Goal: Task Accomplishment & Management: Use online tool/utility

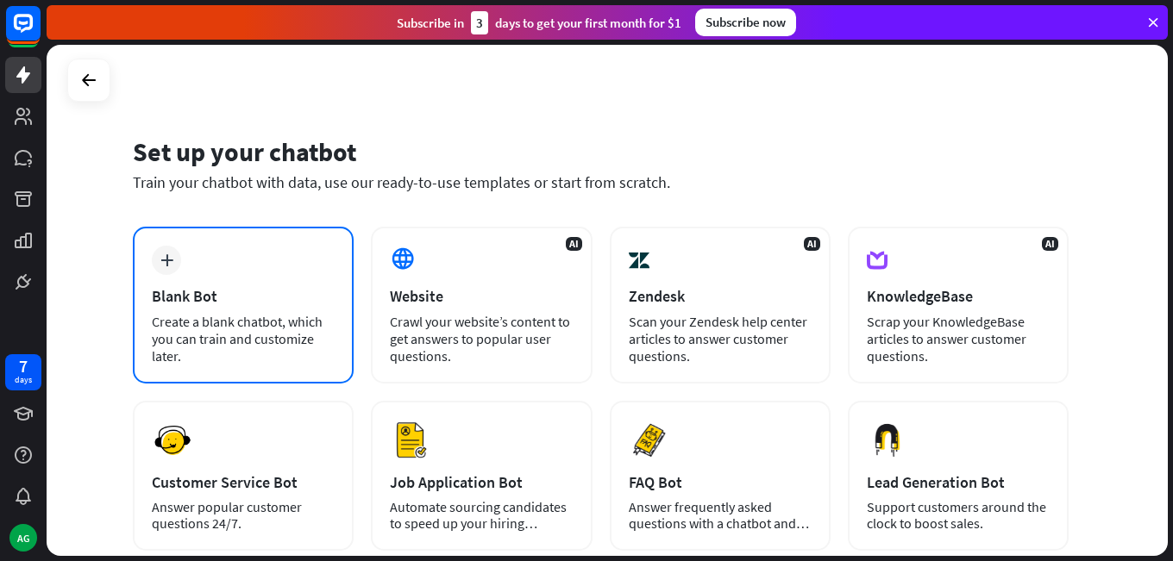
click at [235, 239] on div "plus Blank Bot Create a blank chatbot, which you can train and customize later." at bounding box center [243, 305] width 221 height 157
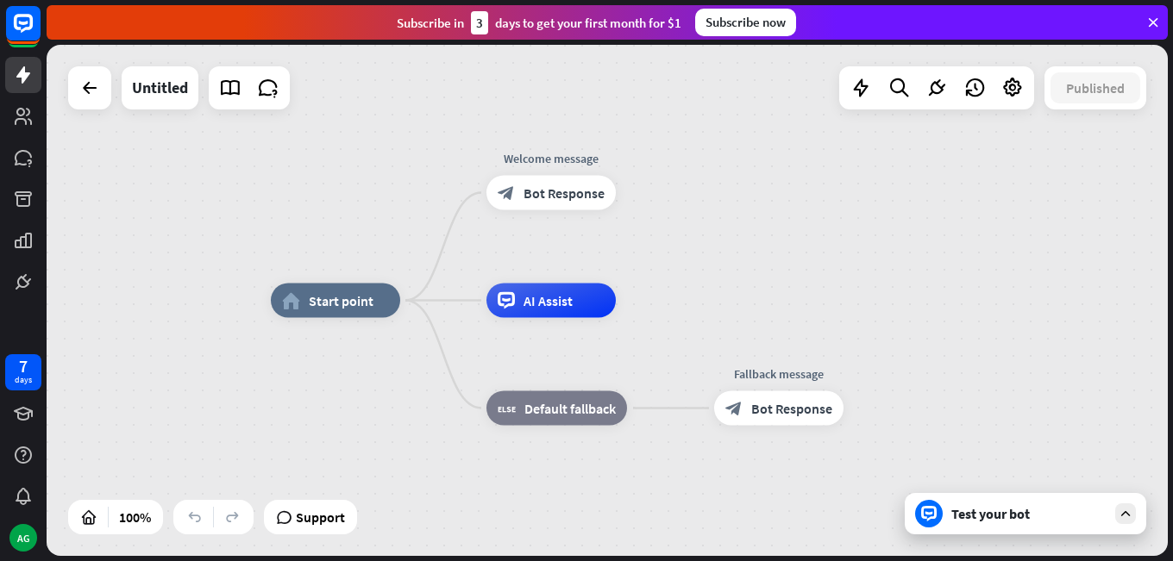
click at [294, 182] on div "home_2 Start point Welcome message block_bot_response Bot Response AI Assist bl…" at bounding box center [607, 300] width 1121 height 511
drag, startPoint x: 540, startPoint y: 309, endPoint x: 554, endPoint y: 348, distance: 42.0
click at [554, 318] on div "Edit name more_horiz plus AI Assist" at bounding box center [550, 301] width 129 height 34
drag, startPoint x: 547, startPoint y: 310, endPoint x: 539, endPoint y: 296, distance: 16.6
click at [539, 296] on div "AI Assist" at bounding box center [550, 301] width 129 height 34
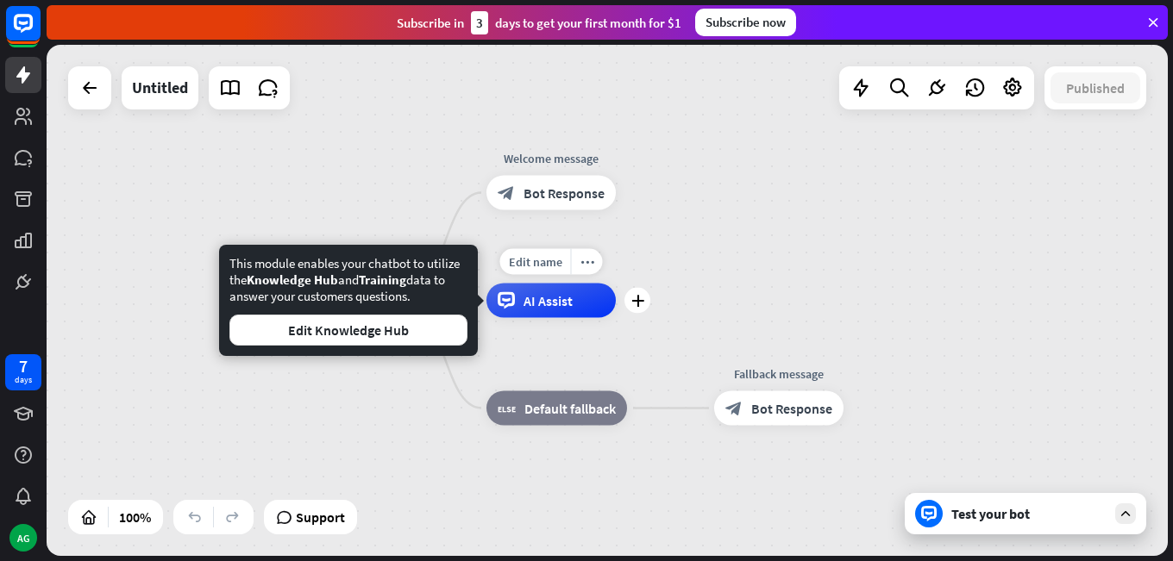
click at [520, 318] on div "Edit name more_horiz plus AI Assist" at bounding box center [550, 301] width 129 height 34
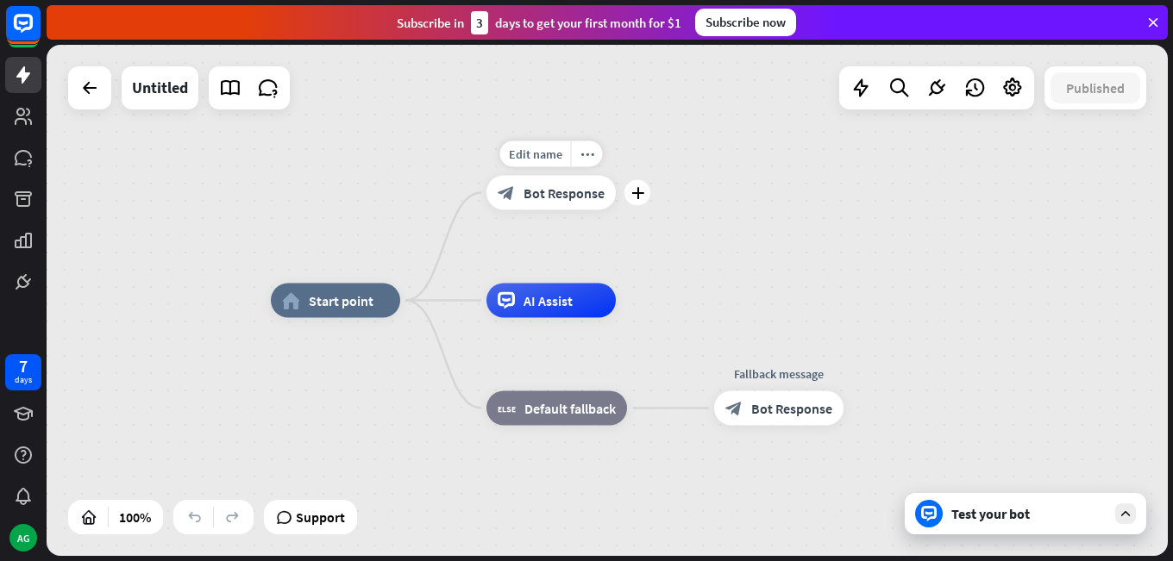
drag, startPoint x: 530, startPoint y: 197, endPoint x: 538, endPoint y: 242, distance: 46.5
click at [538, 210] on div "Edit name more_horiz plus block_bot_response Bot Response" at bounding box center [550, 193] width 129 height 34
drag, startPoint x: 531, startPoint y: 192, endPoint x: 484, endPoint y: 163, distance: 55.8
click at [486, 176] on div "Edit name more_horiz plus block_bot_response Bot Response" at bounding box center [550, 193] width 129 height 34
click at [363, 303] on span "Start point" at bounding box center [341, 300] width 65 height 17
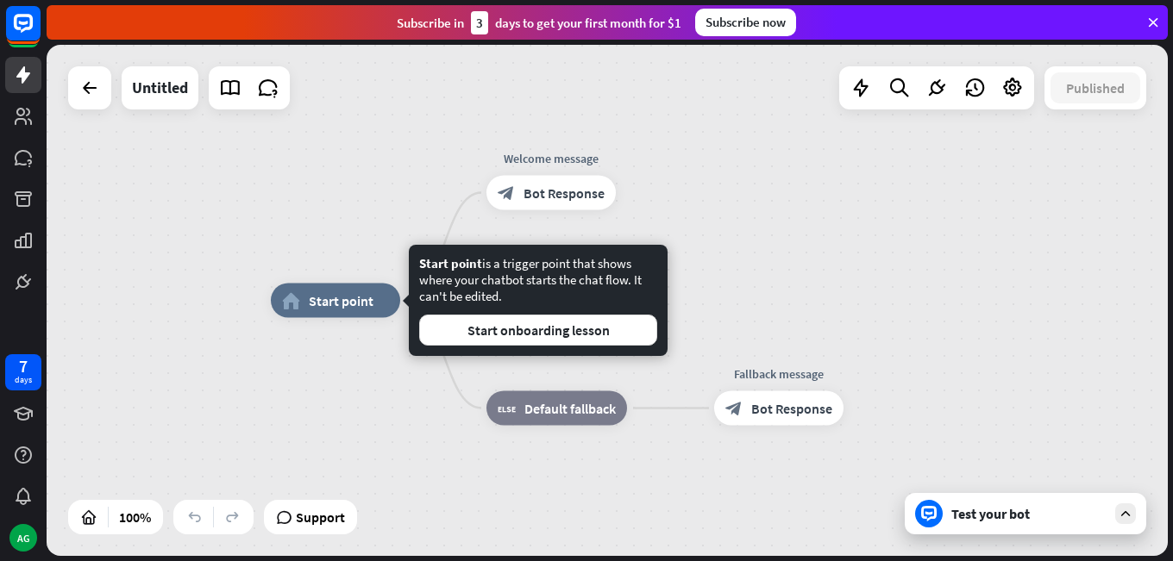
click at [363, 202] on div "Edit name more_horiz home_2 Start point Welcome message block_bot_response Bot …" at bounding box center [607, 300] width 1121 height 511
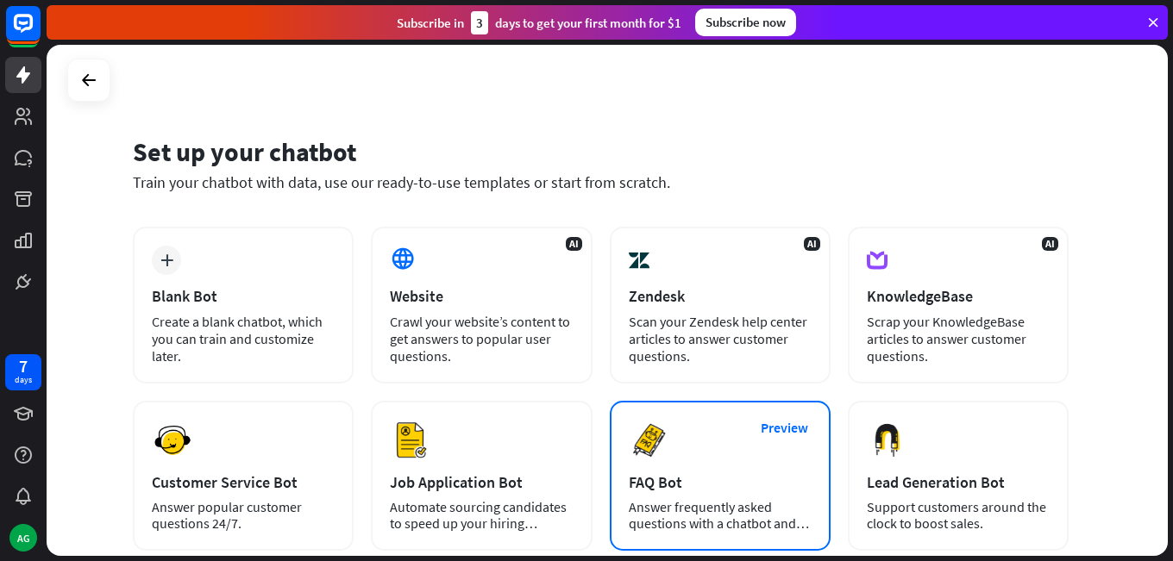
scroll to position [86, 0]
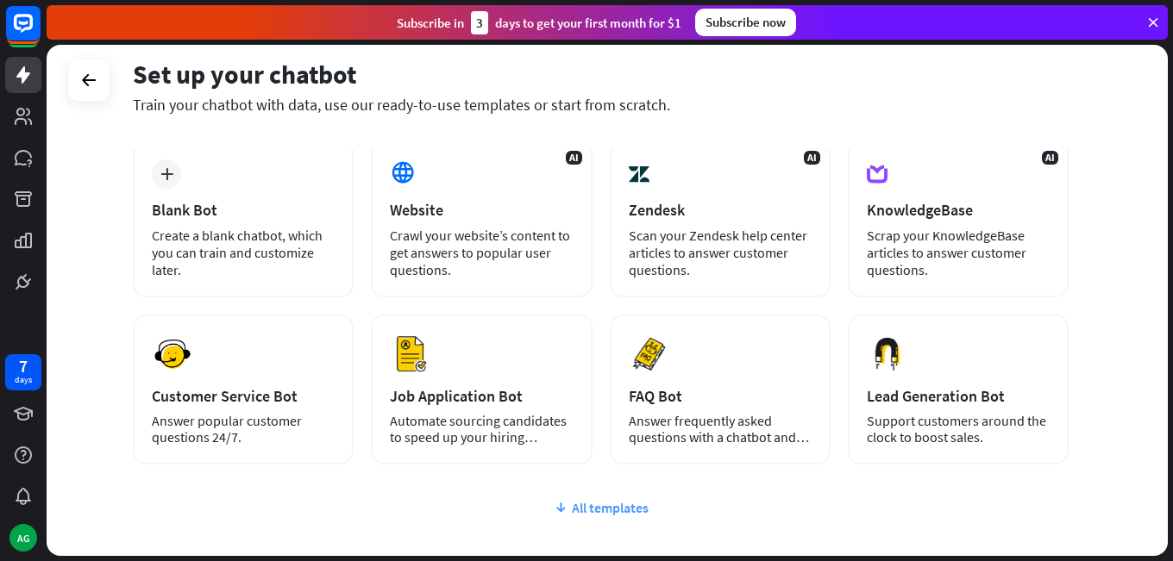
click at [621, 500] on div "All templates" at bounding box center [601, 507] width 936 height 17
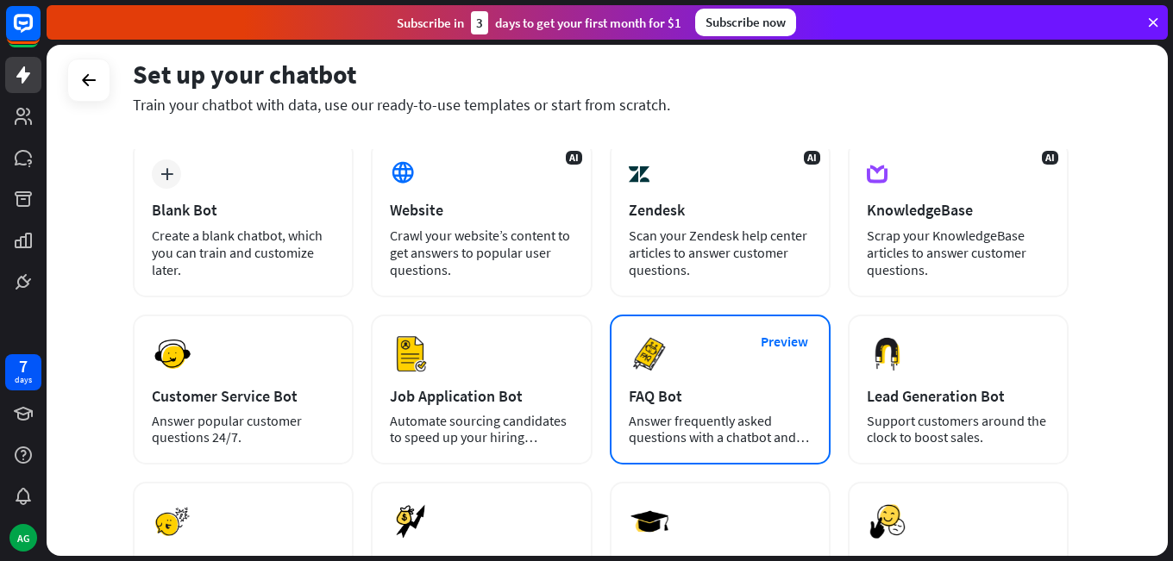
click at [697, 380] on div "Preview FAQ Bot [PERSON_NAME] frequently asked questions with a chatbot and sav…" at bounding box center [720, 390] width 221 height 150
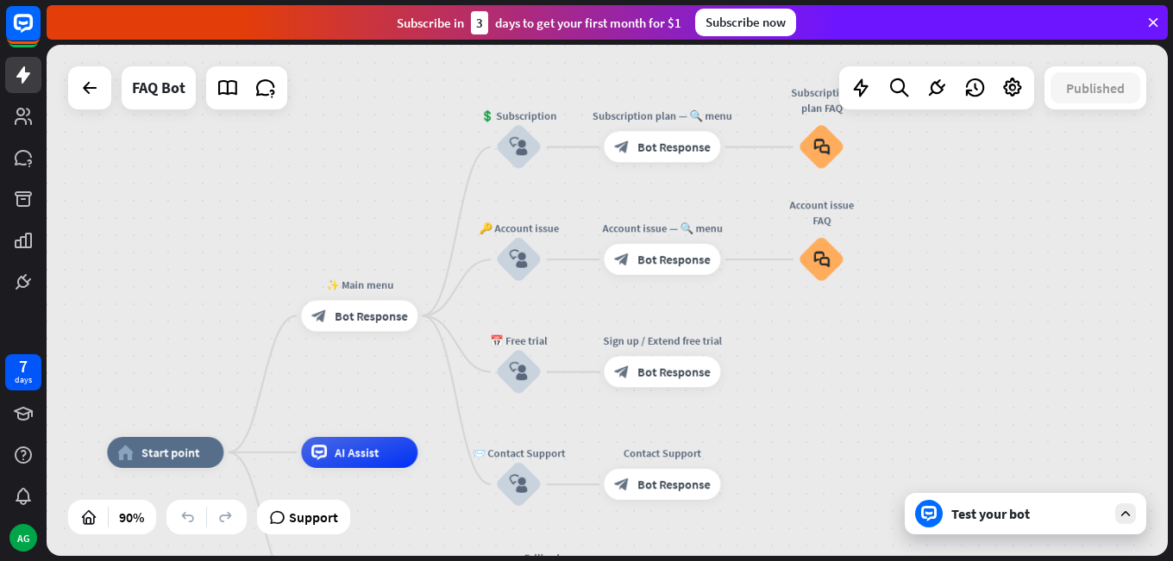
drag, startPoint x: 1090, startPoint y: 269, endPoint x: 897, endPoint y: 434, distance: 253.9
click at [897, 434] on div "home_2 Start point ✨ Main menu block_bot_response Bot Response 💲 Subscription b…" at bounding box center [607, 300] width 1121 height 511
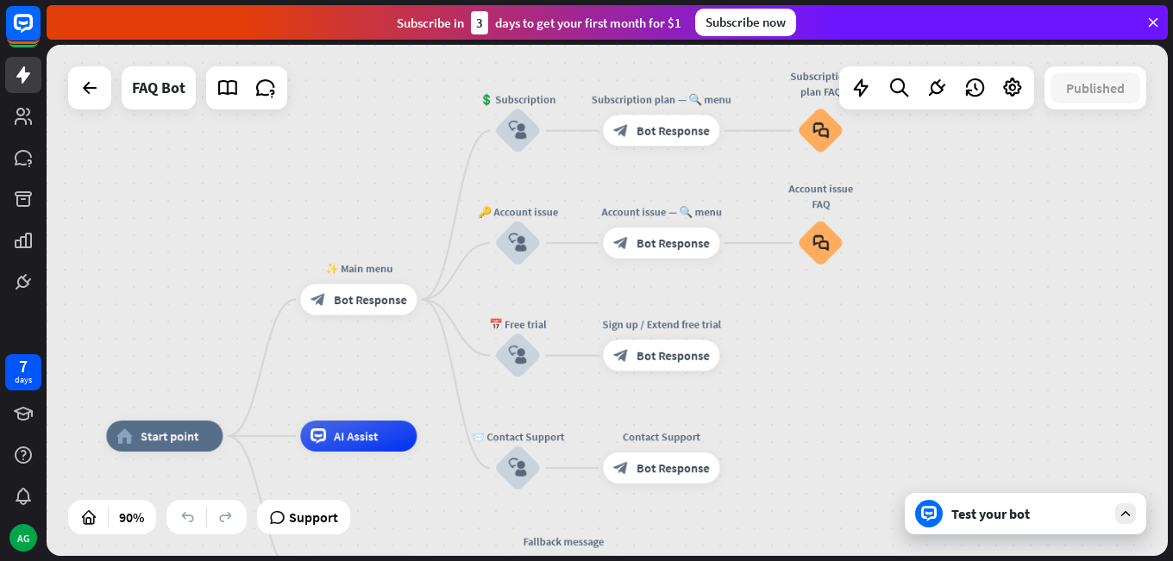
drag, startPoint x: 991, startPoint y: 329, endPoint x: 998, endPoint y: 302, distance: 27.6
click at [998, 302] on div "home_2 Start point ✨ Main menu block_bot_response Bot Response 💲 Subscription b…" at bounding box center [607, 300] width 1121 height 511
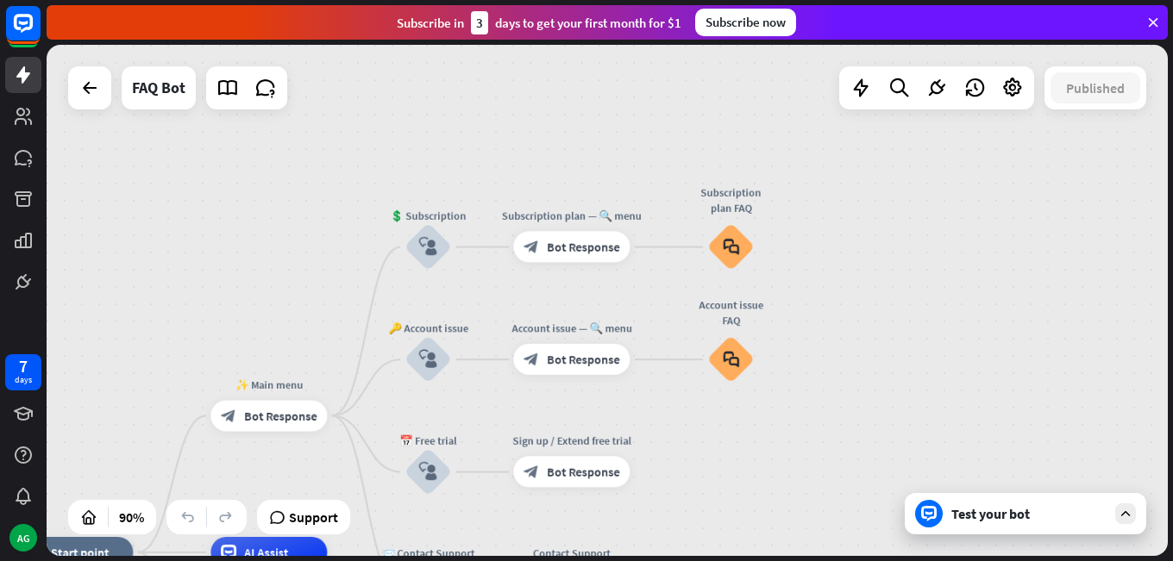
drag, startPoint x: 1010, startPoint y: 292, endPoint x: 921, endPoint y: 336, distance: 99.1
click at [921, 336] on div "home_2 Start point ✨ Main menu block_bot_response Bot Response 💲 Subscription b…" at bounding box center [607, 300] width 1121 height 511
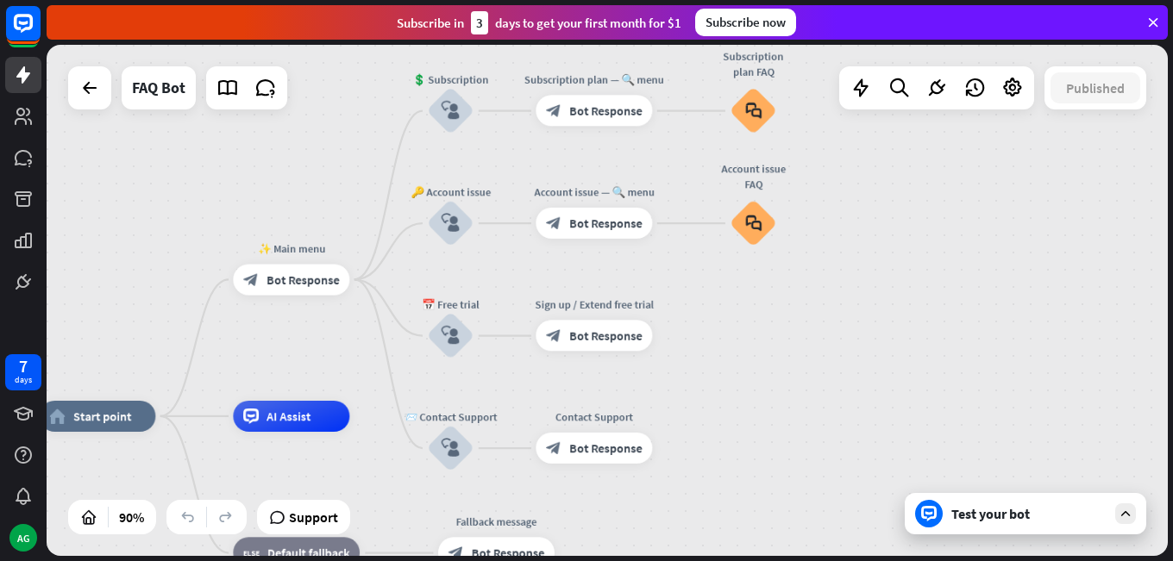
drag, startPoint x: 868, startPoint y: 428, endPoint x: 893, endPoint y: 360, distance: 72.6
click at [893, 360] on div "home_2 Start point ✨ Main menu block_bot_response Bot Response 💲 Subscription b…" at bounding box center [607, 300] width 1121 height 511
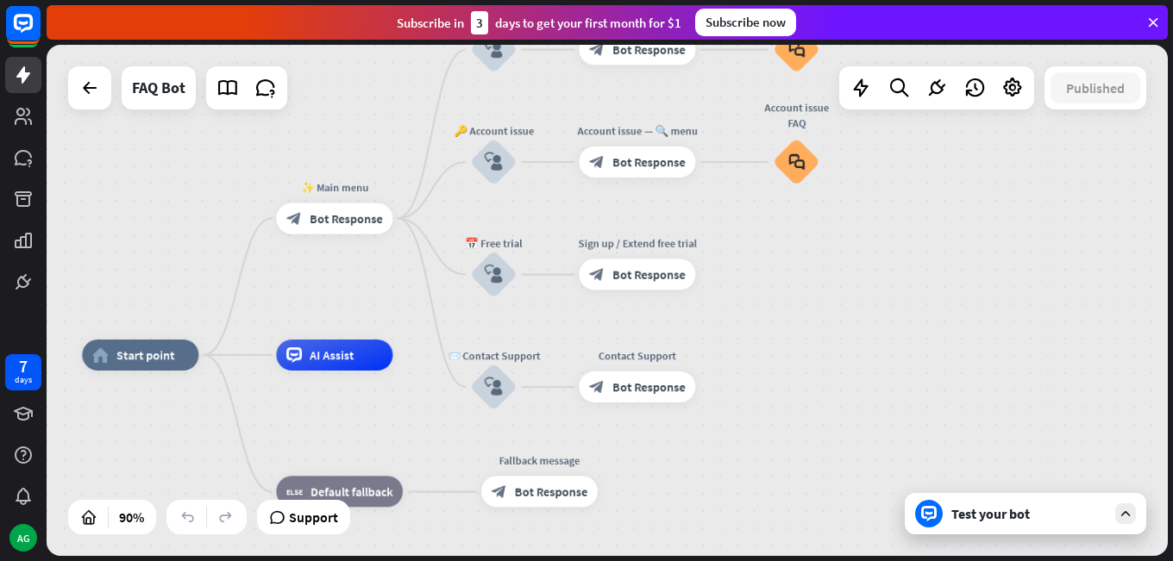
drag, startPoint x: 787, startPoint y: 373, endPoint x: 830, endPoint y: 311, distance: 75.6
click at [830, 311] on div "home_2 Start point ✨ Main menu block_bot_response Bot Response 💲 Subscription b…" at bounding box center [607, 300] width 1121 height 511
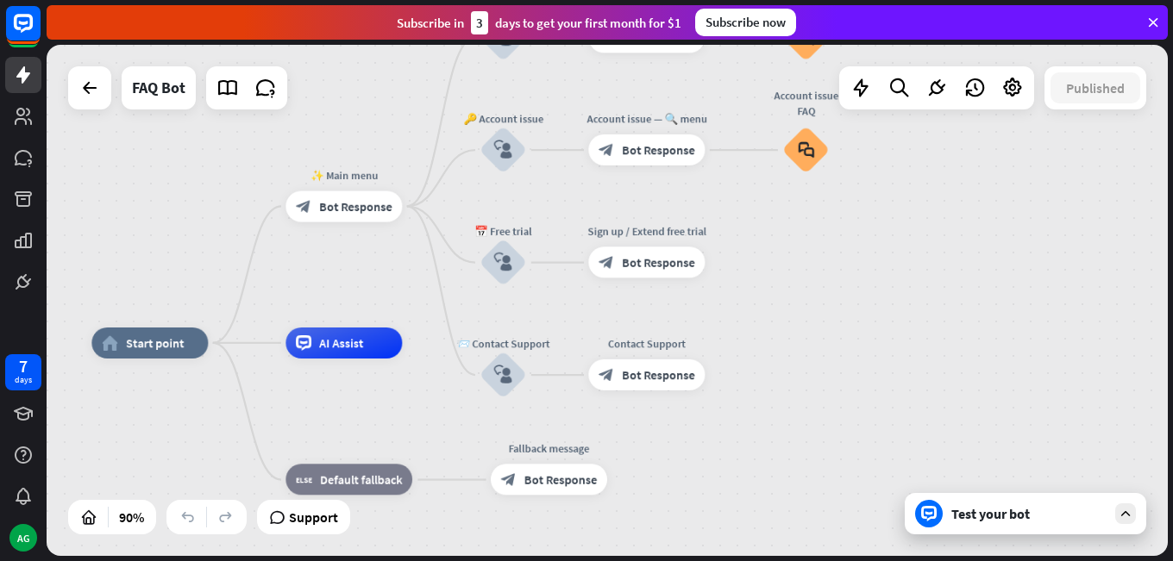
drag, startPoint x: 799, startPoint y: 356, endPoint x: 859, endPoint y: 281, distance: 95.8
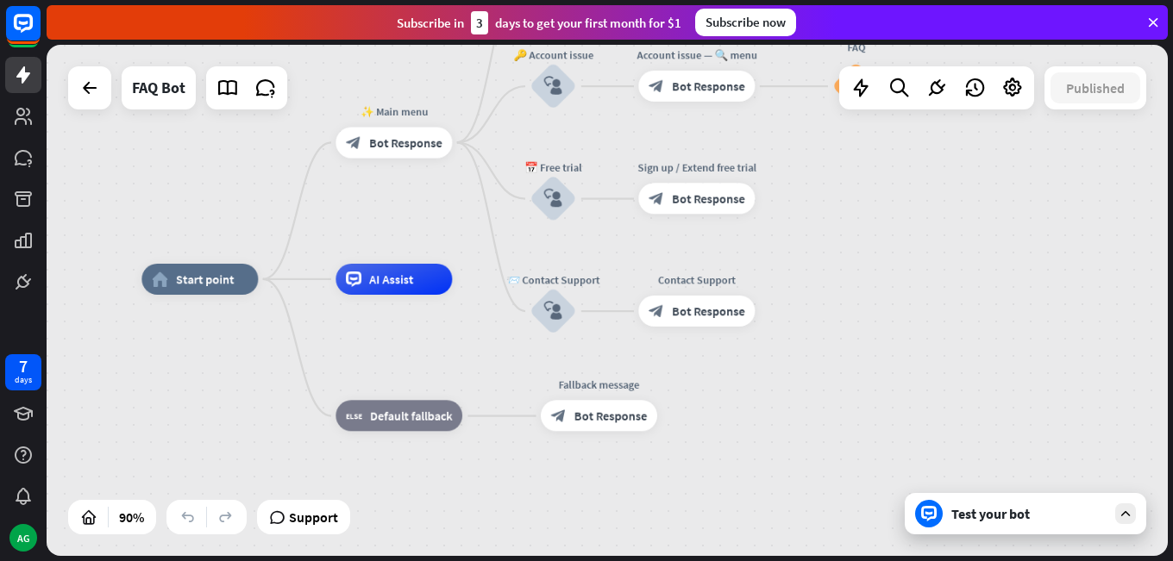
click at [1022, 513] on div "Test your bot" at bounding box center [1028, 513] width 155 height 17
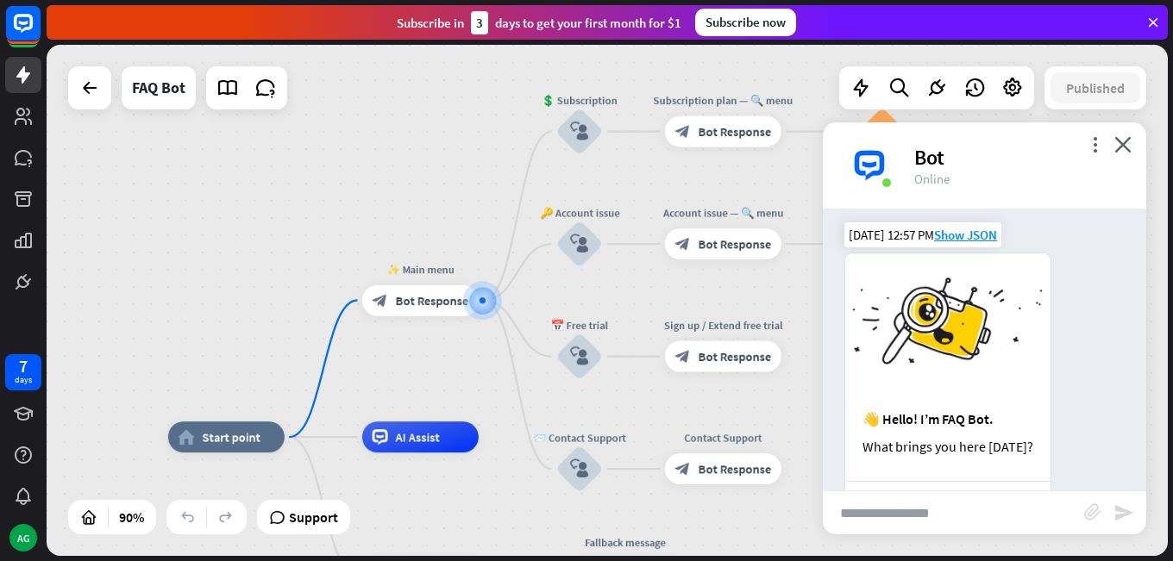
scroll to position [179, 0]
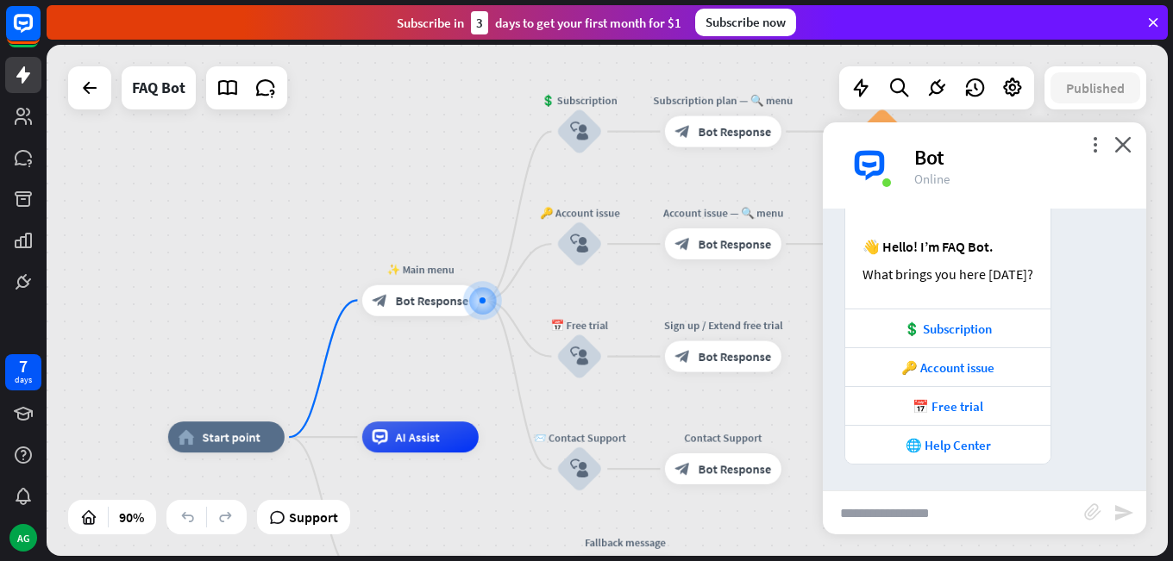
click at [1108, 141] on div "more_vert close Bot Online" at bounding box center [984, 165] width 323 height 86
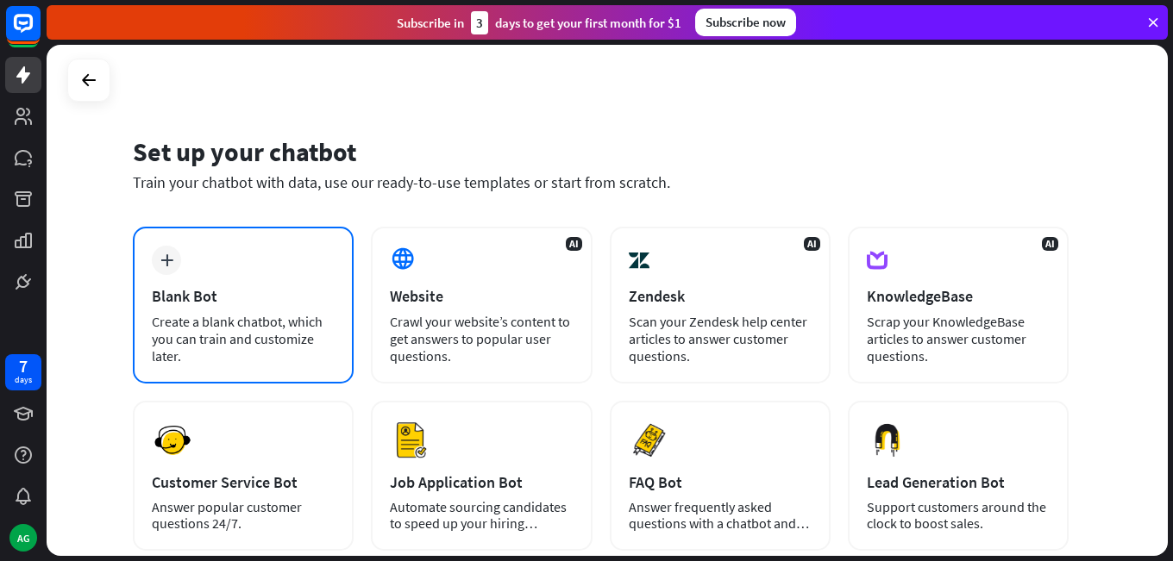
click at [244, 308] on div "plus Blank Bot Create a blank chatbot, which you can train and customize later." at bounding box center [243, 305] width 221 height 157
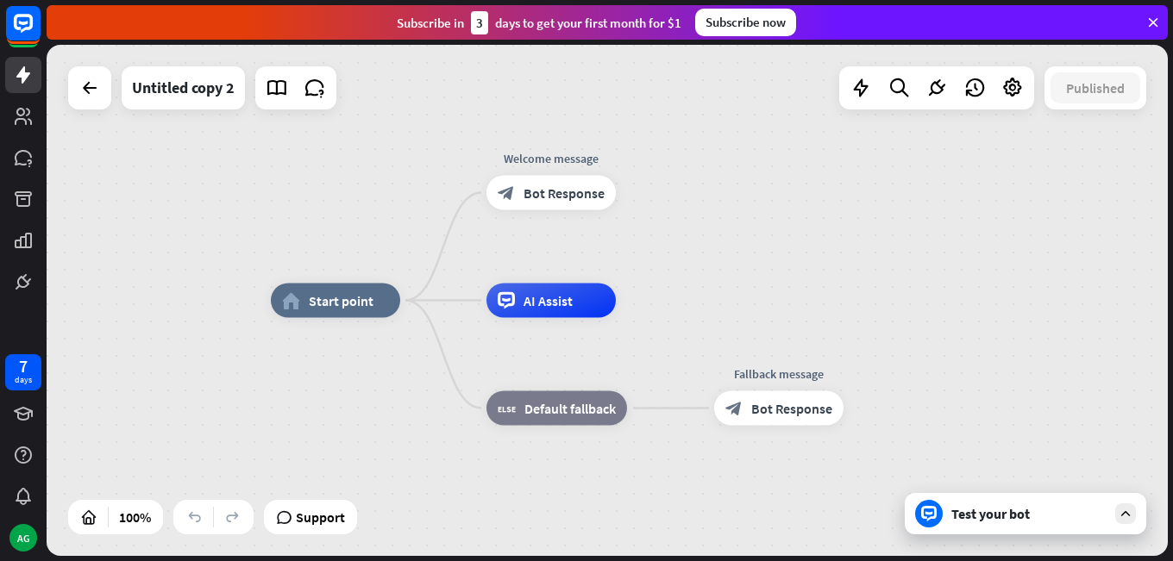
click at [836, 209] on div "home_2 Start point Welcome message block_bot_response Bot Response AI Assist bl…" at bounding box center [607, 300] width 1121 height 511
click at [429, 174] on div "home_2 Start point Welcome message block_bot_response Bot Response AI Assist bl…" at bounding box center [607, 300] width 1121 height 511
drag, startPoint x: 510, startPoint y: 248, endPoint x: 660, endPoint y: 225, distance: 151.9
click at [1019, 516] on div "Test your bot" at bounding box center [1028, 513] width 155 height 17
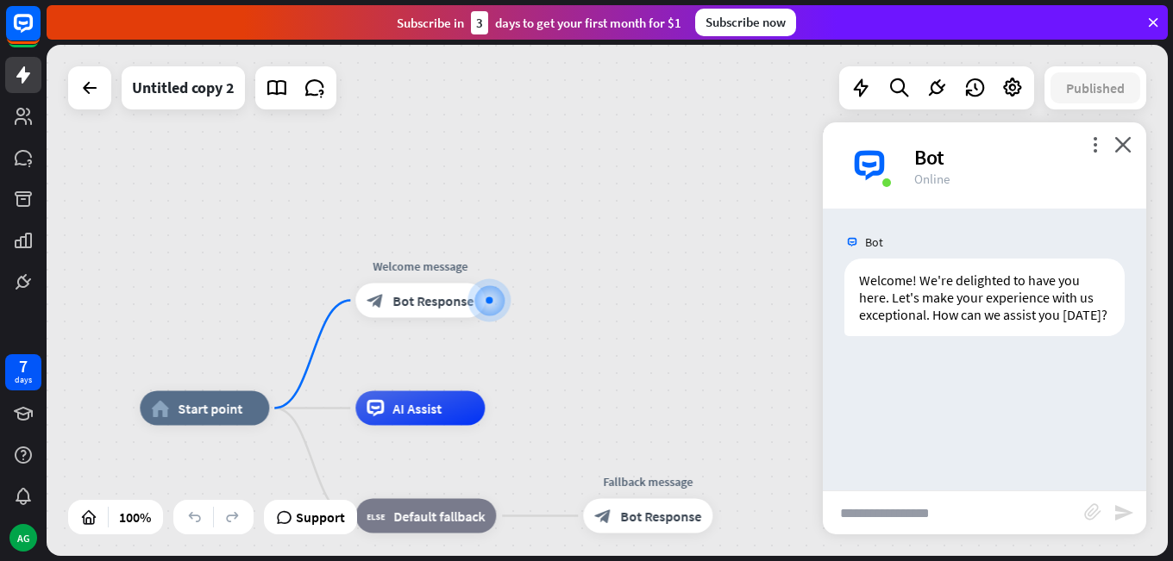
click at [913, 523] on input "text" at bounding box center [953, 513] width 261 height 43
type input "**********"
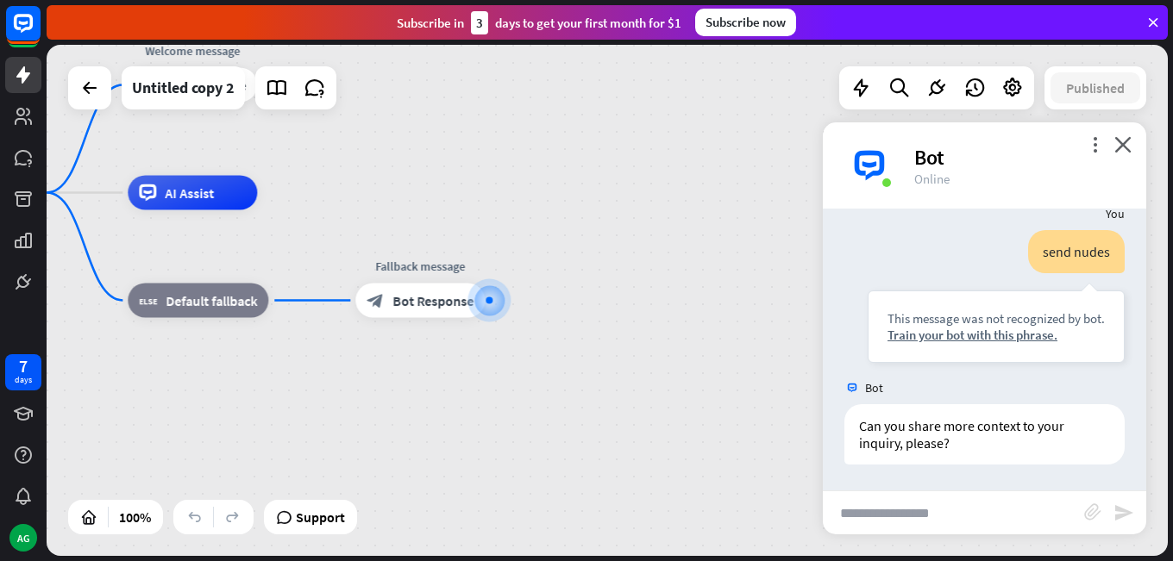
scroll to position [165, 0]
click at [891, 515] on input "text" at bounding box center [953, 513] width 261 height 43
type input "**********"
click at [1122, 142] on icon "close" at bounding box center [1122, 144] width 17 height 16
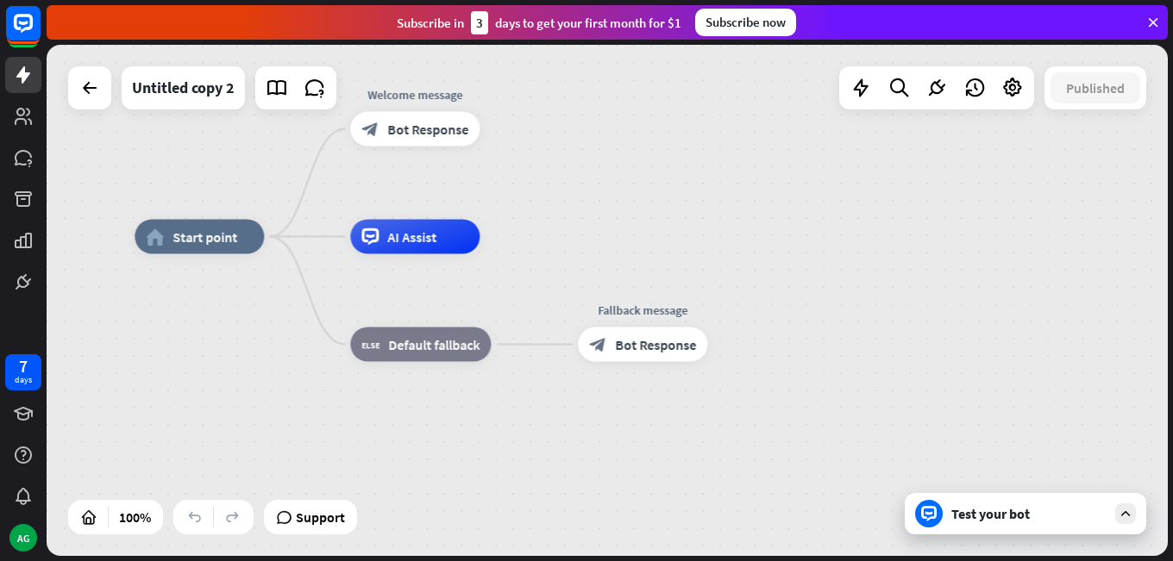
drag, startPoint x: 498, startPoint y: 369, endPoint x: 722, endPoint y: 424, distance: 230.9
click at [722, 424] on div "home_2 Start point Welcome message block_bot_response Bot Response AI Assist bl…" at bounding box center [695, 492] width 1121 height 511
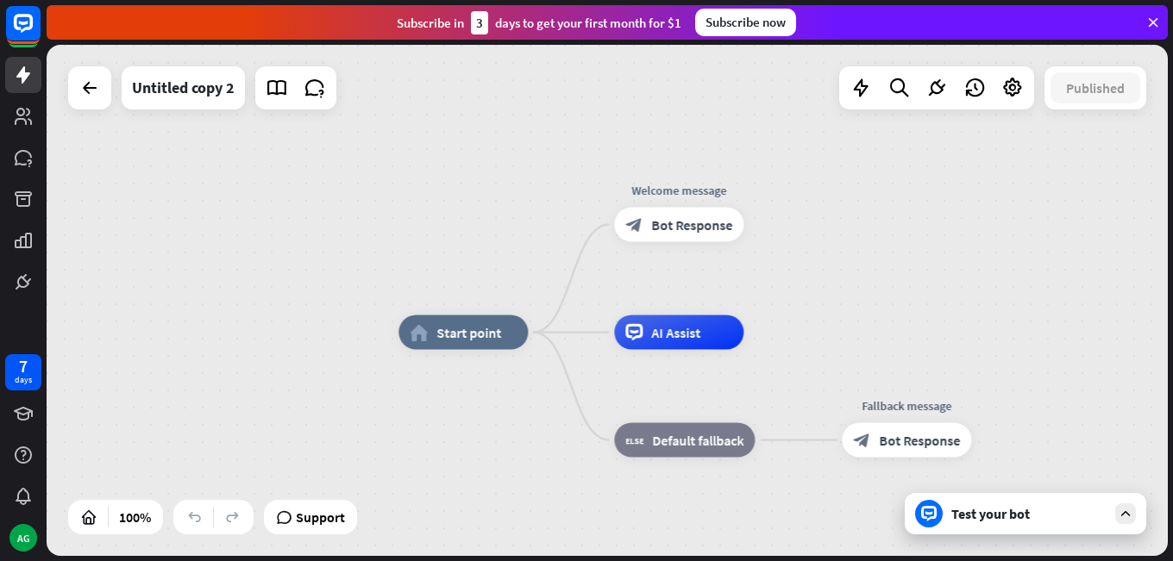
drag, startPoint x: 565, startPoint y: 216, endPoint x: 829, endPoint y: 298, distance: 276.3
click at [828, 298] on div "home_2 Start point Welcome message block_bot_response Bot Response AI Assist bl…" at bounding box center [607, 300] width 1121 height 511
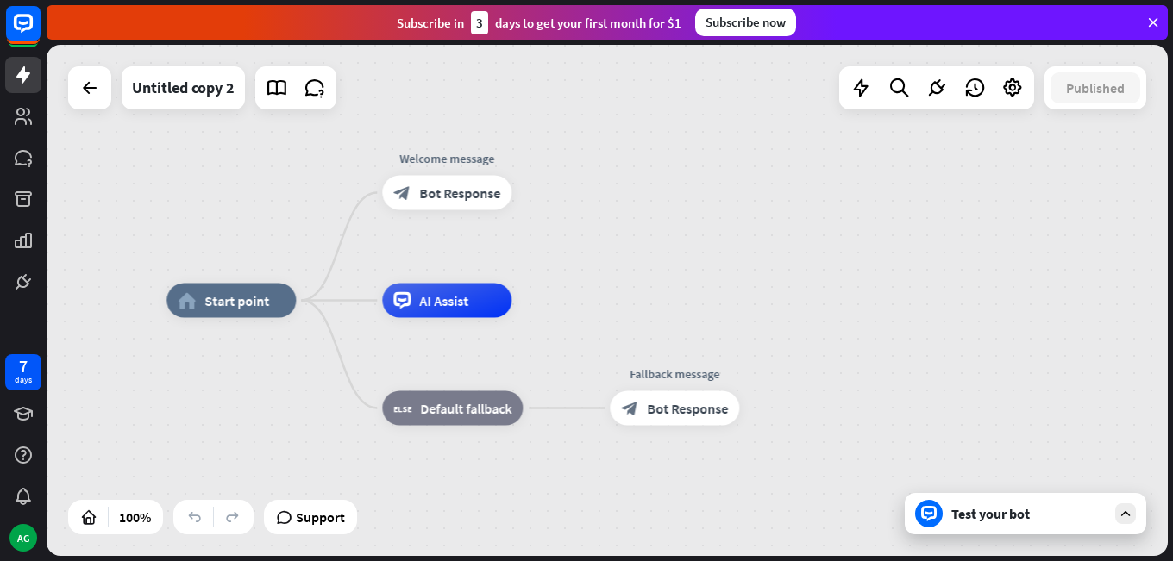
drag, startPoint x: 874, startPoint y: 285, endPoint x: 639, endPoint y: 257, distance: 237.1
click at [630, 255] on div "home_2 Start point Welcome message block_bot_response Bot Response AI Assist bl…" at bounding box center [607, 300] width 1121 height 511
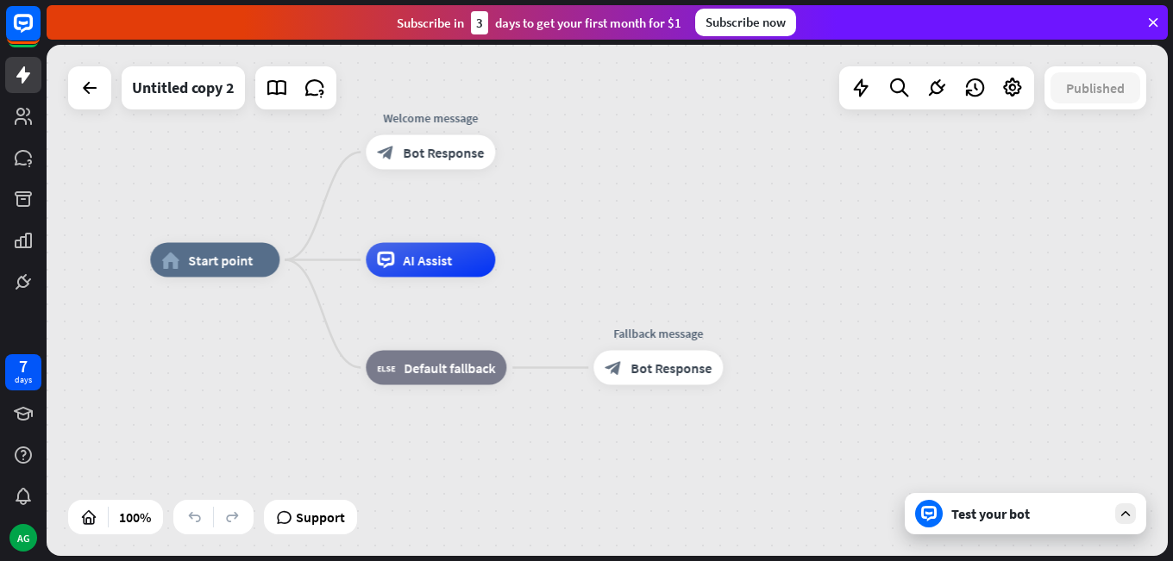
drag, startPoint x: 718, startPoint y: 304, endPoint x: 713, endPoint y: 264, distance: 40.8
click at [713, 264] on div "home_2 Start point Welcome message block_bot_response Bot Response AI Assist bl…" at bounding box center [710, 515] width 1121 height 511
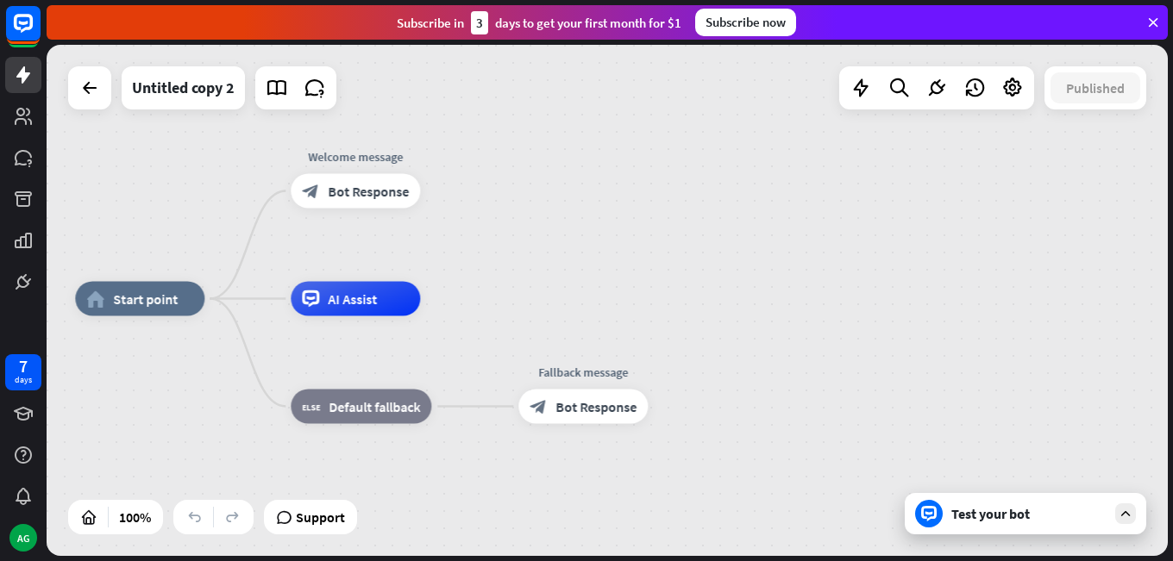
drag, startPoint x: 769, startPoint y: 280, endPoint x: 690, endPoint y: 323, distance: 90.3
click at [690, 323] on div "home_2 Start point Welcome message block_bot_response Bot Response AI Assist bl…" at bounding box center [635, 554] width 1121 height 511
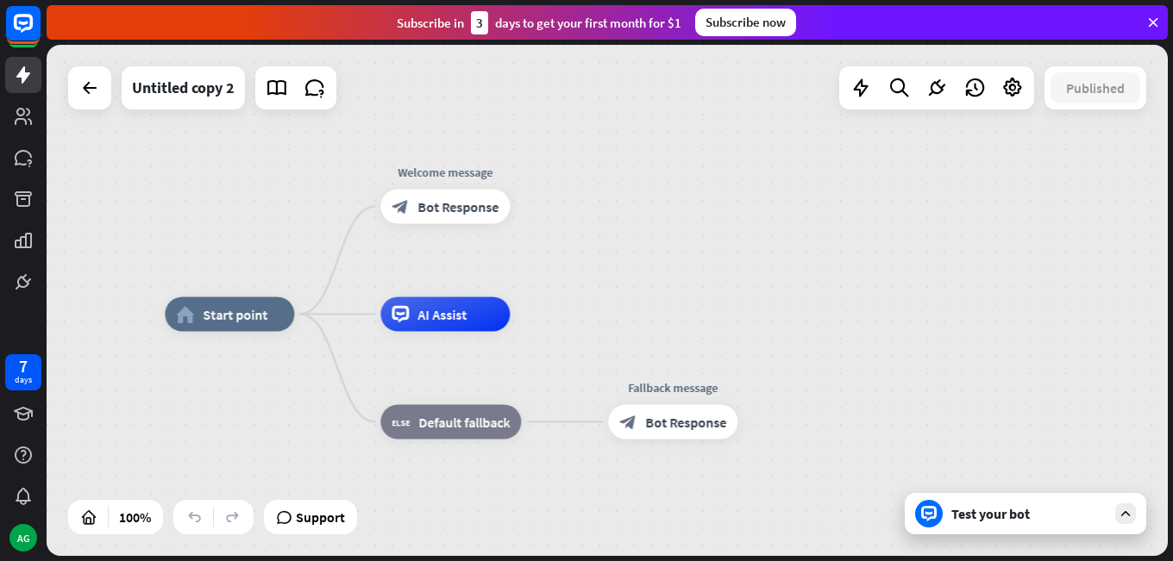
drag, startPoint x: 494, startPoint y: 280, endPoint x: 619, endPoint y: 291, distance: 125.5
click at [619, 291] on div "home_2 Start point Welcome message block_bot_response Bot Response AI Assist bl…" at bounding box center [607, 300] width 1121 height 511
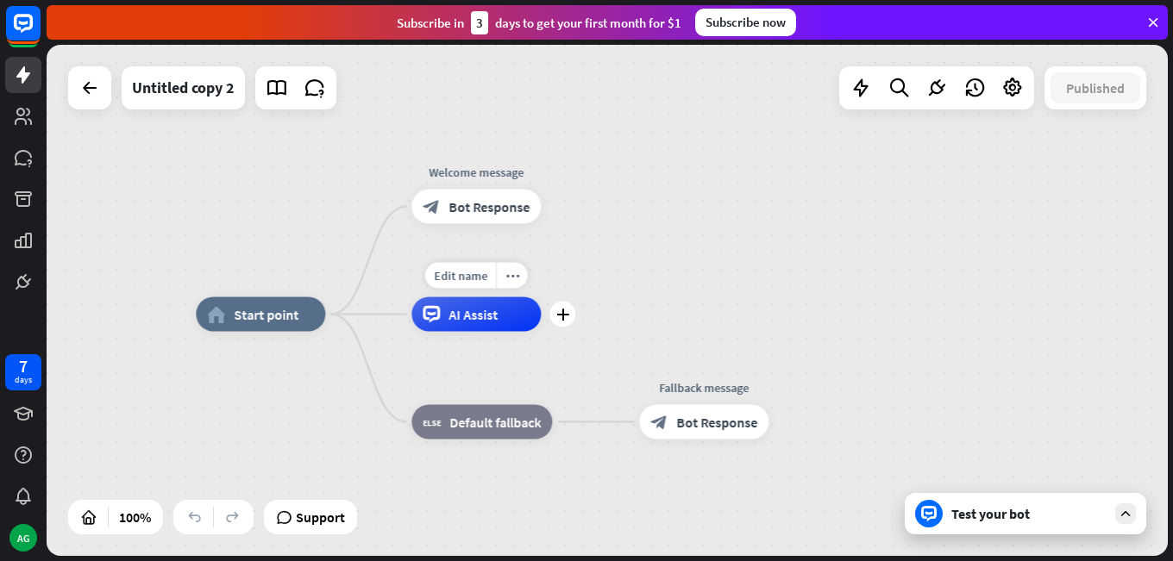
drag, startPoint x: 476, startPoint y: 324, endPoint x: 523, endPoint y: 318, distance: 47.8
click at [521, 316] on div "AI Assist" at bounding box center [475, 315] width 129 height 34
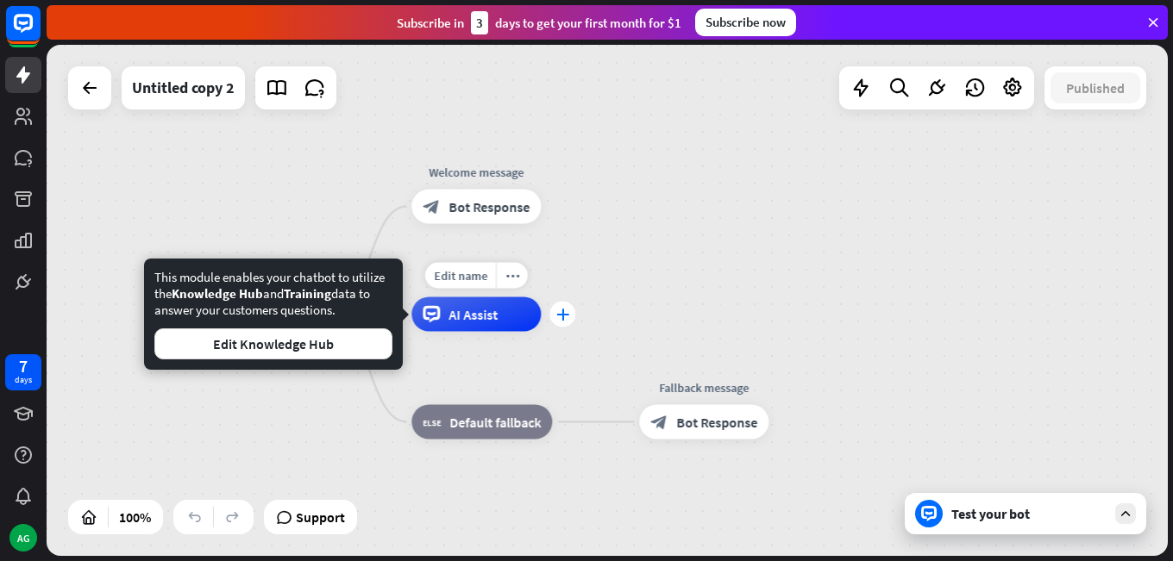
click at [561, 320] on icon "plus" at bounding box center [562, 315] width 13 height 12
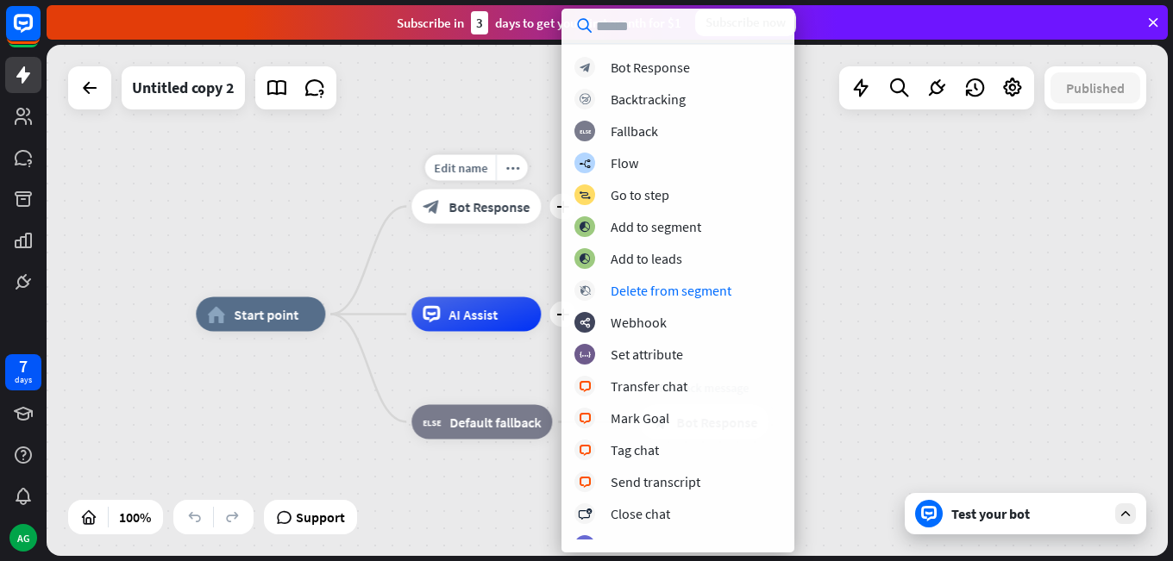
click at [411, 224] on div "Edit name more_horiz plus Welcome message block_bot_response Bot Response" at bounding box center [475, 207] width 129 height 34
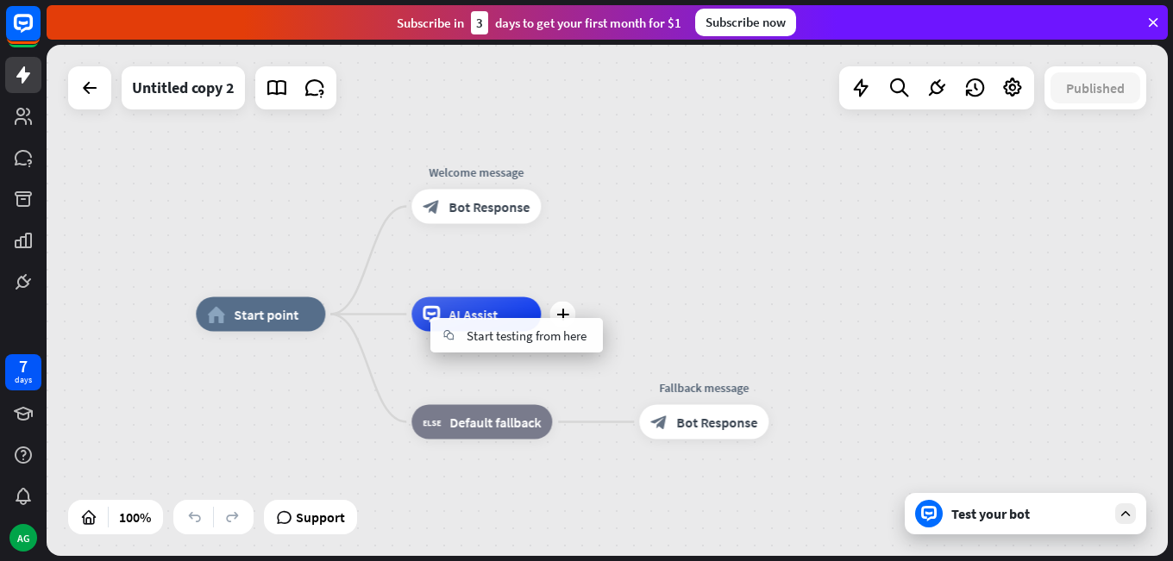
click at [510, 298] on div "plus AI Assist" at bounding box center [475, 315] width 129 height 34
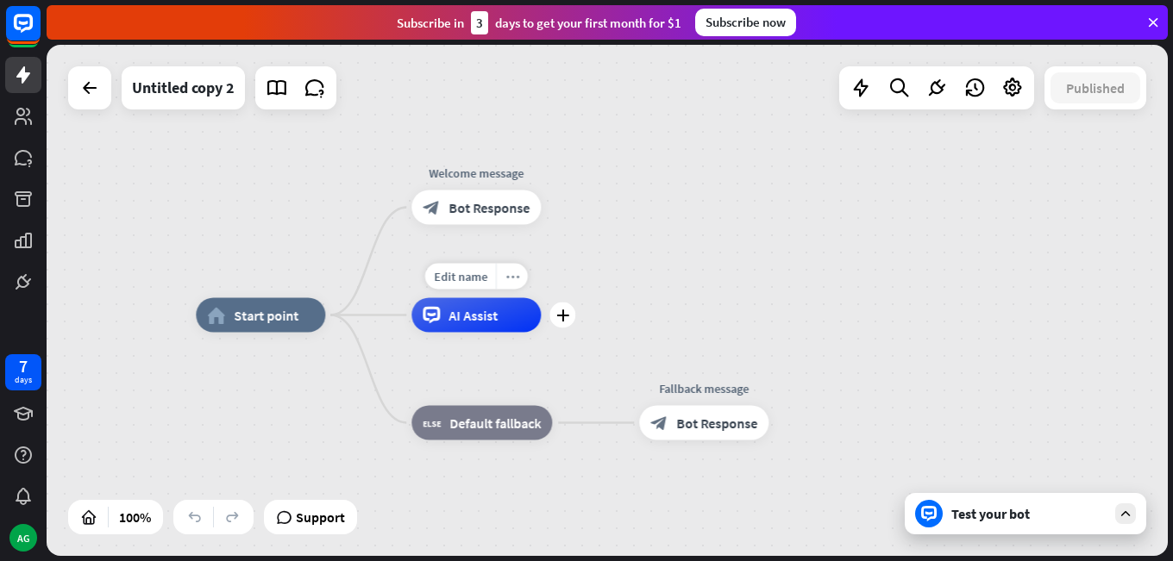
click at [511, 287] on div "more_horiz" at bounding box center [512, 277] width 32 height 26
click at [586, 262] on div "home_2 Start point Welcome message block_bot_response Bot Response AI Assist bl…" at bounding box center [607, 300] width 1121 height 511
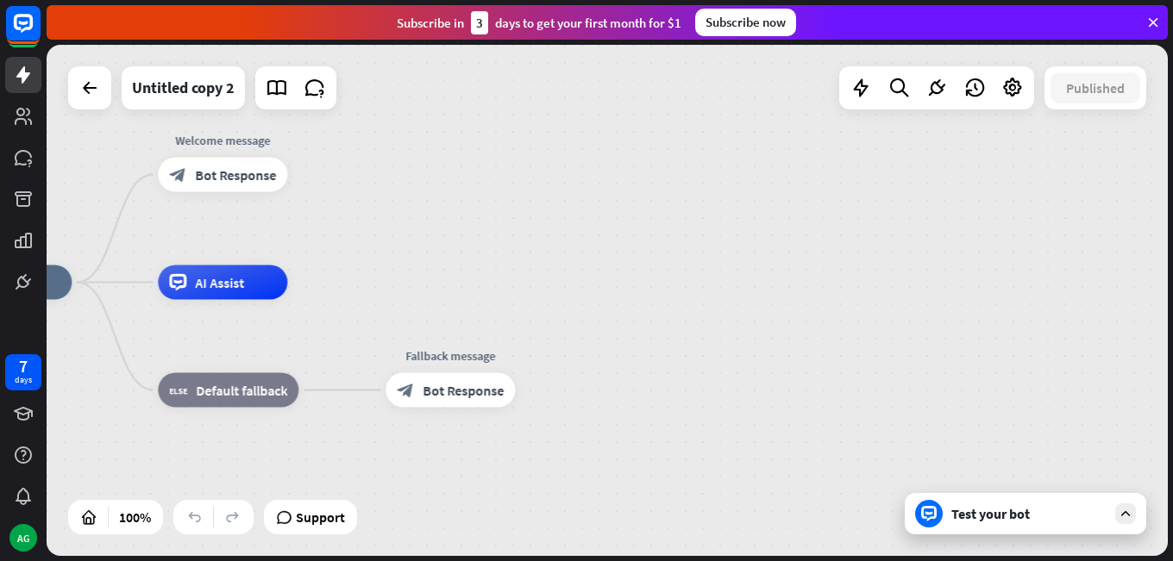
drag, startPoint x: 611, startPoint y: 292, endPoint x: 353, endPoint y: 260, distance: 259.8
click at [352, 254] on div "home_2 Start point Welcome message block_bot_response Bot Response AI Assist bl…" at bounding box center [607, 300] width 1121 height 511
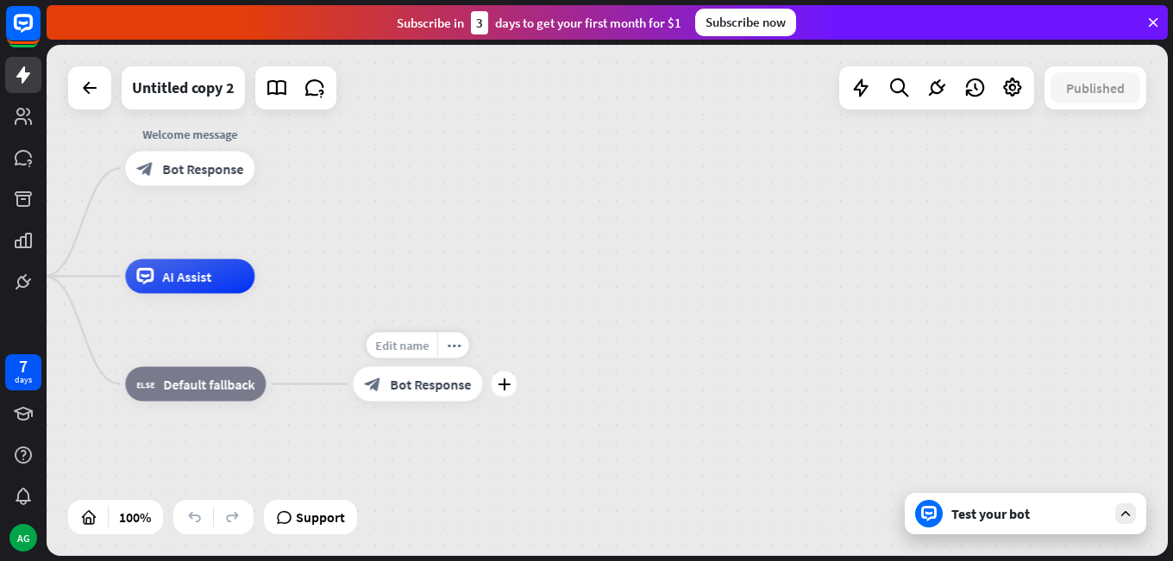
click at [392, 343] on span "Edit name" at bounding box center [401, 346] width 53 height 16
click at [409, 257] on div "**********" at bounding box center [607, 300] width 1121 height 511
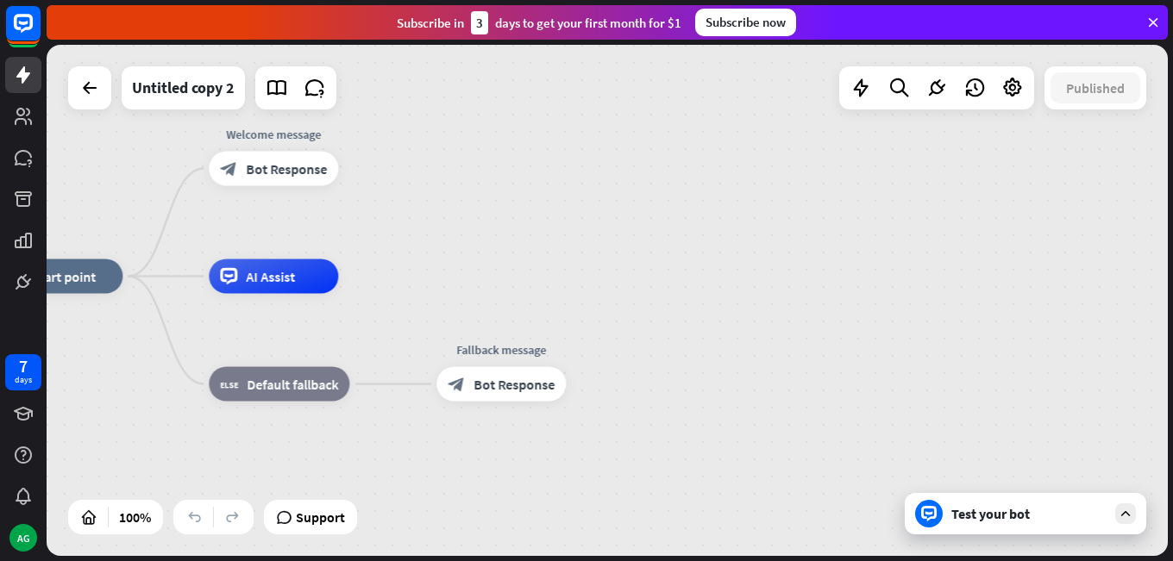
drag, startPoint x: 358, startPoint y: 273, endPoint x: 457, endPoint y: 279, distance: 99.4
click at [456, 279] on div "home_2 Start point Welcome message block_bot_response Bot Response AI Assist bl…" at bounding box center [607, 300] width 1121 height 511
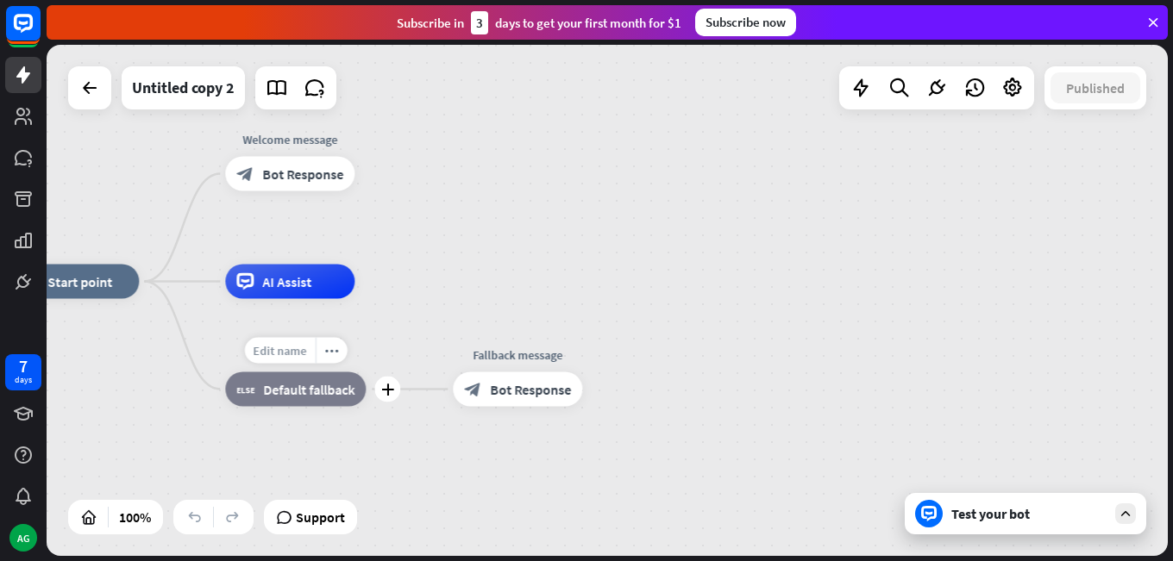
click at [285, 348] on span "Edit name" at bounding box center [279, 351] width 53 height 16
click at [451, 288] on div "home_2 Start point Welcome message block_bot_response Bot Response AI Assist bl…" at bounding box center [569, 537] width 1121 height 511
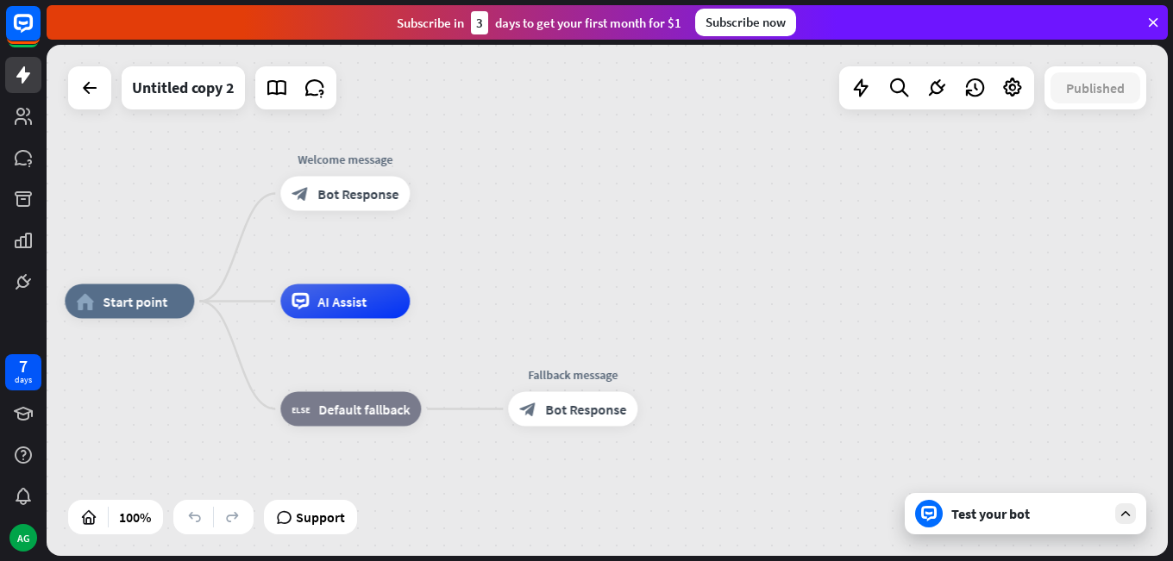
drag, startPoint x: 394, startPoint y: 311, endPoint x: 464, endPoint y: 338, distance: 74.8
click at [464, 338] on div "home_2 Start point Welcome message block_bot_response Bot Response AI Assist bl…" at bounding box center [625, 557] width 1121 height 511
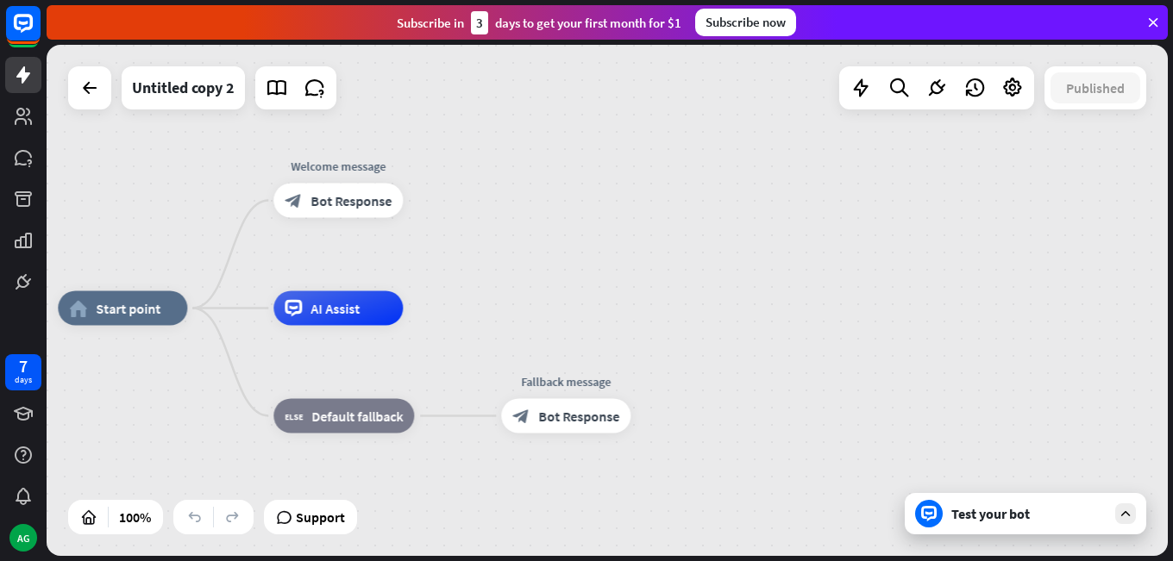
drag, startPoint x: 586, startPoint y: 331, endPoint x: 540, endPoint y: 344, distance: 47.5
click at [543, 332] on div "home_2 Start point Welcome message block_bot_response Bot Response AI Assist bl…" at bounding box center [618, 564] width 1121 height 511
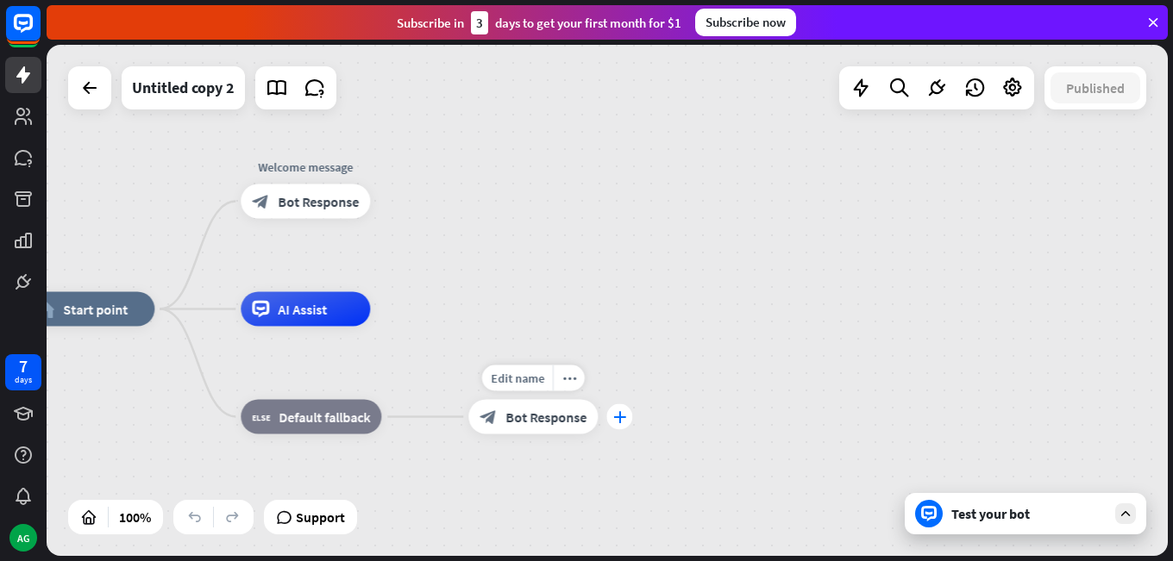
click at [618, 424] on div "plus" at bounding box center [619, 417] width 26 height 26
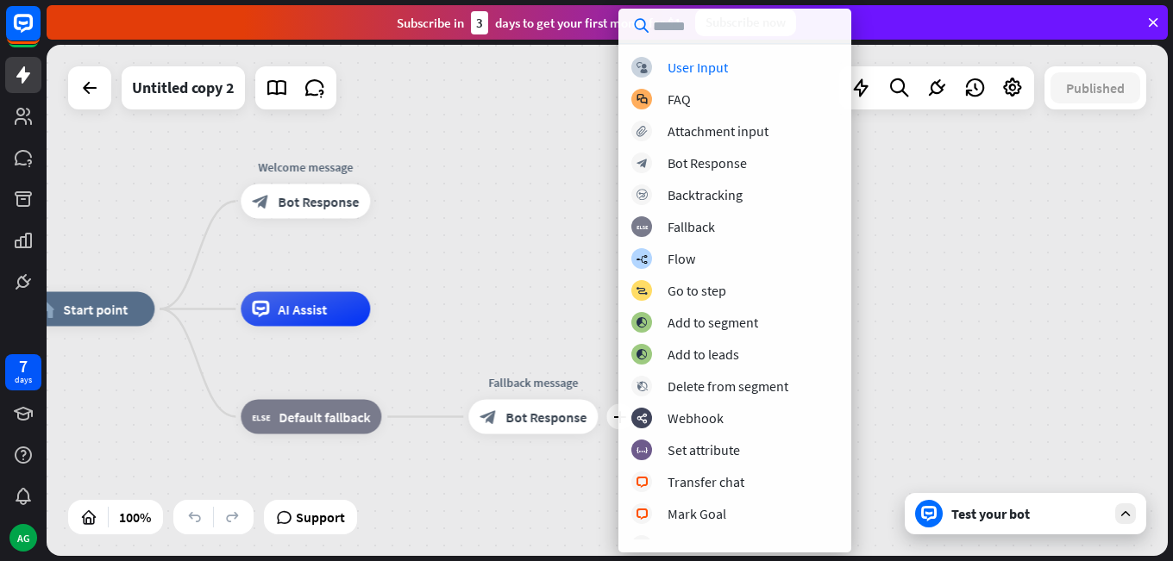
drag, startPoint x: 511, startPoint y: 252, endPoint x: 510, endPoint y: 264, distance: 12.1
click at [511, 256] on div "home_2 Start point Welcome message block_bot_response Bot Response Edit name mo…" at bounding box center [607, 300] width 1121 height 511
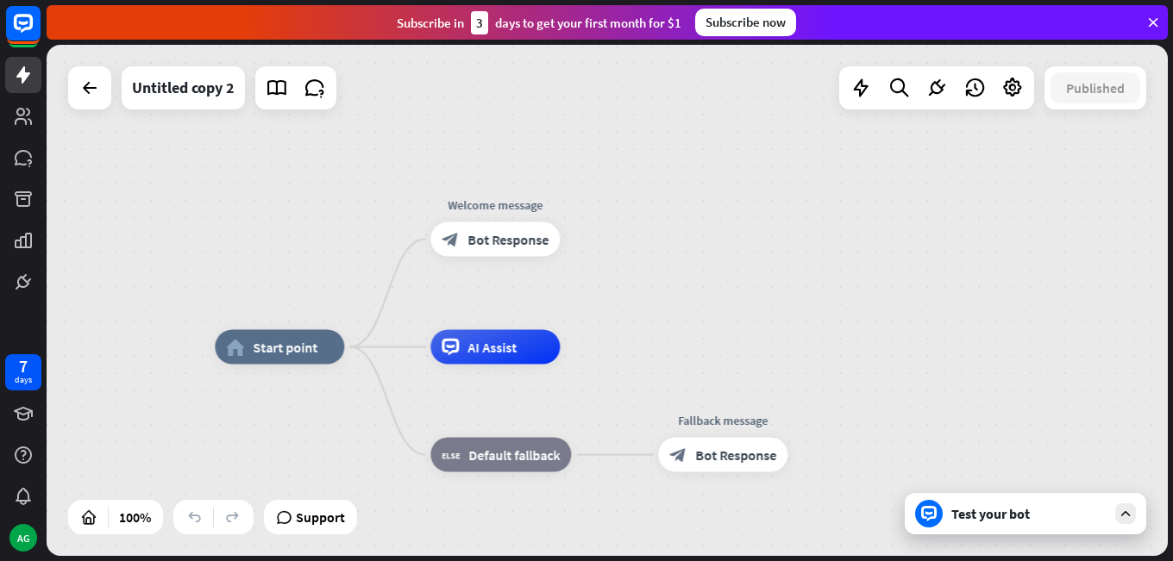
drag, startPoint x: 542, startPoint y: 222, endPoint x: 684, endPoint y: 252, distance: 145.3
click at [684, 252] on div "home_2 Start point Welcome message block_bot_response Bot Response AI Assist bl…" at bounding box center [607, 300] width 1121 height 511
click at [496, 250] on div "block_bot_response Bot Response" at bounding box center [496, 240] width 129 height 34
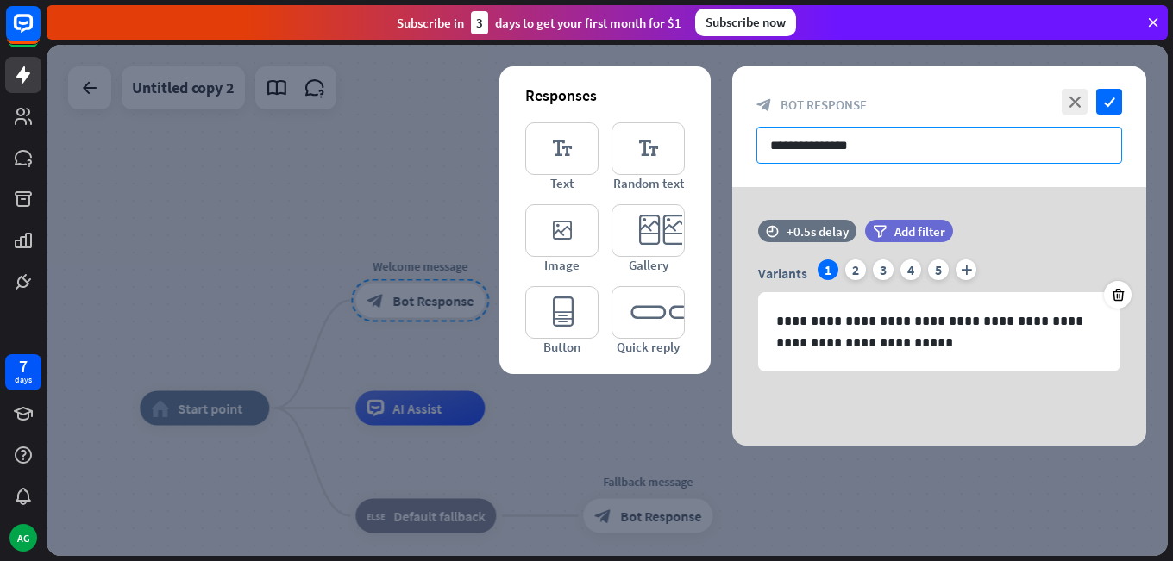
drag, startPoint x: 899, startPoint y: 147, endPoint x: 755, endPoint y: 147, distance: 144.0
click at [755, 147] on div "**********" at bounding box center [939, 126] width 414 height 121
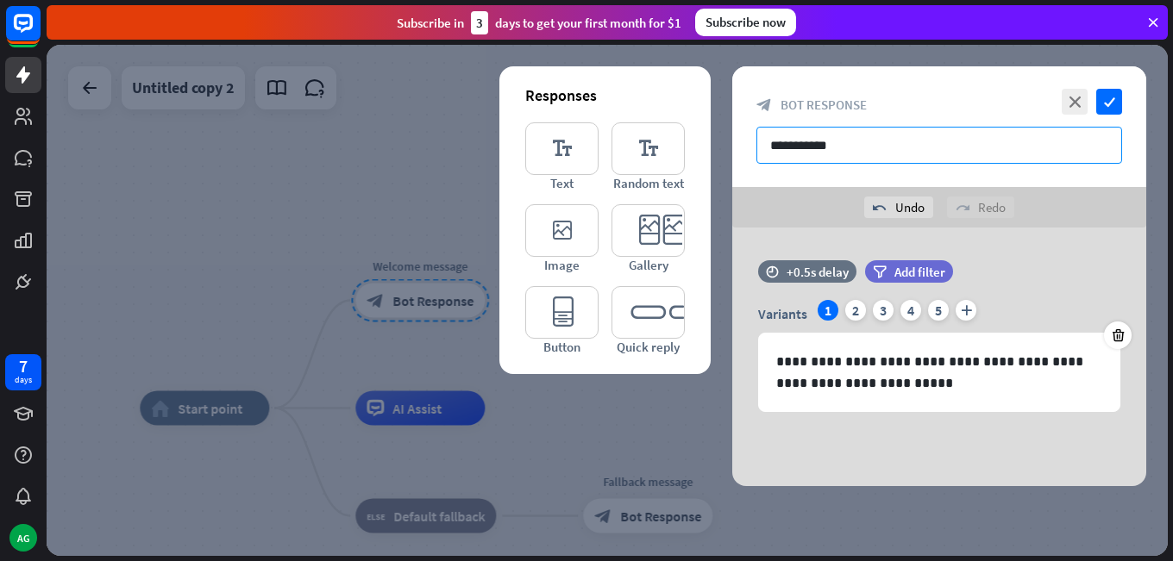
click at [843, 148] on input "**********" at bounding box center [939, 145] width 366 height 37
click at [848, 143] on input "**********" at bounding box center [939, 145] width 366 height 37
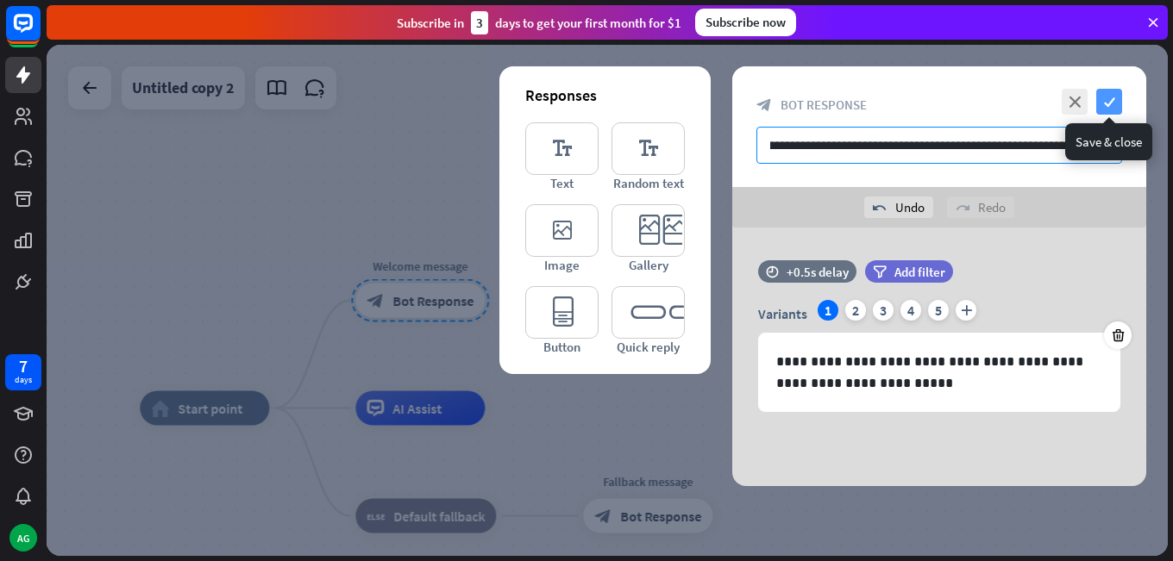
type input "**********"
click at [1114, 112] on icon "check" at bounding box center [1109, 102] width 26 height 26
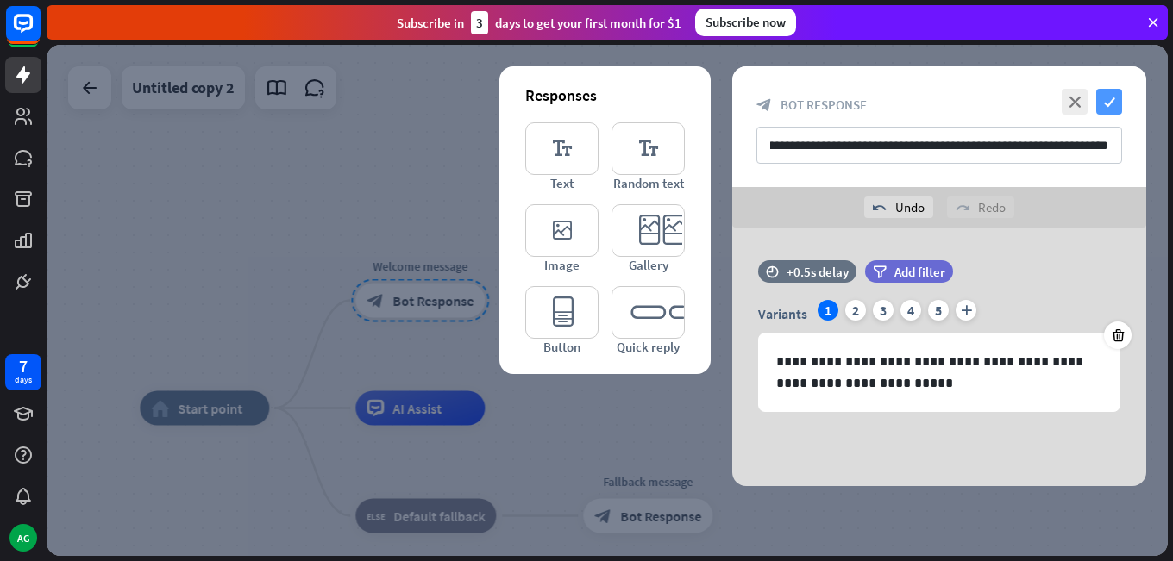
scroll to position [0, 0]
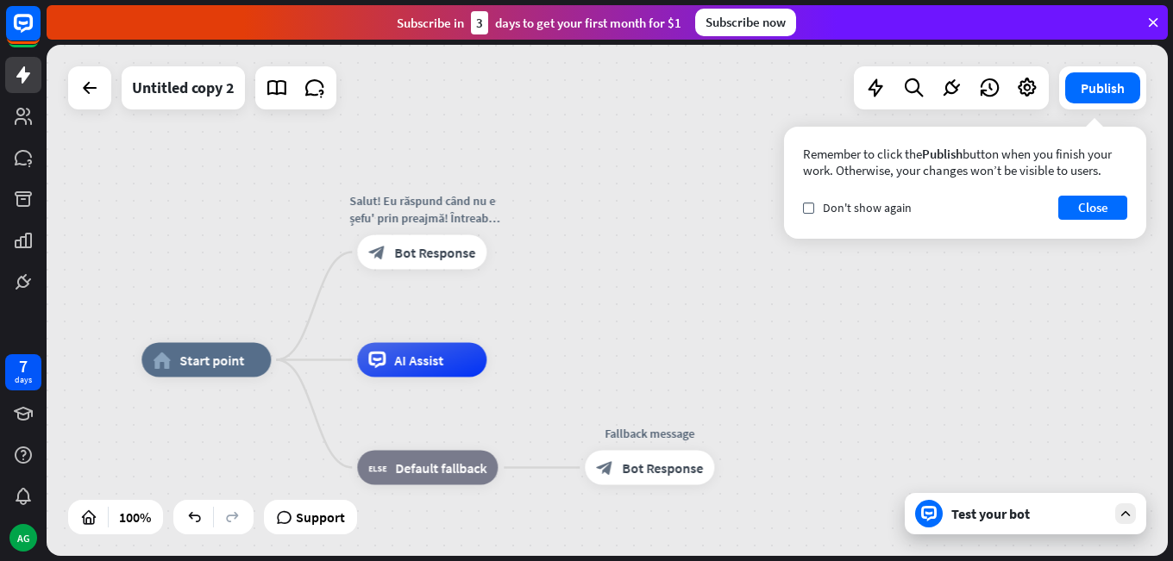
drag, startPoint x: 604, startPoint y: 416, endPoint x: 578, endPoint y: 378, distance: 45.9
click at [197, 326] on span "Edit name" at bounding box center [189, 322] width 53 height 16
click at [294, 367] on div "plus" at bounding box center [292, 361] width 26 height 26
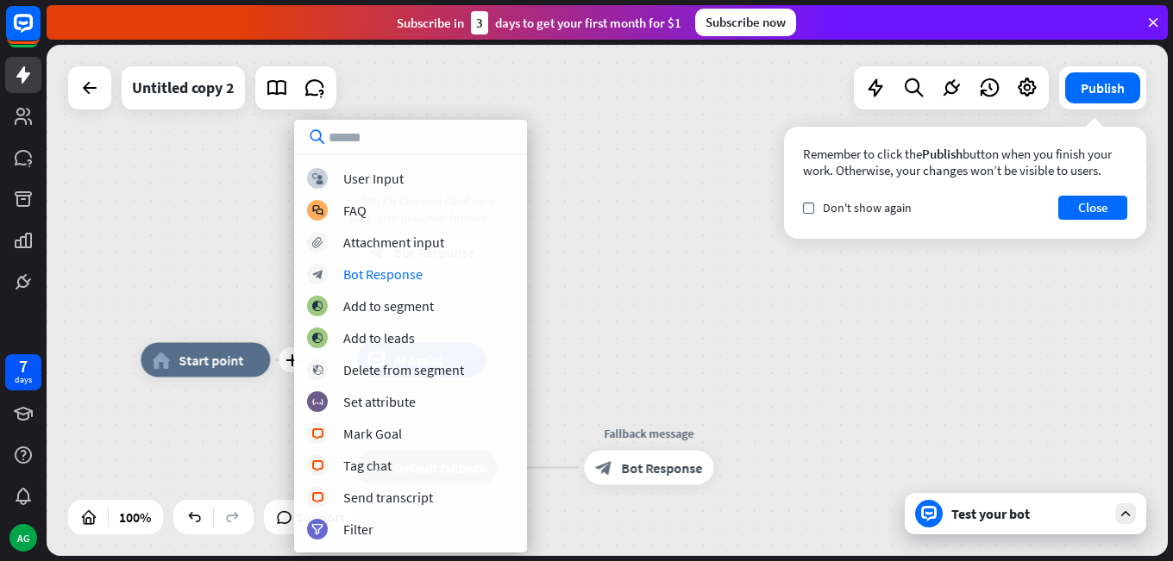
click at [722, 265] on div "plus home_2 Start point Salut! Eu răspund când nu e șefu' prin preajmă! Întreab…" at bounding box center [607, 300] width 1121 height 511
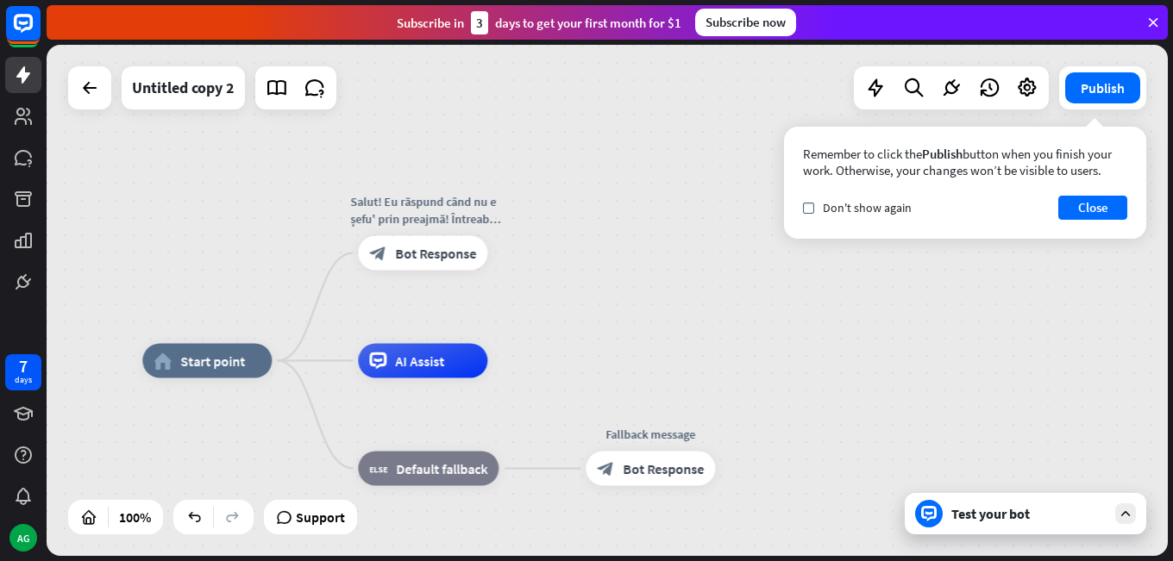
click at [996, 517] on div "Test your bot" at bounding box center [1028, 513] width 155 height 17
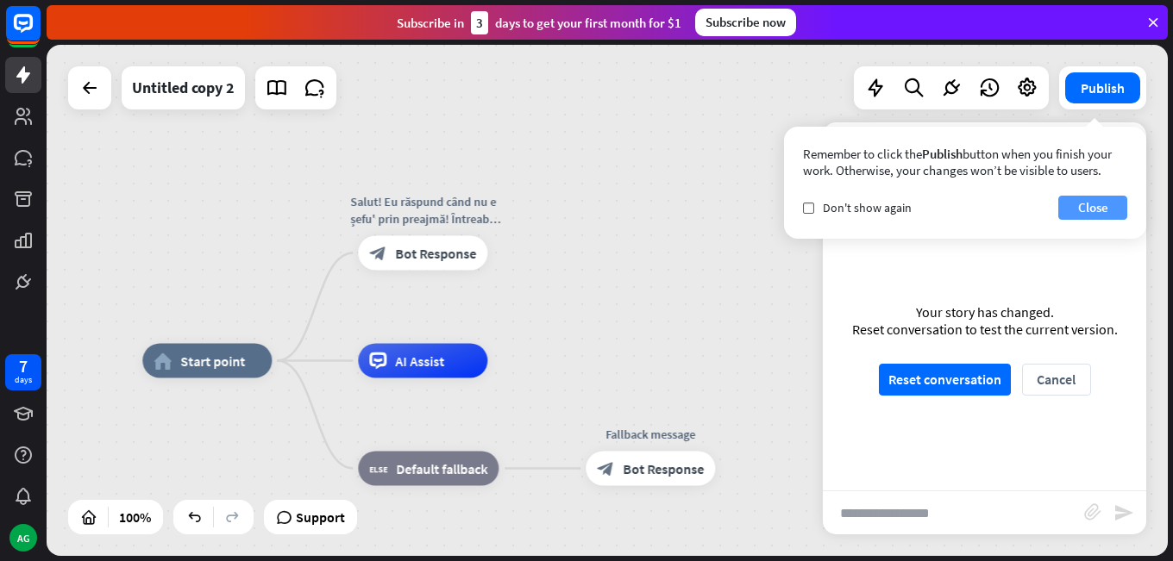
click at [1090, 212] on button "Close" at bounding box center [1092, 208] width 69 height 24
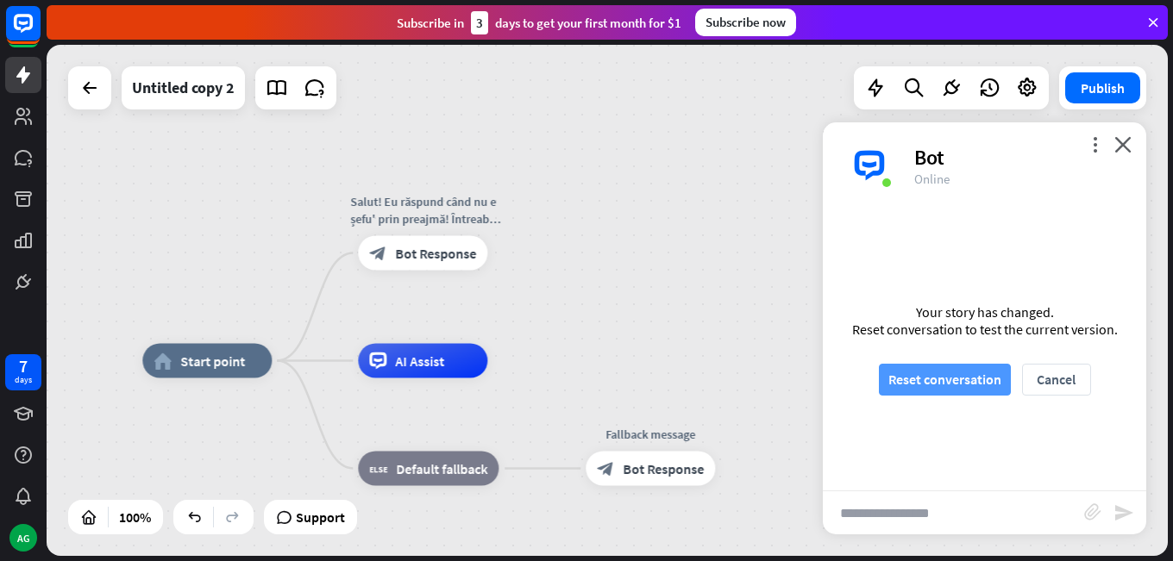
click at [965, 375] on button "Reset conversation" at bounding box center [945, 380] width 132 height 32
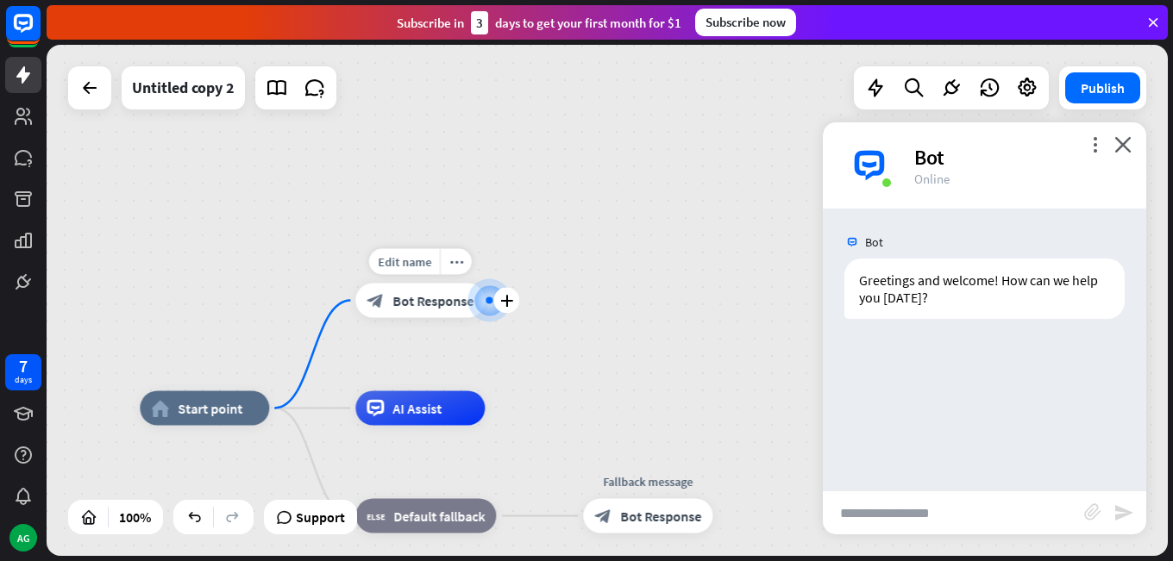
click at [439, 296] on span "Bot Response" at bounding box center [432, 300] width 81 height 17
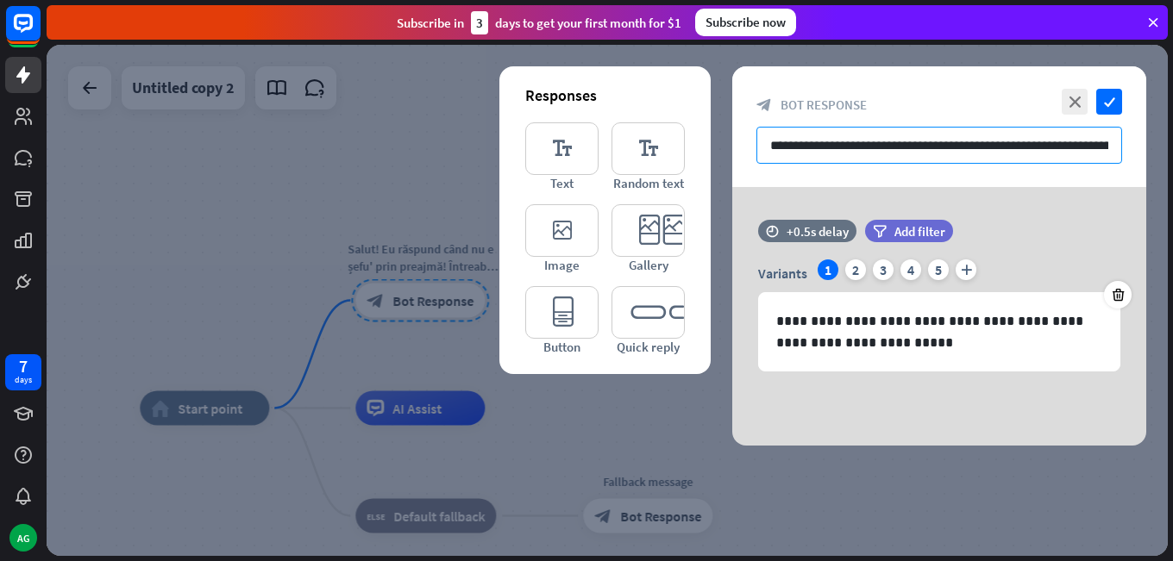
scroll to position [0, 103]
drag, startPoint x: 762, startPoint y: 148, endPoint x: 1159, endPoint y: 154, distance: 396.7
click at [1159, 154] on div "**********" at bounding box center [607, 300] width 1121 height 511
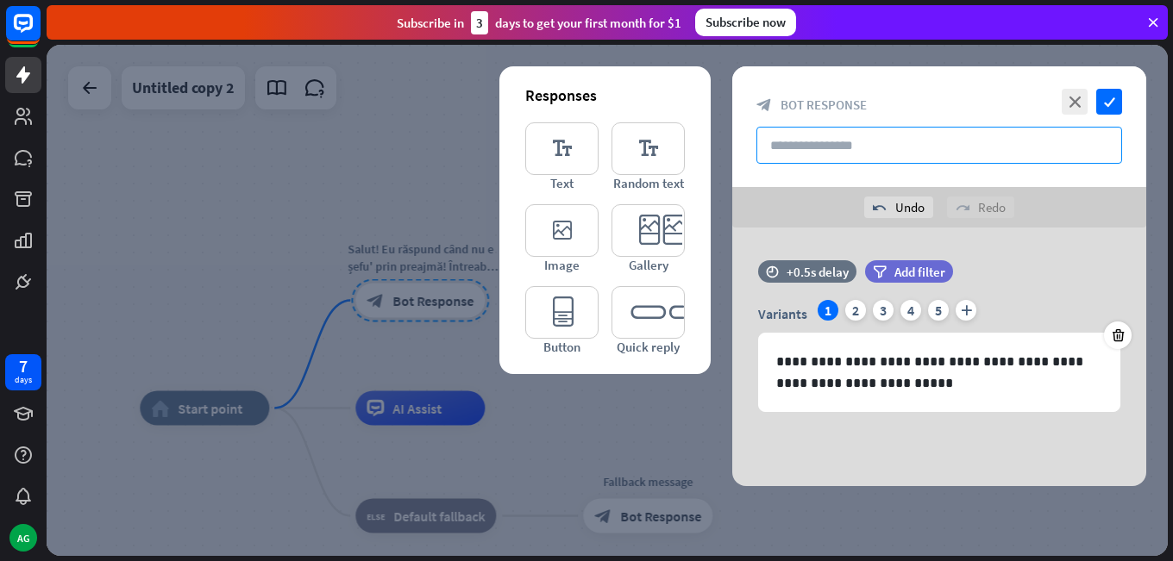
scroll to position [0, 0]
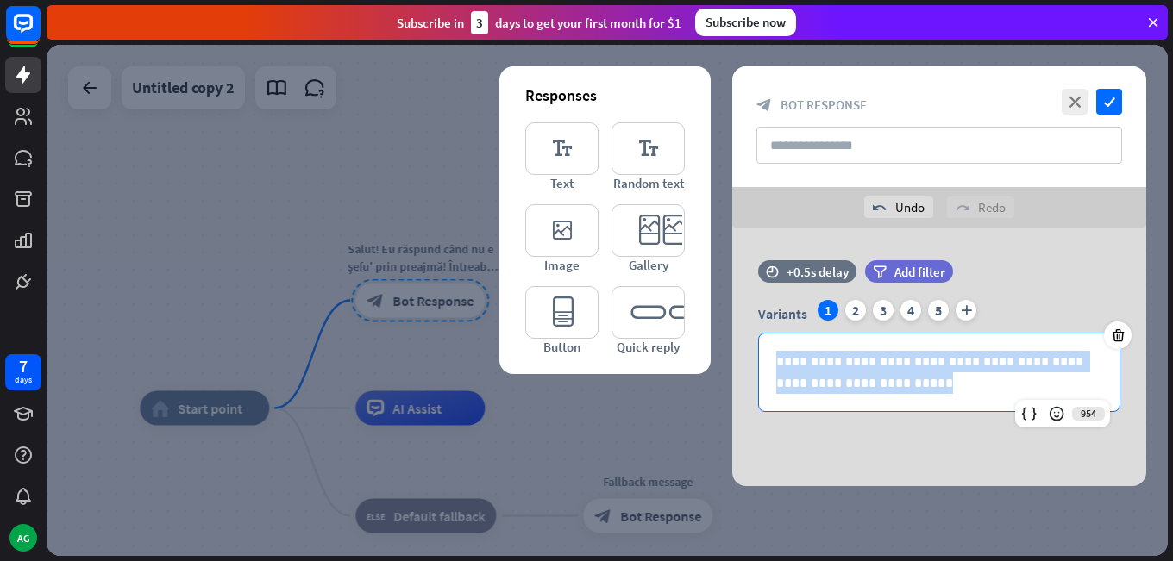
drag, startPoint x: 762, startPoint y: 366, endPoint x: 687, endPoint y: 345, distance: 77.8
click at [732, 345] on div "**********" at bounding box center [939, 357] width 414 height 259
copy p "**********"
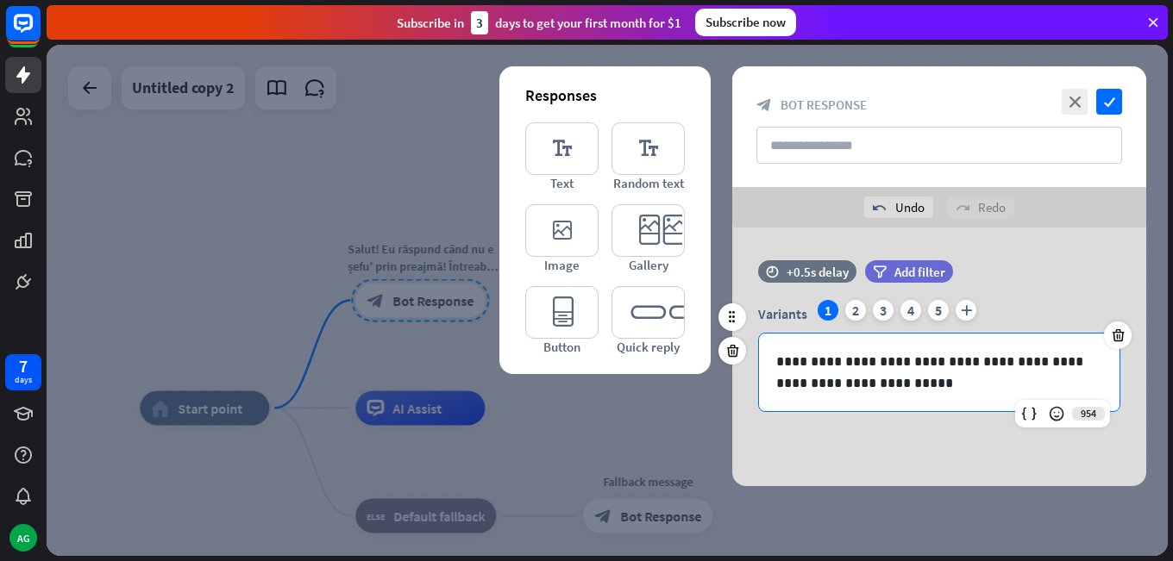
type input "**********"
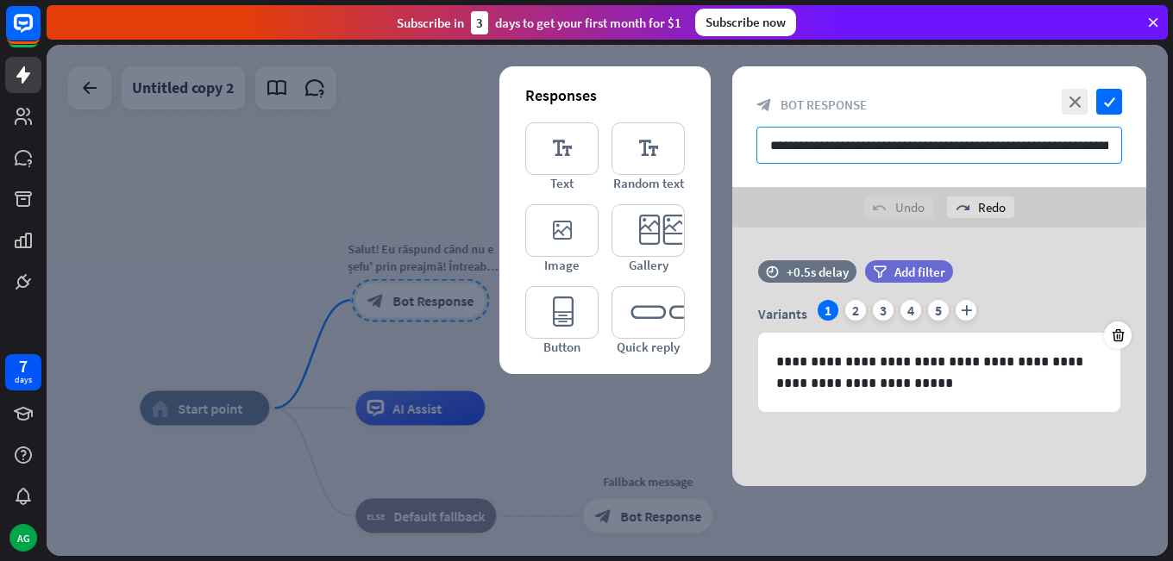
click at [801, 152] on input "**********" at bounding box center [939, 145] width 366 height 37
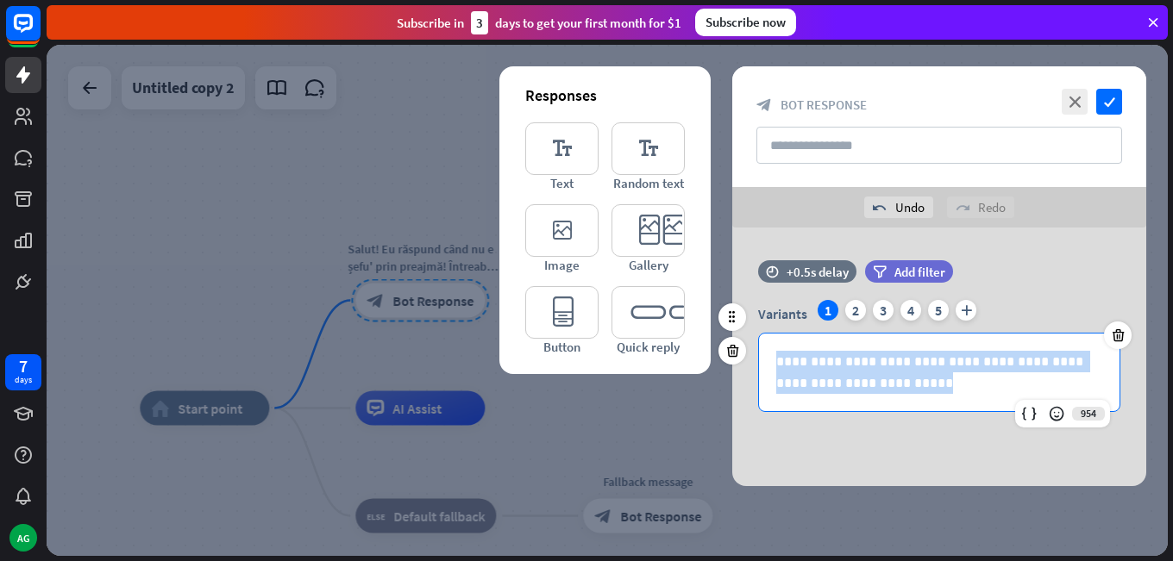
drag, startPoint x: 887, startPoint y: 390, endPoint x: 767, endPoint y: 360, distance: 123.6
click at [767, 360] on div "**********" at bounding box center [939, 373] width 360 height 78
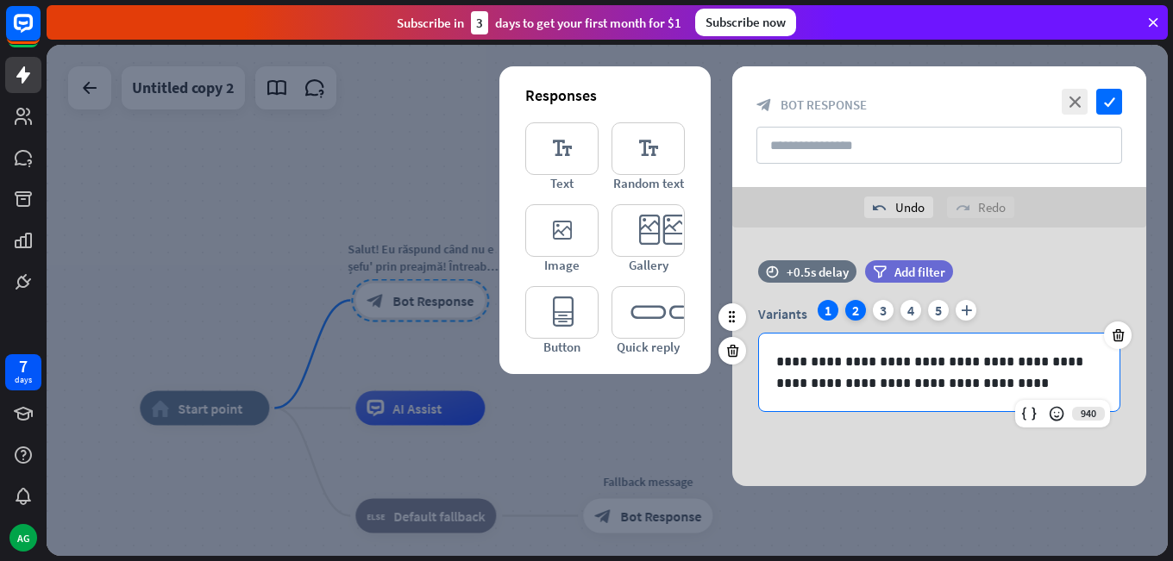
click at [852, 316] on div "2" at bounding box center [855, 310] width 21 height 21
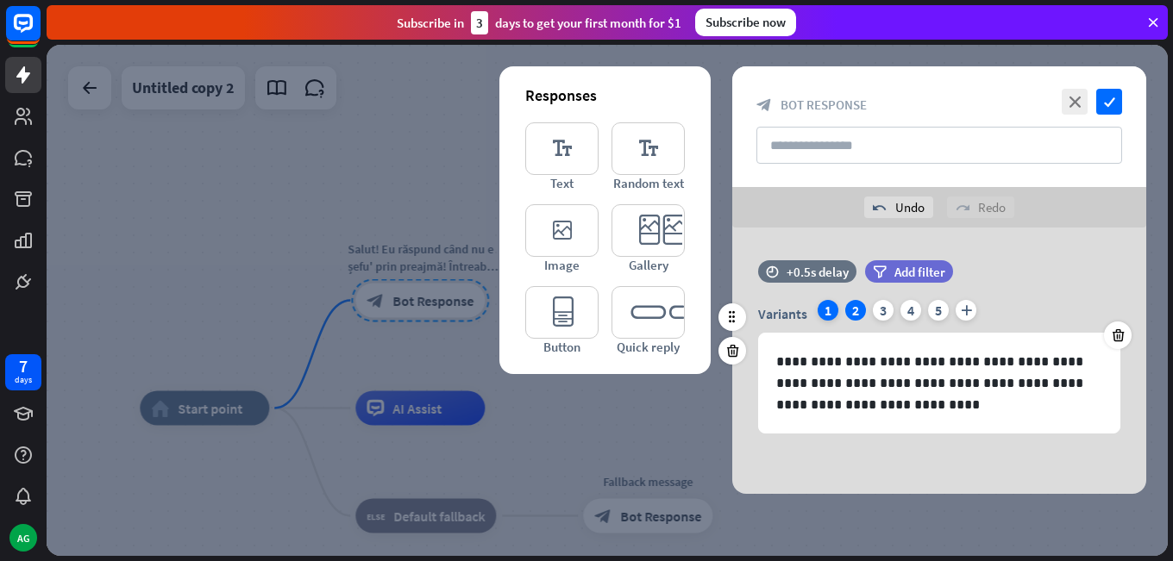
click at [833, 316] on div "1" at bounding box center [828, 310] width 21 height 21
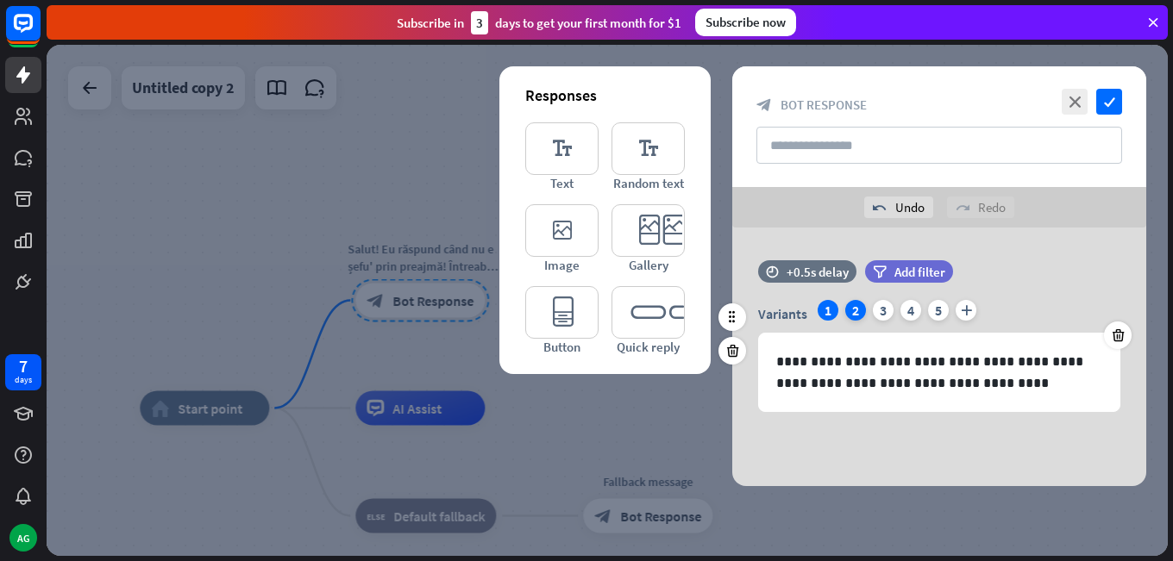
click at [849, 308] on div "2" at bounding box center [855, 310] width 21 height 21
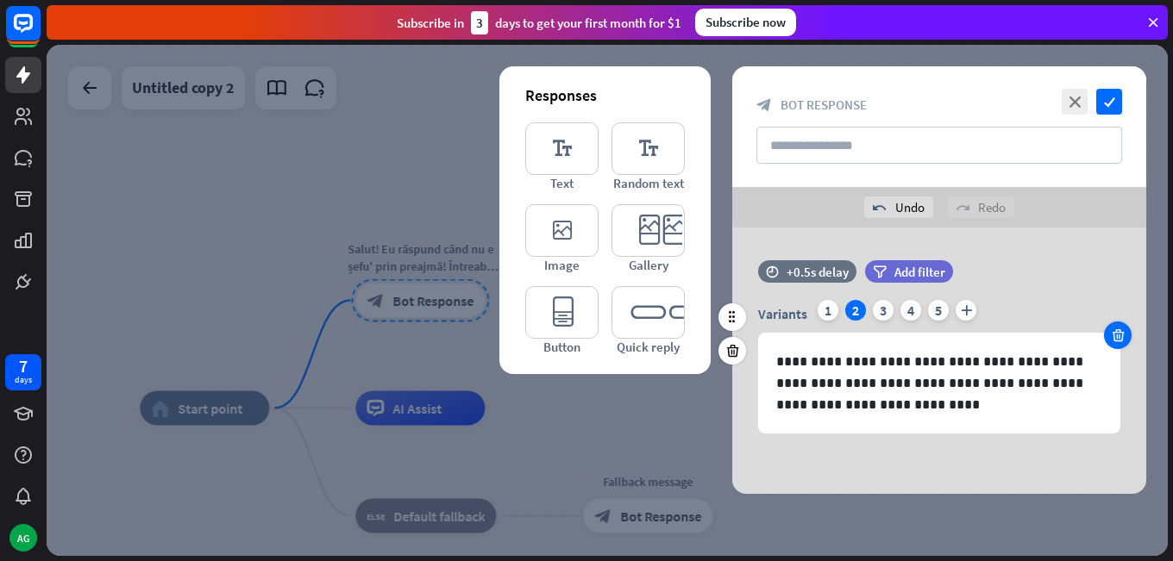
click at [1119, 344] on div at bounding box center [1118, 336] width 28 height 28
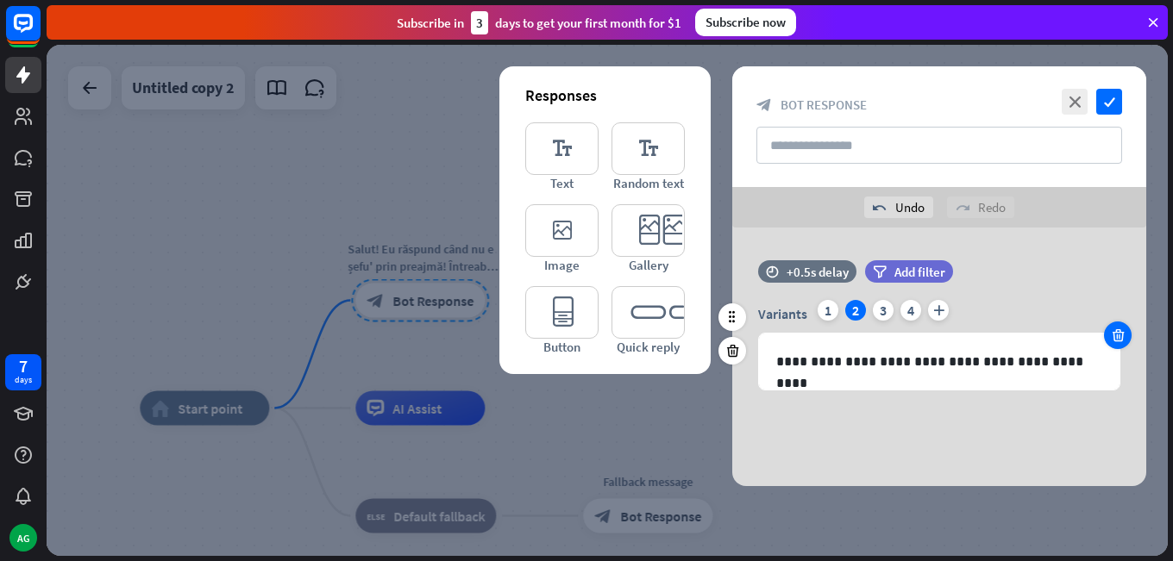
click at [1112, 337] on icon at bounding box center [1118, 336] width 16 height 16
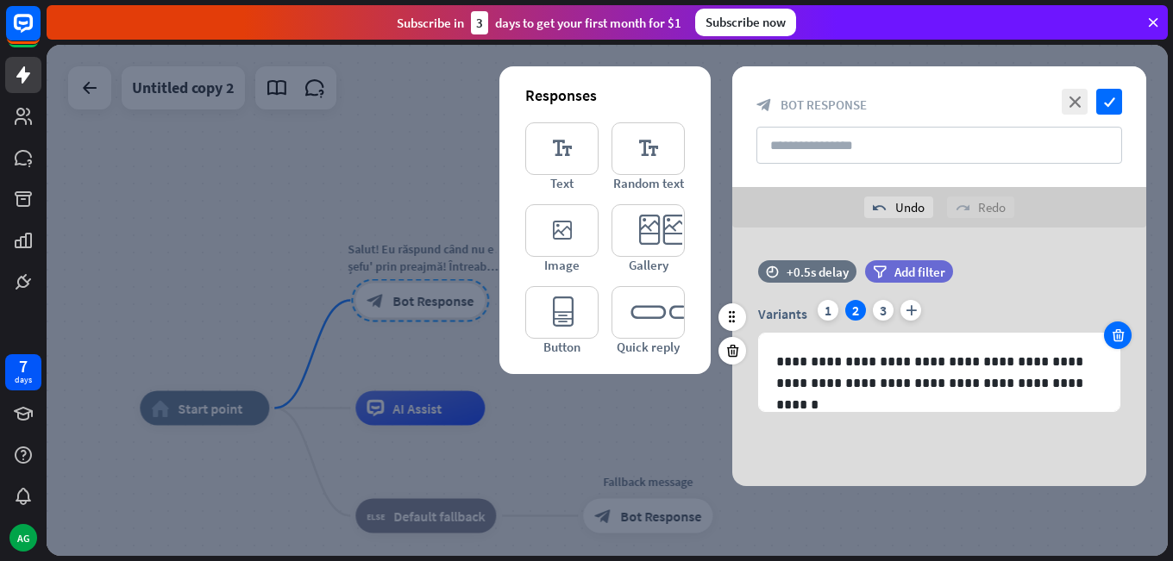
click at [1112, 337] on icon at bounding box center [1118, 336] width 16 height 16
click at [1118, 110] on icon "check" at bounding box center [1109, 102] width 26 height 26
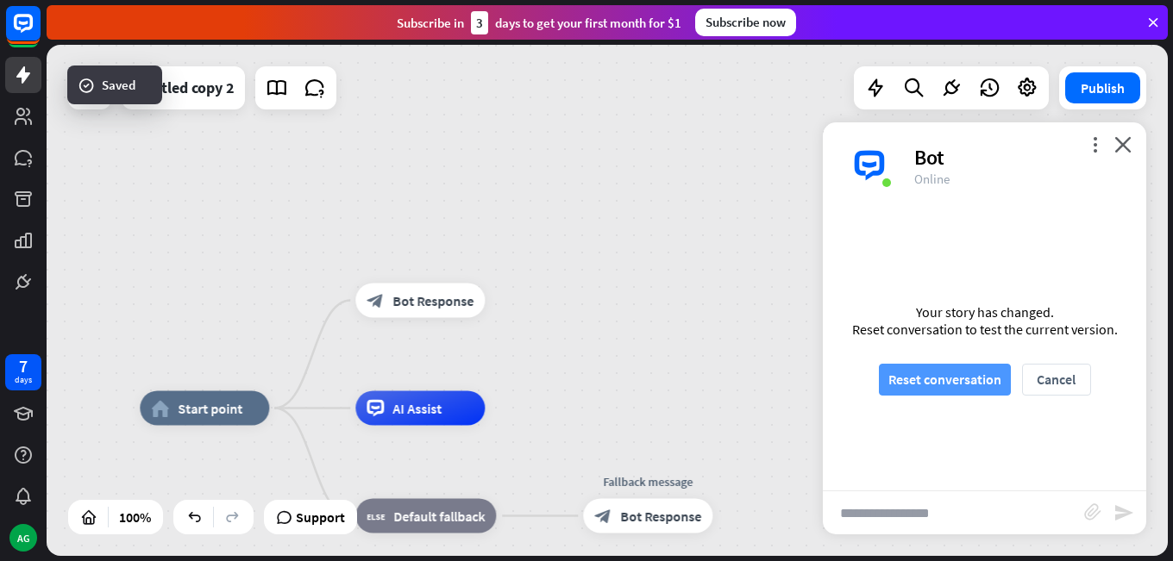
click at [955, 369] on button "Reset conversation" at bounding box center [945, 380] width 132 height 32
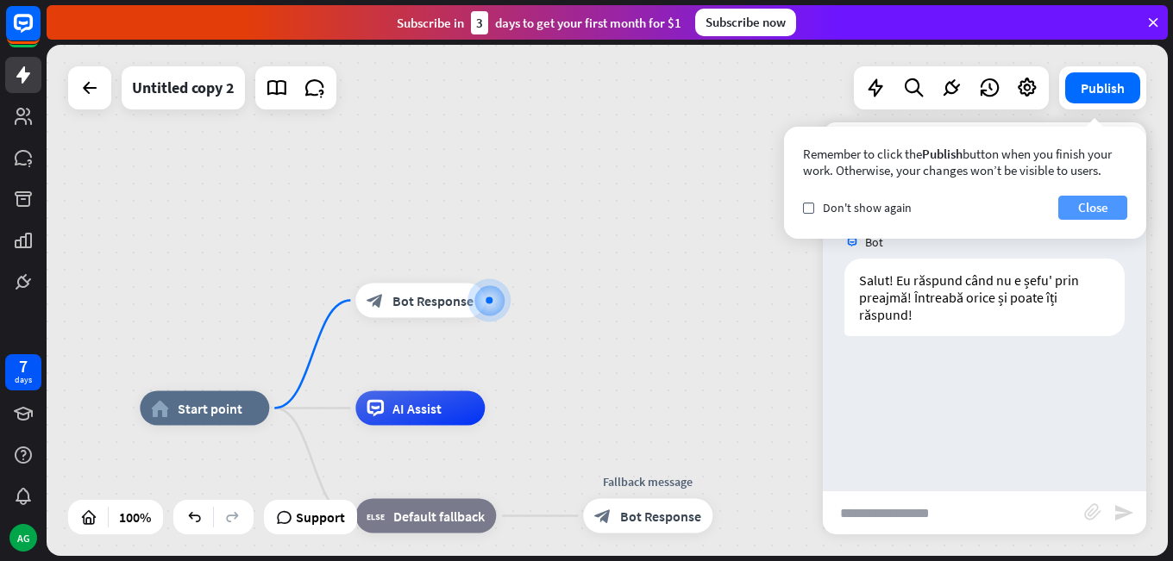
click at [1063, 212] on button "Close" at bounding box center [1092, 208] width 69 height 24
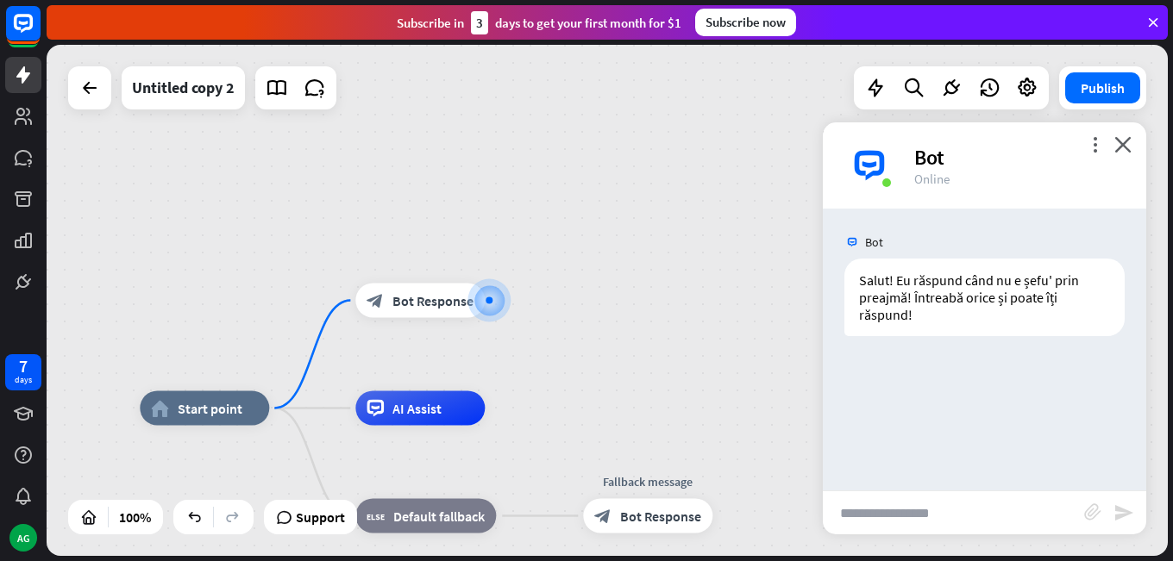
click at [873, 505] on input "text" at bounding box center [953, 513] width 261 height 43
click at [893, 528] on input "text" at bounding box center [953, 513] width 261 height 43
type input "********"
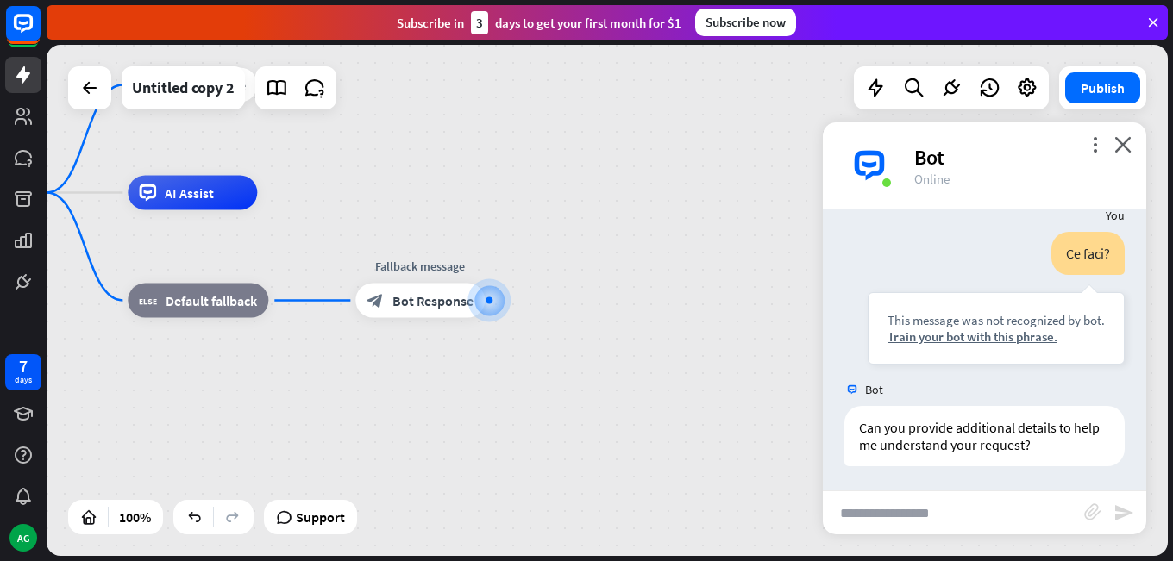
scroll to position [147, 0]
click at [959, 399] on div "[DATE] 1:00 PM Show JSON" at bounding box center [919, 389] width 151 height 30
click at [960, 389] on span "Show JSON" at bounding box center [959, 387] width 63 height 16
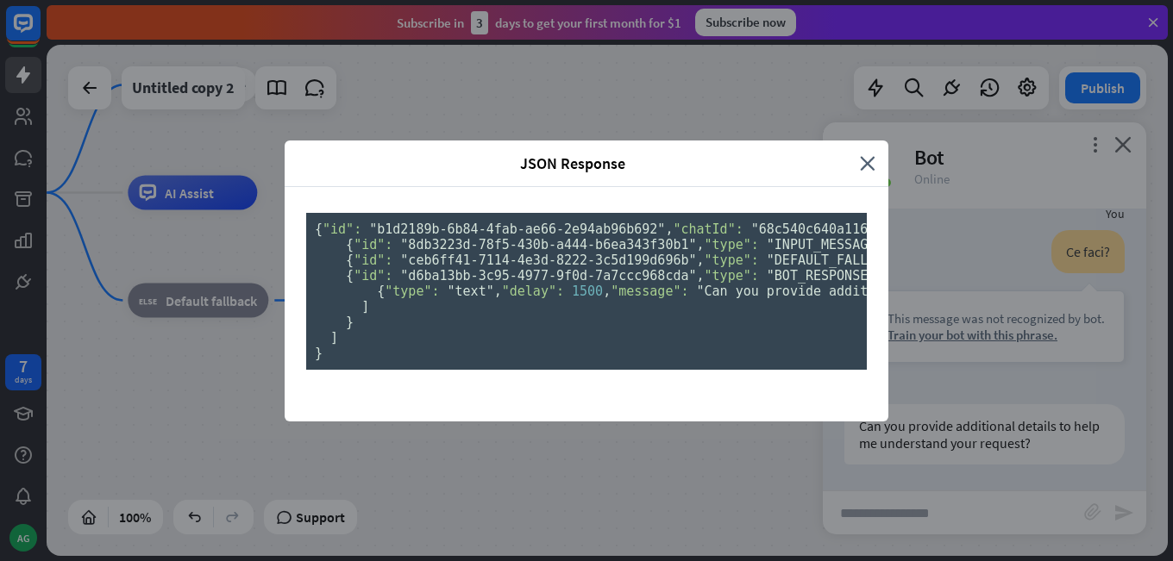
scroll to position [0, 0]
click at [860, 154] on icon "close" at bounding box center [868, 164] width 16 height 20
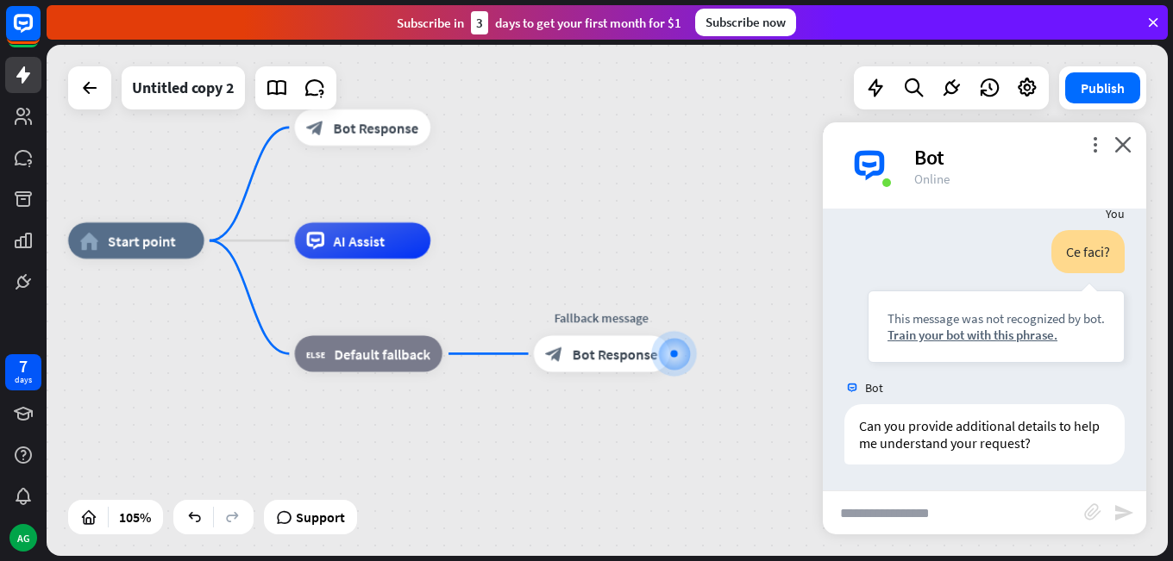
drag, startPoint x: 404, startPoint y: 219, endPoint x: 526, endPoint y: 258, distance: 127.6
click at [549, 254] on div "home_2 Start point block_bot_response Bot Response AI Assist block_fallback Def…" at bounding box center [656, 509] width 1177 height 537
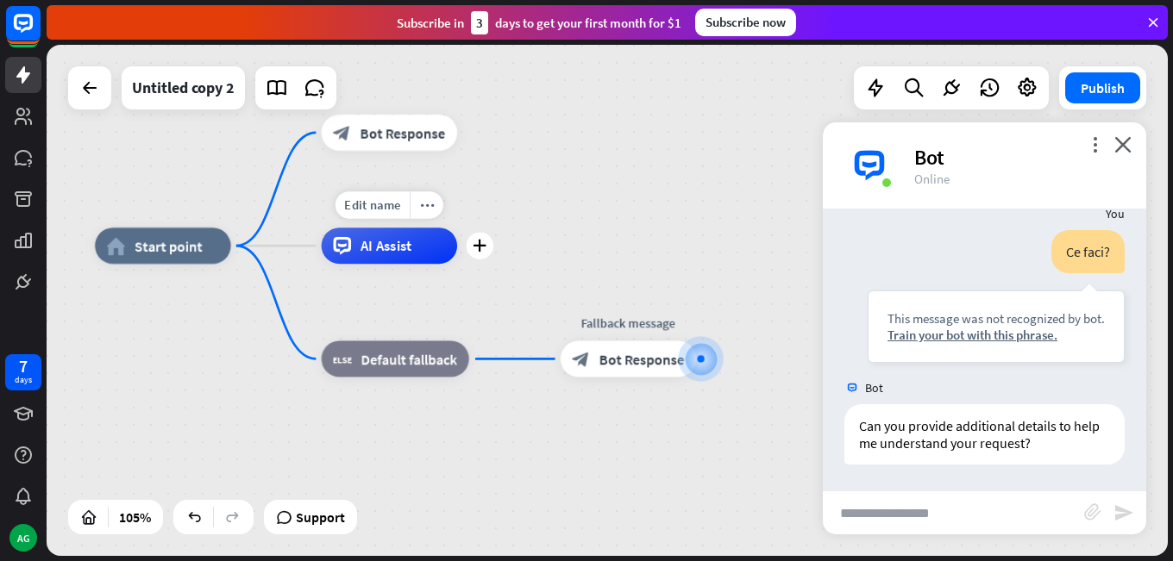
click at [409, 257] on div "AI Assist" at bounding box center [389, 246] width 135 height 36
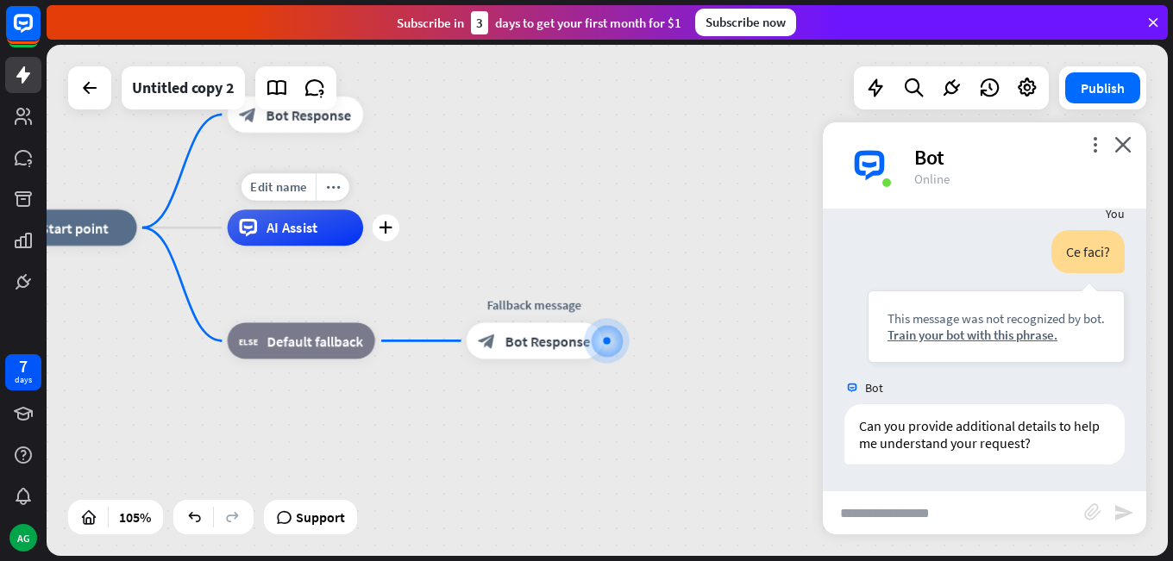
drag, startPoint x: 470, startPoint y: 298, endPoint x: 378, endPoint y: 280, distance: 94.0
click at [363, 246] on div "Edit name more_horiz plus AI Assist" at bounding box center [295, 228] width 135 height 36
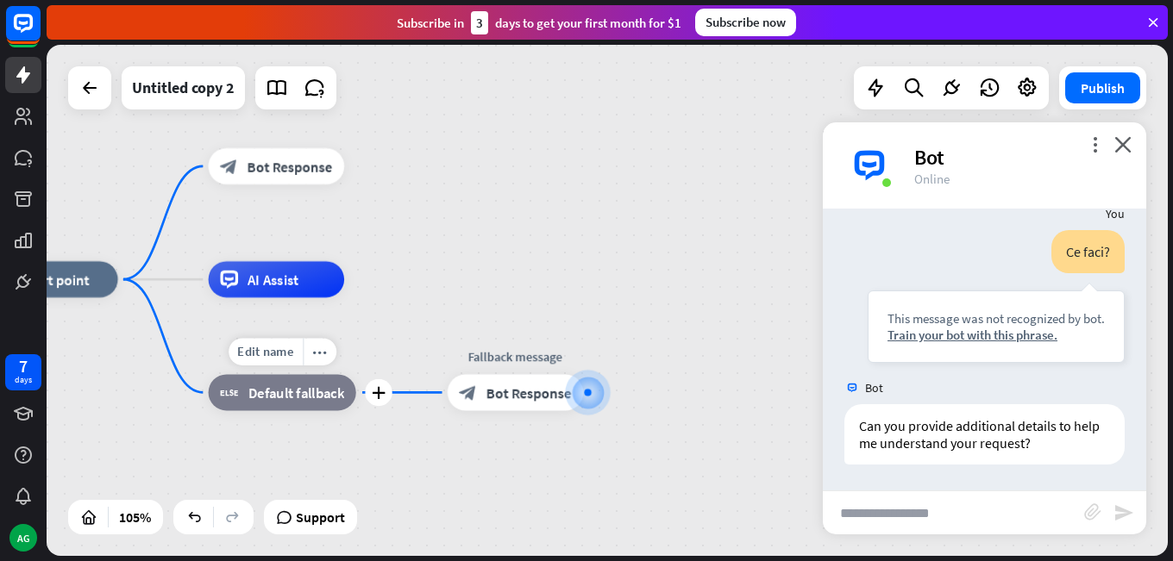
drag, startPoint x: 383, startPoint y: 292, endPoint x: 364, endPoint y: 344, distance: 55.1
click at [356, 374] on div "Edit name more_horiz plus block_fallback Default fallback" at bounding box center [282, 392] width 147 height 36
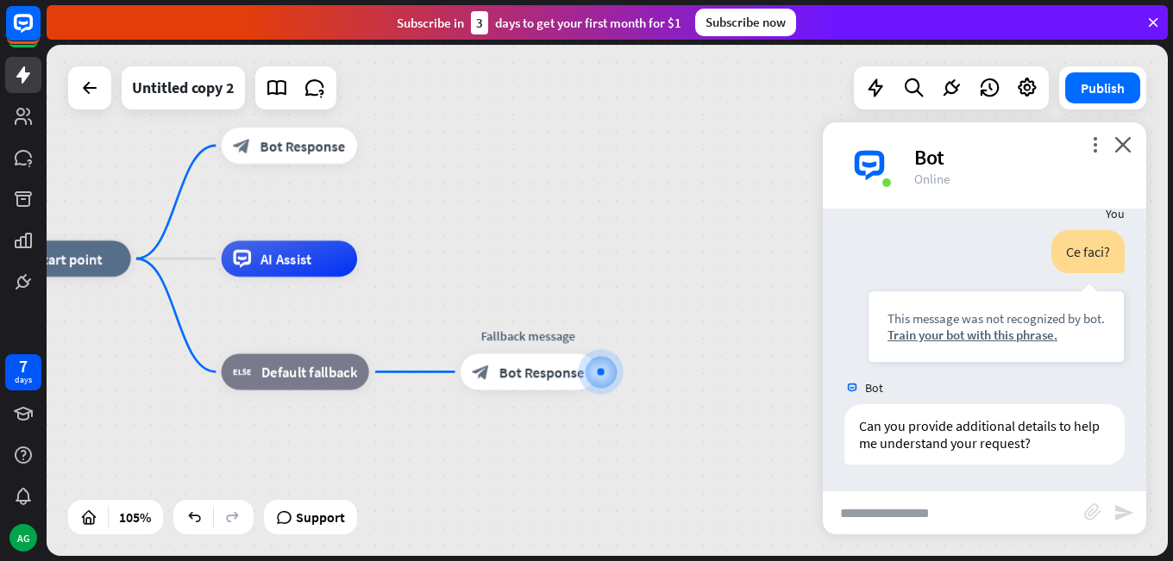
drag, startPoint x: 389, startPoint y: 323, endPoint x: 402, endPoint y: 302, distance: 25.1
click at [402, 302] on div "home_2 Start point block_bot_response Bot Response AI Assist block_fallback Def…" at bounding box center [583, 527] width 1177 height 537
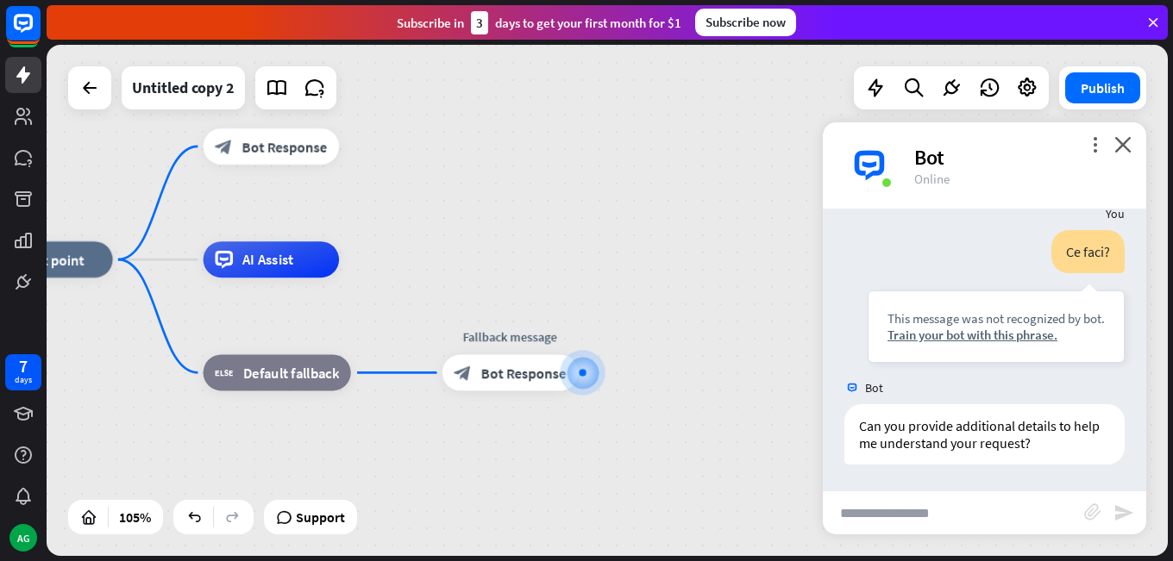
drag, startPoint x: 415, startPoint y: 281, endPoint x: 365, endPoint y: 289, distance: 50.6
click at [365, 289] on div "home_2 Start point block_bot_response Bot Response Edit name more_horiz AI Assi…" at bounding box center [565, 528] width 1177 height 537
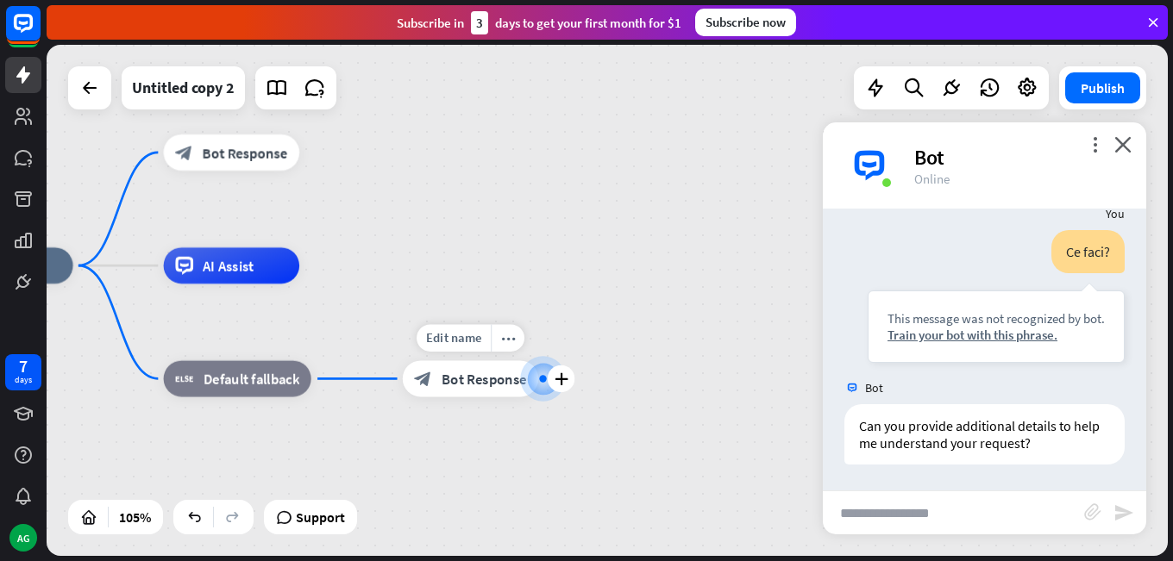
click at [498, 386] on span "Bot Response" at bounding box center [484, 379] width 85 height 18
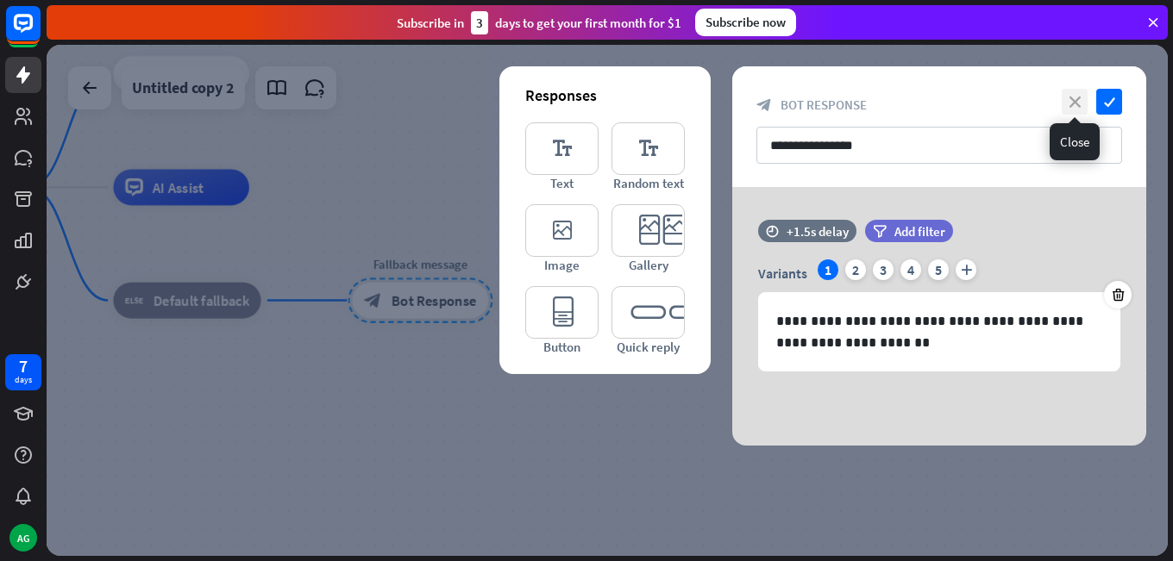
click at [1068, 100] on icon "close" at bounding box center [1075, 102] width 26 height 26
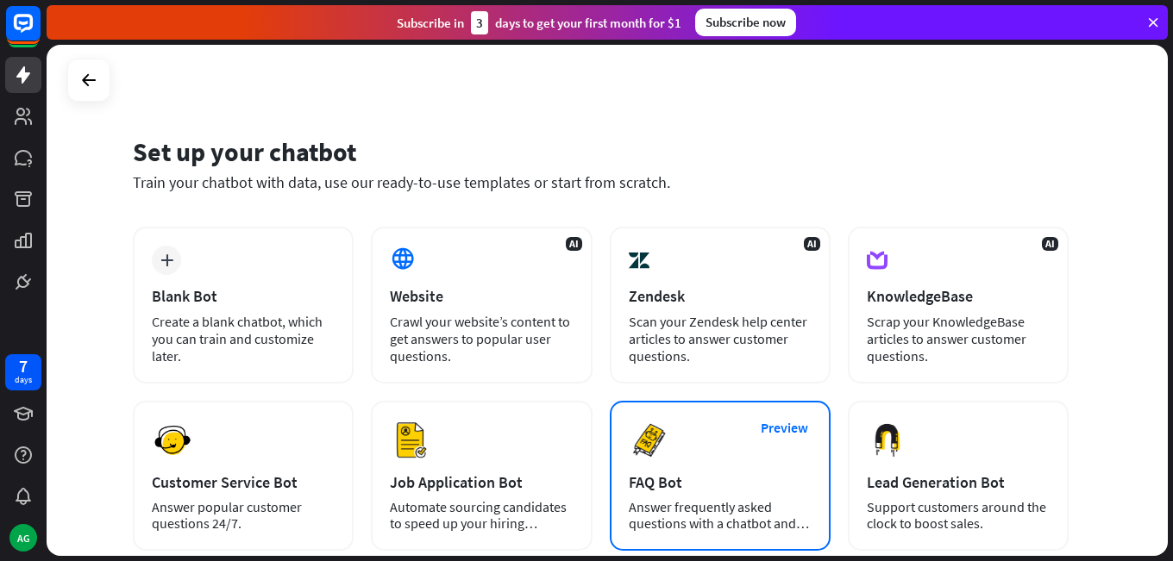
scroll to position [172, 0]
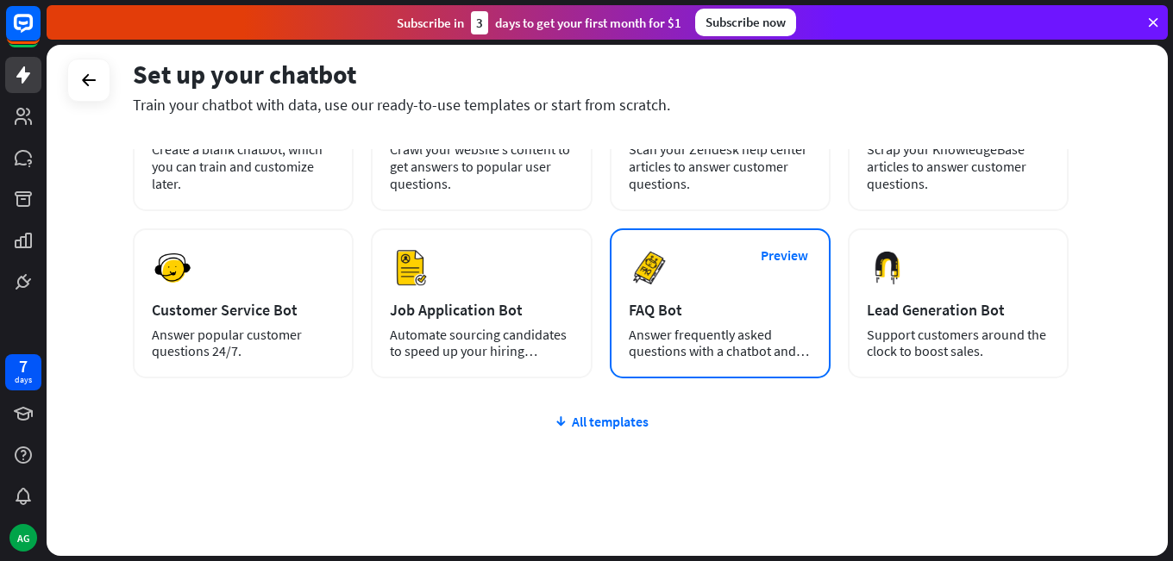
click at [701, 339] on div "Answer frequently asked questions with a chatbot and save your time." at bounding box center [720, 343] width 183 height 33
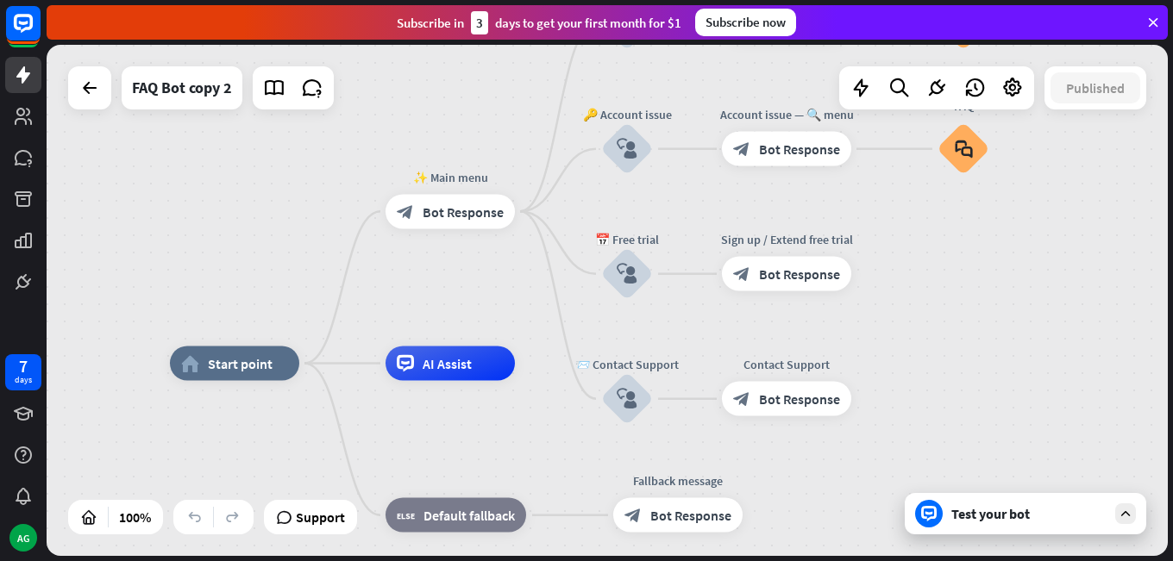
drag, startPoint x: 471, startPoint y: 373, endPoint x: 360, endPoint y: 446, distance: 132.5
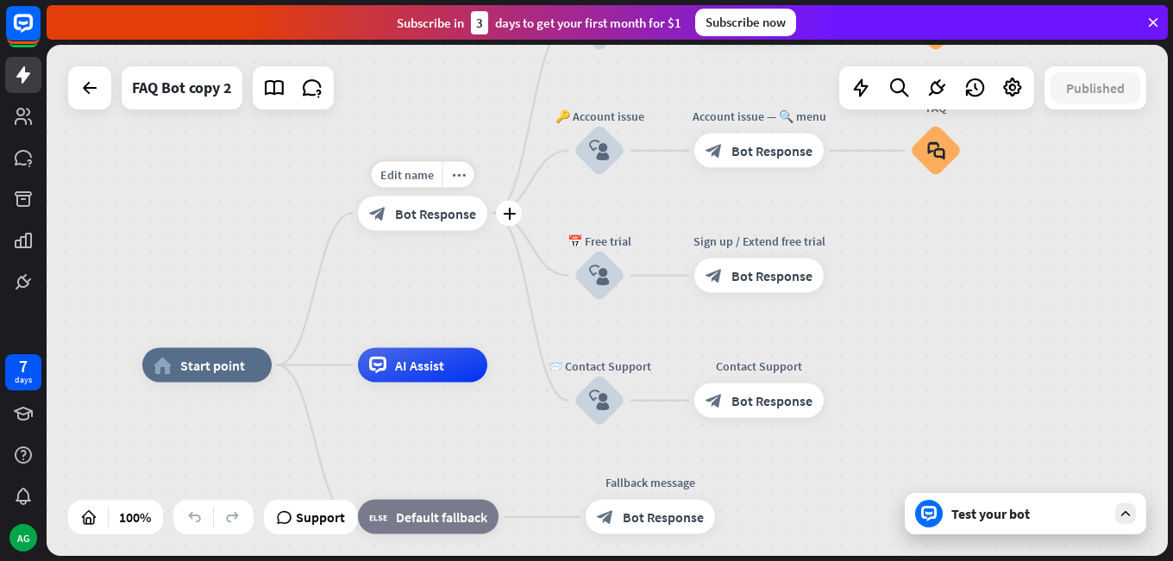
click at [358, 230] on div "Edit name more_horiz plus ✨ Main menu block_bot_response Bot Response" at bounding box center [422, 213] width 129 height 34
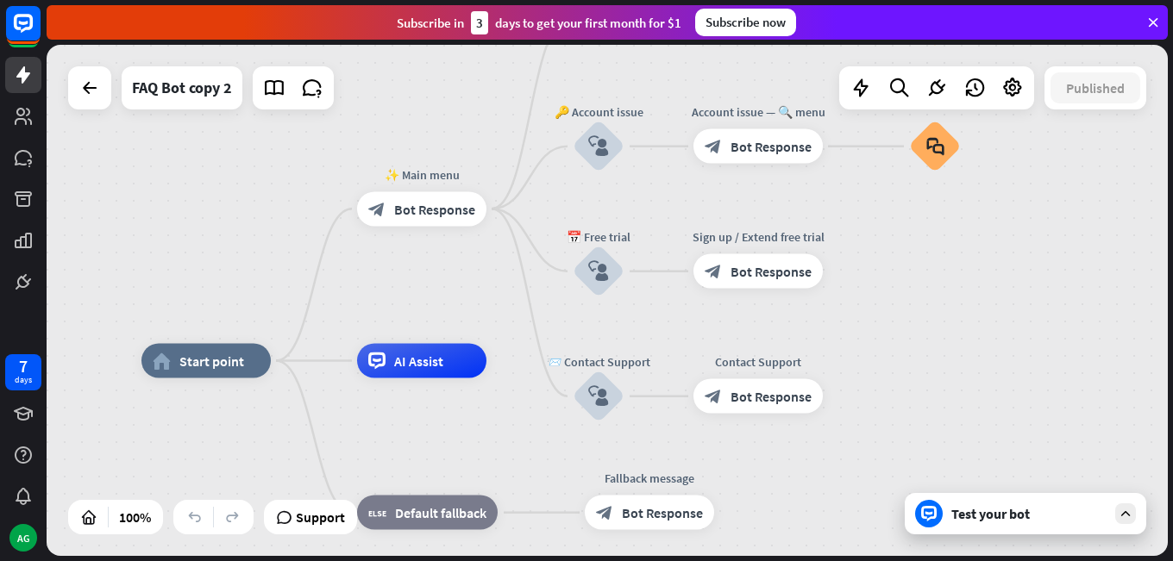
drag, startPoint x: 363, startPoint y: 304, endPoint x: 323, endPoint y: 264, distance: 57.3
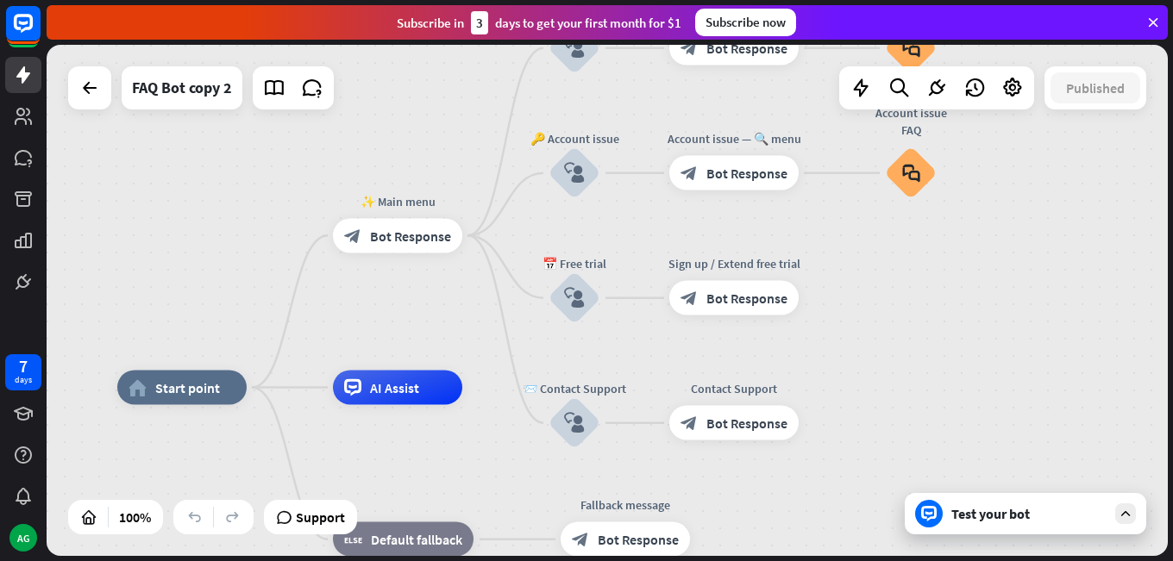
drag, startPoint x: 318, startPoint y: 260, endPoint x: 289, endPoint y: 287, distance: 40.3
click at [291, 290] on div "home_2 Start point ✨ Main menu block_bot_response Bot Response 💲 Subscription b…" at bounding box center [607, 300] width 1121 height 511
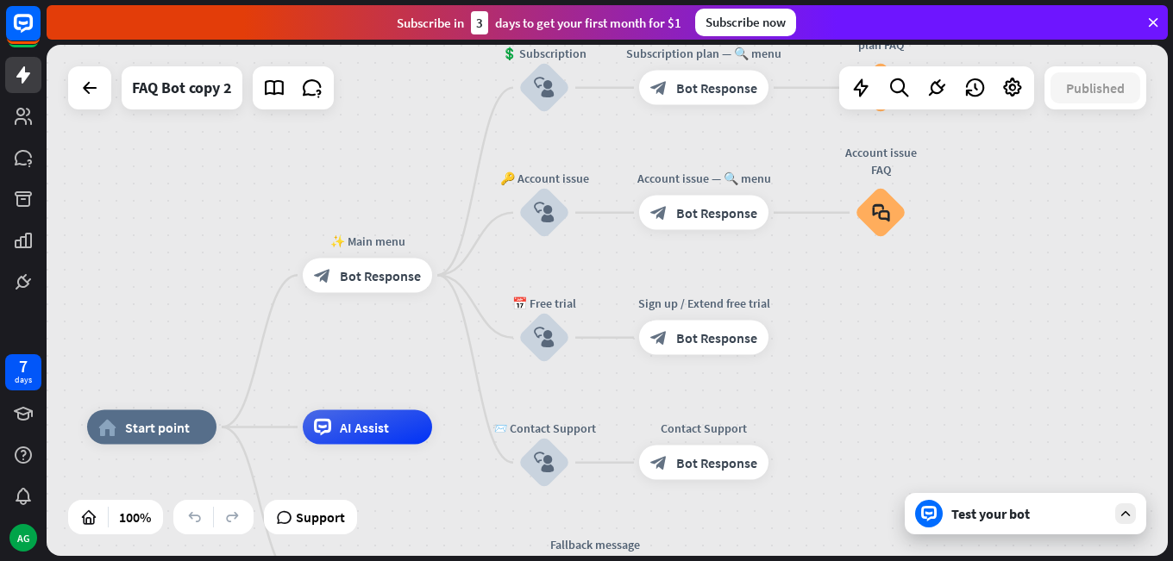
drag, startPoint x: 274, startPoint y: 264, endPoint x: 253, endPoint y: 295, distance: 37.8
click at [253, 295] on div "home_2 Start point ✨ Main menu block_bot_response Bot Response 💲 Subscription b…" at bounding box center [607, 300] width 1121 height 511
click at [1076, 529] on div "Test your bot" at bounding box center [1025, 513] width 241 height 41
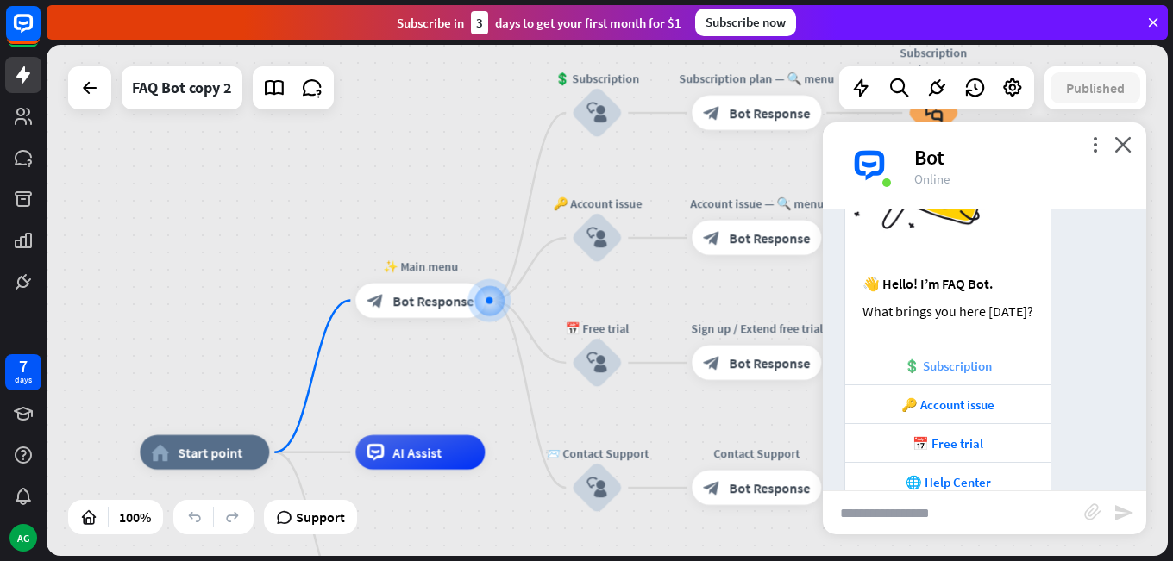
scroll to position [179, 0]
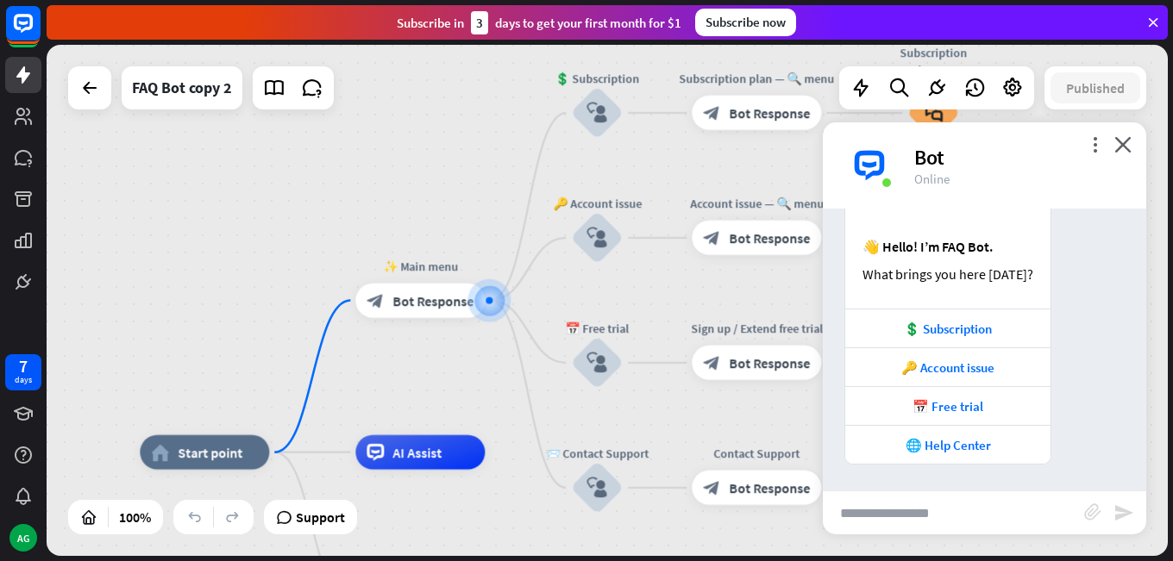
click at [895, 514] on input "text" at bounding box center [953, 513] width 261 height 43
click at [1098, 278] on div "👋 Hello! I’m FAQ Bot. What brings you here [DATE]? 💲 Subscription 🔑 Account iss…" at bounding box center [984, 272] width 323 height 385
click at [1121, 152] on icon "close" at bounding box center [1122, 144] width 17 height 16
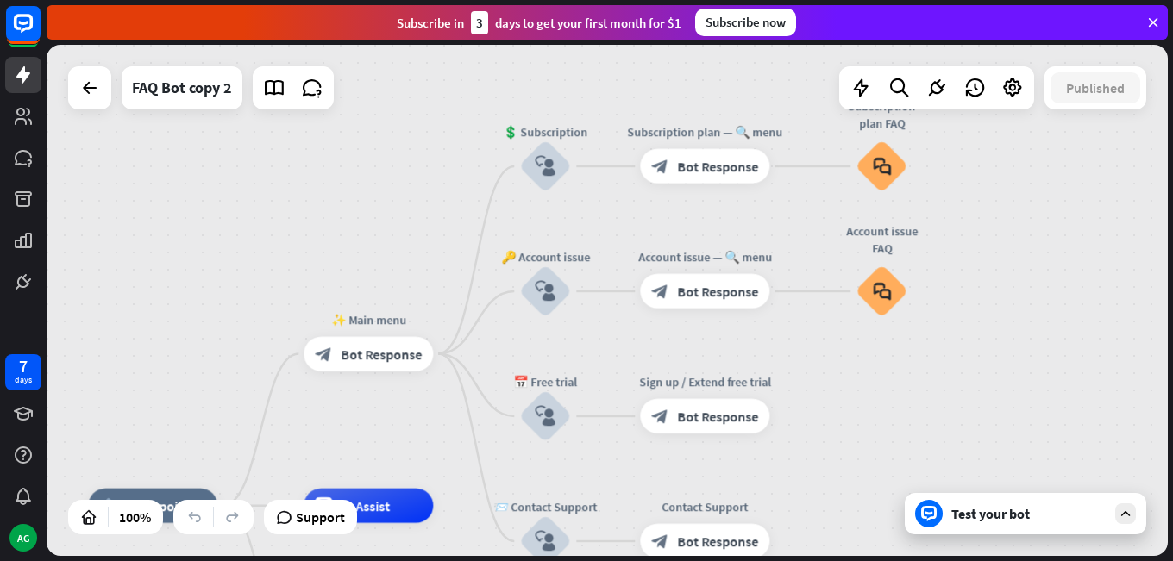
drag, startPoint x: 433, startPoint y: 232, endPoint x: 348, endPoint y: 332, distance: 131.5
click at [350, 331] on div "home_2 Start point ✨ Main menu block_bot_response Bot Response 💲 Subscription b…" at bounding box center [607, 300] width 1121 height 511
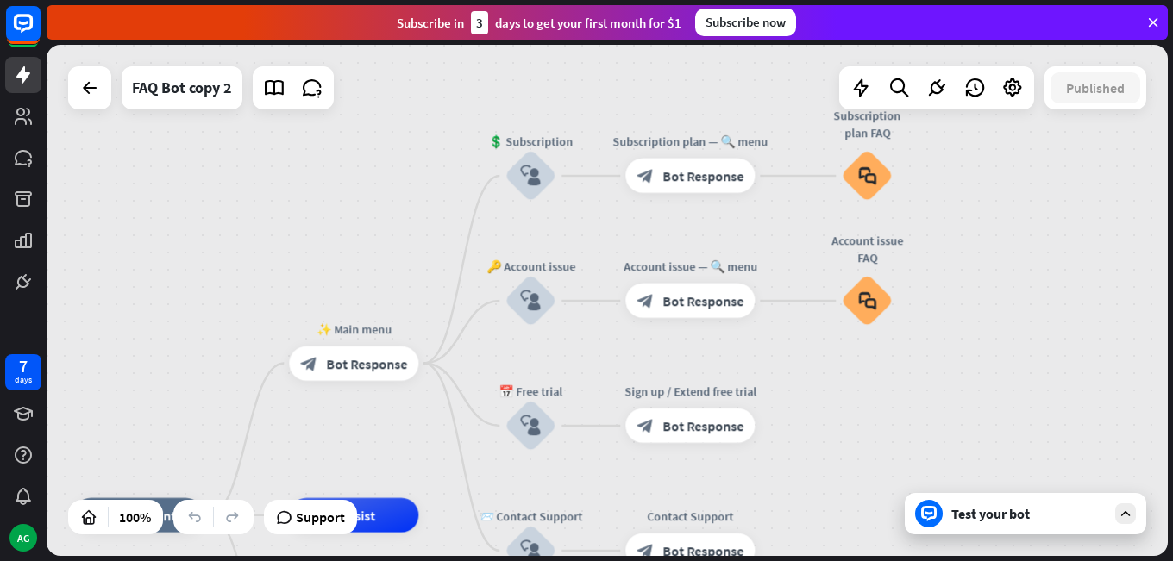
drag, startPoint x: 254, startPoint y: 317, endPoint x: 352, endPoint y: 122, distance: 219.1
click at [347, 109] on div "home_2 Start point ✨ Main menu block_bot_response Bot Response 💲 Subscription b…" at bounding box center [607, 300] width 1121 height 511
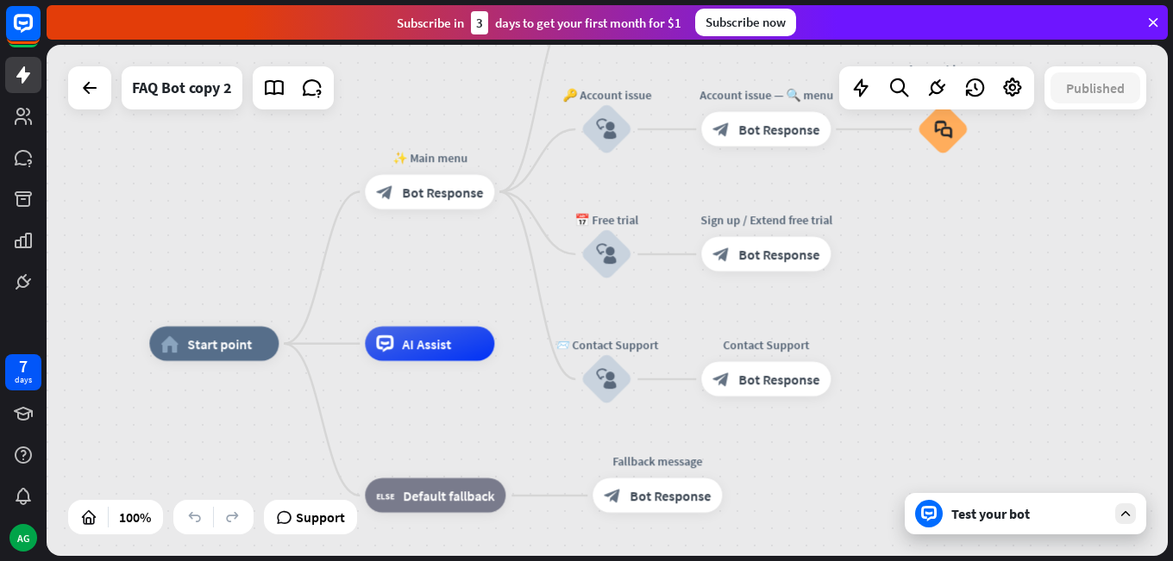
drag, startPoint x: 293, startPoint y: 471, endPoint x: 256, endPoint y: 425, distance: 58.9
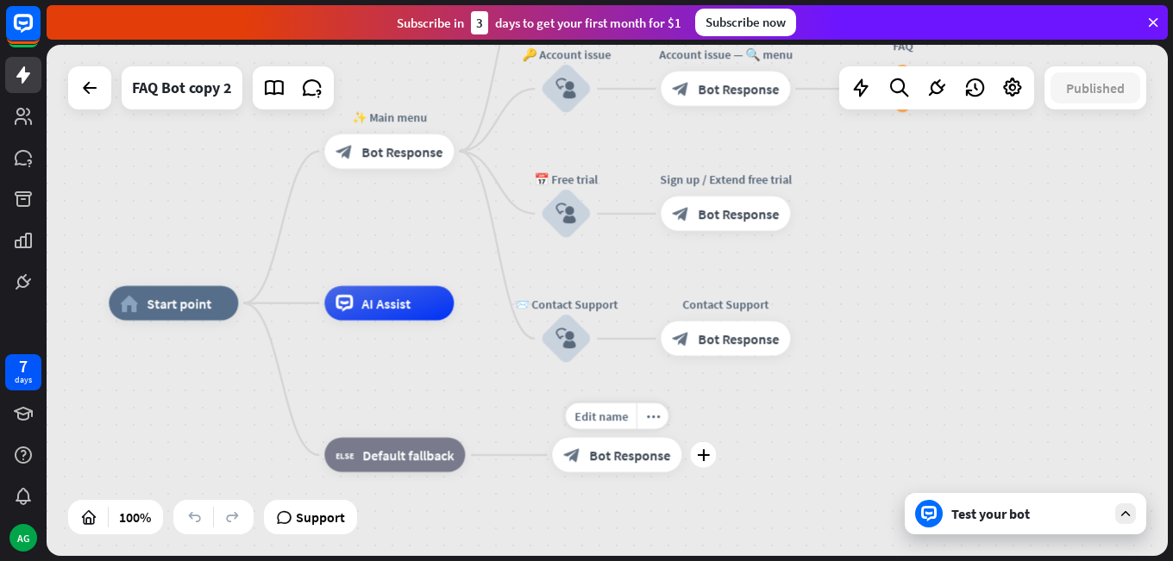
click at [580, 461] on icon "block_bot_response" at bounding box center [571, 455] width 17 height 17
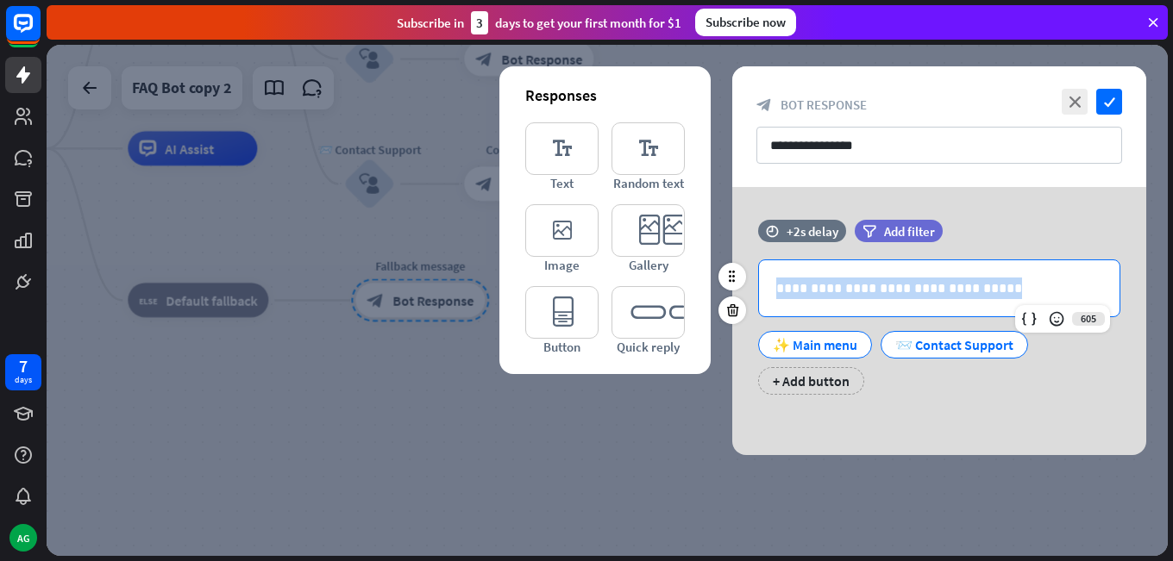
drag, startPoint x: 1013, startPoint y: 291, endPoint x: 761, endPoint y: 297, distance: 252.7
click at [761, 297] on div "**********" at bounding box center [939, 288] width 360 height 56
click at [996, 292] on p "**********" at bounding box center [939, 289] width 326 height 22
drag, startPoint x: 999, startPoint y: 291, endPoint x: 685, endPoint y: 293, distance: 313.9
click at [732, 293] on div "**********" at bounding box center [939, 321] width 414 height 268
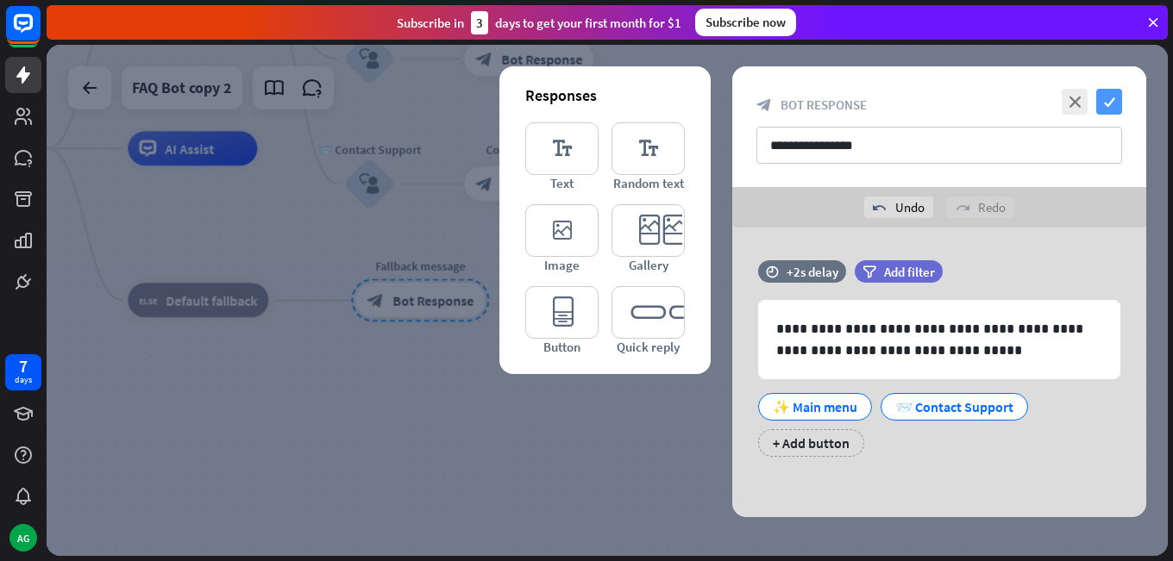
click at [1108, 103] on icon "check" at bounding box center [1109, 102] width 26 height 26
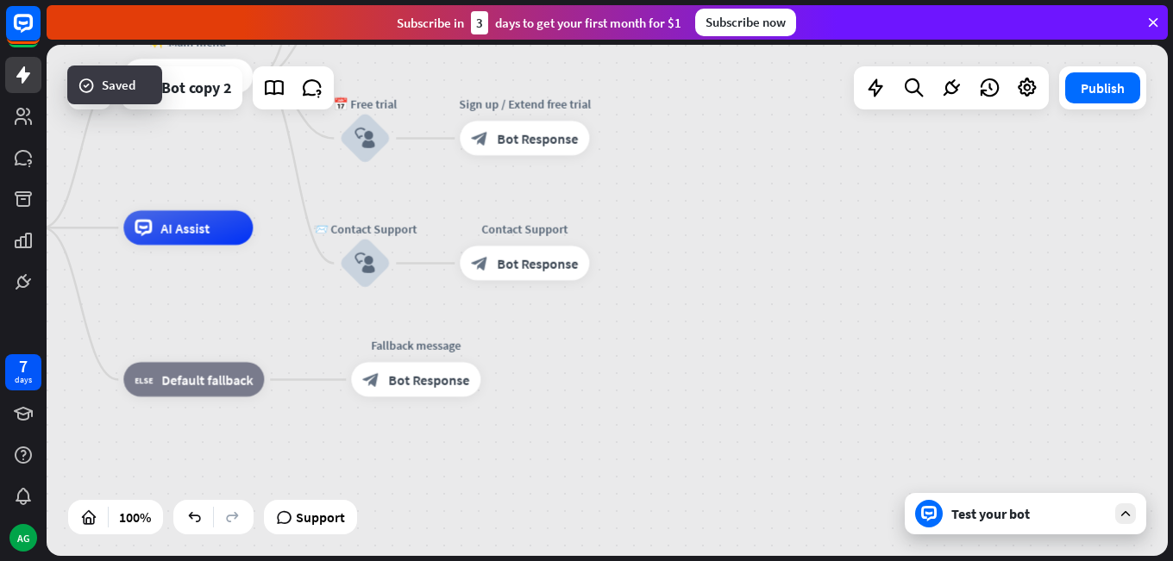
drag, startPoint x: 733, startPoint y: 285, endPoint x: 739, endPoint y: 402, distance: 117.4
click at [743, 411] on div "home_2 Start point ✨ Main menu block_bot_response Bot Response 💲 Subscription b…" at bounding box center [468, 483] width 1121 height 511
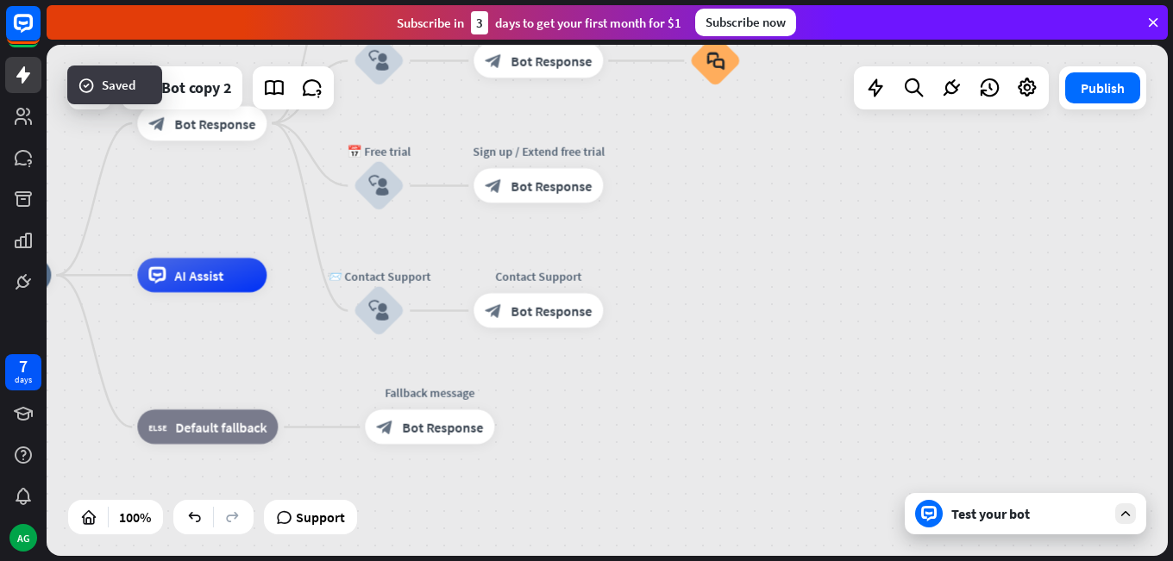
drag, startPoint x: 711, startPoint y: 272, endPoint x: 845, endPoint y: 354, distance: 158.0
click at [844, 354] on div "home_2 Start point ✨ Main menu block_bot_response Bot Response 💲 Subscription b…" at bounding box center [607, 300] width 1121 height 511
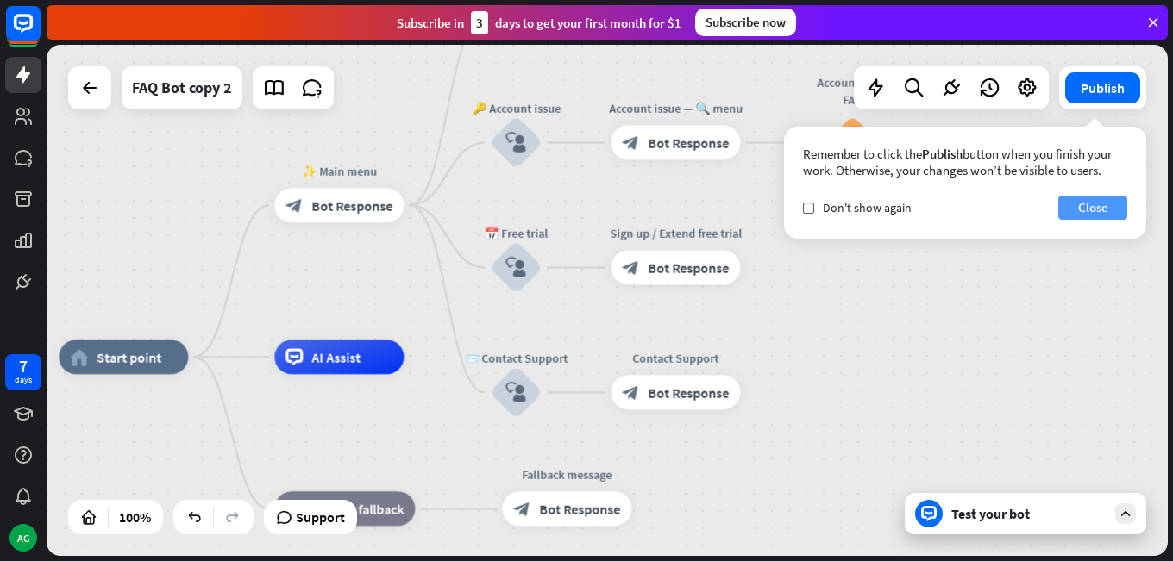
click at [1087, 207] on button "Close" at bounding box center [1092, 208] width 69 height 24
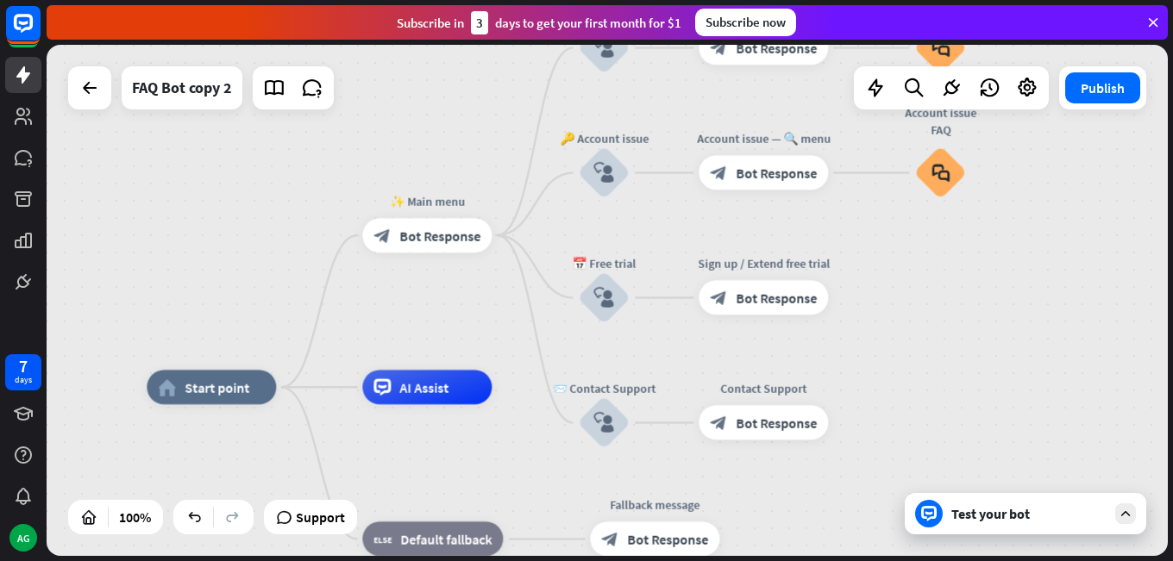
drag, startPoint x: 789, startPoint y: 222, endPoint x: 889, endPoint y: 254, distance: 105.3
click at [889, 254] on div "home_2 Start point ✨ Main menu block_bot_response Bot Response 💲 Subscription b…" at bounding box center [607, 300] width 1121 height 511
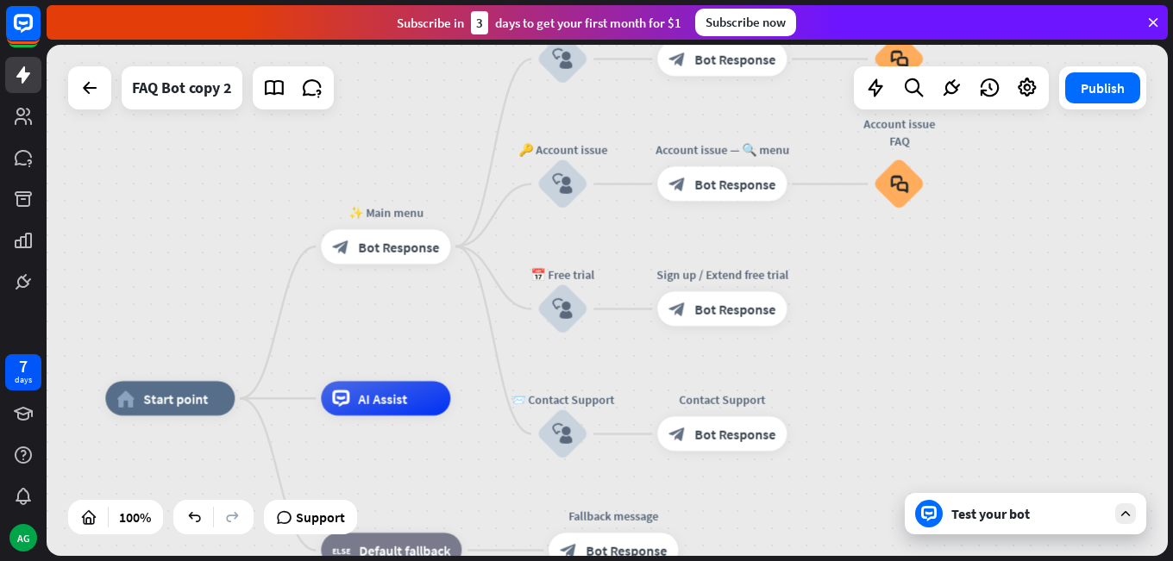
drag, startPoint x: 311, startPoint y: 195, endPoint x: 247, endPoint y: 208, distance: 66.0
click at [247, 208] on div "home_2 Start point ✨ Main menu block_bot_response Bot Response 💲 Subscription b…" at bounding box center [607, 300] width 1121 height 511
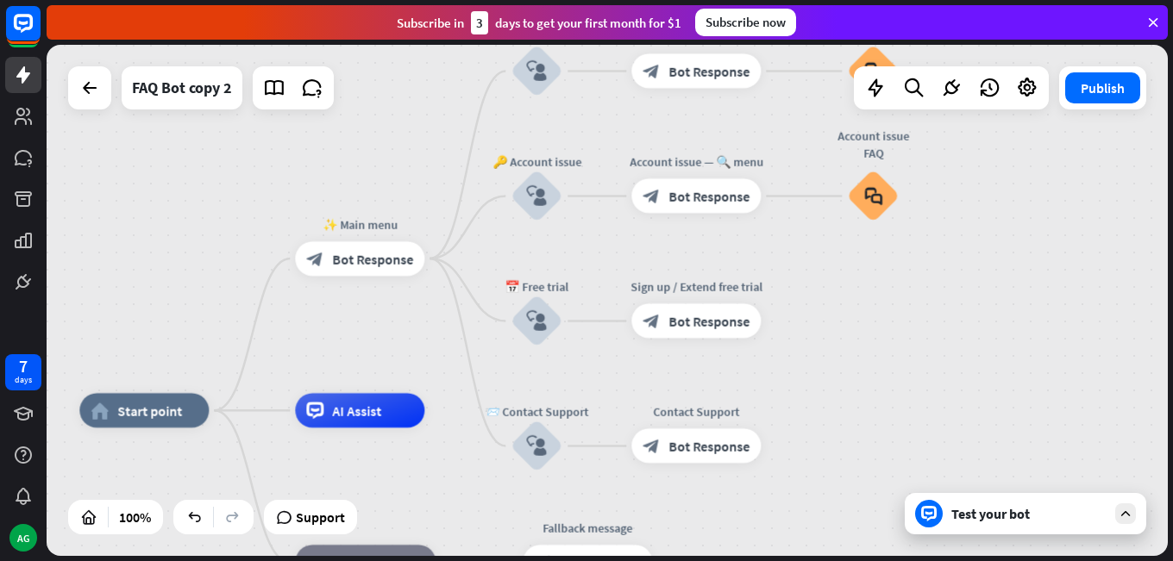
drag, startPoint x: 242, startPoint y: 179, endPoint x: 216, endPoint y: 193, distance: 30.5
click at [216, 193] on div "home_2 Start point ✨ Main menu block_bot_response Bot Response 💲 Subscription b…" at bounding box center [607, 300] width 1121 height 511
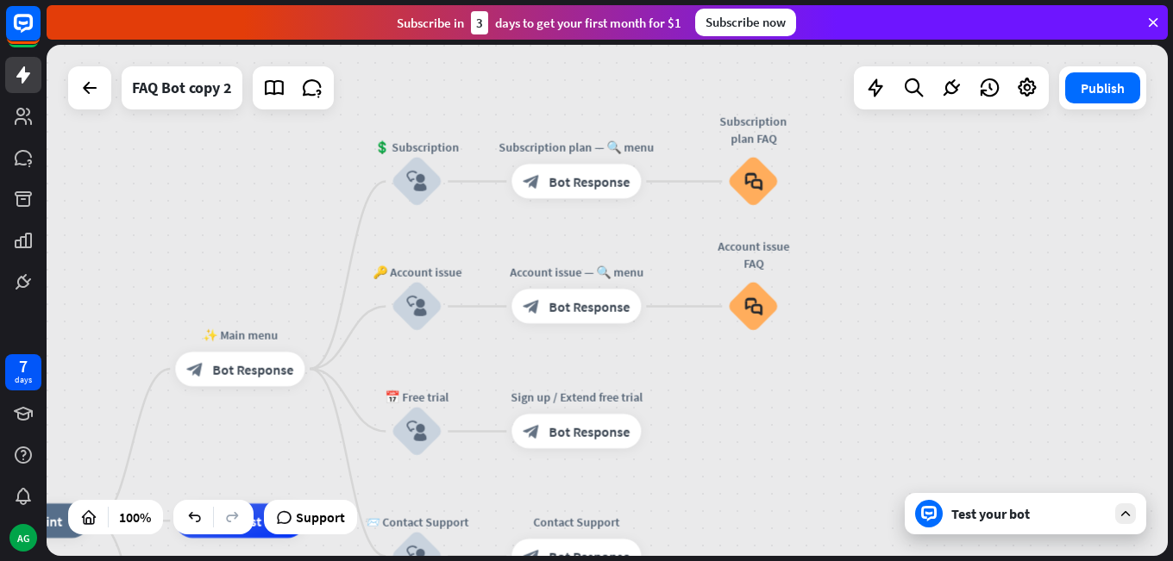
drag, startPoint x: 265, startPoint y: 155, endPoint x: 172, endPoint y: 251, distance: 133.6
click at [172, 251] on div "home_2 Start point ✨ Main menu block_bot_response Bot Response 💲 Subscription b…" at bounding box center [607, 300] width 1121 height 511
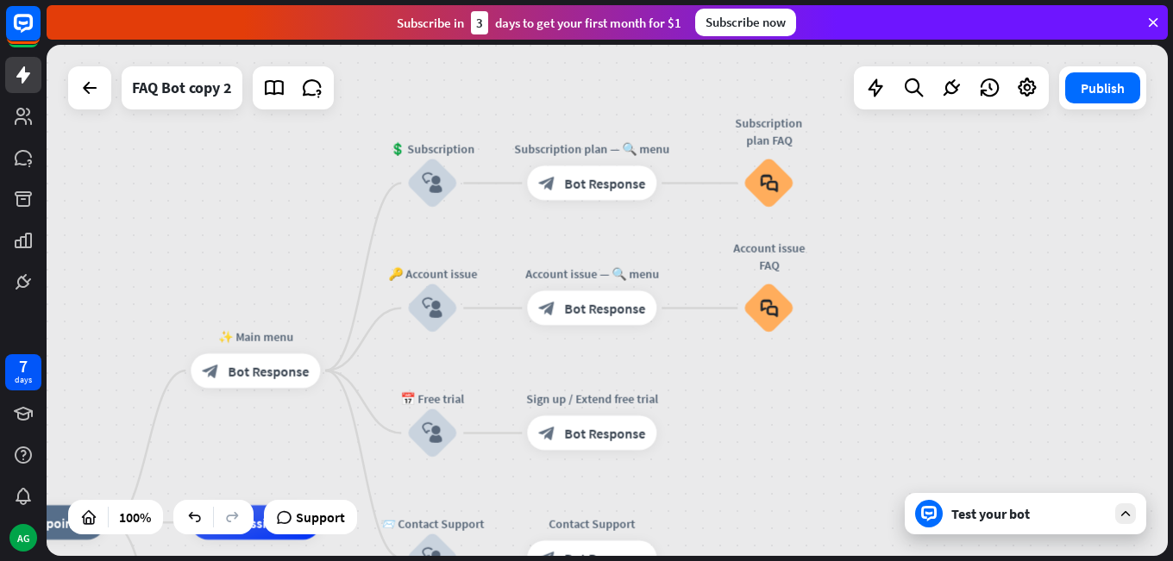
drag, startPoint x: 213, startPoint y: 211, endPoint x: 293, endPoint y: 234, distance: 83.3
click at [293, 234] on div "home_2 Start point ✨ Main menu block_bot_response Bot Response 💲 Subscription b…" at bounding box center [607, 300] width 1121 height 511
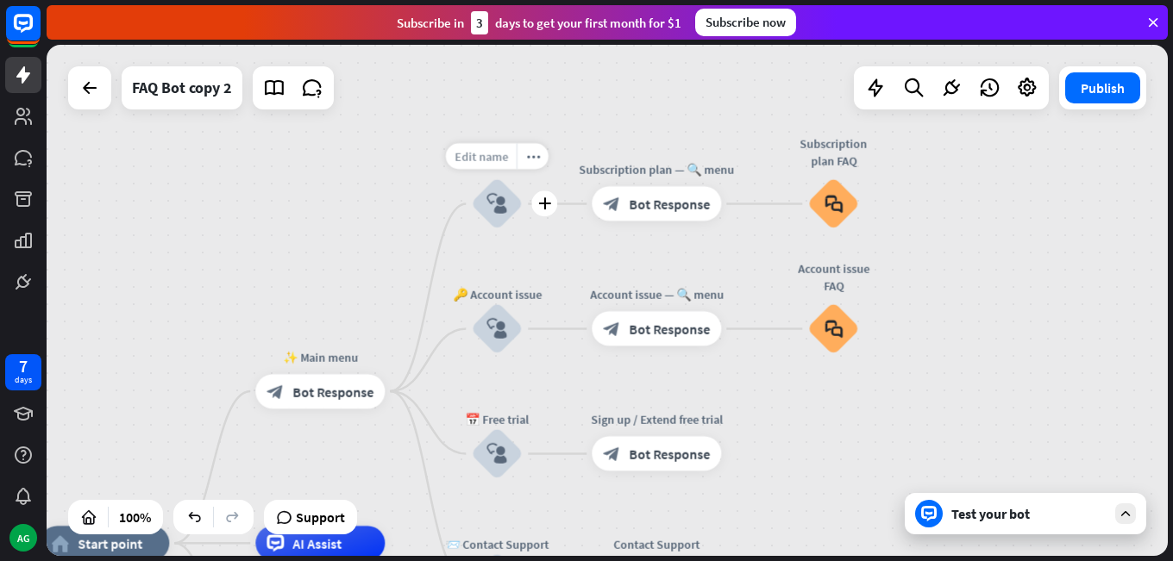
click at [502, 157] on span "Edit name" at bounding box center [480, 157] width 53 height 16
drag, startPoint x: 548, startPoint y: 161, endPoint x: 408, endPoint y: 164, distance: 140.6
click at [408, 164] on div "**********" at bounding box center [607, 300] width 1121 height 511
type input "*"
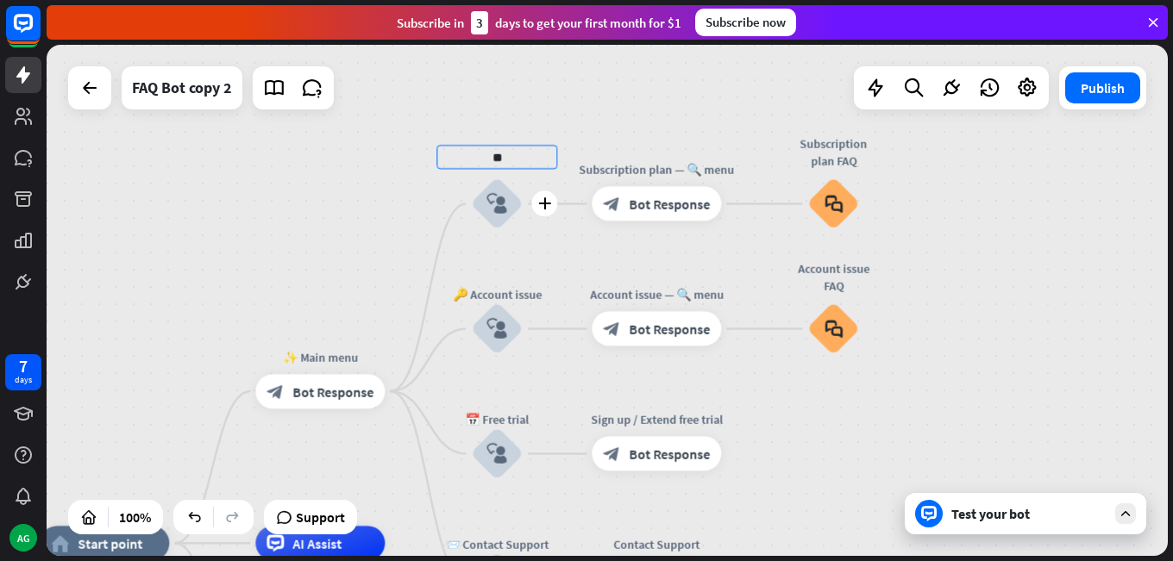
type input "*"
click at [480, 218] on div "home_2 Start point ✨ Main menu block_bot_response Bot Response plus block_user_…" at bounding box center [607, 300] width 1121 height 511
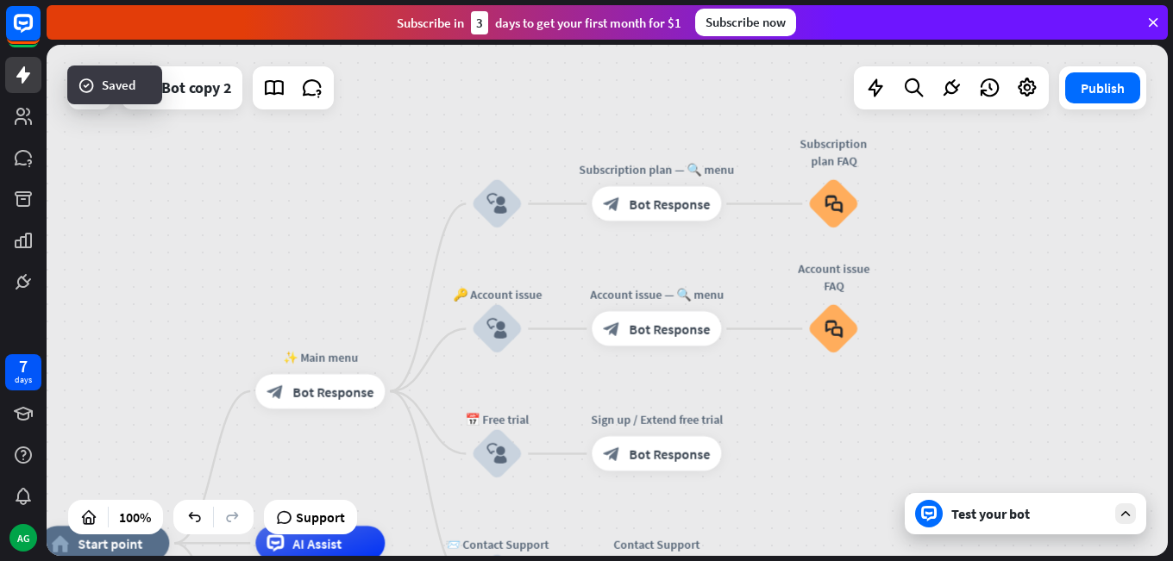
click at [490, 213] on icon "block_user_input" at bounding box center [496, 204] width 21 height 21
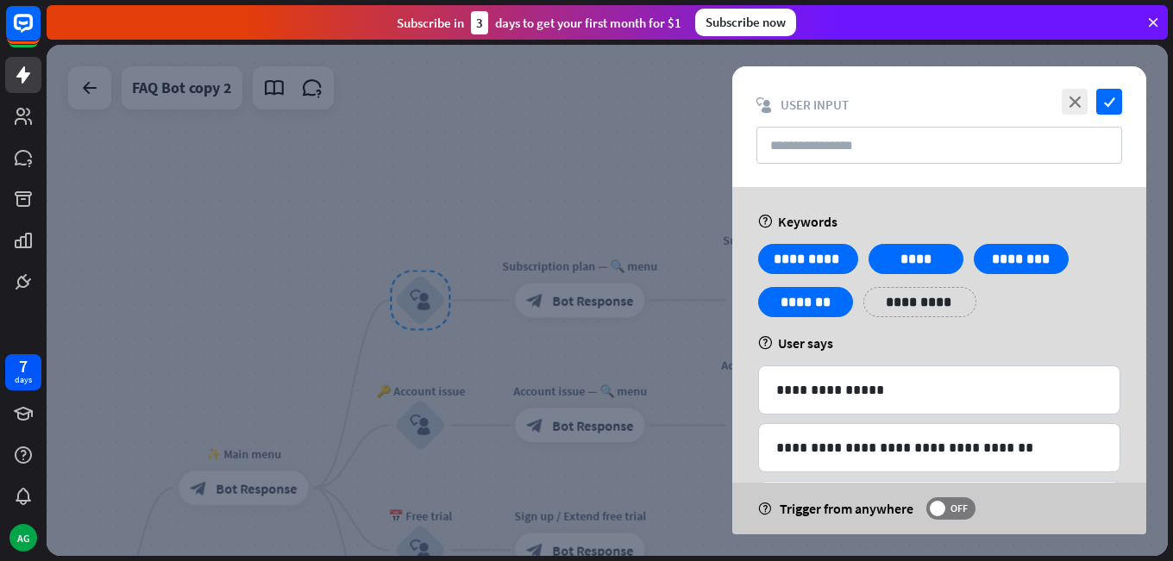
click at [894, 337] on div "help User says" at bounding box center [939, 343] width 362 height 17
click at [817, 141] on input "text" at bounding box center [939, 145] width 366 height 37
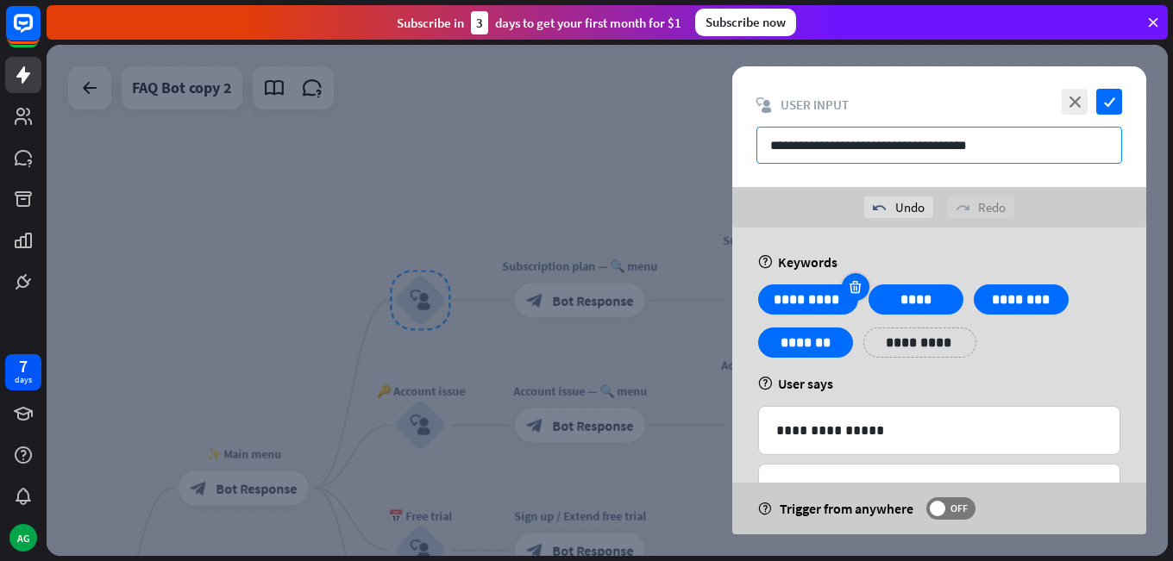
type input "**********"
click at [855, 287] on icon at bounding box center [855, 287] width 16 height 16
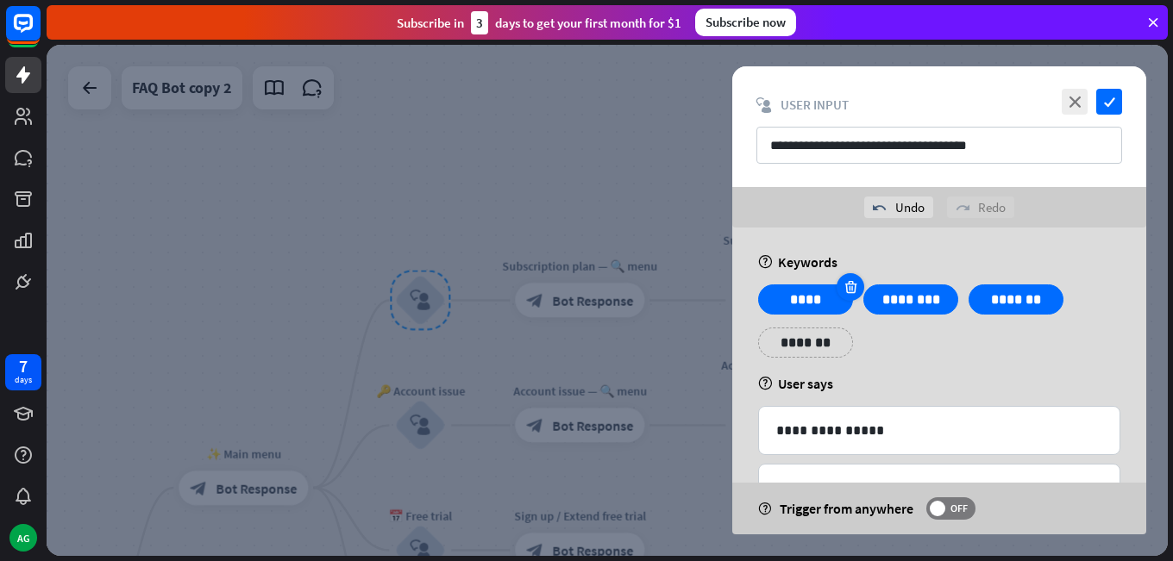
click at [849, 286] on icon at bounding box center [851, 287] width 16 height 16
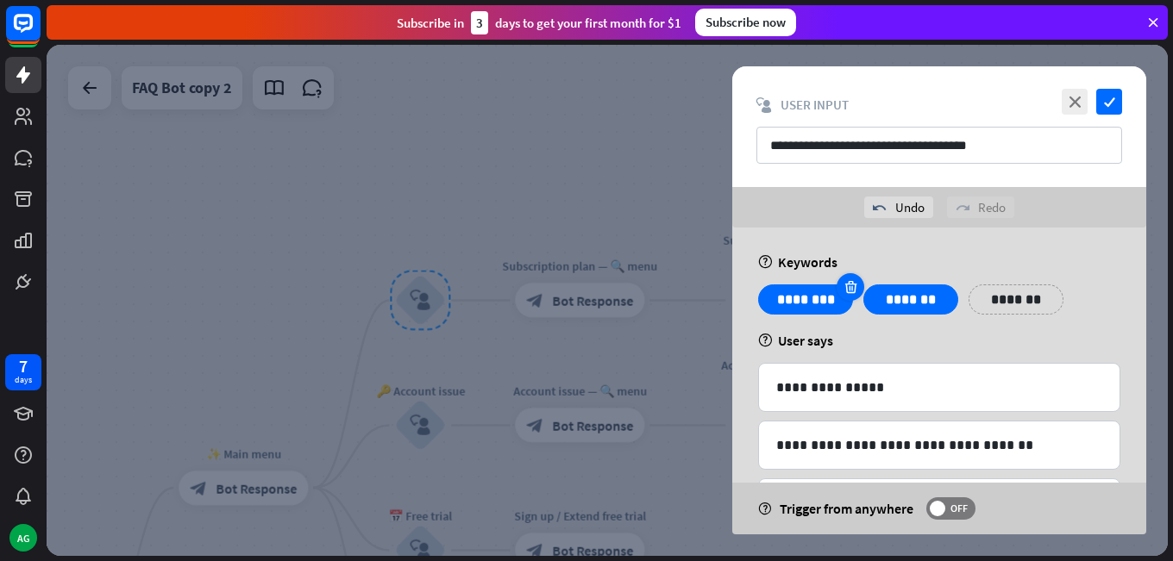
click at [849, 286] on icon at bounding box center [851, 287] width 16 height 16
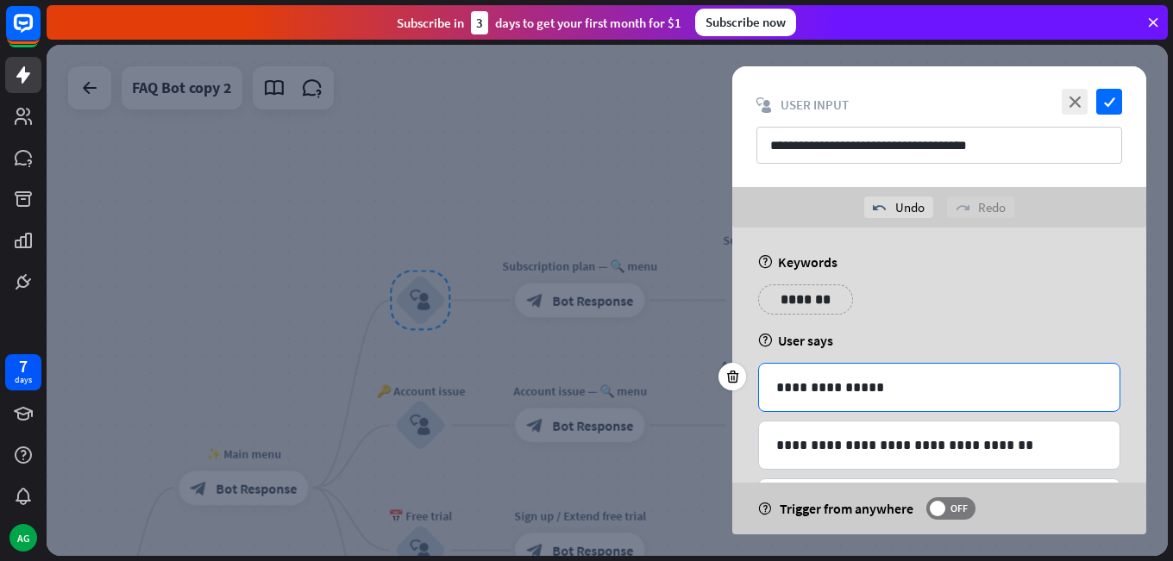
scroll to position [79, 0]
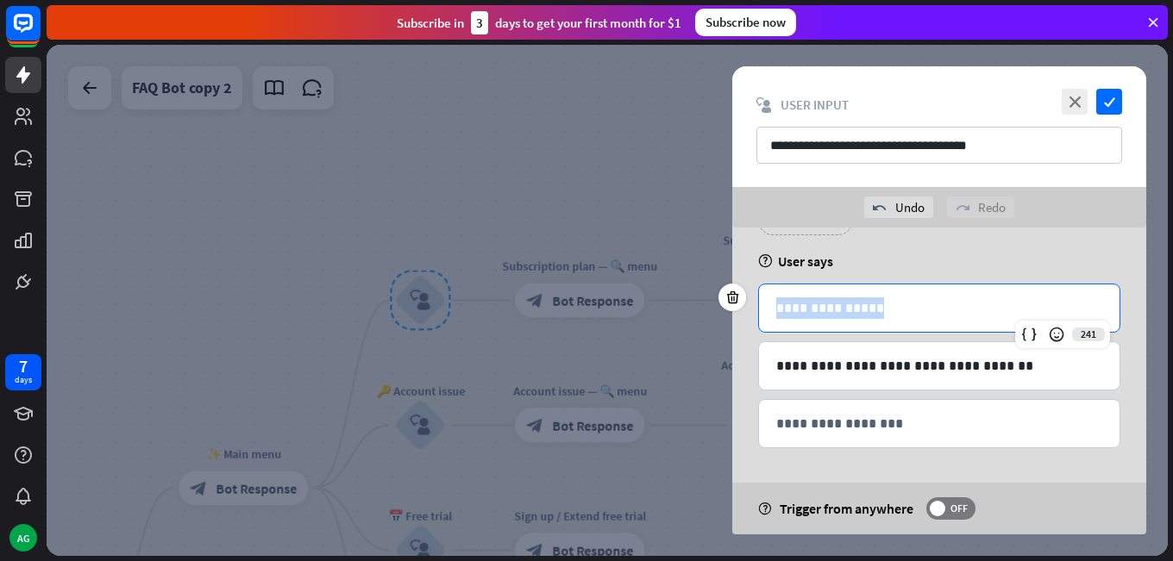
drag, startPoint x: 881, startPoint y: 301, endPoint x: 749, endPoint y: 304, distance: 132.0
click at [749, 304] on div "**********" at bounding box center [939, 341] width 414 height 386
click at [1114, 375] on div "**********" at bounding box center [939, 365] width 360 height 47
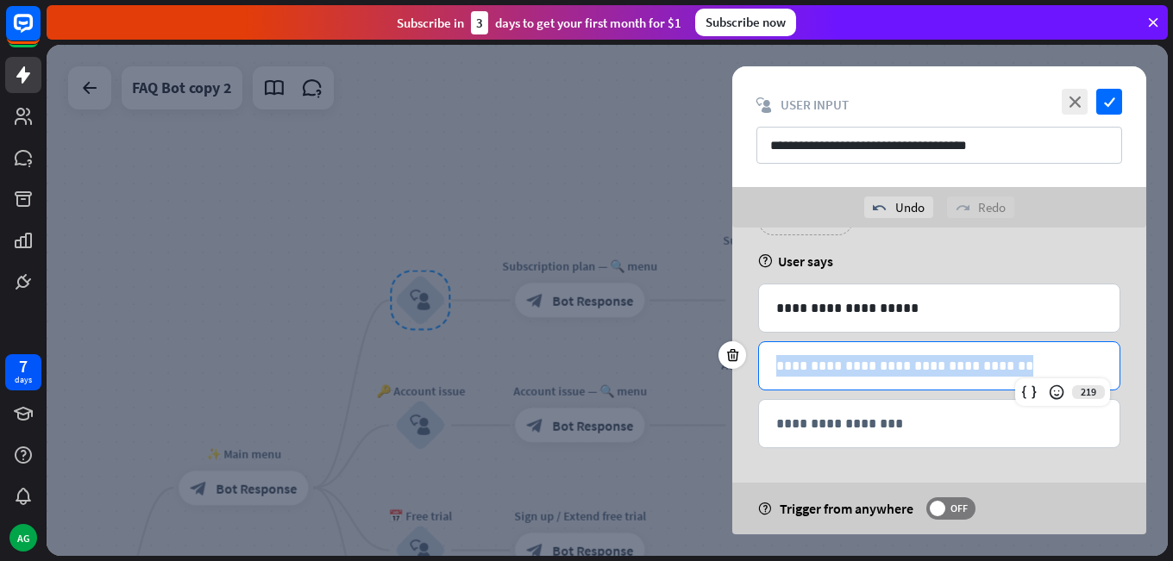
drag, startPoint x: 1021, startPoint y: 369, endPoint x: 773, endPoint y: 365, distance: 248.4
click at [773, 365] on div "**********" at bounding box center [939, 365] width 360 height 47
click at [1050, 351] on div "**********" at bounding box center [939, 365] width 360 height 47
click at [1009, 353] on div "**********" at bounding box center [939, 365] width 360 height 47
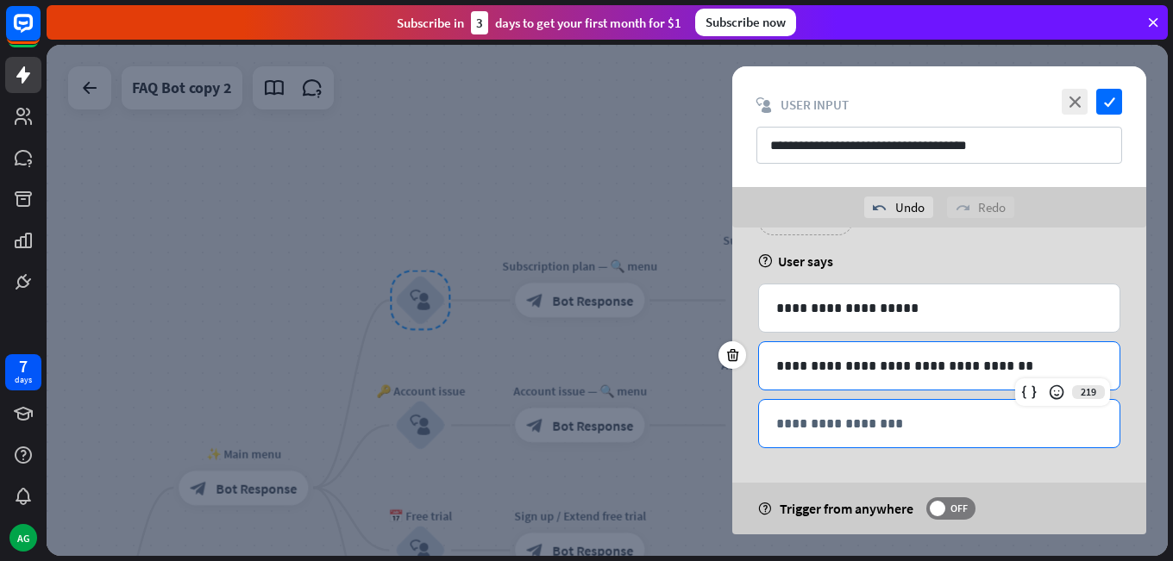
click at [939, 421] on p "**********" at bounding box center [939, 424] width 326 height 22
drag, startPoint x: 833, startPoint y: 368, endPoint x: 819, endPoint y: 368, distance: 13.8
click at [832, 368] on p "**********" at bounding box center [939, 366] width 326 height 22
click at [720, 349] on icon at bounding box center [732, 356] width 28 height 28
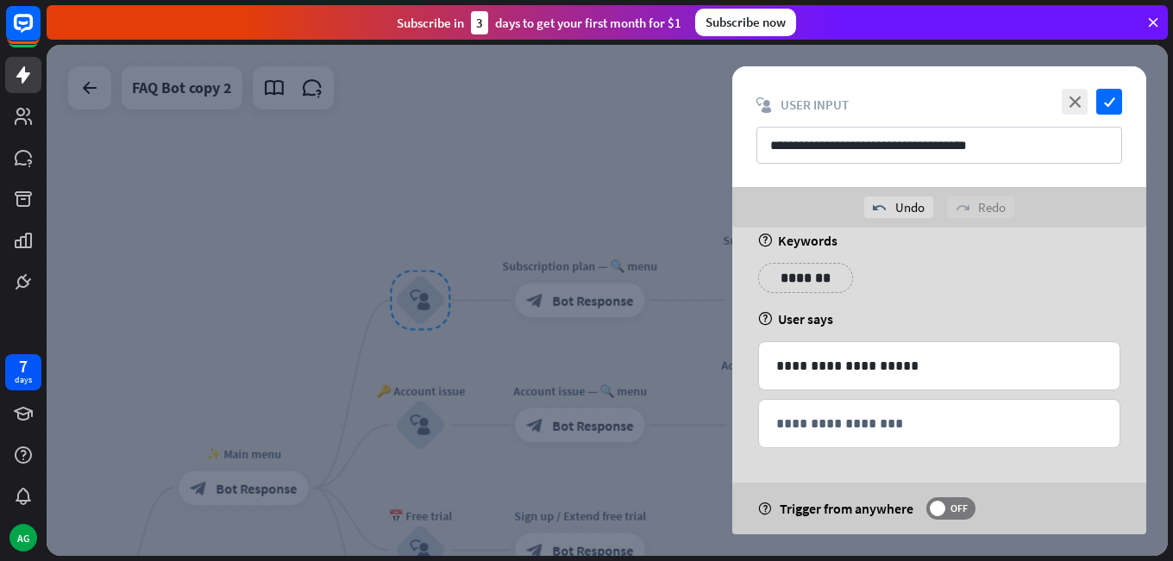
scroll to position [0, 0]
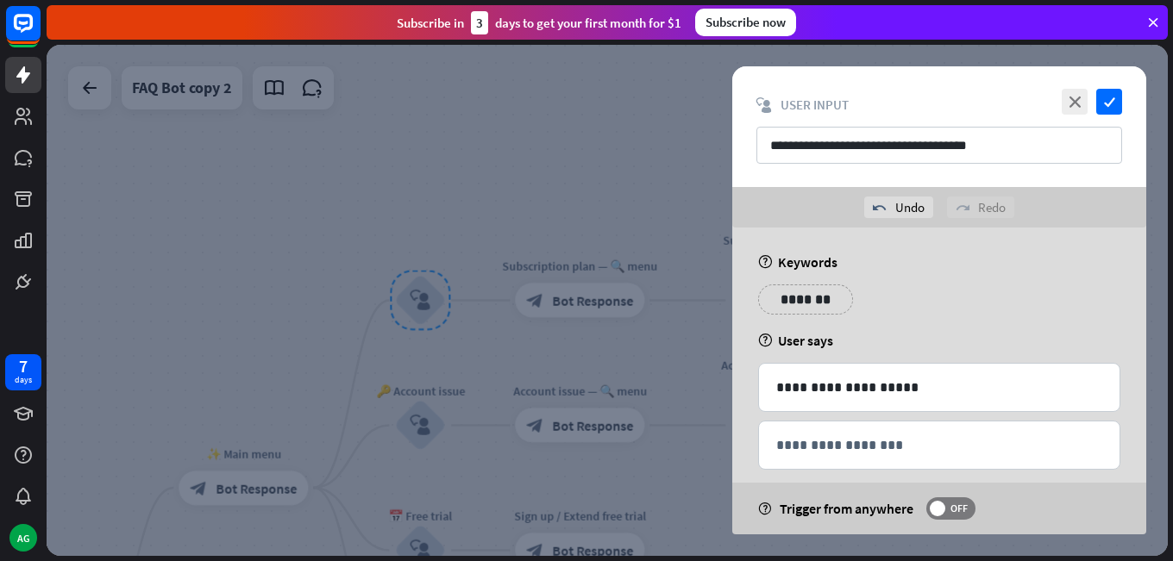
click at [800, 306] on p "*******" at bounding box center [805, 300] width 69 height 22
click at [888, 298] on p "**********" at bounding box center [910, 300] width 69 height 22
click at [1047, 293] on p "**********" at bounding box center [1015, 300] width 69 height 22
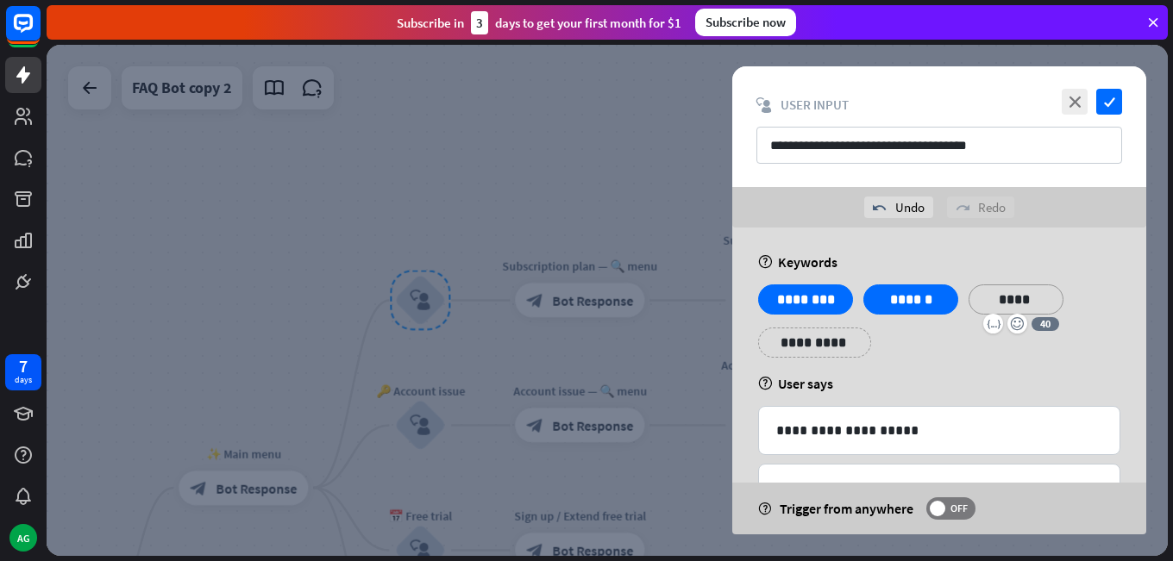
click at [806, 351] on p "**********" at bounding box center [814, 343] width 87 height 22
click at [979, 385] on div "help User says" at bounding box center [939, 383] width 362 height 17
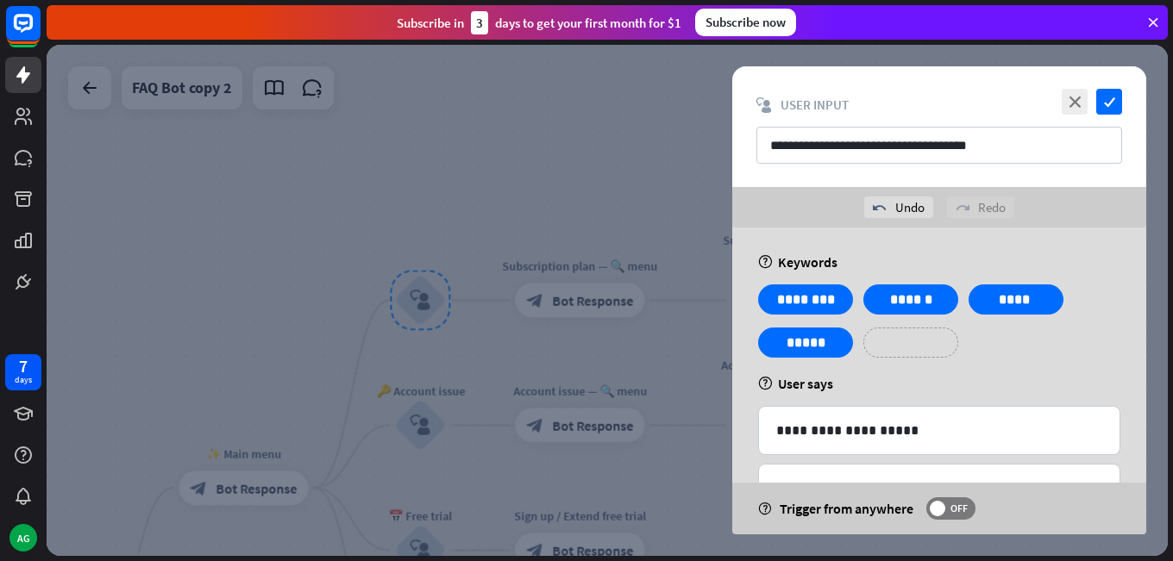
click at [931, 346] on p "**********" at bounding box center [910, 343] width 69 height 22
click at [1025, 385] on div "help User says" at bounding box center [939, 383] width 362 height 17
click at [1034, 275] on div "**********" at bounding box center [939, 414] width 414 height 372
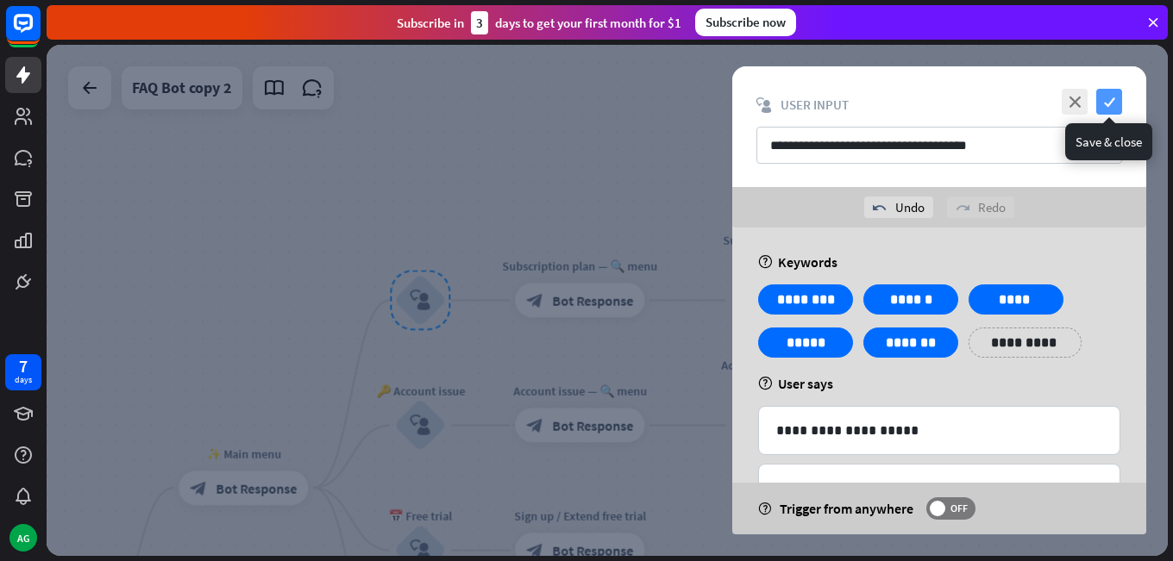
click at [1100, 100] on icon "check" at bounding box center [1109, 102] width 26 height 26
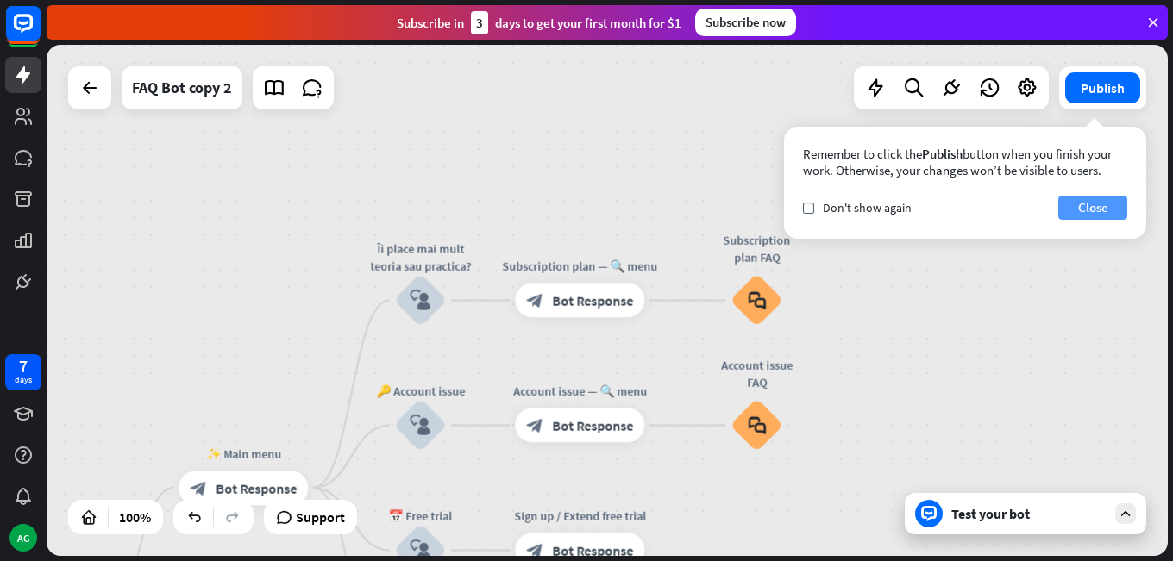
click at [1075, 216] on button "Close" at bounding box center [1092, 208] width 69 height 24
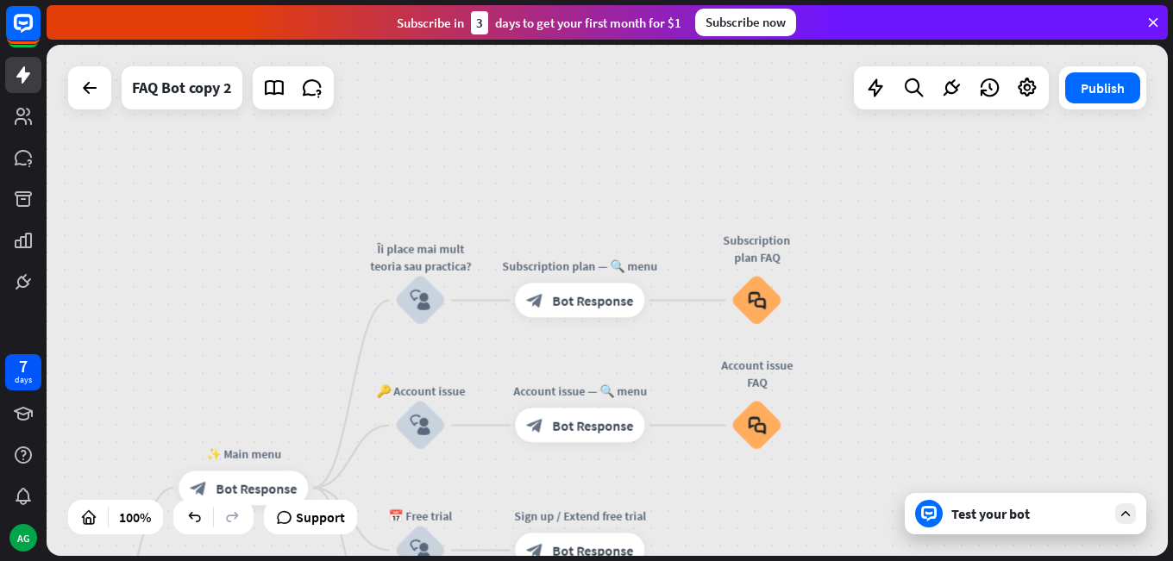
click at [466, 161] on div "home_2 Start point ✨ Main menu block_bot_response Bot Response Îi place mai mul…" at bounding box center [607, 300] width 1121 height 511
click at [560, 313] on div "block_bot_response Bot Response" at bounding box center [579, 301] width 129 height 34
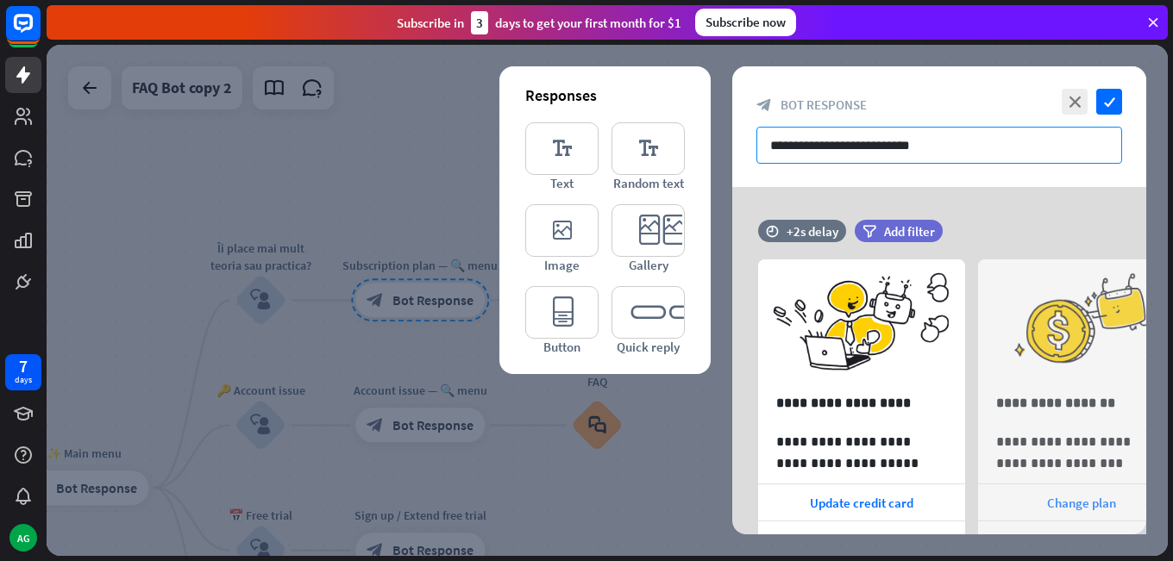
drag, startPoint x: 963, startPoint y: 153, endPoint x: 768, endPoint y: 151, distance: 195.8
click at [768, 151] on input "**********" at bounding box center [939, 145] width 366 height 37
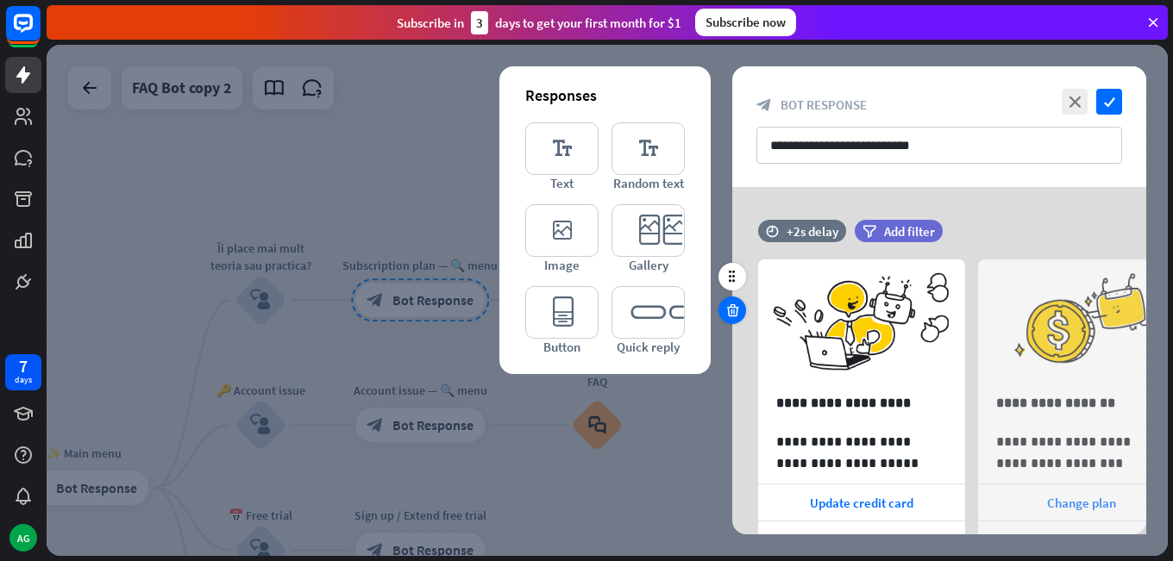
click at [723, 310] on div at bounding box center [732, 311] width 28 height 28
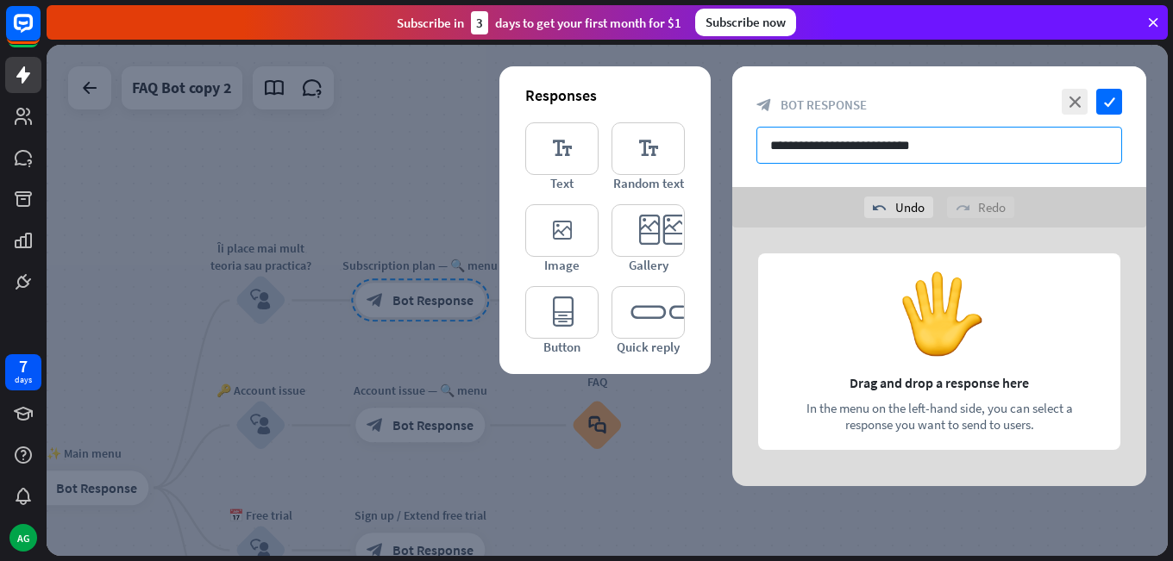
drag, startPoint x: 978, startPoint y: 157, endPoint x: 686, endPoint y: 165, distance: 291.6
click at [732, 165] on div "**********" at bounding box center [939, 276] width 414 height 420
click at [1037, 143] on input "**********" at bounding box center [939, 145] width 366 height 37
click at [1016, 147] on input "**********" at bounding box center [939, 145] width 366 height 37
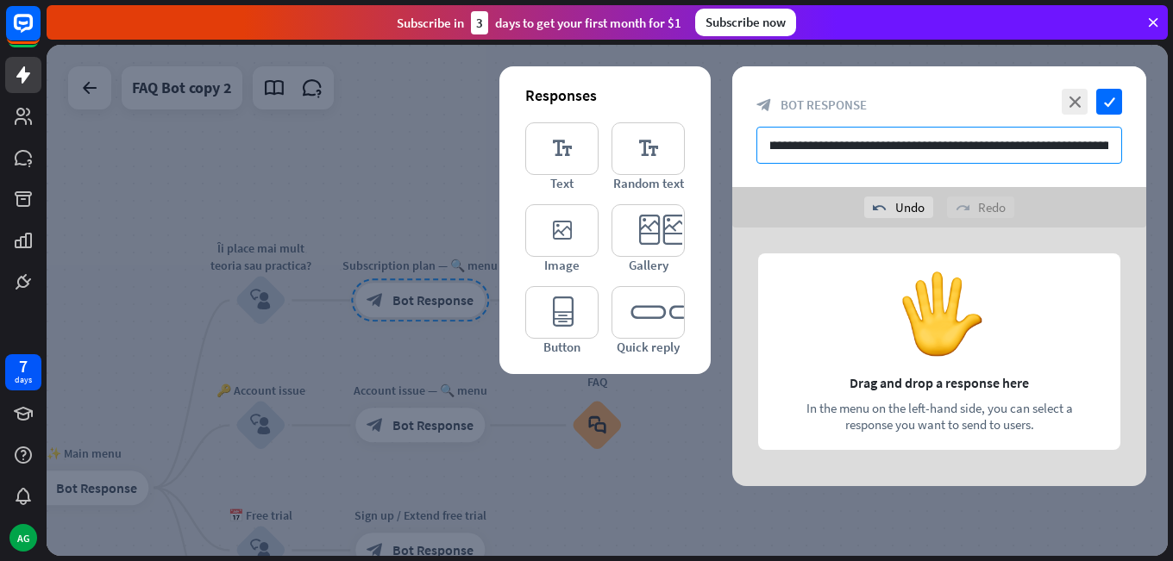
type input "**********"
click at [918, 344] on div at bounding box center [939, 357] width 414 height 259
click at [1014, 104] on div "block_bot_response Bot Response" at bounding box center [939, 105] width 366 height 16
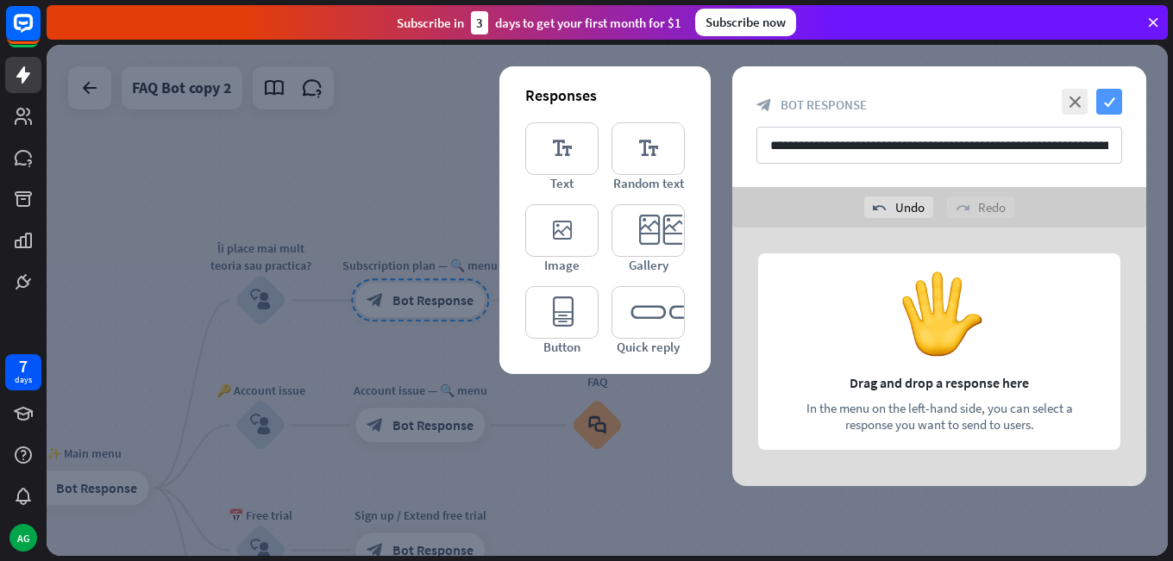
click at [1119, 103] on icon "check" at bounding box center [1109, 102] width 26 height 26
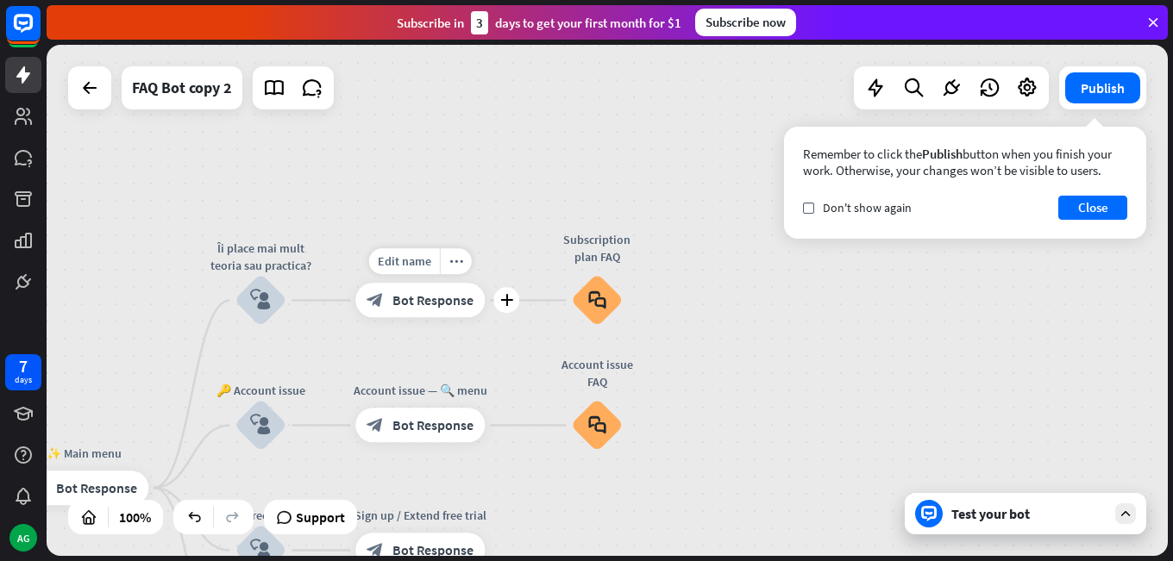
click at [411, 304] on span "Bot Response" at bounding box center [432, 300] width 81 height 17
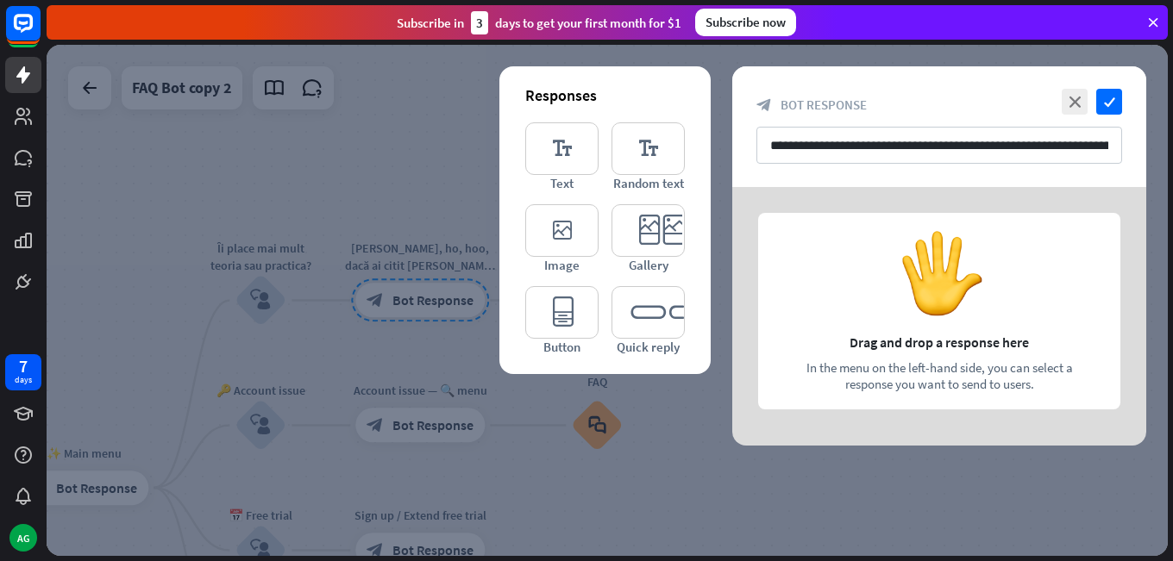
click at [603, 270] on div "editor_text Text editor_text Random text editor_image Image editor_card Gallery…" at bounding box center [605, 238] width 160 height 233
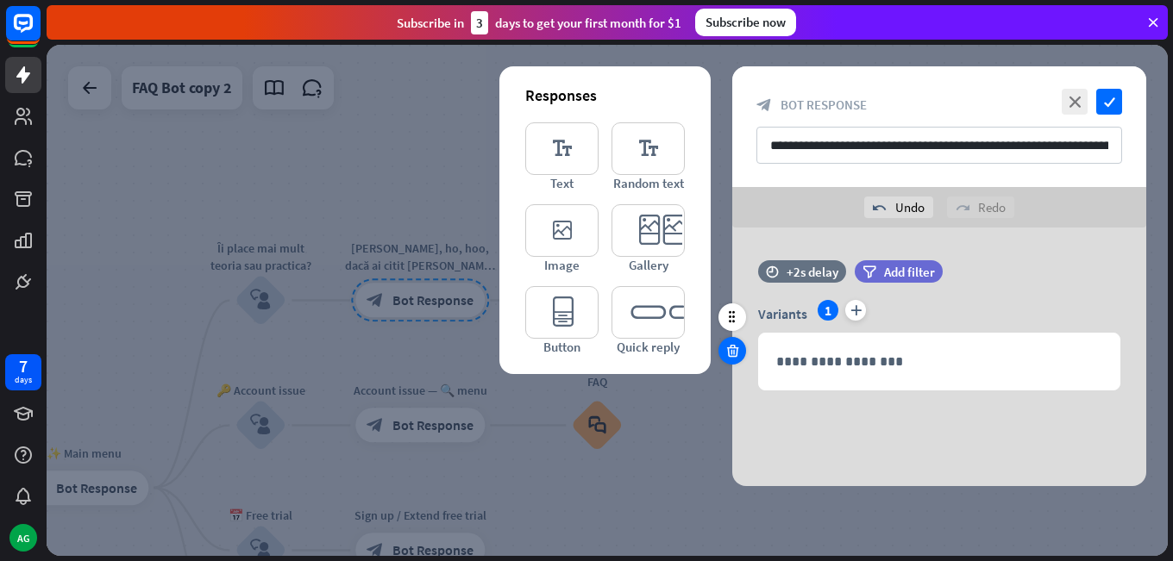
click at [734, 351] on icon at bounding box center [732, 351] width 16 height 16
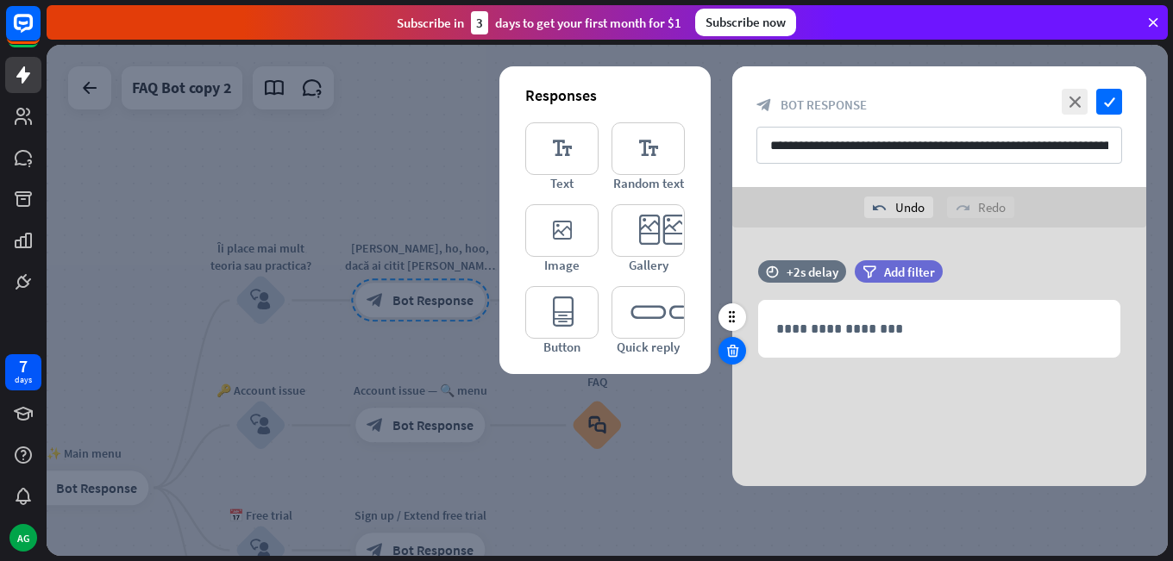
click at [731, 352] on icon at bounding box center [732, 351] width 16 height 16
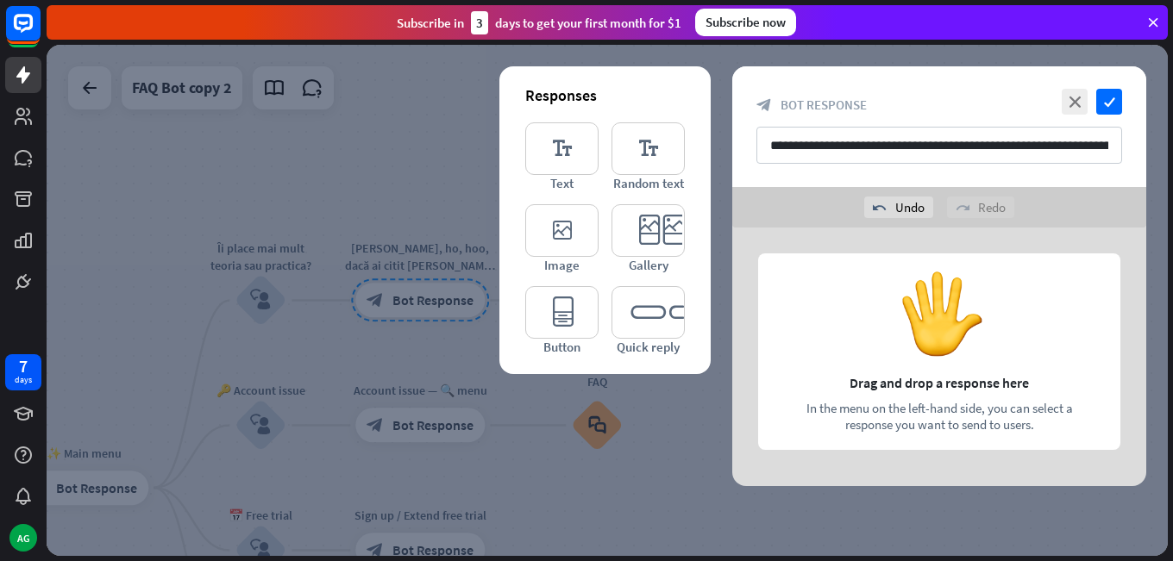
click at [602, 201] on div "editor_text Text editor_text Random text editor_image Image editor_card Gallery…" at bounding box center [605, 238] width 160 height 233
click at [600, 200] on div "editor_text Text editor_text Random text editor_image Image editor_card Gallery…" at bounding box center [605, 238] width 160 height 233
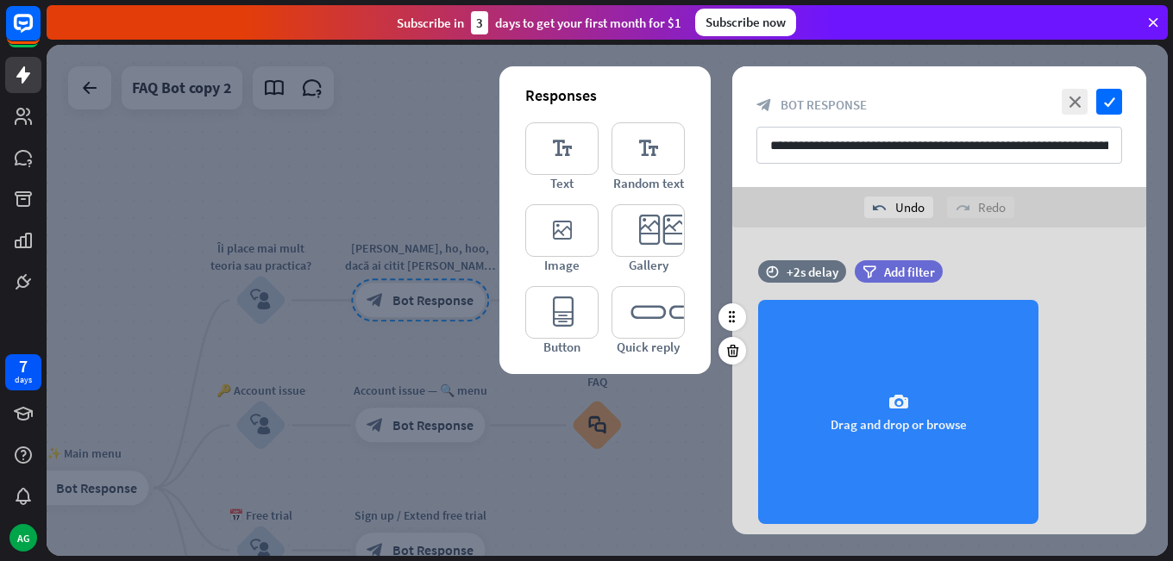
scroll to position [50, 0]
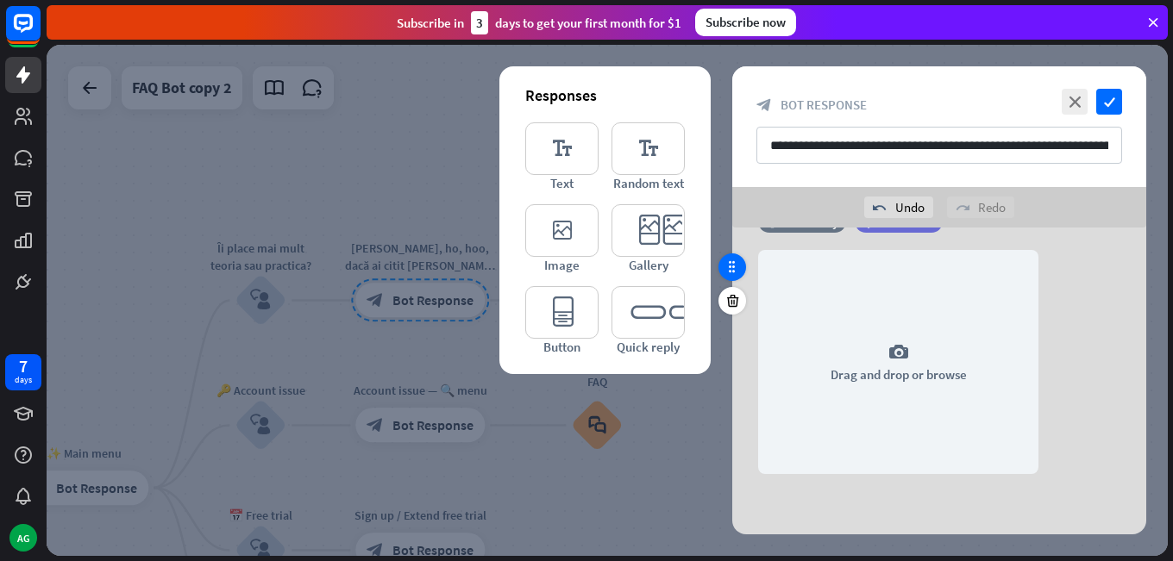
click at [729, 269] on icon at bounding box center [732, 268] width 16 height 16
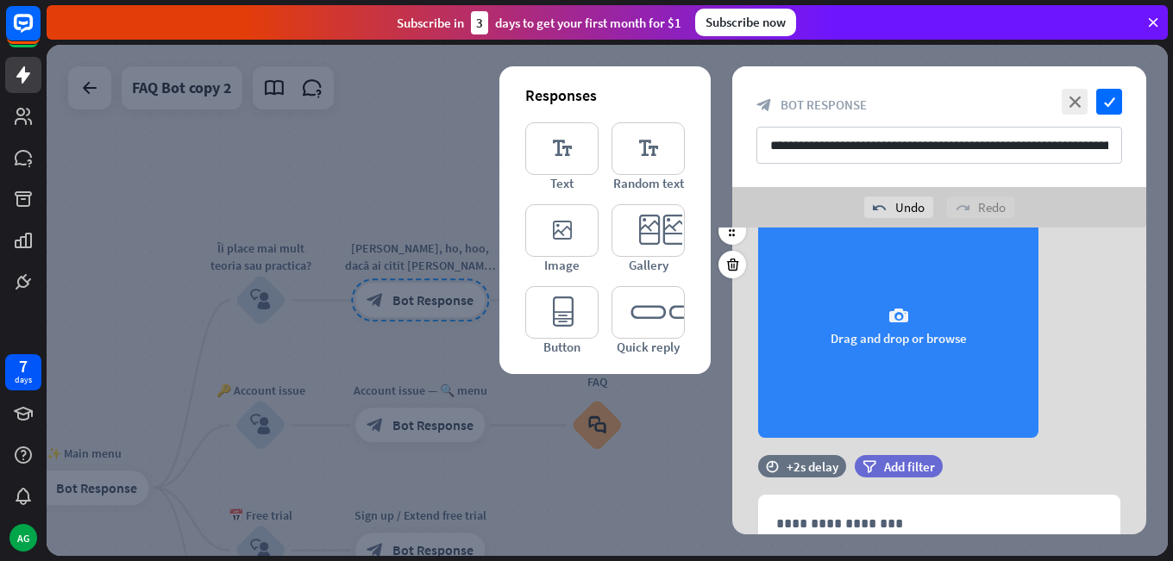
scroll to position [165, 0]
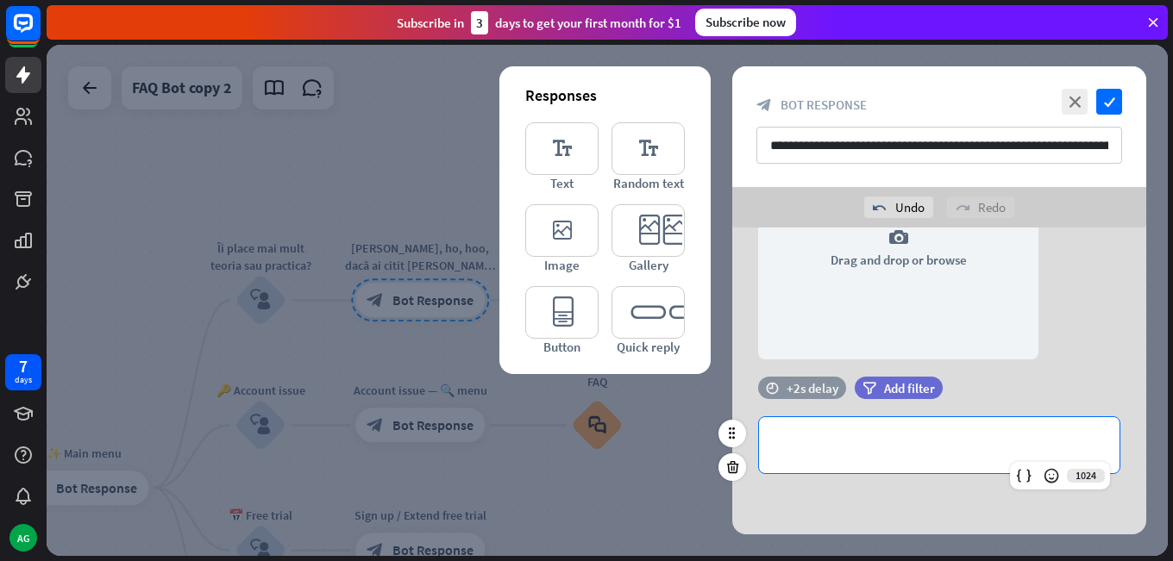
drag, startPoint x: 830, startPoint y: 426, endPoint x: 816, endPoint y: 391, distance: 38.3
click at [816, 391] on div "**********" at bounding box center [939, 434] width 414 height 115
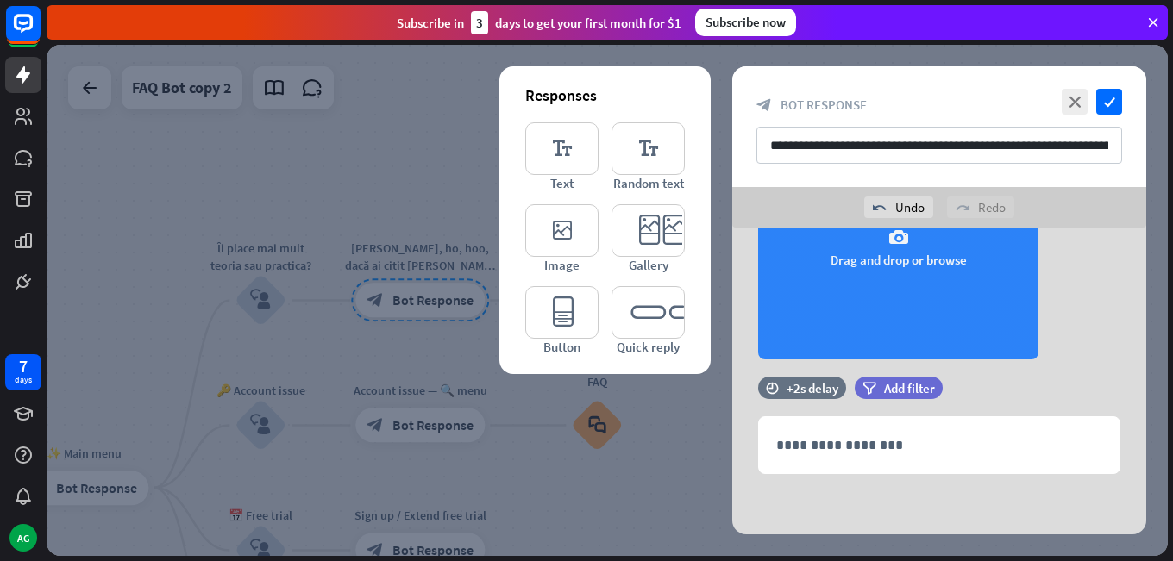
scroll to position [78, 0]
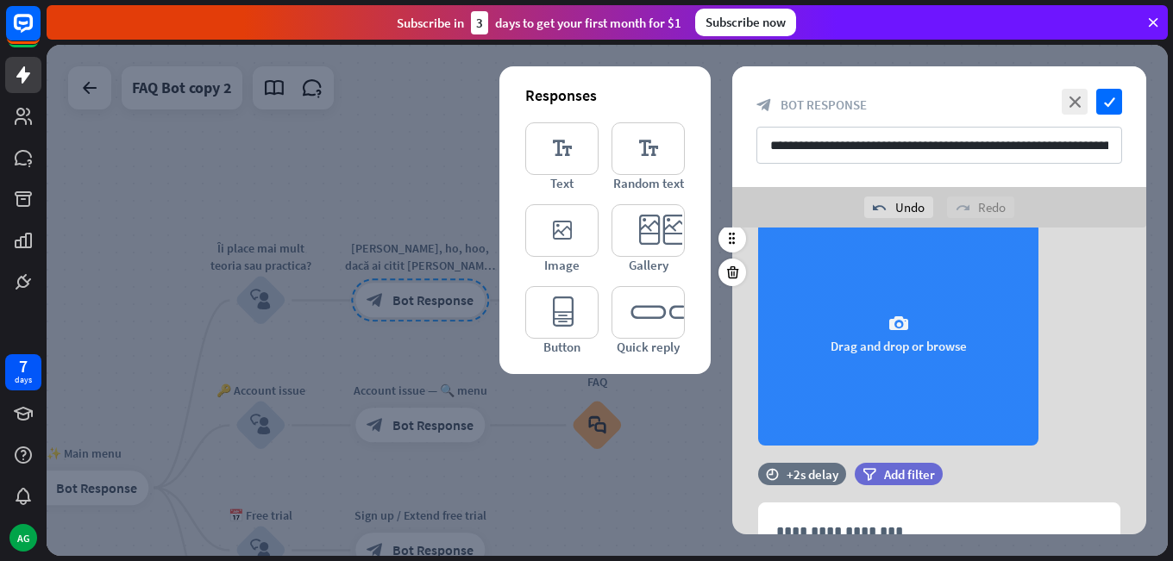
click at [866, 310] on div "camera Drag and drop or browse" at bounding box center [898, 334] width 280 height 224
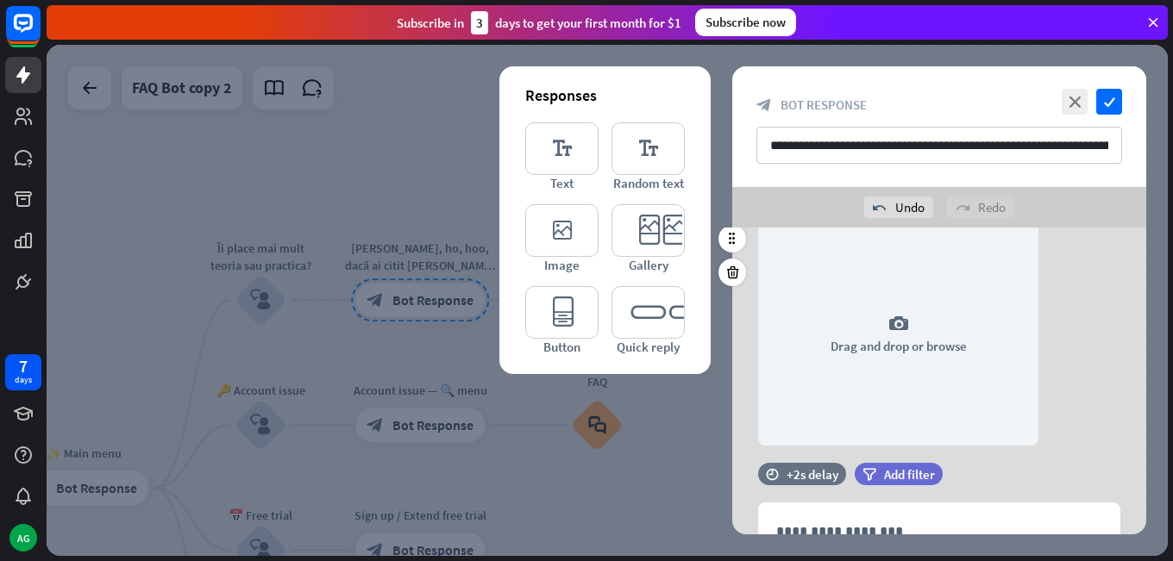
click at [742, 259] on div at bounding box center [732, 255] width 28 height 61
click at [738, 265] on icon at bounding box center [732, 273] width 16 height 16
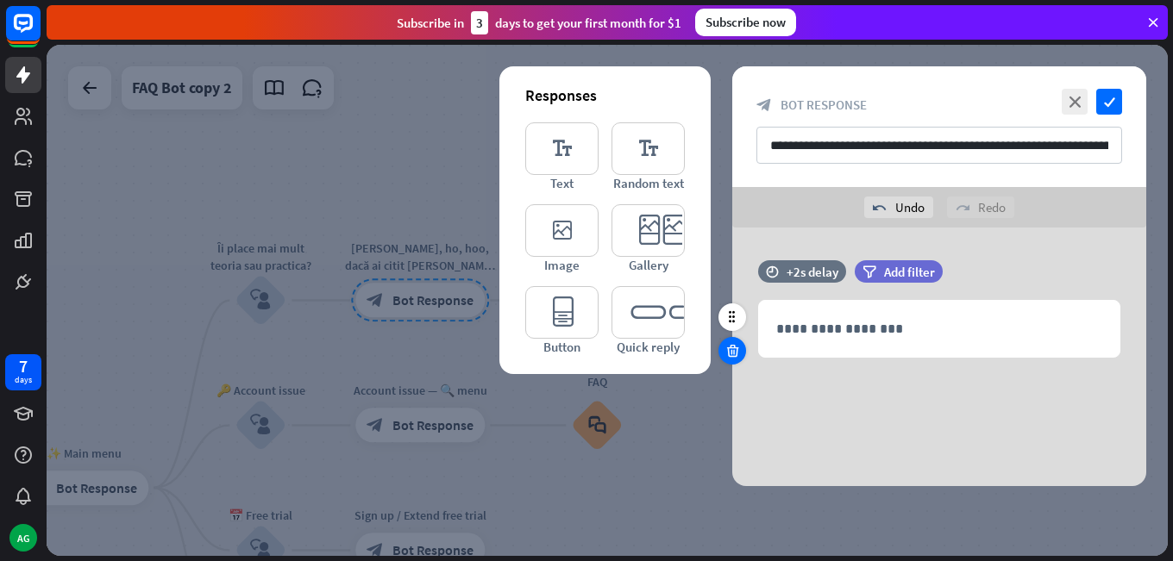
click at [728, 349] on icon at bounding box center [732, 351] width 16 height 16
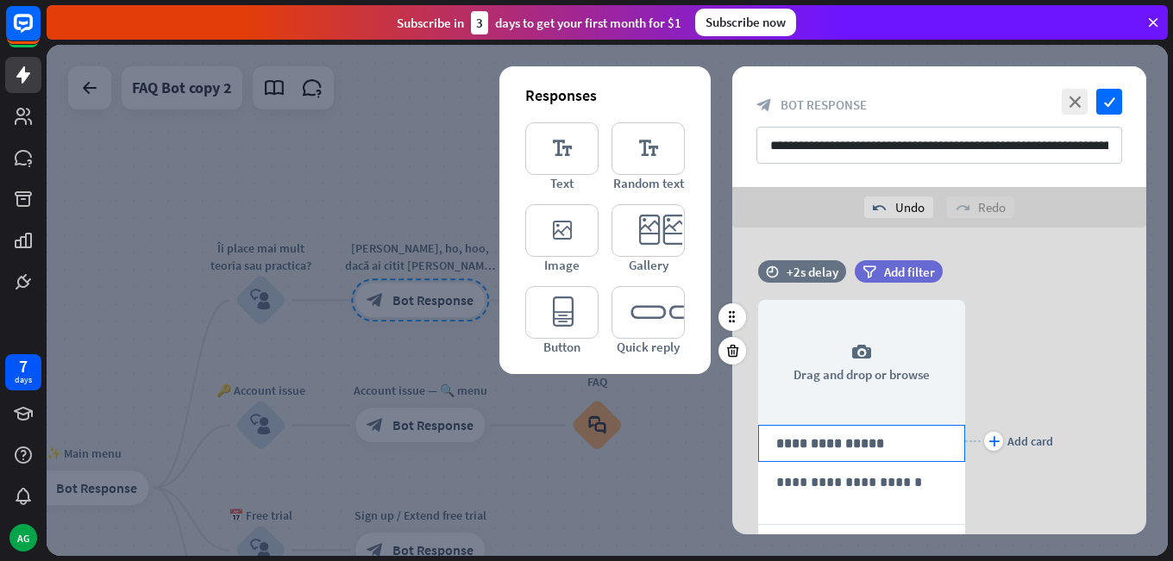
click at [820, 442] on p "**********" at bounding box center [861, 444] width 171 height 22
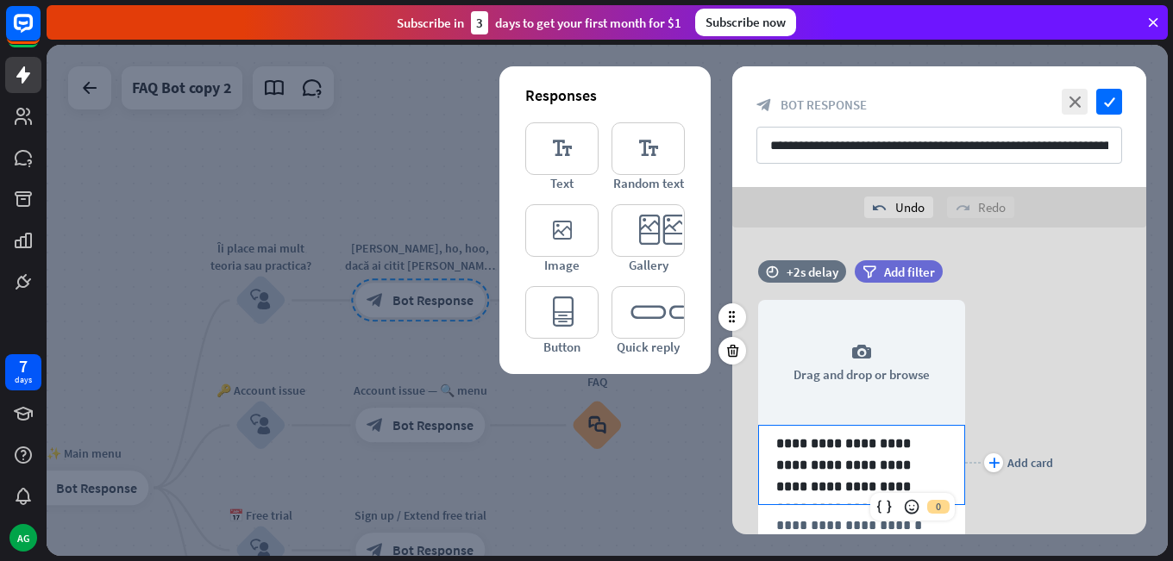
click at [937, 474] on p "**********" at bounding box center [861, 465] width 171 height 65
click at [936, 480] on p "**********" at bounding box center [861, 465] width 171 height 65
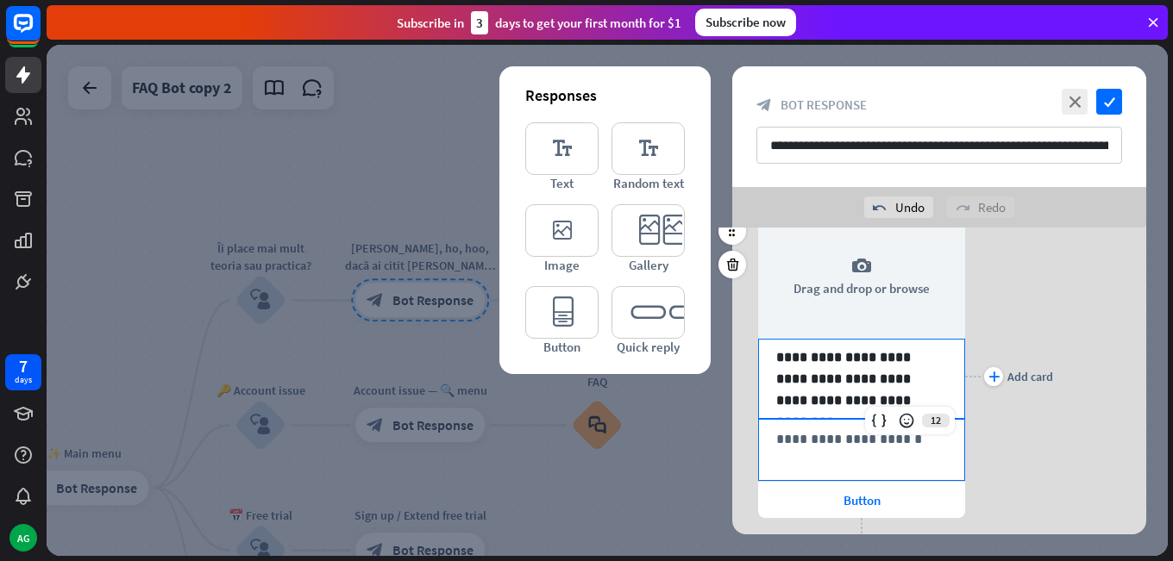
click at [833, 438] on p "**********" at bounding box center [861, 440] width 171 height 22
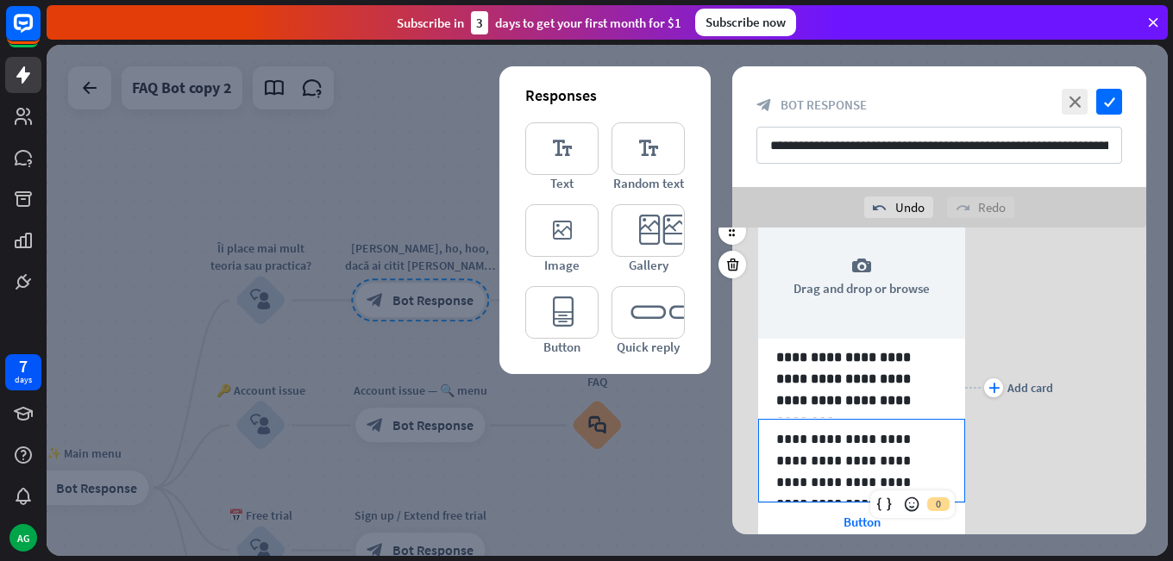
scroll to position [172, 0]
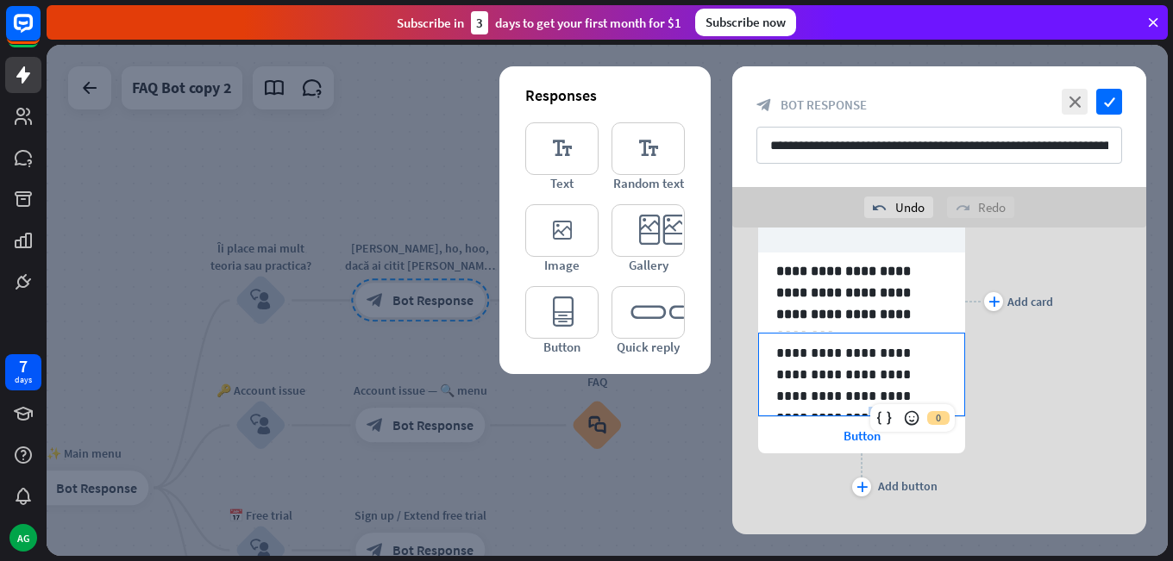
drag, startPoint x: 932, startPoint y: 394, endPoint x: 874, endPoint y: 394, distance: 58.6
click at [874, 394] on p "**********" at bounding box center [861, 374] width 171 height 65
click at [855, 442] on span "Button" at bounding box center [861, 436] width 37 height 16
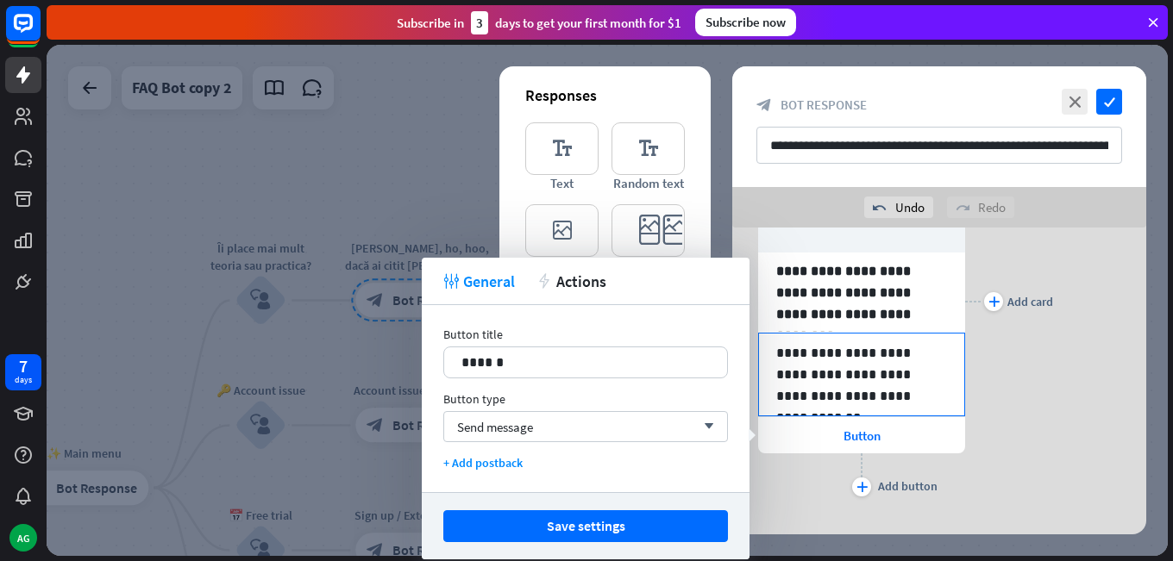
click at [915, 384] on p "**********" at bounding box center [861, 374] width 171 height 65
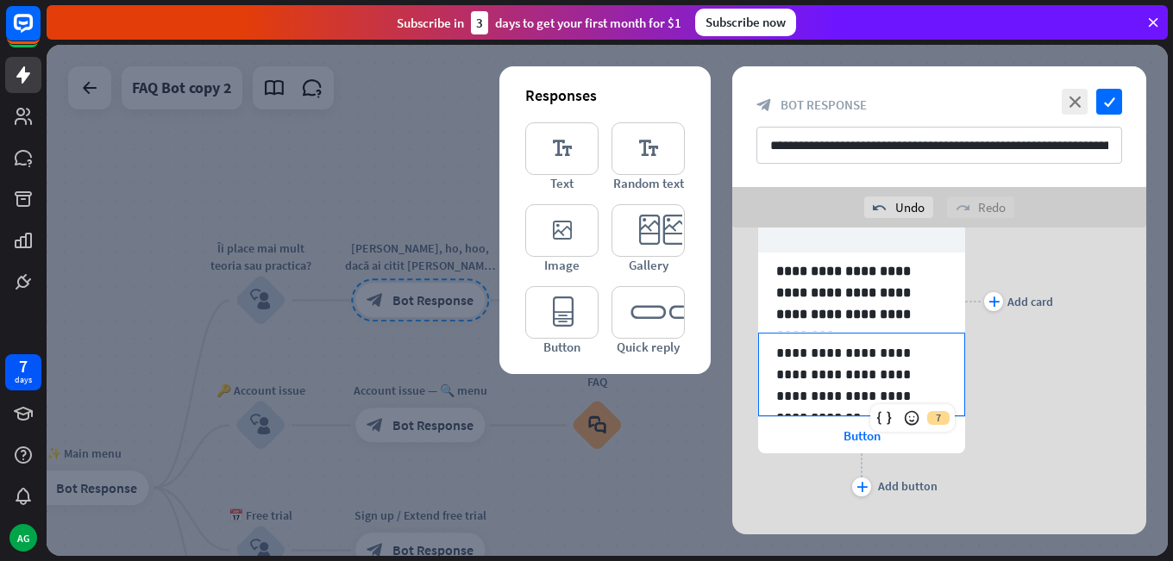
click at [947, 351] on div "**********" at bounding box center [861, 375] width 205 height 82
click at [942, 316] on p "**********" at bounding box center [861, 292] width 171 height 65
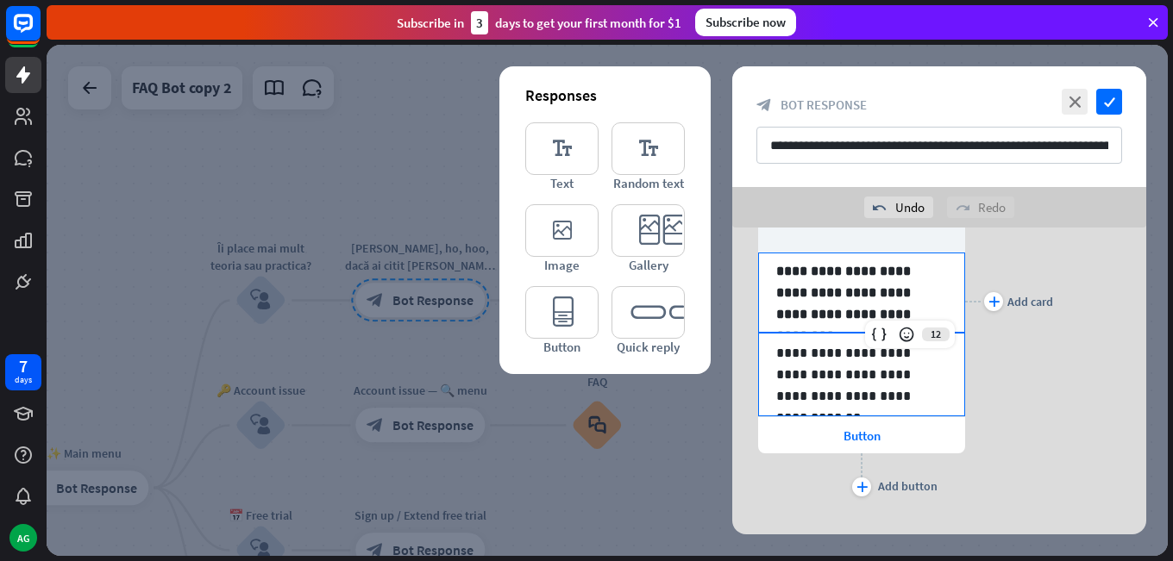
click at [951, 383] on div "**********" at bounding box center [861, 375] width 205 height 82
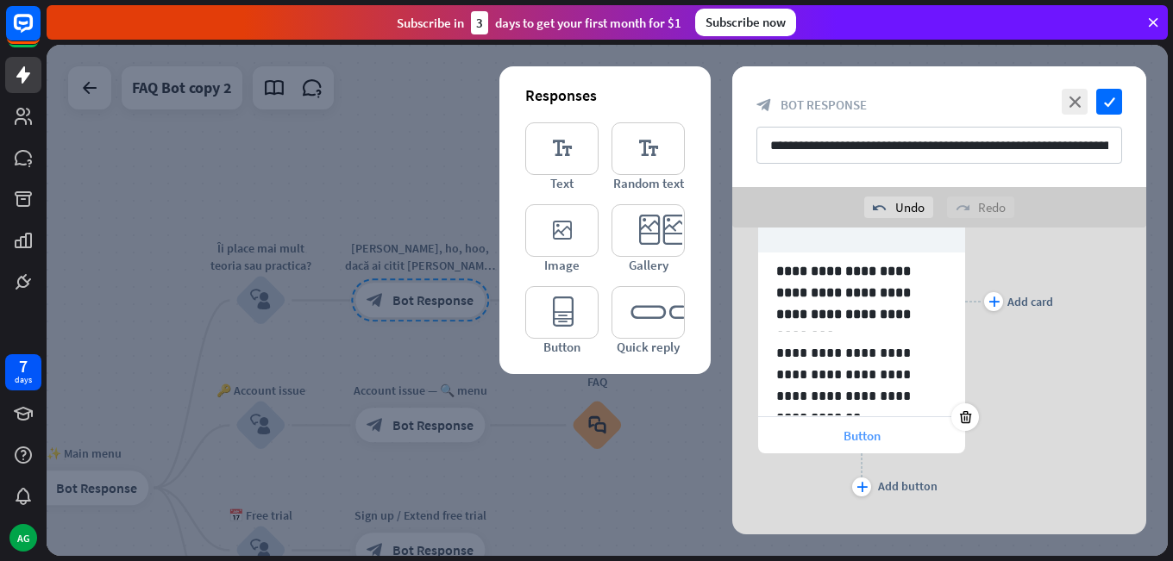
click at [945, 443] on div "Button" at bounding box center [861, 435] width 207 height 36
click at [762, 269] on div "**********" at bounding box center [861, 293] width 205 height 78
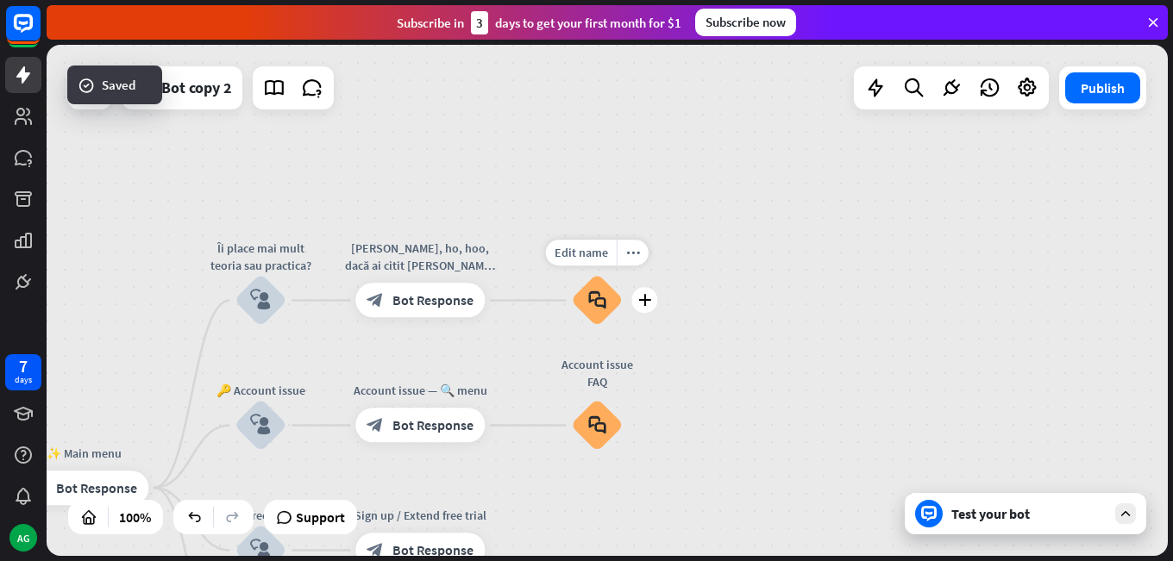
click at [605, 304] on icon "block_faq" at bounding box center [597, 300] width 18 height 19
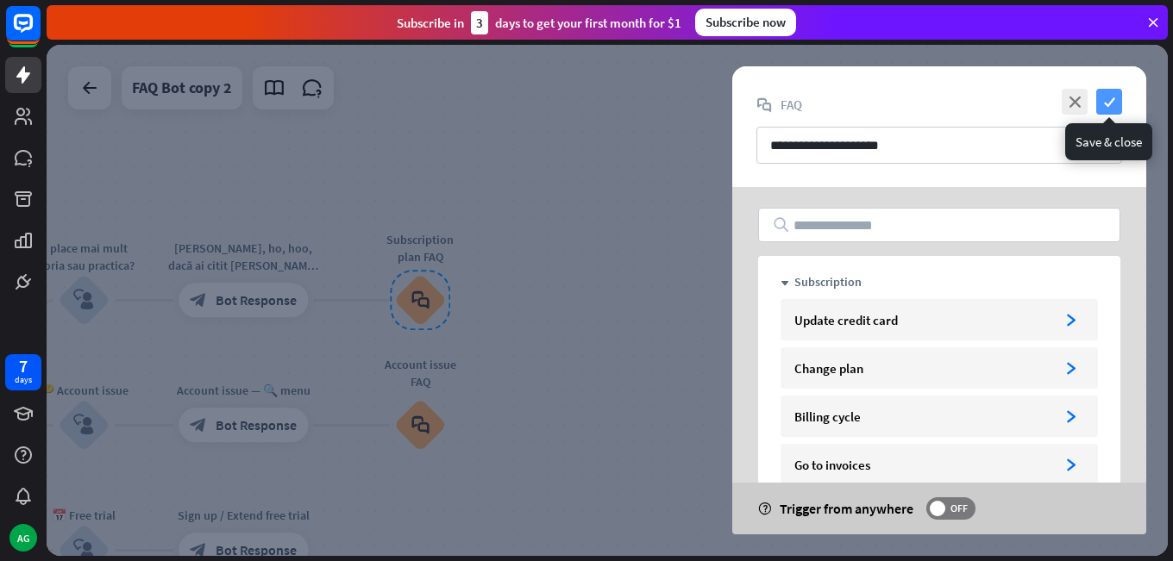
click at [1107, 110] on icon "check" at bounding box center [1109, 102] width 26 height 26
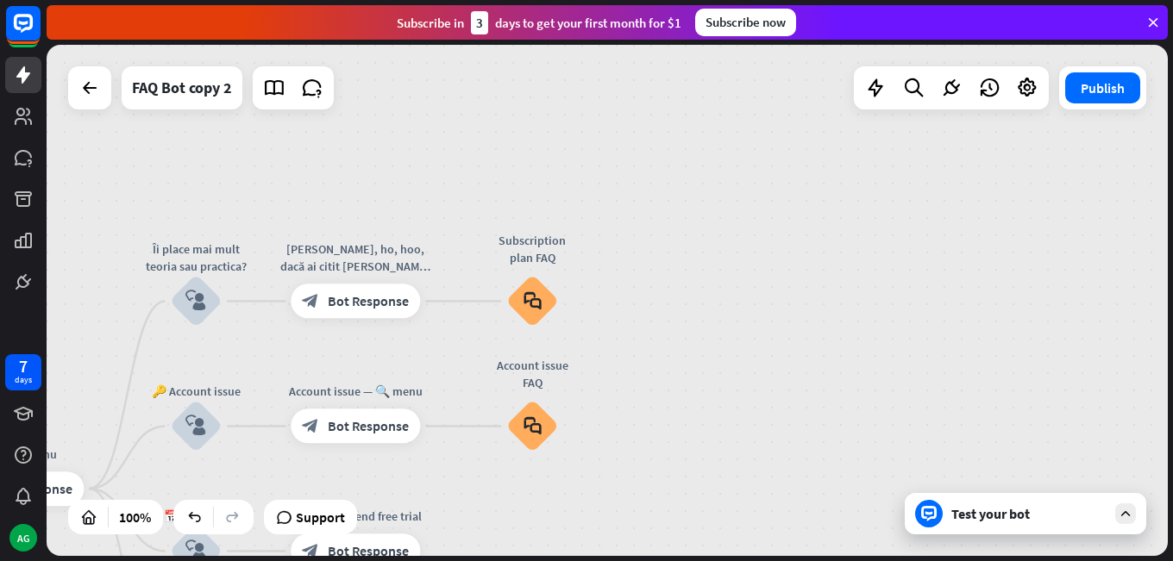
drag, startPoint x: 610, startPoint y: 231, endPoint x: 718, endPoint y: 232, distance: 107.8
click at [718, 232] on div "home_2 Start point ✨ Main menu block_bot_response Bot Response Îi place mai mul…" at bounding box center [607, 300] width 1121 height 511
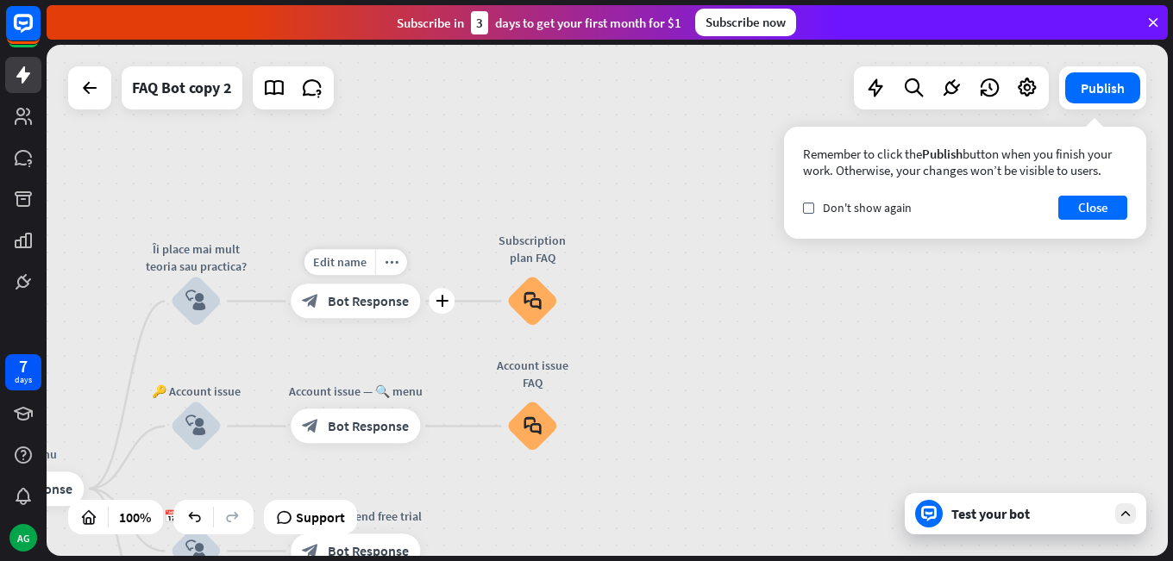
click at [336, 309] on span "Bot Response" at bounding box center [368, 301] width 81 height 17
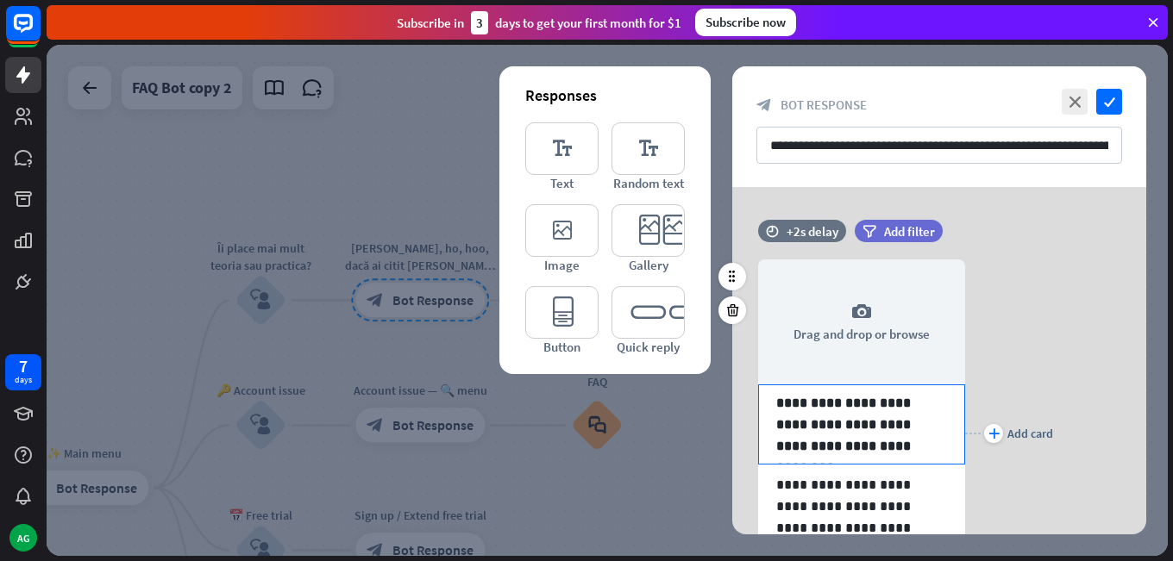
scroll to position [159, 0]
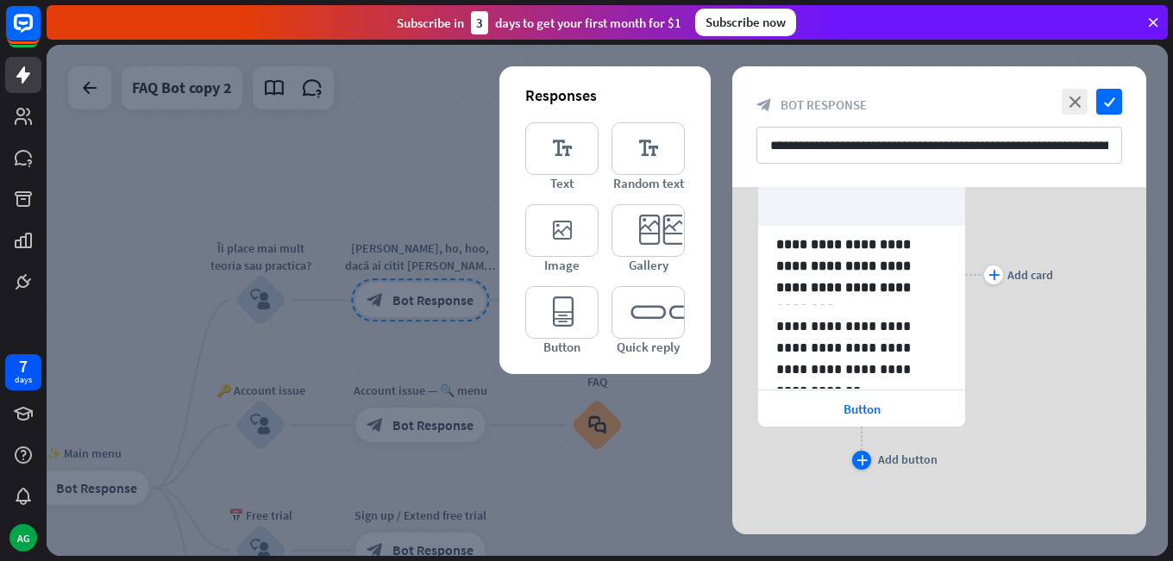
click at [852, 459] on div "plus" at bounding box center [861, 460] width 19 height 19
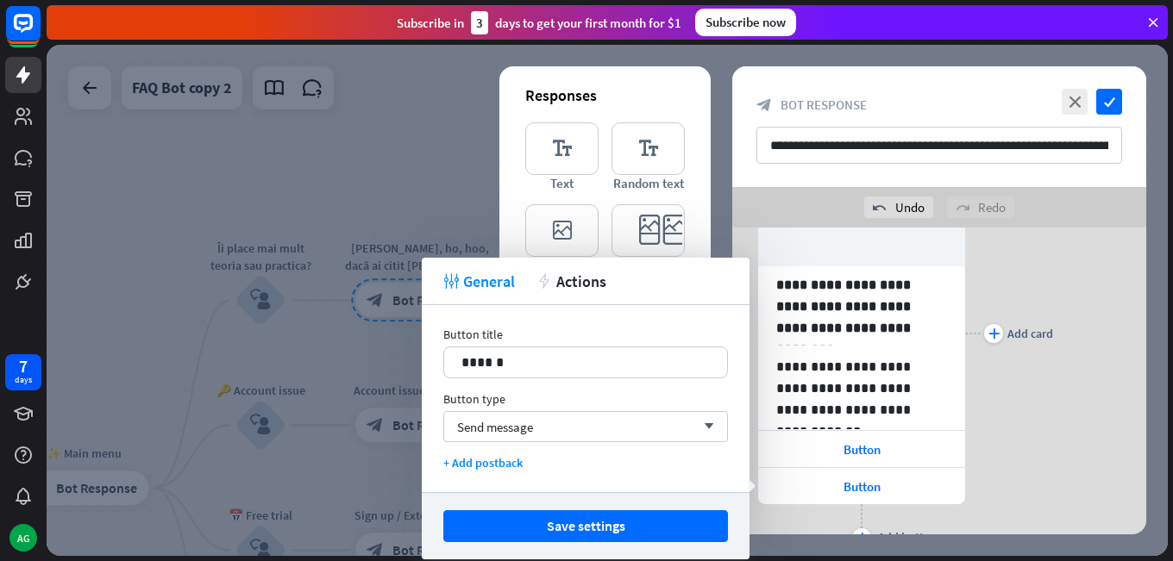
scroll to position [236, 0]
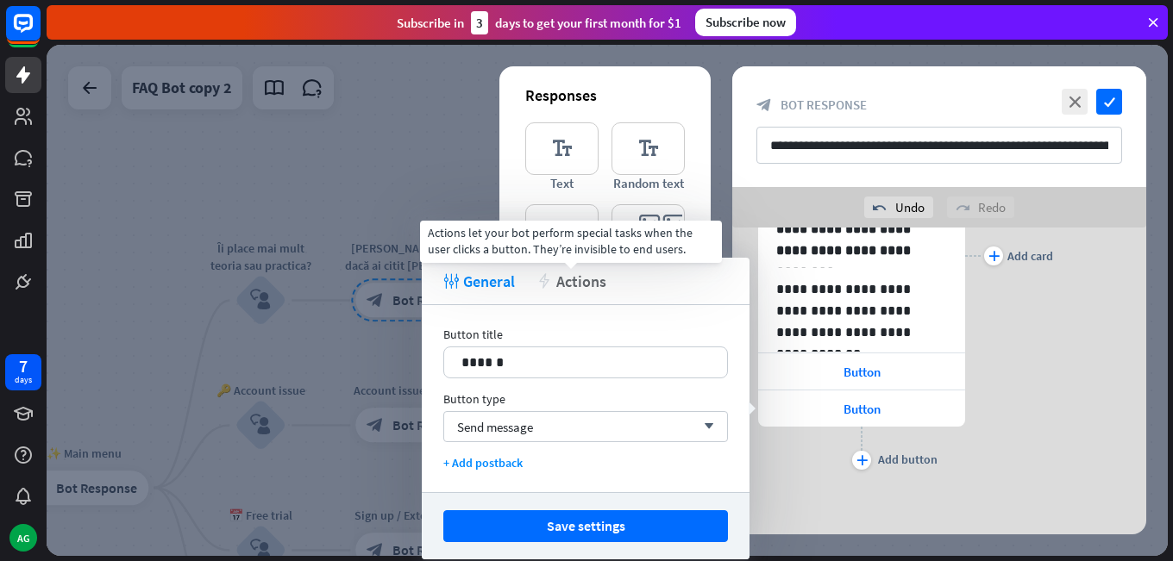
click at [538, 274] on icon "action" at bounding box center [544, 281] width 16 height 16
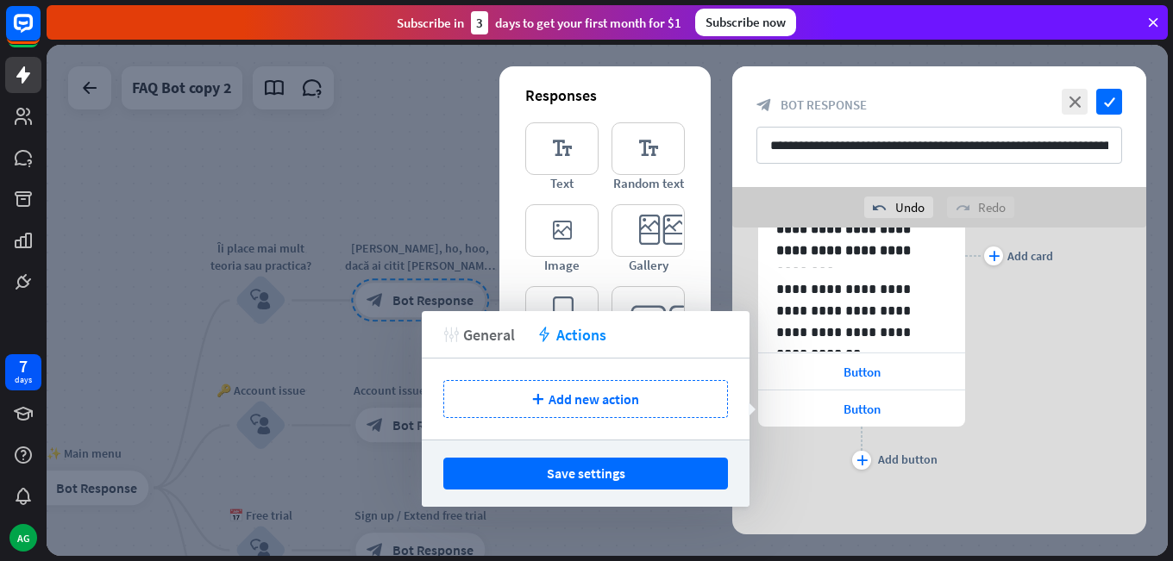
click at [501, 336] on span "General" at bounding box center [489, 335] width 52 height 20
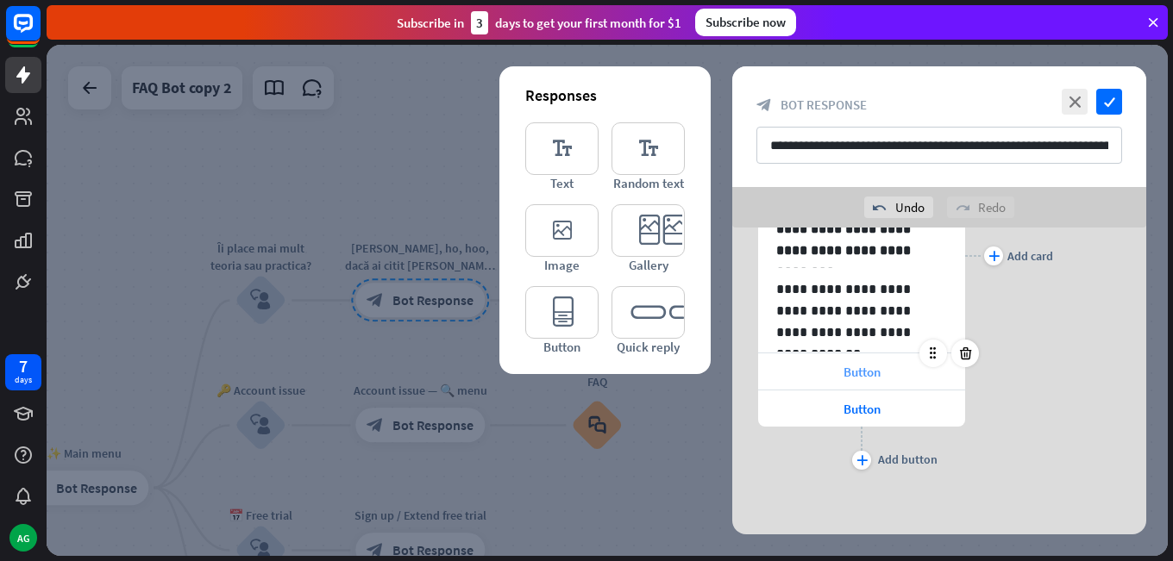
click at [871, 372] on span "Button" at bounding box center [861, 372] width 37 height 16
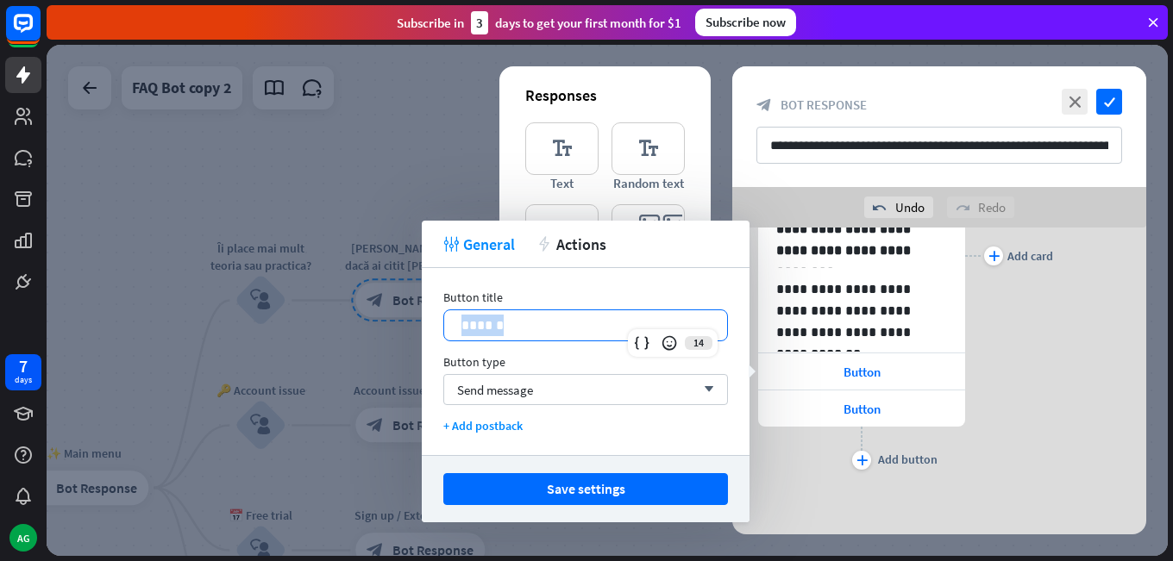
drag, startPoint x: 590, startPoint y: 326, endPoint x: 453, endPoint y: 338, distance: 137.6
click at [440, 328] on div "Button title 14 ****** Button type Send message arrow_down + Add postback" at bounding box center [586, 361] width 328 height 187
click at [573, 385] on div "Send message arrow_down" at bounding box center [585, 389] width 285 height 31
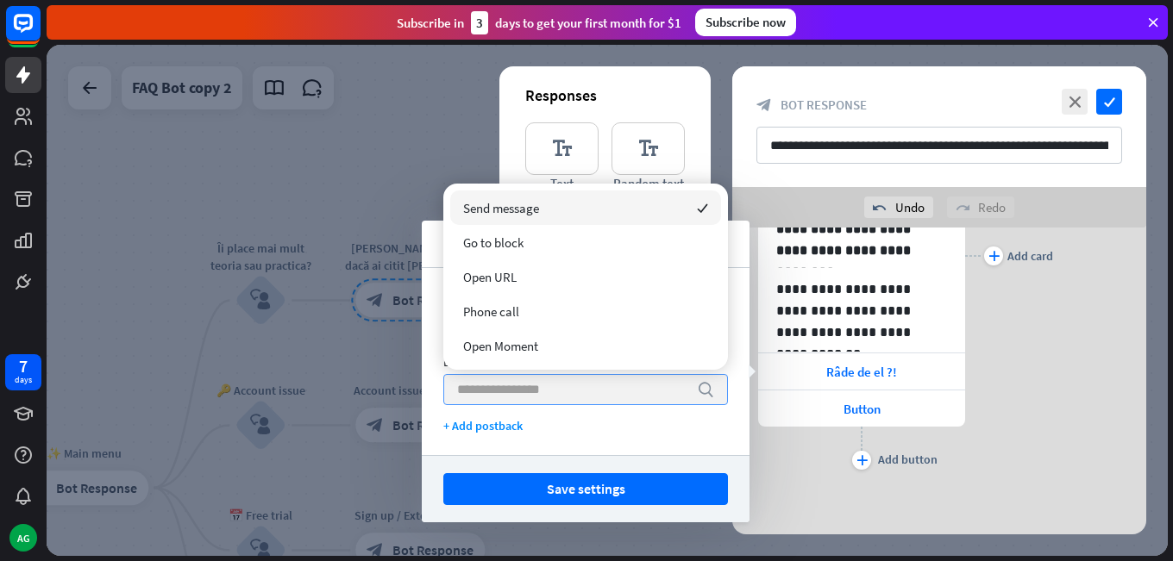
click at [531, 395] on input "search" at bounding box center [572, 389] width 231 height 29
click at [589, 442] on div "**********" at bounding box center [586, 361] width 328 height 187
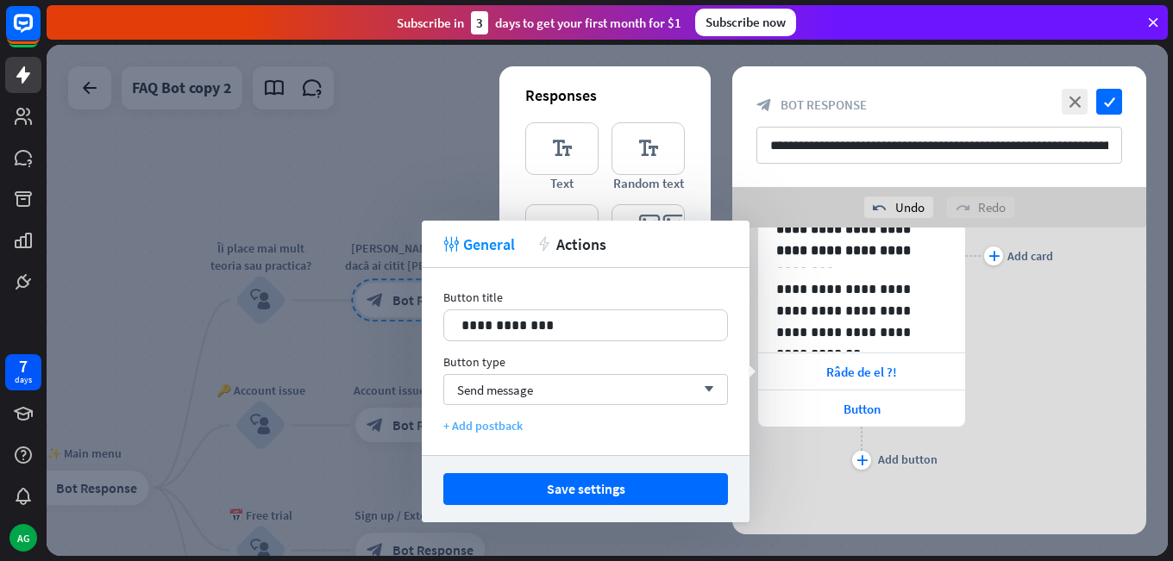
click at [513, 429] on div "+ Add postback" at bounding box center [585, 426] width 285 height 16
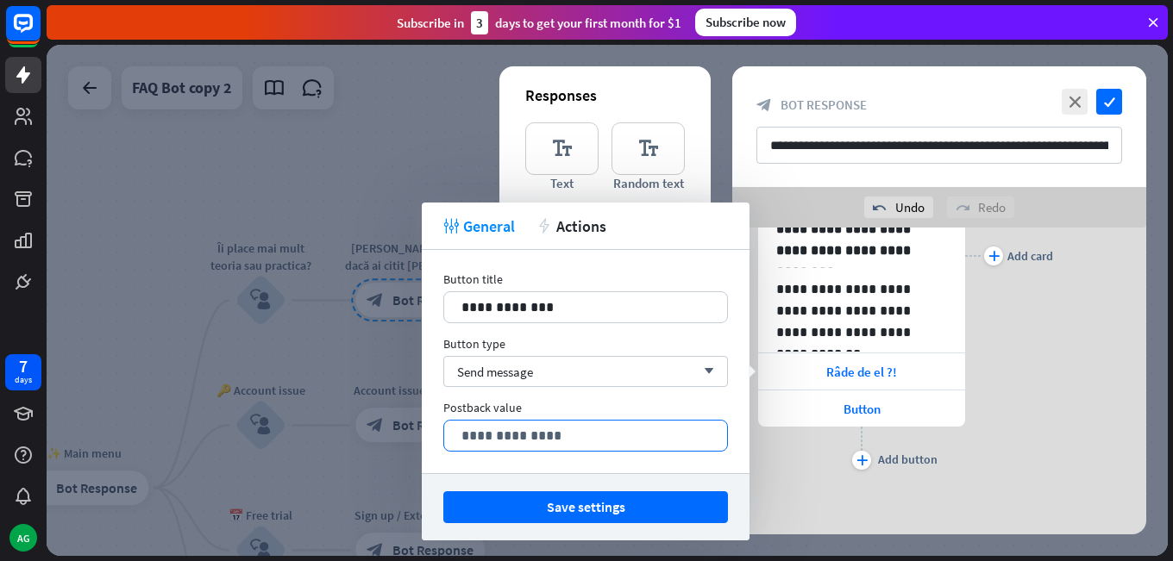
click at [503, 436] on p "**********" at bounding box center [585, 436] width 248 height 22
click at [573, 405] on div "Postback value" at bounding box center [585, 408] width 285 height 16
click at [523, 434] on p "**********" at bounding box center [585, 436] width 248 height 22
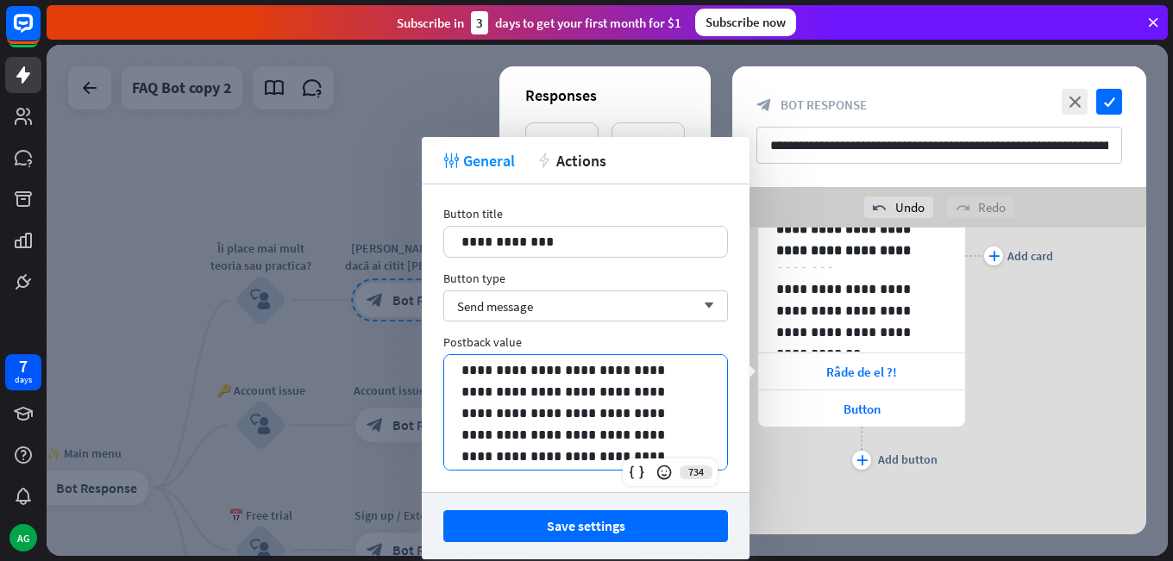
scroll to position [65, 0]
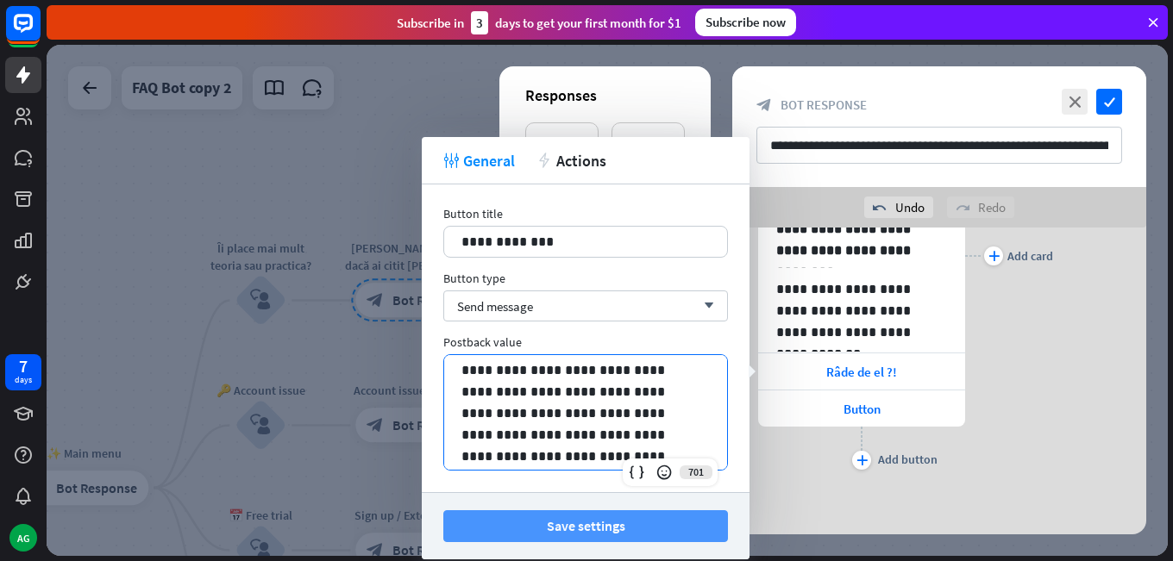
click at [591, 527] on button "Save settings" at bounding box center [585, 527] width 285 height 32
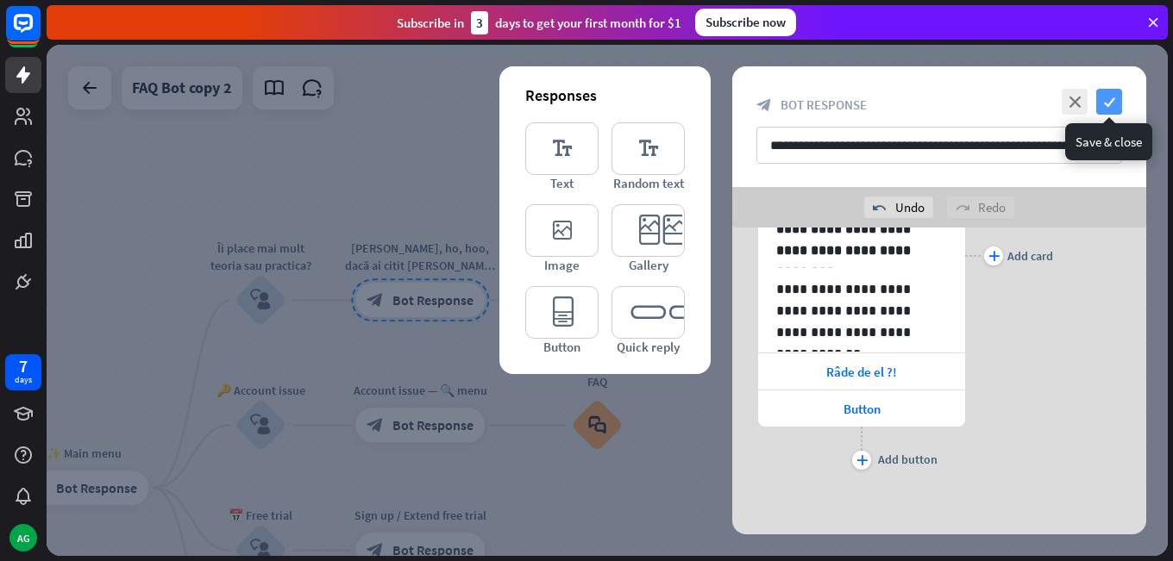
click at [1116, 89] on icon "check" at bounding box center [1109, 102] width 26 height 26
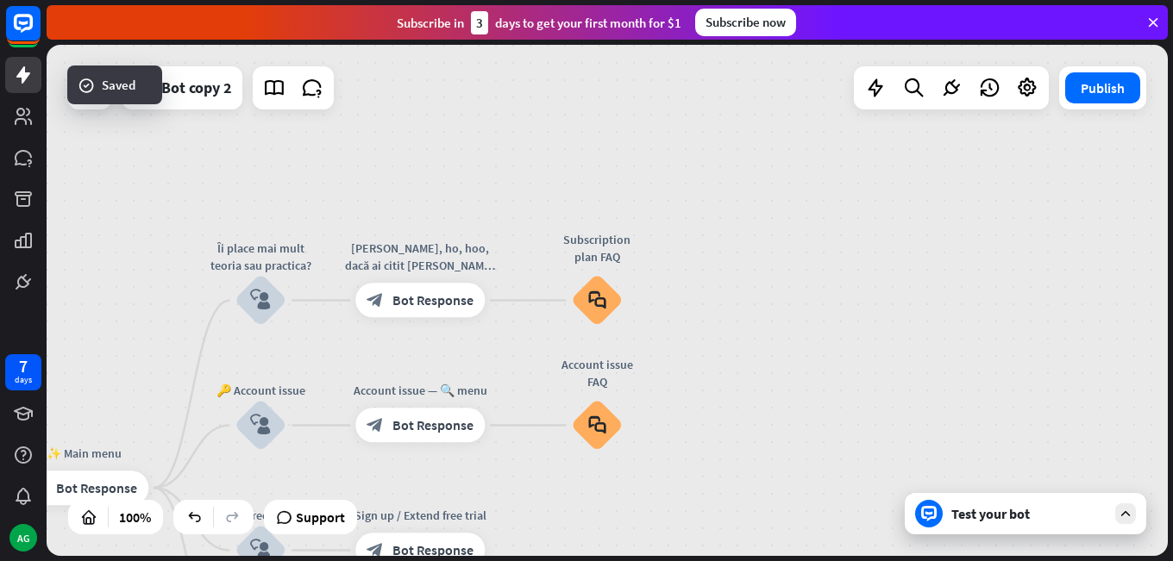
click at [977, 513] on div "Test your bot" at bounding box center [1028, 513] width 155 height 17
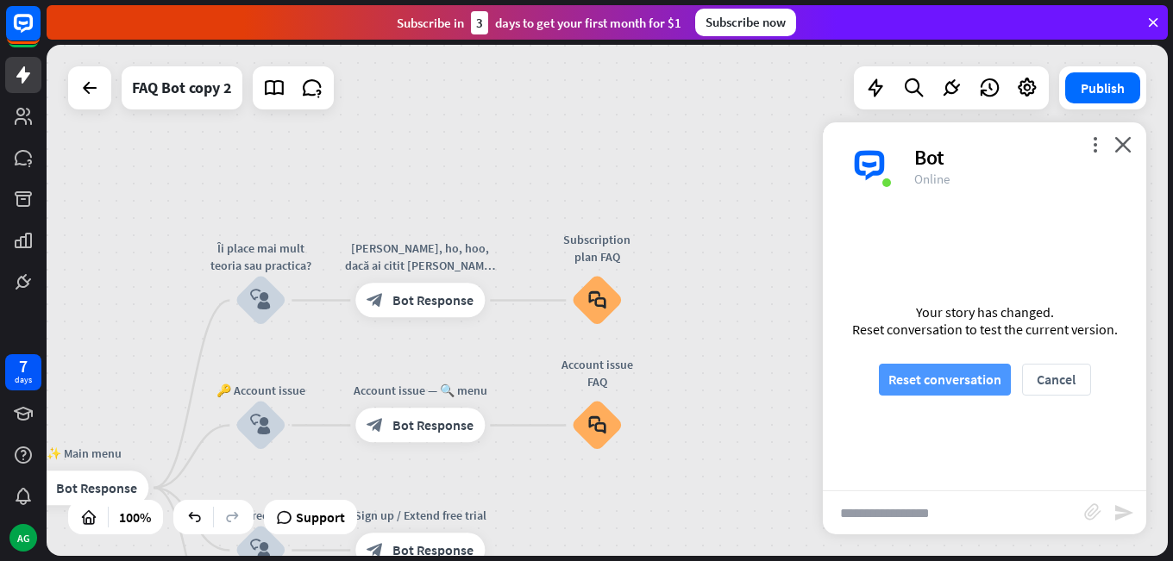
click at [934, 382] on button "Reset conversation" at bounding box center [945, 380] width 132 height 32
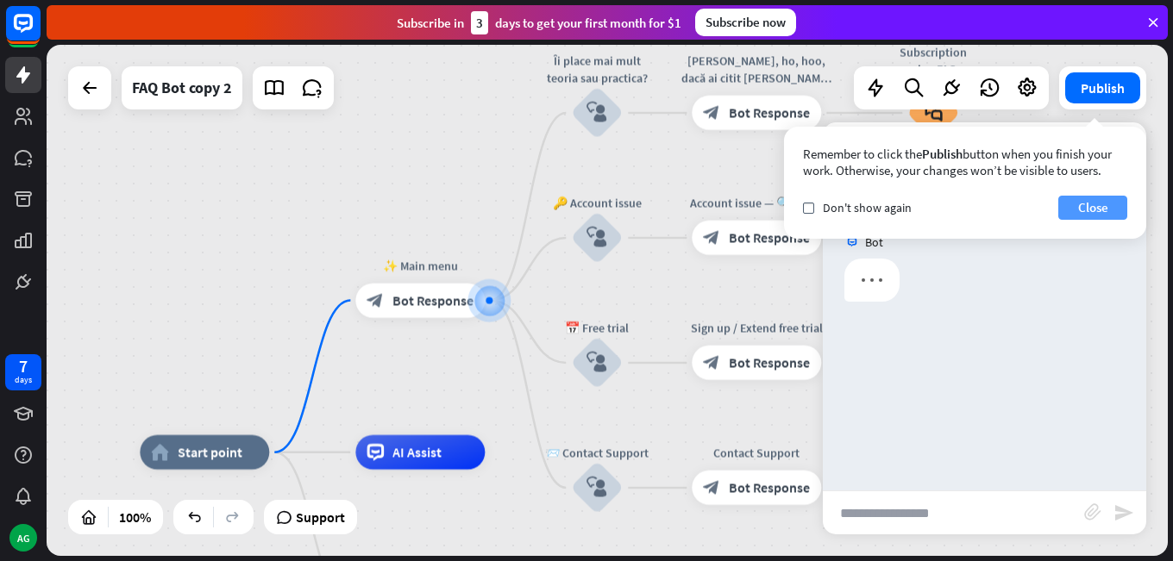
click at [1095, 202] on button "Close" at bounding box center [1092, 208] width 69 height 24
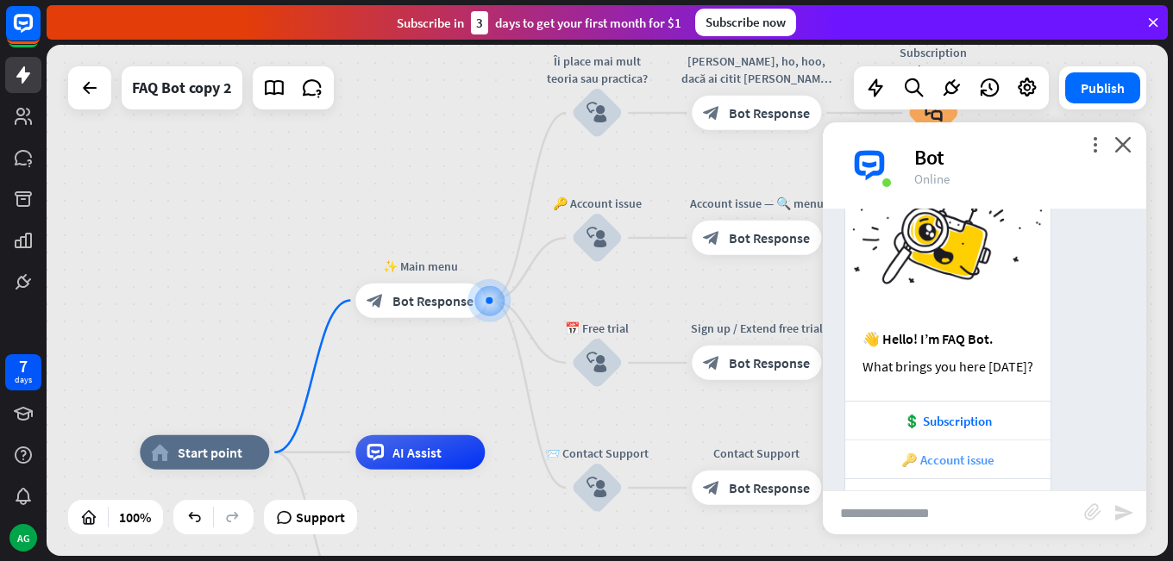
scroll to position [179, 0]
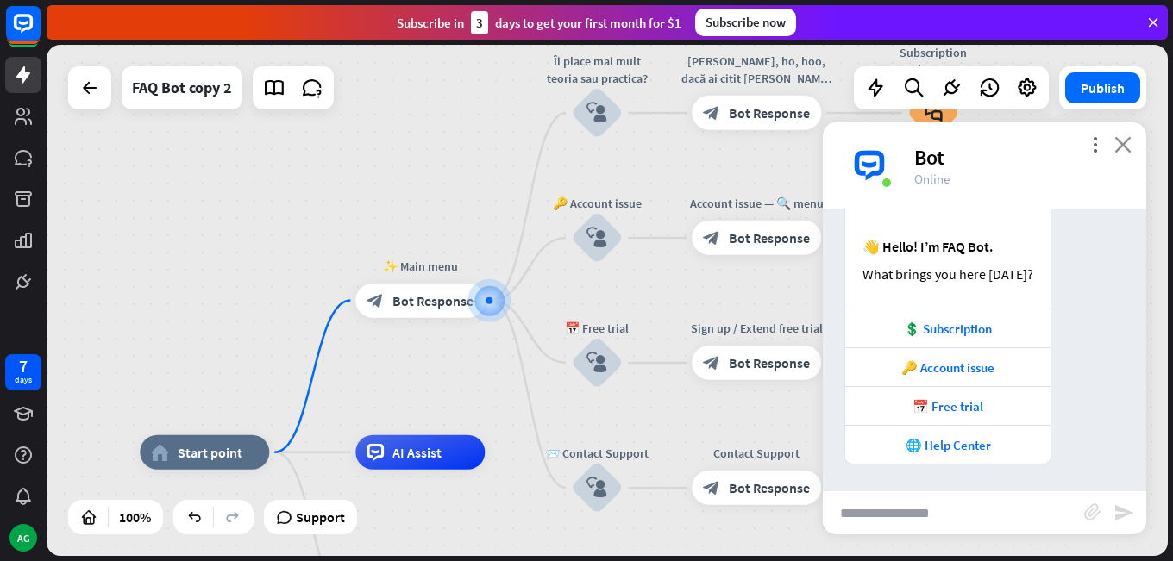
click at [1120, 152] on icon "close" at bounding box center [1122, 144] width 17 height 16
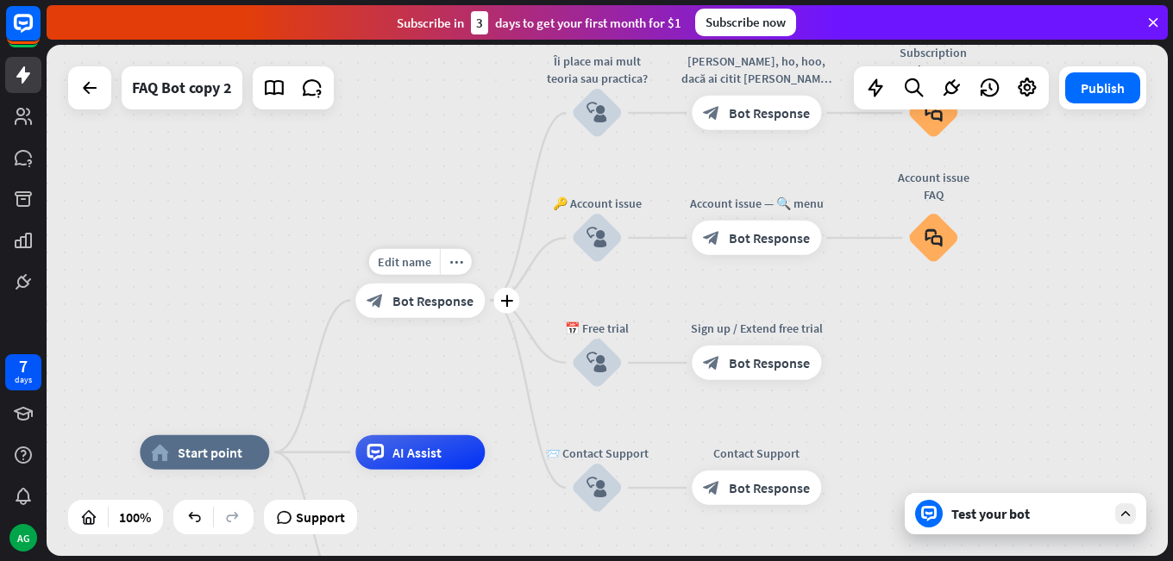
click at [394, 299] on span "Bot Response" at bounding box center [432, 300] width 81 height 17
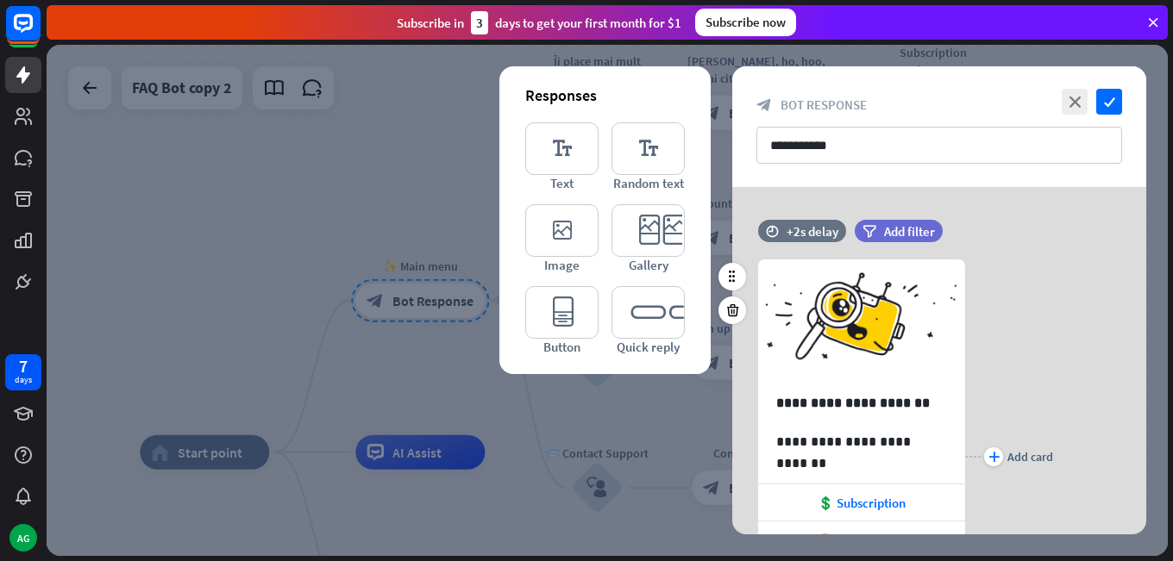
scroll to position [172, 0]
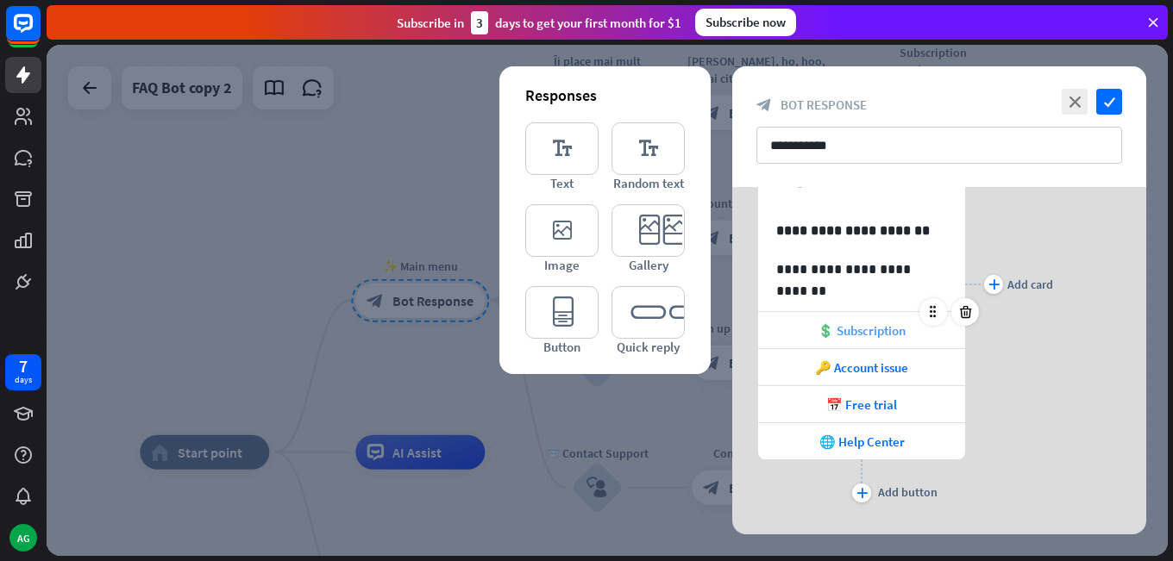
click at [907, 329] on div "💲 Subscription" at bounding box center [861, 330] width 207 height 36
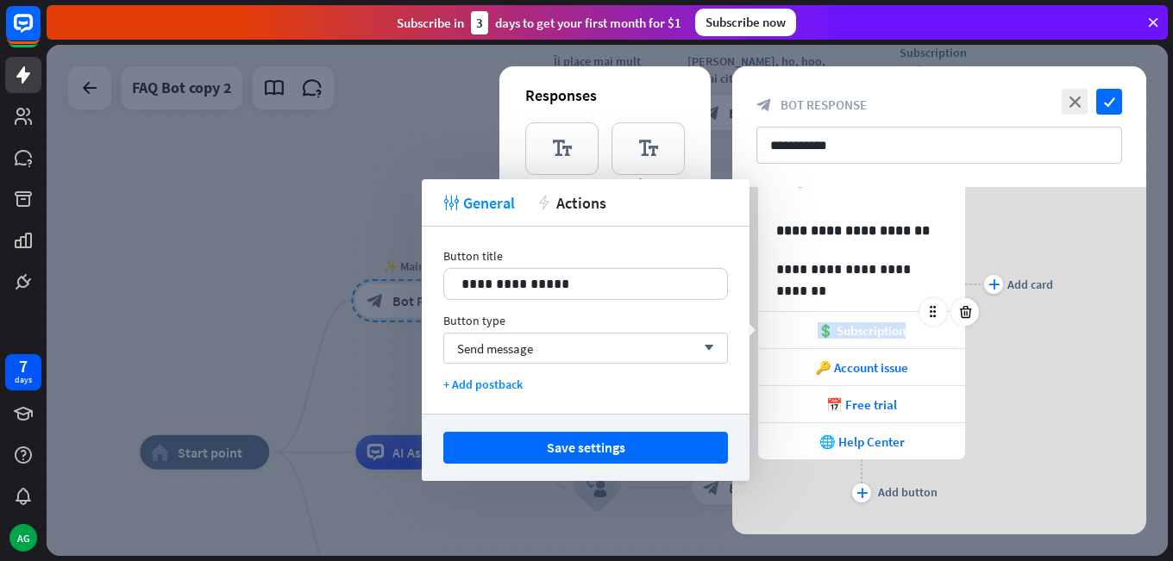
drag, startPoint x: 914, startPoint y: 329, endPoint x: 811, endPoint y: 333, distance: 103.6
click at [811, 333] on div "💲 Subscription" at bounding box center [861, 330] width 207 height 36
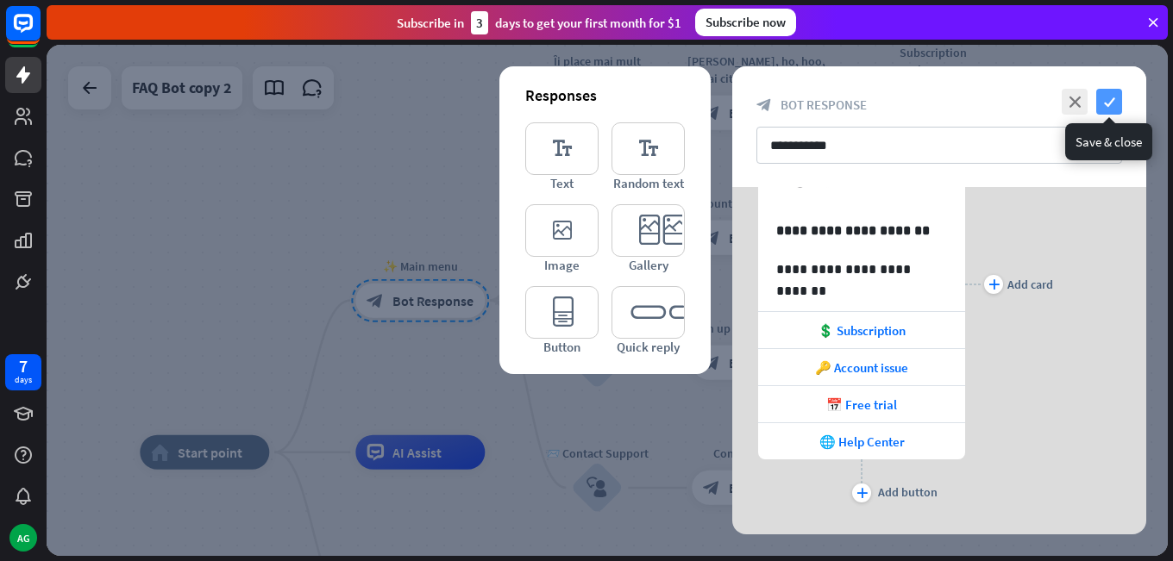
click at [1108, 108] on icon "check" at bounding box center [1109, 102] width 26 height 26
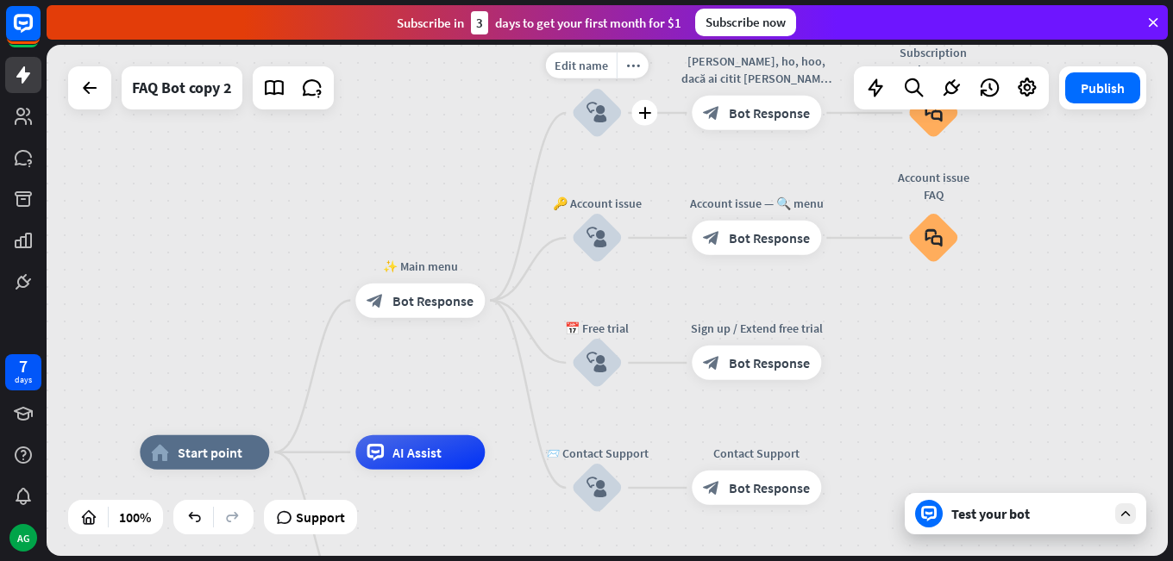
click at [597, 120] on icon "block_user_input" at bounding box center [596, 113] width 21 height 21
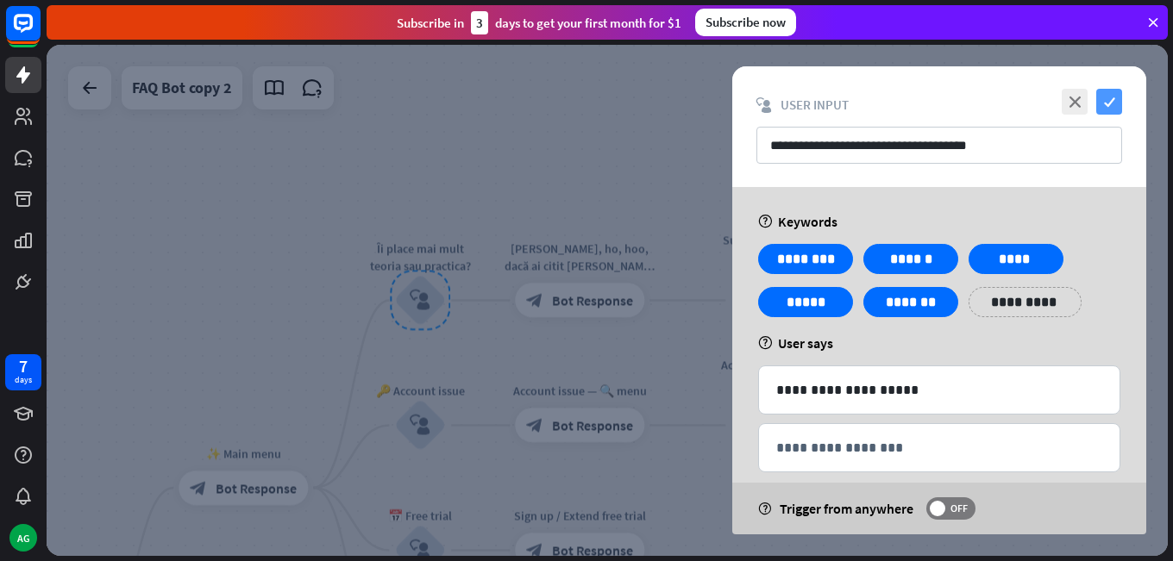
click at [1110, 105] on icon "check" at bounding box center [1109, 102] width 26 height 26
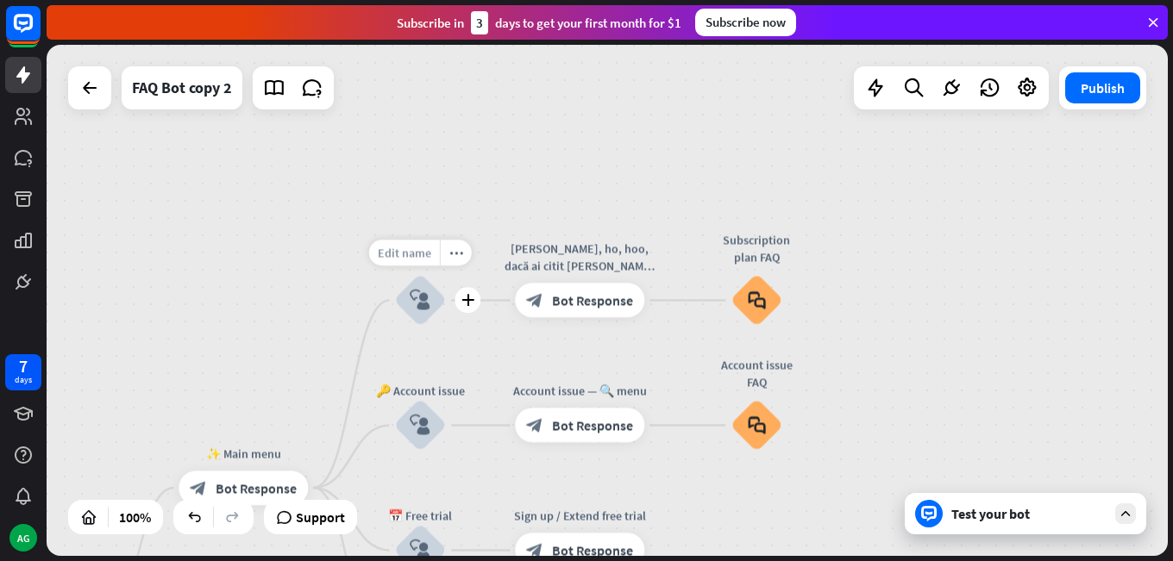
click at [404, 254] on span "Edit name" at bounding box center [404, 254] width 53 height 16
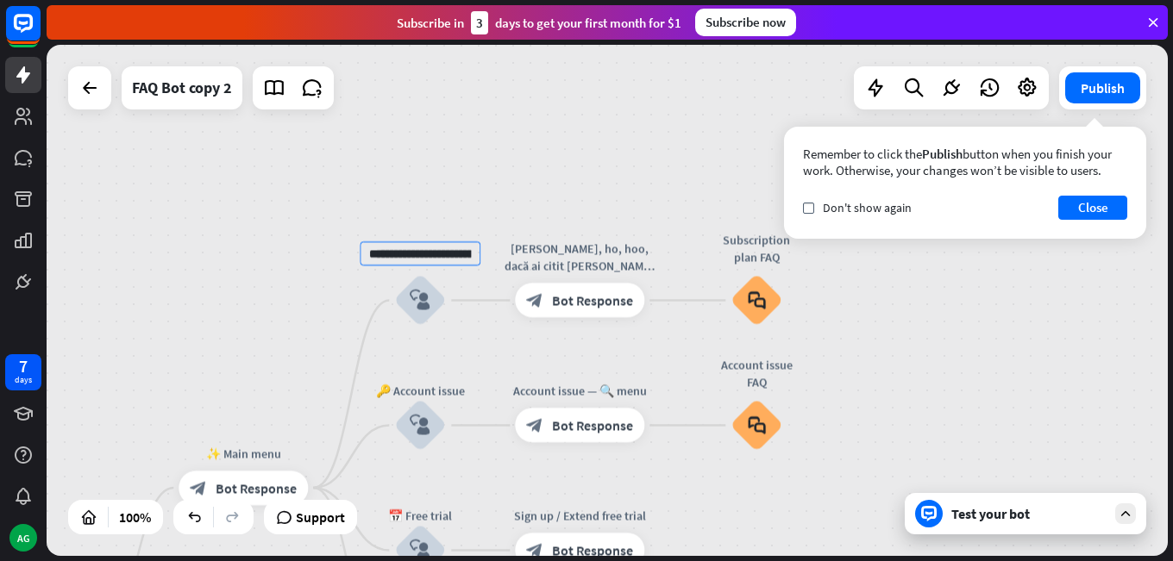
drag, startPoint x: 473, startPoint y: 248, endPoint x: 317, endPoint y: 248, distance: 155.2
click at [317, 248] on div "**********" at bounding box center [607, 300] width 1121 height 511
click at [414, 255] on input "text" at bounding box center [420, 254] width 121 height 24
type input "**********"
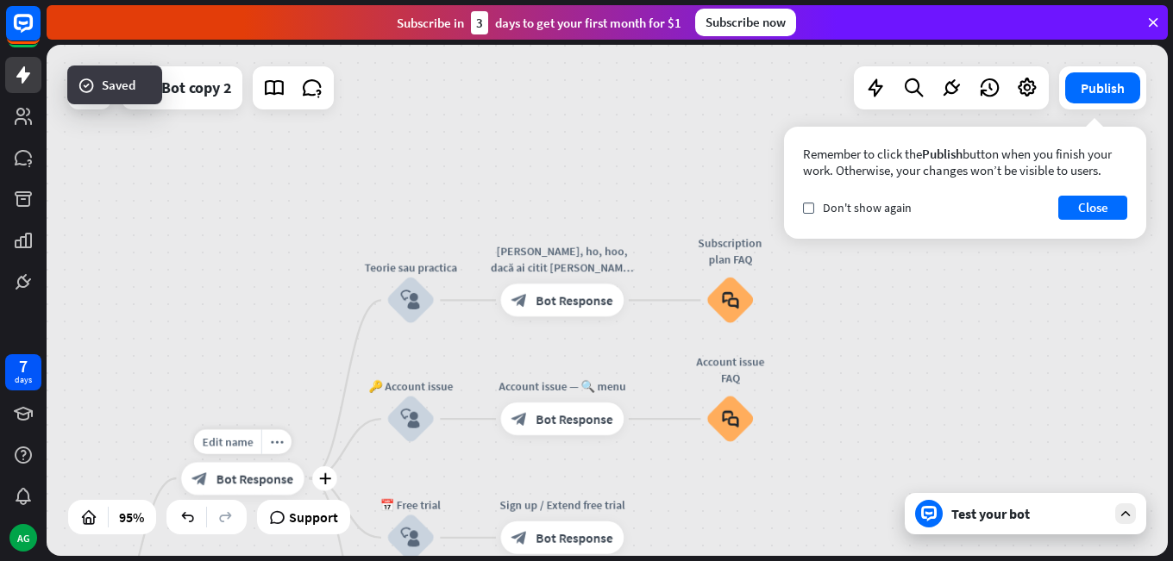
click at [270, 485] on span "Bot Response" at bounding box center [254, 479] width 77 height 16
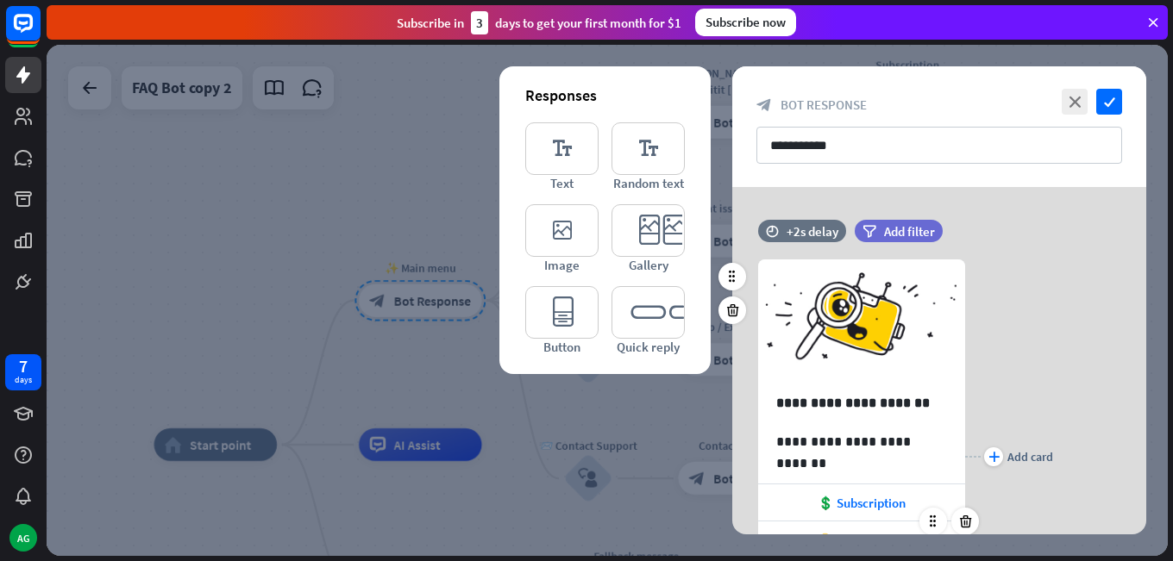
scroll to position [205, 0]
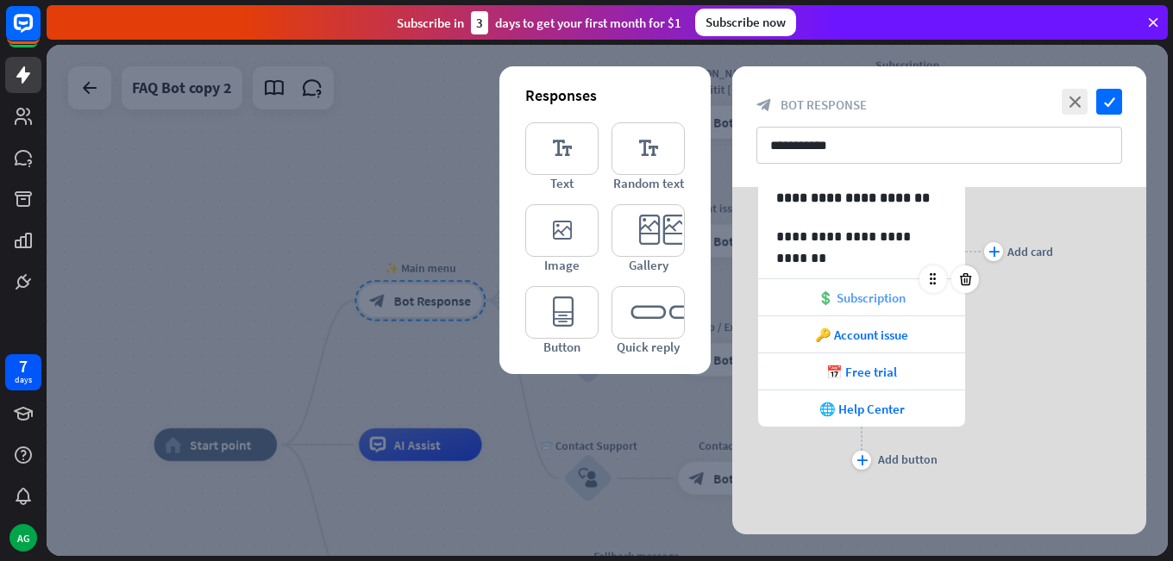
click at [896, 299] on span "💲 Subscription" at bounding box center [862, 298] width 88 height 16
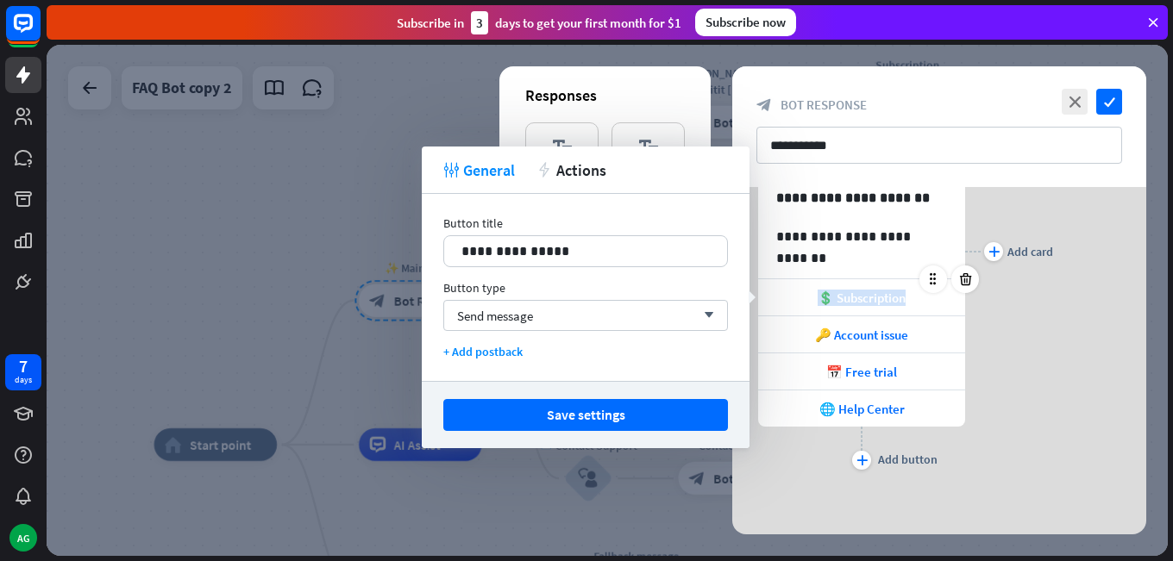
drag, startPoint x: 906, startPoint y: 300, endPoint x: 814, endPoint y: 305, distance: 92.4
click at [814, 305] on div "💲 Subscription" at bounding box center [861, 297] width 207 height 36
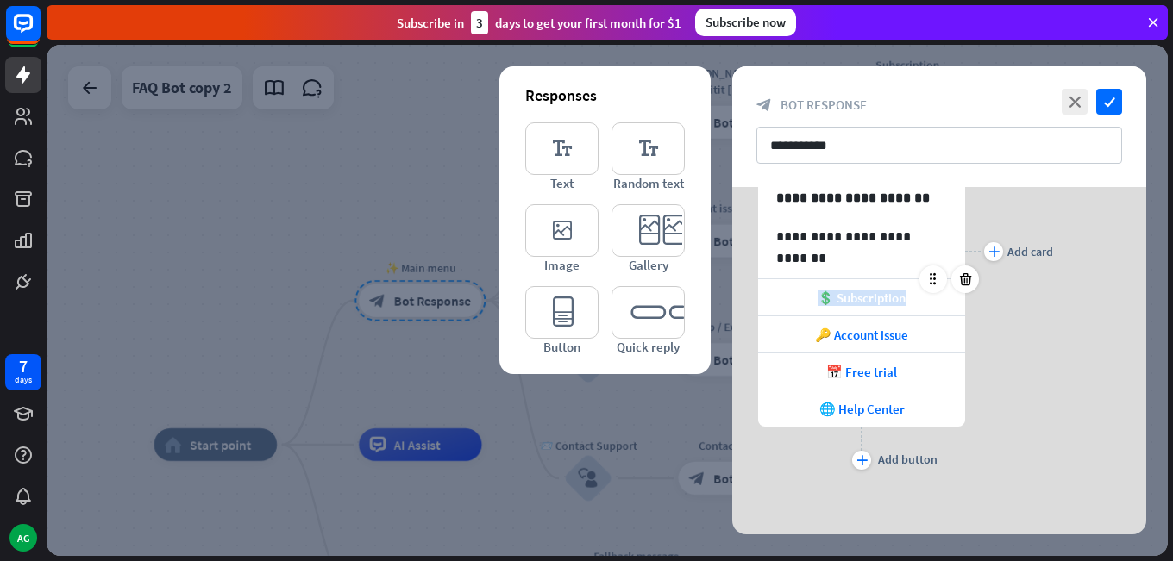
click at [865, 302] on span "💲 Subscription" at bounding box center [862, 298] width 88 height 16
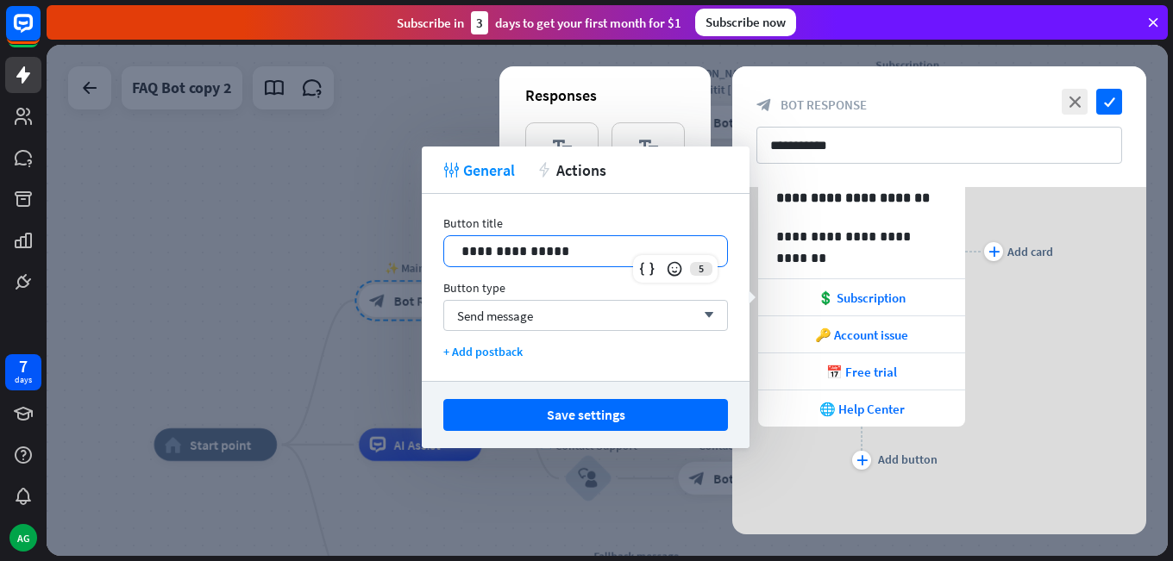
drag, startPoint x: 623, startPoint y: 258, endPoint x: 343, endPoint y: 277, distance: 280.1
click at [319, 277] on body "7 days AG close Product Help First steps Get started with ChatBot Help Center F…" at bounding box center [586, 280] width 1173 height 561
drag, startPoint x: 567, startPoint y: 256, endPoint x: 386, endPoint y: 256, distance: 181.1
click at [386, 256] on body "7 days AG close Product Help First steps Get started with ChatBot Help Center F…" at bounding box center [586, 280] width 1173 height 561
drag, startPoint x: 569, startPoint y: 251, endPoint x: 460, endPoint y: 252, distance: 109.5
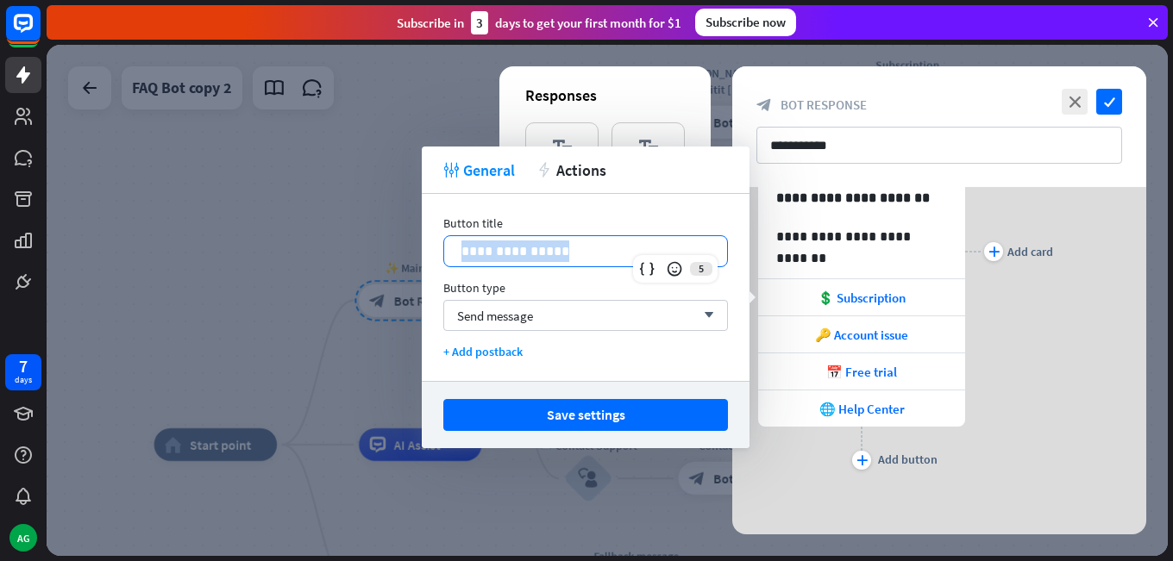
click at [460, 252] on div "**********" at bounding box center [585, 251] width 283 height 30
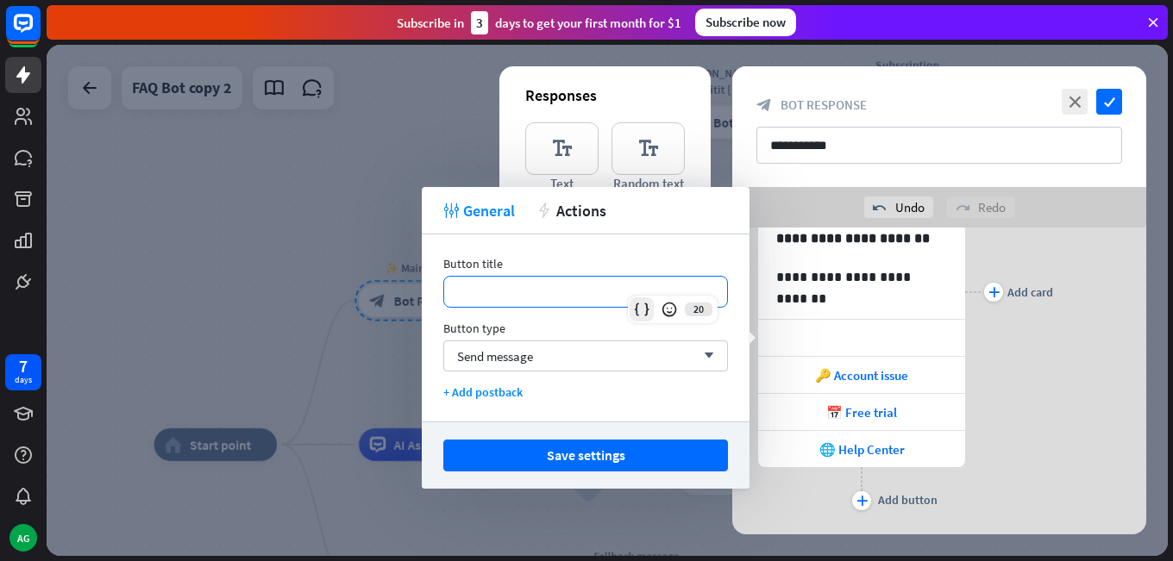
click at [644, 318] on div at bounding box center [642, 310] width 24 height 24
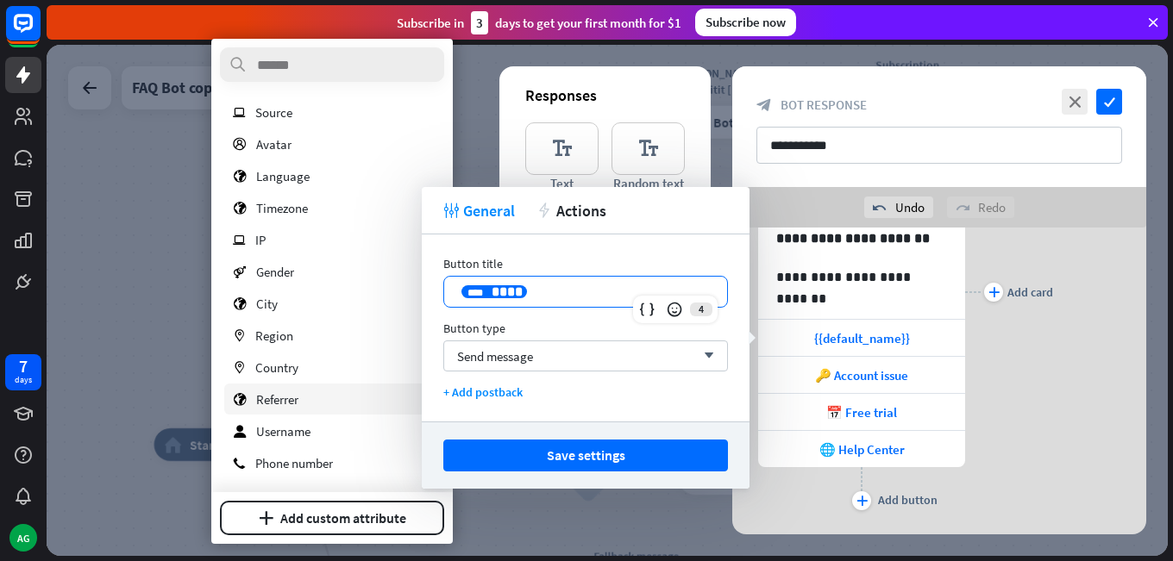
scroll to position [0, 0]
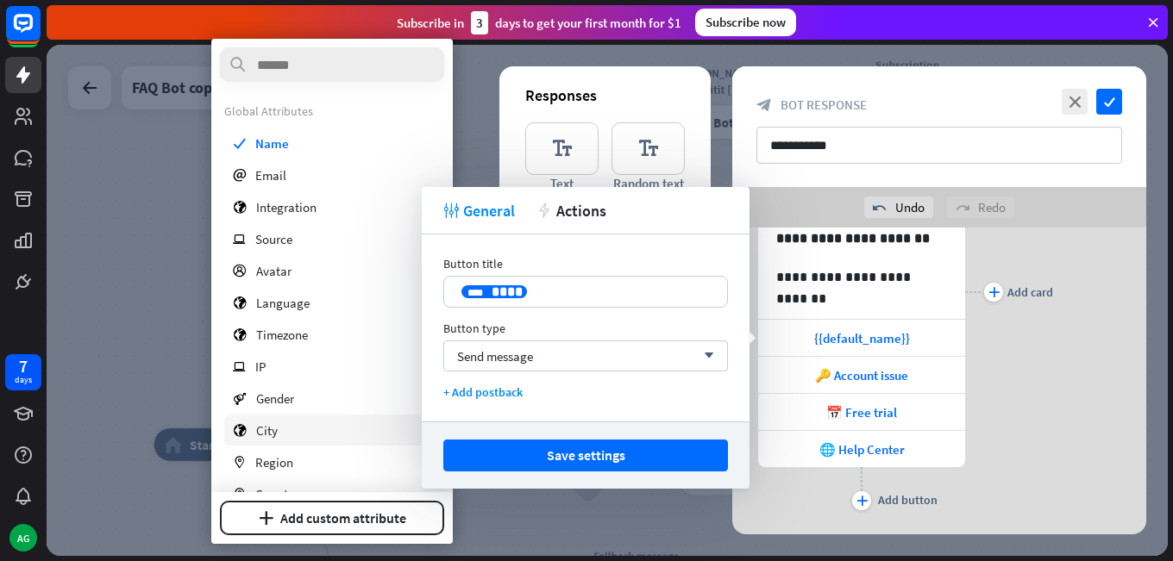
click at [286, 430] on div "[GEOGRAPHIC_DATA]" at bounding box center [332, 430] width 216 height 31
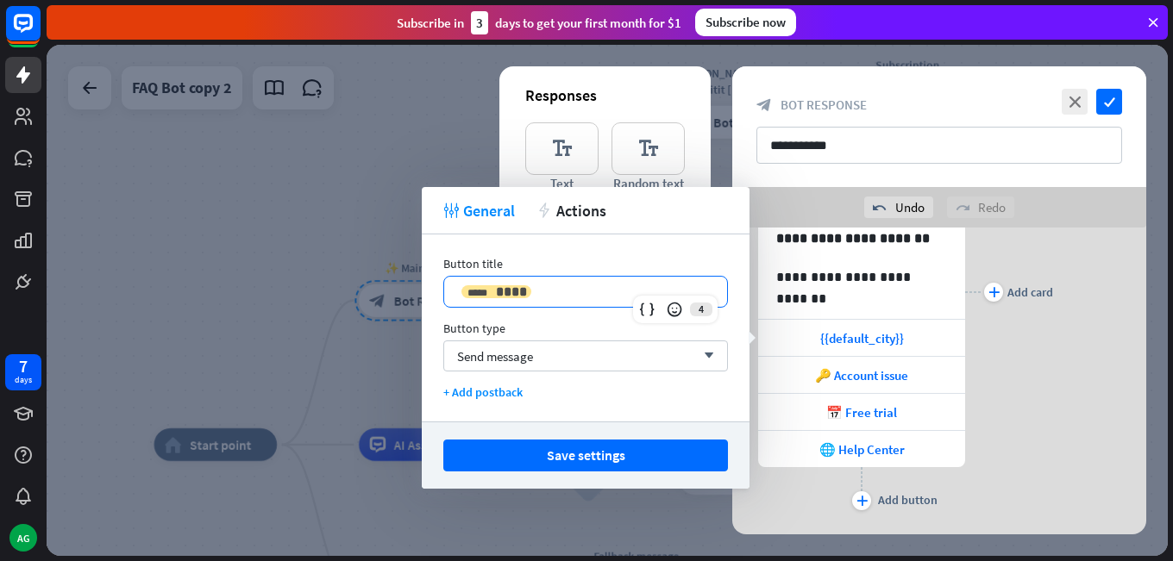
drag, startPoint x: 519, startPoint y: 287, endPoint x: 467, endPoint y: 288, distance: 51.8
click at [467, 288] on p "**********" at bounding box center [585, 292] width 248 height 22
click at [479, 288] on div "***** ****" at bounding box center [496, 291] width 70 height 13
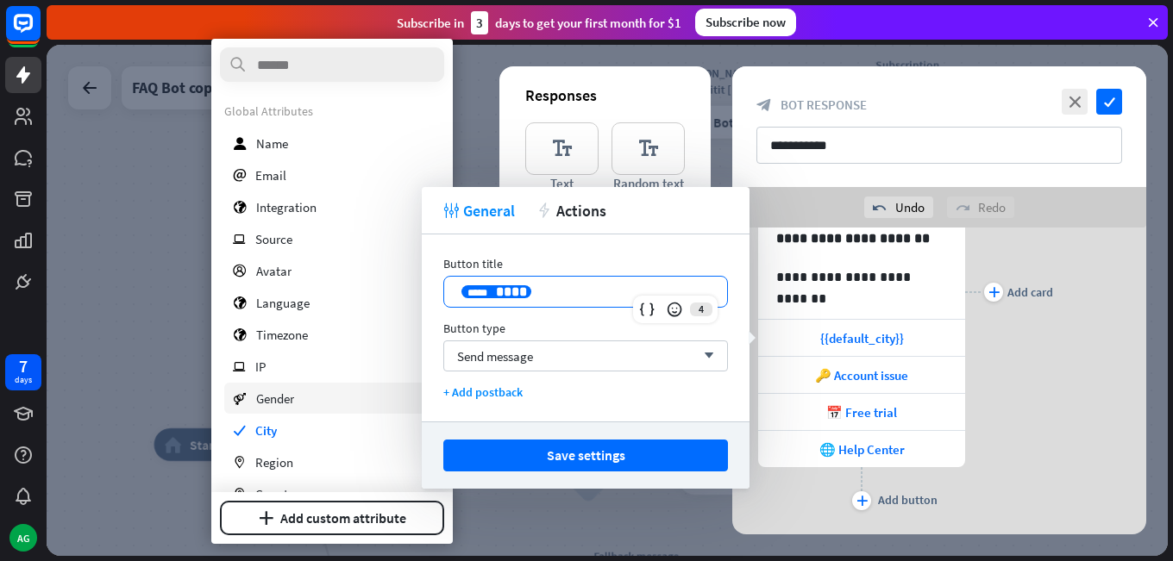
click at [318, 401] on div "gender Gender" at bounding box center [332, 398] width 216 height 31
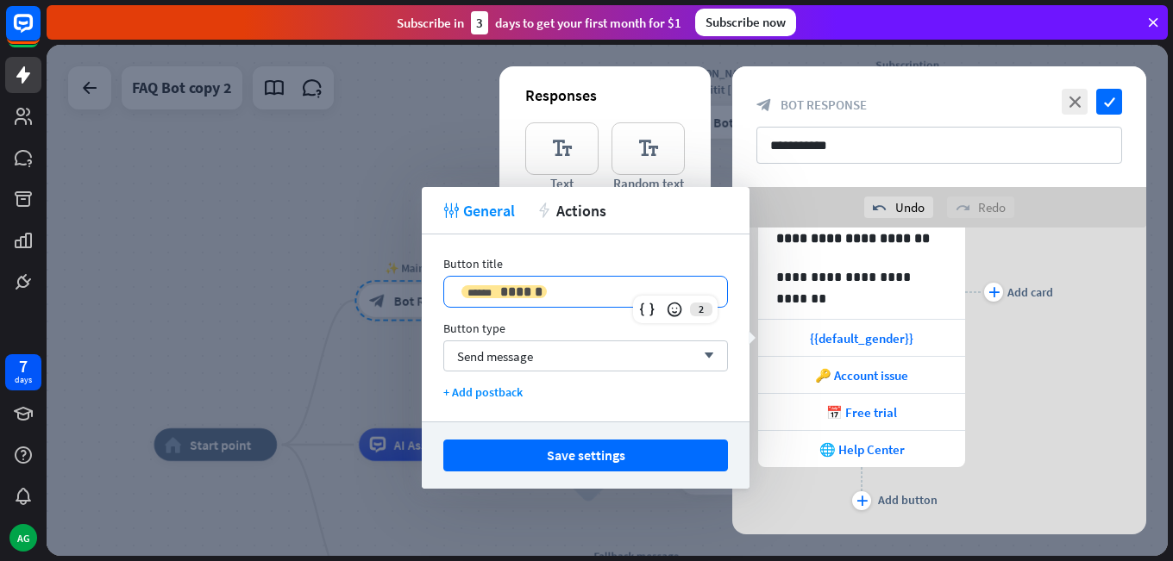
click at [503, 286] on span "******" at bounding box center [521, 291] width 42 height 13
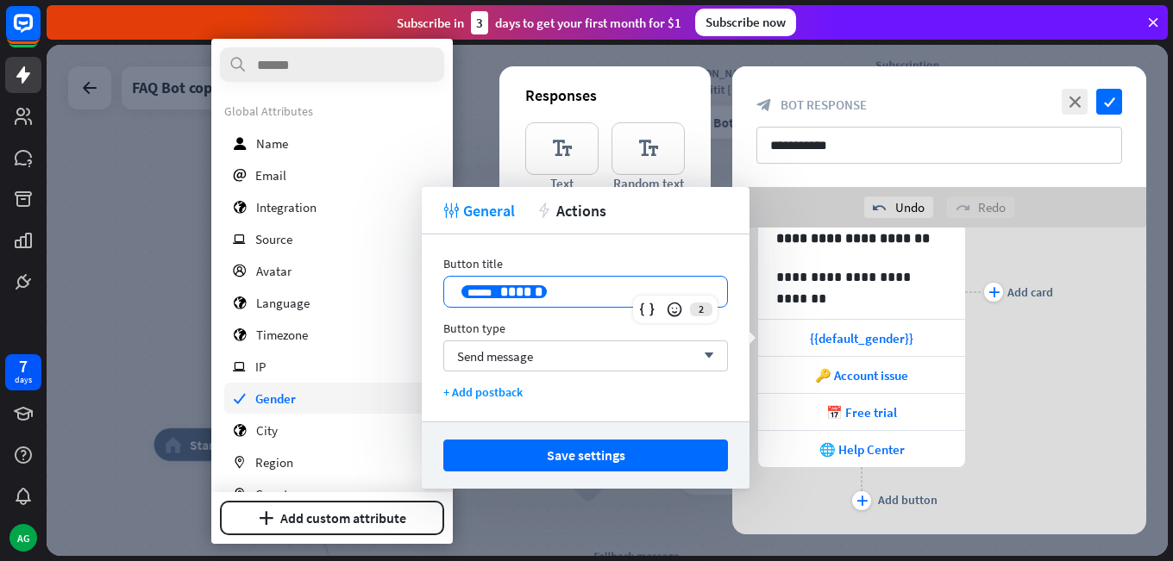
scroll to position [86, 0]
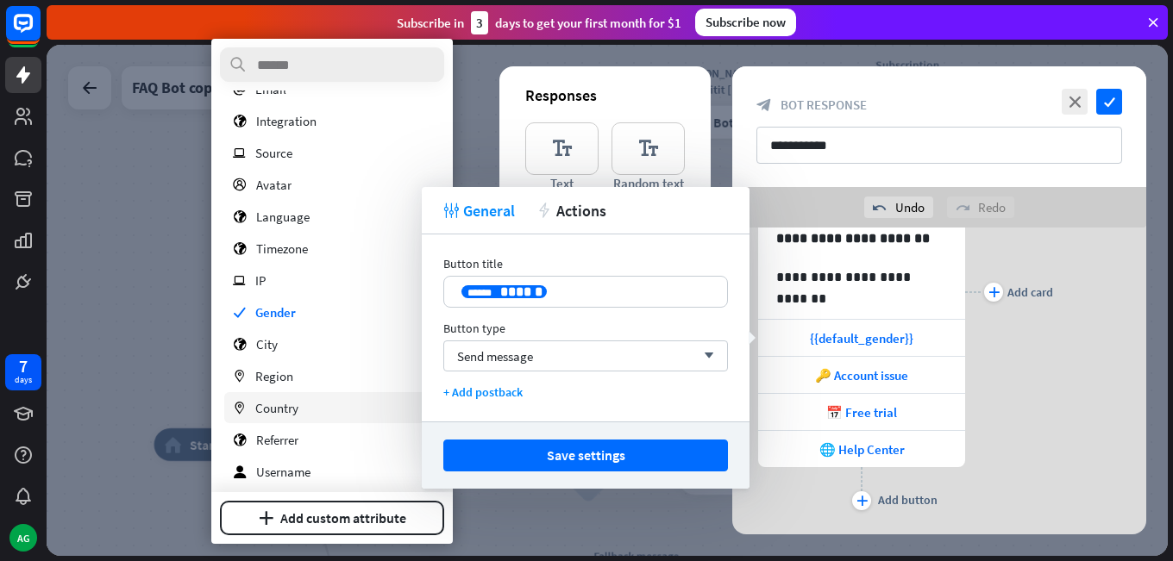
click at [278, 407] on span "Country" at bounding box center [276, 408] width 43 height 16
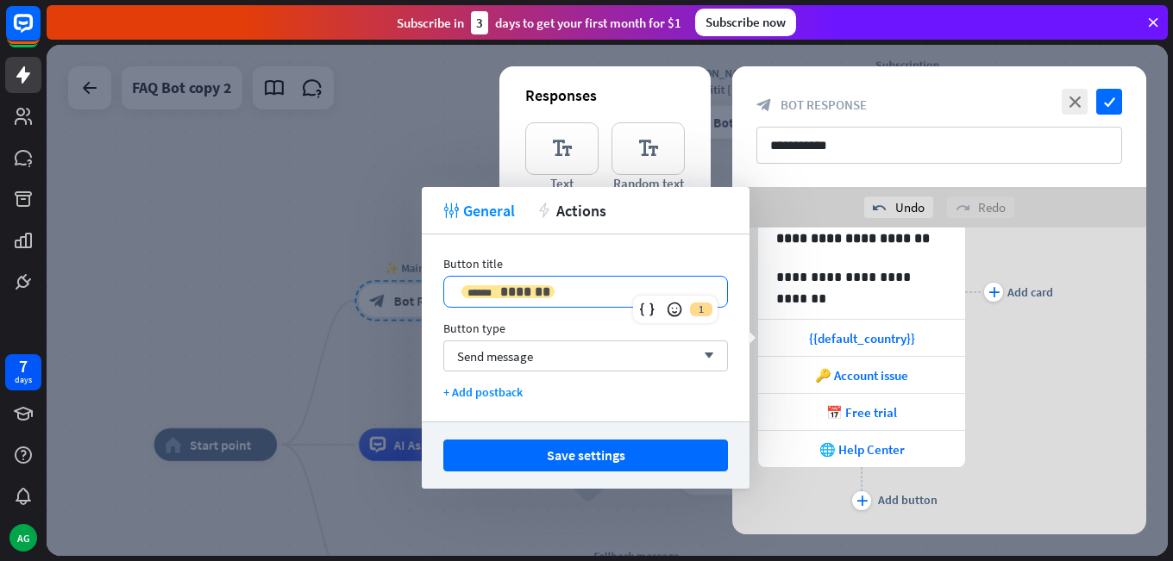
click at [520, 291] on span "*******" at bounding box center [525, 291] width 50 height 13
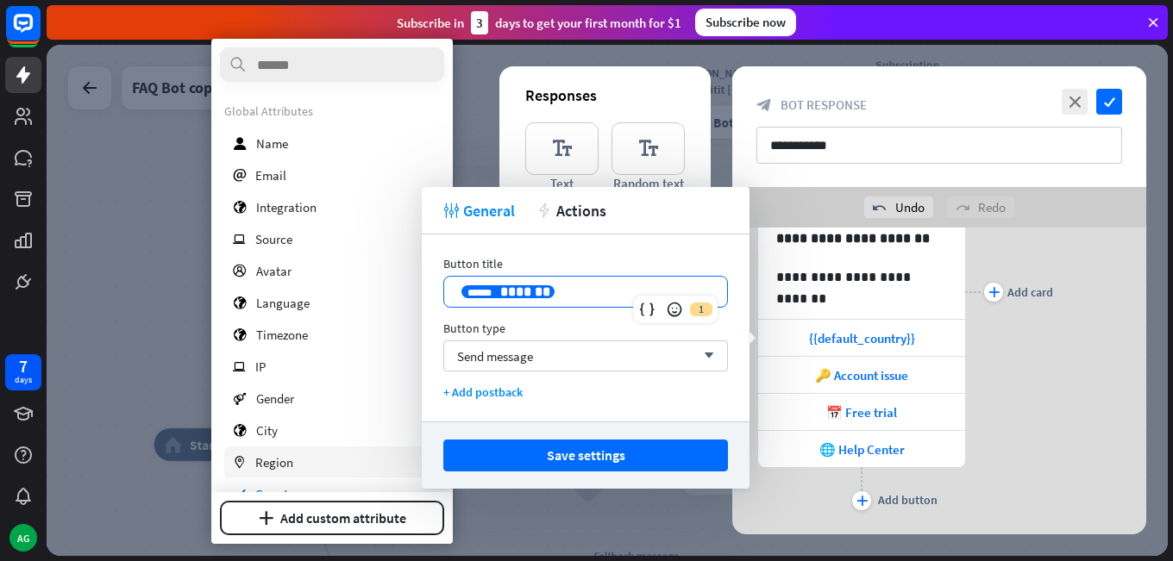
click at [263, 458] on span "Region" at bounding box center [274, 462] width 38 height 16
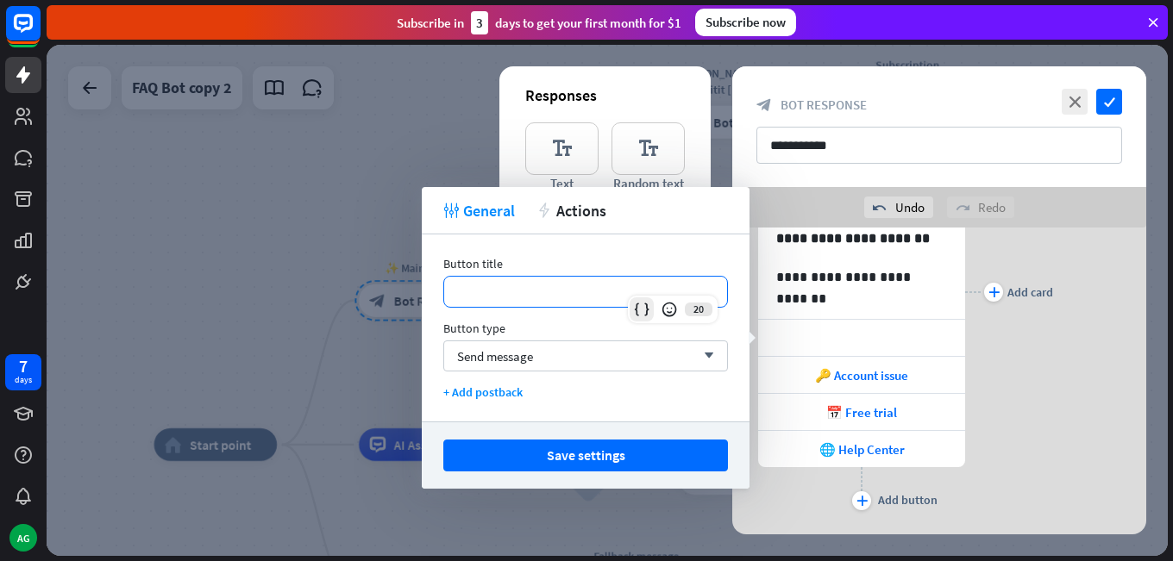
click at [639, 321] on div at bounding box center [642, 310] width 24 height 24
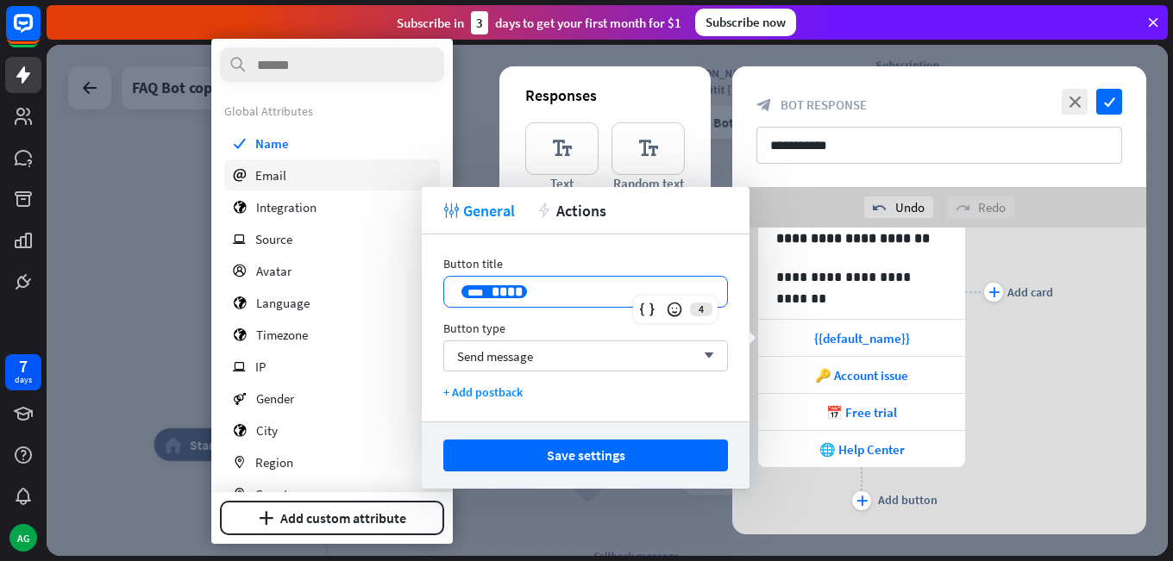
click at [296, 172] on div "email Email" at bounding box center [332, 175] width 216 height 31
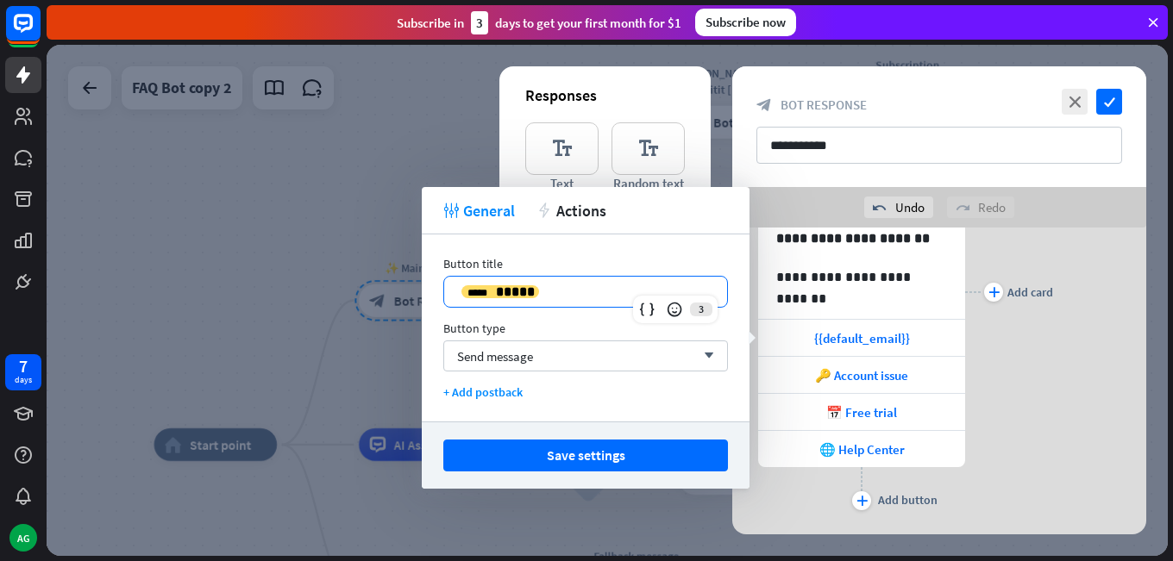
drag, startPoint x: 556, startPoint y: 285, endPoint x: 531, endPoint y: 285, distance: 25.0
click at [531, 285] on p "**********" at bounding box center [585, 292] width 248 height 22
click at [561, 293] on p "**********" at bounding box center [585, 292] width 248 height 22
click at [525, 278] on div "**********" at bounding box center [585, 292] width 283 height 30
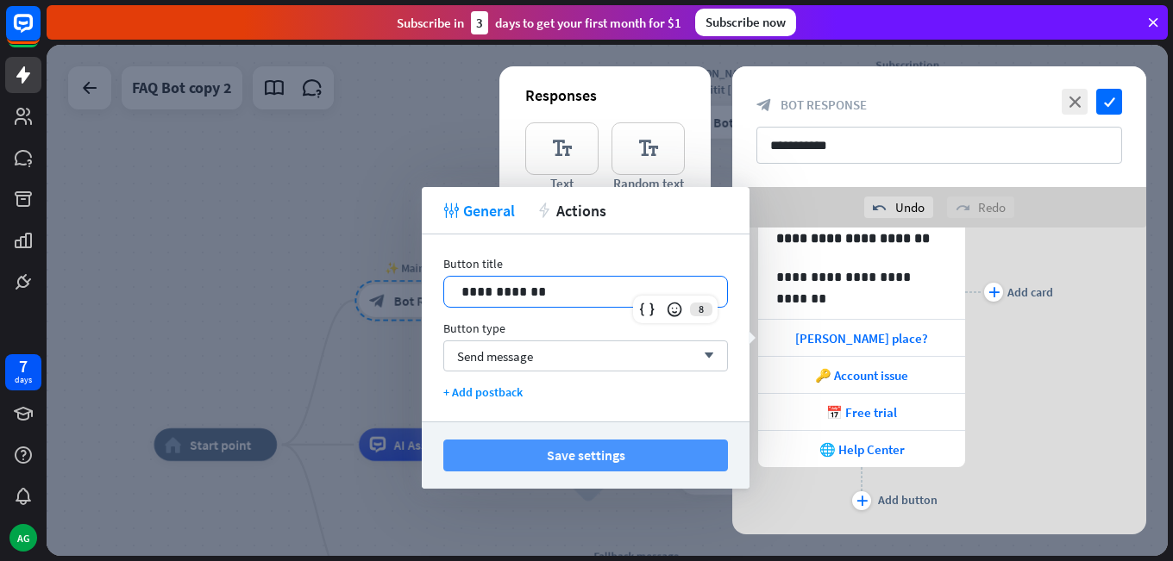
click at [567, 440] on button "Save settings" at bounding box center [585, 456] width 285 height 32
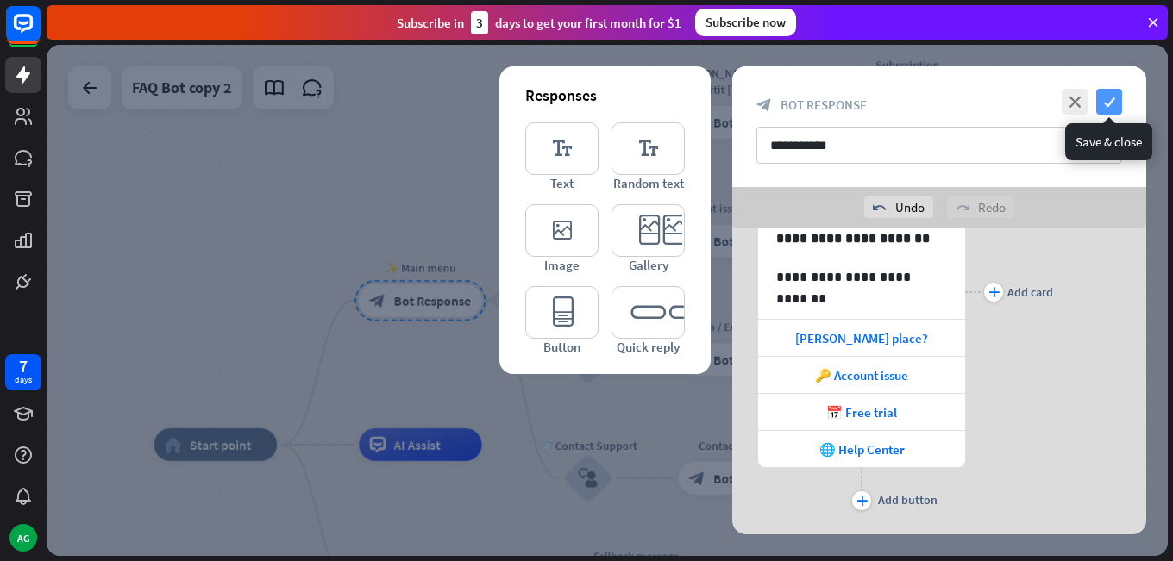
click at [1114, 107] on icon "check" at bounding box center [1109, 102] width 26 height 26
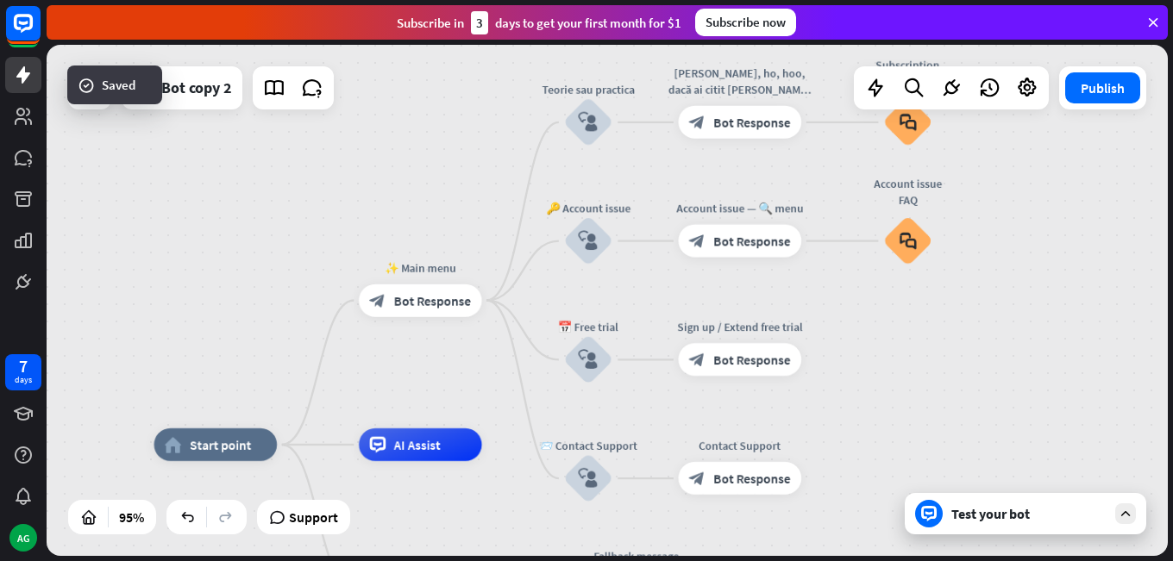
click at [999, 524] on div "Test your bot" at bounding box center [1025, 513] width 241 height 41
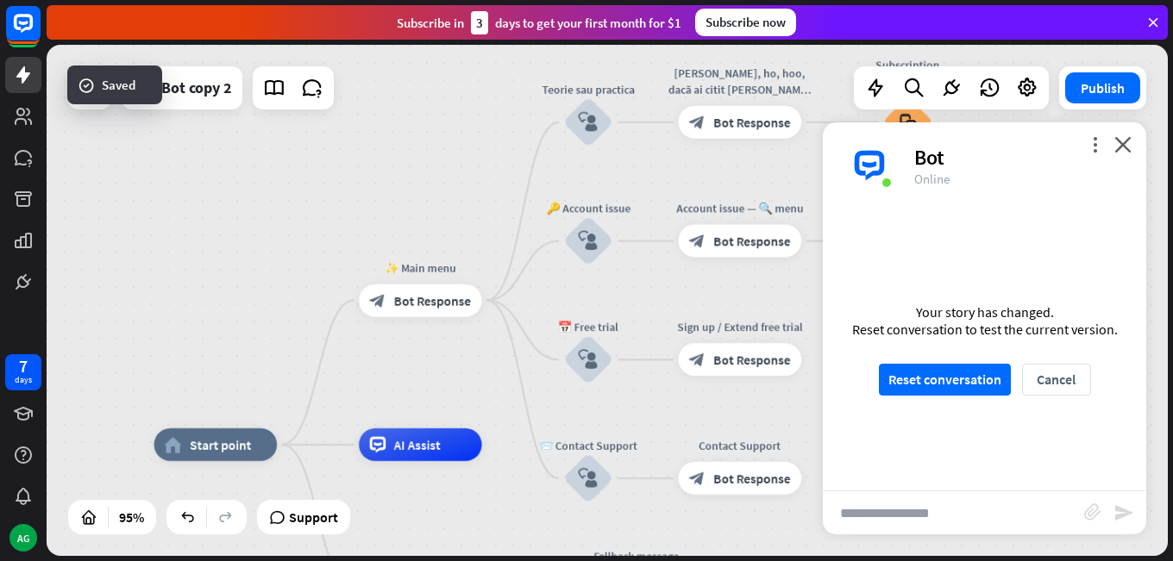
click at [924, 361] on div "Your story has changed. Reset conversation to test the current version. Reset c…" at bounding box center [984, 350] width 323 height 282
click at [922, 371] on button "Reset conversation" at bounding box center [945, 380] width 132 height 32
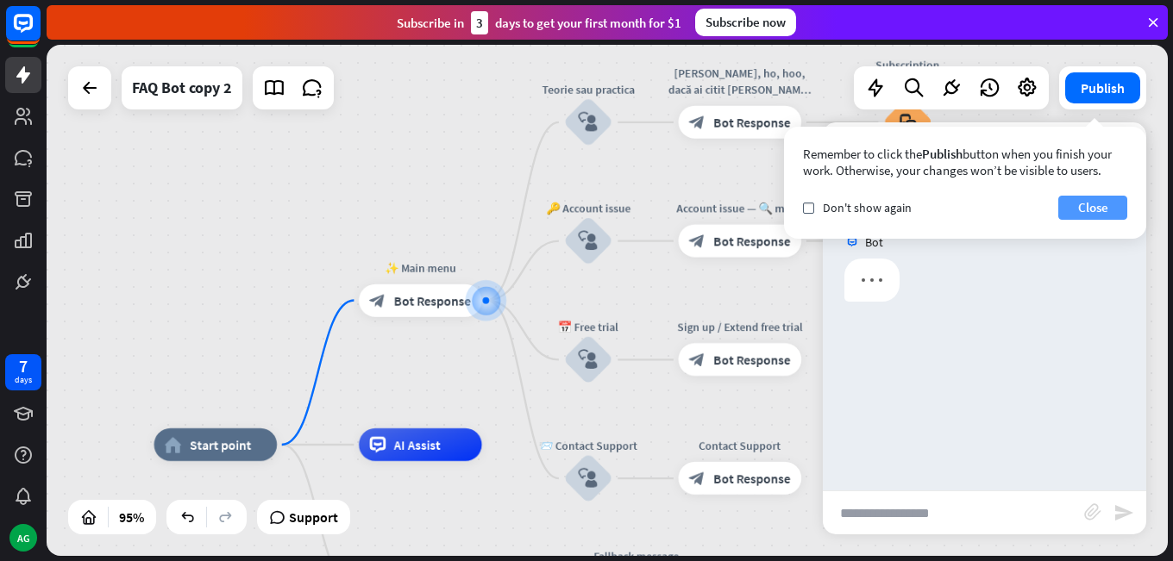
click at [1071, 216] on button "Close" at bounding box center [1092, 208] width 69 height 24
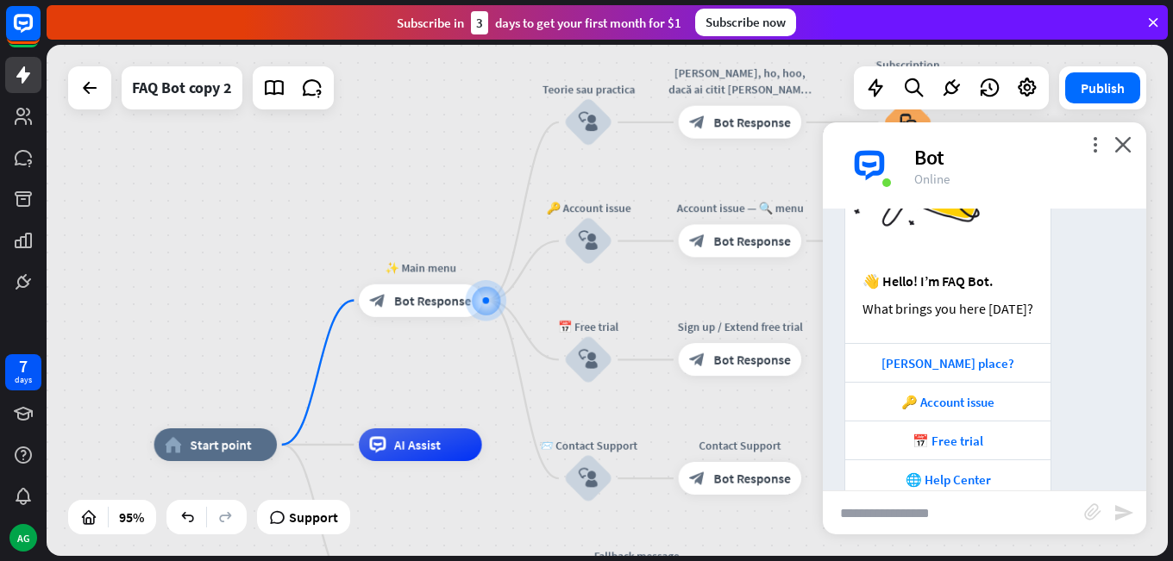
scroll to position [179, 0]
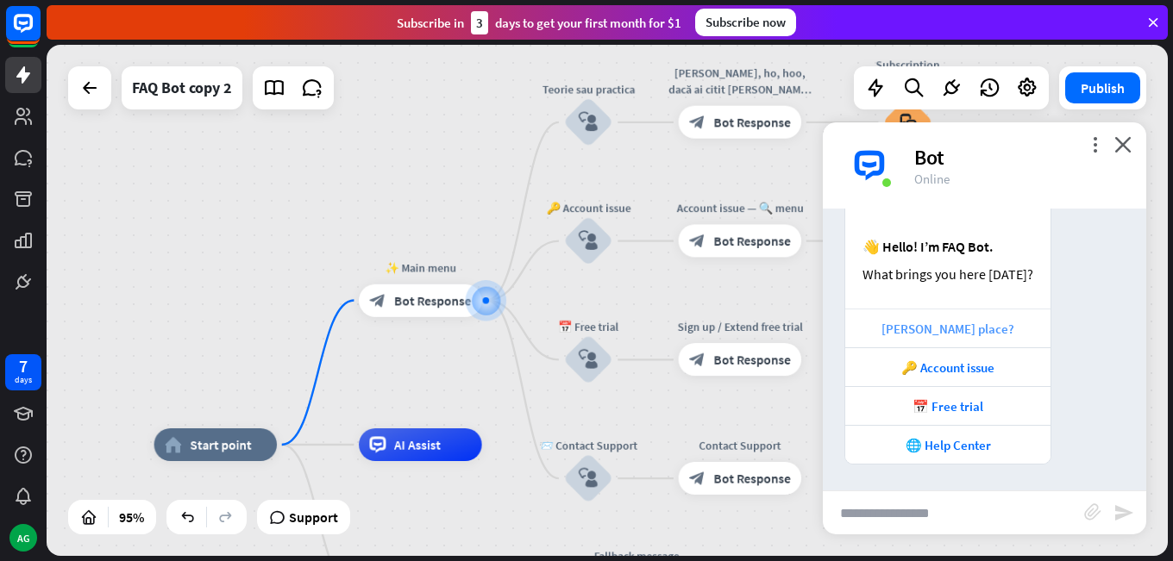
click at [954, 335] on div "[PERSON_NAME] place?" at bounding box center [948, 329] width 188 height 16
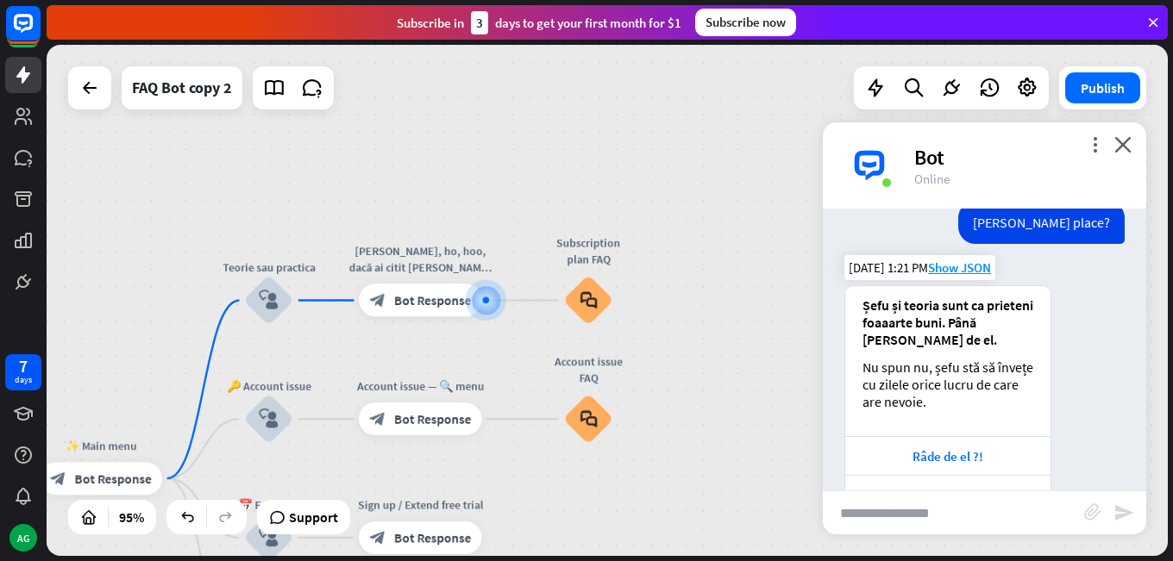
scroll to position [534, 0]
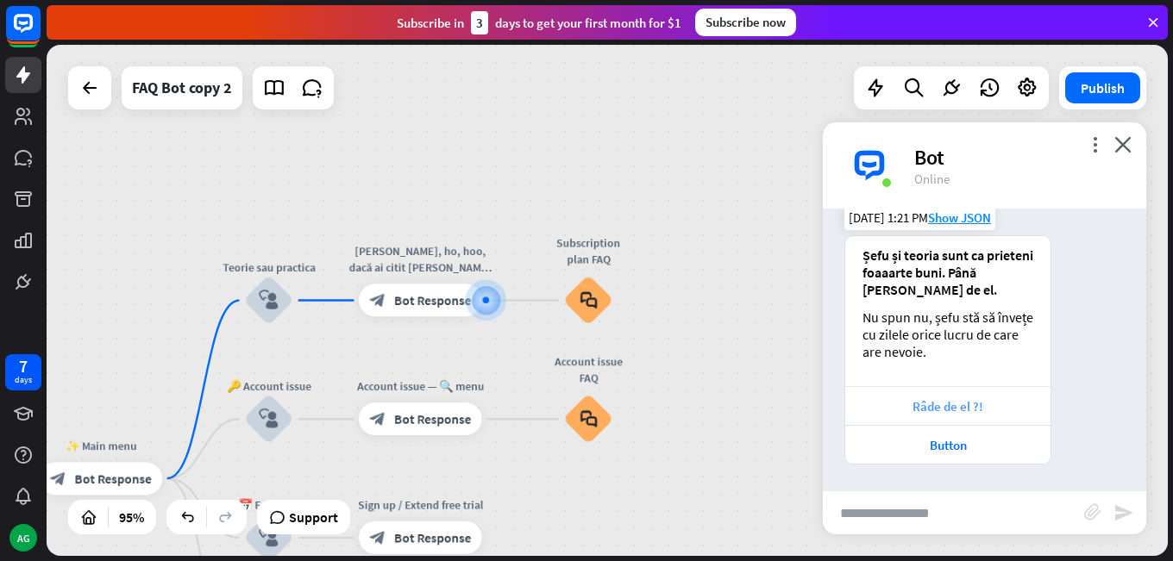
click at [914, 405] on div "Râde de el ?!" at bounding box center [948, 406] width 188 height 16
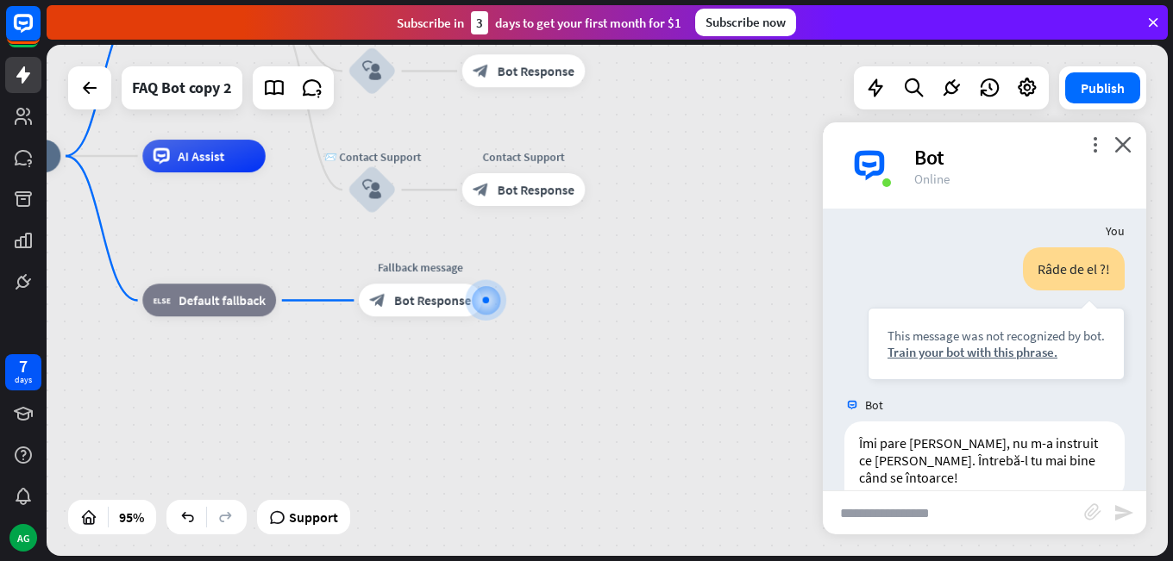
scroll to position [892, 0]
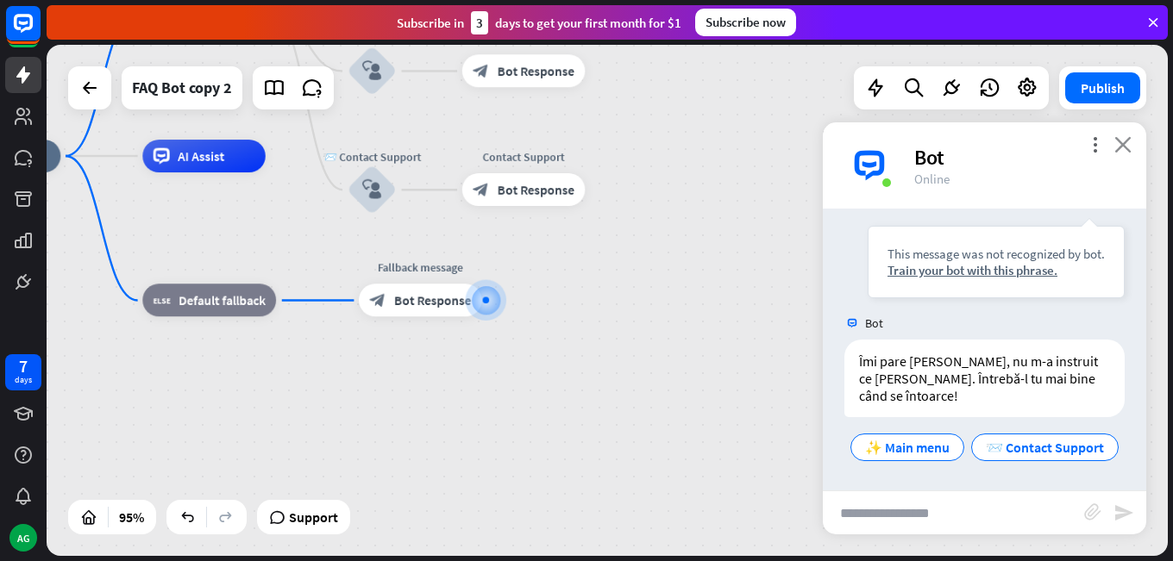
click at [1130, 143] on icon "close" at bounding box center [1122, 144] width 17 height 16
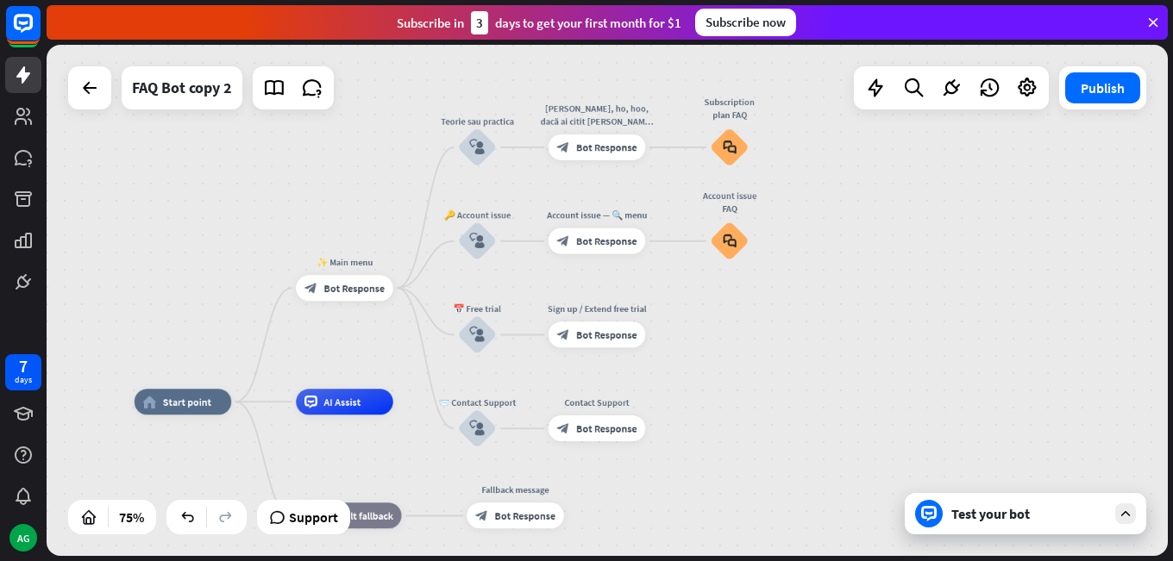
drag, startPoint x: 644, startPoint y: 158, endPoint x: 749, endPoint y: 382, distance: 247.3
click at [749, 382] on div "home_2 Start point ✨ Main menu block_bot_response Bot Response Teorie sau pract…" at bounding box center [607, 300] width 1121 height 511
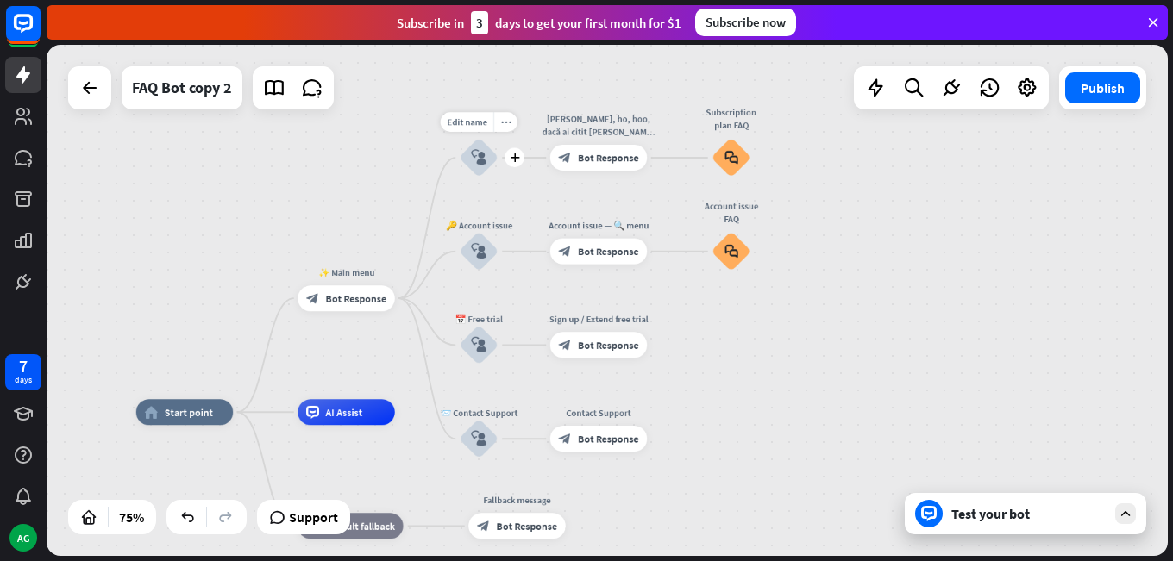
click at [490, 156] on div "block_user_input" at bounding box center [479, 157] width 39 height 39
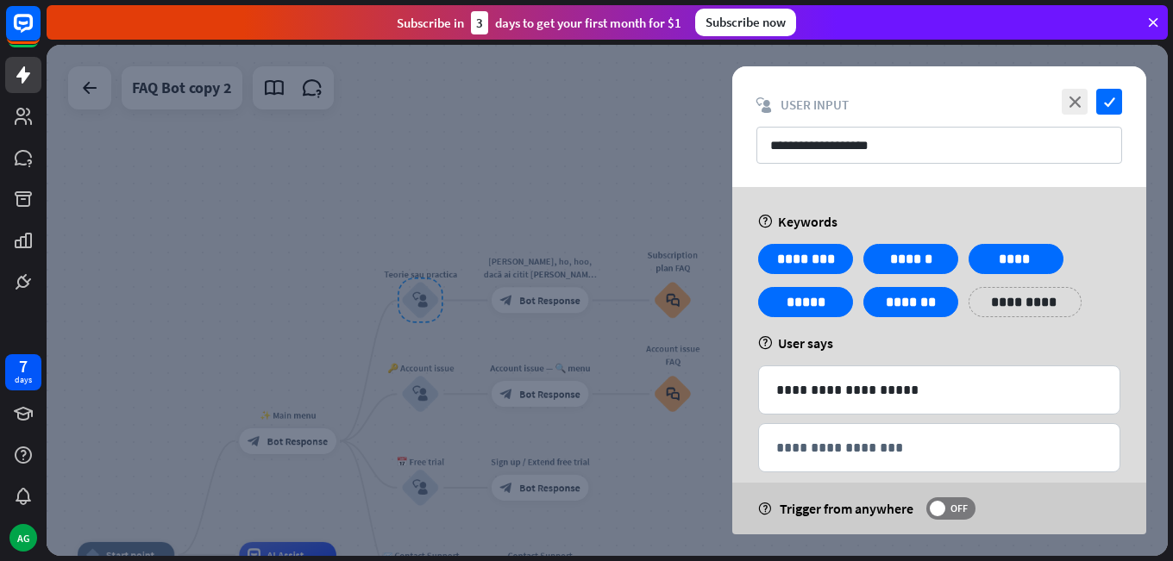
click at [605, 168] on div at bounding box center [607, 300] width 1121 height 511
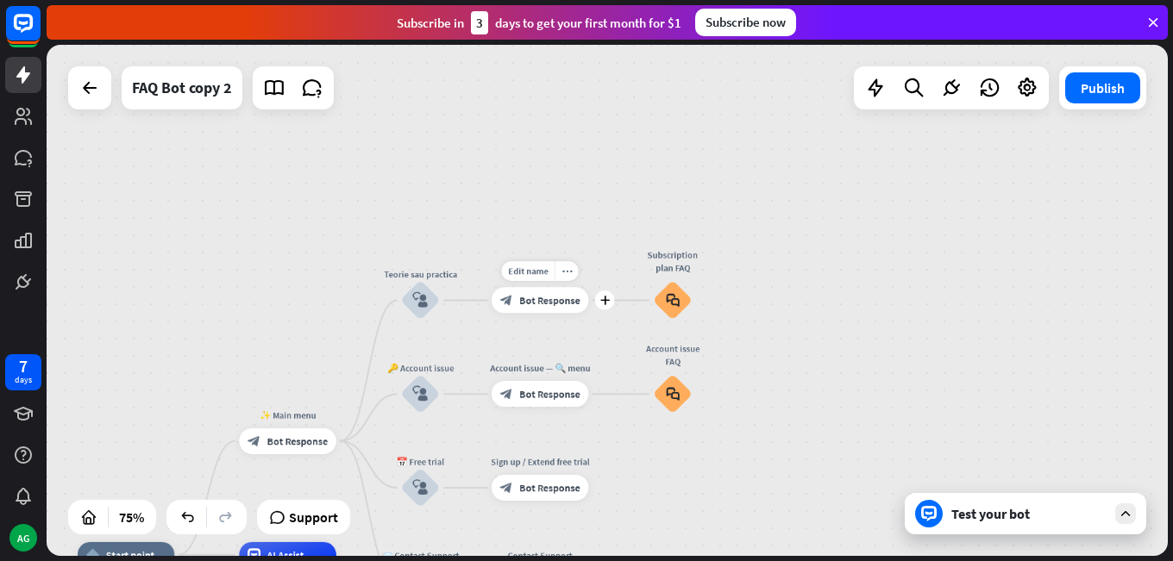
click at [561, 304] on span "Bot Response" at bounding box center [549, 300] width 61 height 13
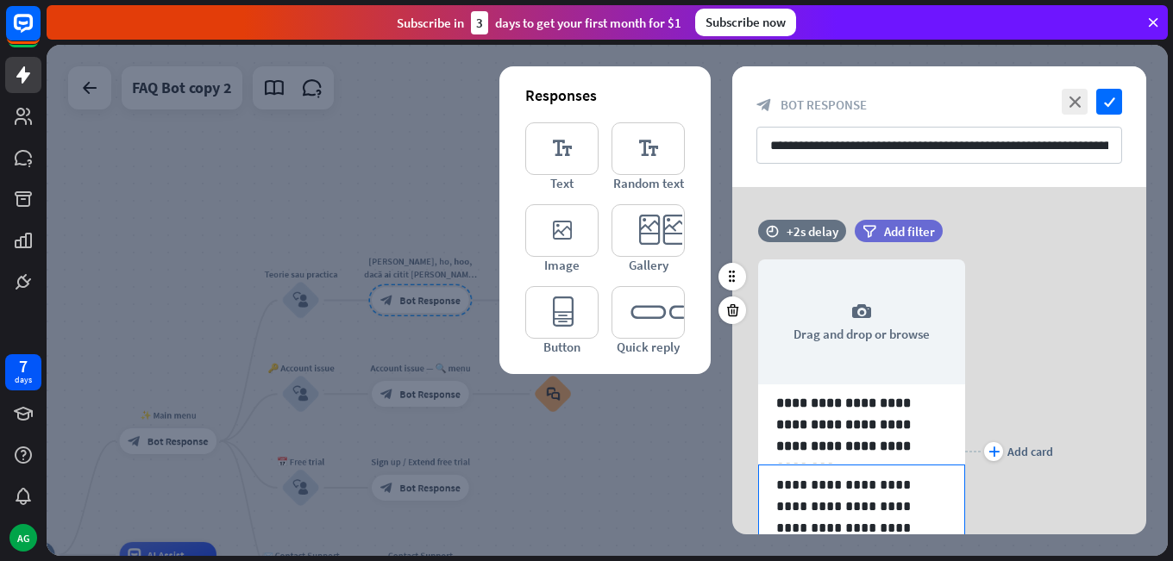
scroll to position [172, 0]
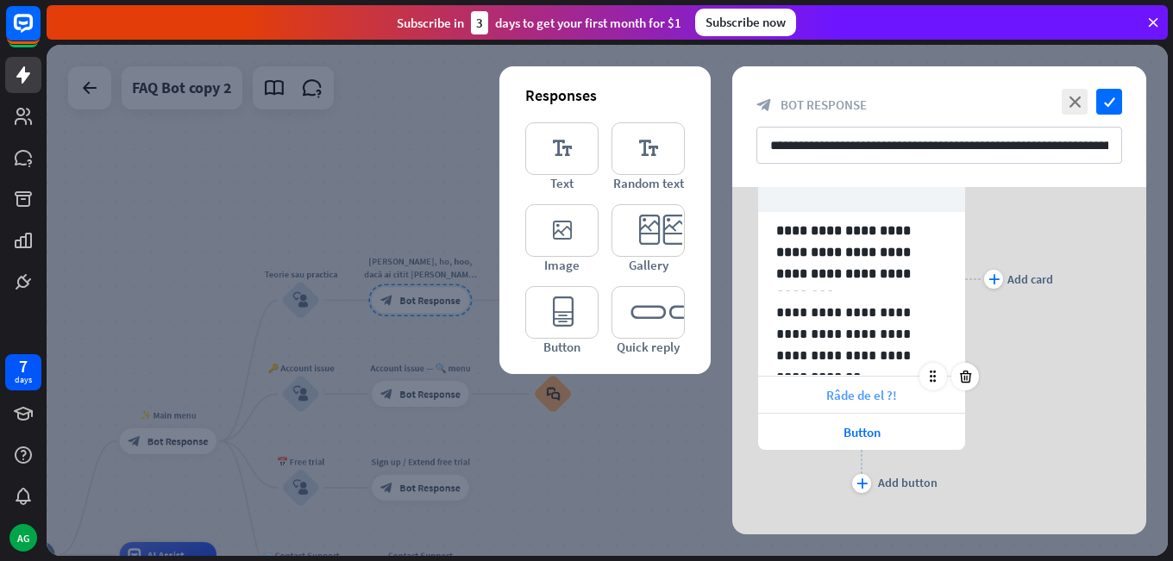
click at [843, 400] on span "Râde de el ?!" at bounding box center [861, 395] width 71 height 16
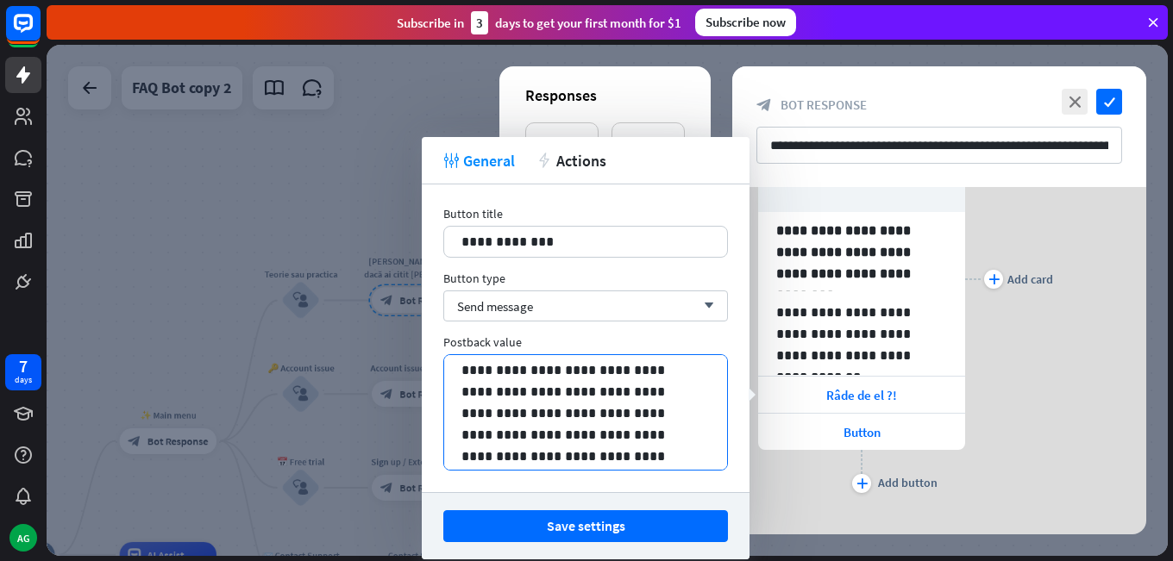
scroll to position [66, 0]
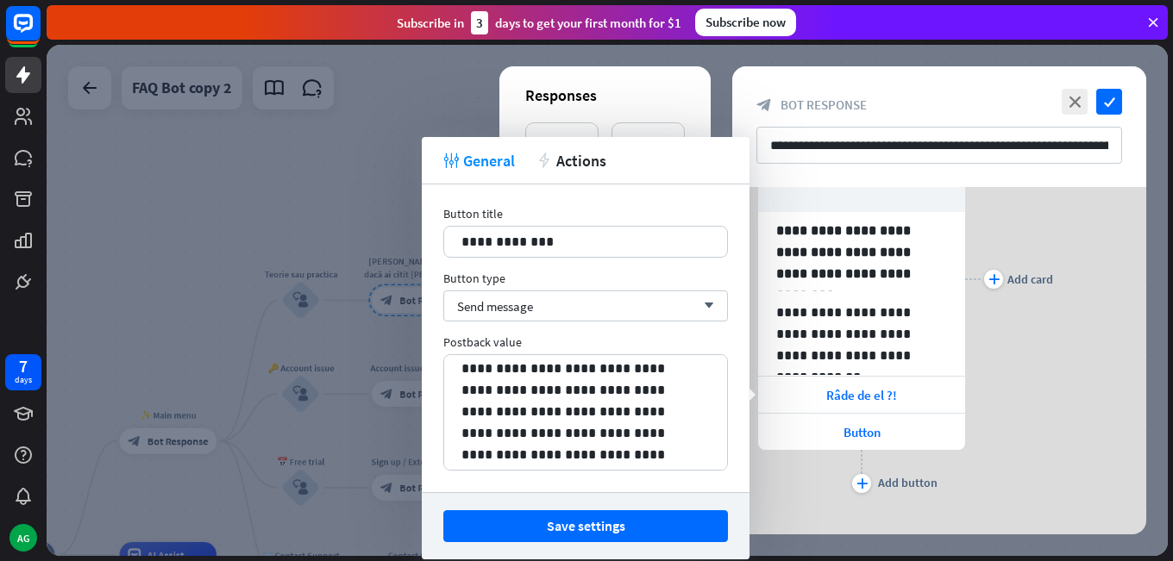
click at [575, 322] on div "**********" at bounding box center [586, 339] width 328 height 308
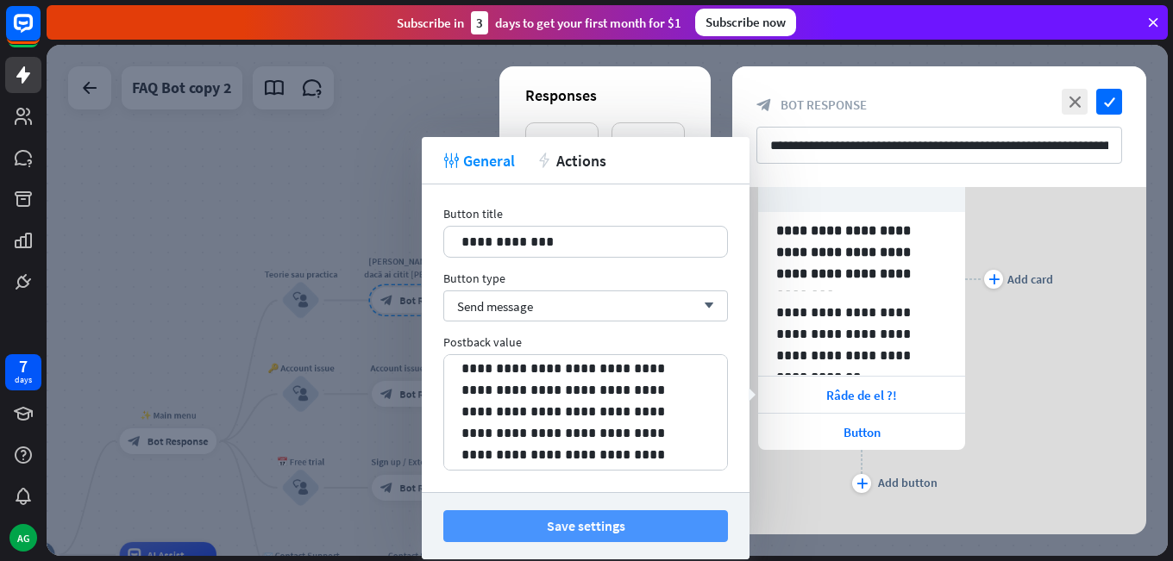
click at [479, 519] on button "Save settings" at bounding box center [585, 527] width 285 height 32
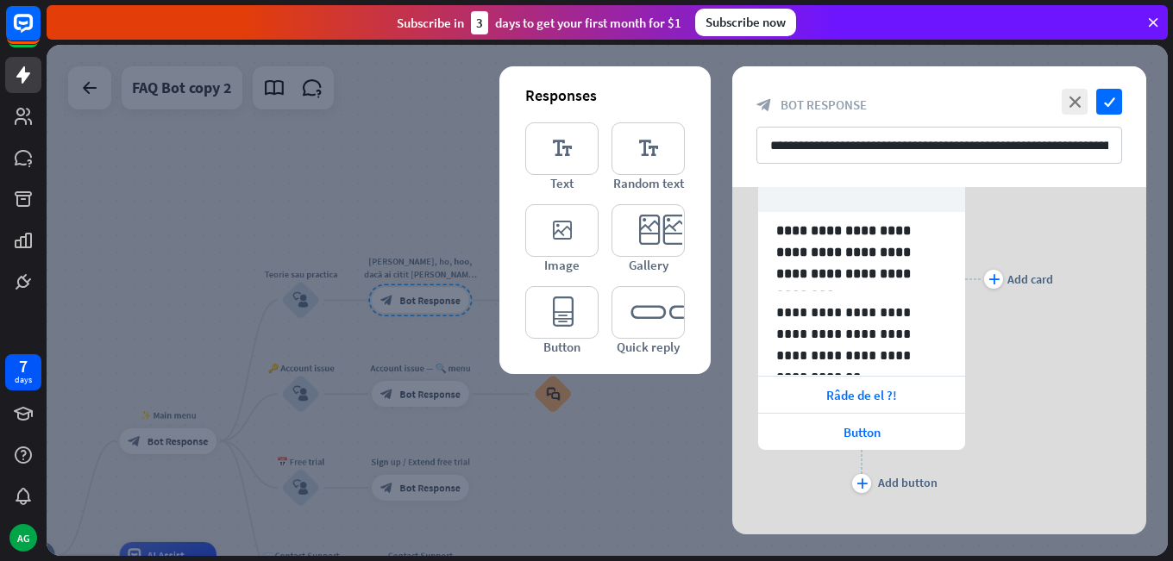
click at [360, 136] on div at bounding box center [607, 300] width 1121 height 511
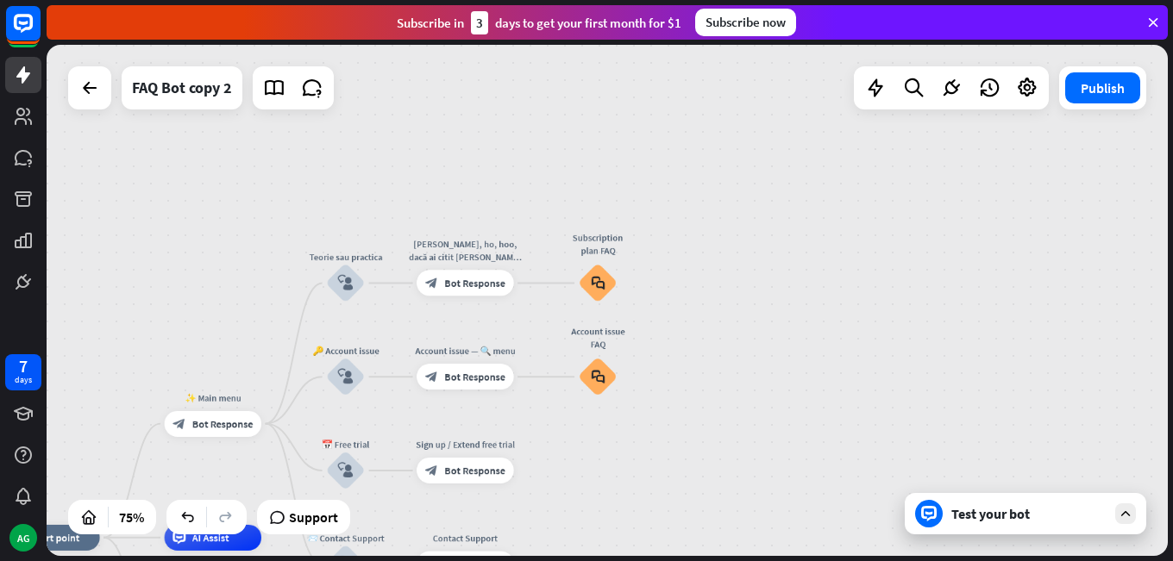
drag, startPoint x: 429, startPoint y: 188, endPoint x: 474, endPoint y: 171, distance: 48.0
click at [474, 171] on div "home_2 Start point ✨ Main menu block_bot_response Bot Response Teorie sau pract…" at bounding box center [607, 300] width 1121 height 511
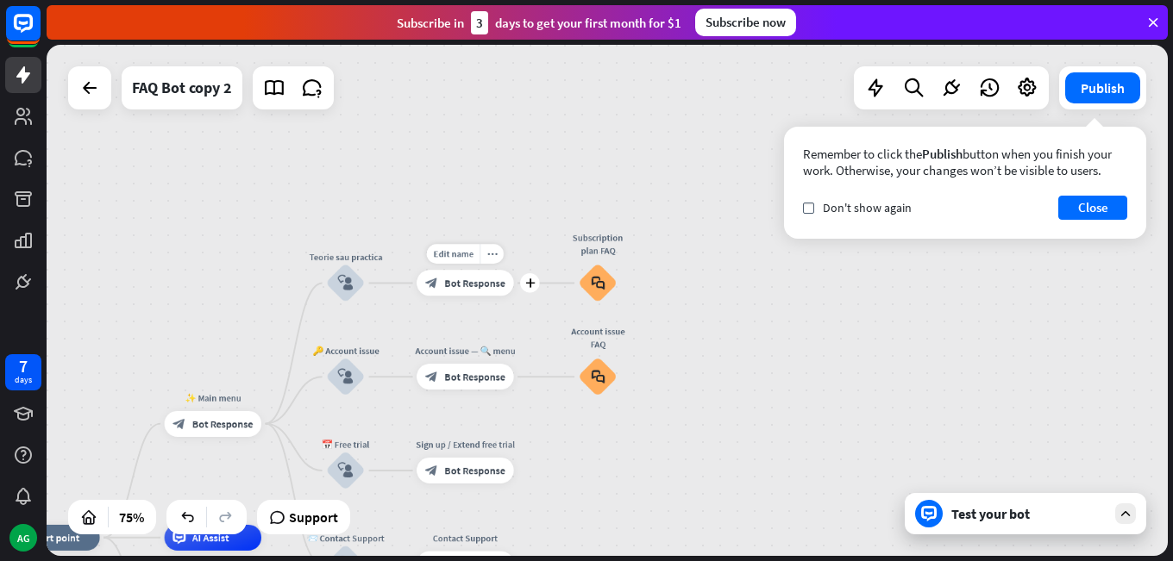
click at [467, 286] on span "Bot Response" at bounding box center [474, 283] width 61 height 13
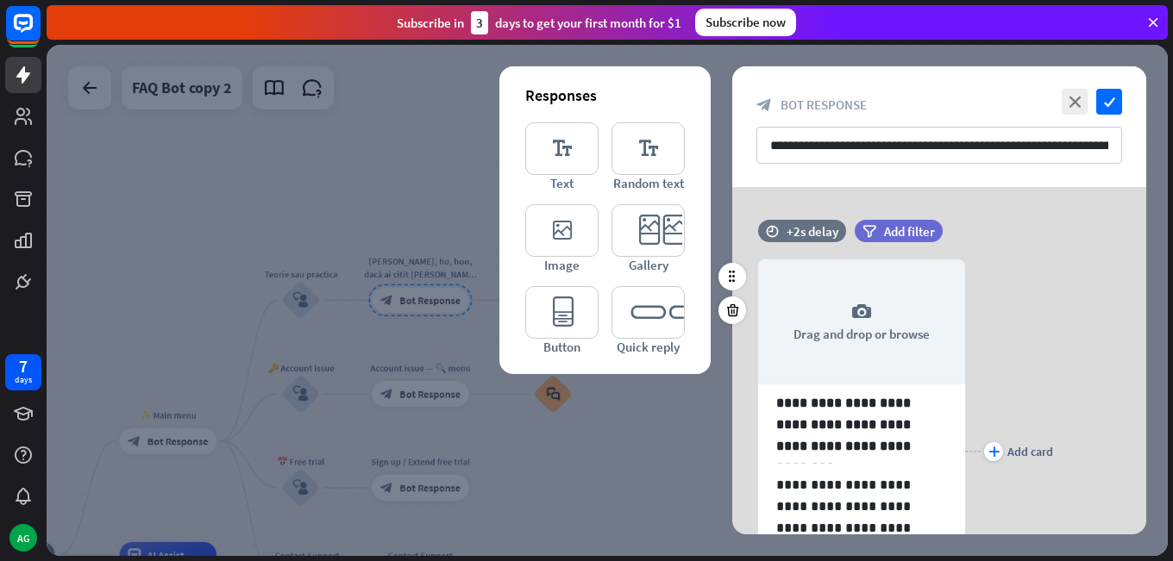
click at [1017, 362] on div "plus Add card" at bounding box center [1009, 452] width 88 height 436
click at [1013, 304] on div "plus Add card" at bounding box center [1009, 452] width 88 height 436
click at [1100, 101] on icon "check" at bounding box center [1109, 102] width 26 height 26
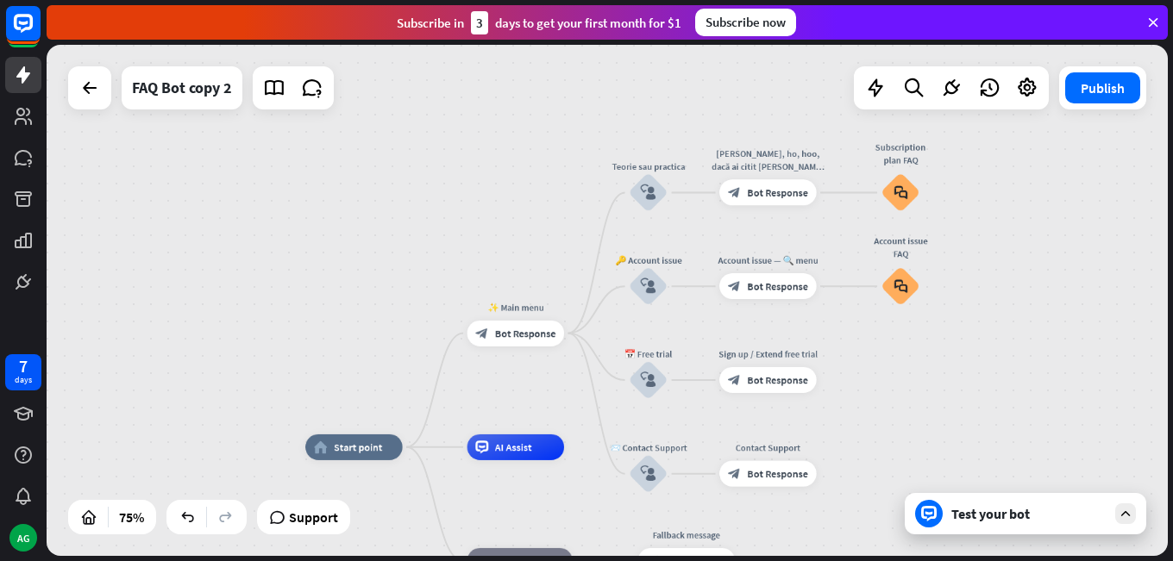
drag, startPoint x: 480, startPoint y: 123, endPoint x: 786, endPoint y: 36, distance: 317.5
click at [786, 36] on div "close Product Help First steps Get started with ChatBot Help Center Follow step…" at bounding box center [610, 280] width 1126 height 561
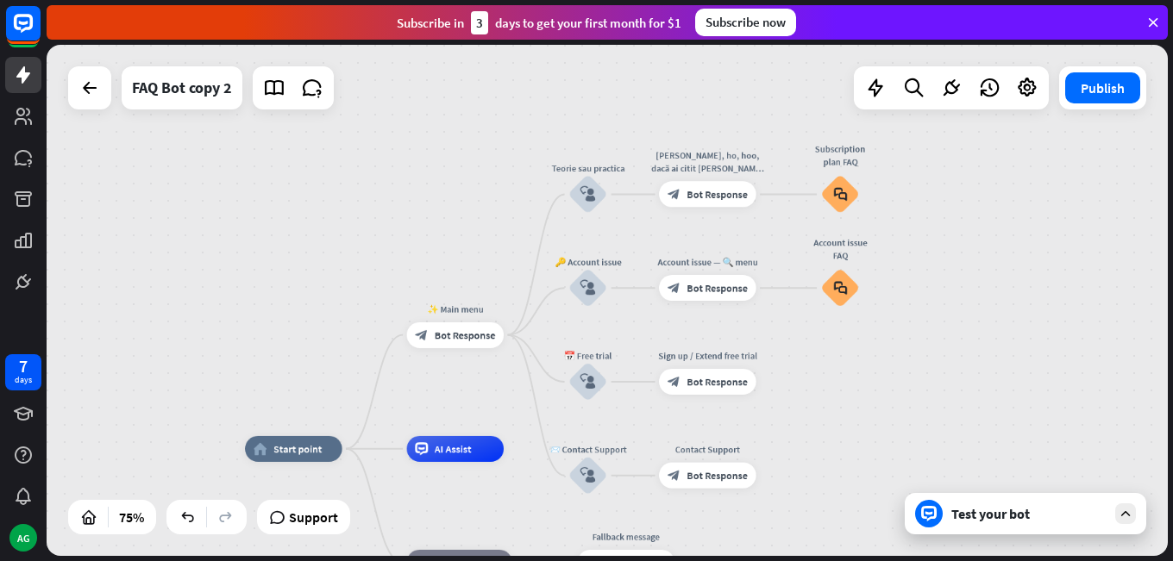
drag, startPoint x: 530, startPoint y: 192, endPoint x: 475, endPoint y: 206, distance: 56.1
click at [479, 193] on div "home_2 Start point ✨ Main menu block_bot_response Bot Response Teorie sau pract…" at bounding box center [607, 300] width 1121 height 511
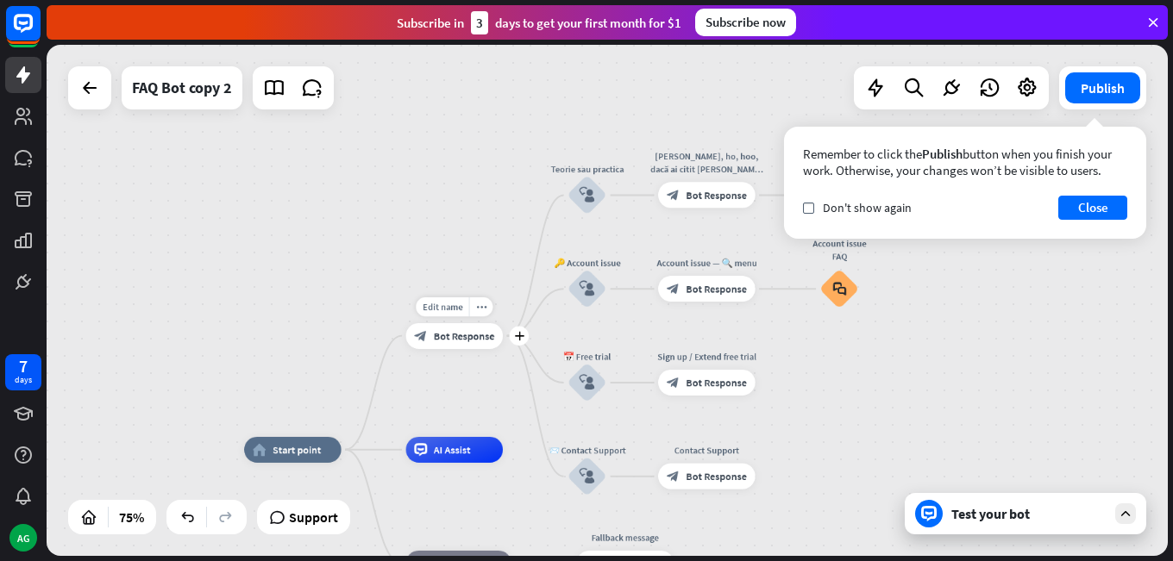
click at [454, 333] on span "Bot Response" at bounding box center [464, 335] width 61 height 13
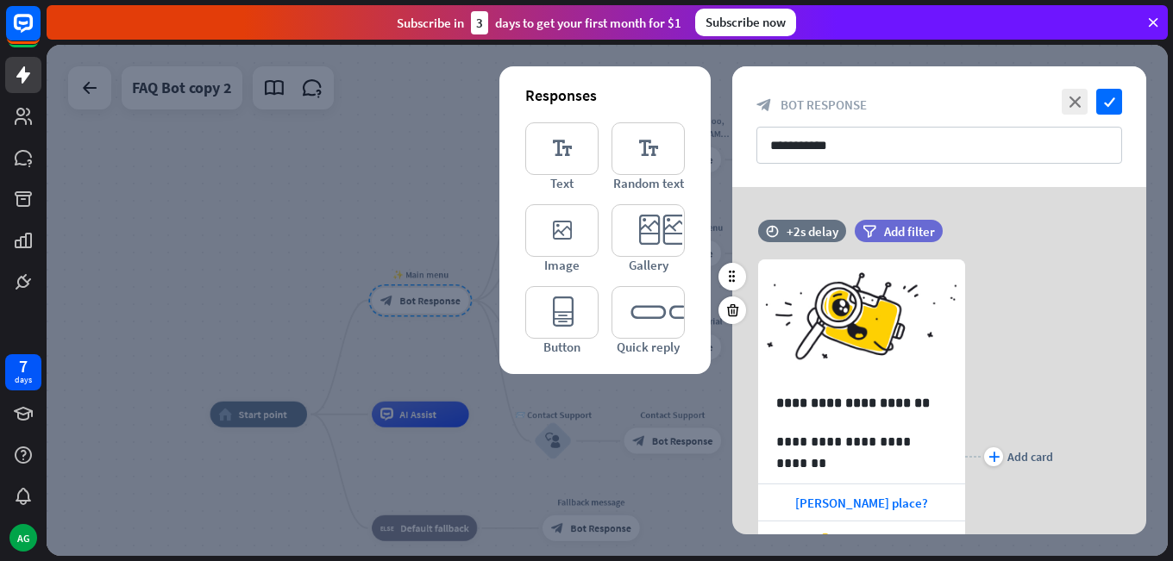
scroll to position [172, 0]
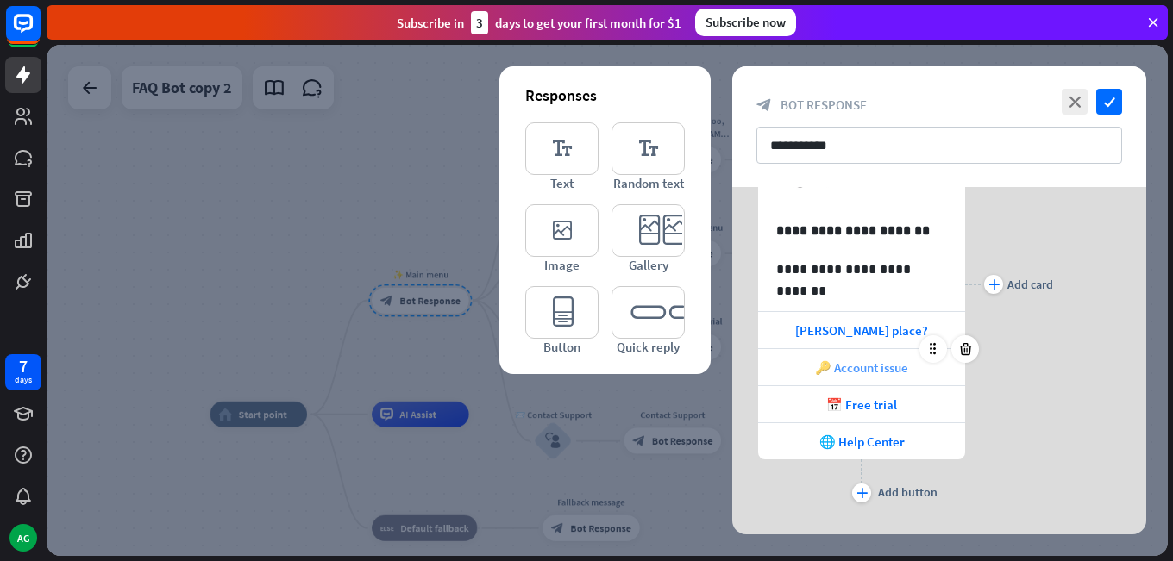
click at [885, 365] on span "🔑 Account issue" at bounding box center [861, 368] width 93 height 16
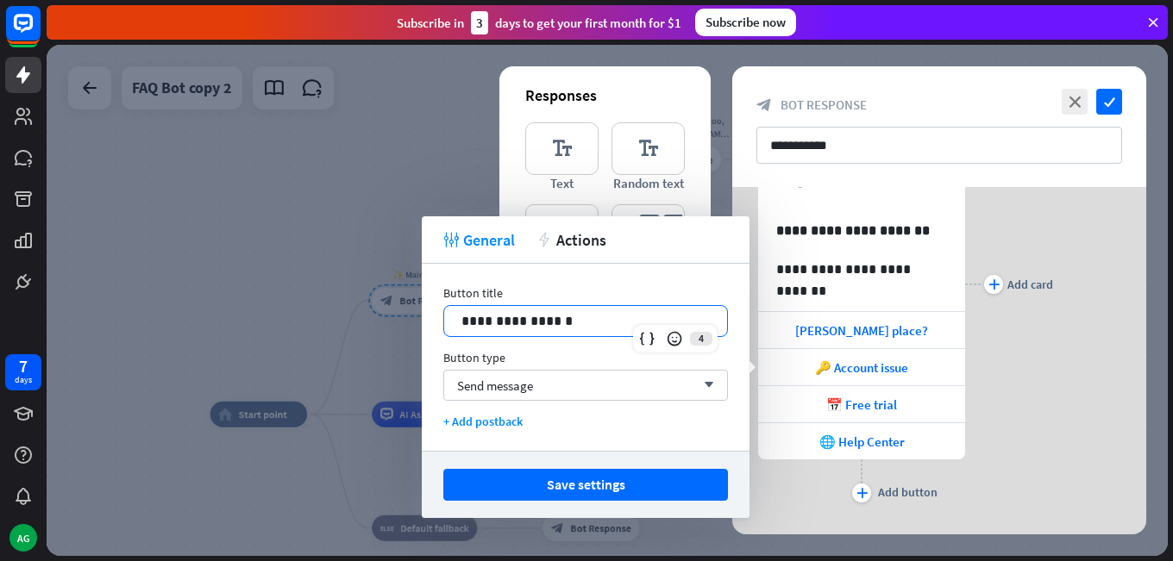
drag, startPoint x: 608, startPoint y: 323, endPoint x: 360, endPoint y: 315, distance: 247.6
click at [360, 315] on body "7 days AG close Product Help First steps Get started with ChatBot Help Center F…" at bounding box center [586, 280] width 1173 height 561
drag, startPoint x: 586, startPoint y: 315, endPoint x: 457, endPoint y: 320, distance: 129.5
click at [457, 320] on div "**********" at bounding box center [585, 321] width 283 height 30
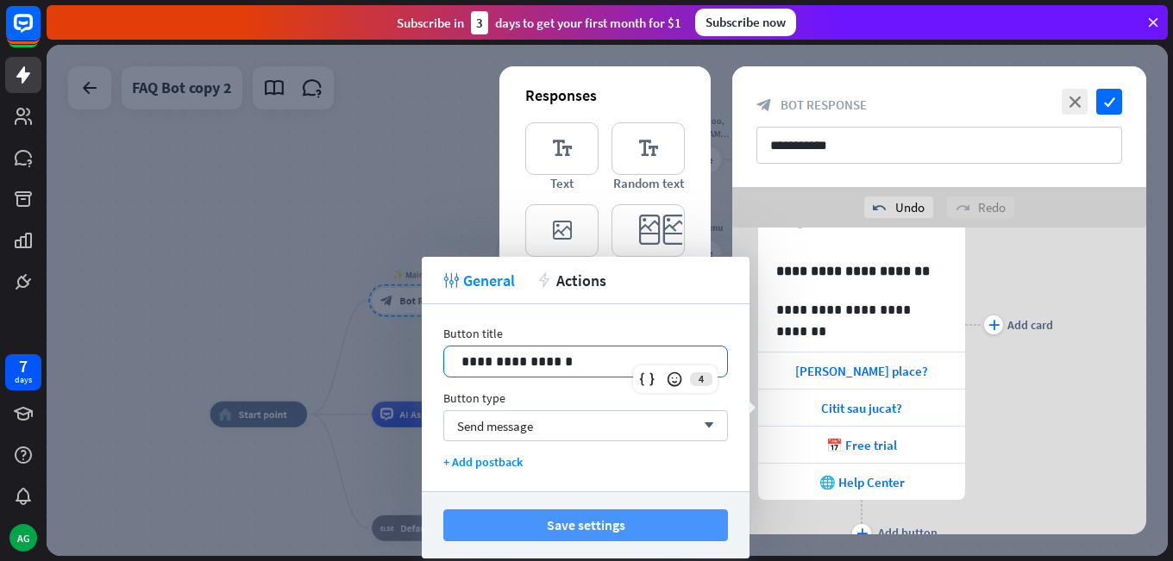
click at [557, 524] on button "Save settings" at bounding box center [585, 526] width 285 height 32
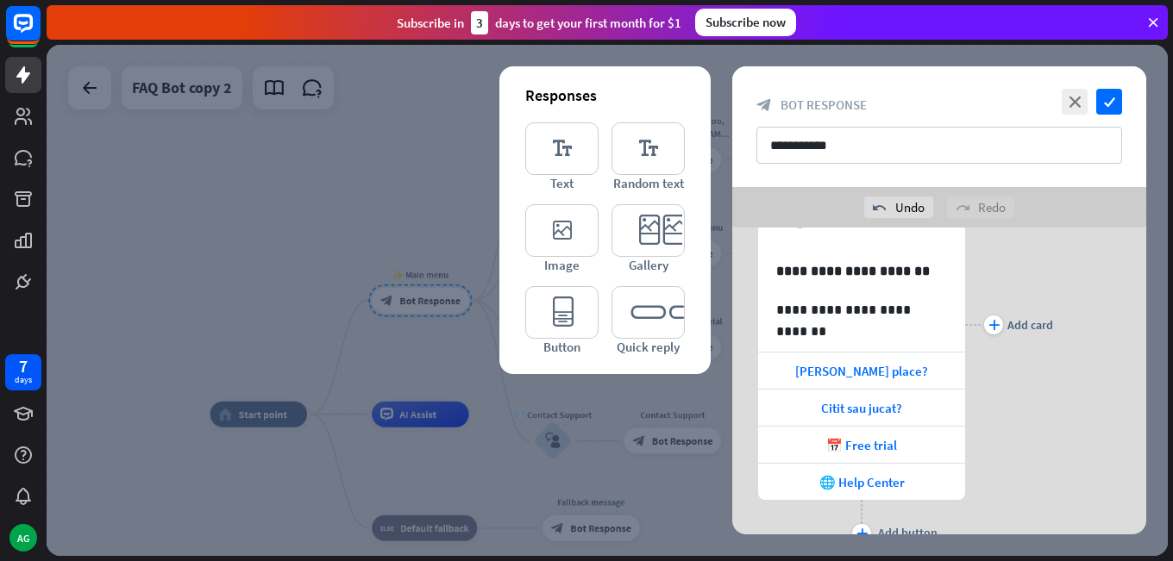
click at [1092, 441] on div "**********" at bounding box center [939, 325] width 414 height 446
click at [1029, 416] on div "plus Add card" at bounding box center [1009, 325] width 88 height 446
click at [1030, 419] on div "plus Add card" at bounding box center [1009, 325] width 88 height 446
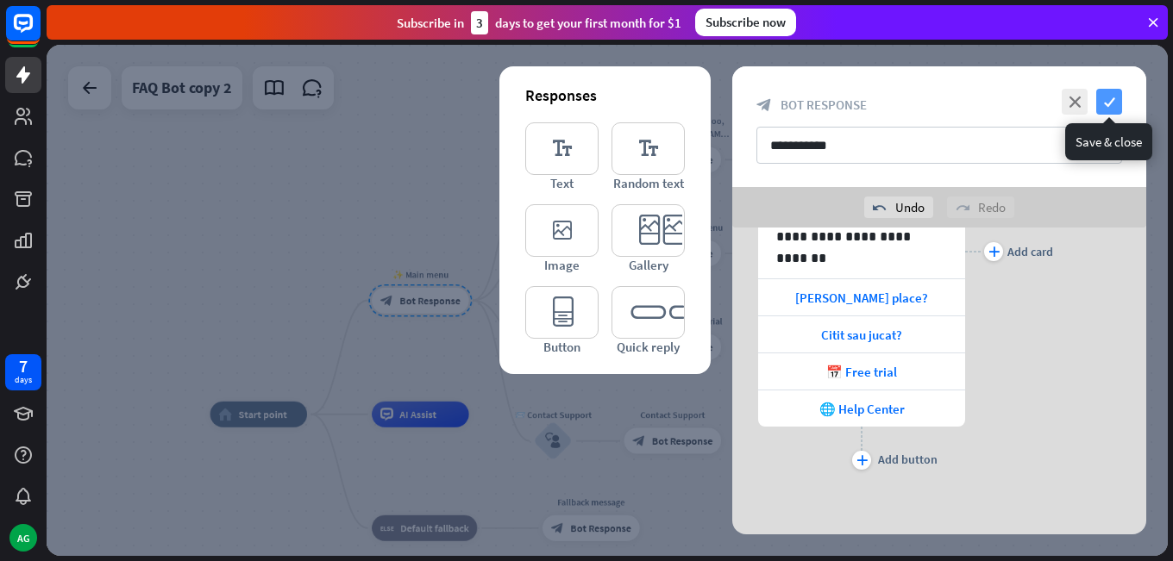
click at [1109, 104] on icon "check" at bounding box center [1109, 102] width 26 height 26
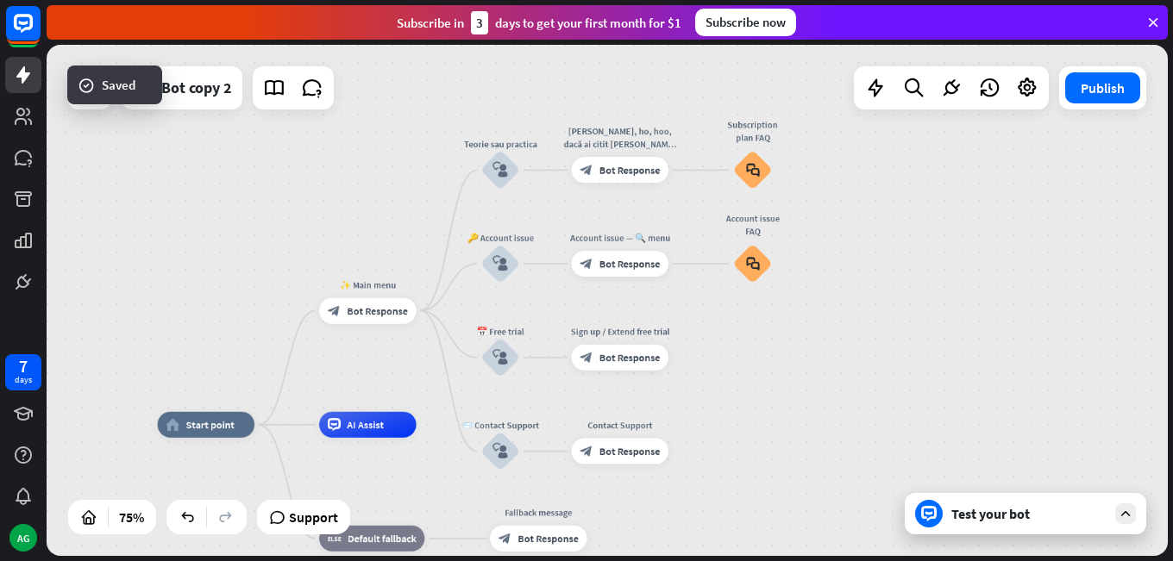
drag, startPoint x: 338, startPoint y: 166, endPoint x: 317, endPoint y: 172, distance: 21.6
click at [317, 172] on div "home_2 Start point ✨ Main menu block_bot_response Bot Response Teorie sau pract…" at bounding box center [607, 300] width 1121 height 511
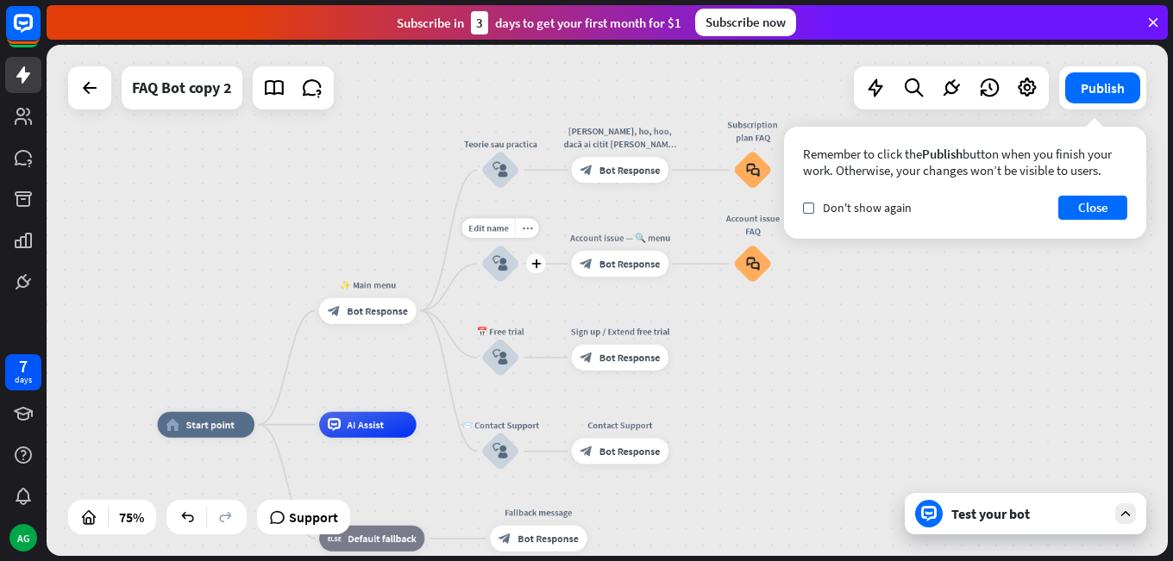
click at [505, 272] on div "block_user_input" at bounding box center [500, 264] width 39 height 39
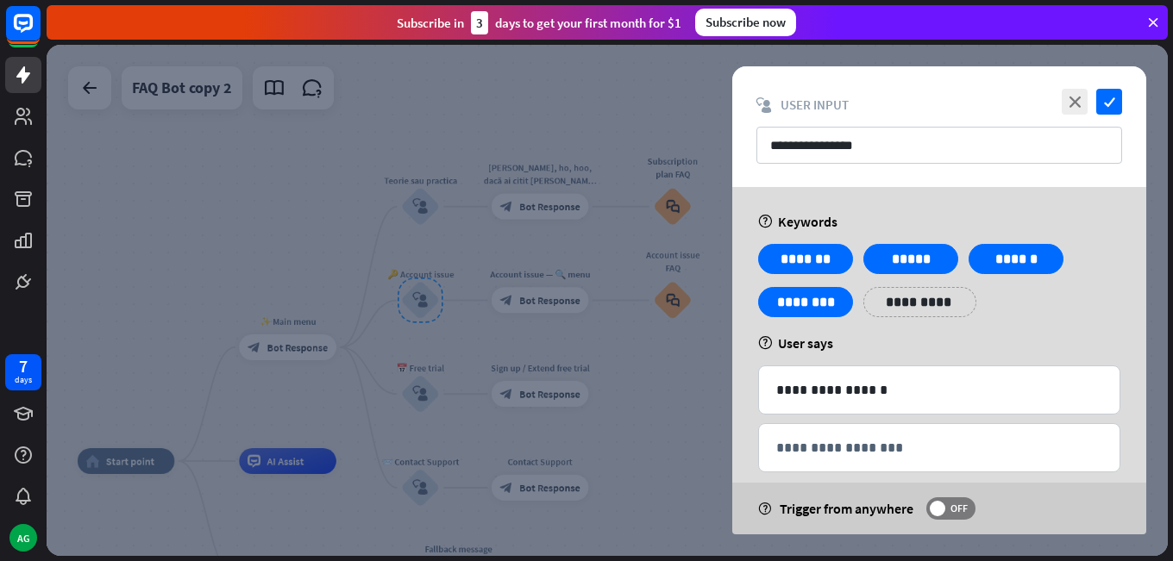
scroll to position [24, 0]
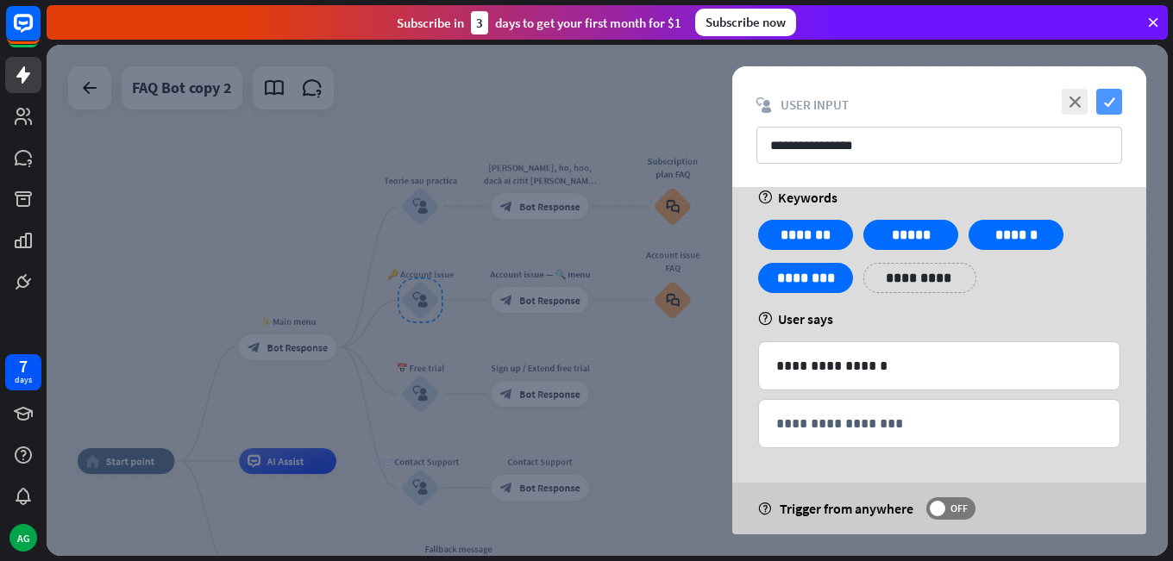
click at [1115, 107] on icon "check" at bounding box center [1109, 102] width 26 height 26
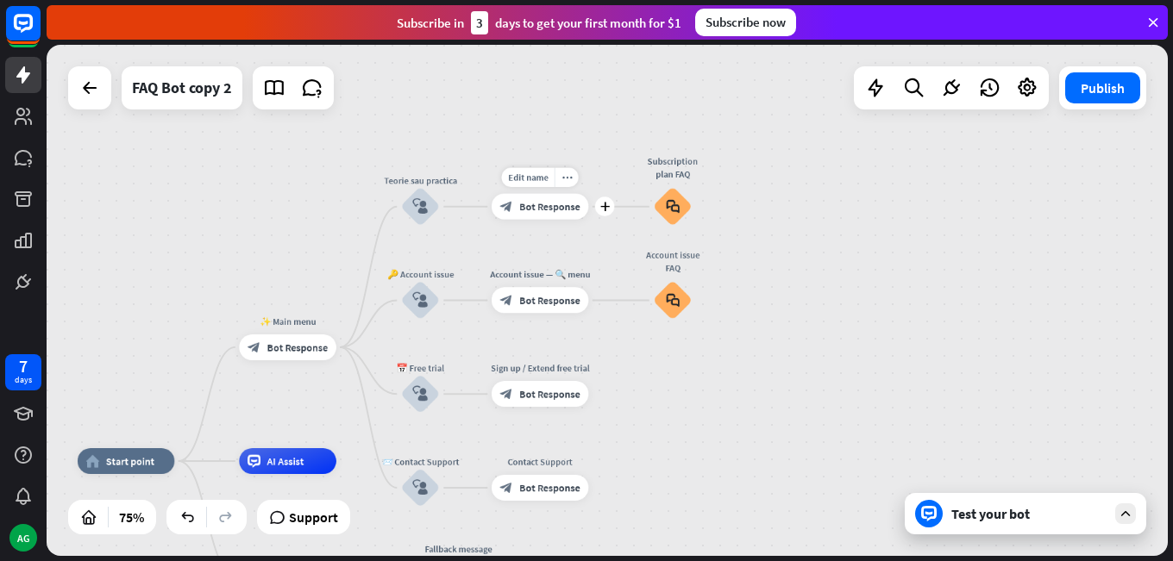
click at [556, 219] on div "block_bot_response Bot Response" at bounding box center [540, 207] width 97 height 26
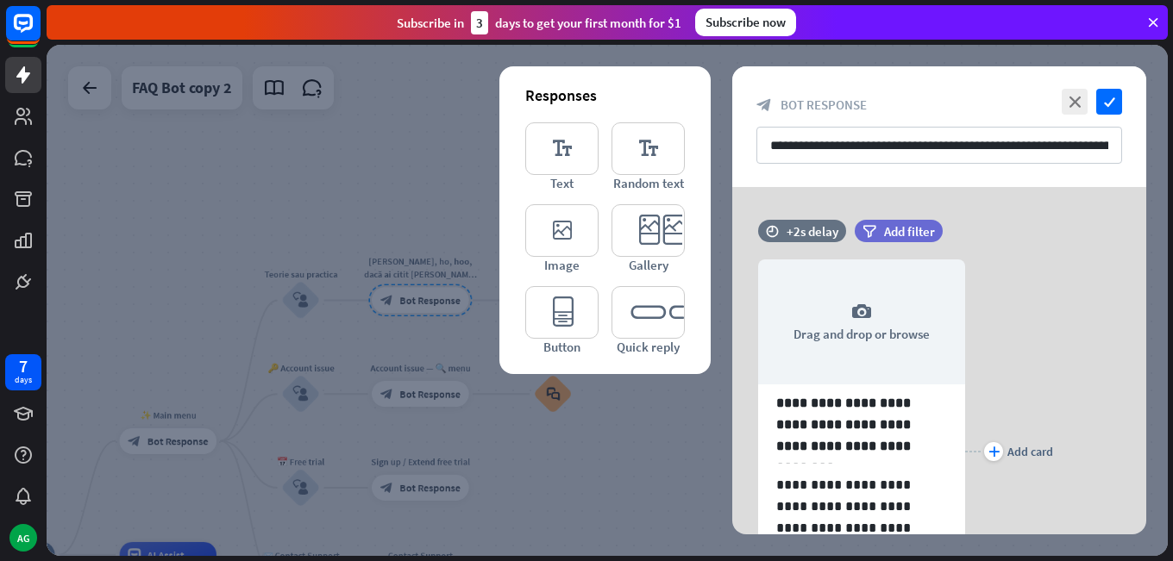
click at [372, 177] on div at bounding box center [607, 300] width 1121 height 511
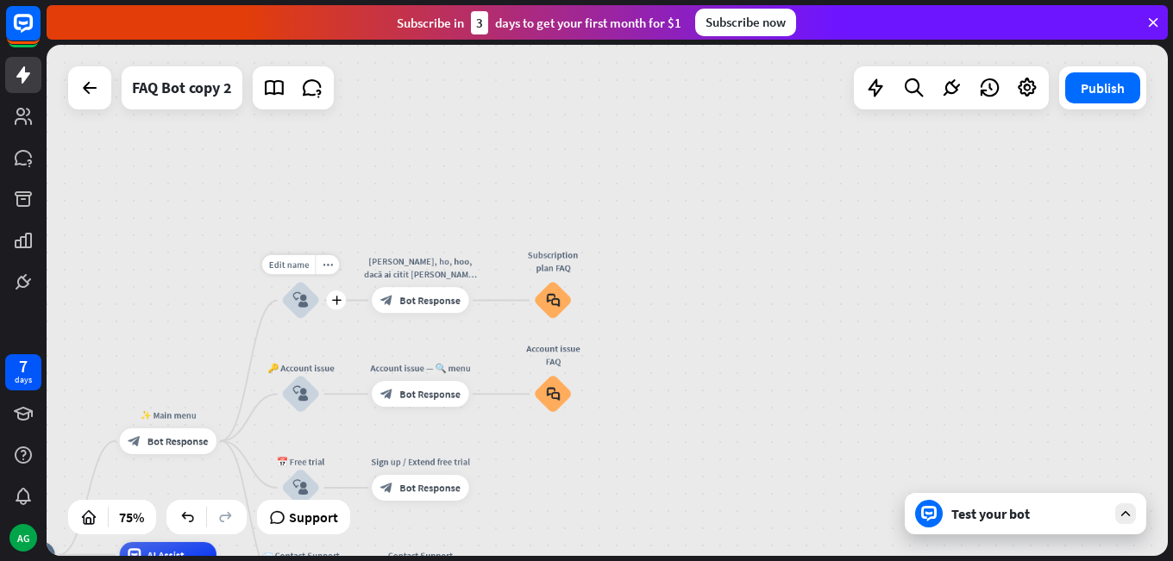
click at [298, 295] on icon "block_user_input" at bounding box center [301, 300] width 16 height 16
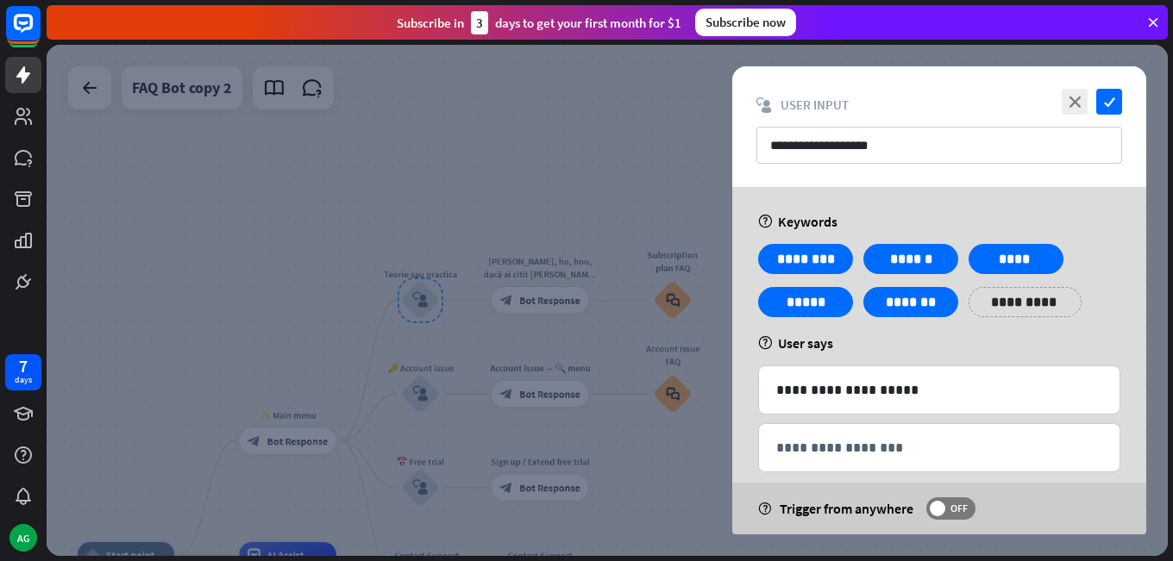
click at [869, 91] on div "**********" at bounding box center [939, 126] width 414 height 121
click at [838, 104] on span "User Input" at bounding box center [814, 105] width 68 height 16
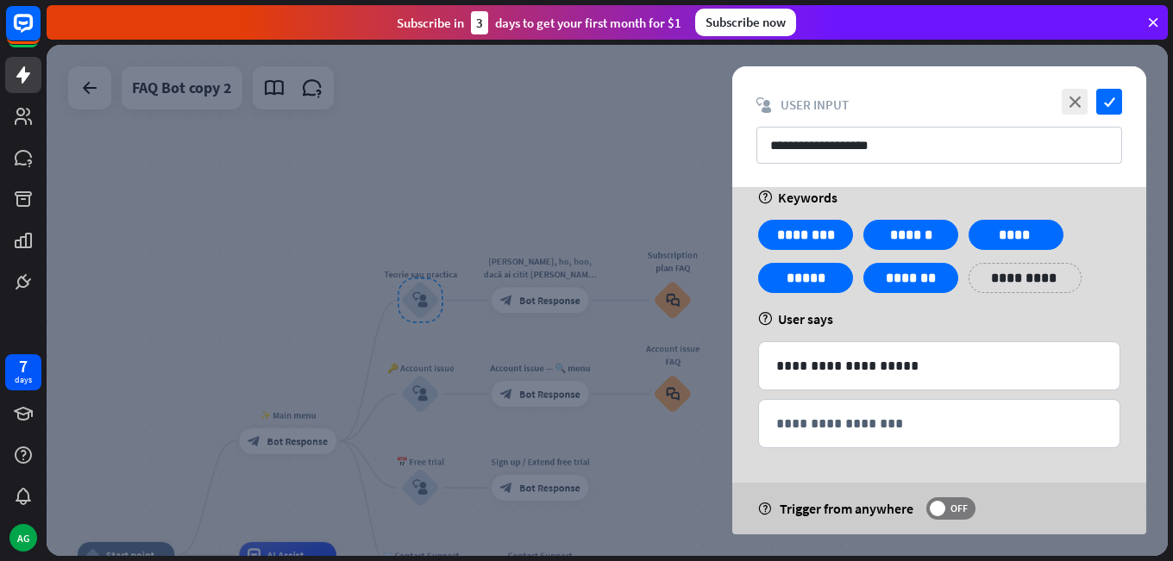
click at [576, 154] on div at bounding box center [607, 300] width 1121 height 511
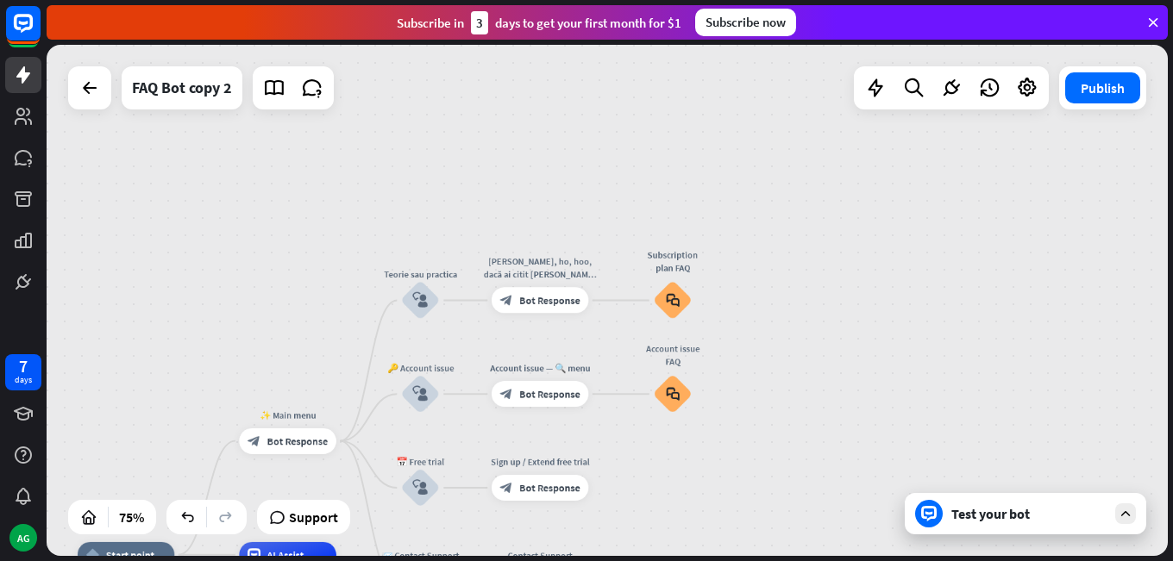
click at [1009, 520] on div "Test your bot" at bounding box center [1028, 513] width 155 height 17
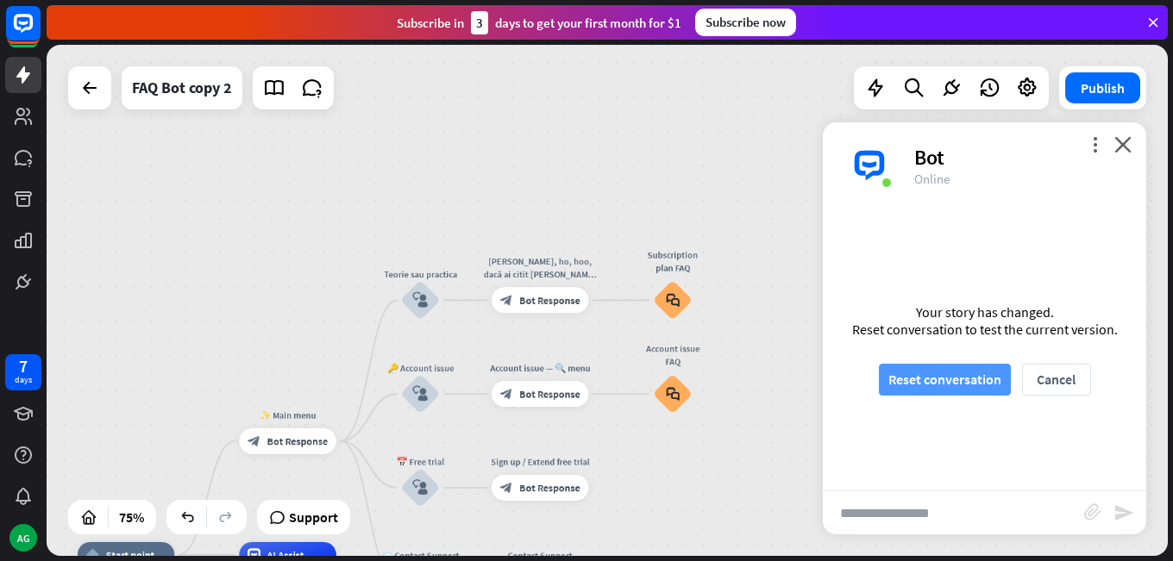
click at [922, 373] on button "Reset conversation" at bounding box center [945, 380] width 132 height 32
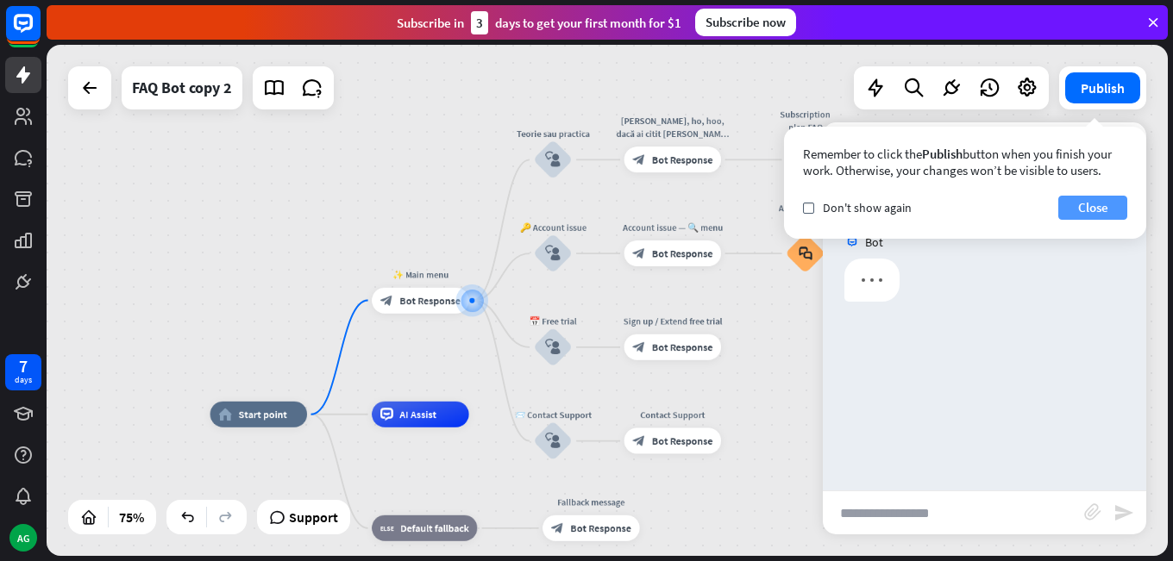
click at [1073, 203] on button "Close" at bounding box center [1092, 208] width 69 height 24
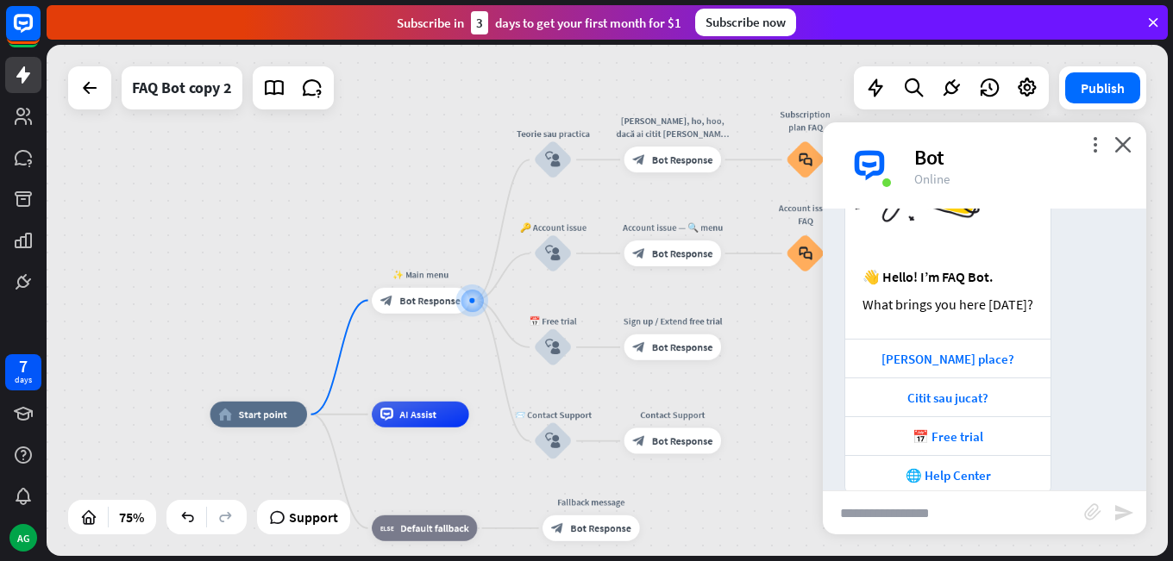
scroll to position [179, 0]
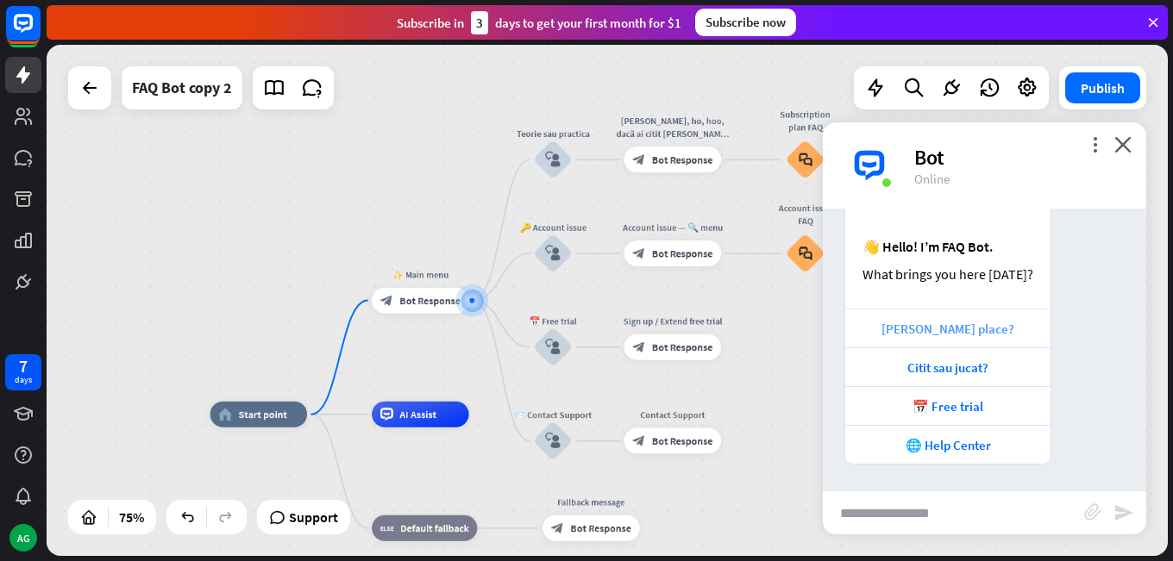
click at [937, 321] on div "[PERSON_NAME] place?" at bounding box center [948, 329] width 188 height 16
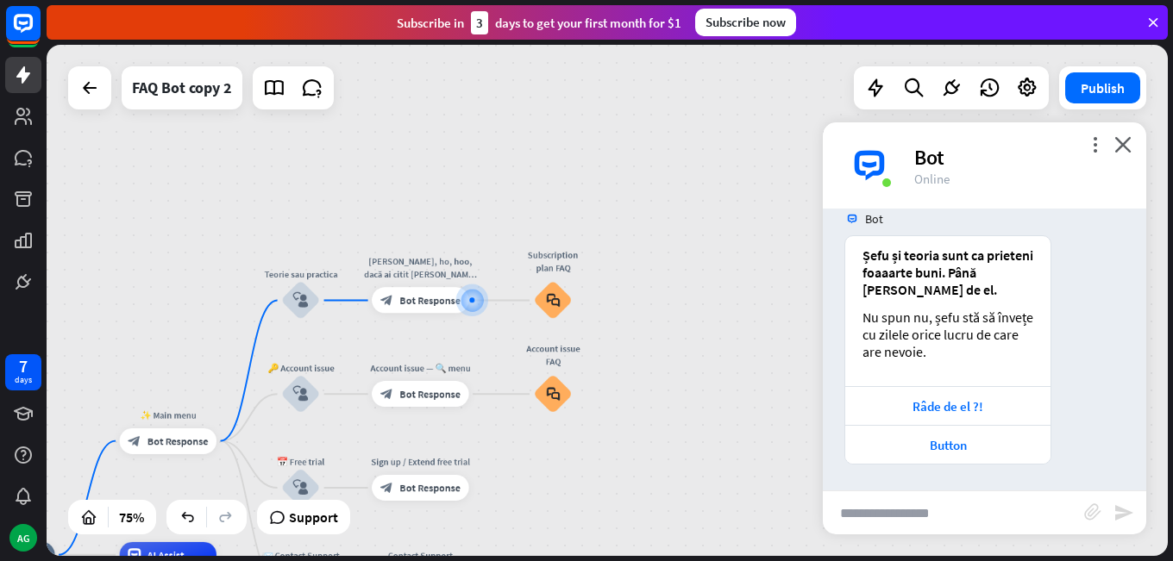
scroll to position [361, 0]
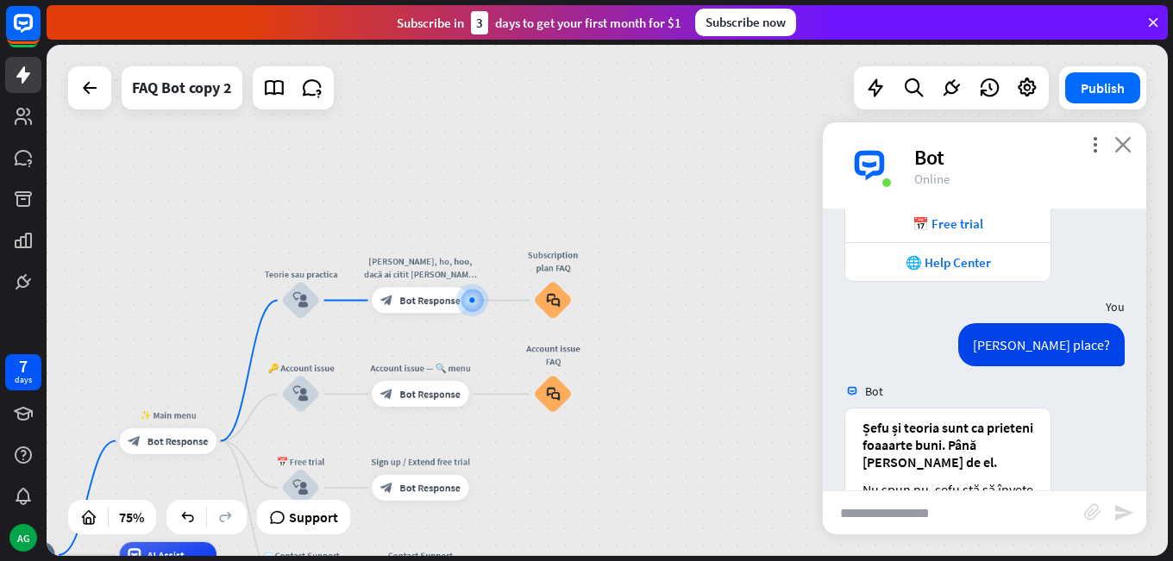
click at [1118, 140] on icon "close" at bounding box center [1122, 144] width 17 height 16
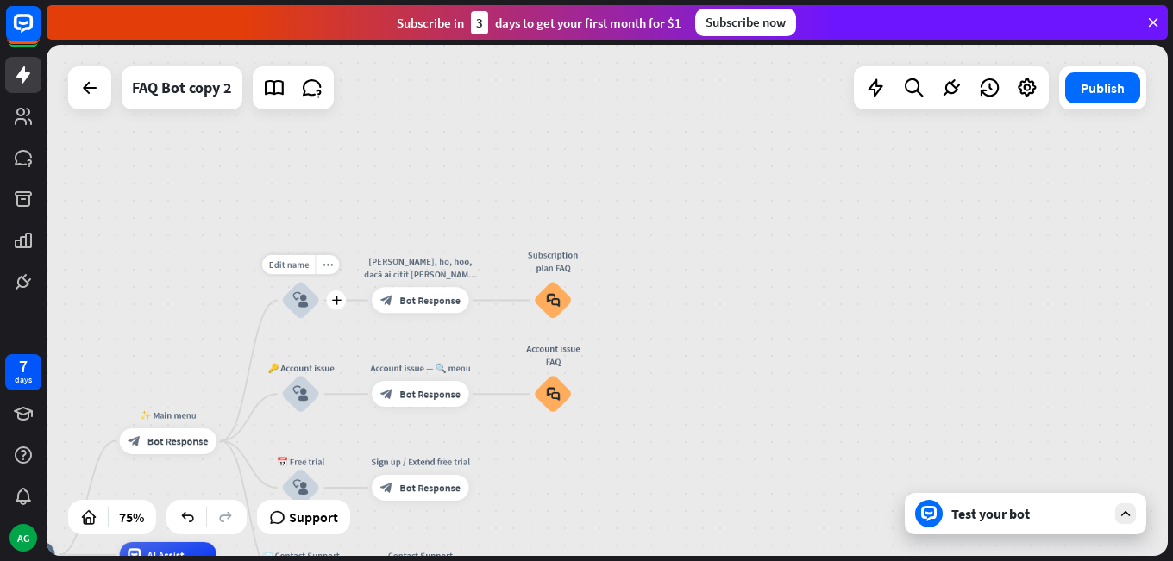
click at [304, 304] on icon "block_user_input" at bounding box center [301, 300] width 16 height 16
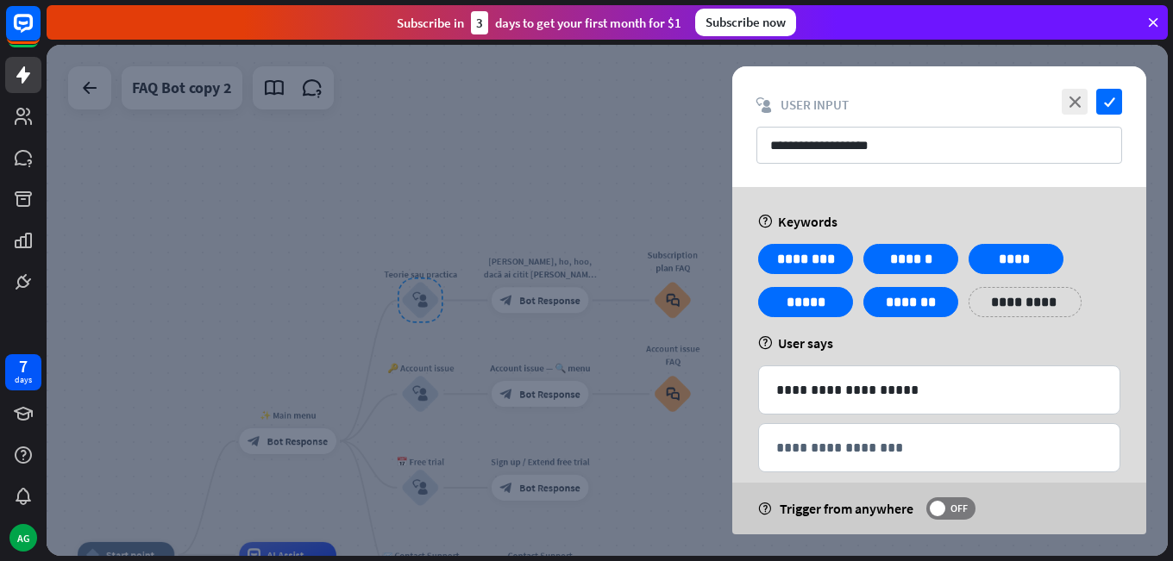
click at [537, 180] on div at bounding box center [607, 300] width 1121 height 511
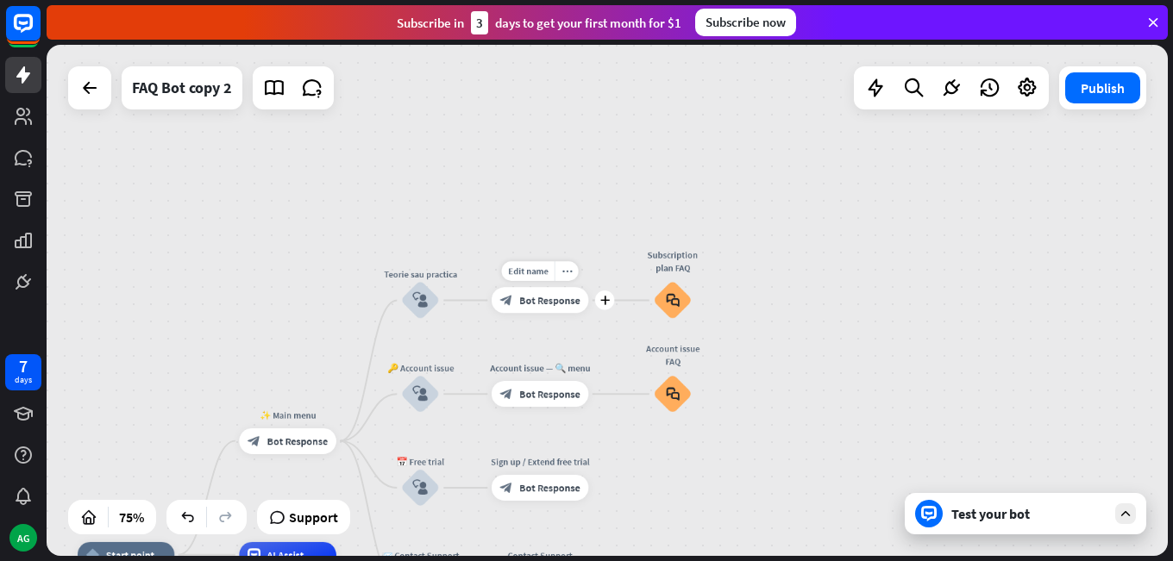
click at [530, 308] on div "block_bot_response Bot Response" at bounding box center [540, 300] width 97 height 26
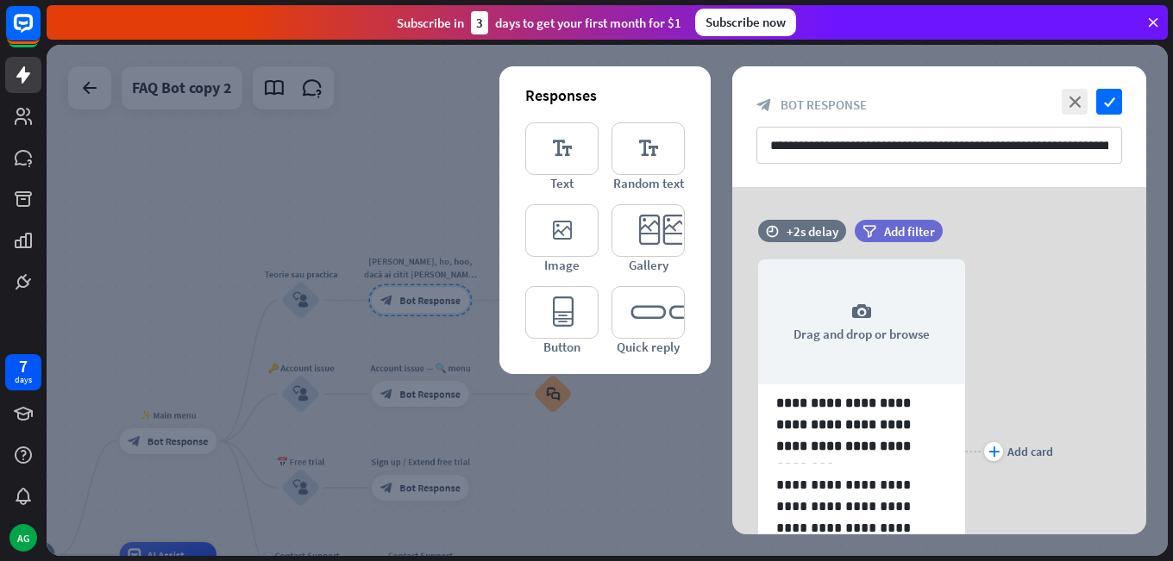
click at [314, 178] on div at bounding box center [607, 300] width 1121 height 511
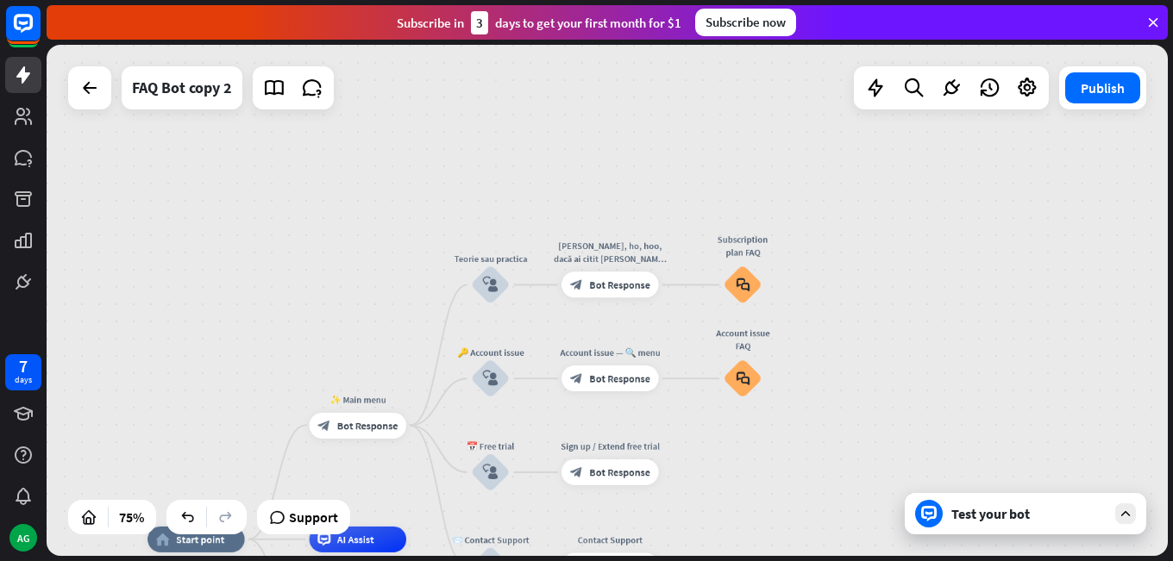
drag, startPoint x: 273, startPoint y: 179, endPoint x: 463, endPoint y: 163, distance: 190.4
click at [463, 163] on div "home_2 Start point ✨ Main menu block_bot_response Bot Response Teorie sau pract…" at bounding box center [607, 300] width 1121 height 511
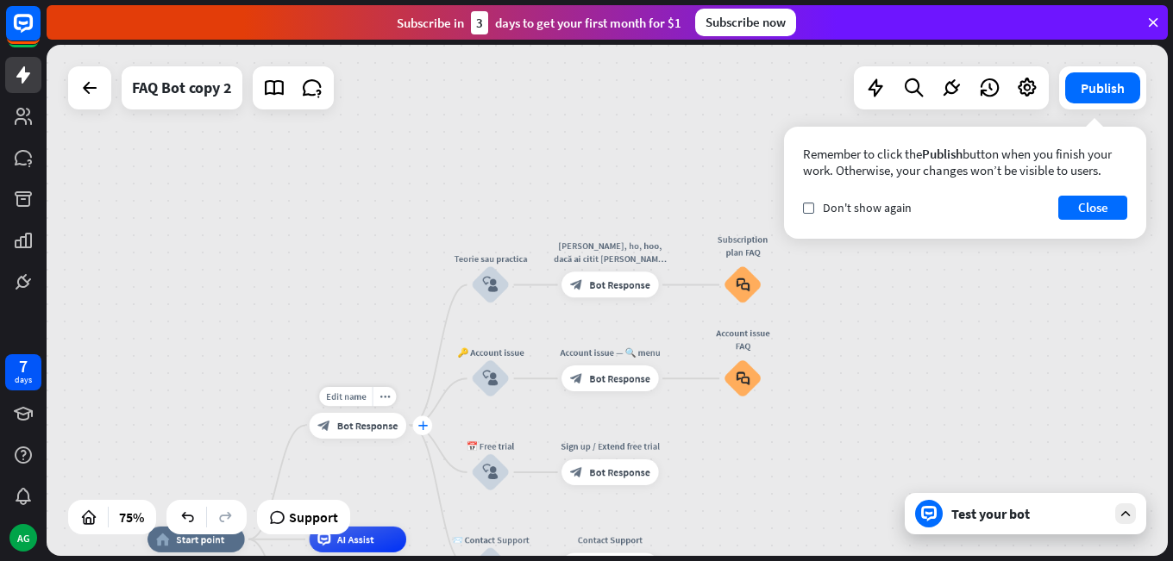
click at [420, 426] on icon "plus" at bounding box center [421, 425] width 9 height 9
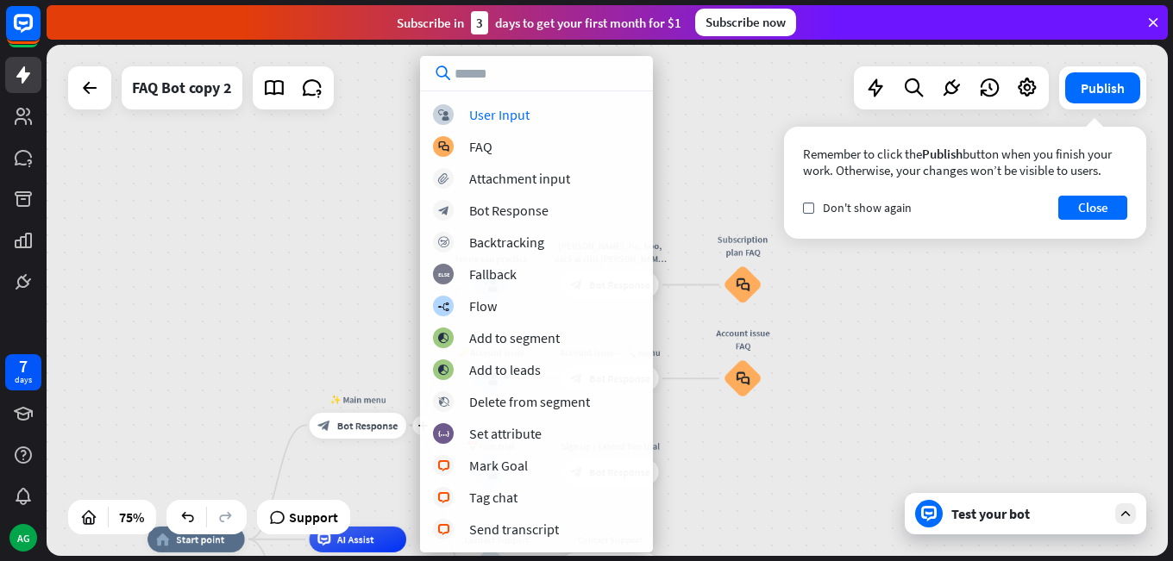
click at [347, 282] on div "home_2 Start point plus ✨ Main menu block_bot_response Bot Response Teorie sau …" at bounding box center [607, 300] width 1121 height 511
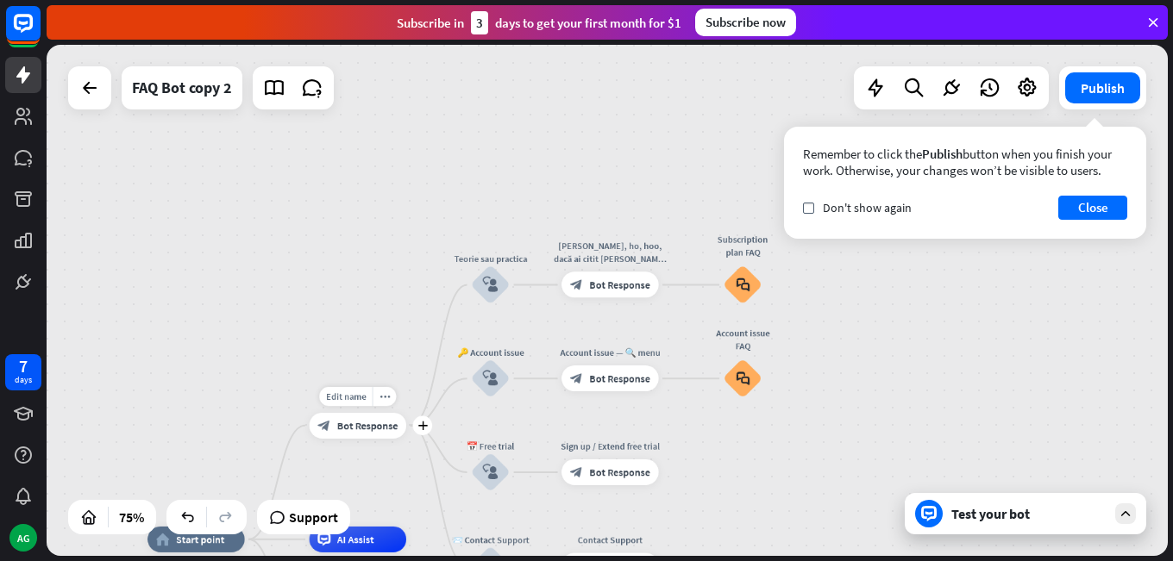
click at [368, 430] on span "Bot Response" at bounding box center [367, 425] width 61 height 13
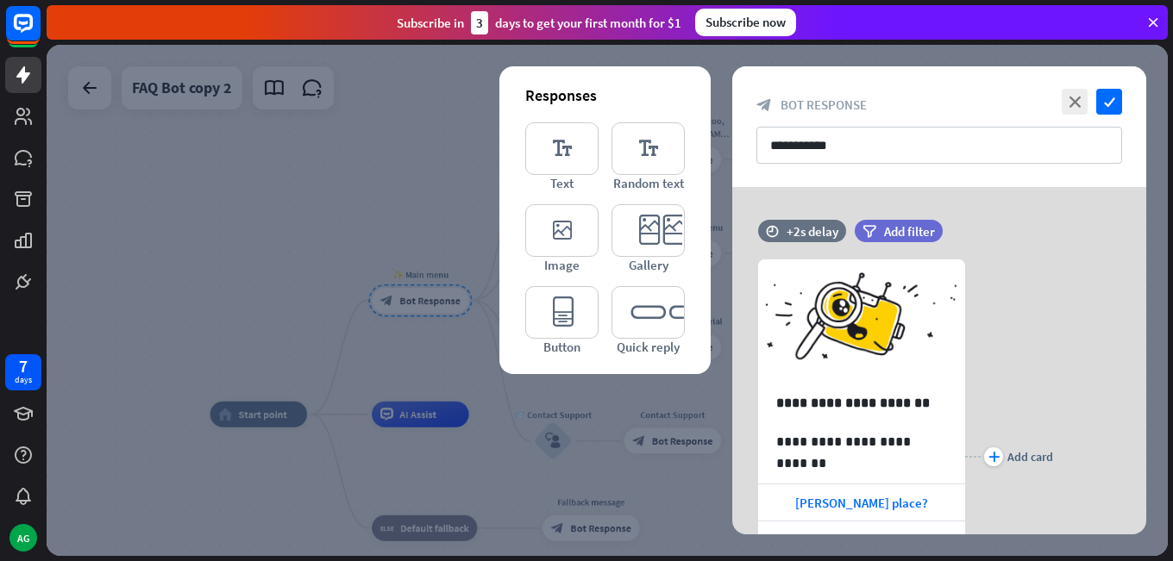
click at [300, 242] on div at bounding box center [607, 300] width 1121 height 511
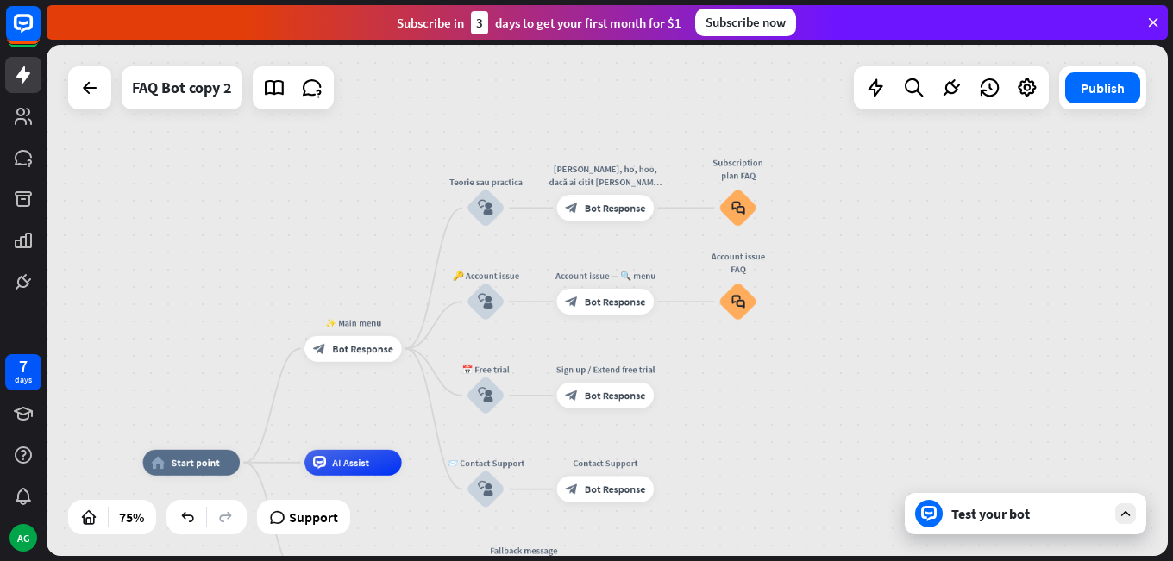
drag, startPoint x: 366, startPoint y: 219, endPoint x: 298, endPoint y: 262, distance: 79.9
click at [298, 262] on div "home_2 Start point ✨ Main menu block_bot_response Bot Response Teorie sau pract…" at bounding box center [607, 300] width 1121 height 511
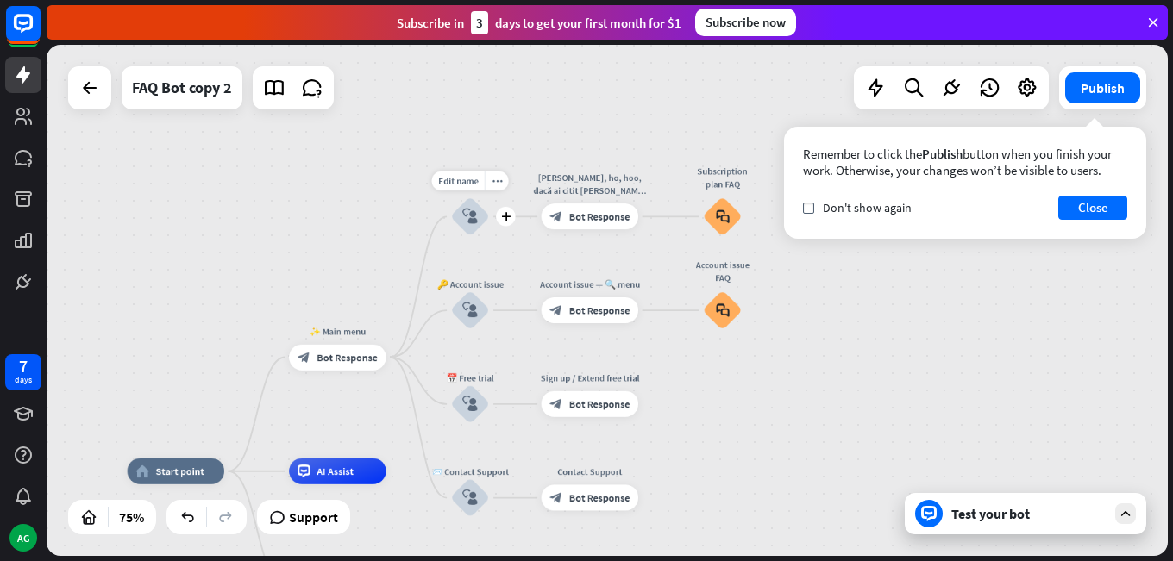
click at [468, 216] on icon "block_user_input" at bounding box center [470, 217] width 16 height 16
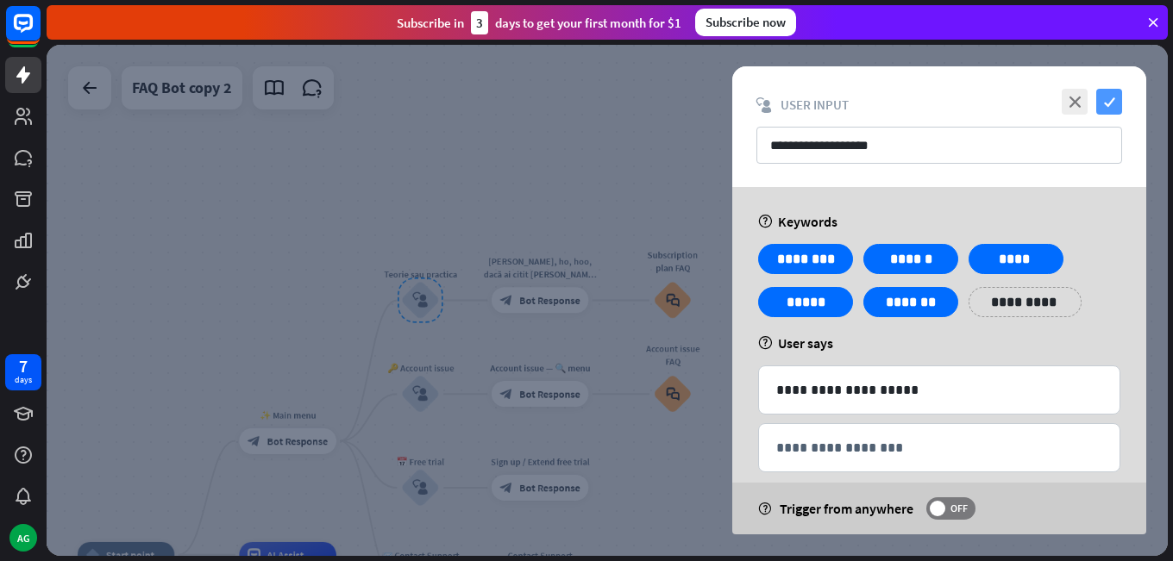
click at [1104, 103] on icon "check" at bounding box center [1109, 102] width 26 height 26
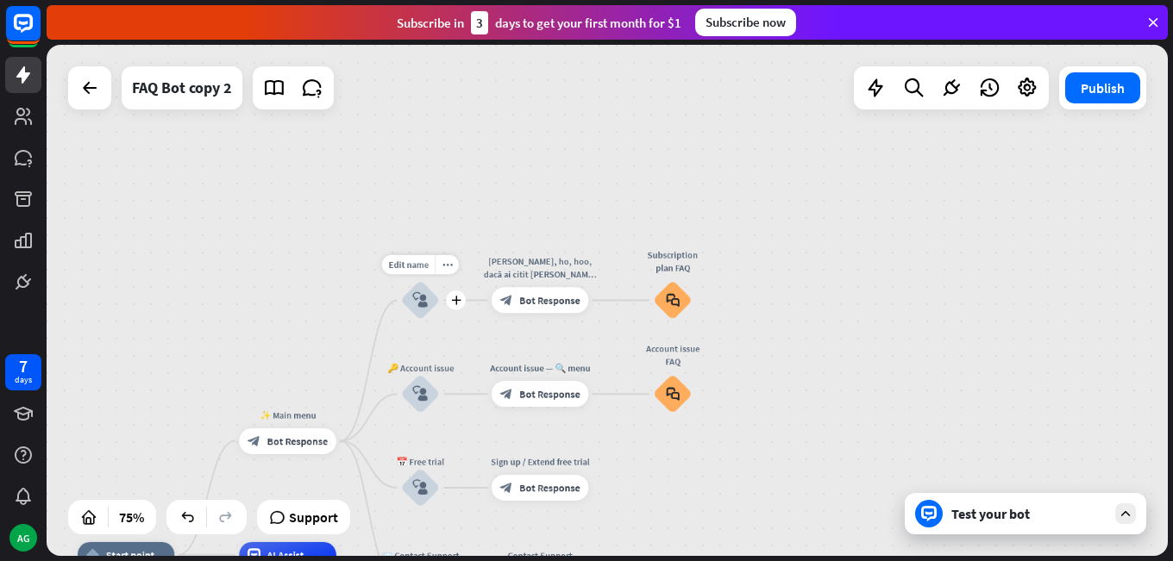
drag, startPoint x: 393, startPoint y: 293, endPoint x: 369, endPoint y: 279, distance: 27.8
click at [369, 278] on div "home_2 Start point ✨ Main menu block_bot_response Bot Response Edit name more_h…" at bounding box center [607, 300] width 1121 height 511
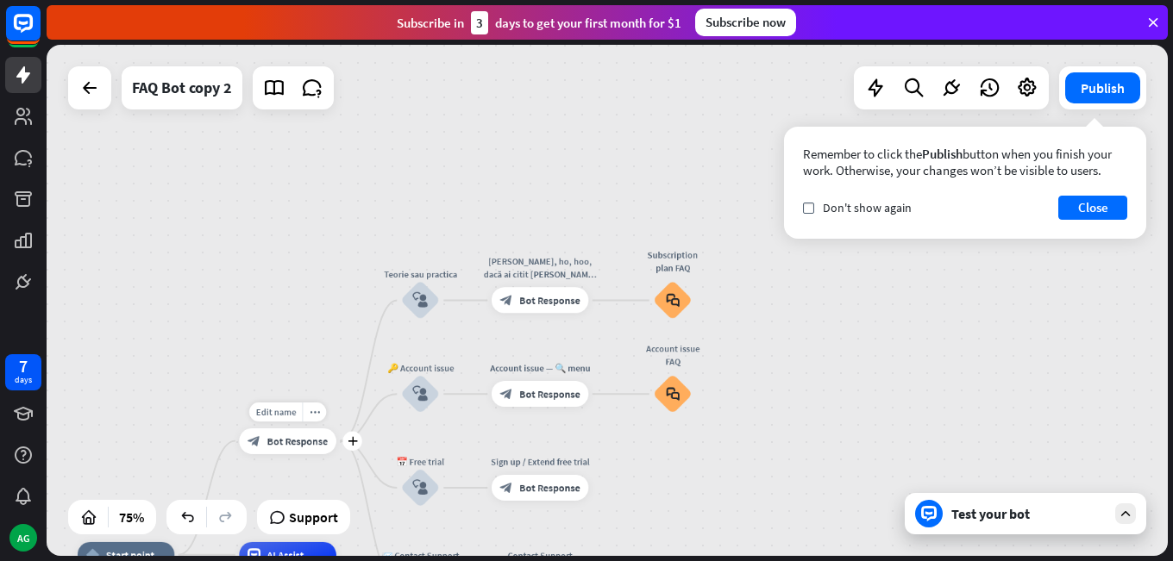
click at [336, 451] on div "Edit name more_horiz plus ✨ Main menu block_bot_response Bot Response" at bounding box center [287, 442] width 97 height 26
click at [357, 444] on div "plus" at bounding box center [352, 441] width 20 height 20
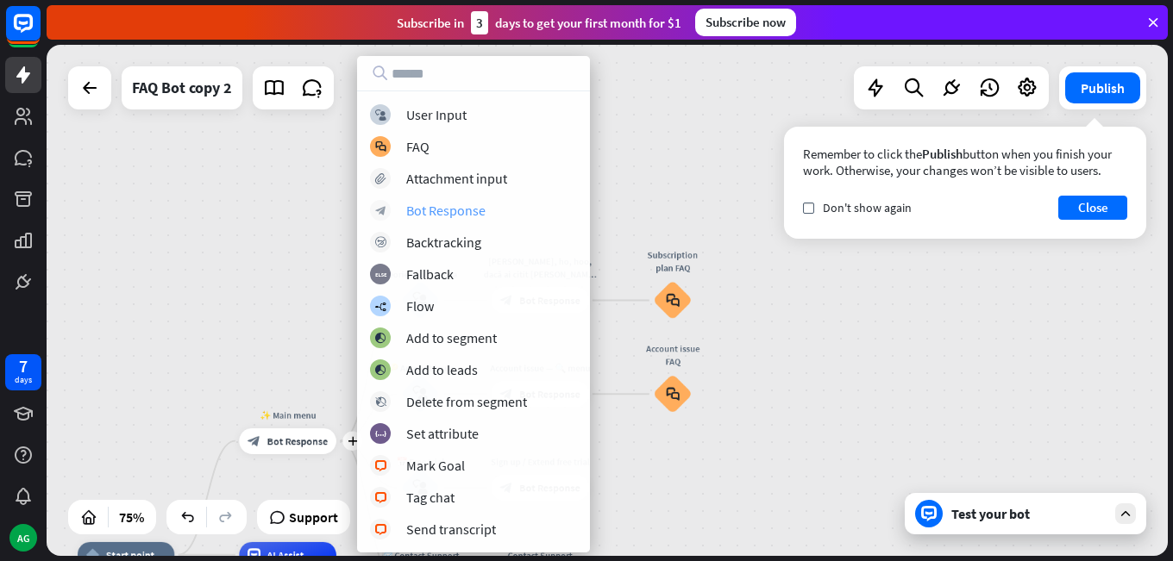
click at [423, 204] on div "Bot Response" at bounding box center [445, 210] width 79 height 17
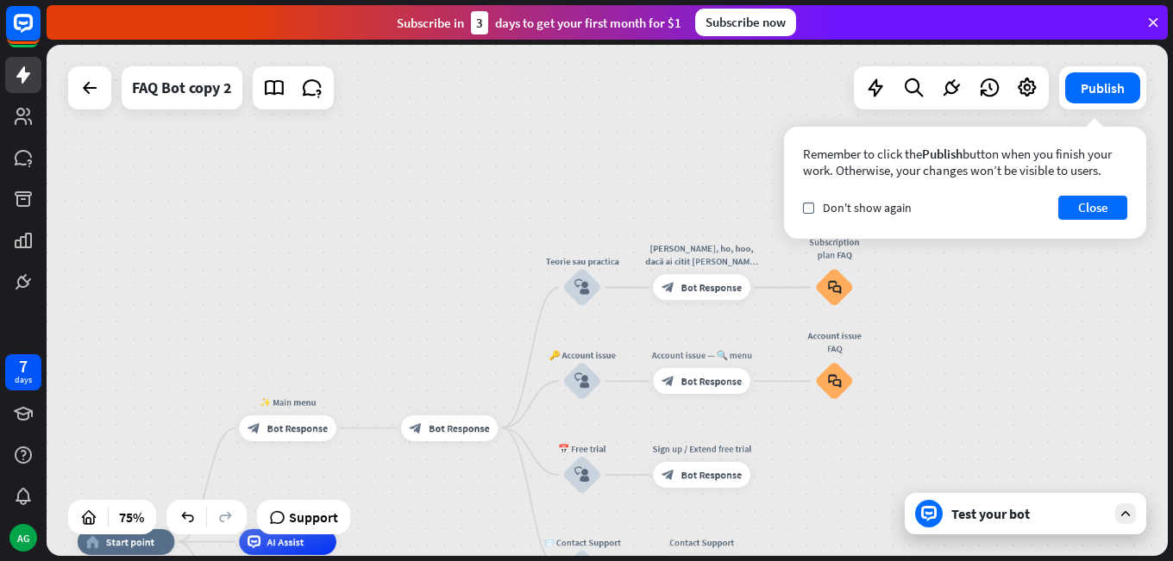
drag, startPoint x: 473, startPoint y: 278, endPoint x: 479, endPoint y: 254, distance: 24.1
click at [479, 254] on div "home_2 Start point ✨ Main menu block_bot_response Bot Response block_bot_respon…" at bounding box center [607, 300] width 1121 height 511
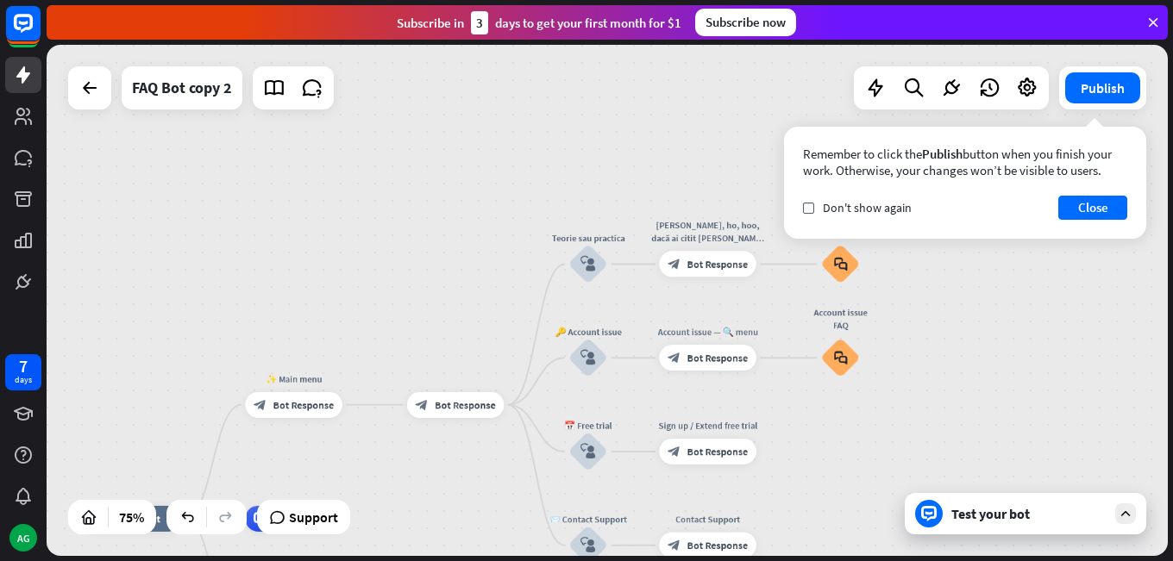
drag, startPoint x: 448, startPoint y: 400, endPoint x: 436, endPoint y: 320, distance: 81.0
click at [436, 322] on div "home_2 Start point ✨ Main menu block_bot_response Bot Response Edit name more_h…" at bounding box center [607, 300] width 1121 height 511
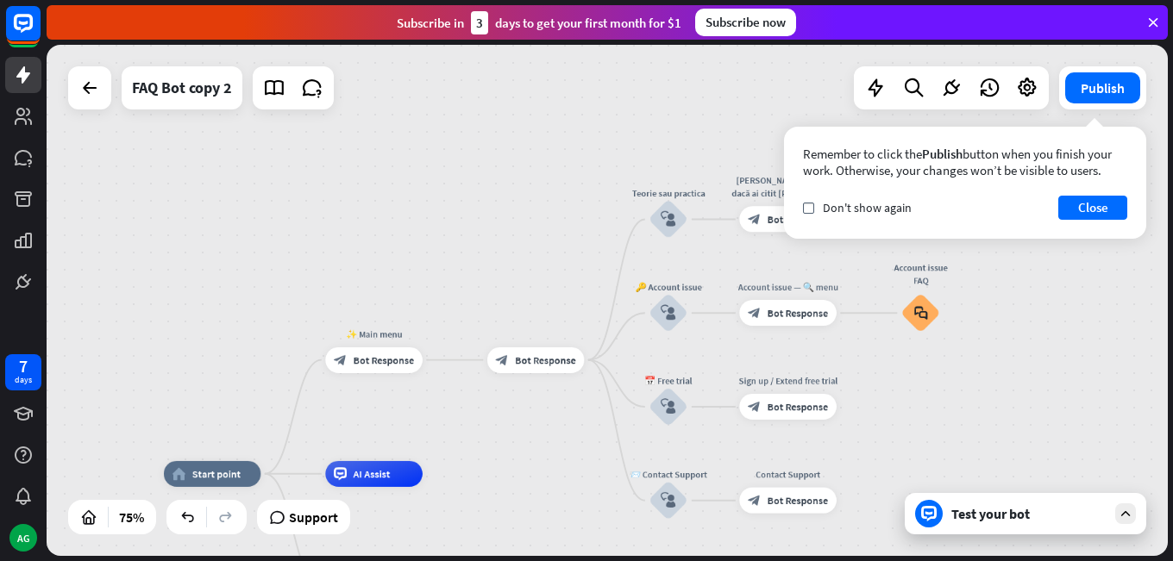
drag, startPoint x: 421, startPoint y: 338, endPoint x: 470, endPoint y: 315, distance: 54.4
click at [470, 315] on div "home_2 Start point ✨ Main menu block_bot_response Bot Response block_bot_respon…" at bounding box center [607, 300] width 1121 height 511
click at [441, 356] on icon "plus" at bounding box center [440, 358] width 9 height 9
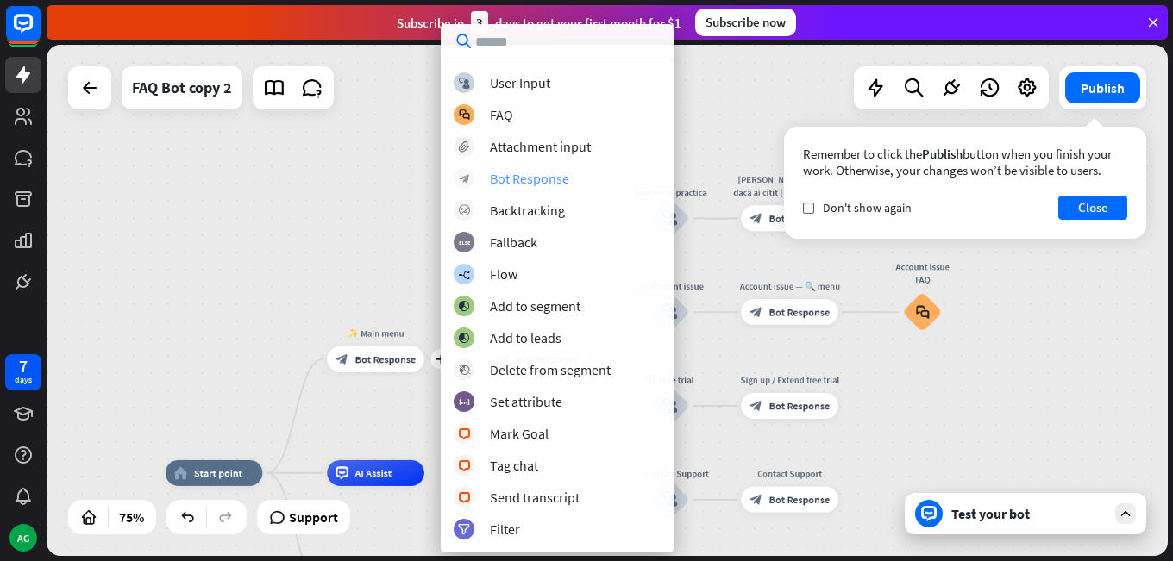
click at [489, 177] on div "block_bot_response Bot Response" at bounding box center [557, 178] width 207 height 21
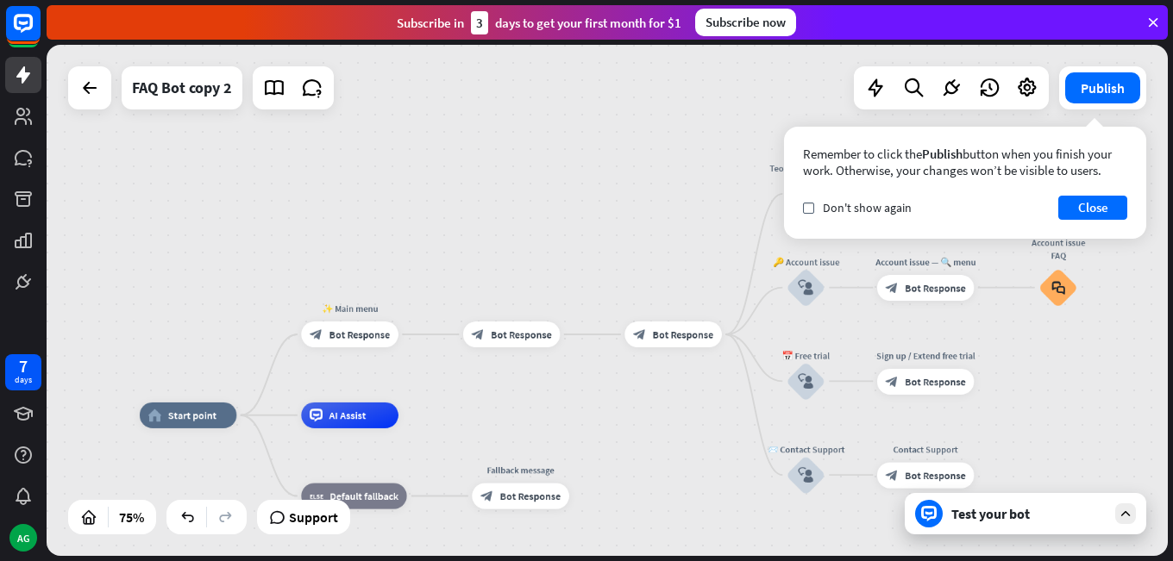
drag, startPoint x: 509, startPoint y: 272, endPoint x: 490, endPoint y: 294, distance: 29.4
click at [492, 245] on div "home_2 Start point ✨ Main menu block_bot_response Bot Response block_bot_respon…" at bounding box center [607, 300] width 1121 height 511
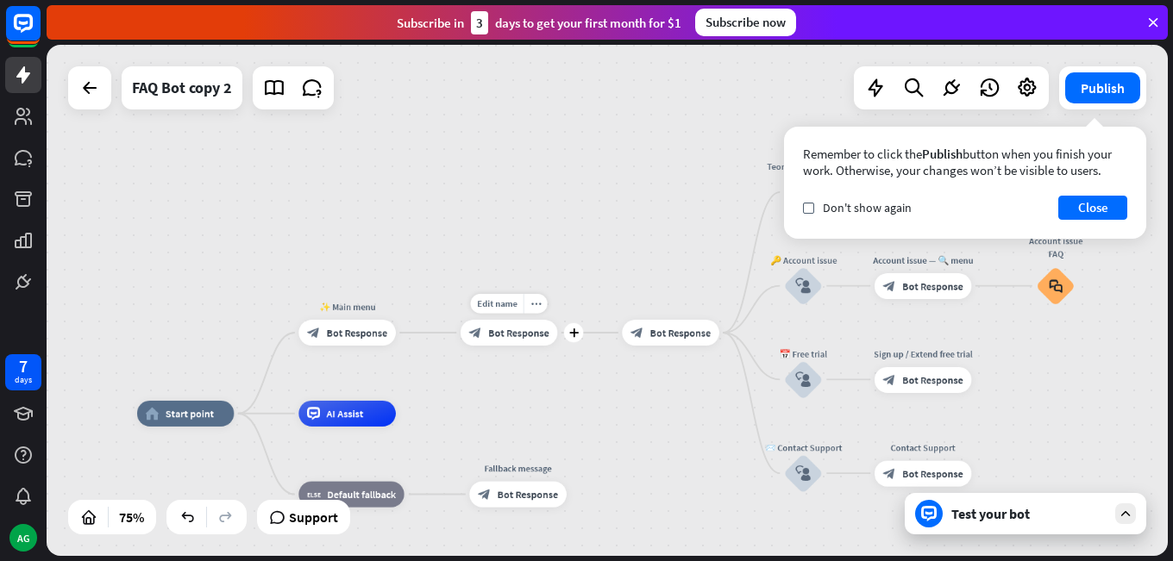
click at [498, 329] on span "Bot Response" at bounding box center [518, 333] width 61 height 13
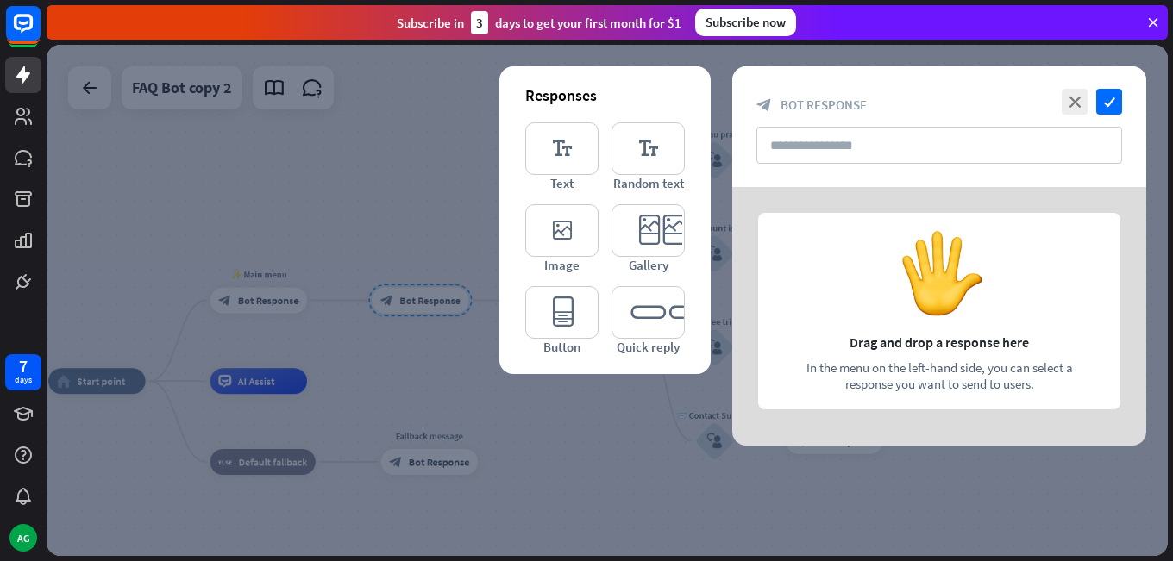
click at [1104, 121] on div "close check block_bot_response Bot Response" at bounding box center [939, 126] width 414 height 121
click at [1104, 112] on icon "check" at bounding box center [1109, 102] width 26 height 26
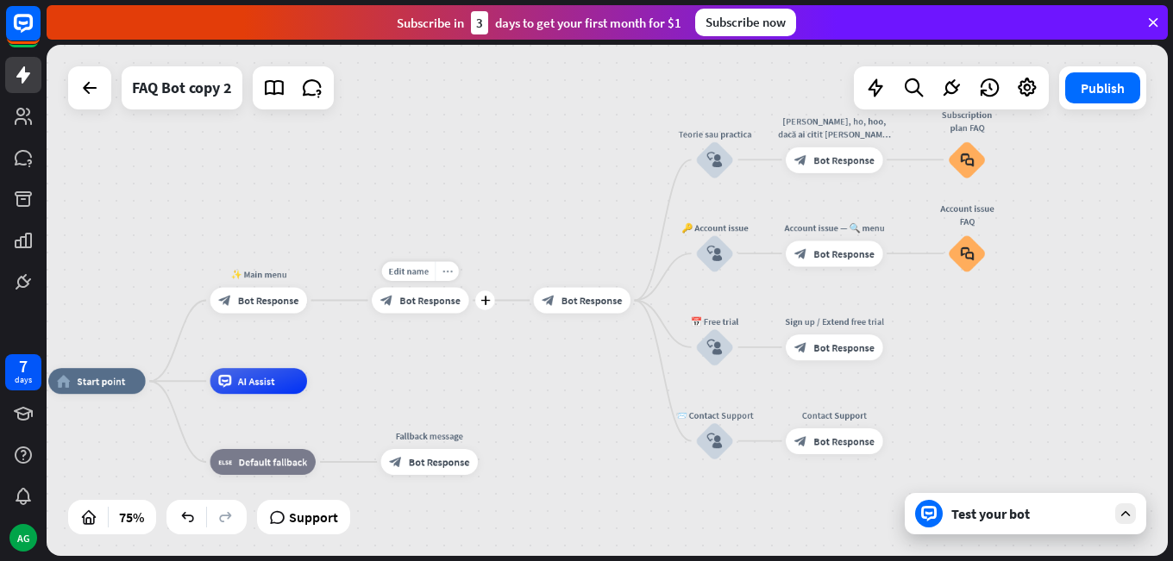
click at [445, 265] on div "more_horiz" at bounding box center [447, 272] width 24 height 20
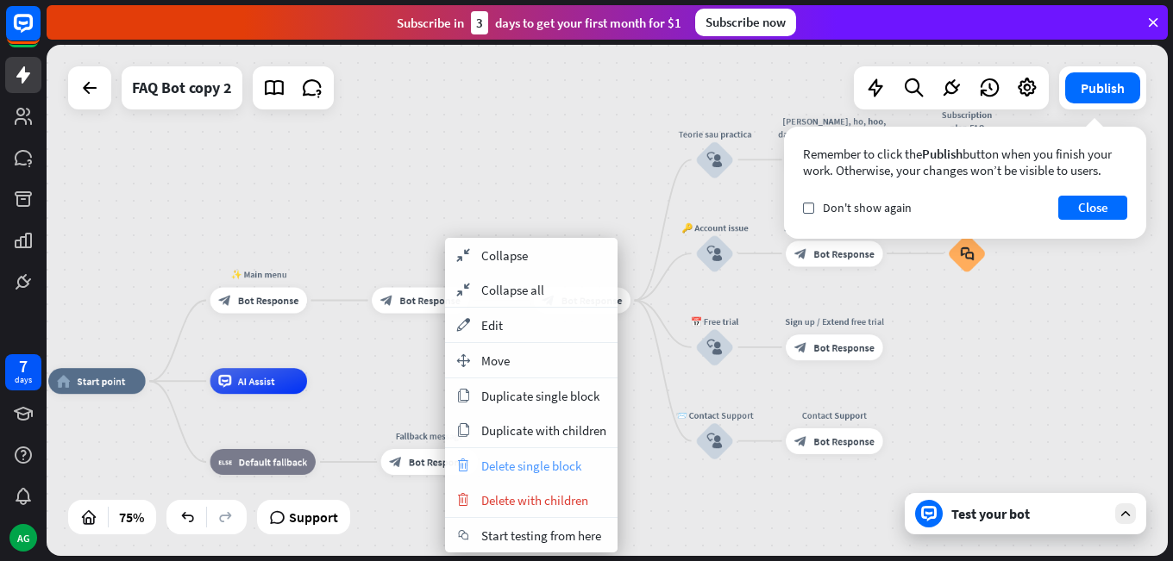
click at [502, 464] on span "Delete single block" at bounding box center [531, 466] width 100 height 16
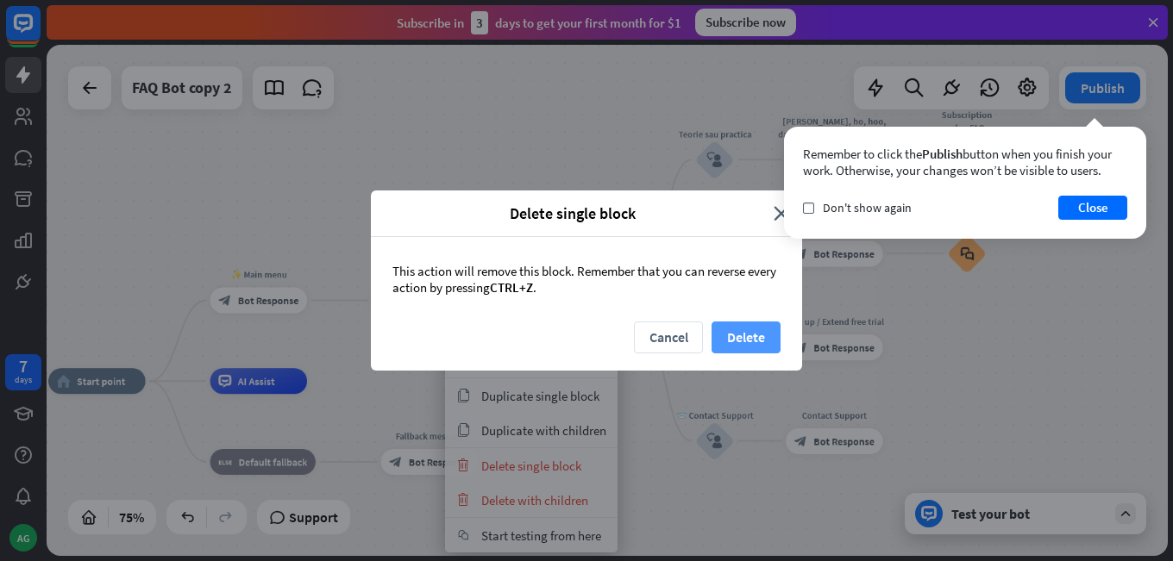
click at [734, 342] on button "Delete" at bounding box center [745, 338] width 69 height 32
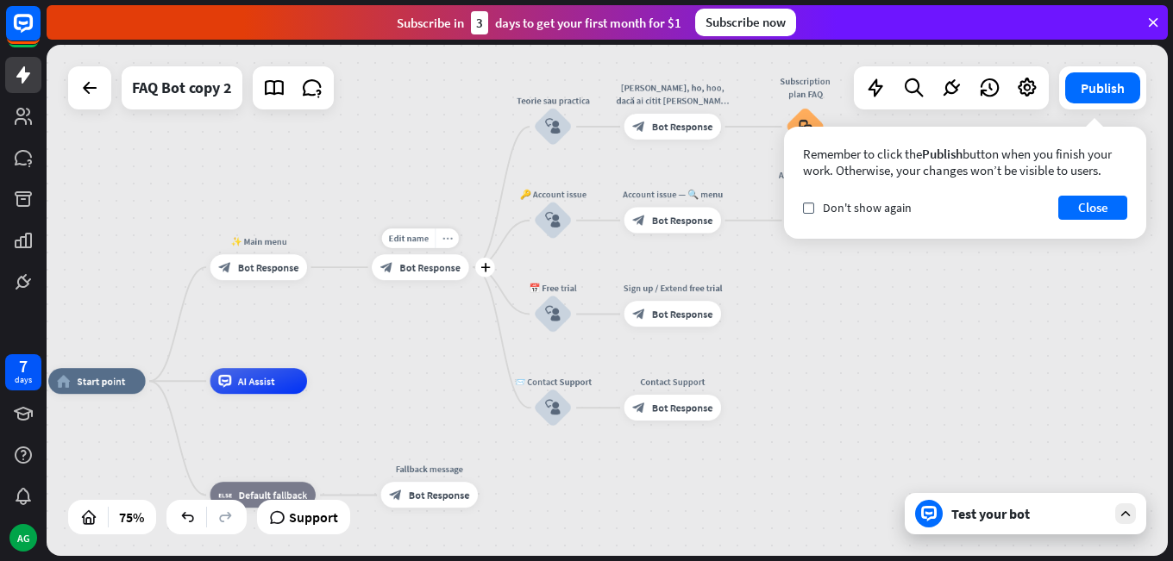
click at [448, 246] on div "more_horiz" at bounding box center [447, 239] width 24 height 20
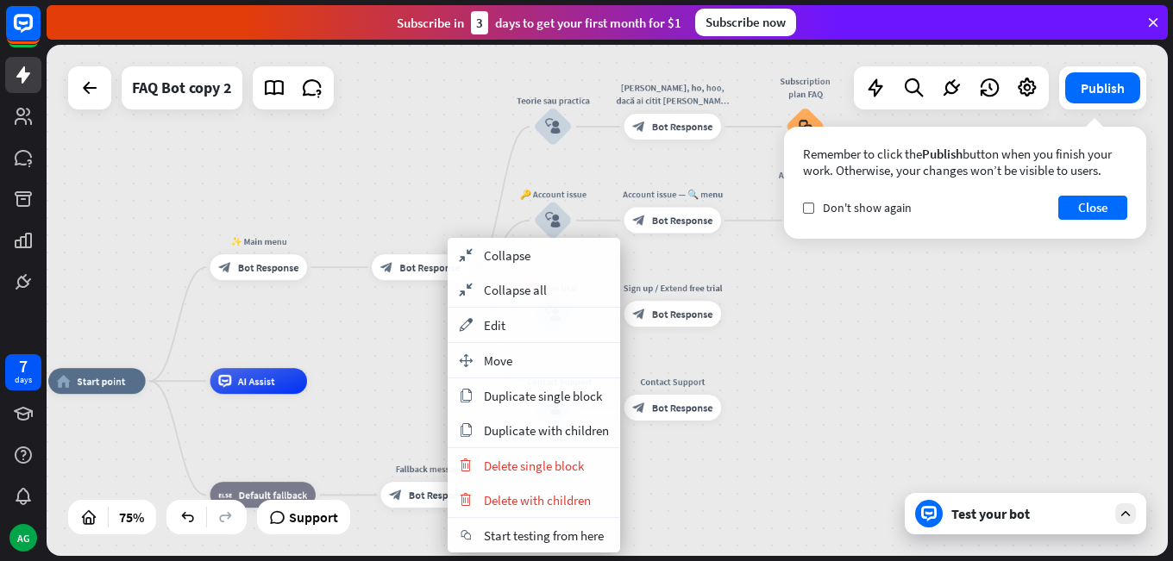
drag, startPoint x: 410, startPoint y: 199, endPoint x: 335, endPoint y: 249, distance: 90.2
click at [408, 201] on div "home_2 Start point ✨ Main menu block_bot_response Bot Response block_bot_respon…" at bounding box center [607, 300] width 1121 height 511
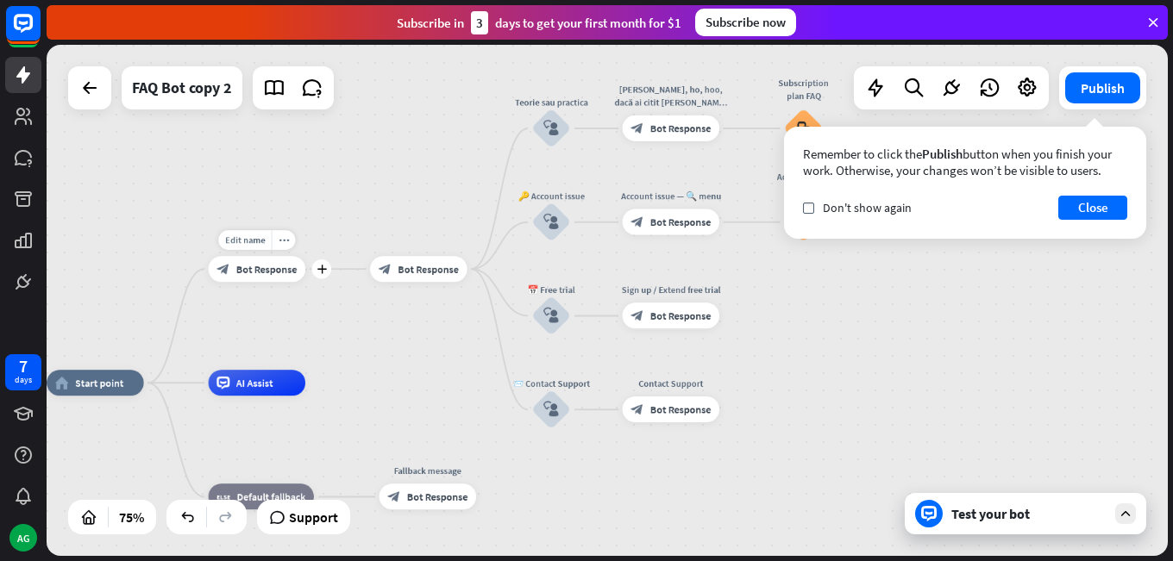
click at [335, 263] on div "home_2 Start point Edit name more_horiz plus block_bot_response Bot Response bl…" at bounding box center [607, 300] width 1121 height 511
click at [293, 248] on div "more_horiz" at bounding box center [285, 241] width 24 height 20
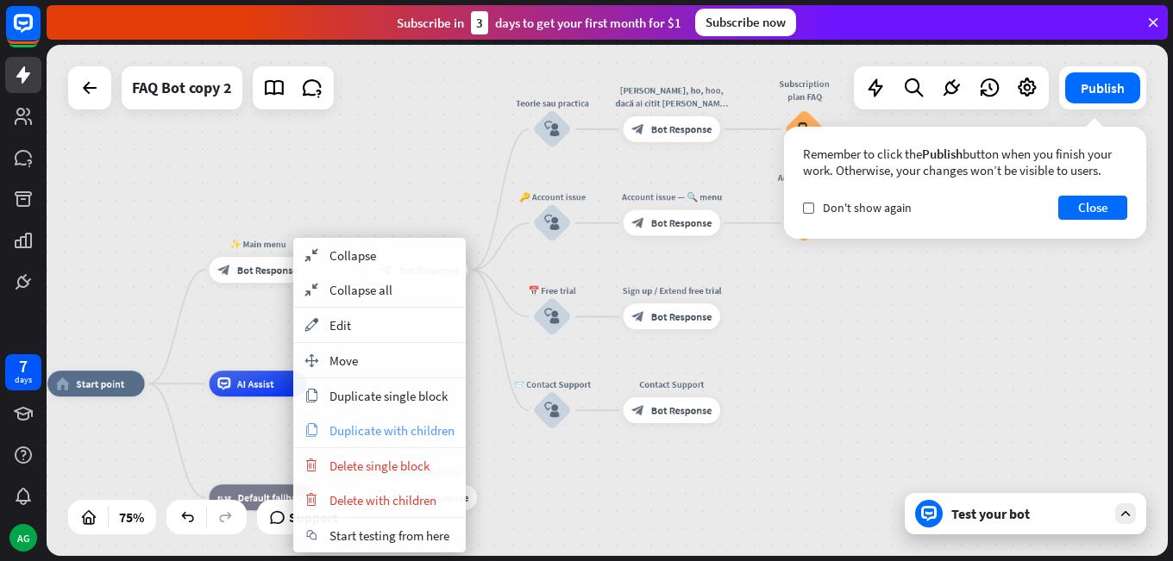
click at [400, 414] on div "copy Duplicate with children" at bounding box center [379, 430] width 172 height 34
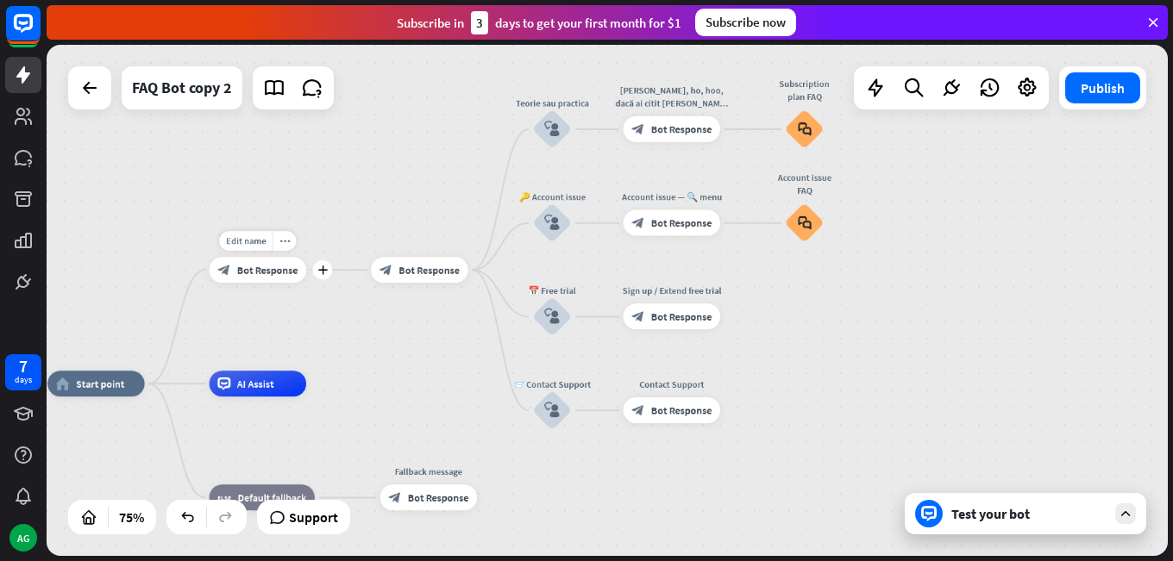
click at [298, 279] on div "block_bot_response Bot Response" at bounding box center [258, 270] width 97 height 26
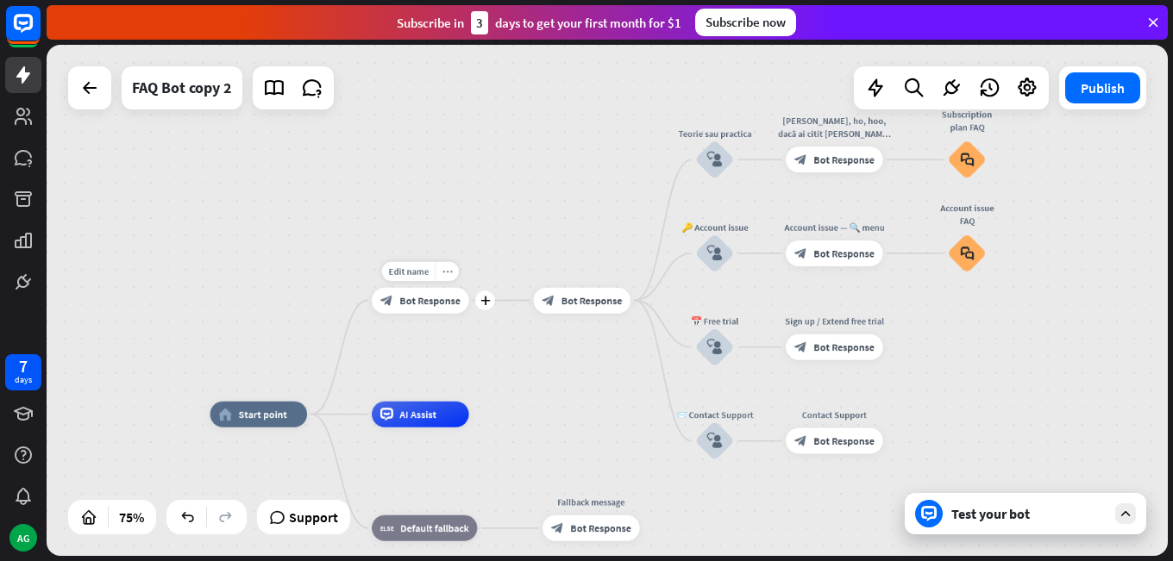
click at [442, 274] on icon "more_horiz" at bounding box center [447, 270] width 10 height 9
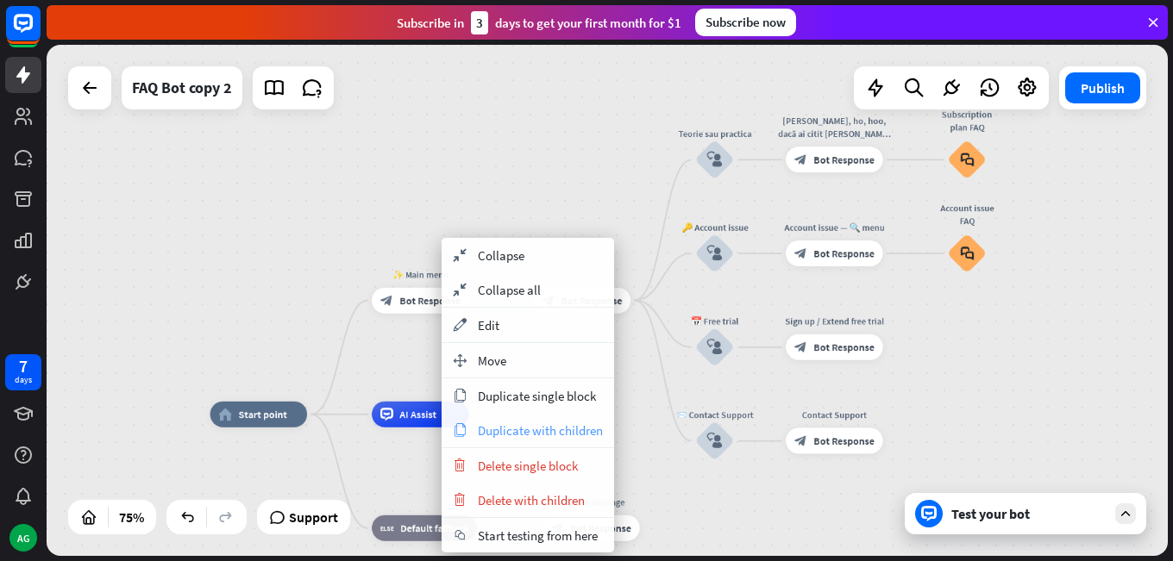
click at [499, 428] on span "Duplicate with children" at bounding box center [540, 431] width 125 height 16
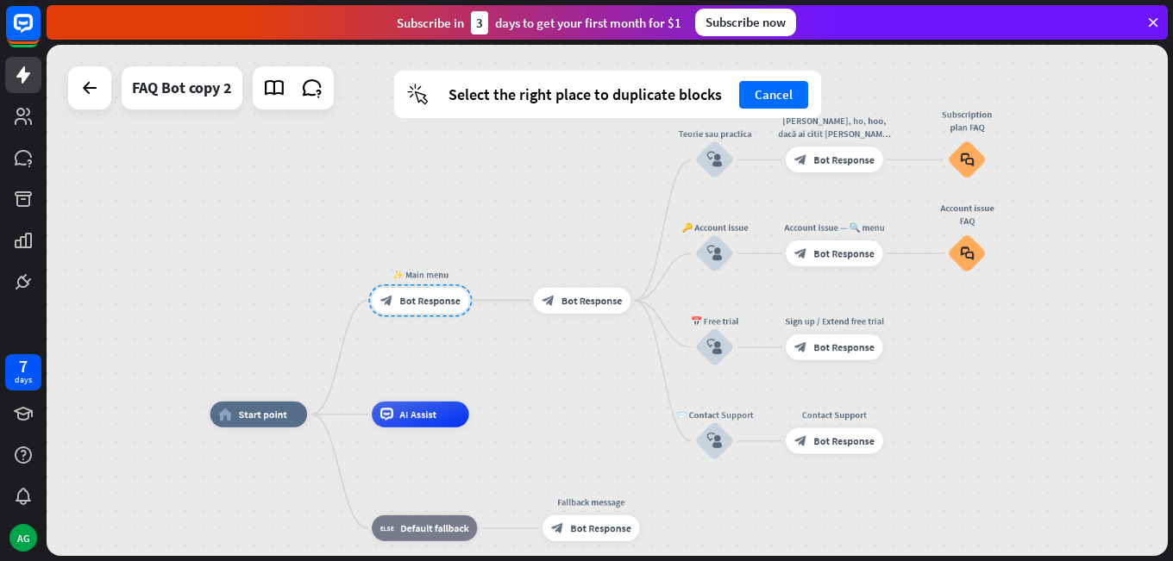
click at [511, 253] on div "home_2 Start point ✨ Main menu block_bot_response Bot Response block_bot_respon…" at bounding box center [607, 300] width 1121 height 511
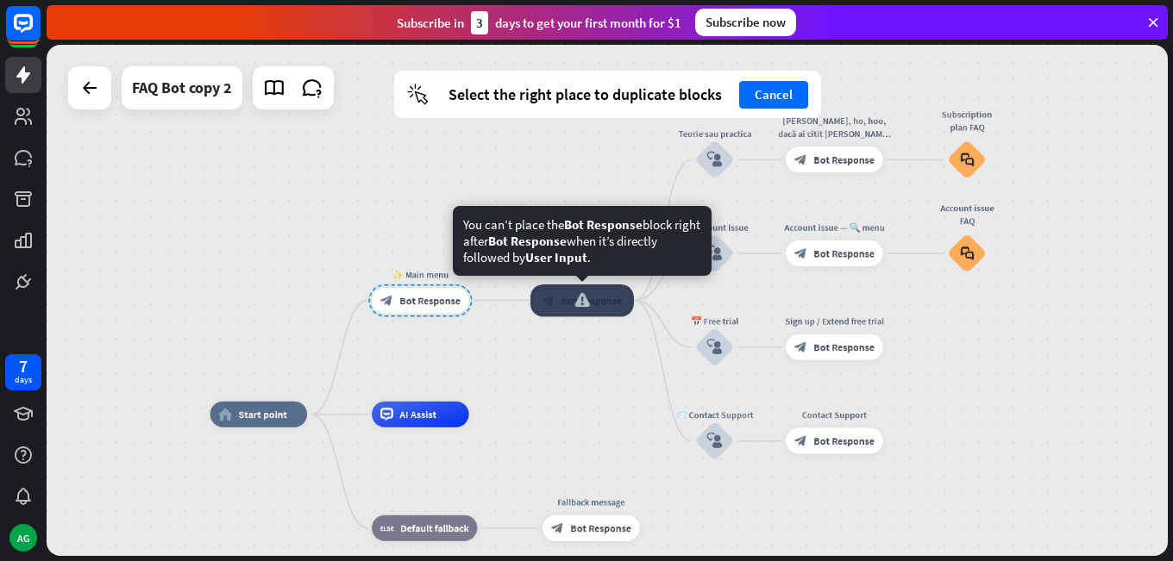
click at [503, 342] on div "home_2 Start point ✨ Main menu block_bot_response Bot Response block_bot_respon…" at bounding box center [607, 300] width 1121 height 511
click at [567, 310] on div at bounding box center [581, 301] width 103 height 33
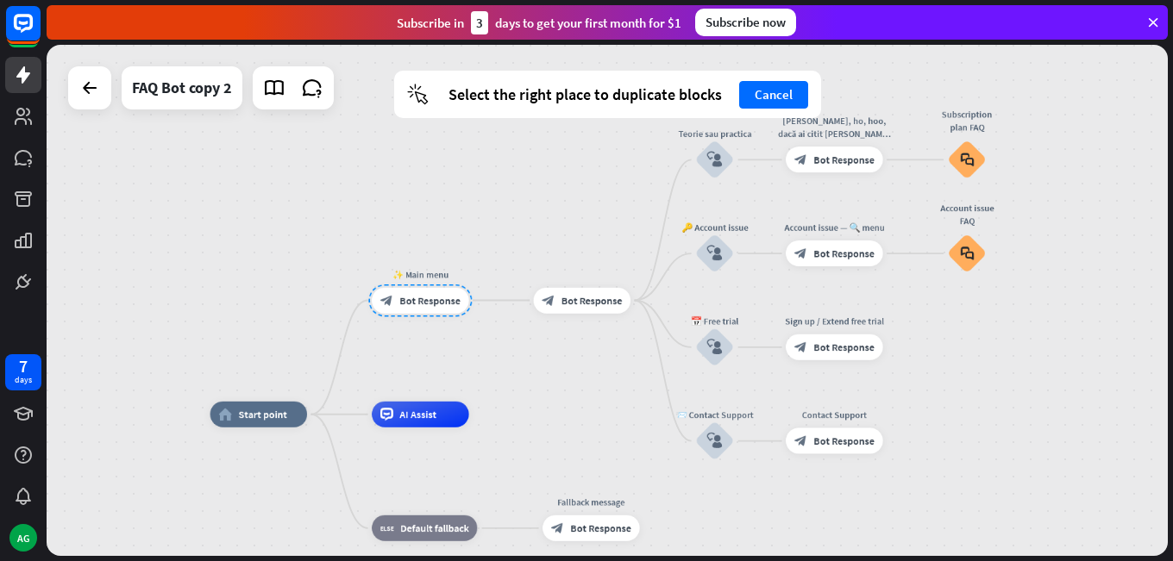
click at [498, 217] on div "home_2 Start point ✨ Main menu block_bot_response Bot Response block_bot_respon…" at bounding box center [607, 300] width 1121 height 511
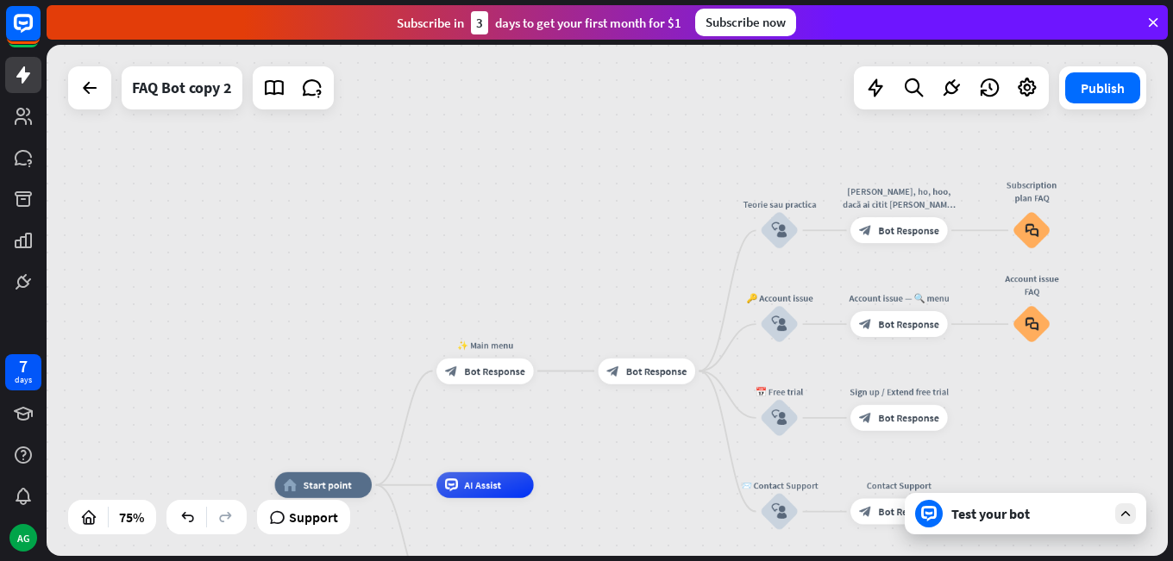
drag, startPoint x: 473, startPoint y: 183, endPoint x: 538, endPoint y: 254, distance: 96.4
click at [538, 254] on div "home_2 Start point ✨ Main menu block_bot_response Bot Response block_bot_respon…" at bounding box center [607, 300] width 1121 height 511
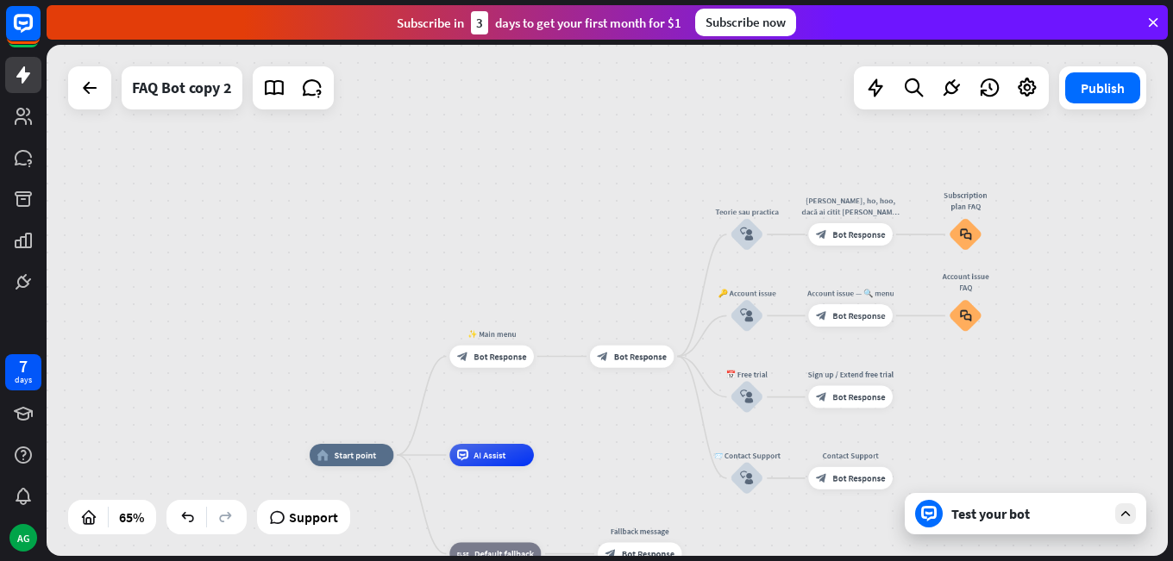
click at [479, 244] on div "home_2 Start point ✨ Main menu block_bot_response Bot Response block_bot_respon…" at bounding box center [607, 300] width 1121 height 511
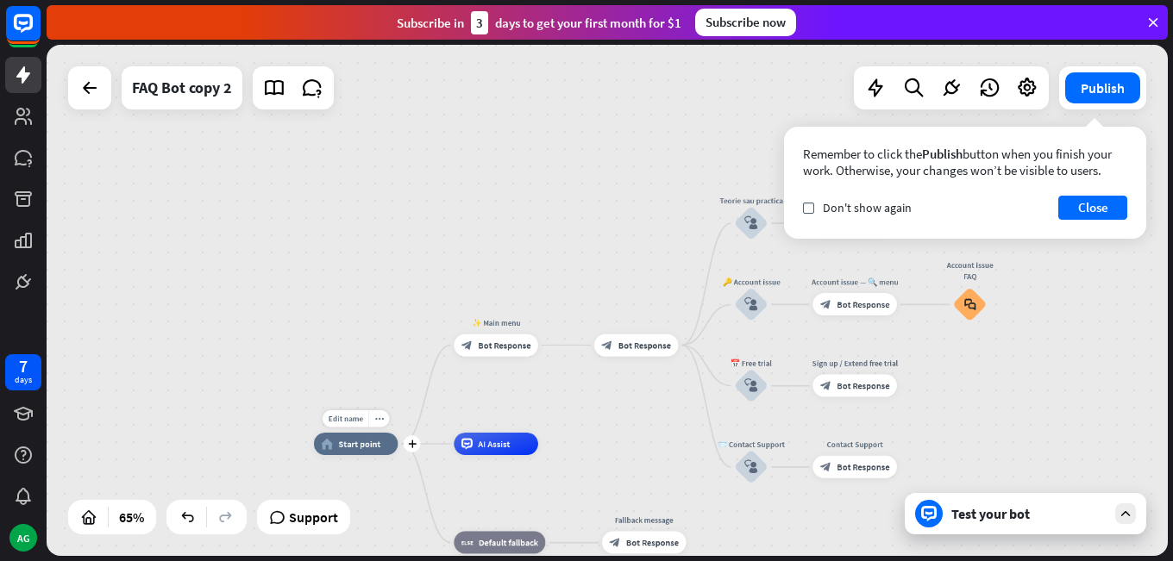
click at [357, 443] on span "Start point" at bounding box center [359, 444] width 42 height 11
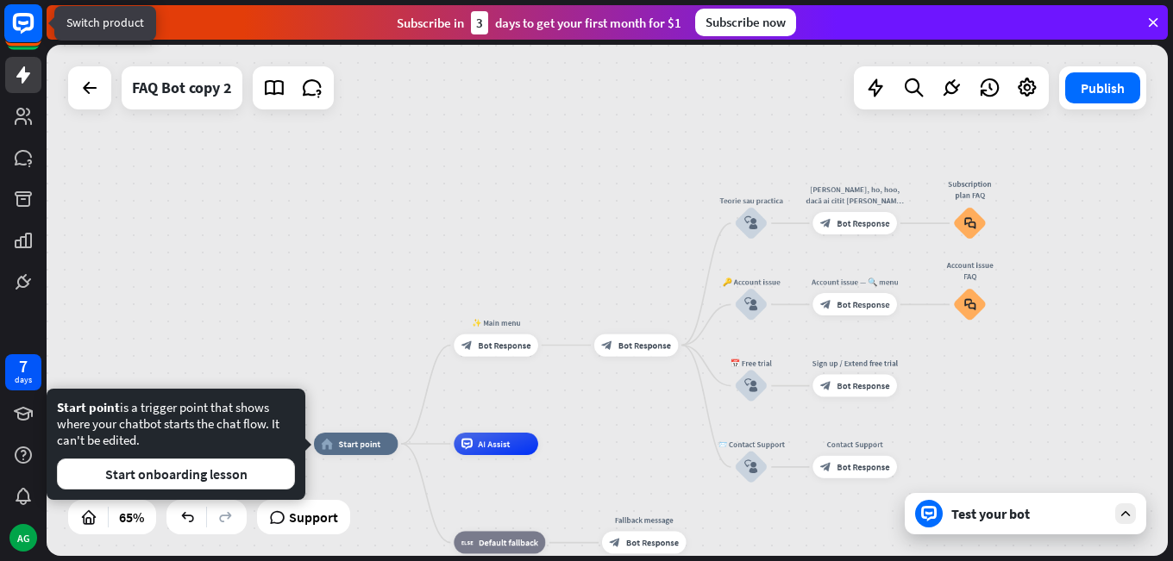
click at [23, 21] on rect at bounding box center [23, 23] width 38 height 38
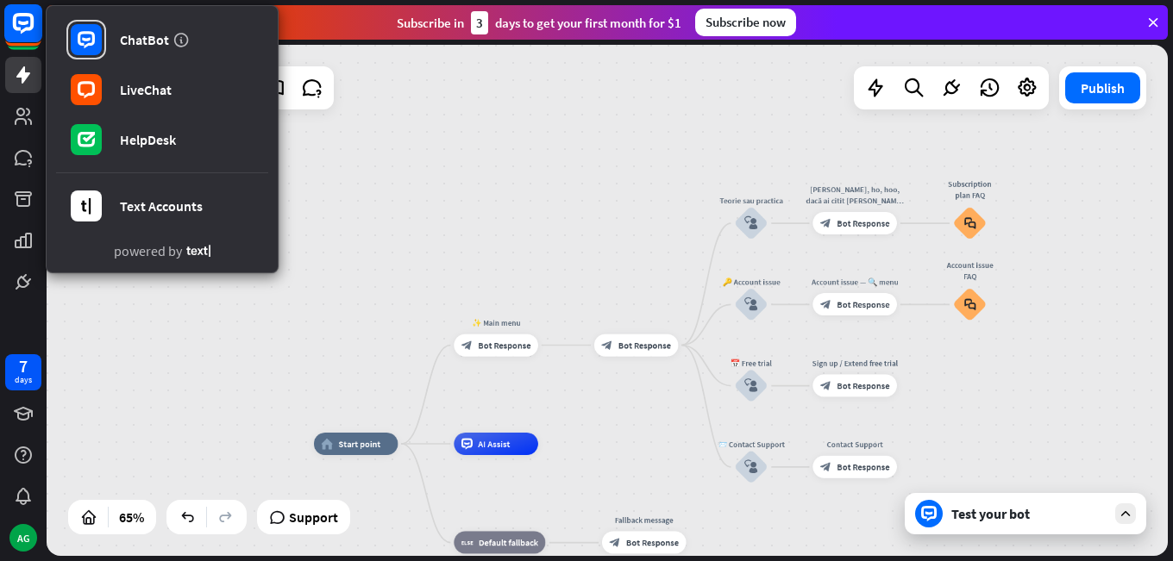
click at [28, 37] on rect at bounding box center [23, 23] width 38 height 38
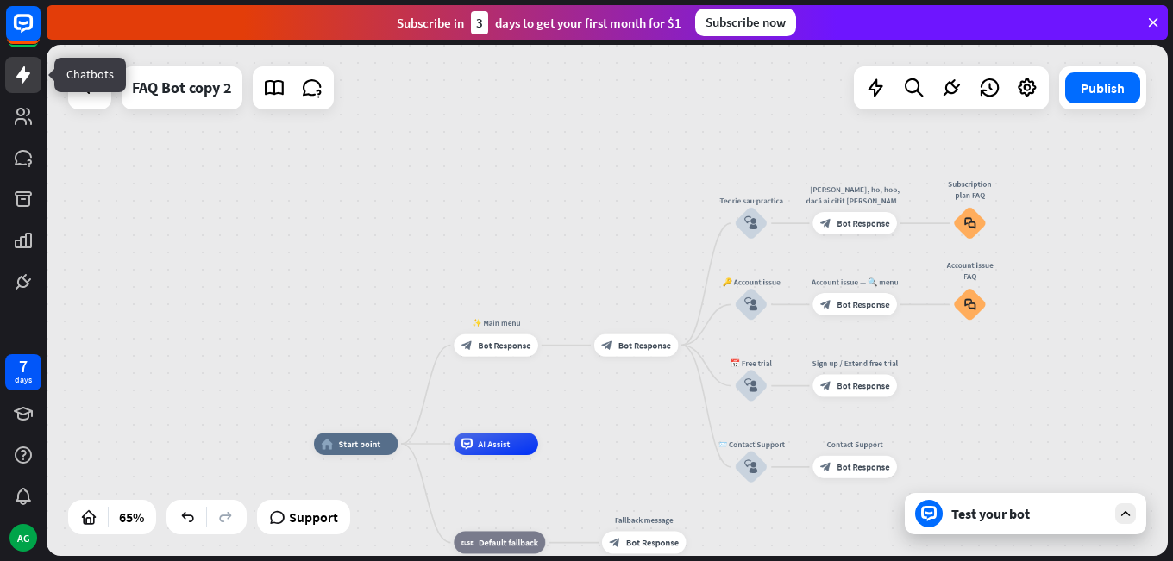
click at [22, 82] on icon at bounding box center [23, 74] width 14 height 17
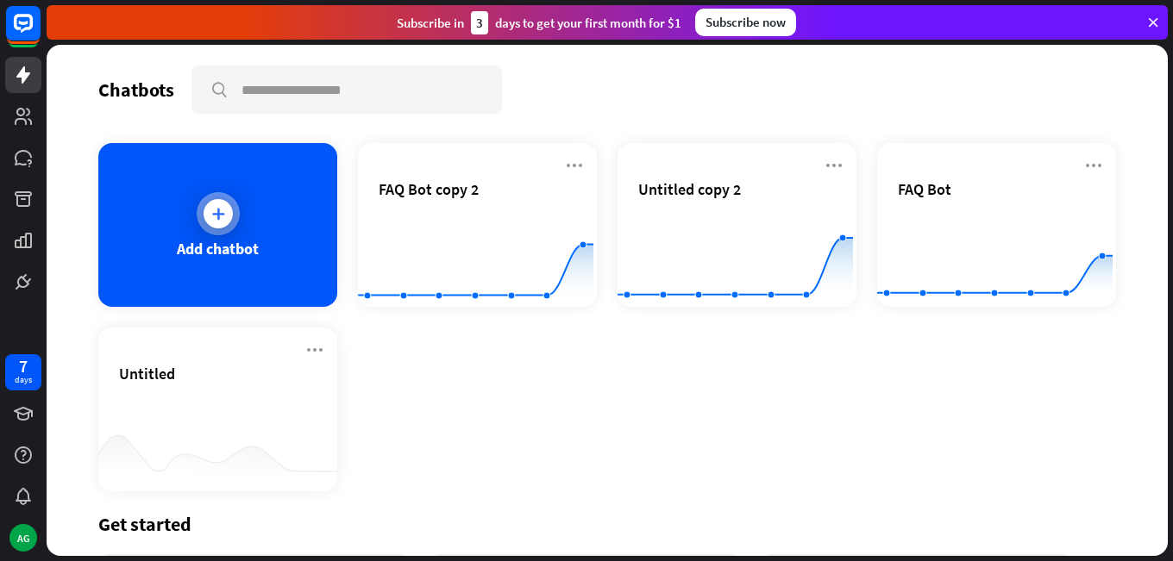
click at [193, 219] on div "Add chatbot" at bounding box center [217, 225] width 239 height 164
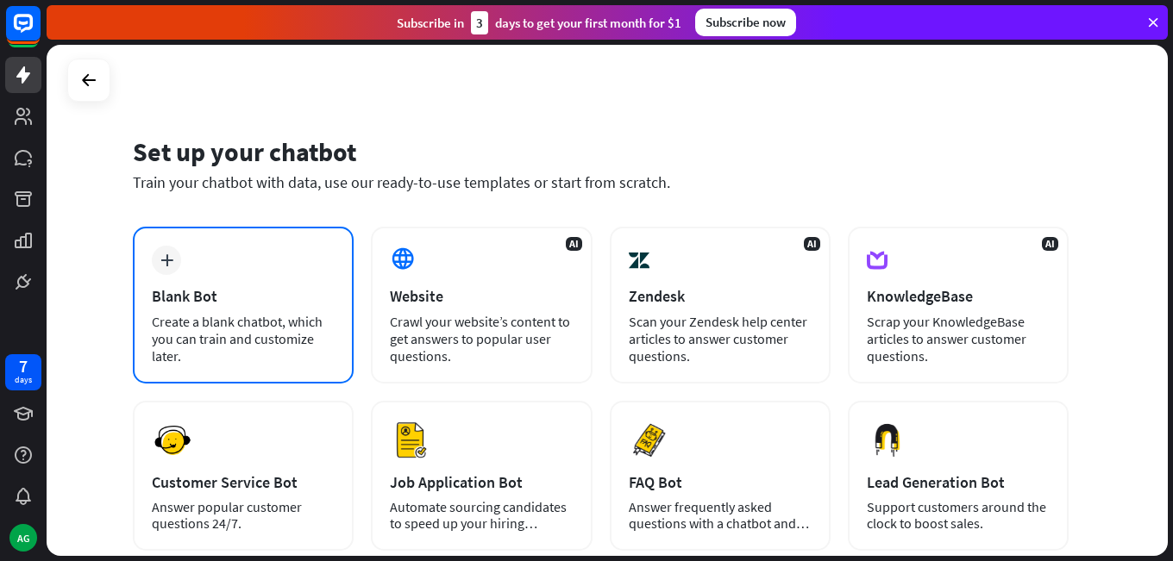
click at [205, 265] on div "plus Blank Bot Create a blank chatbot, which you can train and customize later." at bounding box center [243, 305] width 221 height 157
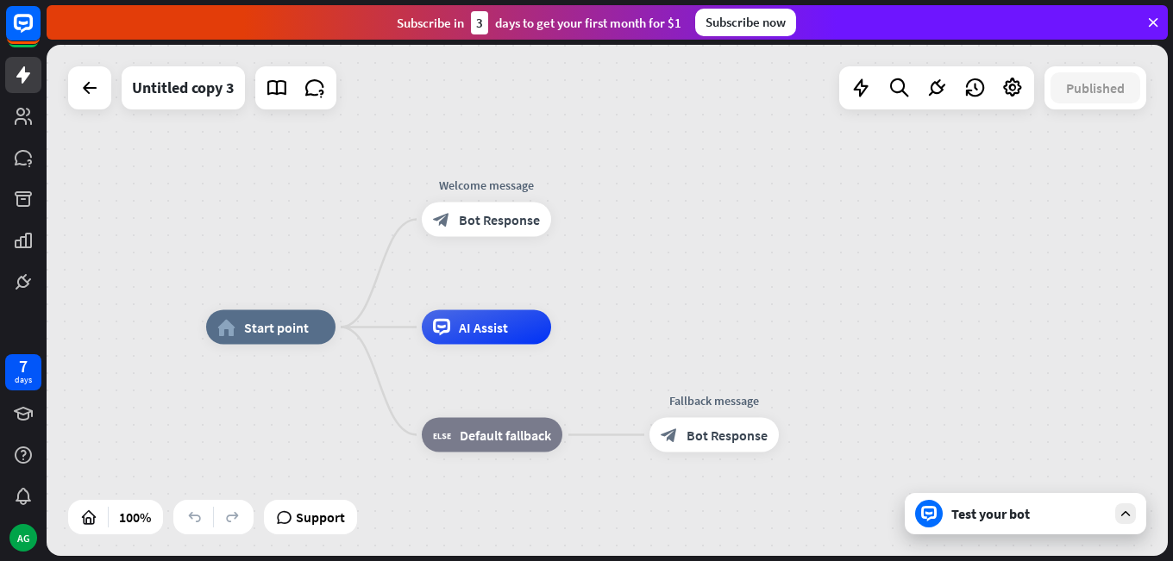
drag, startPoint x: 267, startPoint y: 212, endPoint x: 203, endPoint y: 239, distance: 70.0
click at [203, 239] on div "home_2 Start point Welcome message block_bot_response Bot Response AI Assist bl…" at bounding box center [607, 300] width 1121 height 511
click at [521, 295] on div "more_horiz" at bounding box center [522, 289] width 32 height 26
click at [531, 237] on div "Welcome message block_bot_response Bot Response" at bounding box center [486, 220] width 129 height 34
click at [517, 292] on icon "more_horiz" at bounding box center [523, 288] width 14 height 13
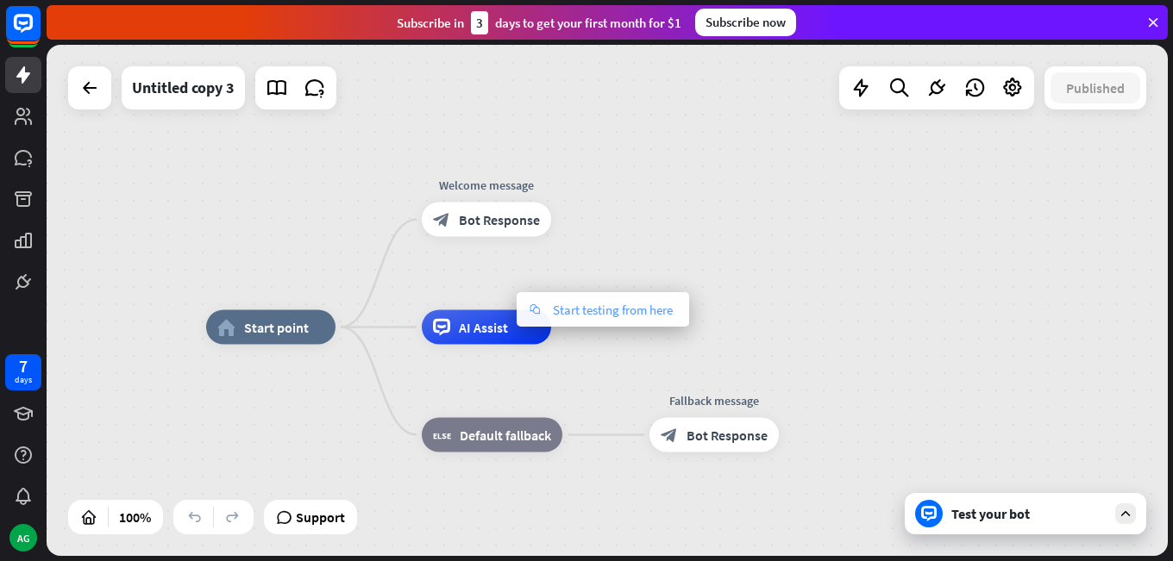
click at [565, 306] on span "Start testing from here" at bounding box center [613, 310] width 120 height 16
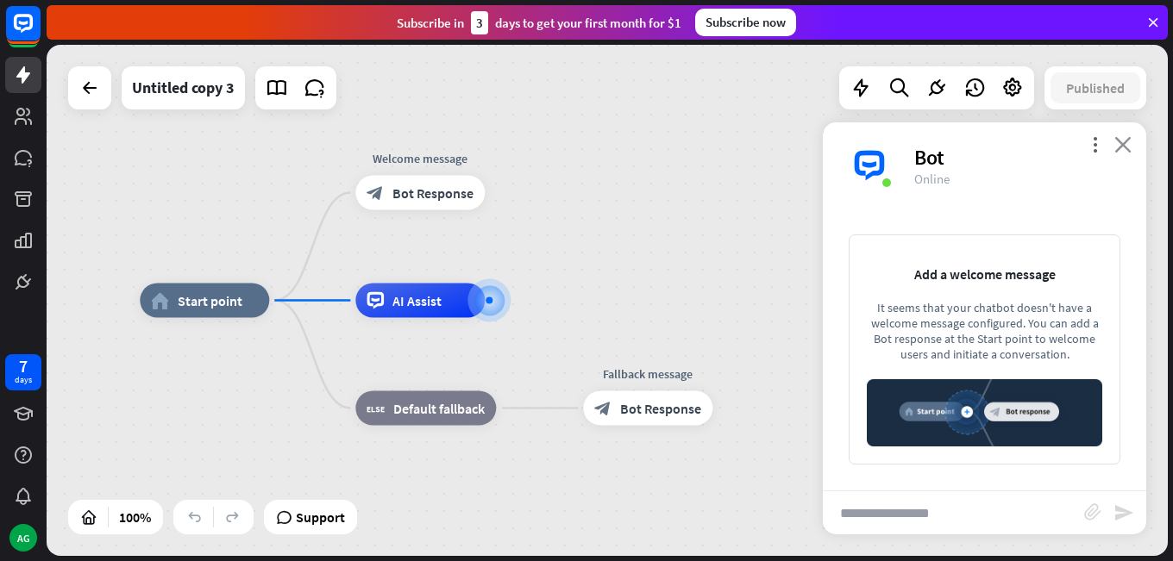
click at [1131, 143] on icon "close" at bounding box center [1122, 144] width 17 height 16
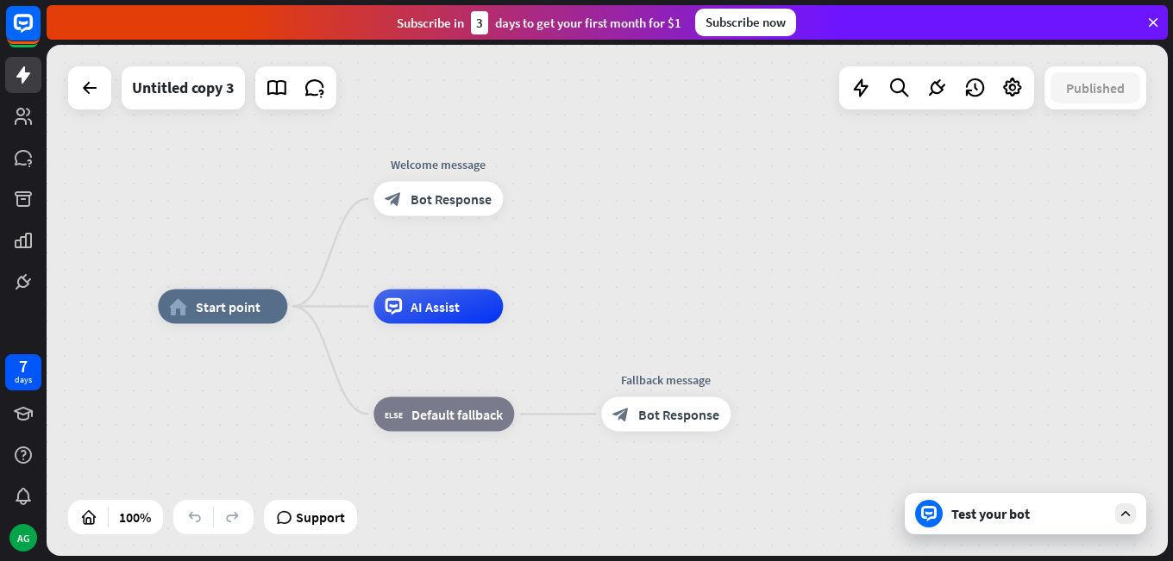
drag, startPoint x: 328, startPoint y: 242, endPoint x: 347, endPoint y: 251, distance: 20.8
click at [373, 216] on div "Edit name more_horiz plus Welcome message block_bot_response Bot Response" at bounding box center [437, 199] width 129 height 34
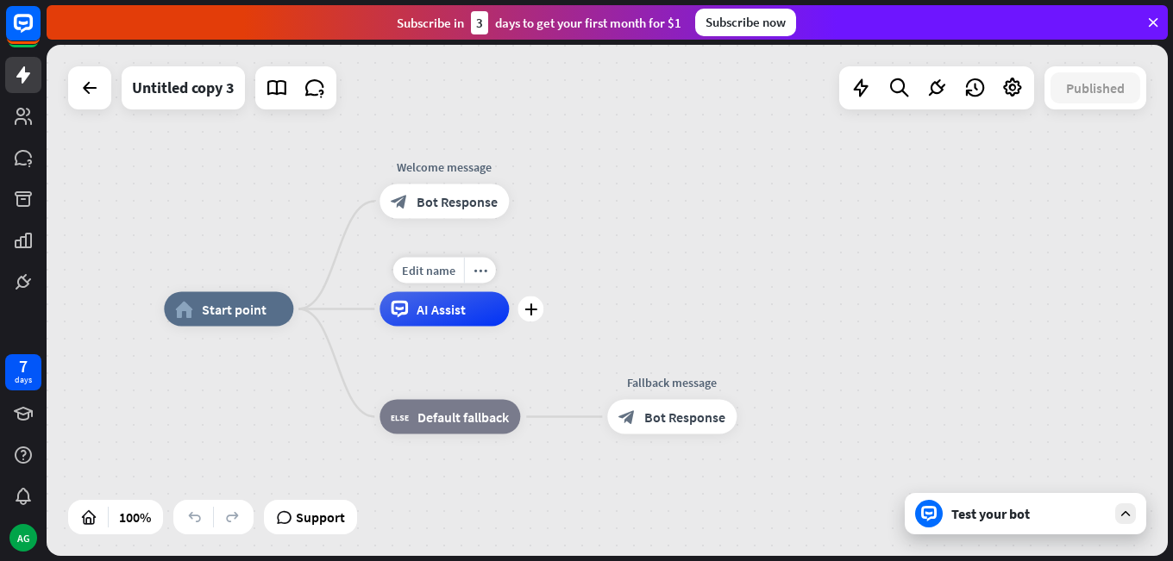
click at [415, 365] on div "home_2 Start point Welcome message block_bot_response Bot Response Edit name mo…" at bounding box center [724, 565] width 1121 height 511
drag, startPoint x: 268, startPoint y: 197, endPoint x: 279, endPoint y: 213, distance: 19.1
click at [279, 212] on div "home_2 Start point Welcome message block_bot_response Bot Response AI Assist bl…" at bounding box center [607, 300] width 1121 height 511
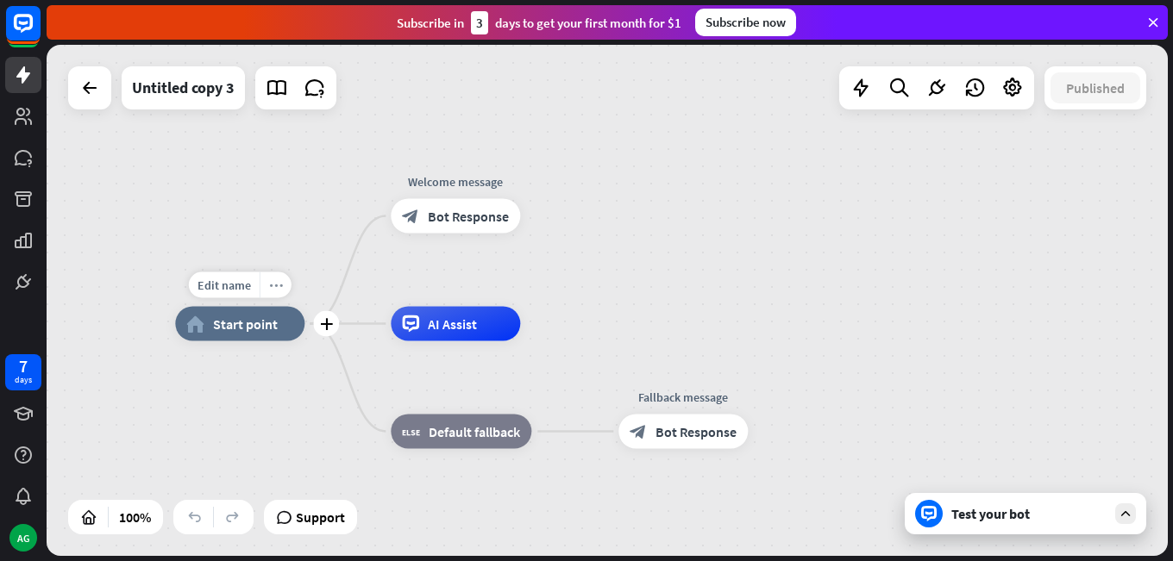
click at [272, 291] on icon "more_horiz" at bounding box center [276, 285] width 14 height 13
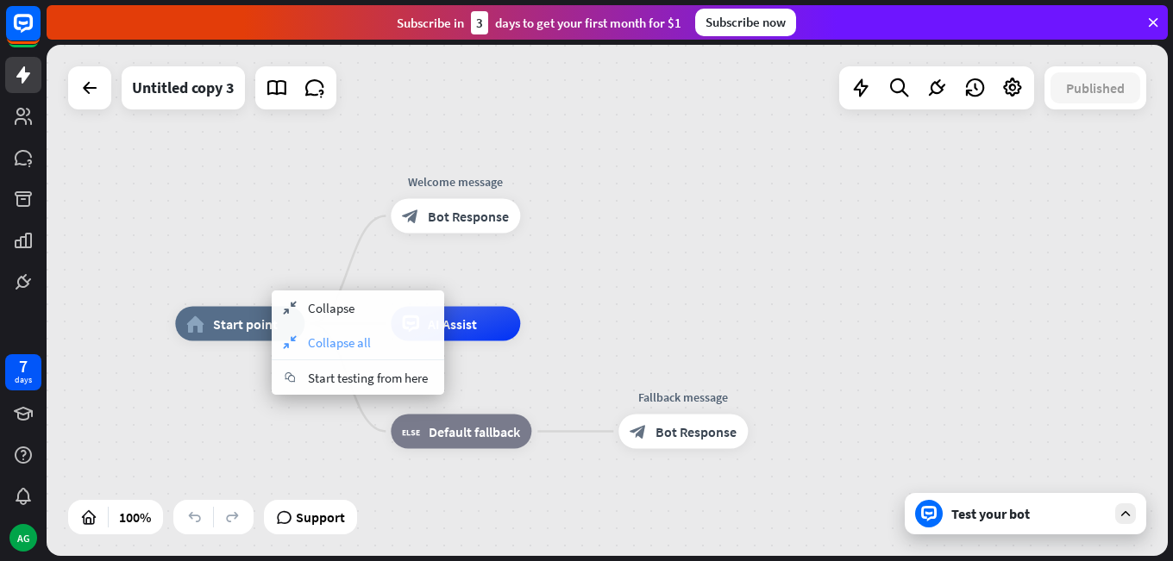
click at [321, 339] on span "Collapse all" at bounding box center [339, 343] width 63 height 16
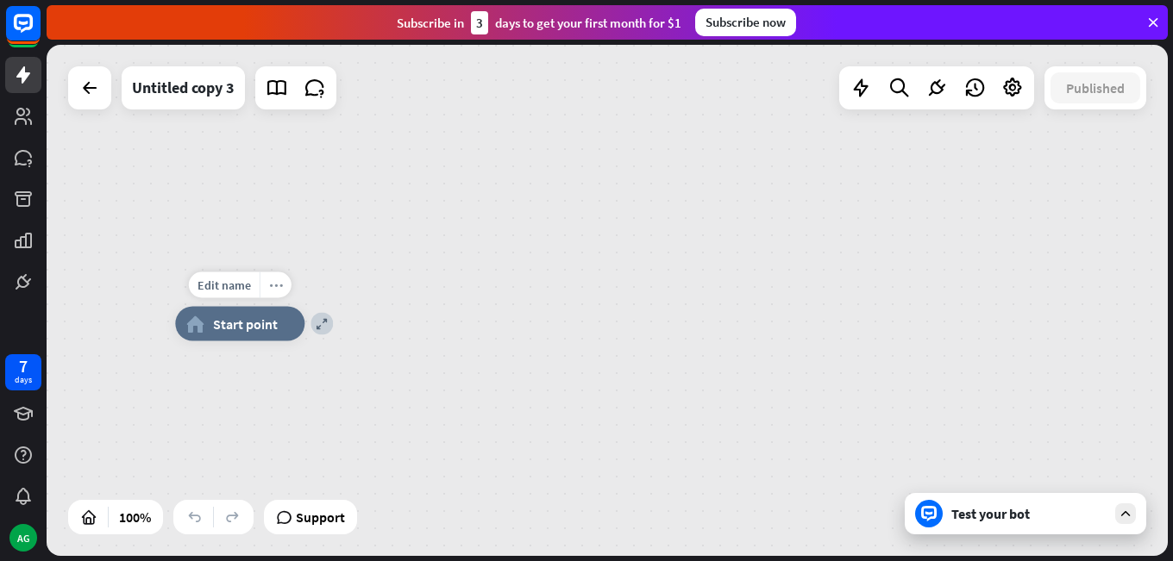
click at [271, 285] on icon "more_horiz" at bounding box center [276, 285] width 14 height 13
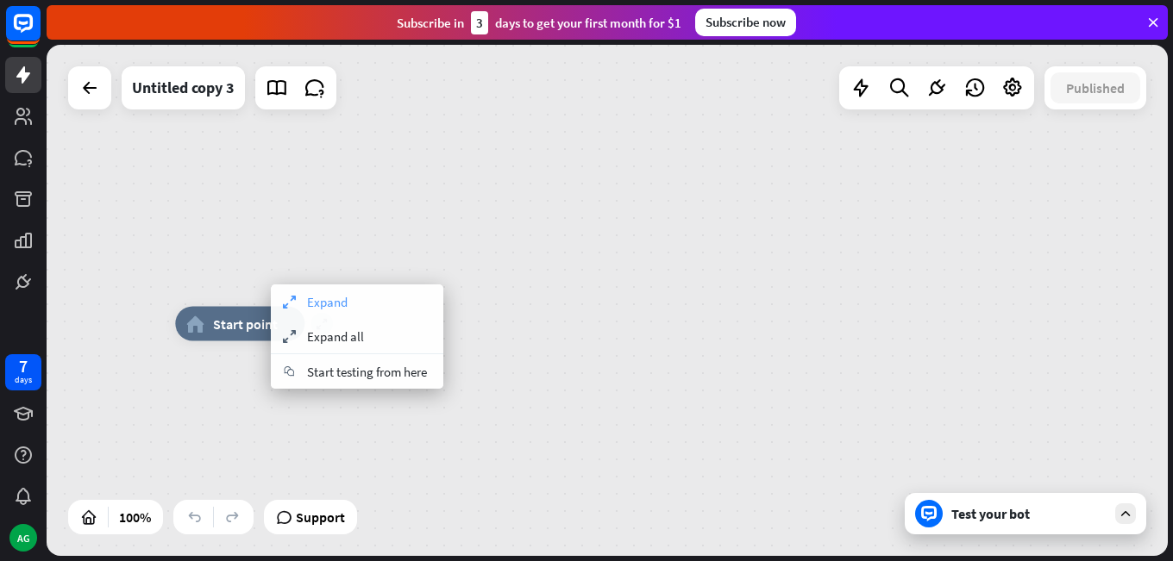
click at [290, 298] on icon "expand" at bounding box center [288, 302] width 19 height 14
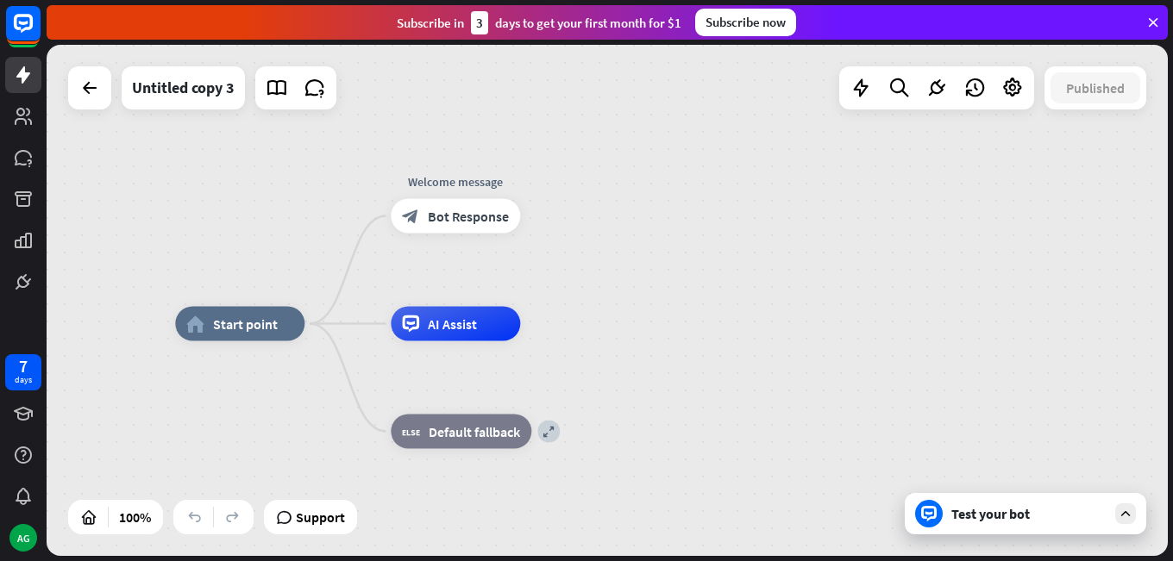
click at [294, 210] on div "Edit name more_horiz home_2 Start point Welcome message block_bot_response Bot …" at bounding box center [607, 300] width 1121 height 511
click at [492, 182] on icon "more_horiz" at bounding box center [492, 177] width 14 height 13
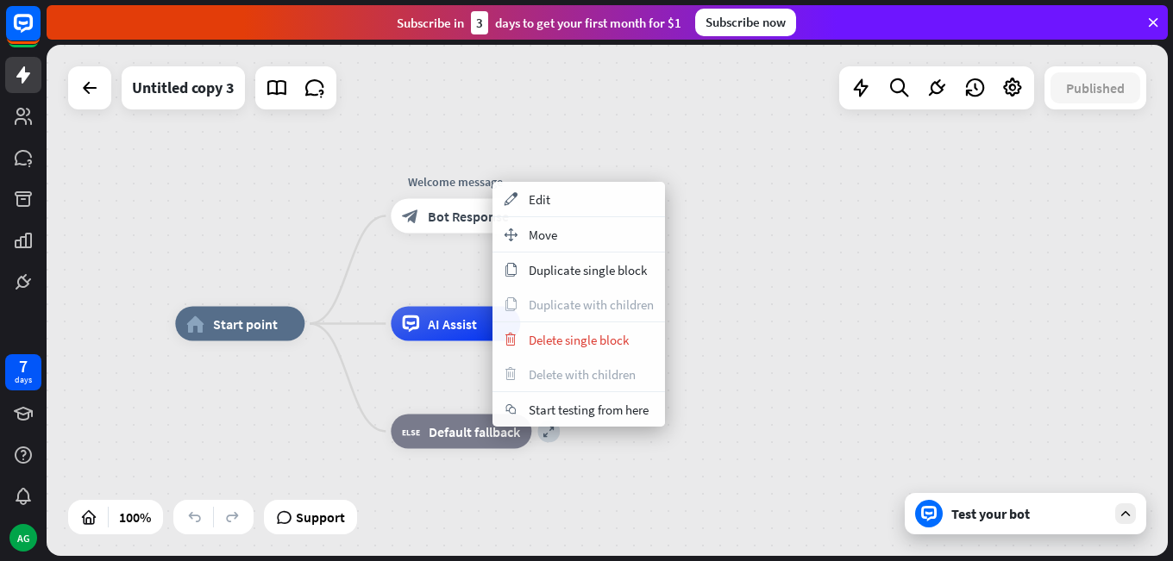
click at [749, 288] on div "home_2 Start point Welcome message block_bot_response Bot Response AI Assist ex…" at bounding box center [607, 300] width 1121 height 511
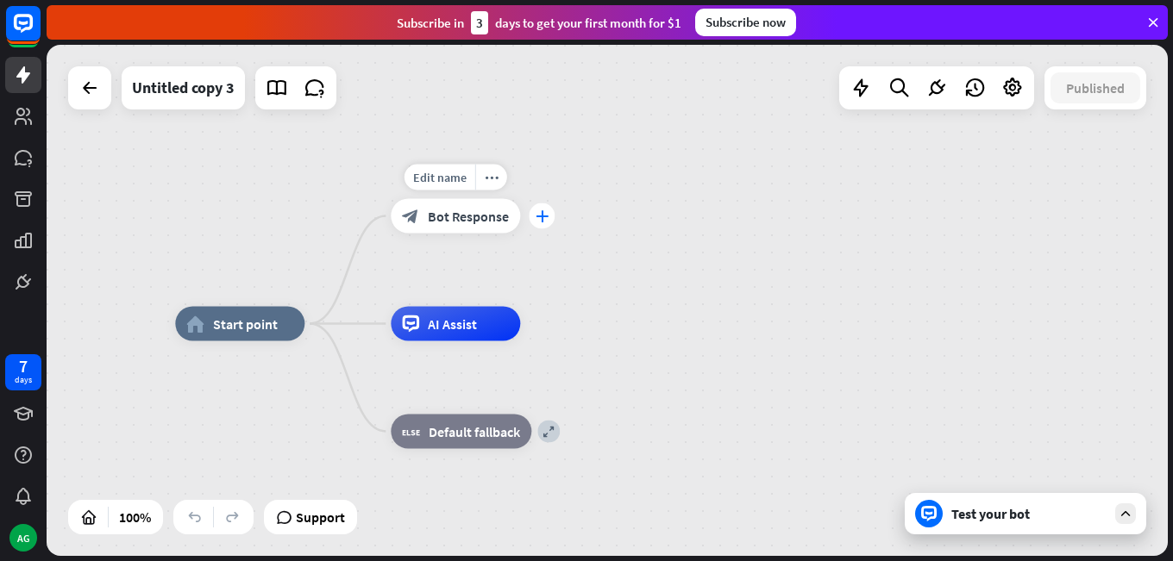
click at [542, 216] on icon "plus" at bounding box center [542, 216] width 13 height 12
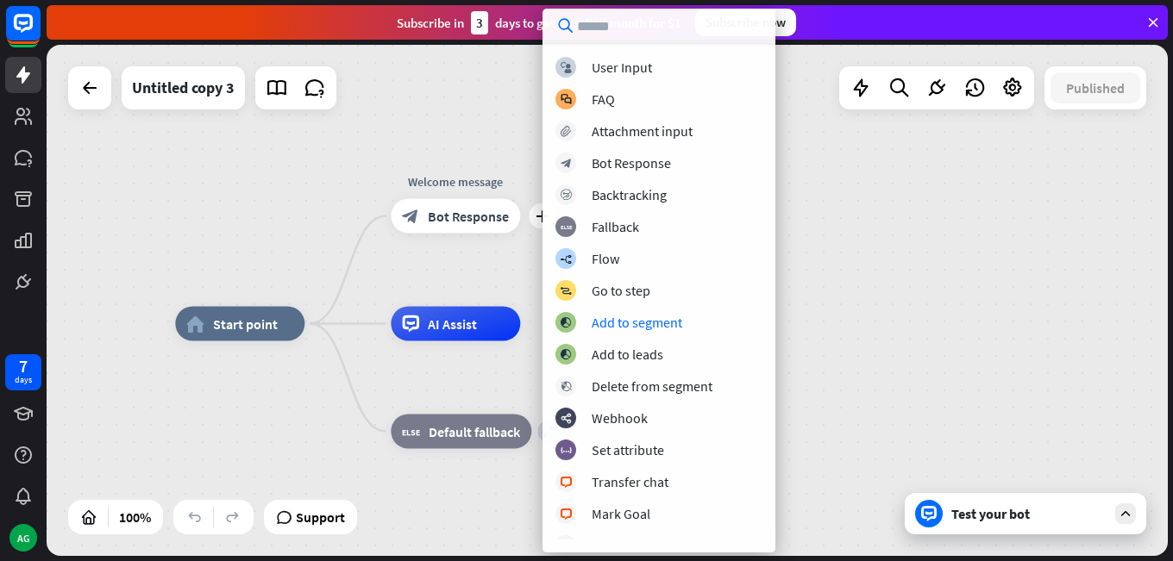
click at [325, 134] on div "home_2 Start point Edit name more_horiz plus Welcome message block_bot_response…" at bounding box center [607, 300] width 1121 height 511
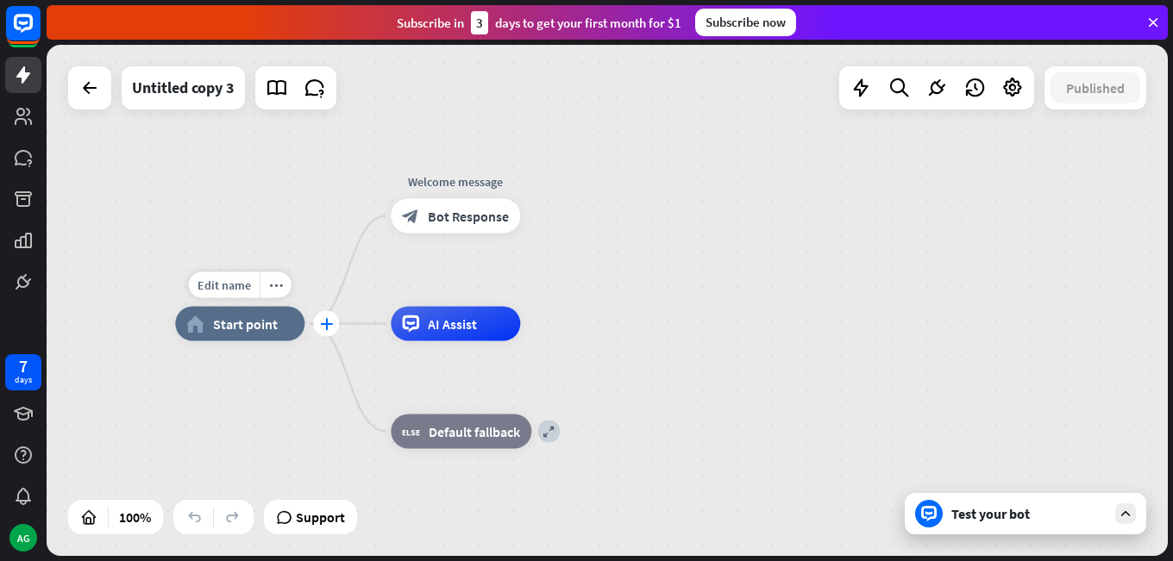
click at [332, 329] on icon "plus" at bounding box center [326, 324] width 13 height 12
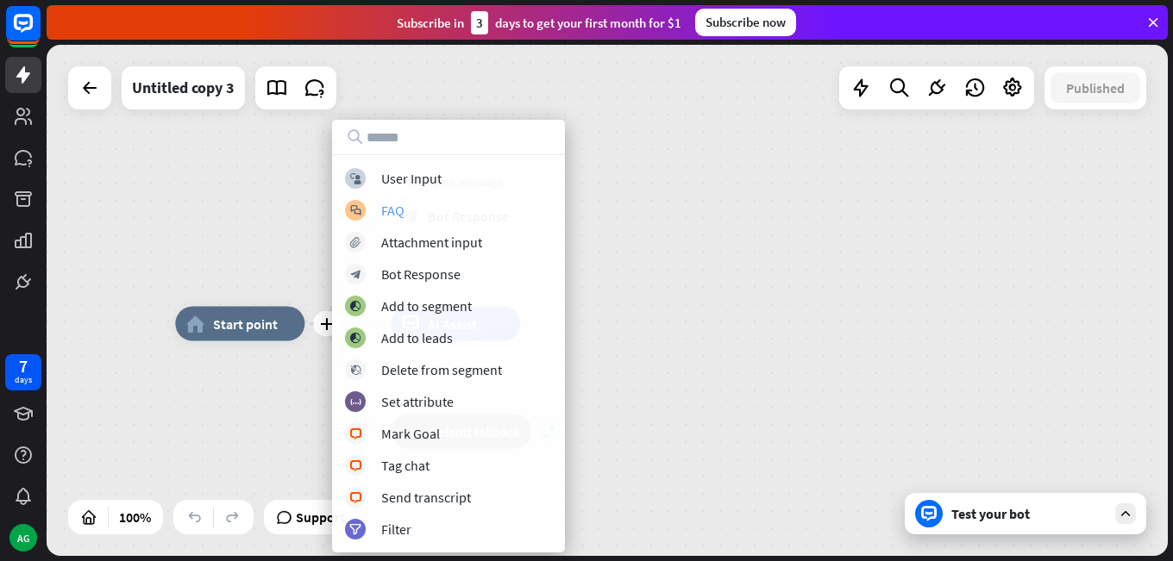
click at [406, 213] on div "block_faq FAQ" at bounding box center [448, 210] width 207 height 21
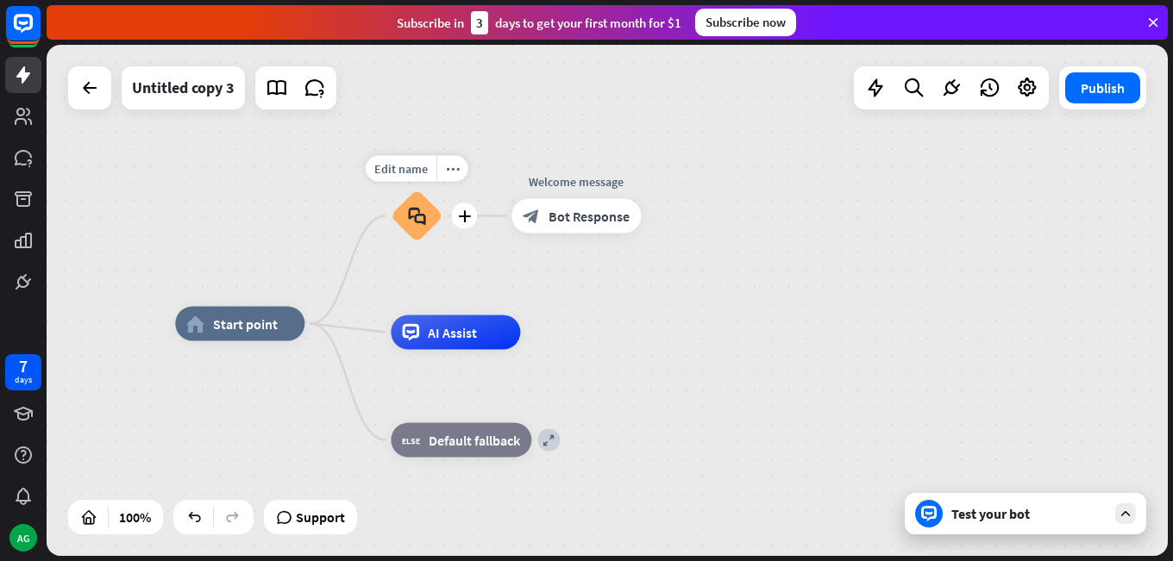
click at [417, 215] on icon "block_faq" at bounding box center [417, 216] width 18 height 19
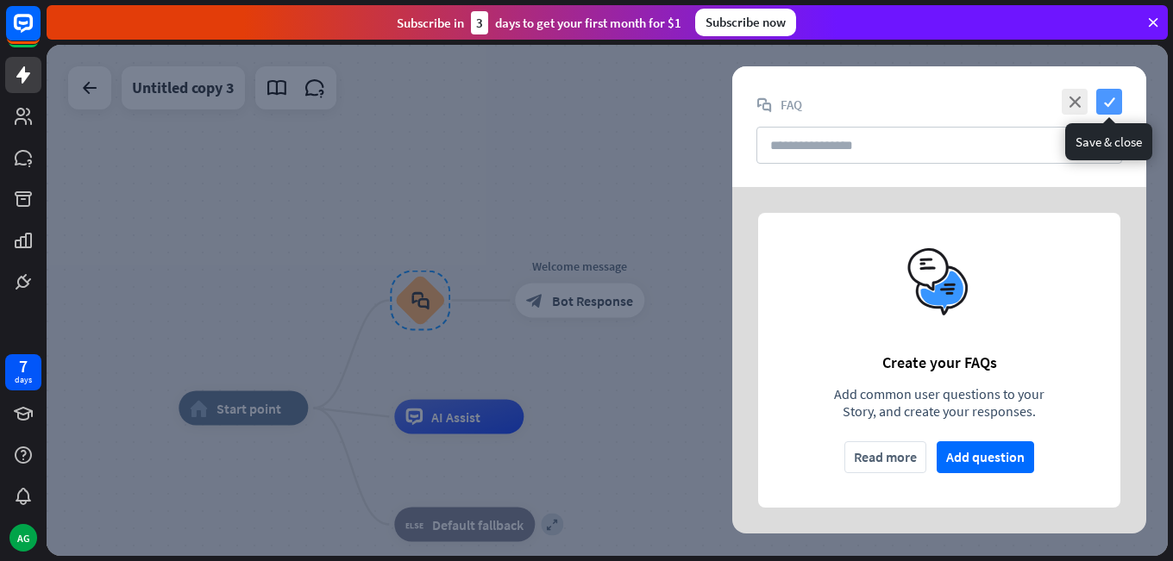
click at [1119, 109] on icon "check" at bounding box center [1109, 102] width 26 height 26
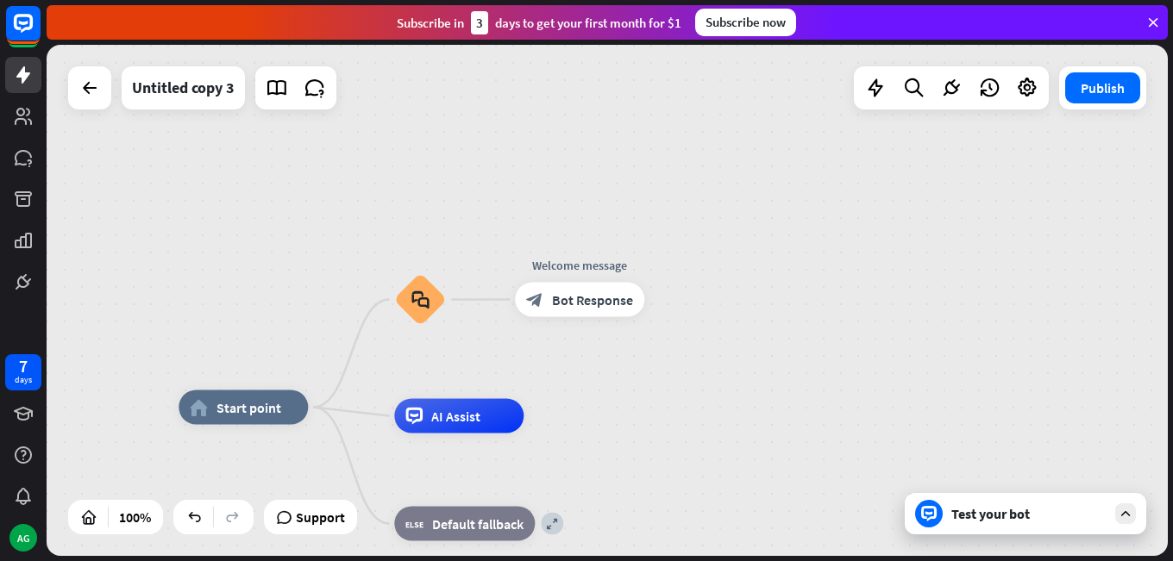
click at [434, 182] on div "home_2 Start point block_faq Welcome message block_bot_response Bot Response AI…" at bounding box center [607, 300] width 1121 height 511
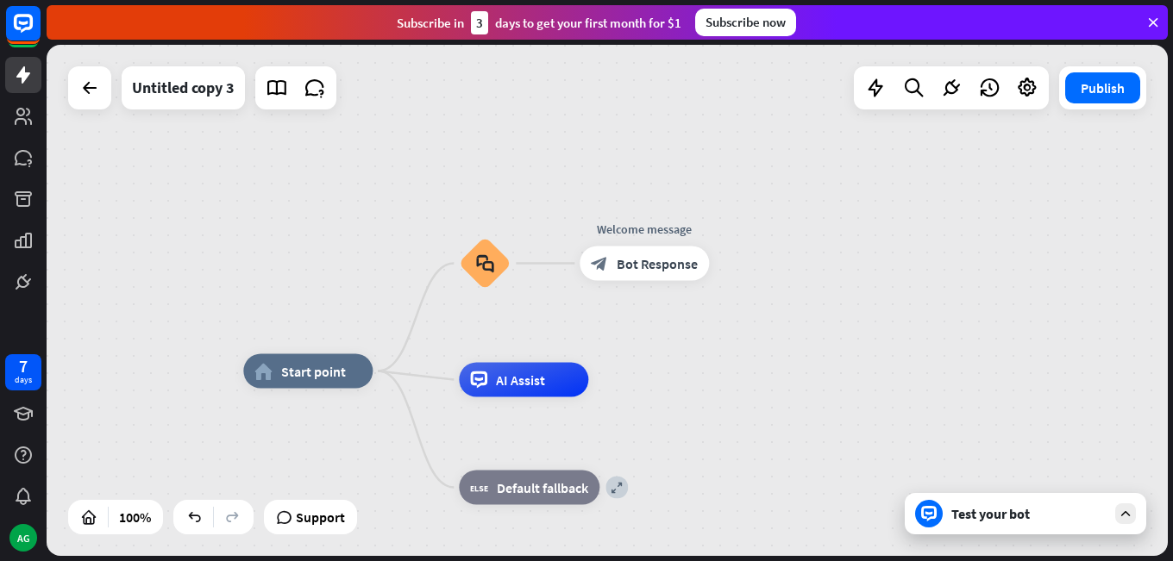
drag, startPoint x: 448, startPoint y: 193, endPoint x: 503, endPoint y: 165, distance: 62.1
click at [503, 165] on div "home_2 Start point block_faq Welcome message block_bot_response Bot Response AI…" at bounding box center [607, 300] width 1121 height 511
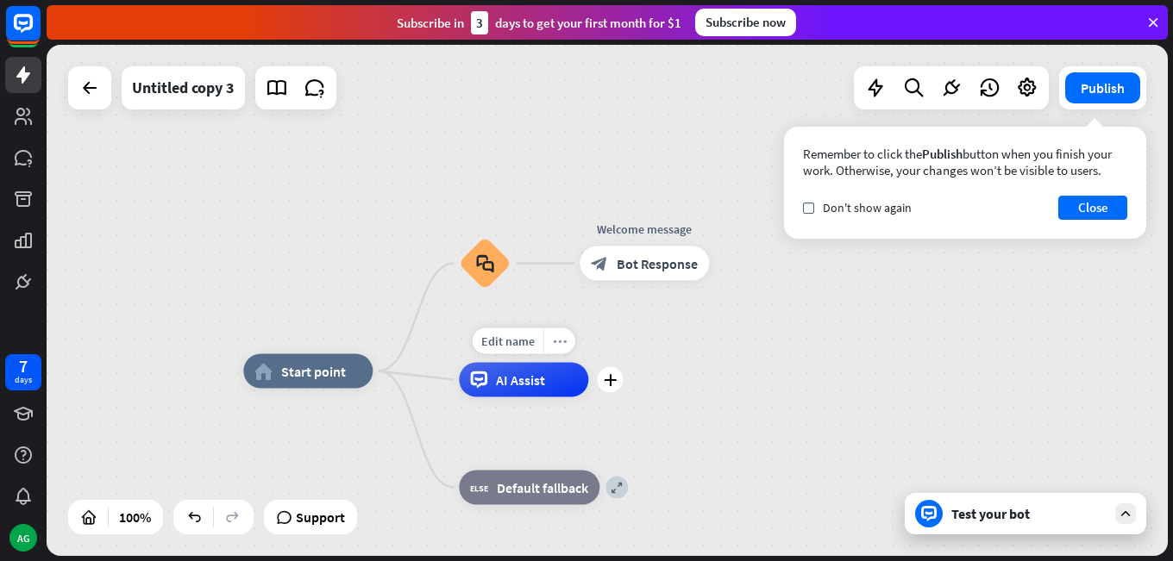
click at [557, 342] on icon "more_horiz" at bounding box center [560, 341] width 14 height 13
click at [557, 318] on div "home_2 Start point block_faq Welcome message block_bot_response Bot Response pl…" at bounding box center [607, 300] width 1121 height 511
click at [564, 451] on icon "more_horiz" at bounding box center [565, 448] width 14 height 13
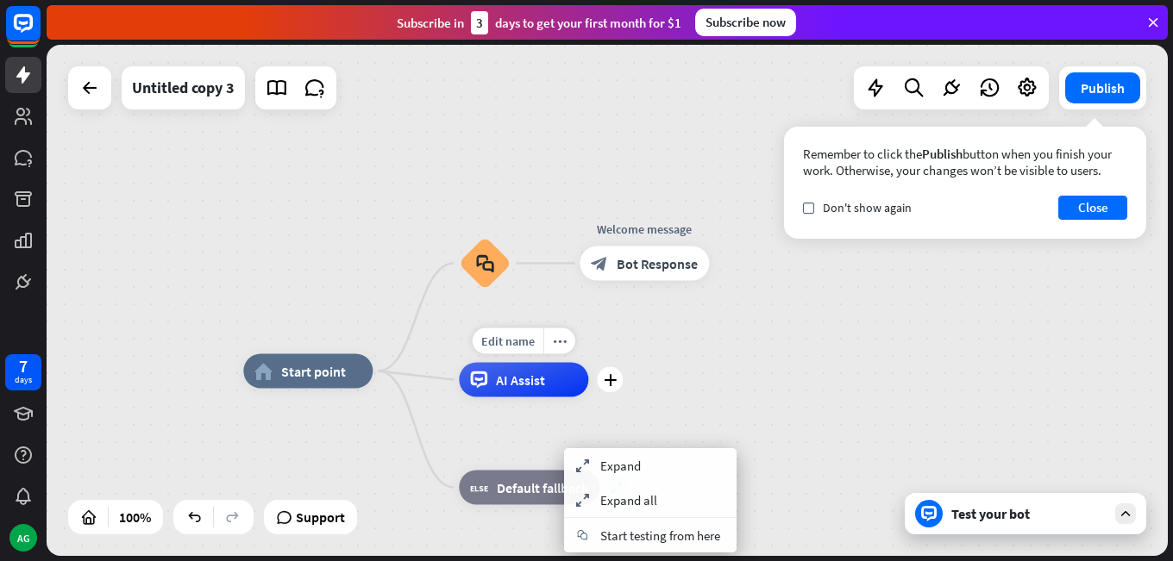
click at [588, 398] on div "Edit name more_horiz plus AI Assist" at bounding box center [523, 380] width 129 height 34
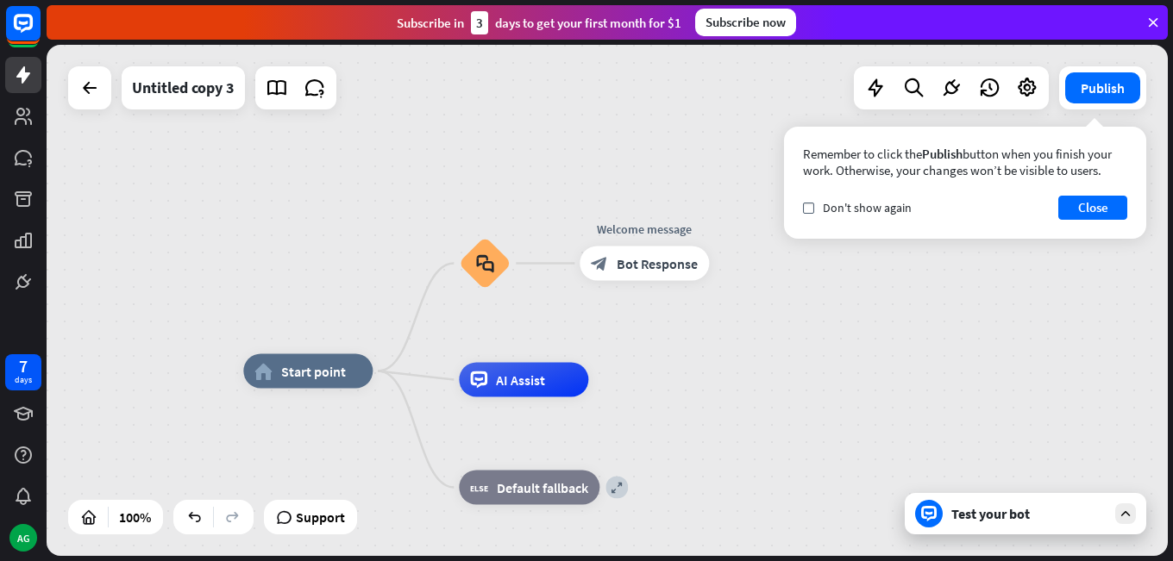
click at [493, 195] on div "home_2 Start point Edit name more_horiz block_faq Edit name more_horiz Welcome …" at bounding box center [607, 300] width 1121 height 511
click at [484, 277] on div "block_faq" at bounding box center [485, 264] width 52 height 52
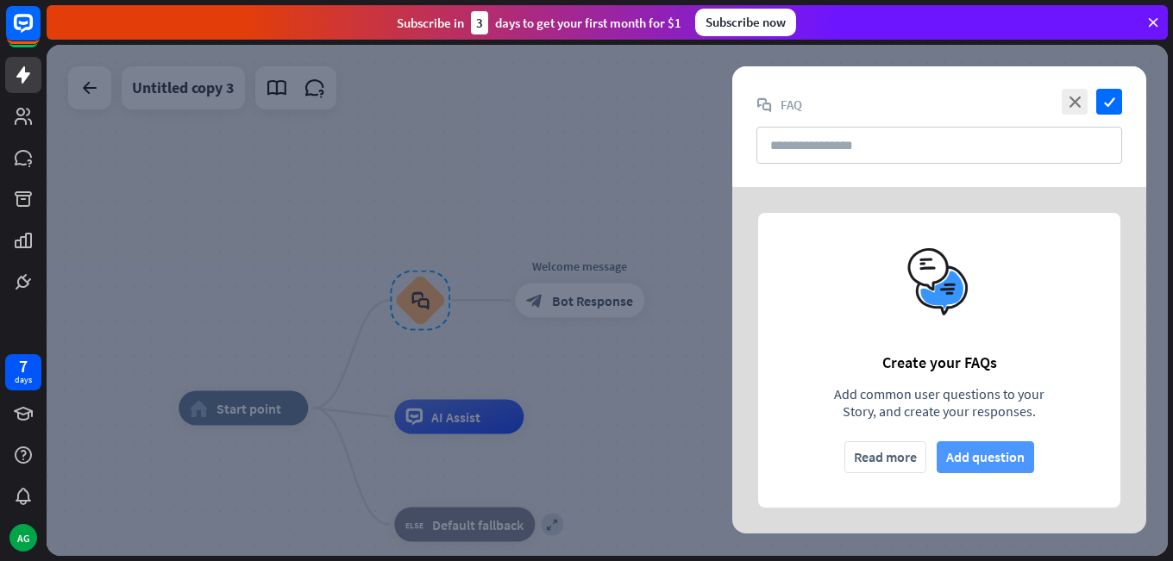
click at [942, 456] on button "Add question" at bounding box center [985, 458] width 97 height 32
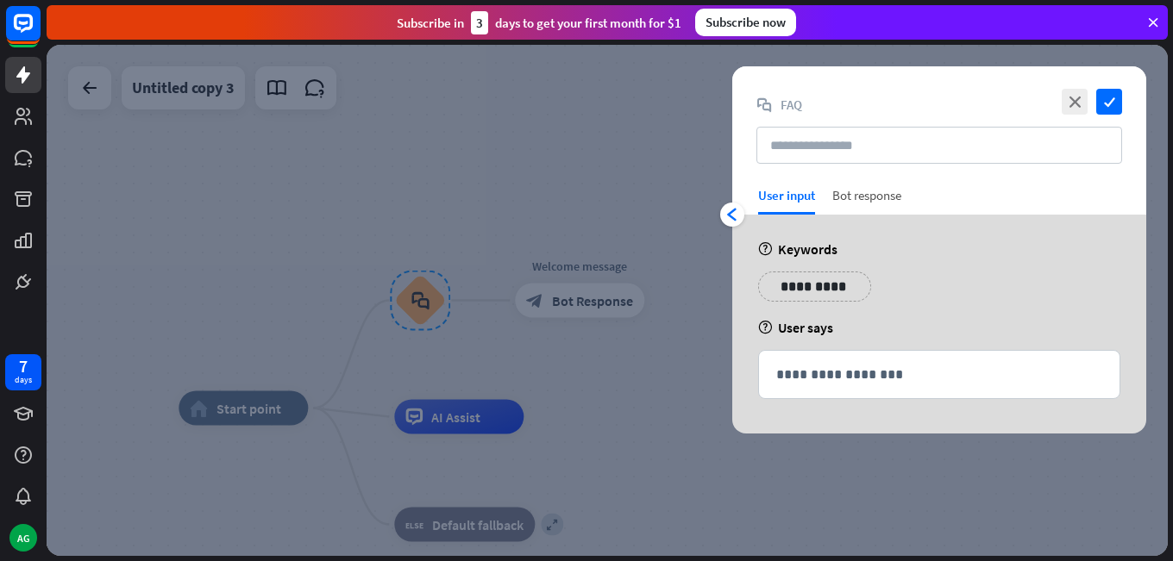
click at [846, 196] on div "Bot response" at bounding box center [866, 201] width 69 height 28
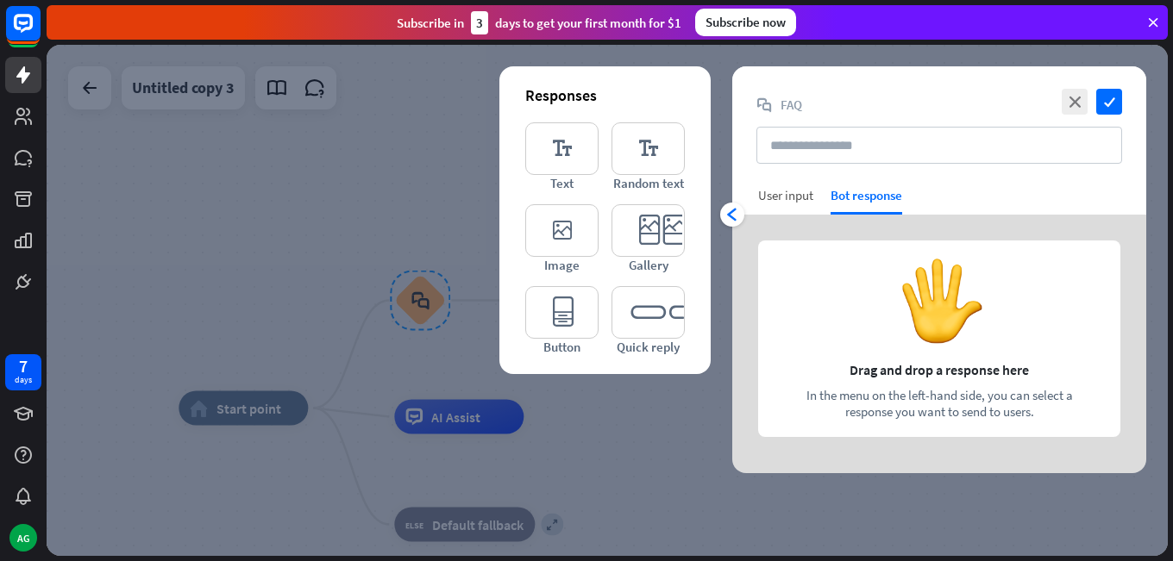
click at [780, 197] on div "User input" at bounding box center [785, 195] width 55 height 16
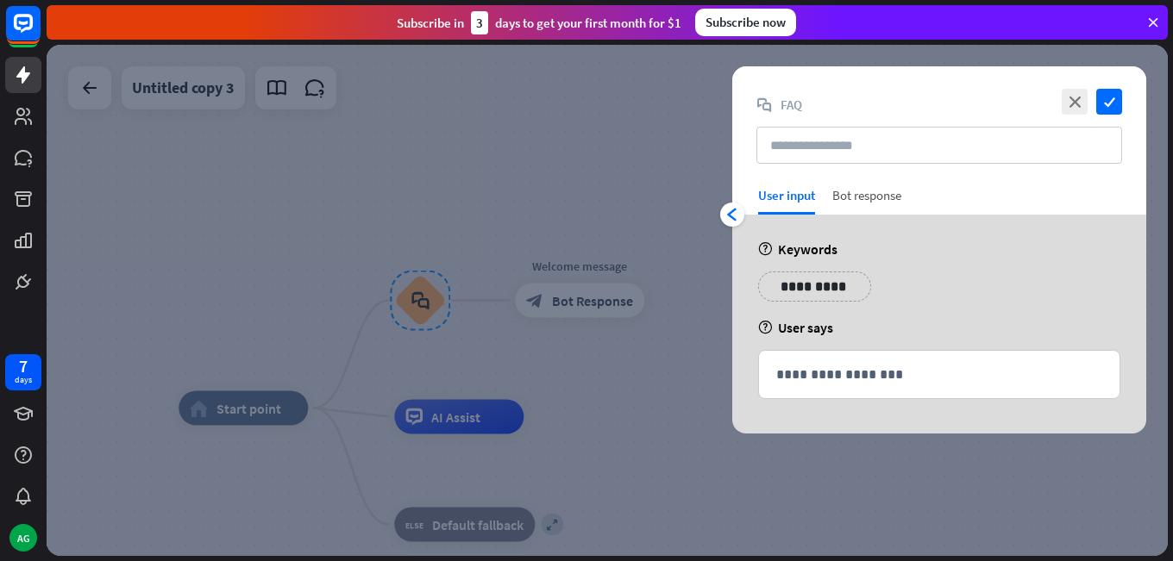
click at [859, 202] on div "Bot response" at bounding box center [866, 201] width 69 height 28
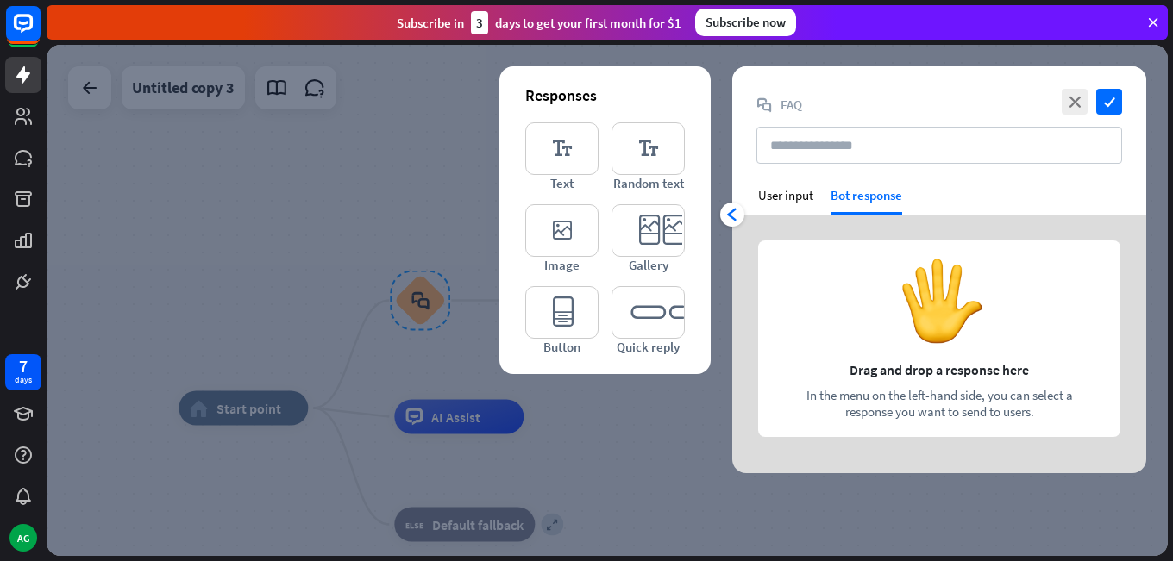
click at [747, 197] on div "arrowhead_left User input Bot response" at bounding box center [939, 201] width 414 height 28
click at [793, 191] on div "User input" at bounding box center [785, 195] width 55 height 16
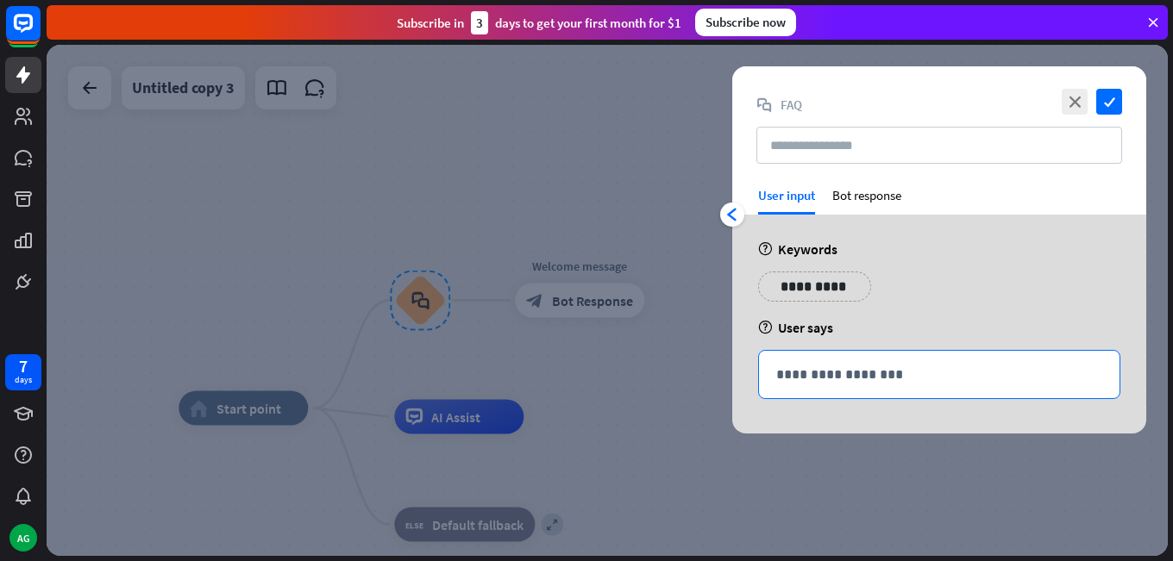
click at [855, 372] on p "**********" at bounding box center [939, 375] width 326 height 22
click at [918, 303] on div "**********" at bounding box center [939, 293] width 373 height 43
click at [852, 210] on div "Bot response" at bounding box center [866, 201] width 69 height 28
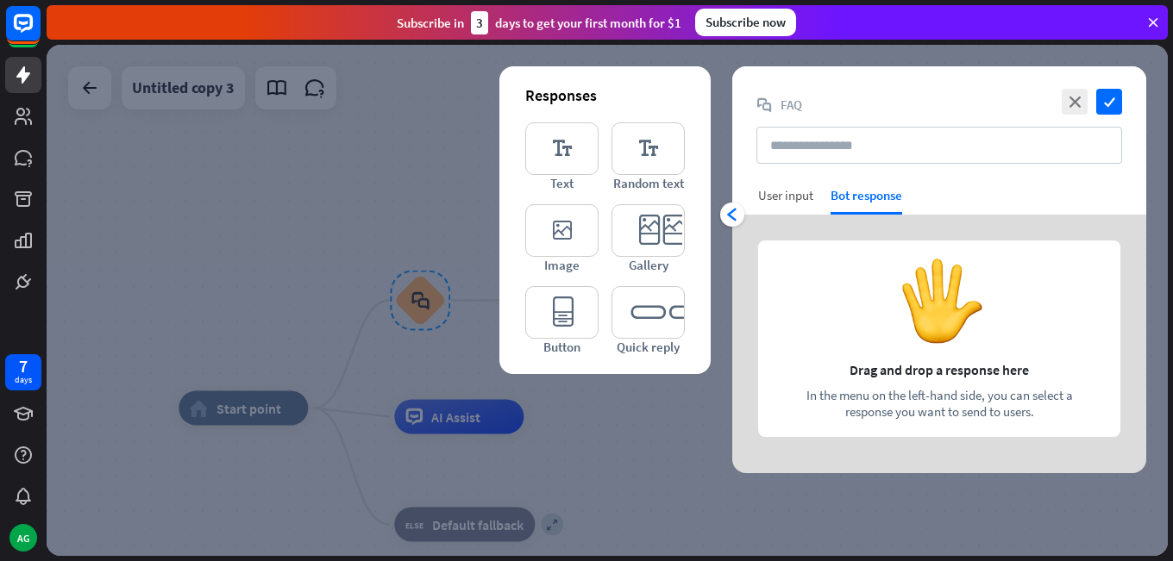
click at [769, 197] on div "User input" at bounding box center [785, 195] width 55 height 16
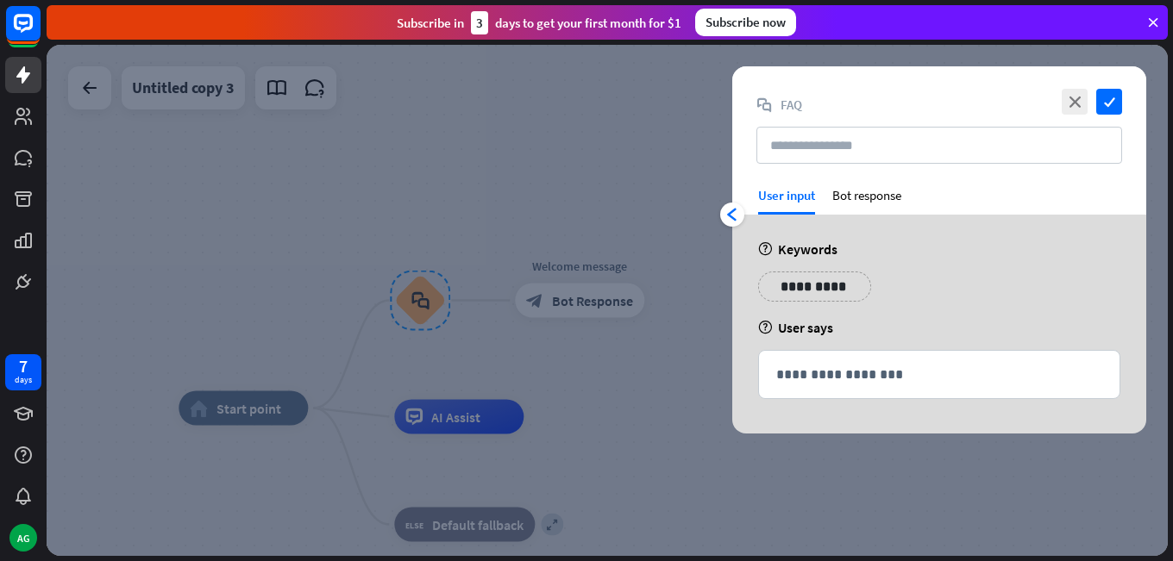
click at [768, 196] on div "User input" at bounding box center [786, 195] width 57 height 16
click at [726, 210] on icon "arrowhead_left" at bounding box center [732, 215] width 14 height 14
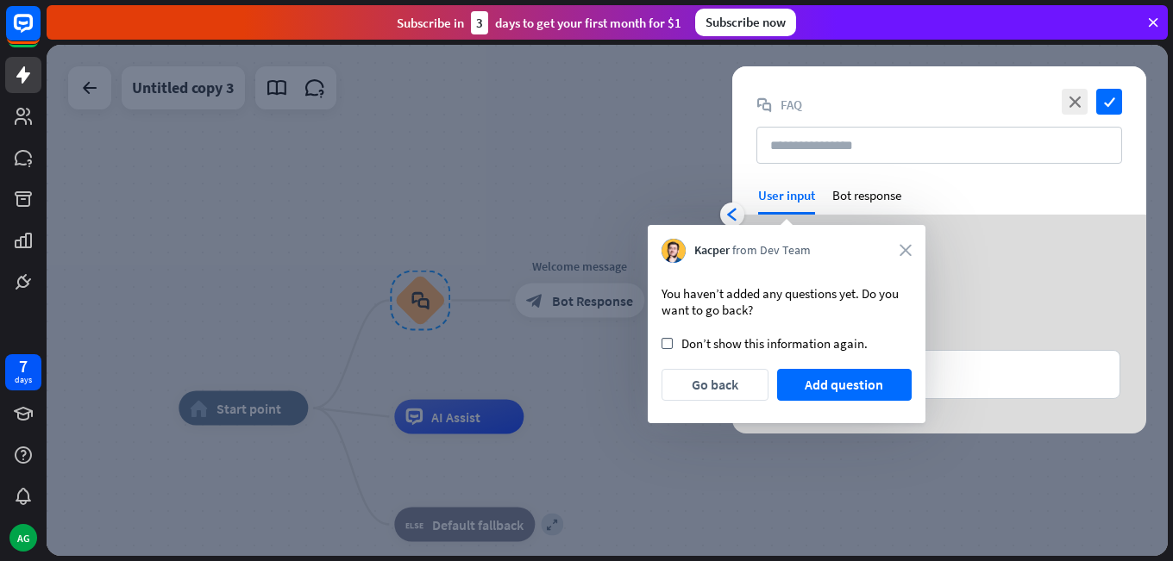
click at [917, 244] on div "Kacper from Dev Team close You haven’t added any questions yet. Do you want to …" at bounding box center [787, 324] width 278 height 198
click at [904, 242] on div "Kacper from Dev Team close" at bounding box center [786, 251] width 250 height 34
click at [899, 244] on div "Kacper from Dev Team close" at bounding box center [786, 251] width 250 height 34
click at [908, 256] on icon "close" at bounding box center [905, 251] width 12 height 12
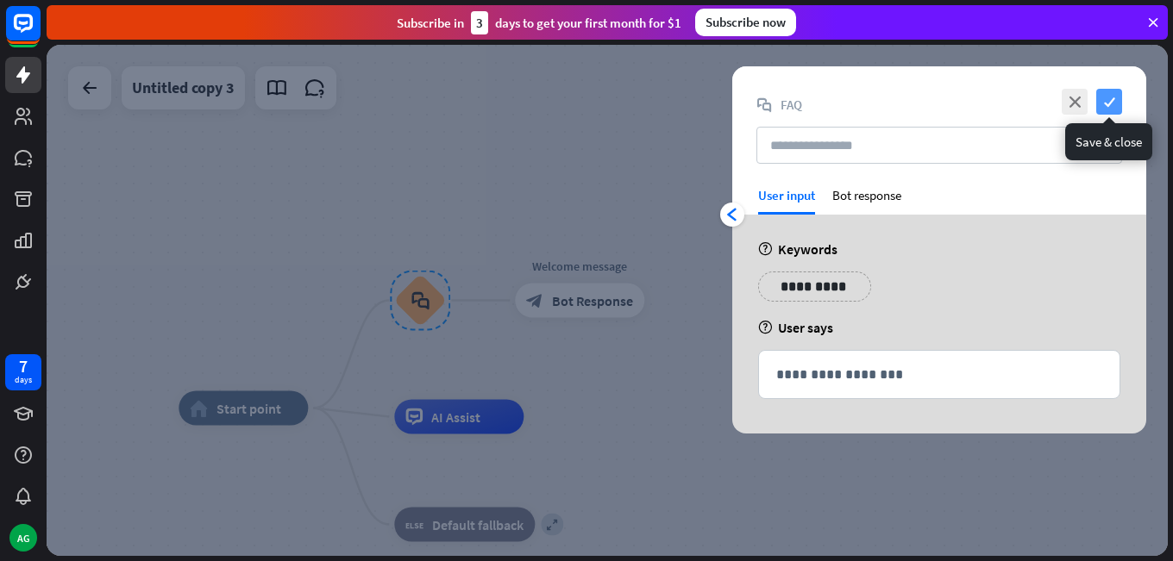
click at [1116, 110] on icon "check" at bounding box center [1109, 102] width 26 height 26
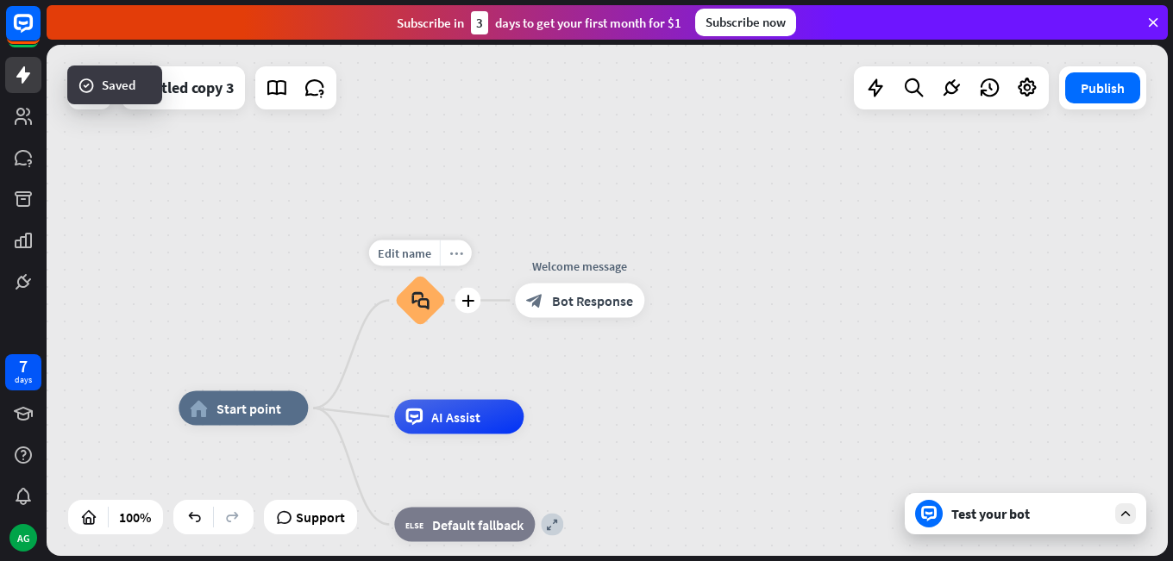
click at [449, 254] on icon "more_horiz" at bounding box center [456, 253] width 14 height 13
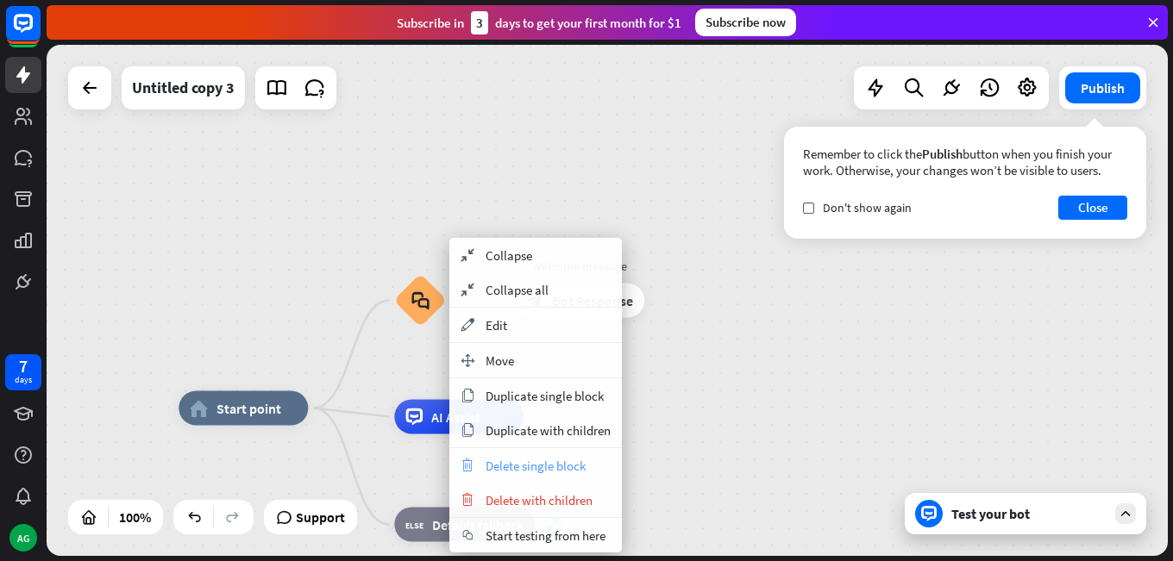
click at [516, 477] on div "trash Delete single block" at bounding box center [535, 465] width 172 height 34
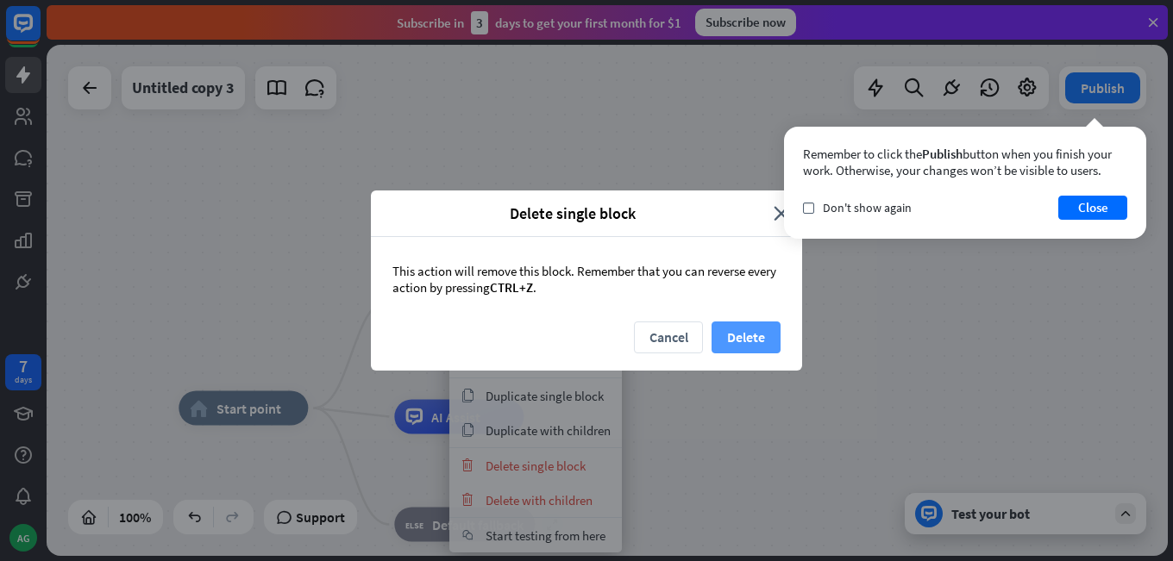
click at [725, 326] on button "Delete" at bounding box center [745, 338] width 69 height 32
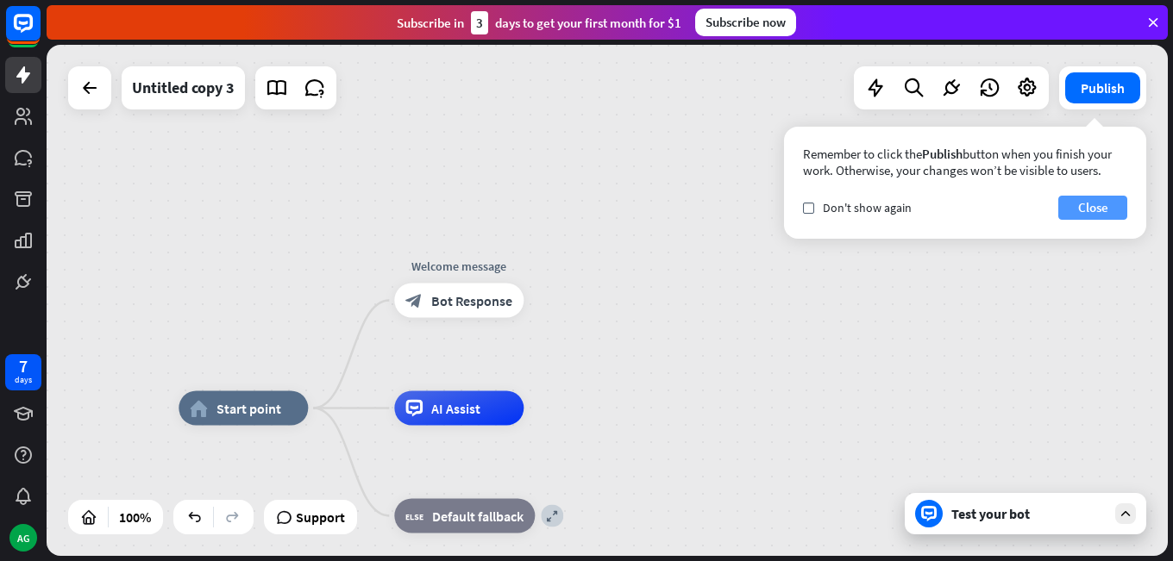
click at [1071, 218] on button "Close" at bounding box center [1092, 208] width 69 height 24
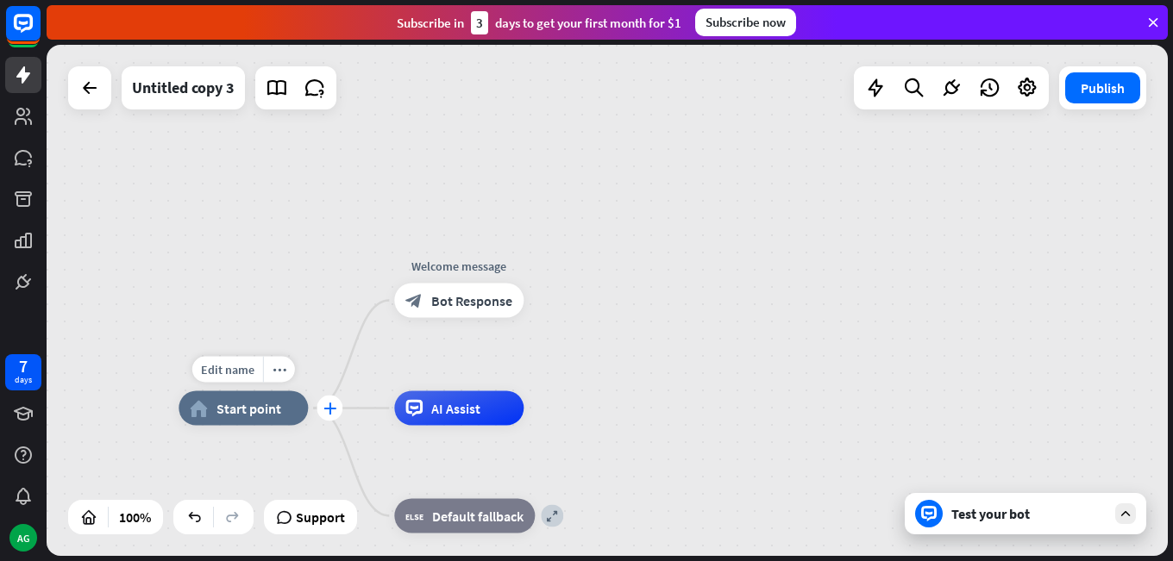
click at [334, 412] on icon "plus" at bounding box center [329, 409] width 13 height 12
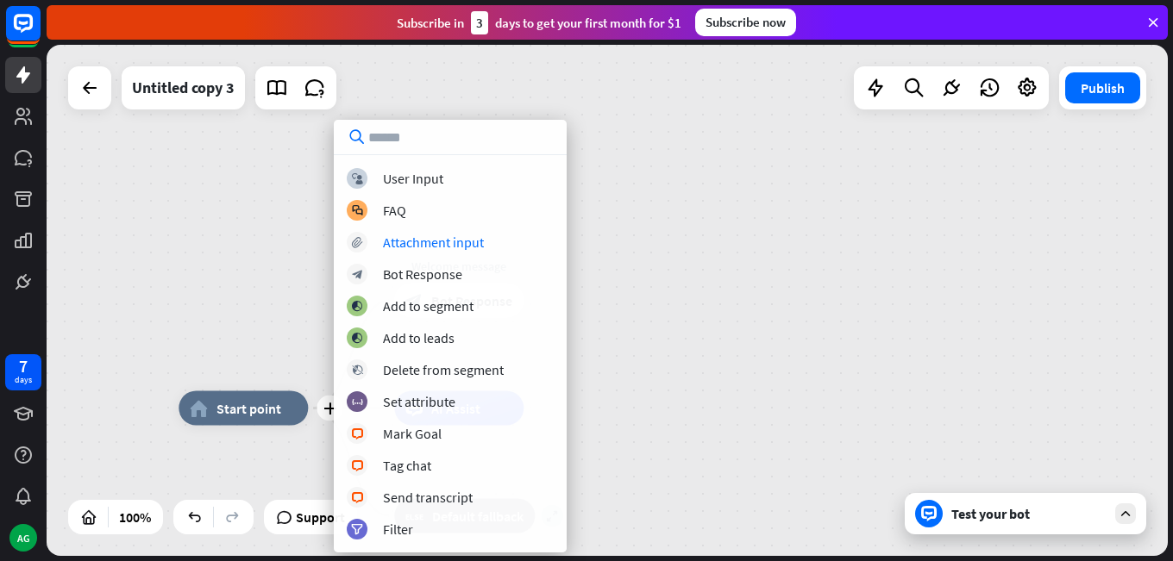
click at [241, 241] on div "plus home_2 Start point Welcome message block_bot_response Bot Response AI Assi…" at bounding box center [607, 300] width 1121 height 511
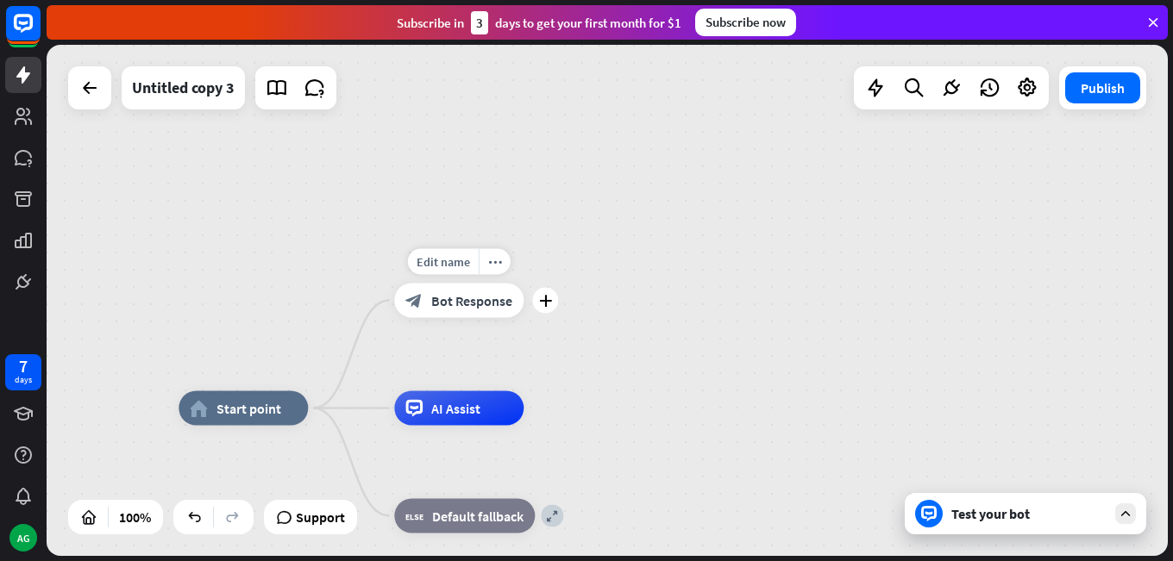
click at [442, 310] on div "block_bot_response Bot Response" at bounding box center [458, 301] width 129 height 34
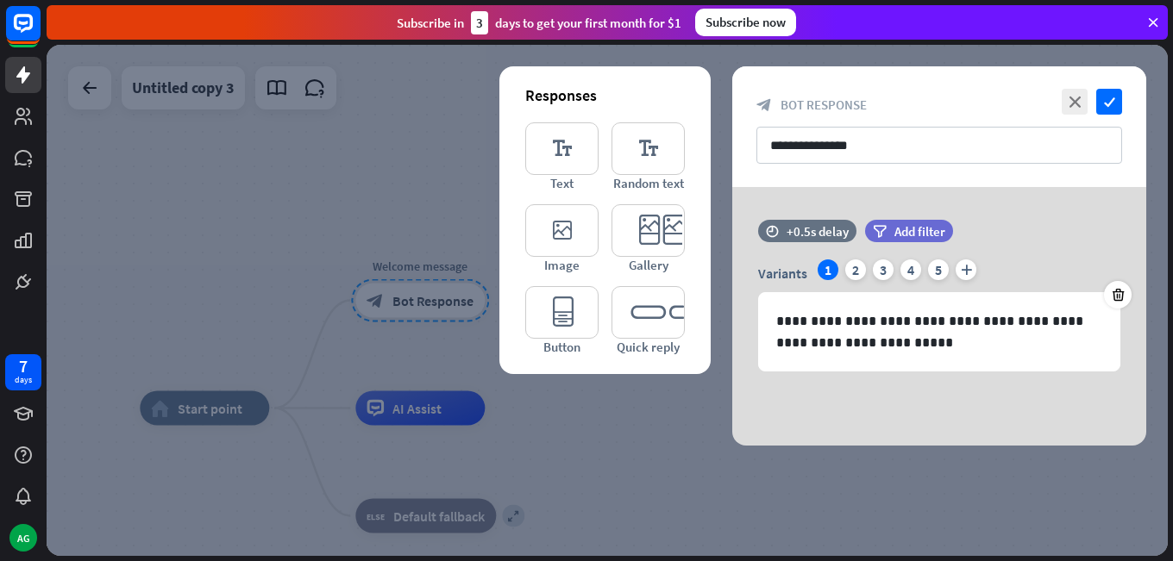
click at [177, 211] on div at bounding box center [607, 300] width 1121 height 511
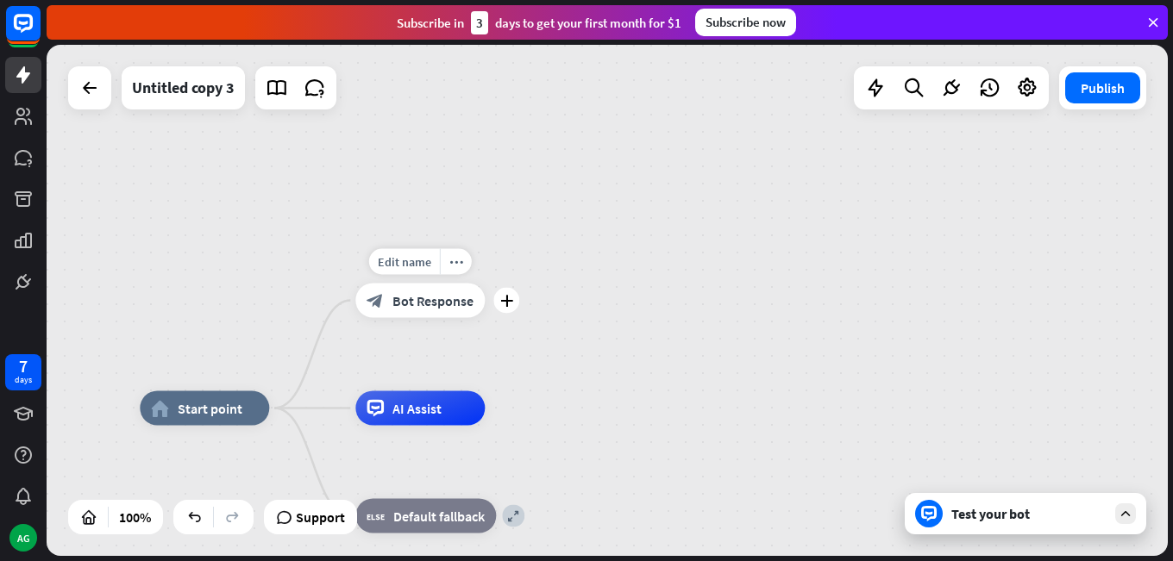
click at [437, 296] on span "Bot Response" at bounding box center [432, 300] width 81 height 17
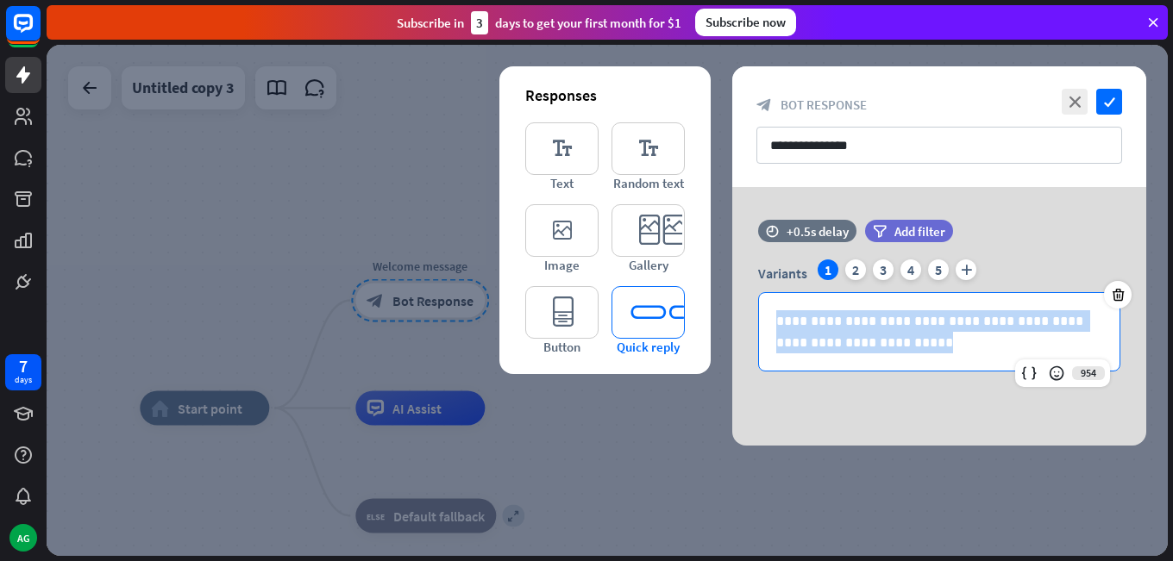
drag, startPoint x: 929, startPoint y: 335, endPoint x: 661, endPoint y: 289, distance: 272.2
click at [732, 289] on div "**********" at bounding box center [939, 316] width 414 height 259
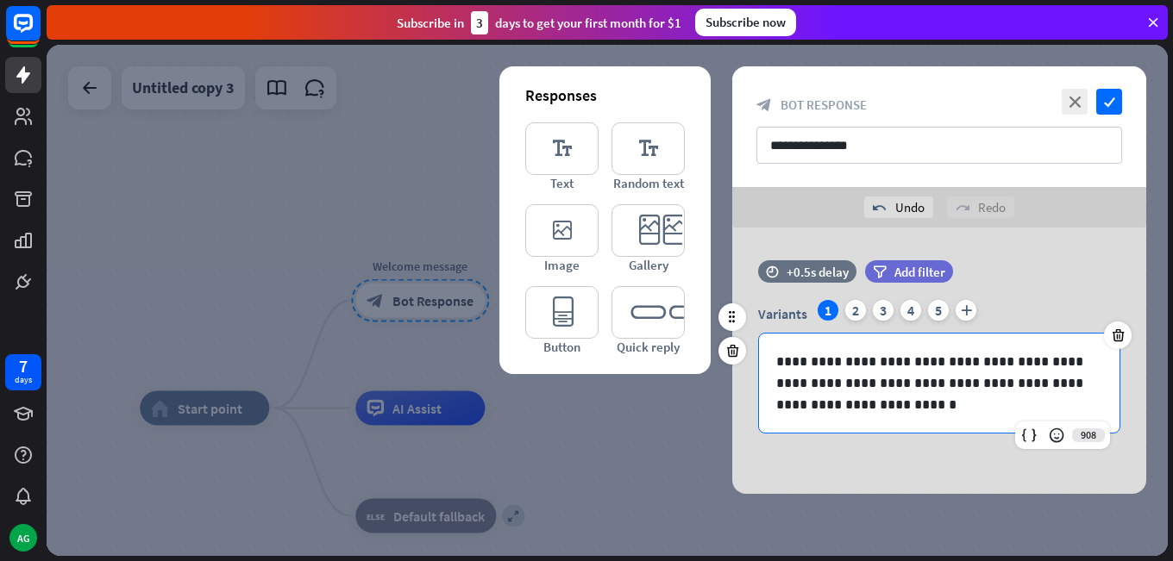
click at [1015, 275] on div "filter Add filter" at bounding box center [952, 271] width 174 height 22
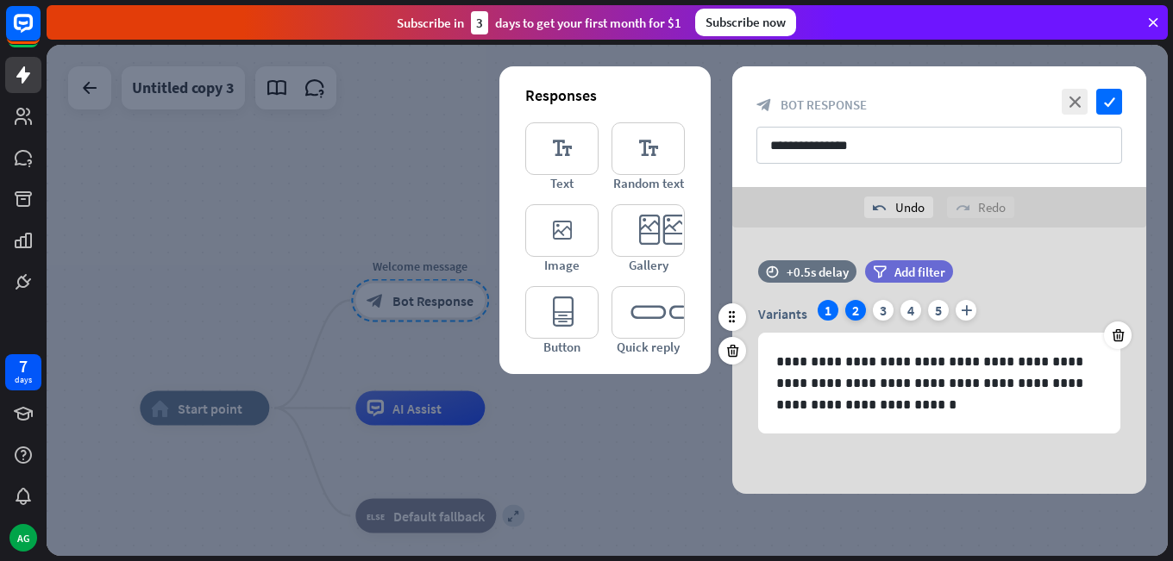
click at [855, 309] on div "2" at bounding box center [855, 310] width 21 height 21
click at [1123, 338] on icon at bounding box center [1118, 336] width 16 height 16
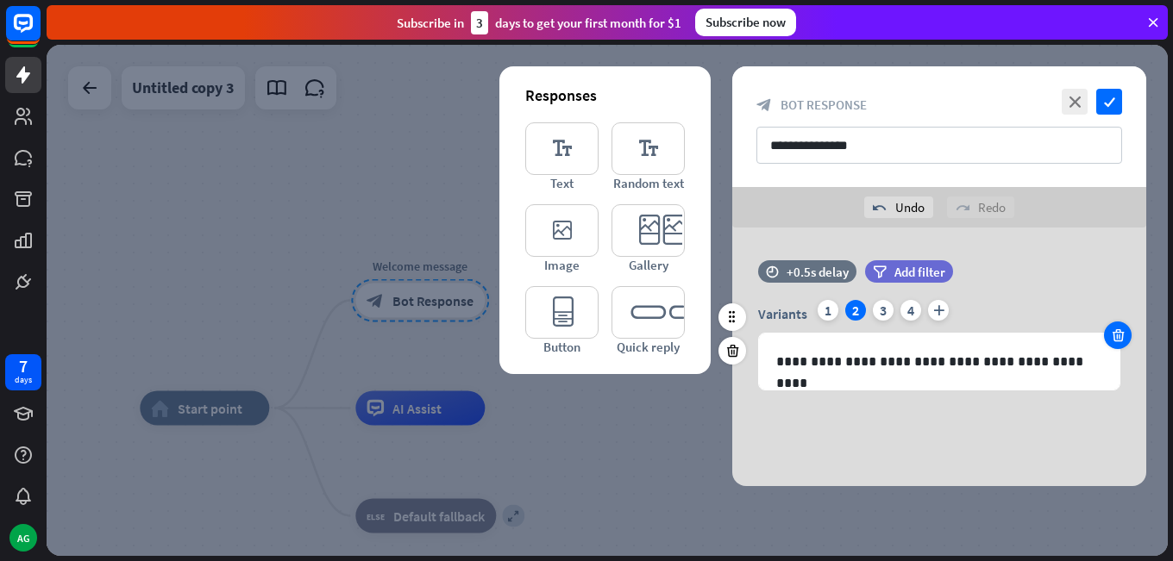
click at [1123, 338] on icon at bounding box center [1118, 336] width 16 height 16
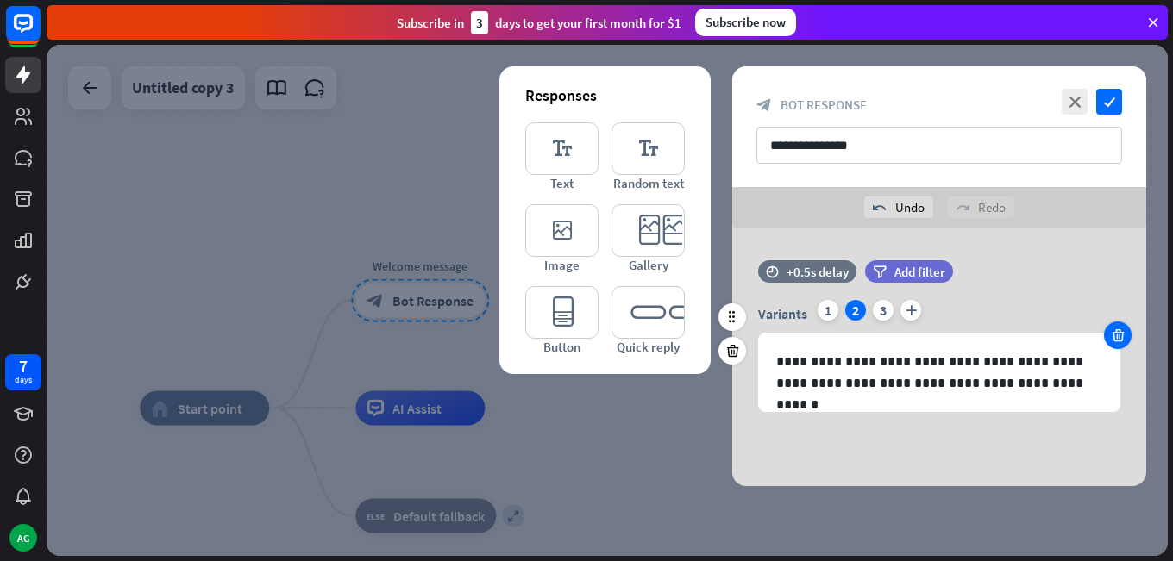
click at [1123, 338] on icon at bounding box center [1118, 336] width 16 height 16
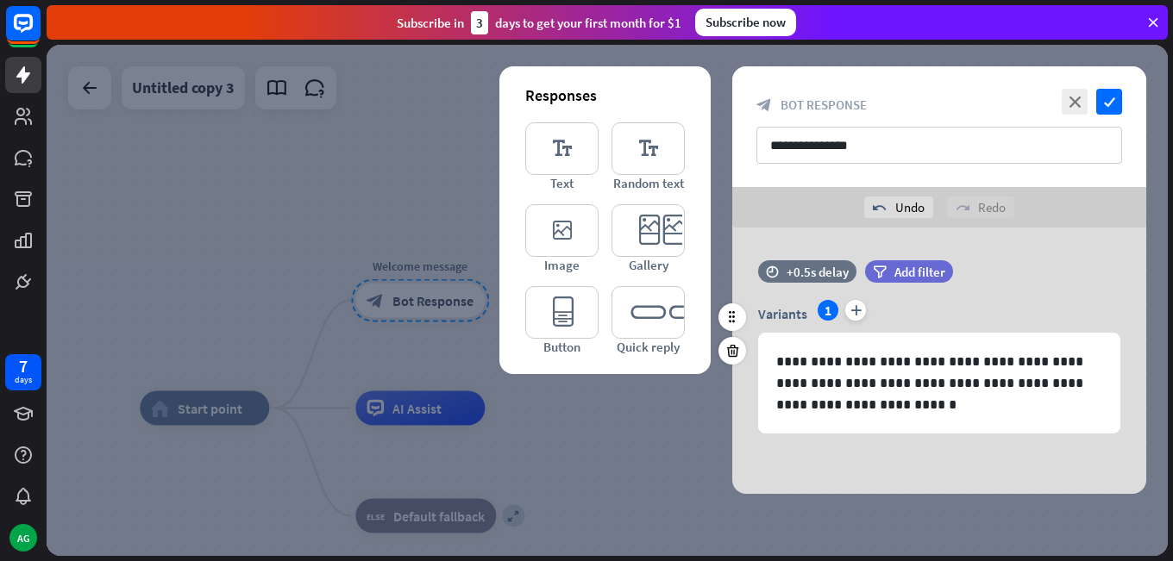
click at [1068, 301] on div "Variants 1 plus" at bounding box center [939, 314] width 362 height 28
click at [1106, 99] on icon "check" at bounding box center [1109, 102] width 26 height 26
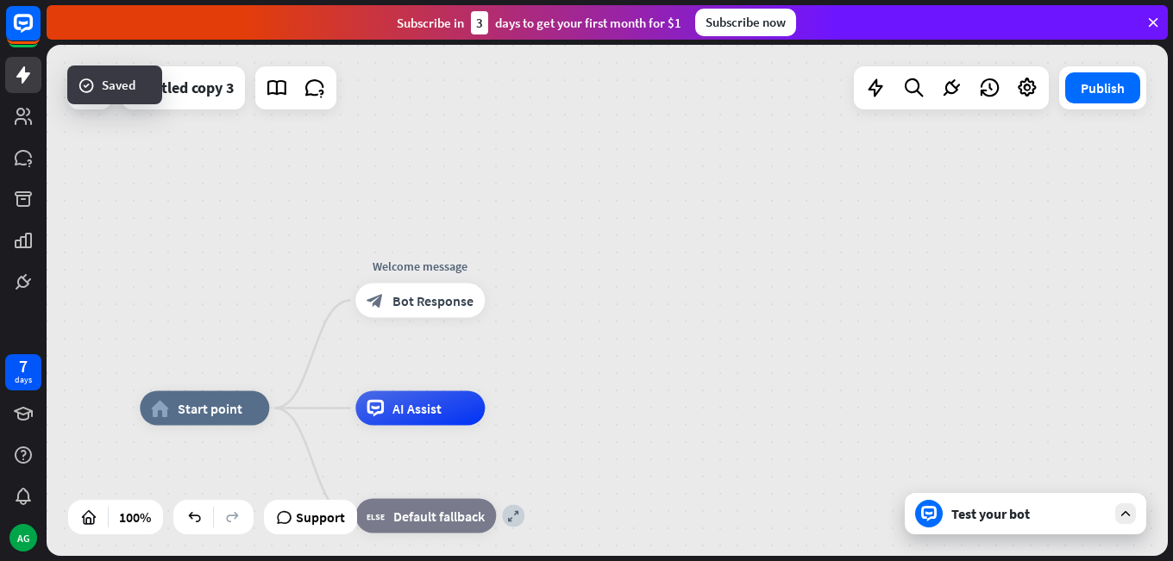
click at [978, 506] on div "Test your bot" at bounding box center [1028, 513] width 155 height 17
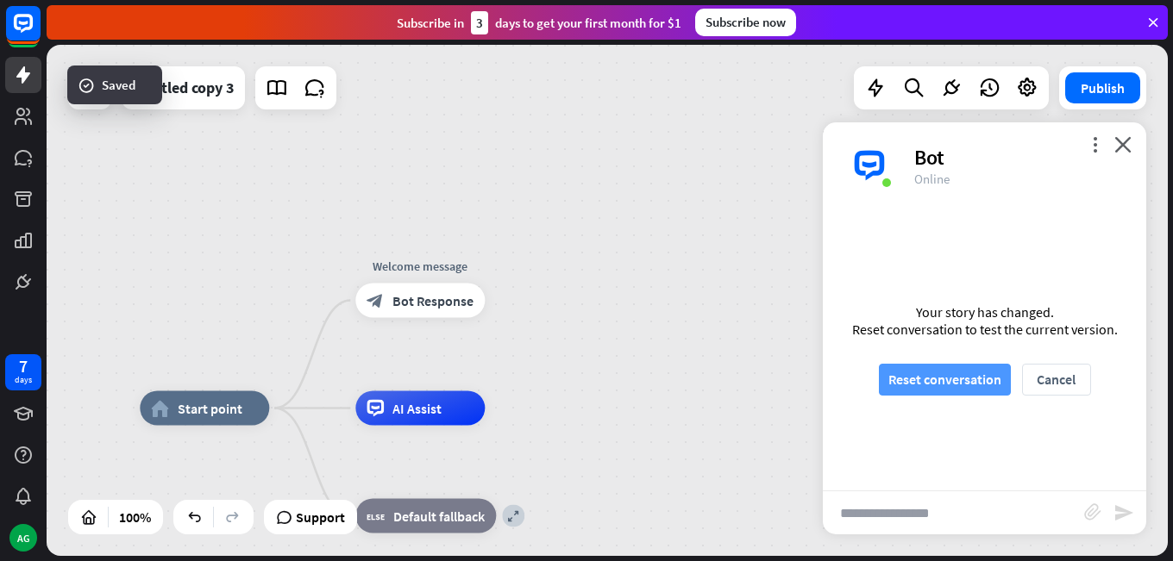
click at [929, 375] on button "Reset conversation" at bounding box center [945, 380] width 132 height 32
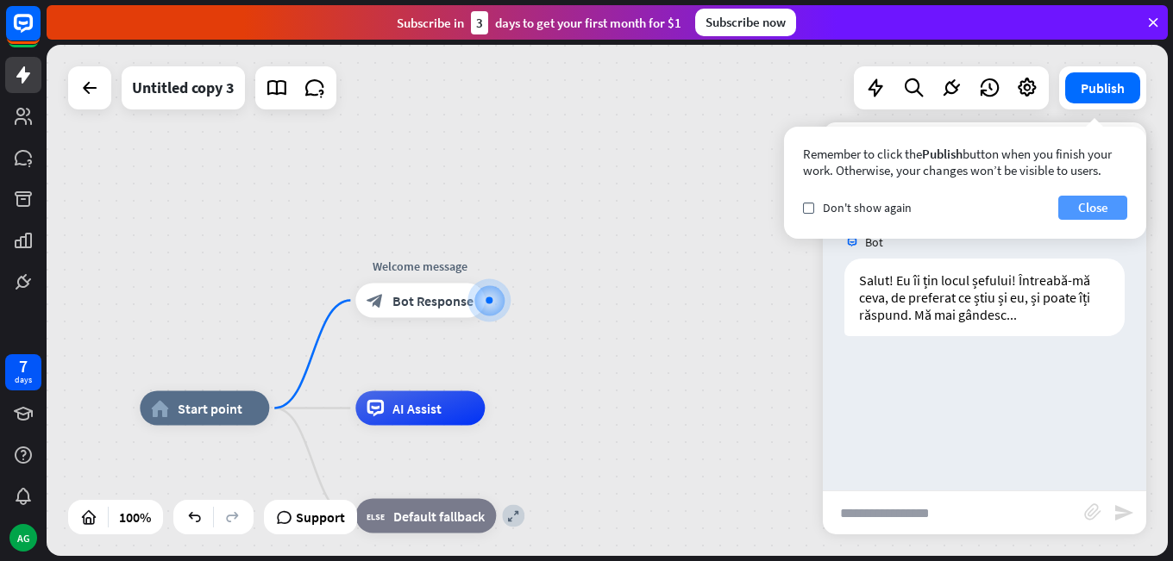
click at [1090, 207] on button "Close" at bounding box center [1092, 208] width 69 height 24
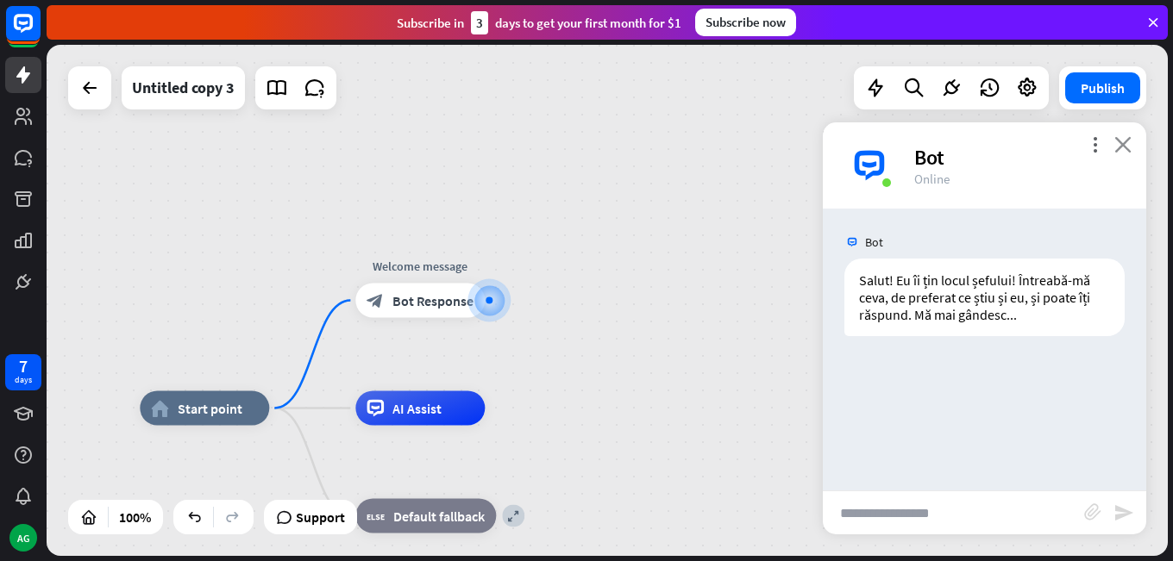
click at [1120, 140] on icon "close" at bounding box center [1122, 144] width 17 height 16
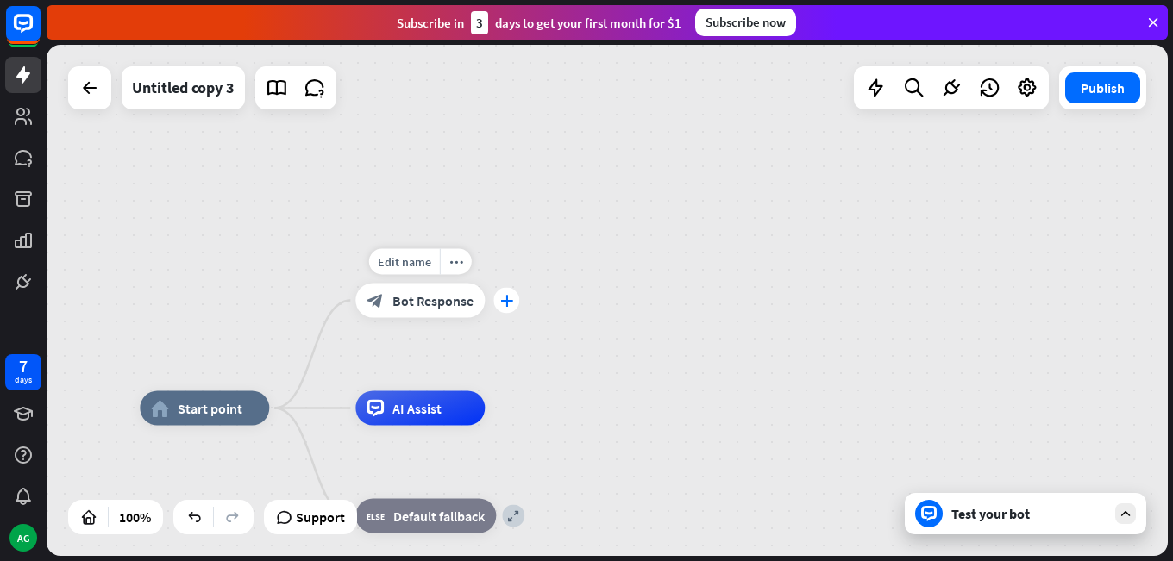
click at [504, 300] on icon "plus" at bounding box center [506, 301] width 13 height 12
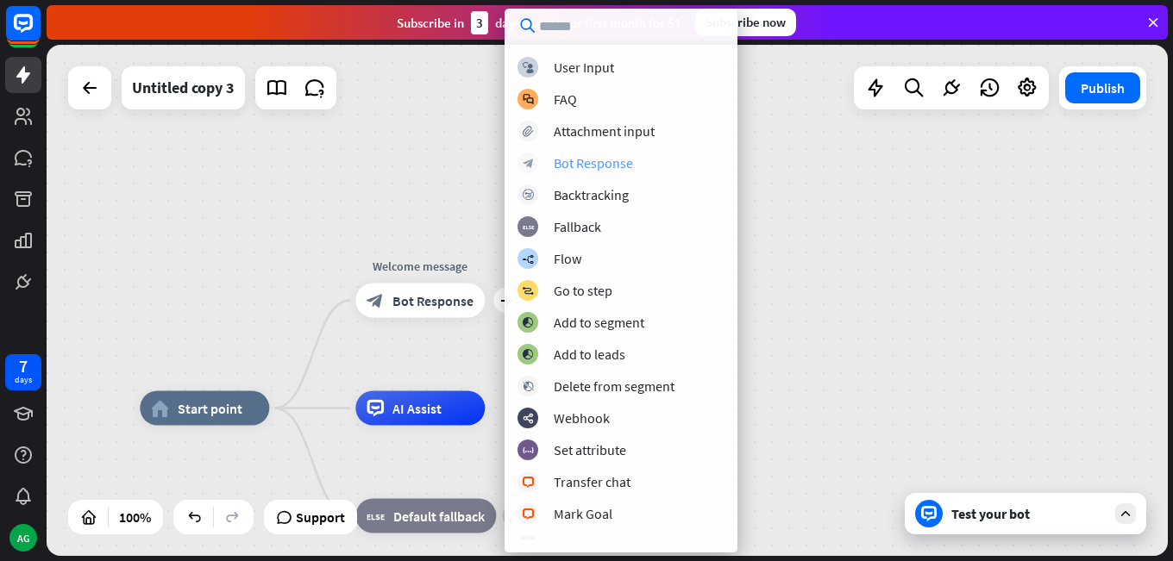
click at [569, 165] on div "Bot Response" at bounding box center [593, 162] width 79 height 17
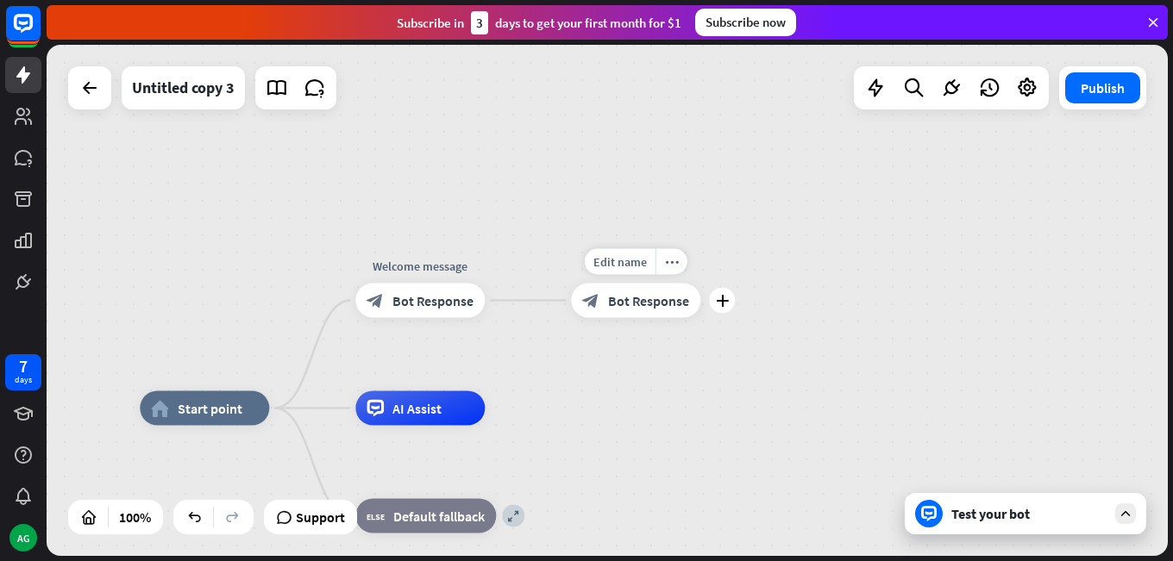
click at [628, 299] on span "Bot Response" at bounding box center [648, 300] width 81 height 17
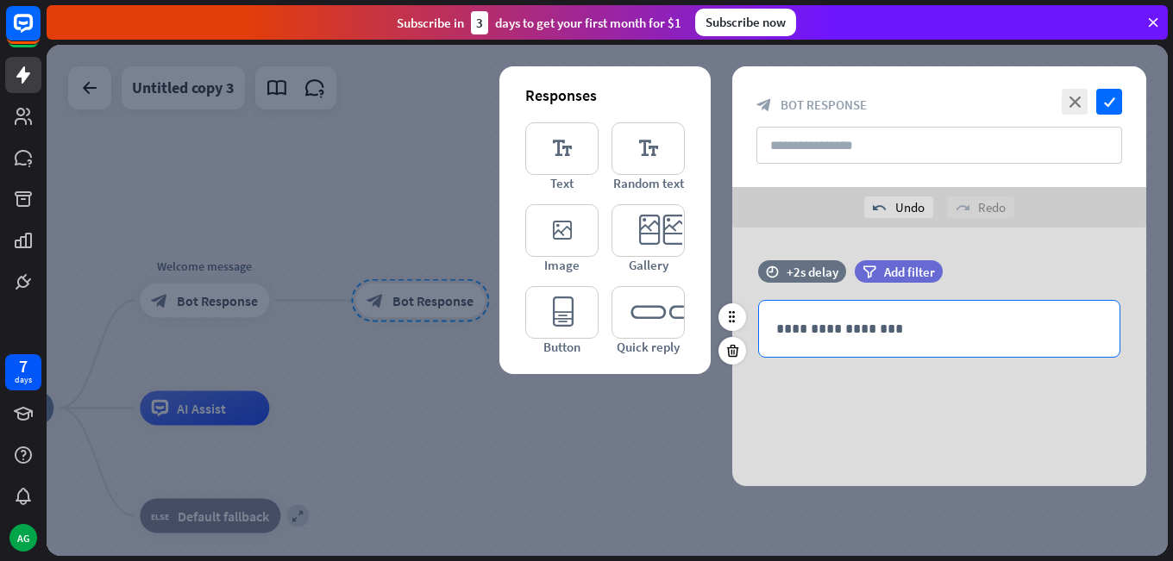
click at [840, 327] on p "**********" at bounding box center [939, 329] width 326 height 22
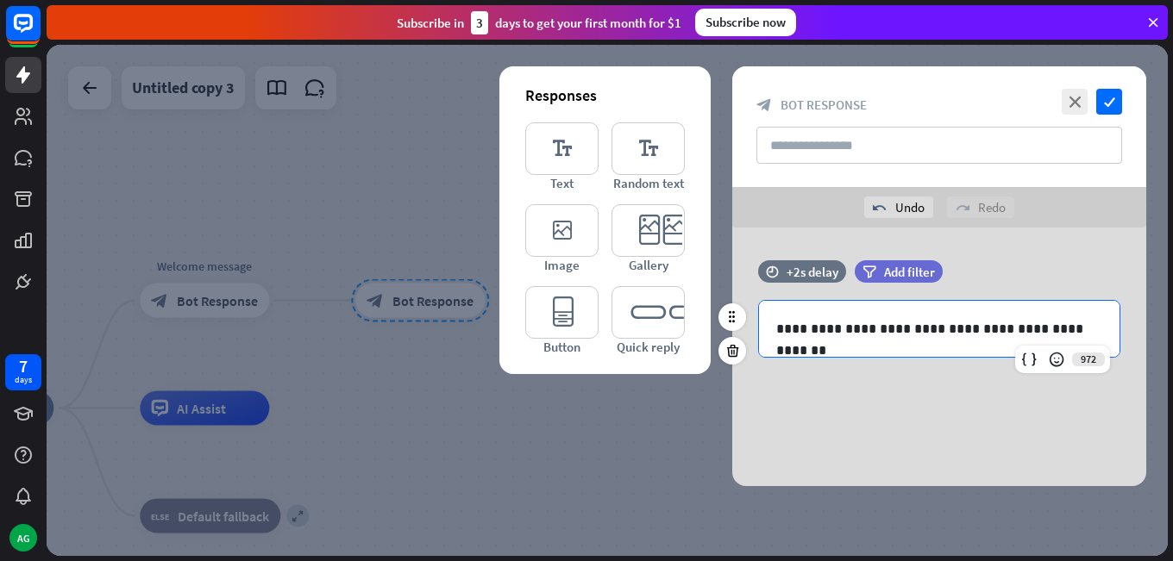
click at [944, 323] on p "**********" at bounding box center [939, 329] width 326 height 22
click at [943, 333] on p "**********" at bounding box center [939, 329] width 326 height 22
click at [948, 329] on p "**********" at bounding box center [939, 329] width 326 height 22
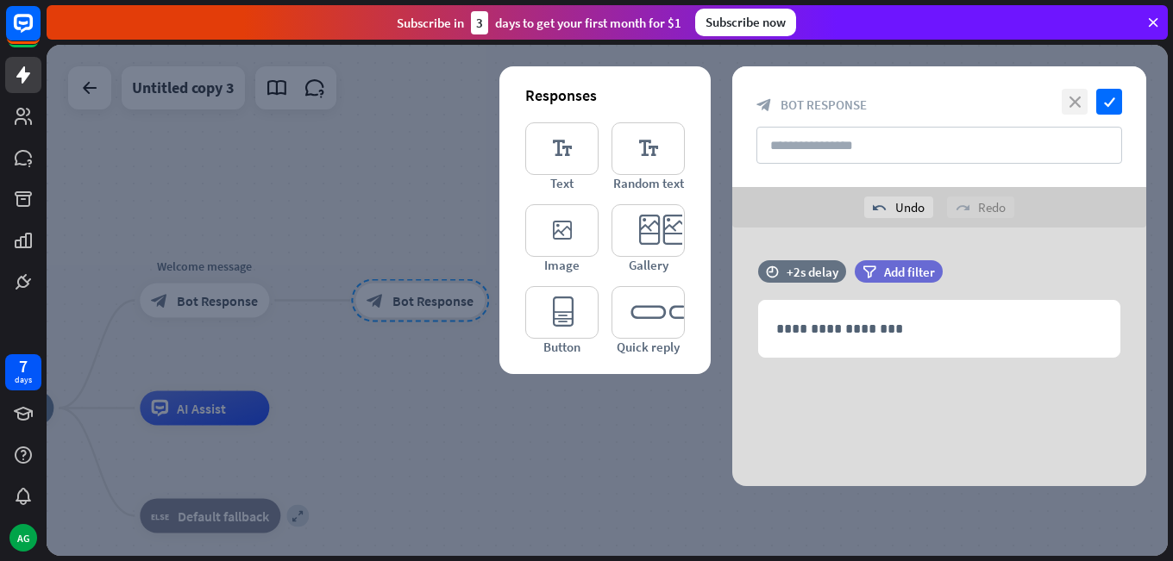
click at [1080, 94] on icon "close" at bounding box center [1075, 102] width 26 height 26
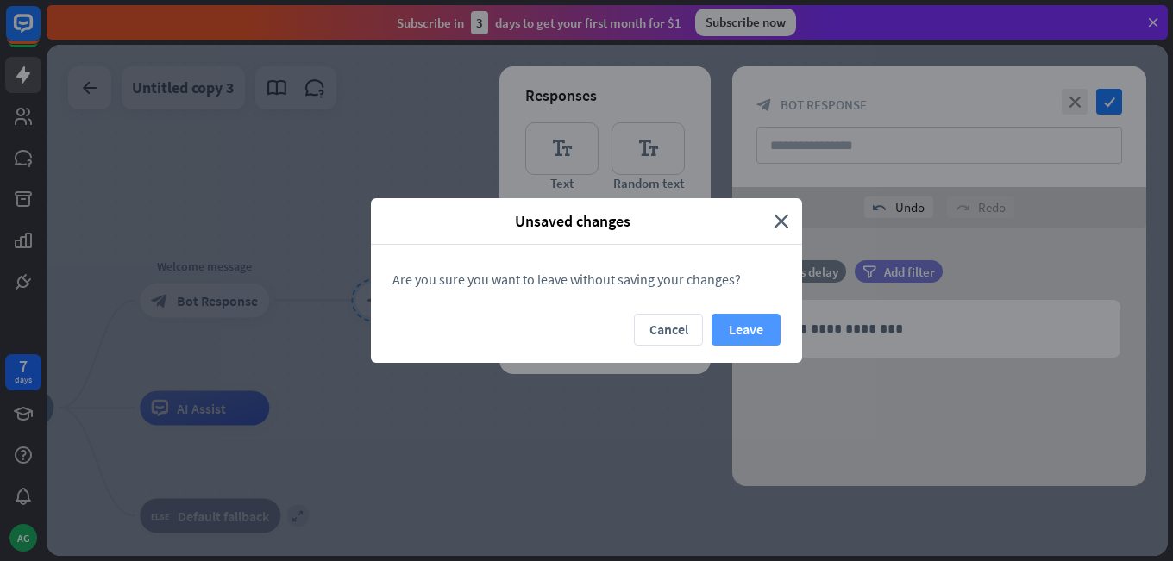
click at [742, 323] on button "Leave" at bounding box center [745, 330] width 69 height 32
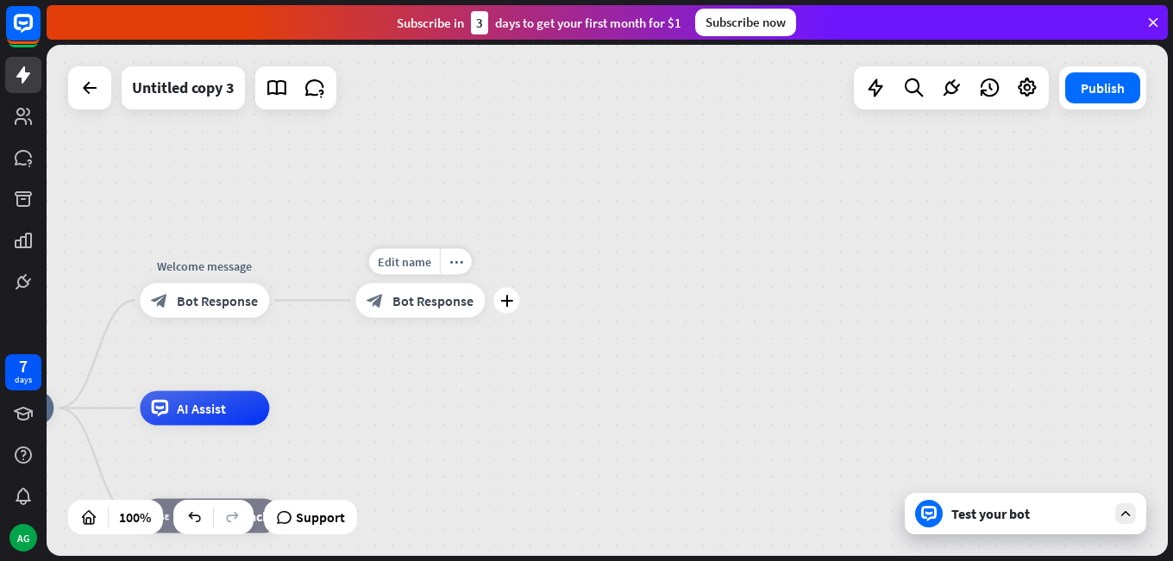
click at [457, 284] on div "Edit name more_horiz plus block_bot_response Bot Response" at bounding box center [419, 301] width 129 height 34
click at [451, 261] on icon "more_horiz" at bounding box center [456, 261] width 14 height 13
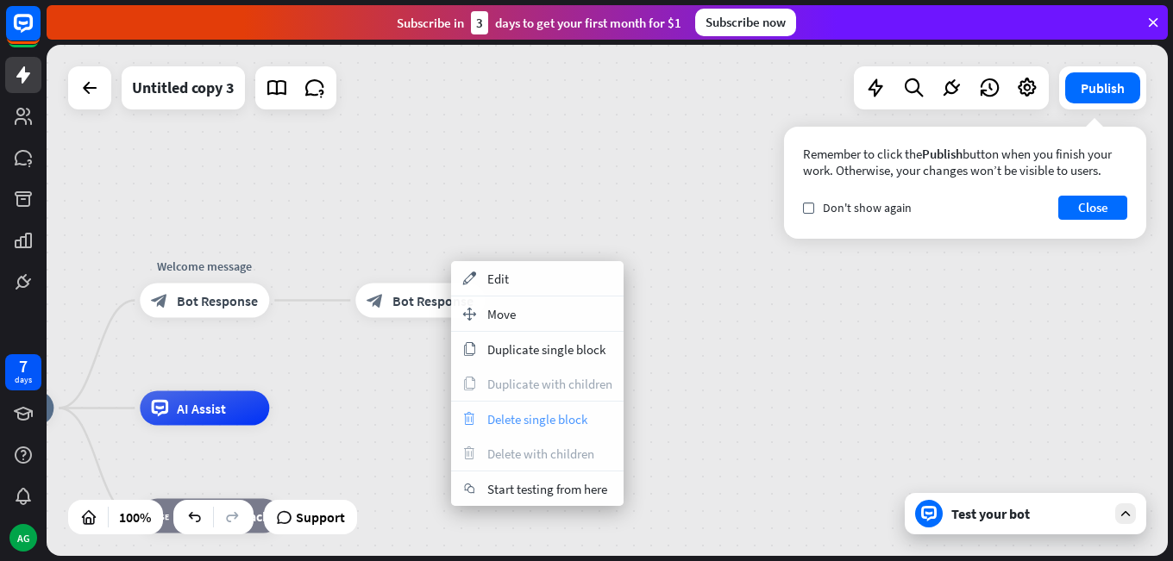
click at [511, 423] on span "Delete single block" at bounding box center [537, 419] width 100 height 16
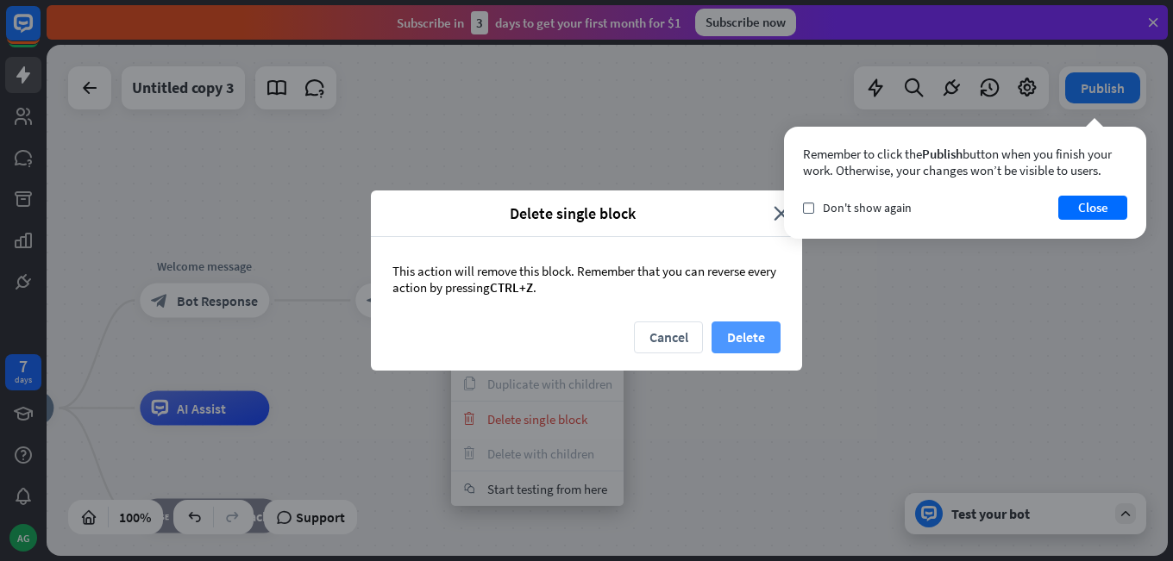
click at [740, 335] on button "Delete" at bounding box center [745, 338] width 69 height 32
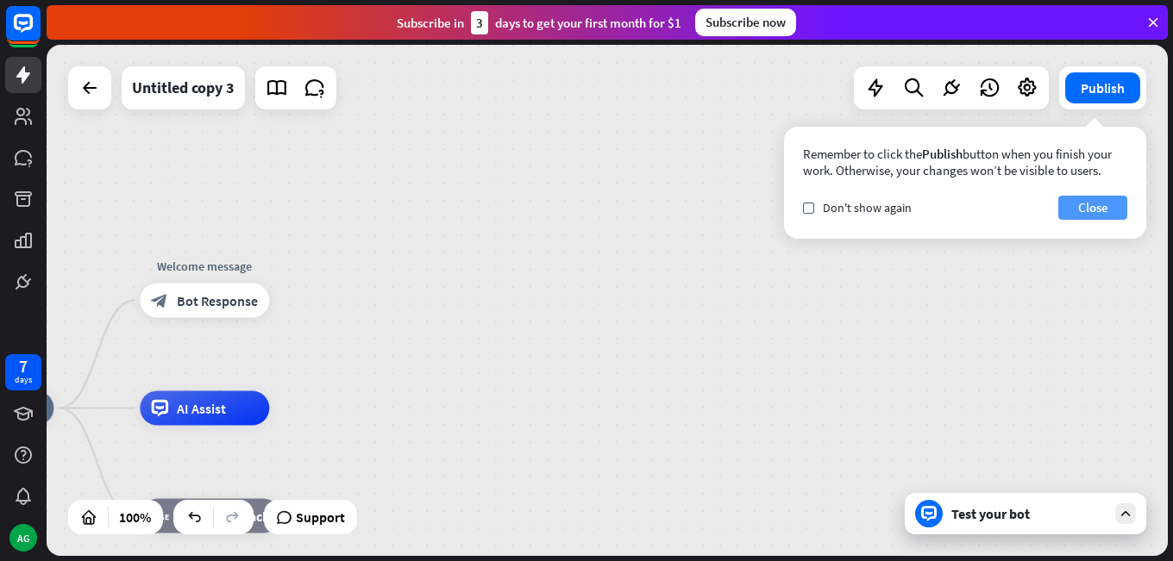
click at [1068, 196] on button "Close" at bounding box center [1092, 208] width 69 height 24
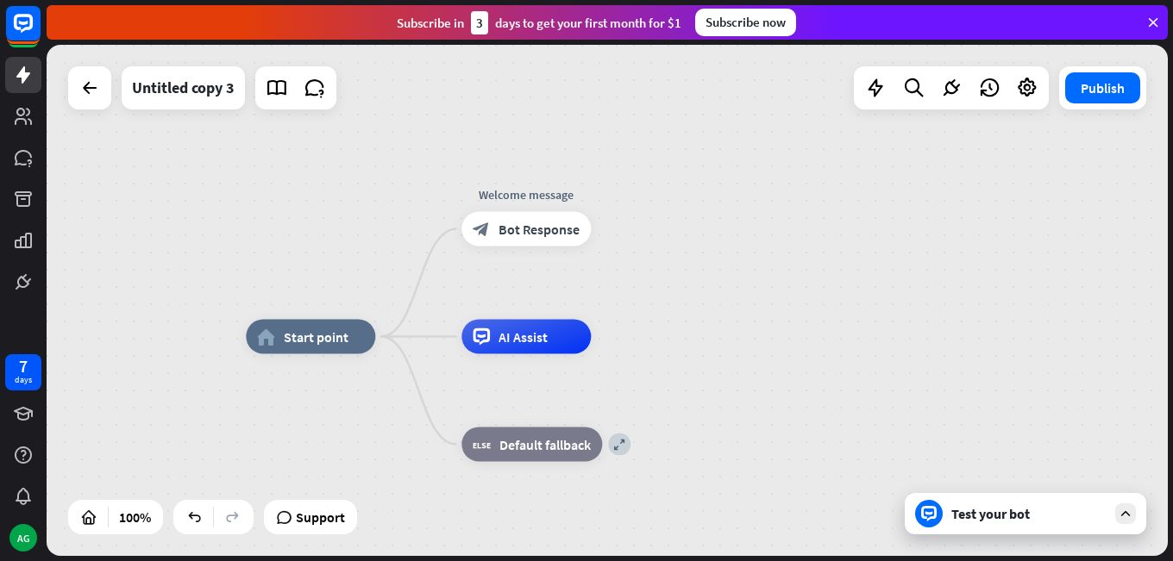
drag, startPoint x: 404, startPoint y: 360, endPoint x: 708, endPoint y: 298, distance: 309.8
click at [708, 298] on div "home_2 Start point Welcome message block_bot_response Bot Response AI Assist ex…" at bounding box center [607, 300] width 1121 height 511
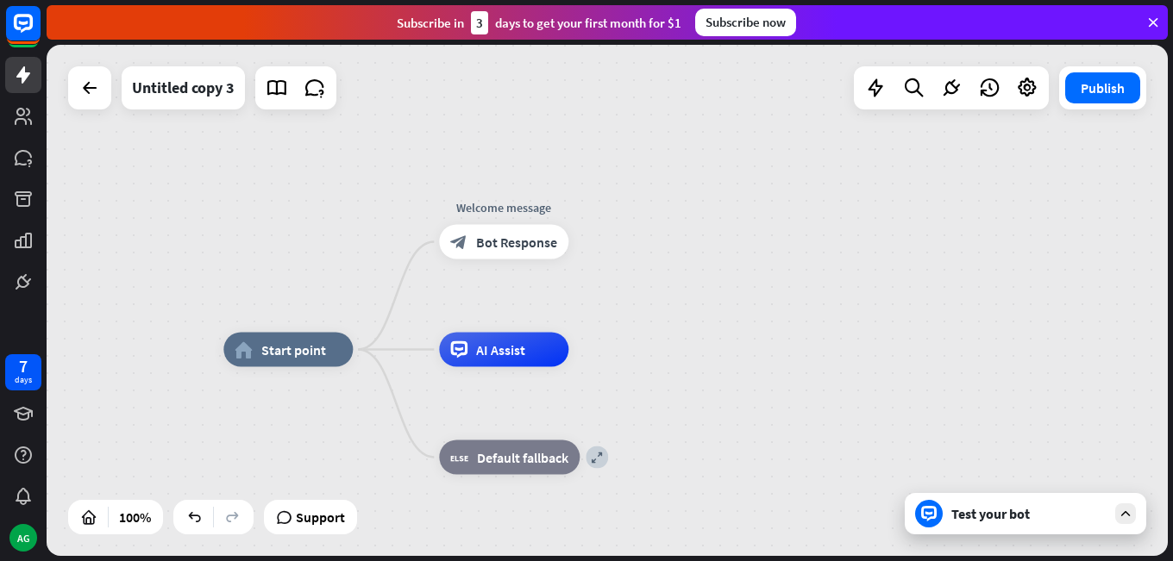
drag, startPoint x: 682, startPoint y: 241, endPoint x: 660, endPoint y: 254, distance: 25.9
click at [660, 254] on div "home_2 Start point Welcome message block_bot_response Bot Response AI Assist ex…" at bounding box center [607, 300] width 1121 height 511
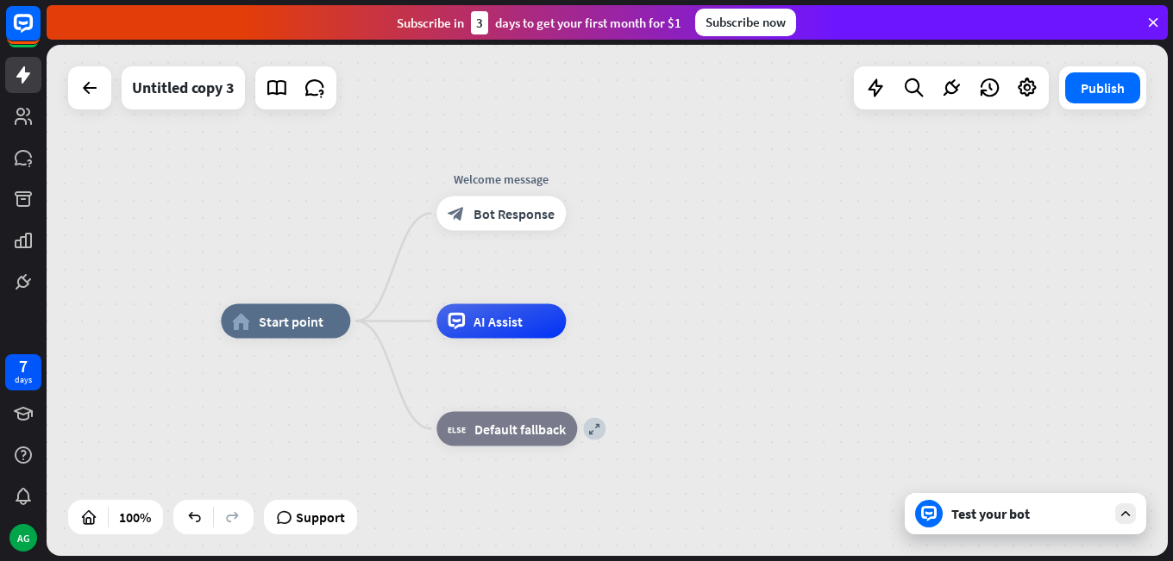
drag, startPoint x: 678, startPoint y: 303, endPoint x: 675, endPoint y: 273, distance: 30.3
click at [675, 273] on div "home_2 Start point Welcome message block_bot_response Bot Response AI Assist ex…" at bounding box center [607, 300] width 1121 height 511
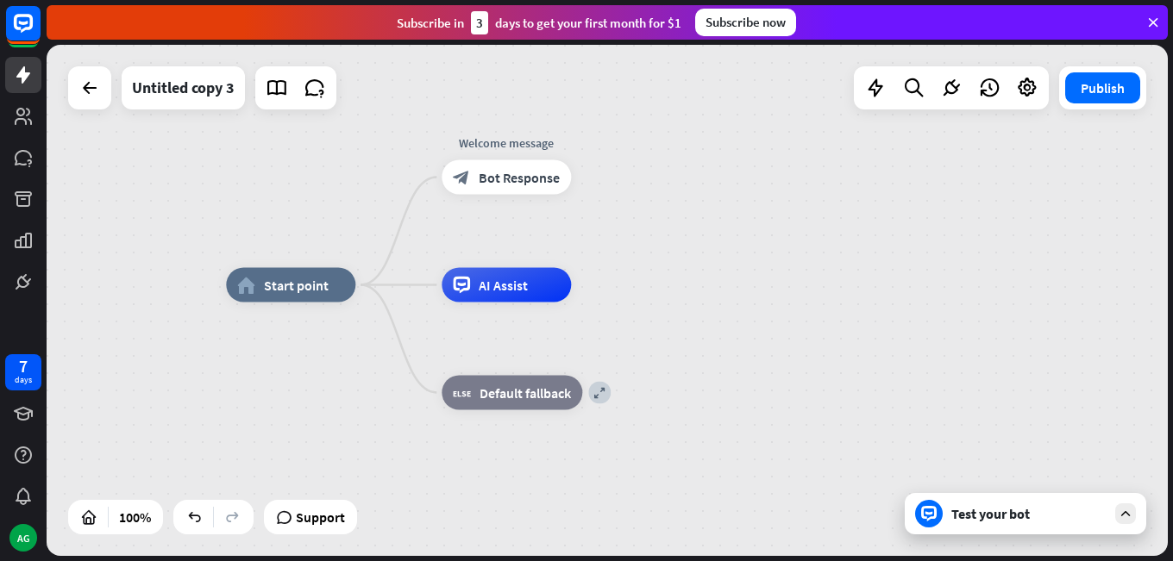
drag, startPoint x: 632, startPoint y: 387, endPoint x: 643, endPoint y: 316, distance: 72.5
click at [644, 316] on div "home_2 Start point Welcome message block_bot_response Bot Response AI Assist ex…" at bounding box center [786, 540] width 1121 height 511
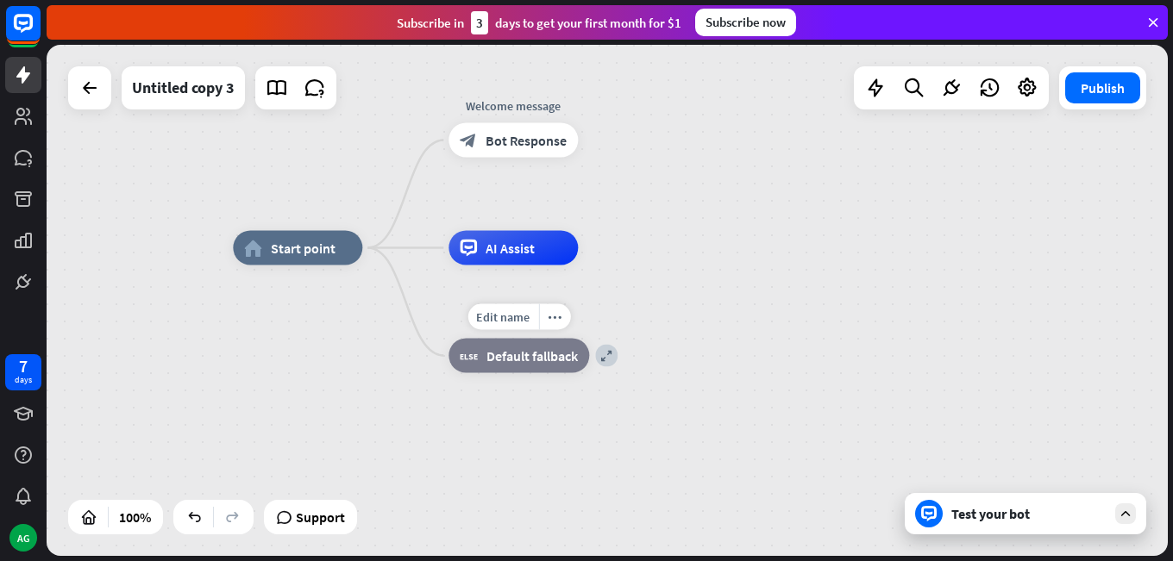
click at [555, 359] on span "Default fallback" at bounding box center [531, 356] width 91 height 17
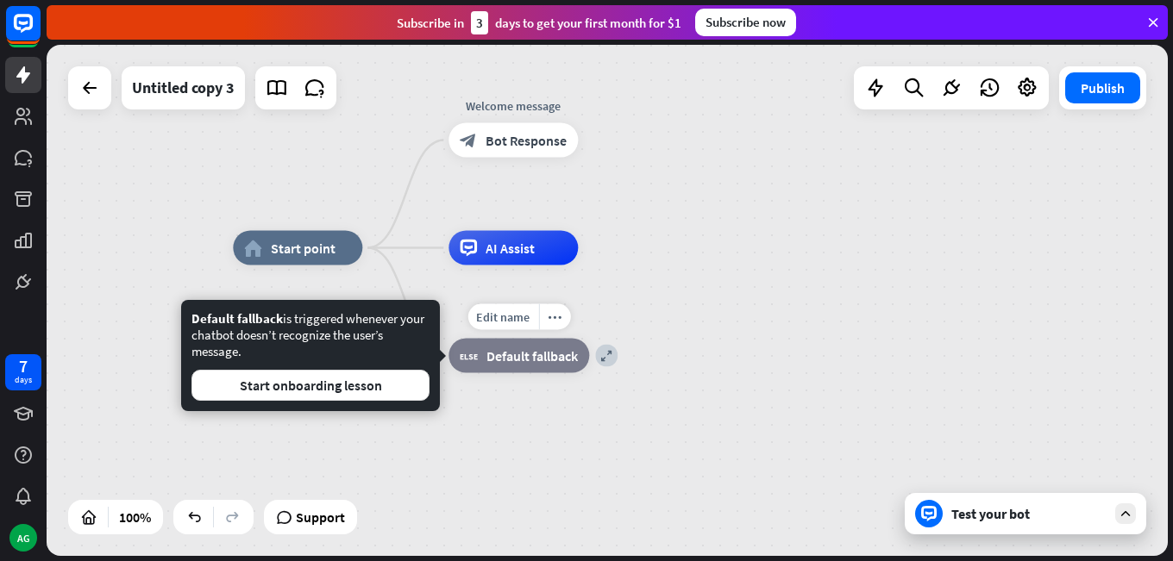
click at [484, 356] on div "block_fallback Default fallback" at bounding box center [518, 356] width 141 height 34
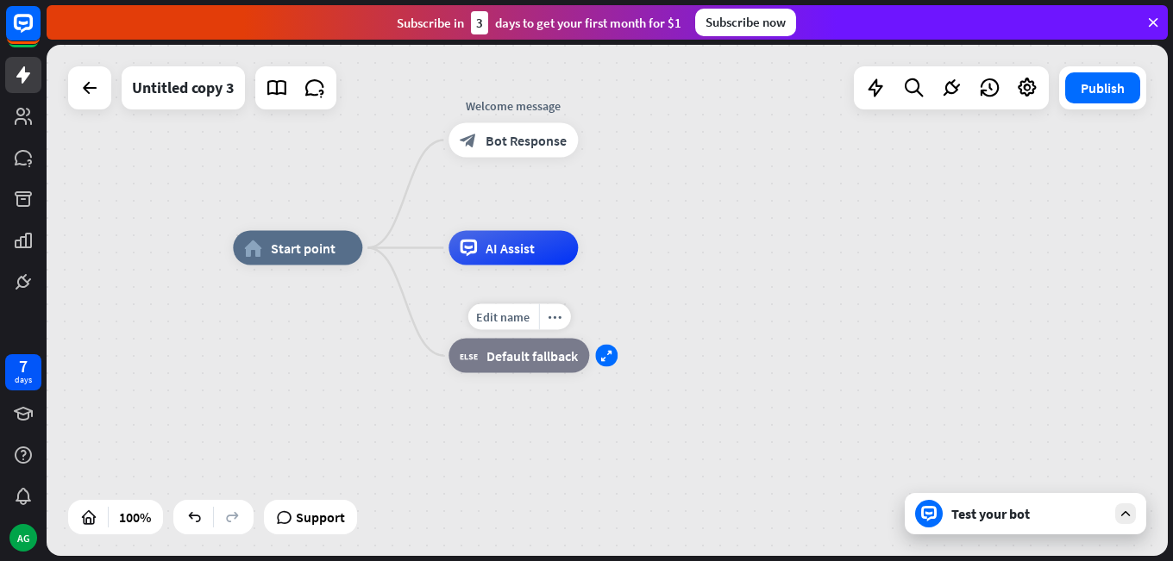
click at [607, 360] on icon "expand" at bounding box center [606, 355] width 12 height 11
click at [740, 357] on span "Bot Response" at bounding box center [753, 356] width 81 height 17
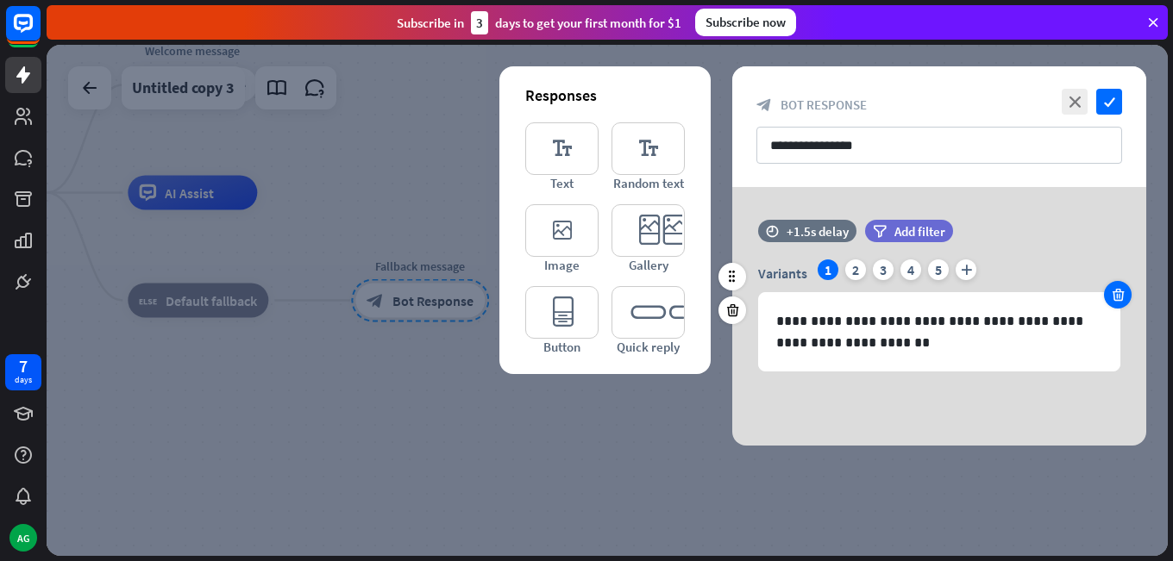
click at [1119, 291] on icon at bounding box center [1118, 295] width 16 height 16
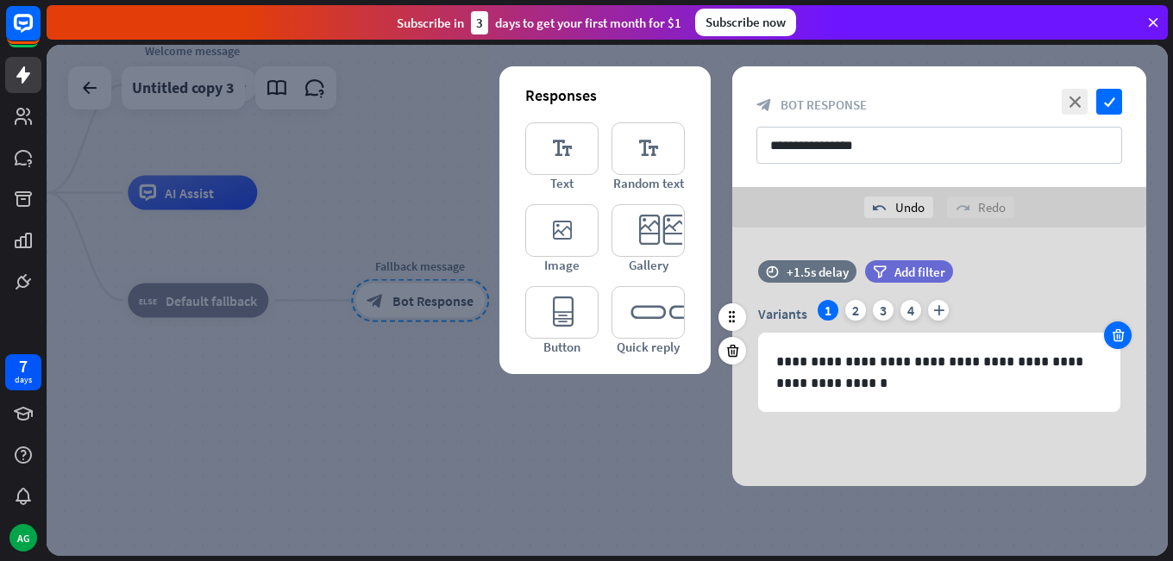
click at [1119, 291] on div "time +1.5s delay filter Add filter" at bounding box center [939, 280] width 414 height 40
click at [1124, 313] on div "**********" at bounding box center [939, 356] width 414 height 112
click at [1118, 325] on div at bounding box center [1118, 336] width 28 height 28
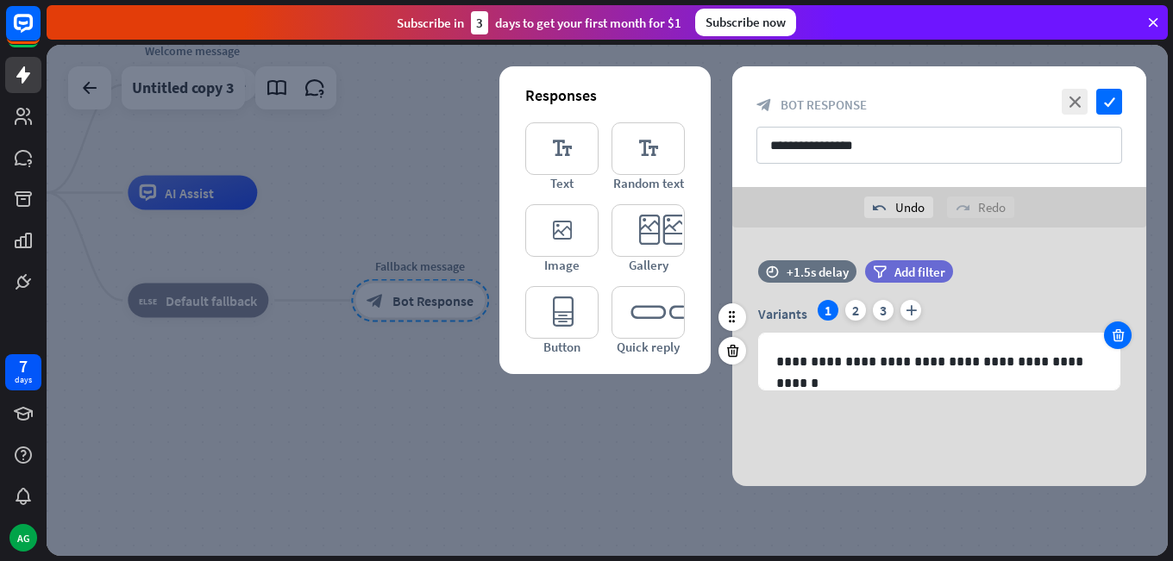
click at [1116, 328] on div at bounding box center [1118, 336] width 28 height 28
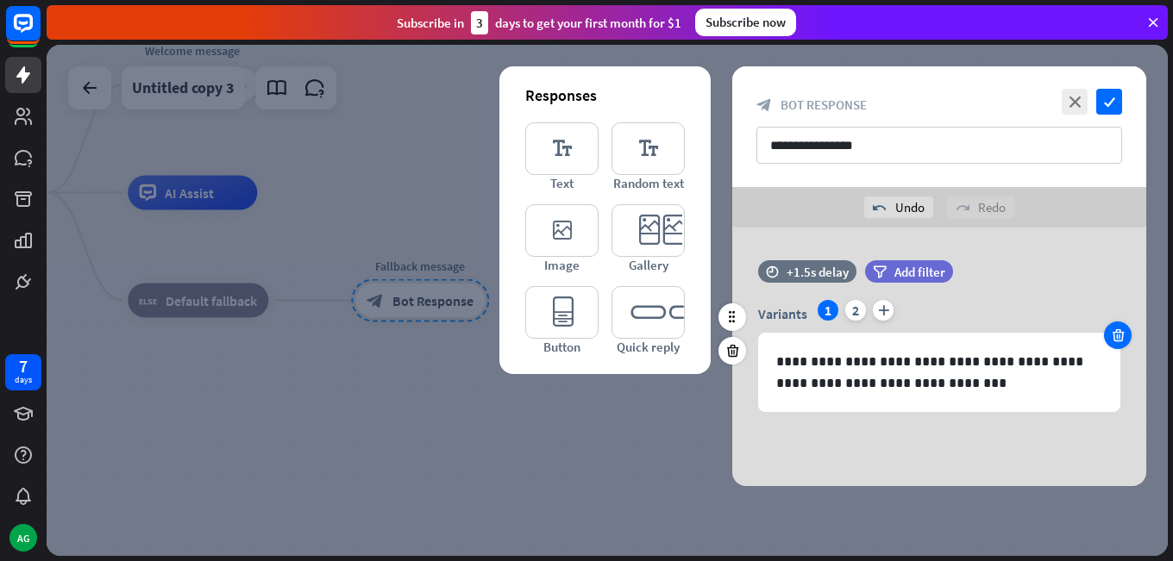
click at [1115, 330] on icon at bounding box center [1118, 336] width 16 height 16
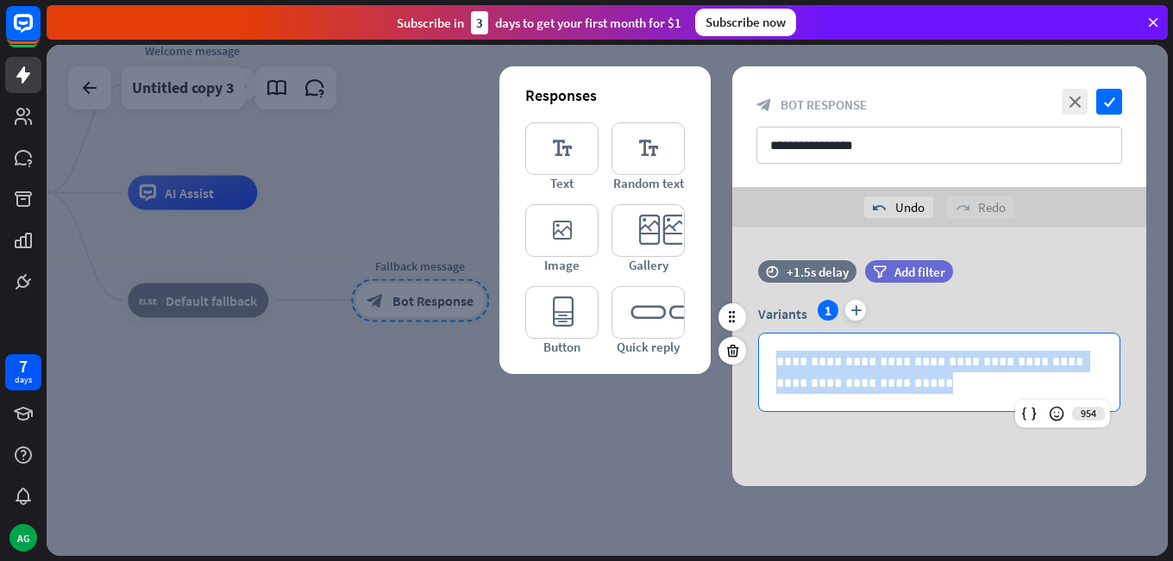
drag, startPoint x: 943, startPoint y: 390, endPoint x: 768, endPoint y: 361, distance: 177.4
click at [768, 361] on div "**********" at bounding box center [939, 373] width 360 height 78
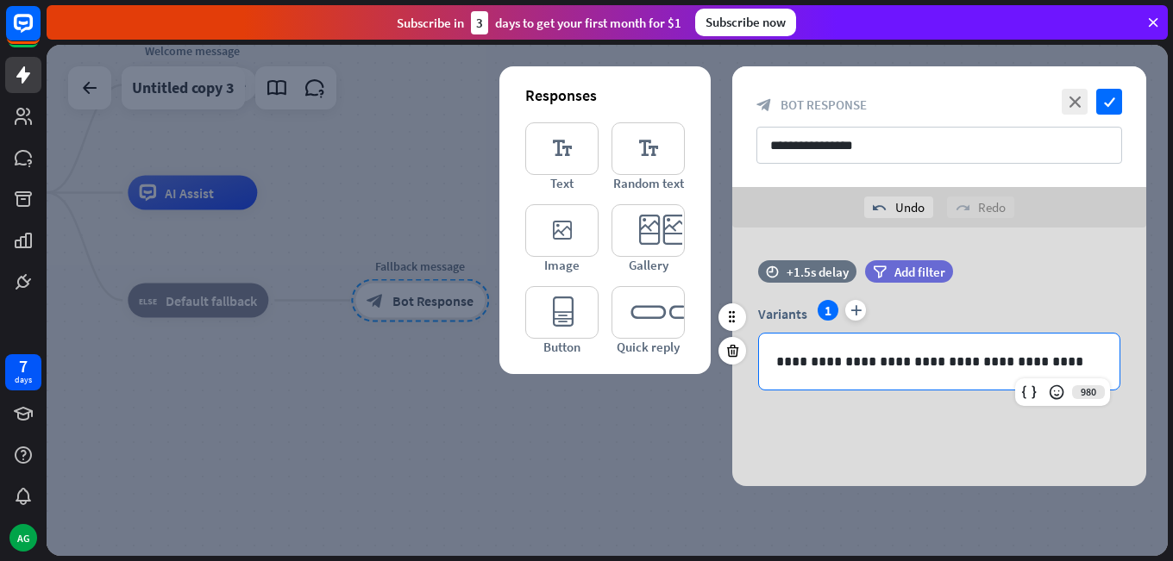
click at [1022, 367] on p "**********" at bounding box center [939, 362] width 326 height 22
click at [1035, 362] on p "**********" at bounding box center [939, 362] width 326 height 22
click at [1113, 95] on icon "check" at bounding box center [1109, 102] width 26 height 26
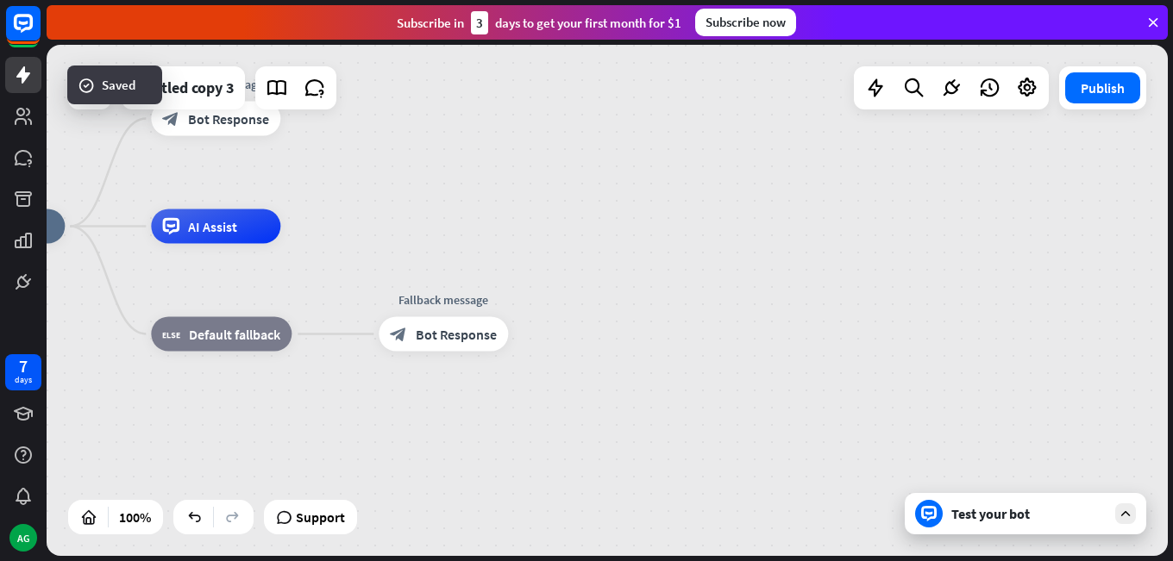
drag, startPoint x: 600, startPoint y: 209, endPoint x: 756, endPoint y: 288, distance: 175.1
click at [755, 288] on div "home_2 Start point Welcome message block_bot_response Bot Response AI Assist bl…" at bounding box center [495, 482] width 1121 height 511
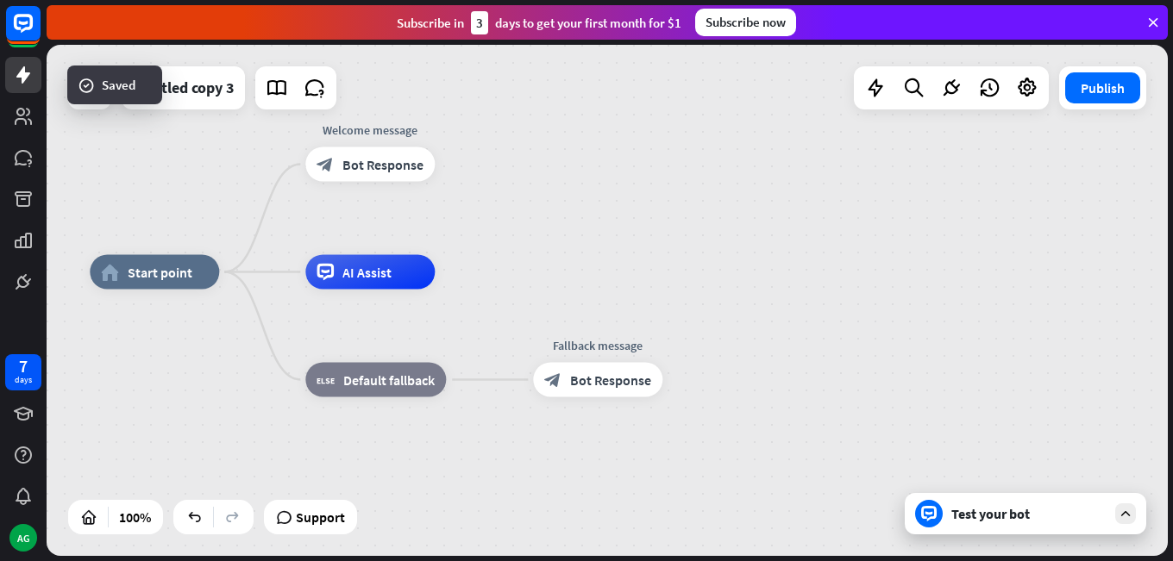
drag, startPoint x: 630, startPoint y: 240, endPoint x: 671, endPoint y: 240, distance: 40.5
click at [671, 240] on div "home_2 Start point Welcome message block_bot_response Bot Response AI Assist bl…" at bounding box center [607, 300] width 1121 height 511
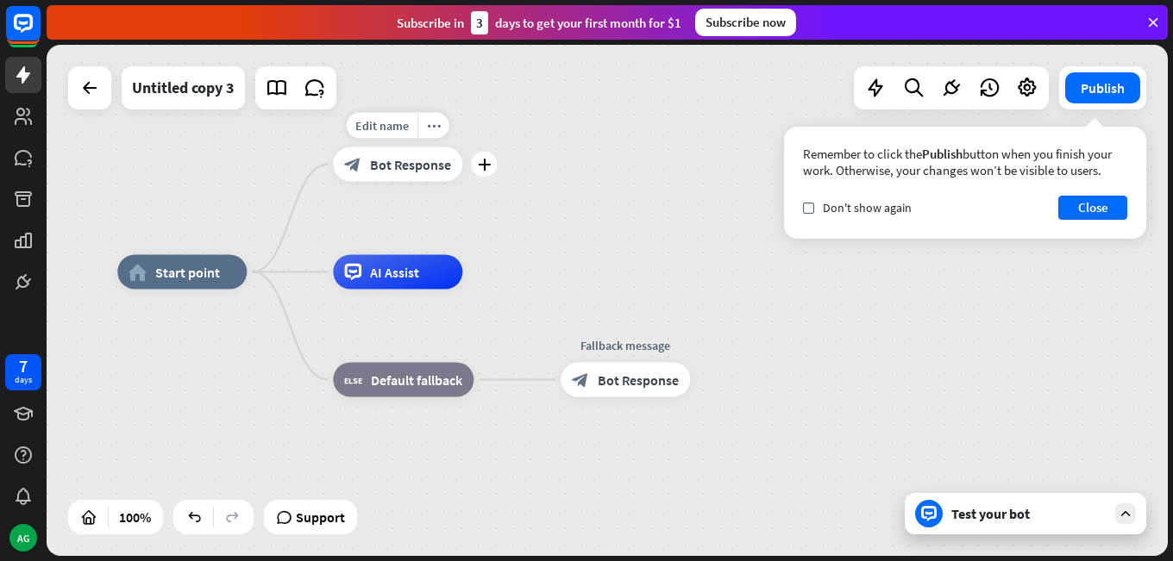
click at [444, 170] on span "Bot Response" at bounding box center [410, 164] width 81 height 17
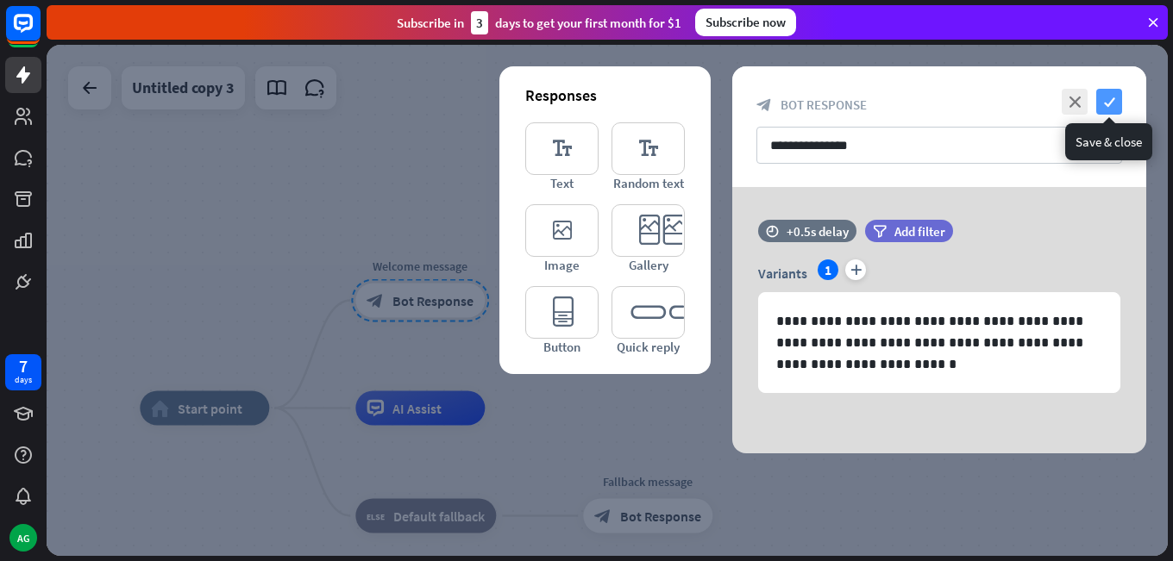
drag, startPoint x: 1102, startPoint y: 101, endPoint x: 1050, endPoint y: 128, distance: 58.6
click at [1103, 101] on icon "check" at bounding box center [1109, 102] width 26 height 26
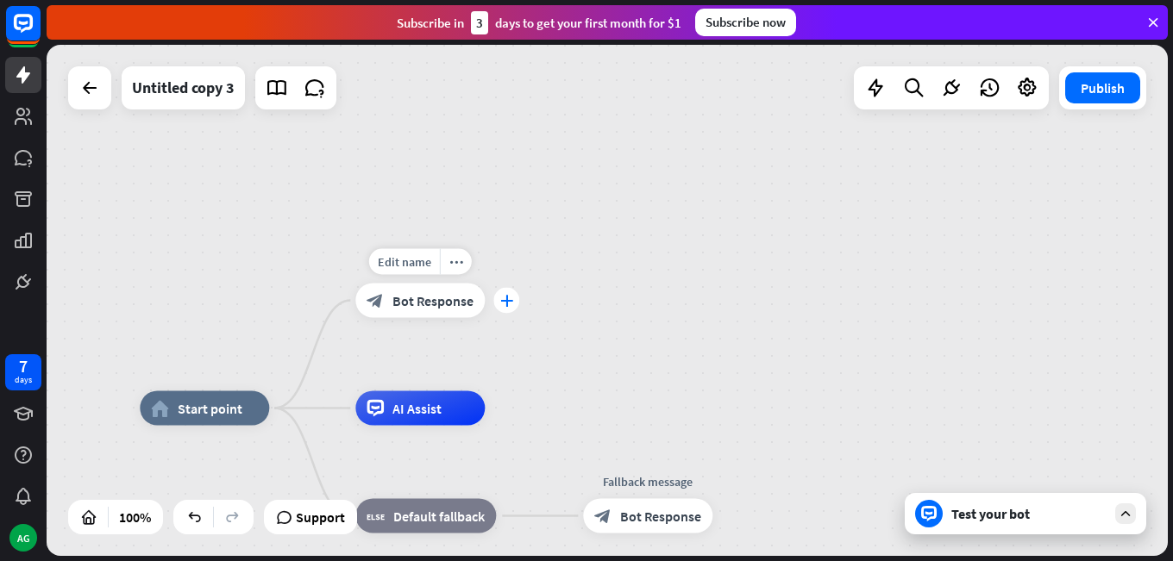
click at [501, 298] on icon "plus" at bounding box center [506, 301] width 13 height 12
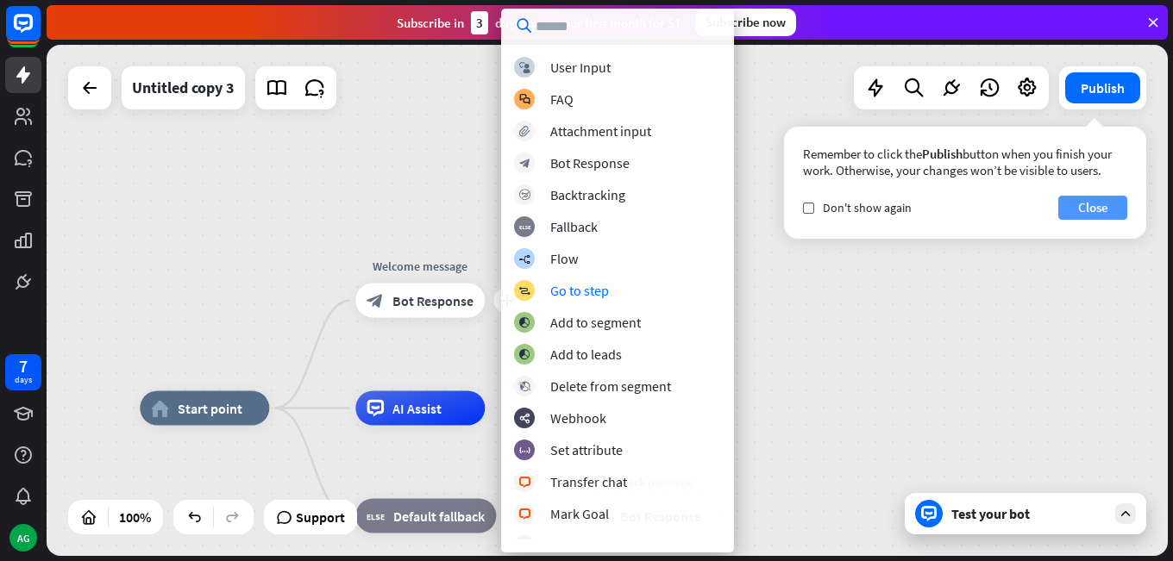
click at [1091, 208] on button "Close" at bounding box center [1092, 208] width 69 height 24
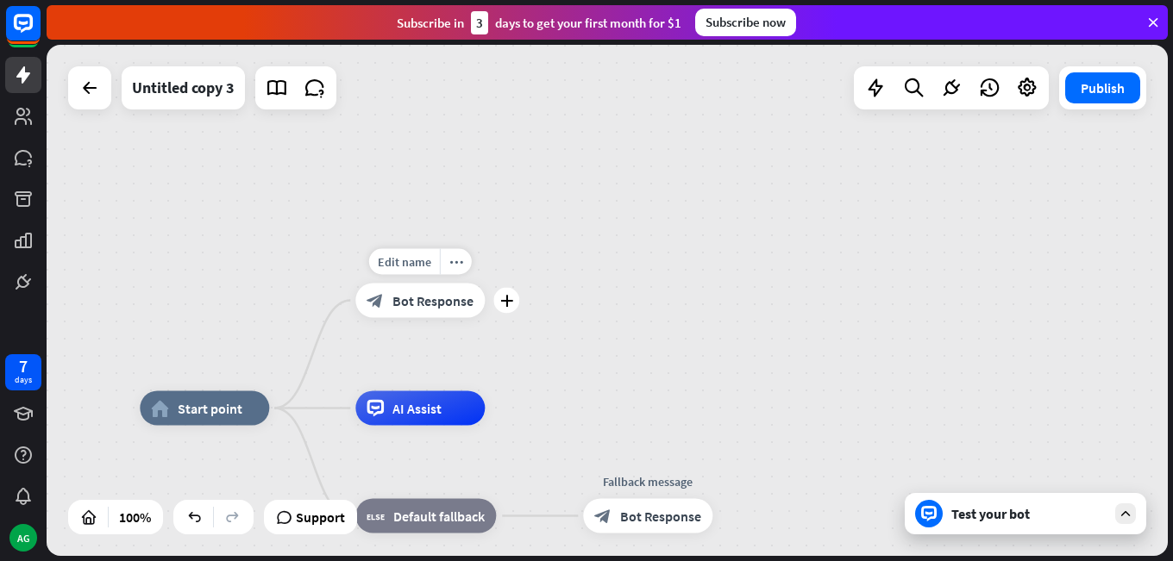
click at [496, 302] on div "plus" at bounding box center [506, 301] width 26 height 26
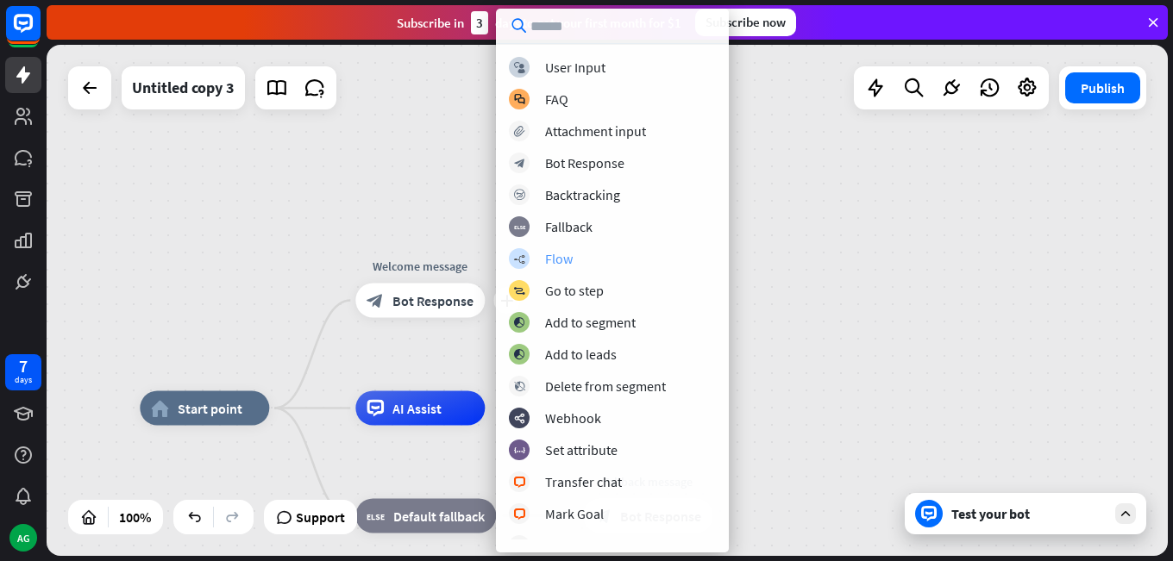
click at [553, 254] on div "Flow" at bounding box center [559, 258] width 28 height 17
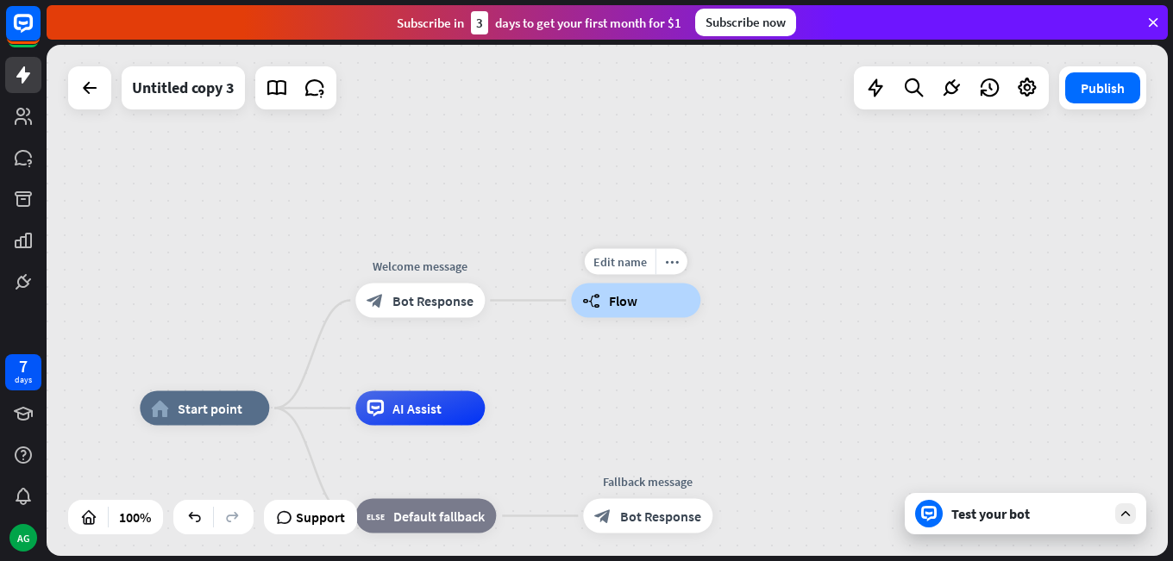
click at [630, 307] on span "Flow" at bounding box center [623, 300] width 28 height 17
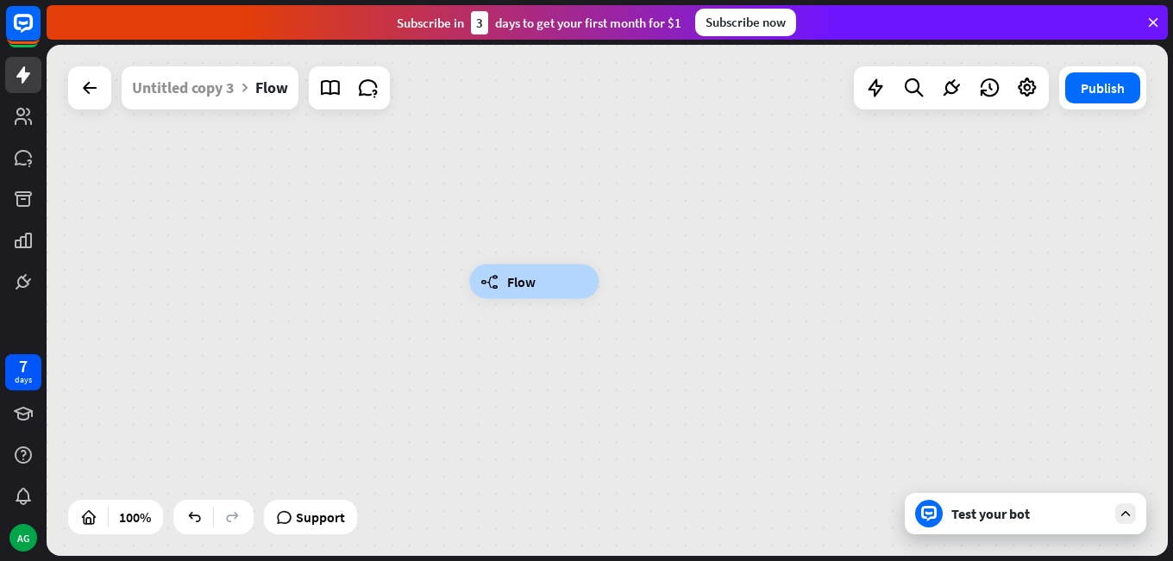
drag, startPoint x: 546, startPoint y: 307, endPoint x: 785, endPoint y: 304, distance: 238.9
click at [785, 304] on div "builder_tree Flow" at bounding box center [1029, 537] width 1121 height 511
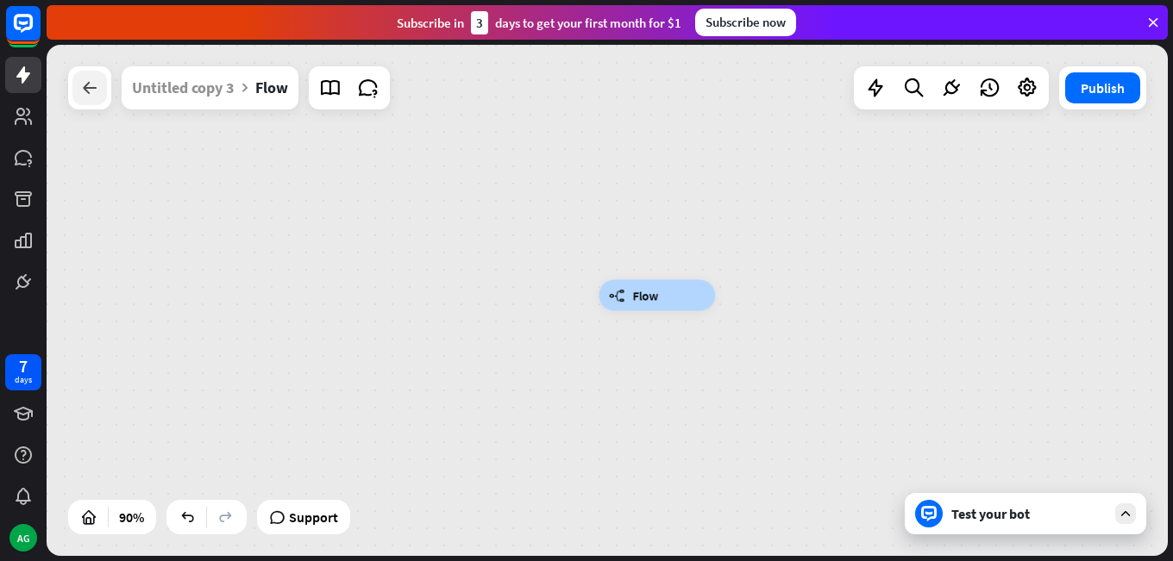
click at [82, 85] on icon at bounding box center [89, 88] width 21 height 21
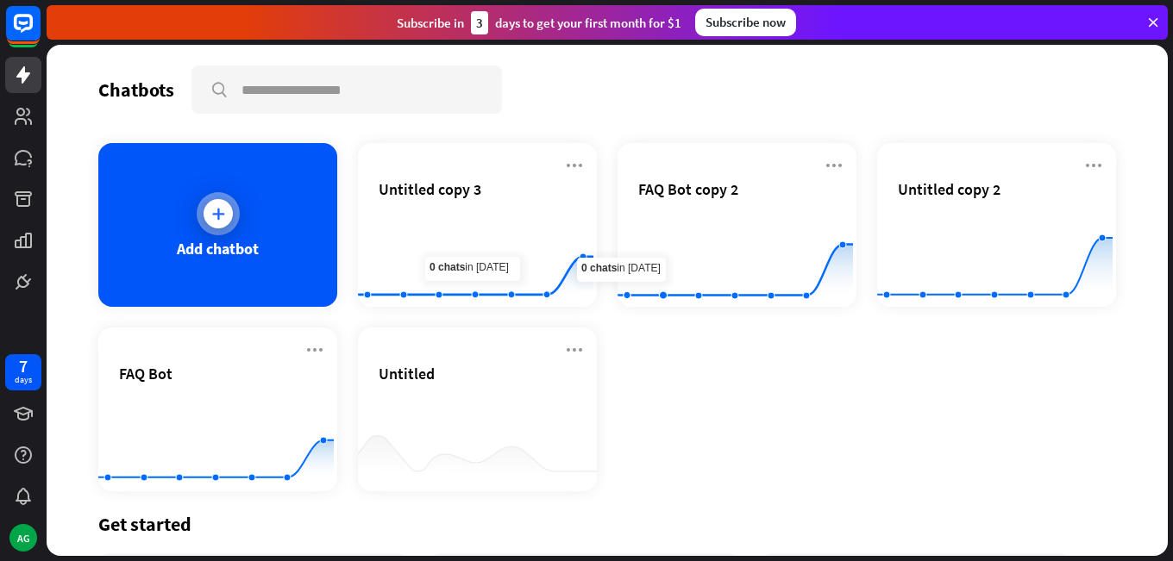
click at [289, 202] on div "Add chatbot" at bounding box center [217, 225] width 239 height 164
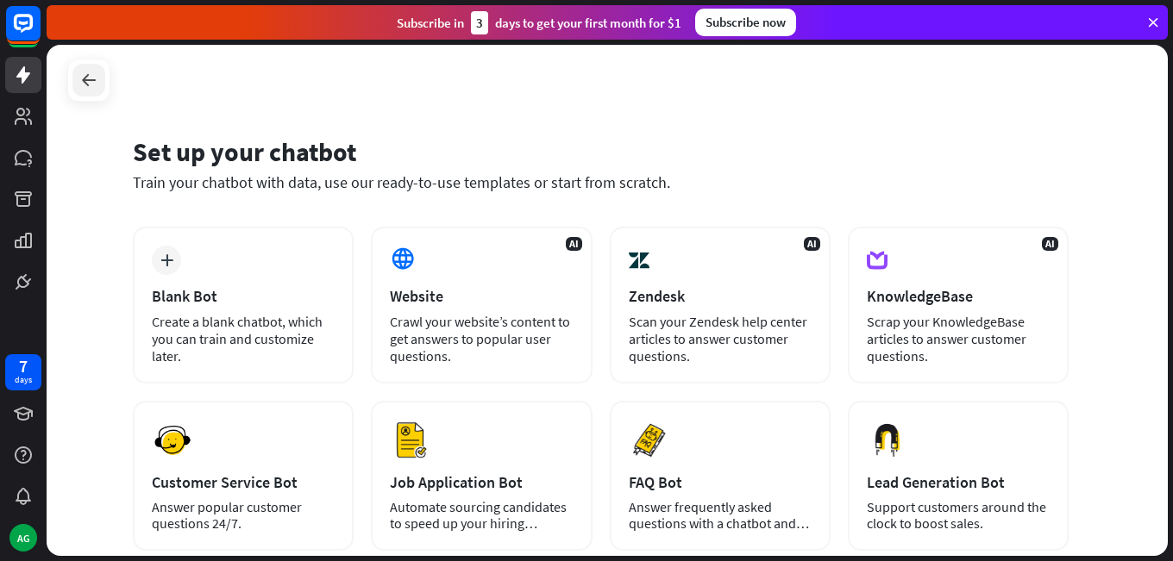
click at [97, 70] on icon at bounding box center [88, 80] width 21 height 21
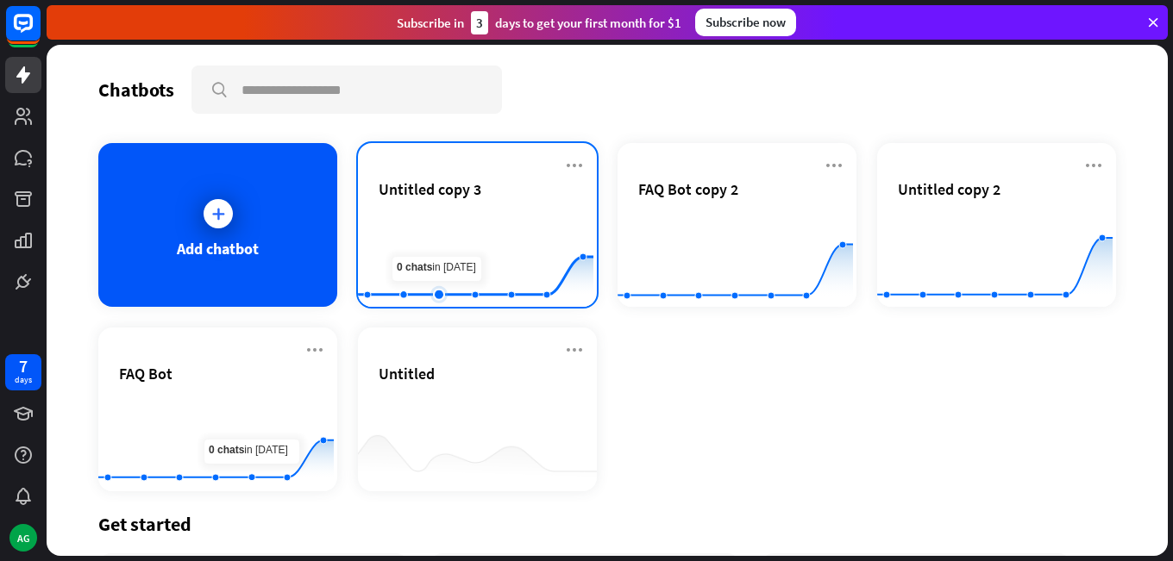
click at [440, 270] on rect at bounding box center [475, 264] width 235 height 108
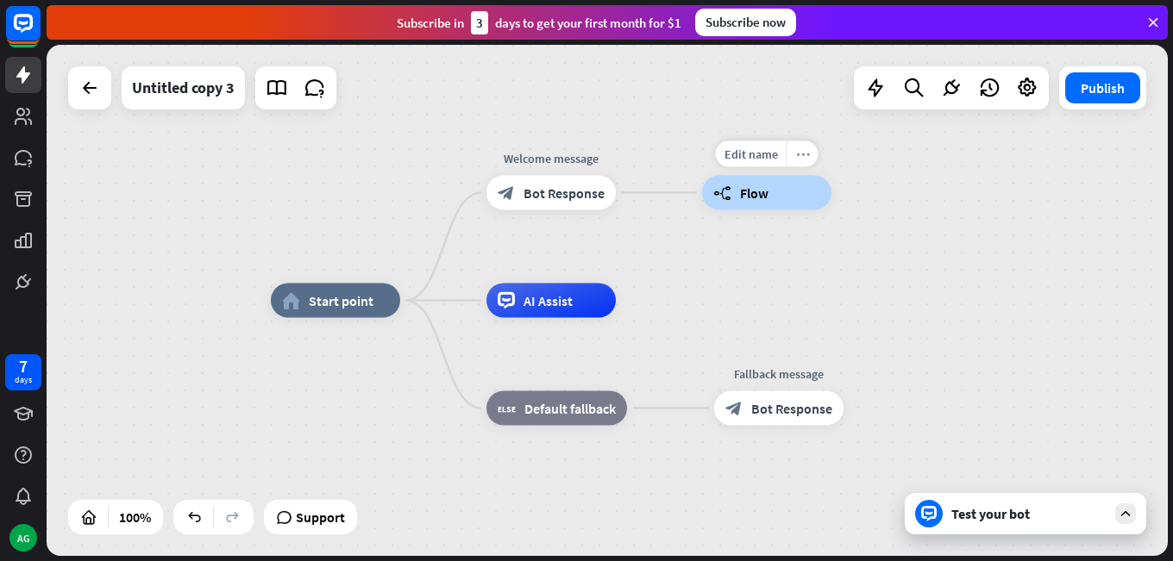
click at [803, 153] on icon "more_horiz" at bounding box center [803, 153] width 14 height 13
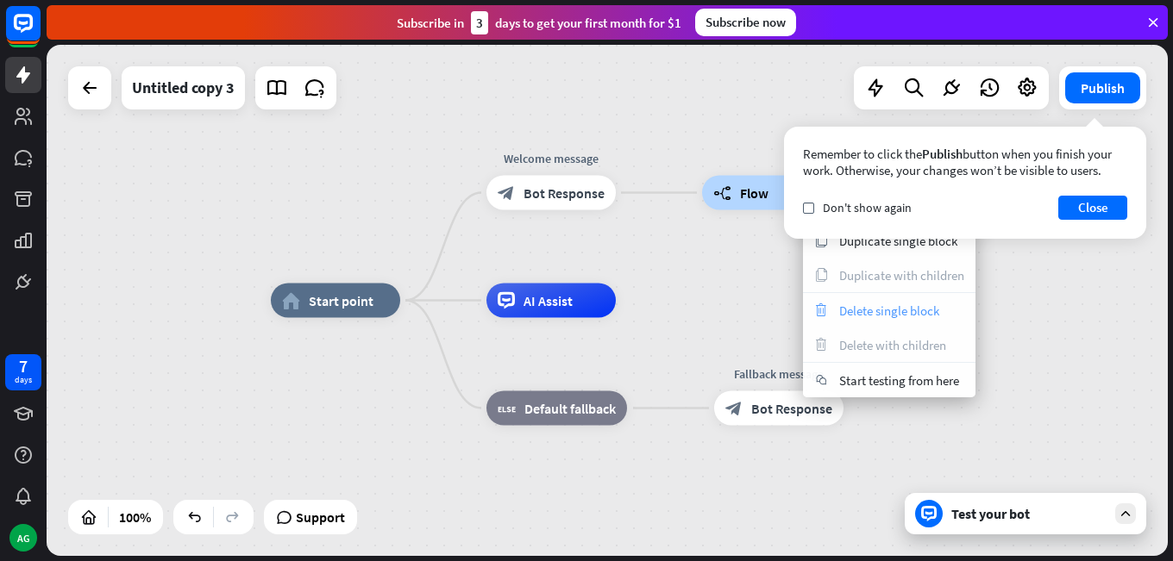
click at [866, 311] on span "Delete single block" at bounding box center [889, 311] width 100 height 16
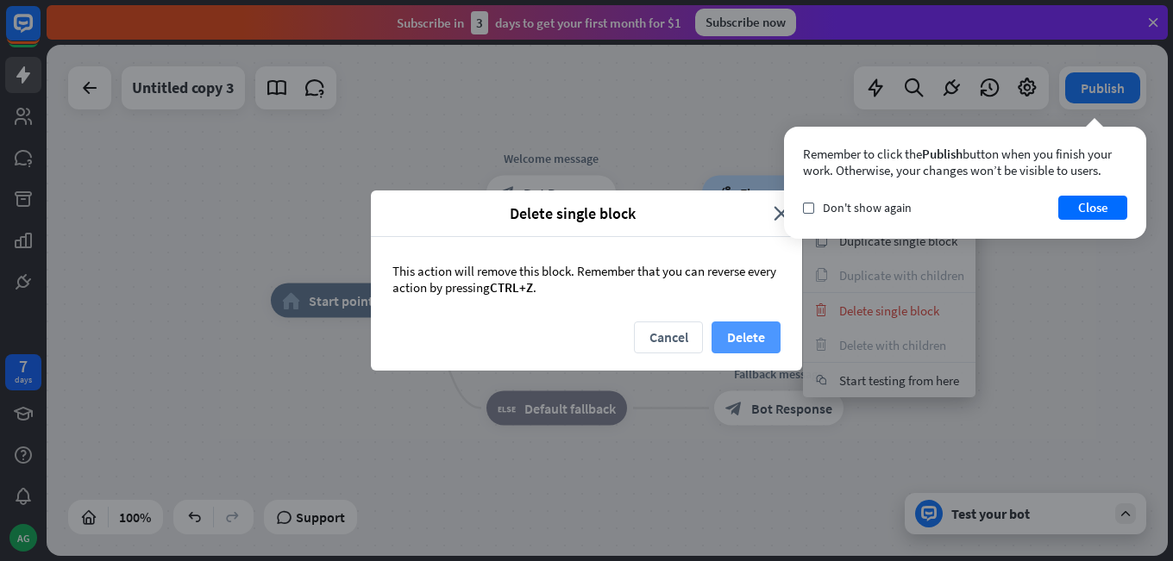
click at [725, 330] on button "Delete" at bounding box center [745, 338] width 69 height 32
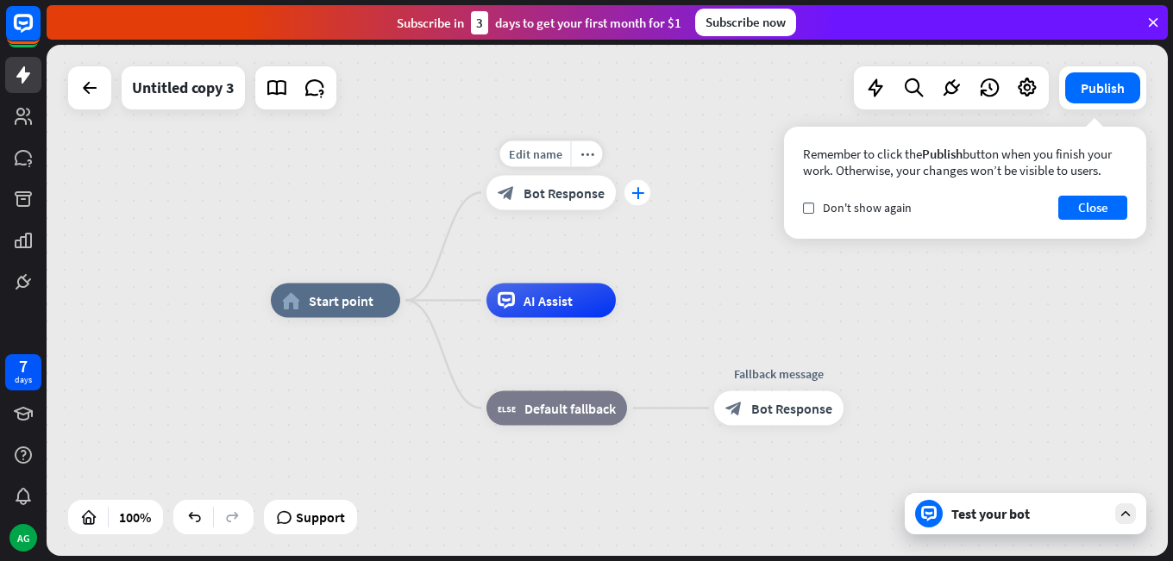
click at [639, 188] on icon "plus" at bounding box center [637, 193] width 13 height 12
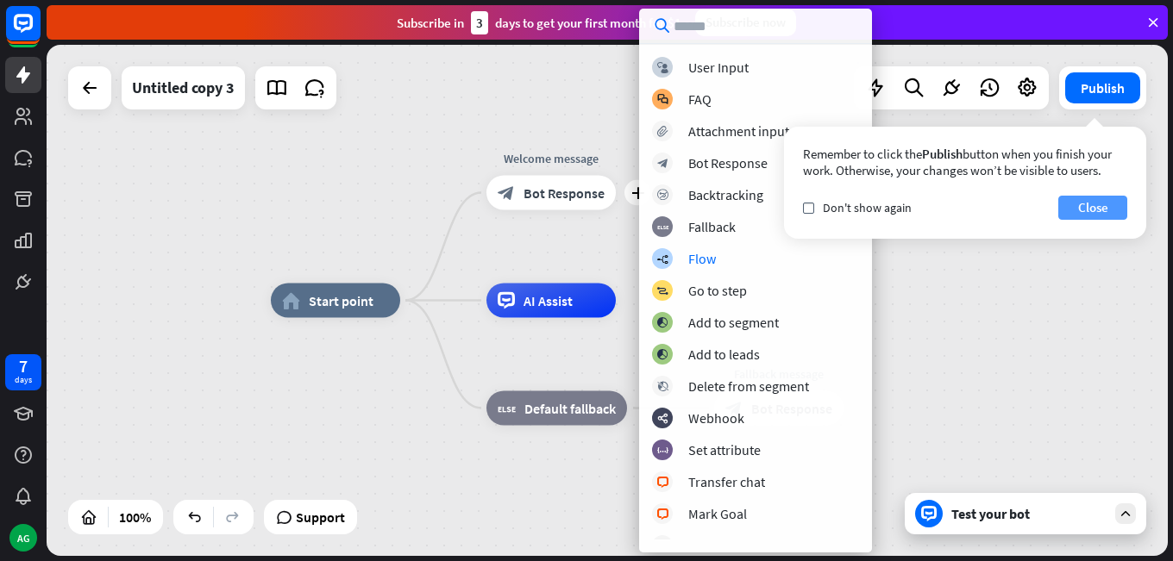
click at [1086, 213] on button "Close" at bounding box center [1092, 208] width 69 height 24
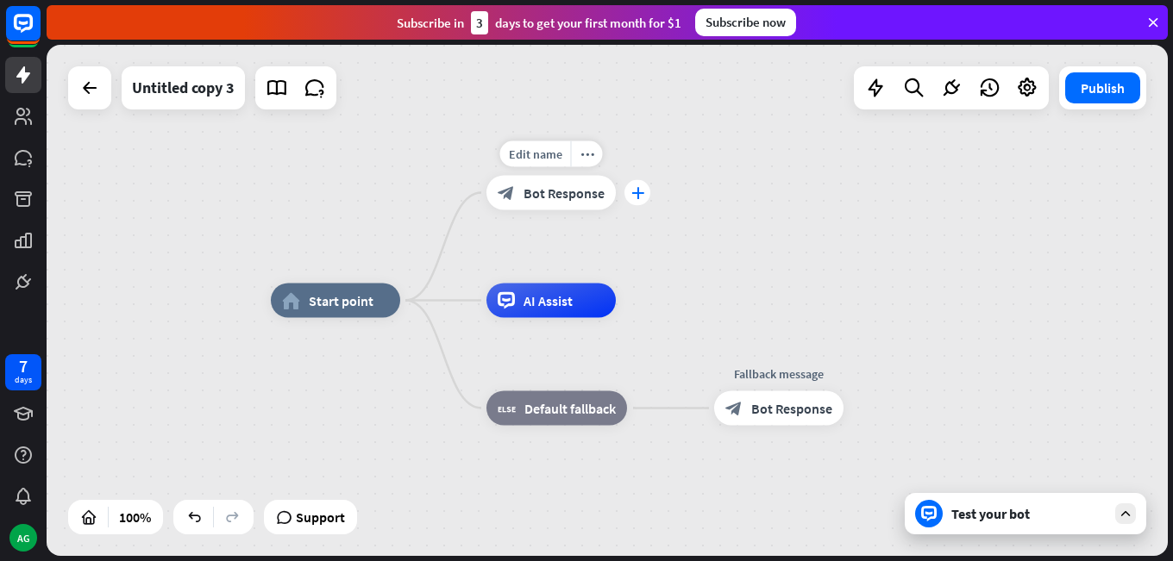
click at [630, 185] on div "plus" at bounding box center [637, 193] width 26 height 26
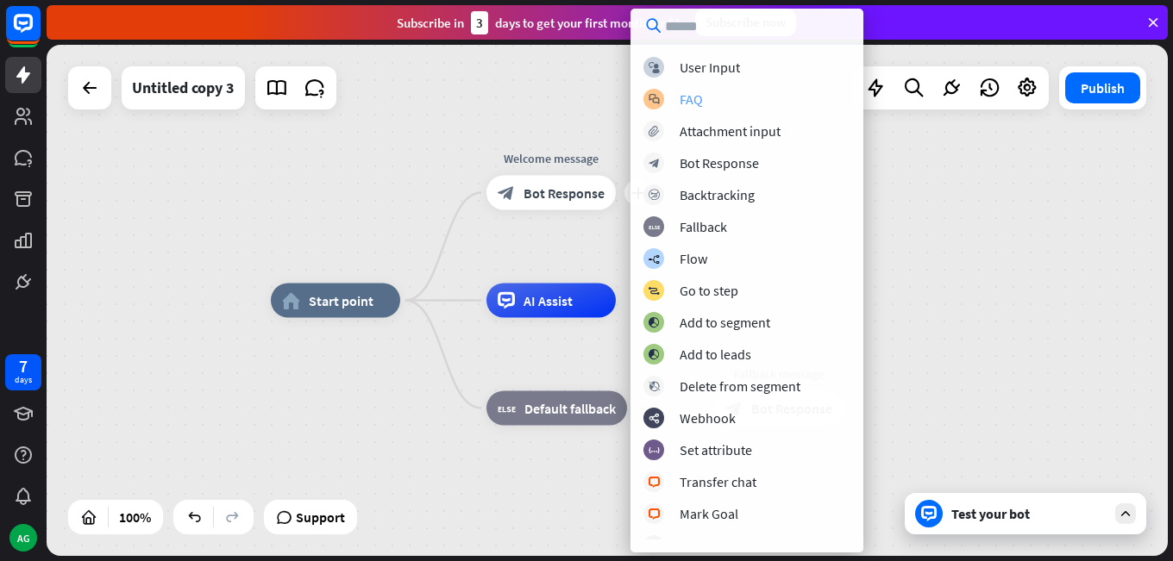
click at [690, 97] on div "FAQ" at bounding box center [691, 99] width 23 height 17
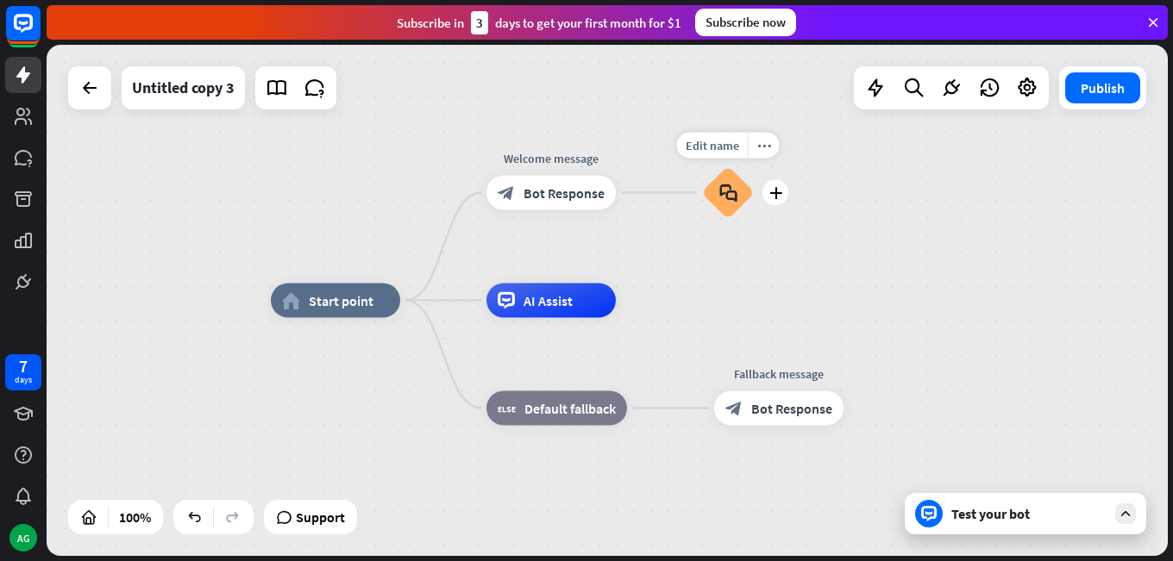
click at [717, 183] on div "block_faq" at bounding box center [728, 193] width 52 height 52
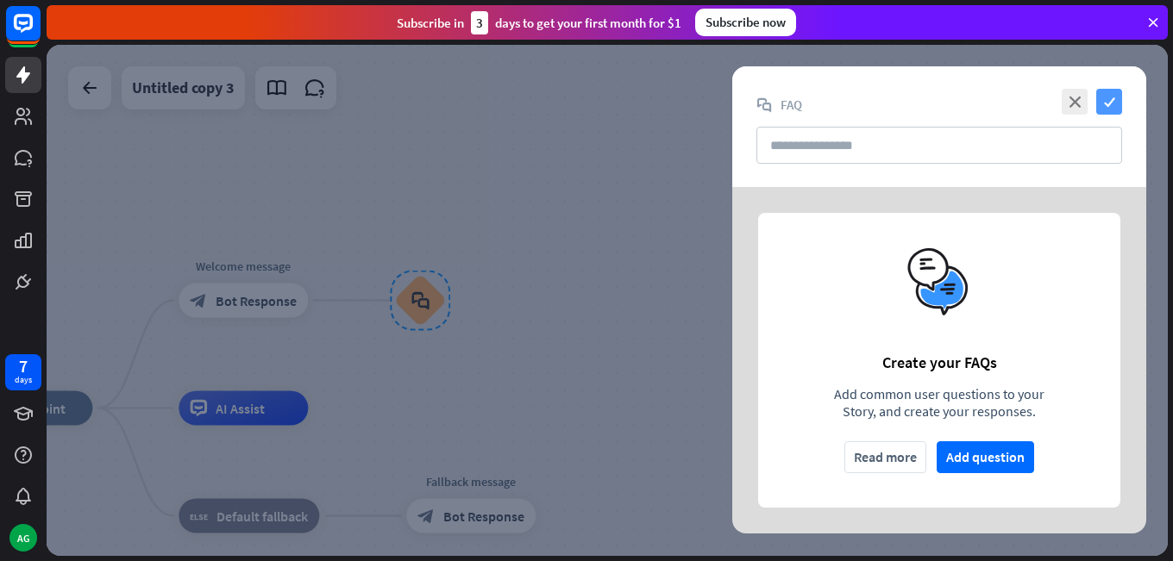
click at [1103, 96] on icon "check" at bounding box center [1109, 102] width 26 height 26
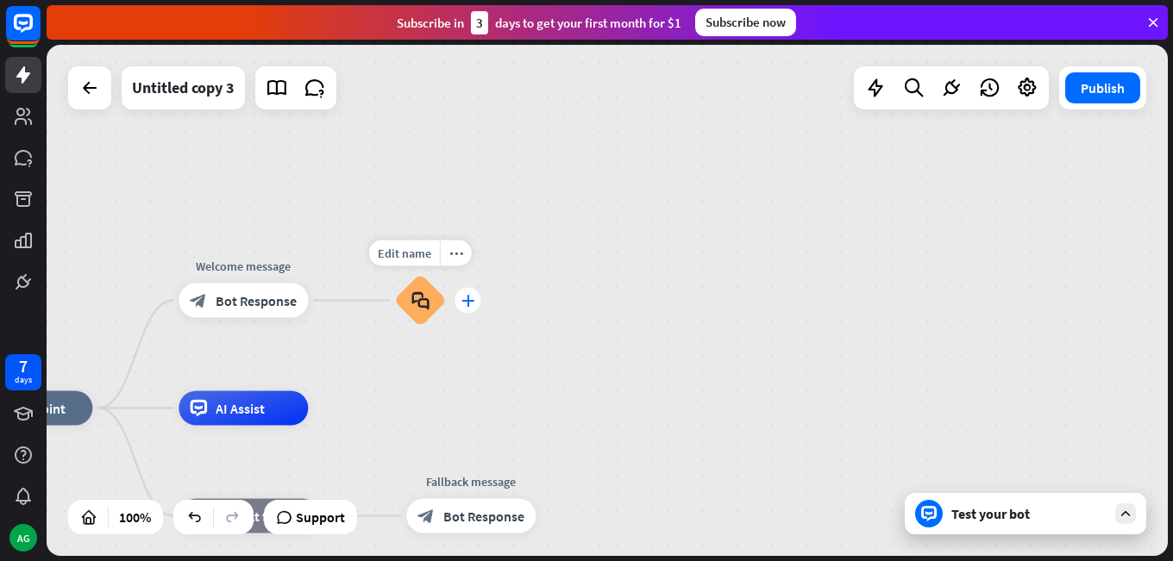
click at [472, 309] on div "plus" at bounding box center [467, 301] width 26 height 26
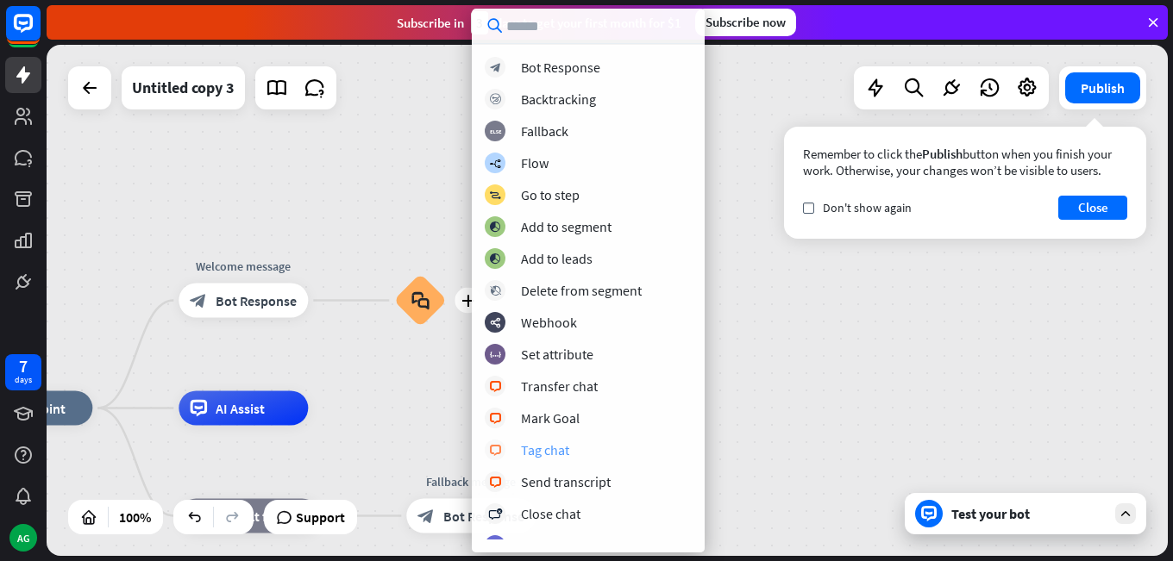
scroll to position [86, 0]
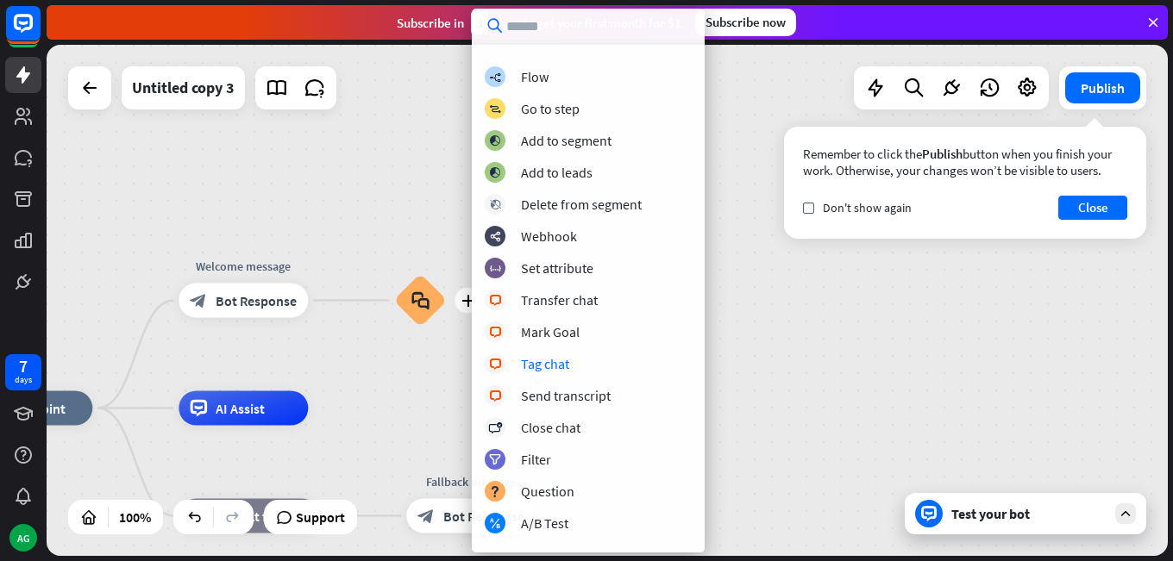
click at [774, 333] on div "home_2 Start point Welcome message block_bot_response Bot Response plus block_f…" at bounding box center [607, 300] width 1121 height 511
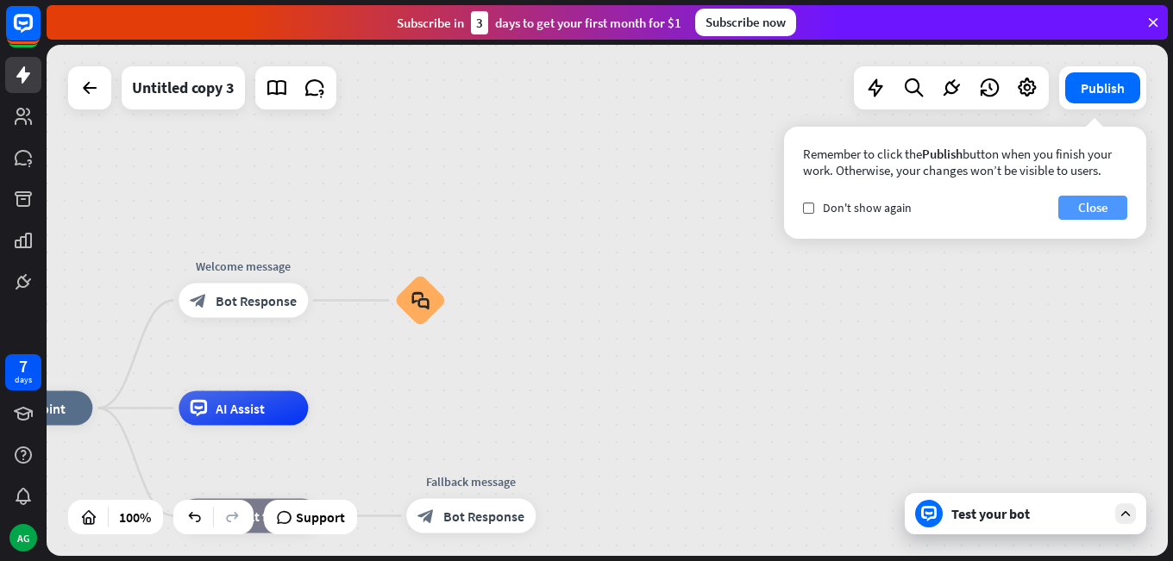
drag, startPoint x: 1077, startPoint y: 209, endPoint x: 1068, endPoint y: 211, distance: 9.8
click at [1077, 208] on button "Close" at bounding box center [1092, 208] width 69 height 24
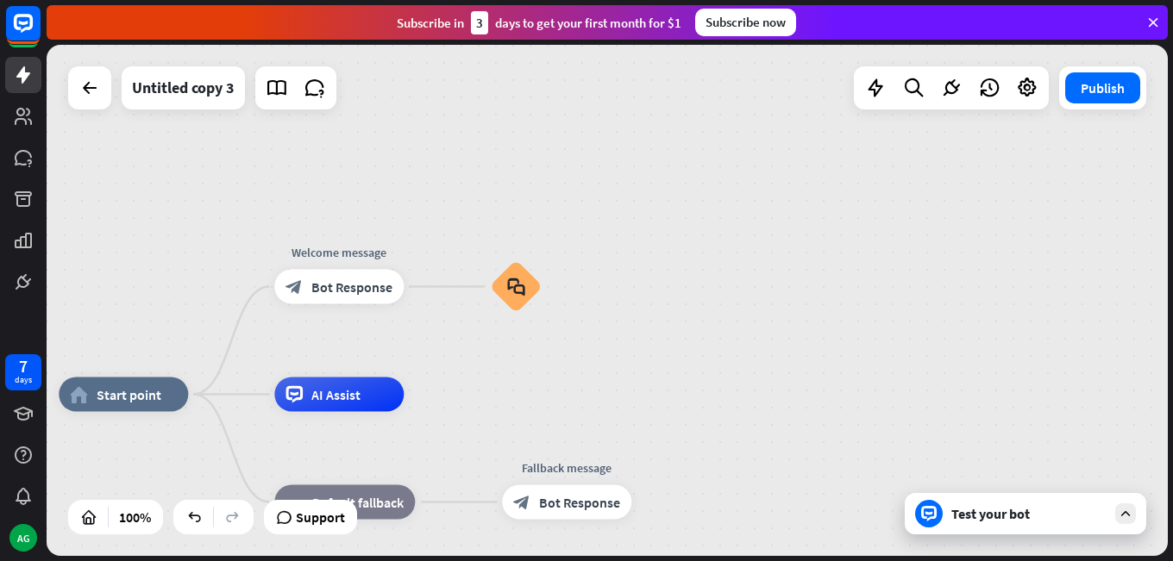
drag, startPoint x: 492, startPoint y: 369, endPoint x: 587, endPoint y: 355, distance: 96.7
click at [587, 355] on div "home_2 Start point Welcome message block_bot_response Bot Response block_faq AI…" at bounding box center [607, 300] width 1121 height 511
click at [516, 287] on icon "block_faq" at bounding box center [516, 287] width 18 height 19
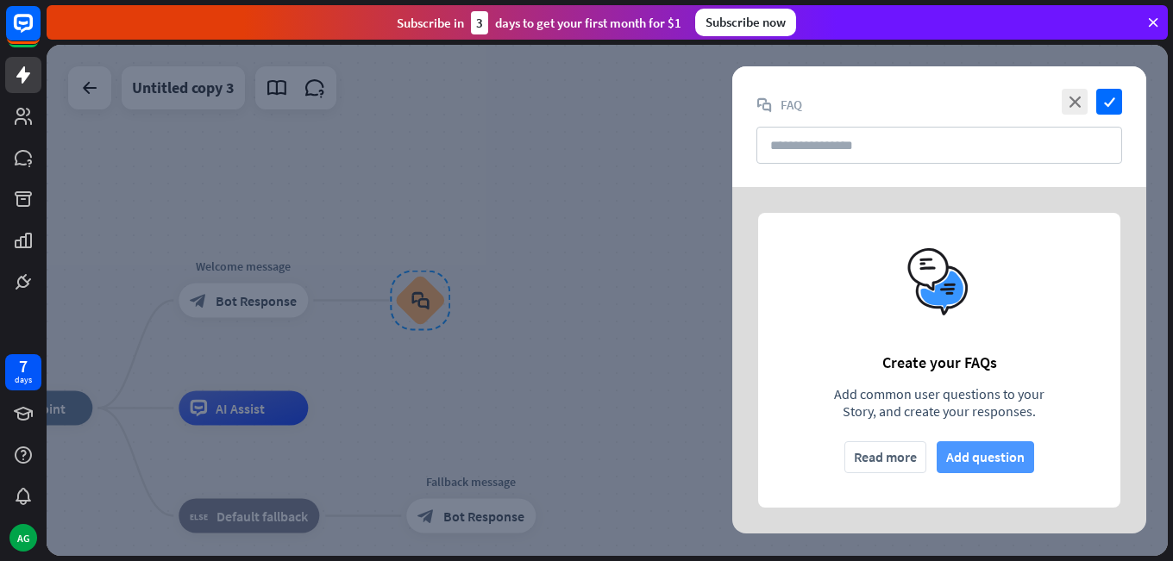
click at [979, 462] on button "Add question" at bounding box center [985, 458] width 97 height 32
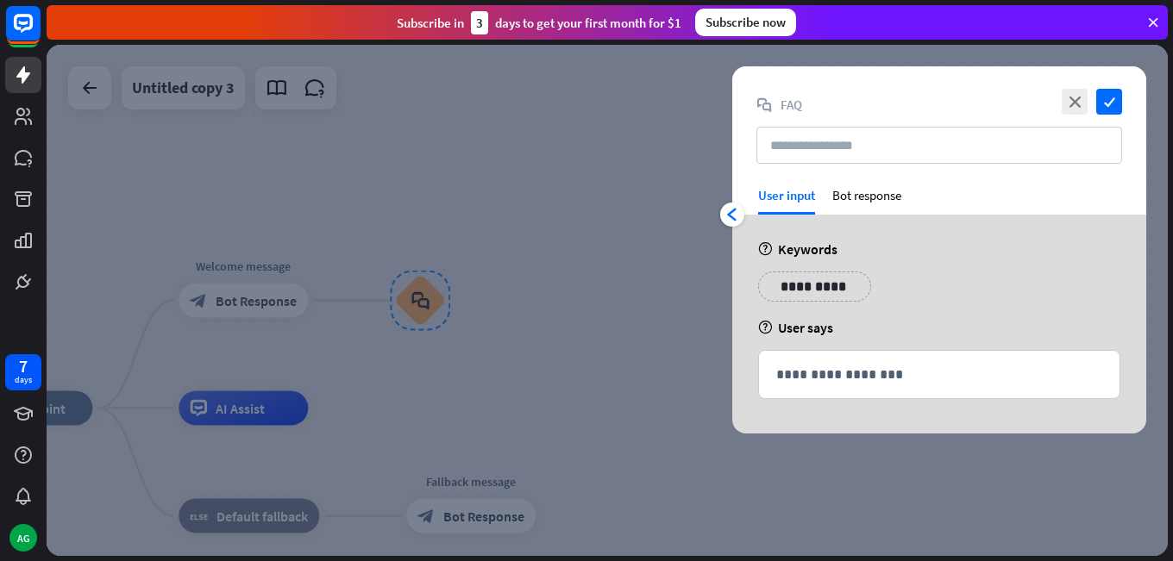
click at [866, 233] on div "**********" at bounding box center [939, 324] width 414 height 219
click at [880, 224] on div "**********" at bounding box center [939, 324] width 414 height 219
click at [857, 358] on div "**********" at bounding box center [939, 374] width 360 height 47
click at [963, 278] on div "**********" at bounding box center [939, 293] width 373 height 43
click at [920, 258] on div "**********" at bounding box center [939, 324] width 414 height 219
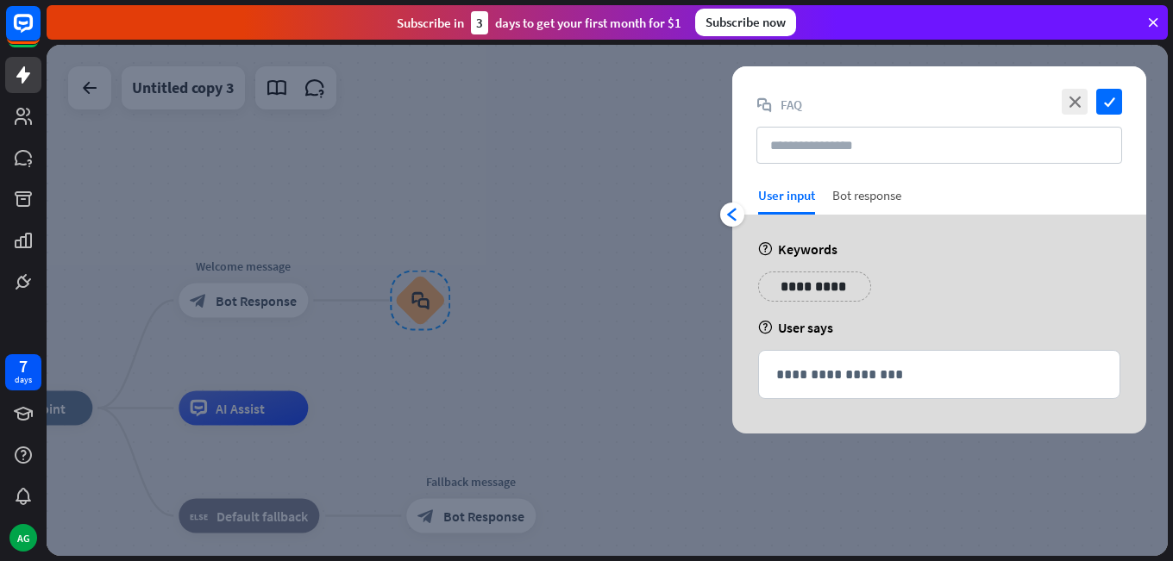
click at [867, 201] on div "Bot response" at bounding box center [866, 201] width 69 height 28
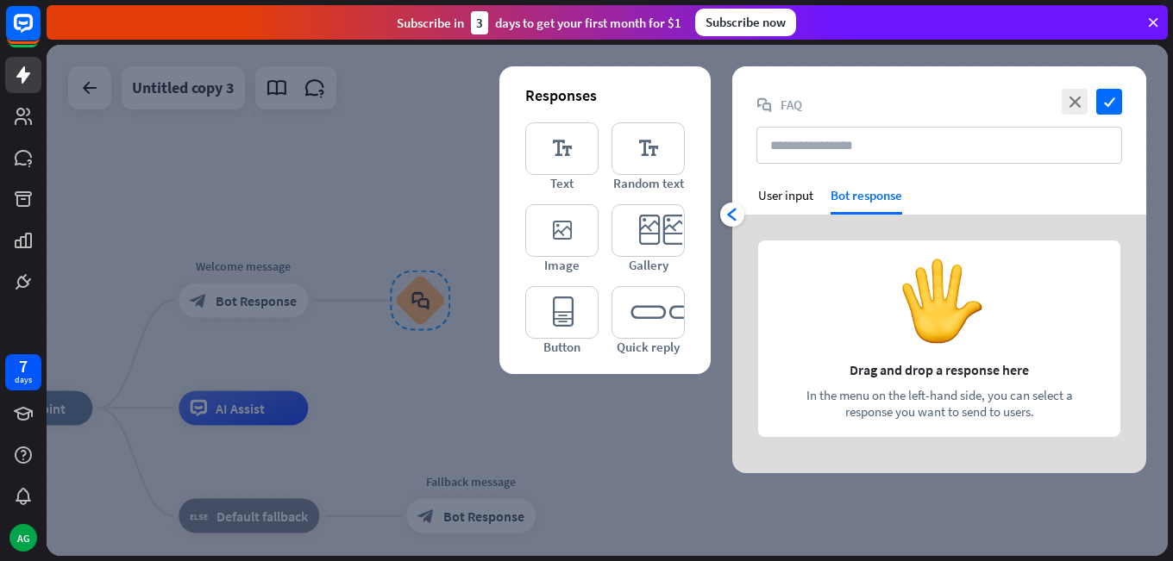
click at [408, 155] on div at bounding box center [607, 300] width 1121 height 511
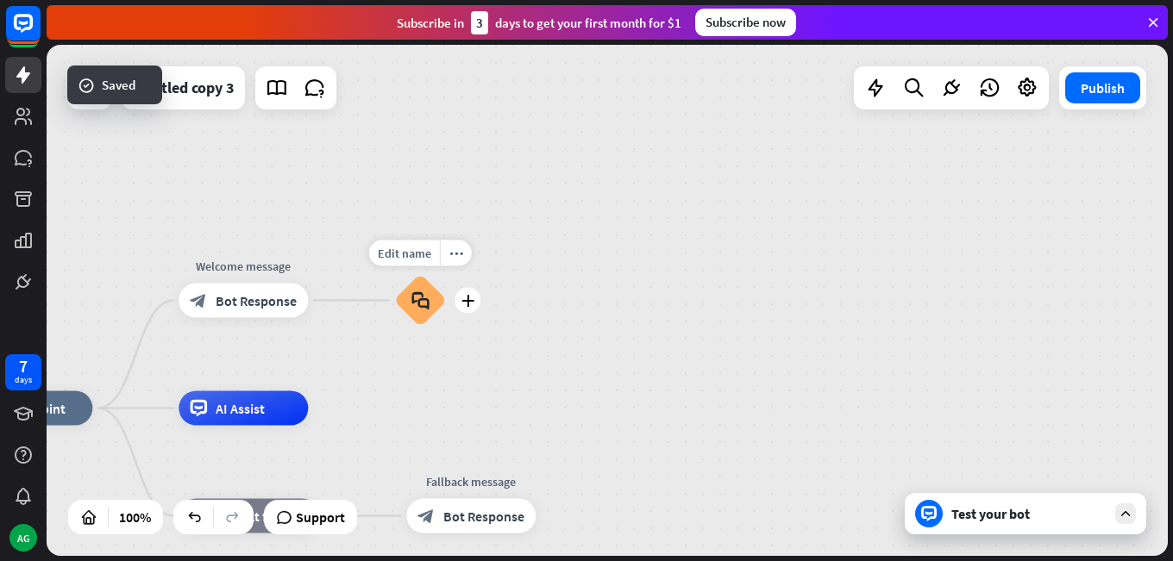
click at [422, 302] on icon "block_faq" at bounding box center [420, 300] width 18 height 19
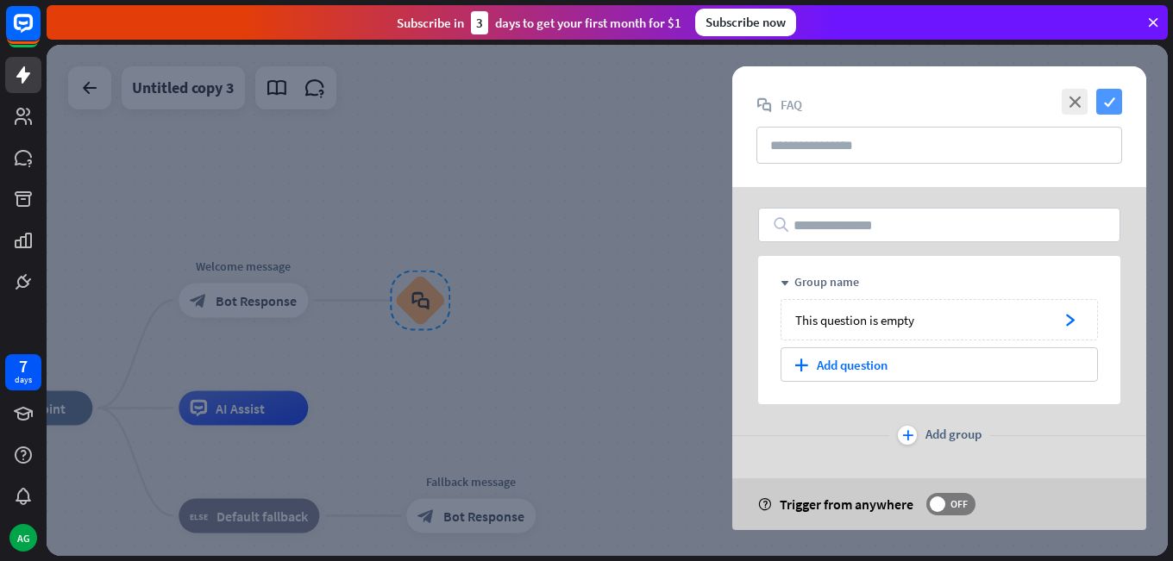
click at [1104, 102] on icon "check" at bounding box center [1109, 102] width 26 height 26
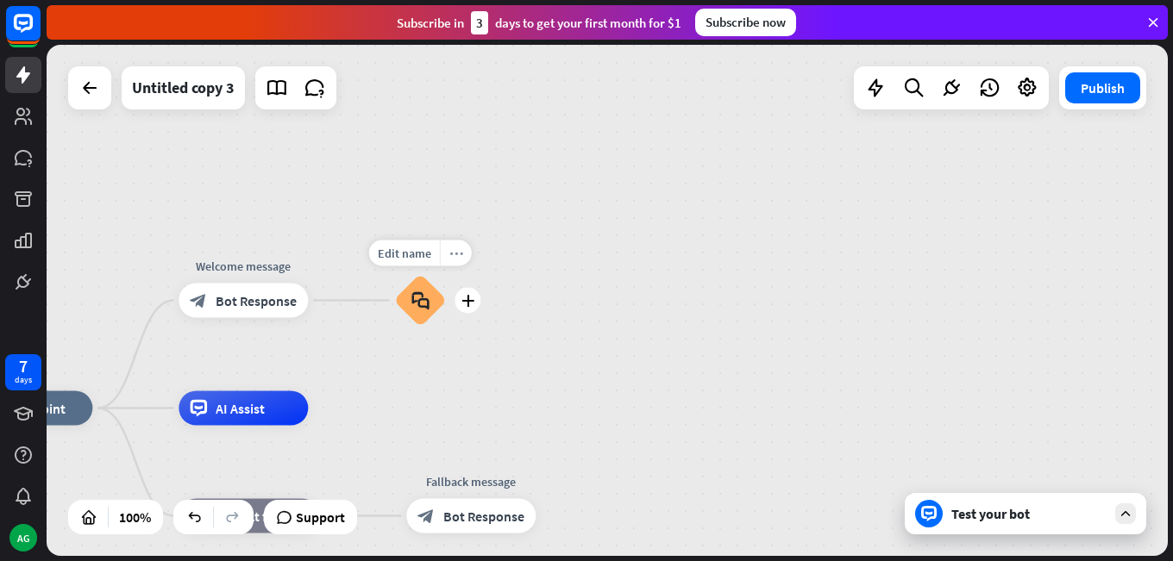
click at [446, 245] on div "more_horiz" at bounding box center [456, 254] width 32 height 26
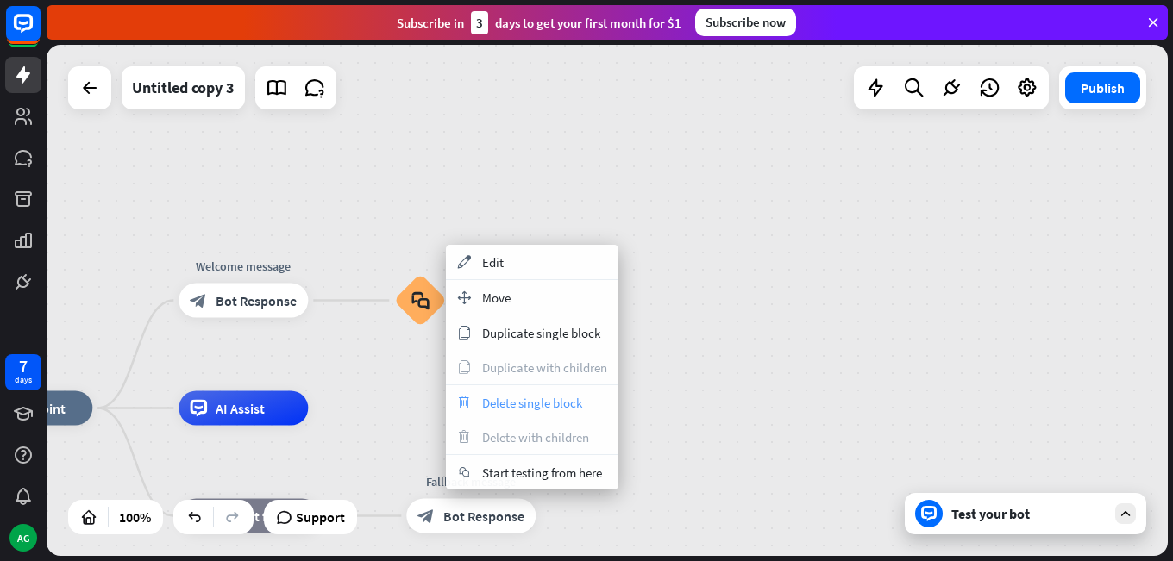
click at [536, 407] on span "Delete single block" at bounding box center [532, 403] width 100 height 16
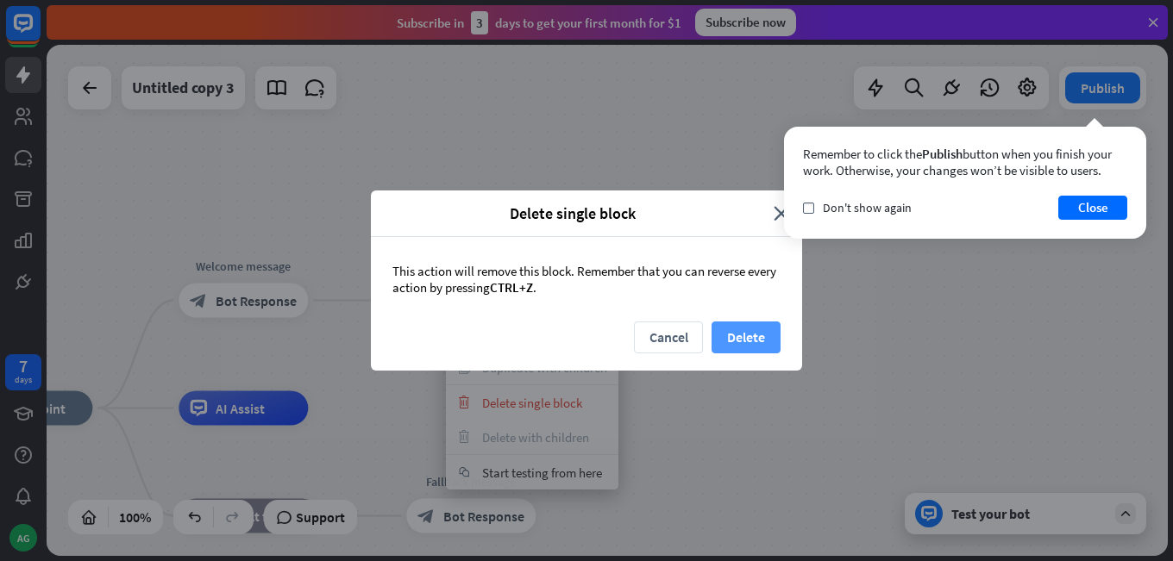
click at [751, 342] on button "Delete" at bounding box center [745, 338] width 69 height 32
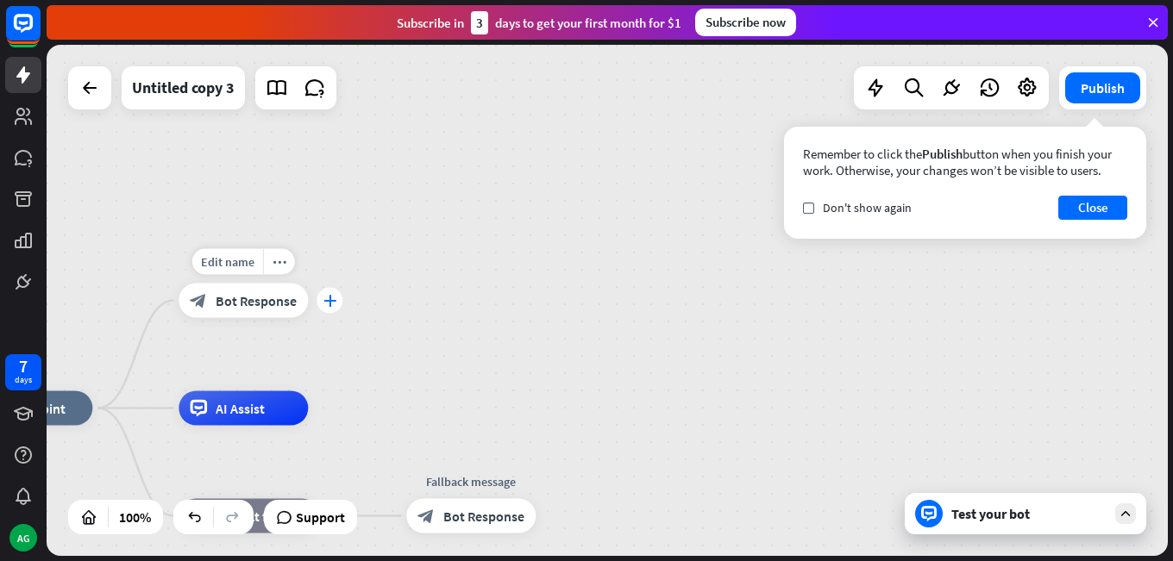
click at [320, 296] on div "plus" at bounding box center [329, 301] width 26 height 26
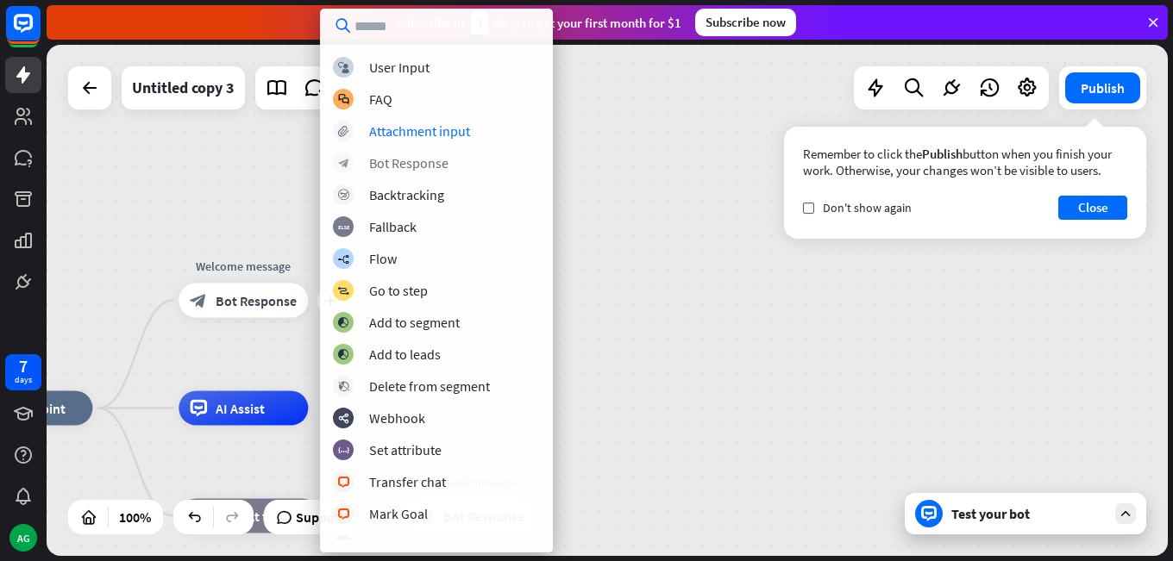
click at [393, 166] on div "Bot Response" at bounding box center [408, 162] width 79 height 17
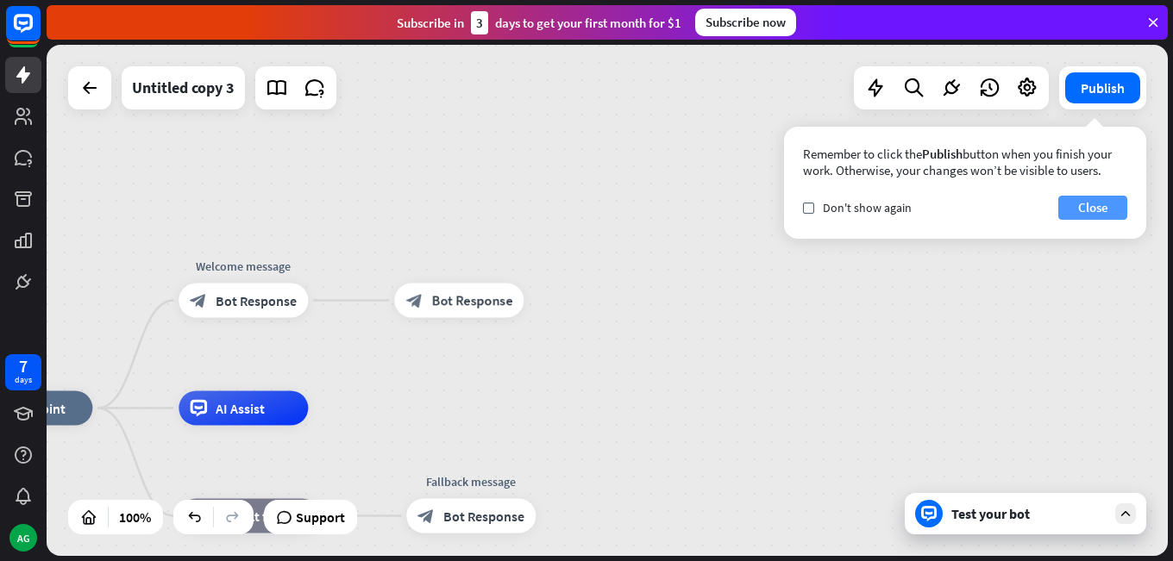
click at [1076, 208] on button "Close" at bounding box center [1092, 208] width 69 height 24
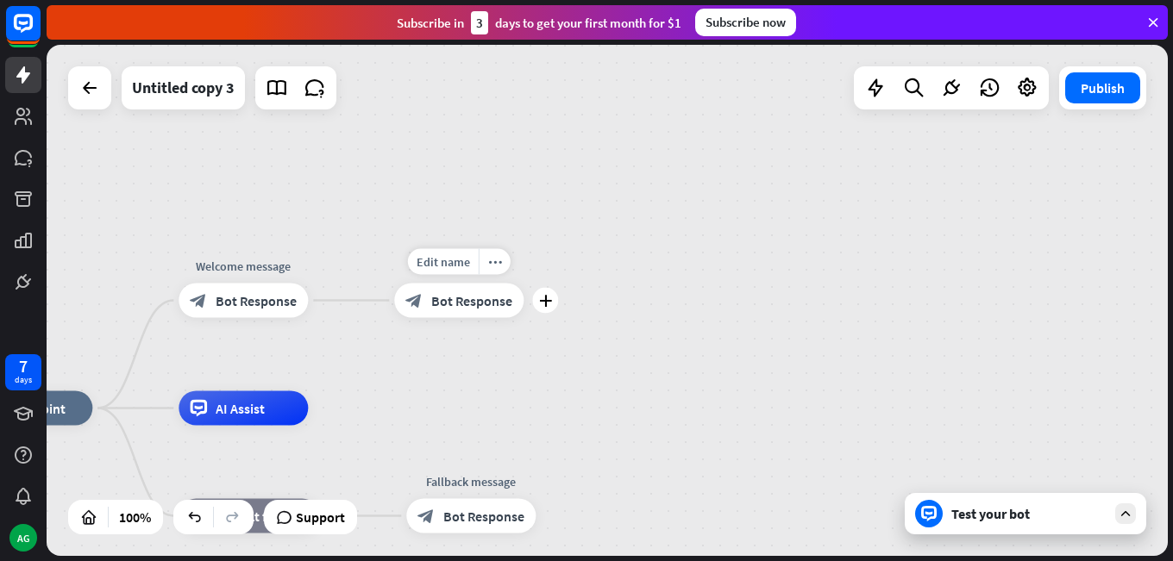
click at [455, 316] on div "block_bot_response Bot Response" at bounding box center [458, 301] width 129 height 34
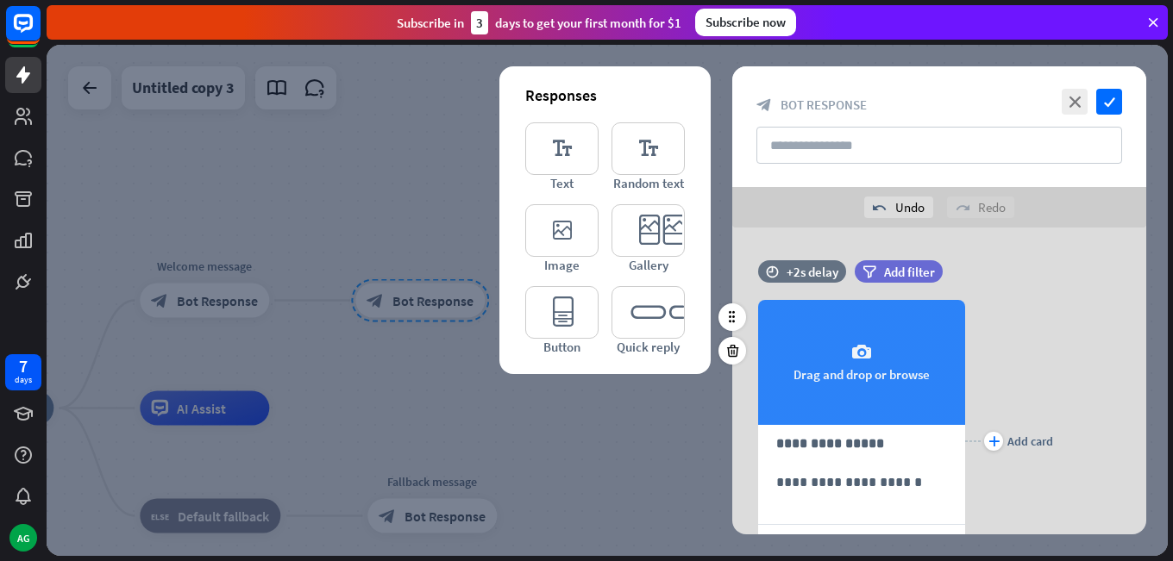
scroll to position [86, 0]
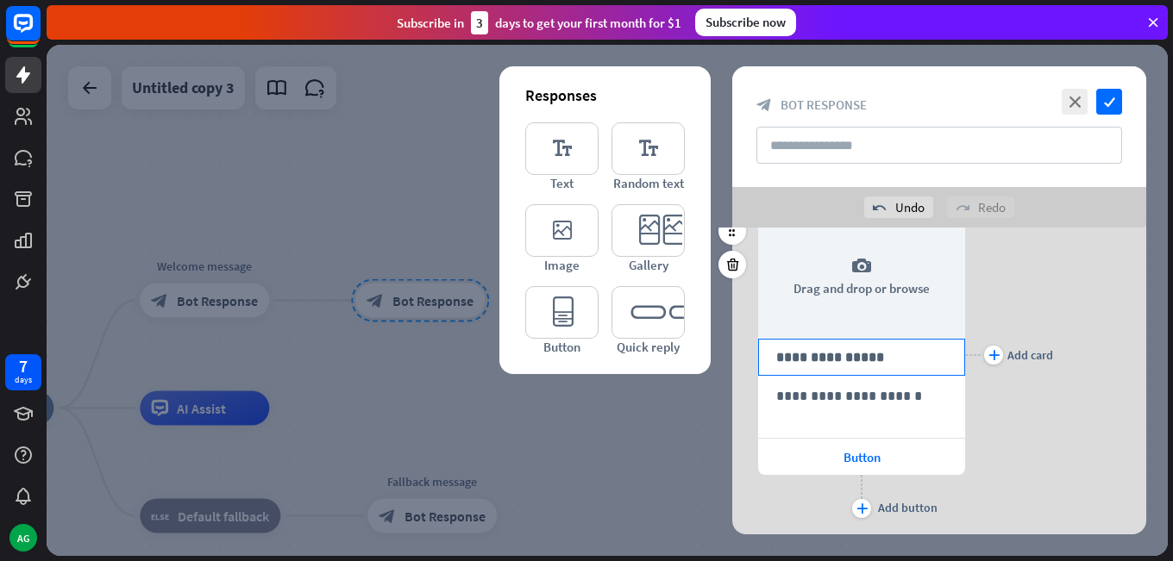
click at [843, 357] on p "**********" at bounding box center [861, 358] width 171 height 22
click at [1044, 254] on div "plus Add card" at bounding box center [1009, 355] width 88 height 335
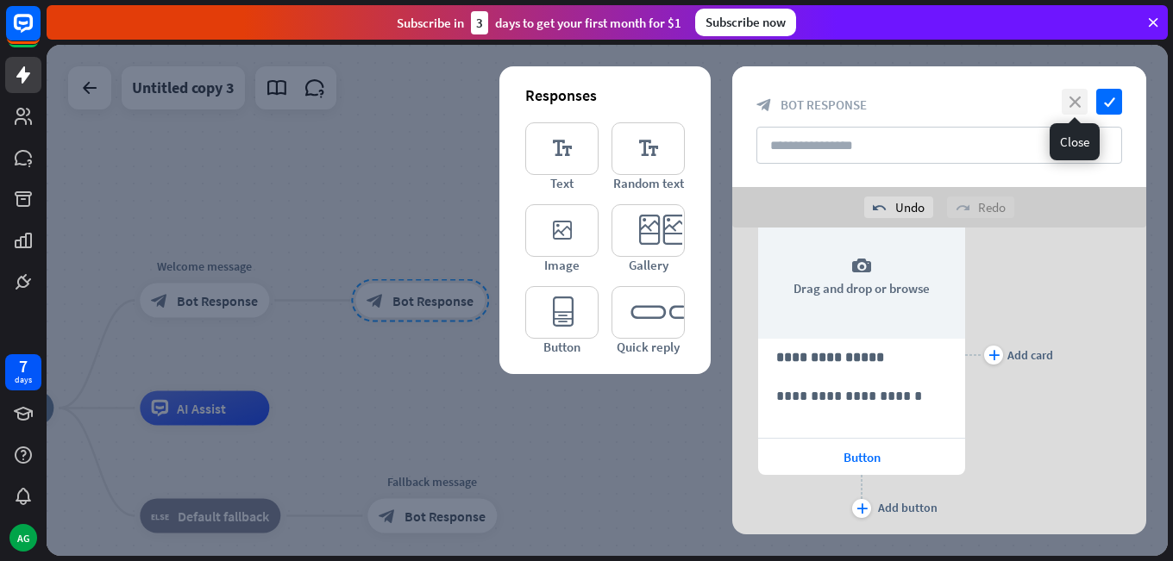
click at [1075, 106] on icon "close" at bounding box center [1075, 102] width 26 height 26
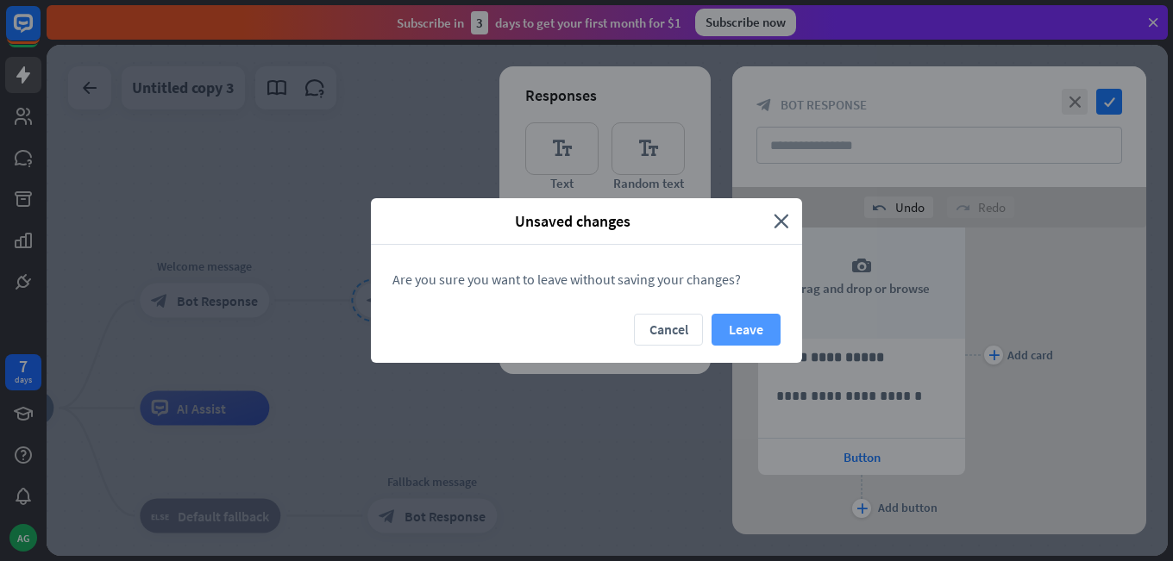
click at [729, 321] on button "Leave" at bounding box center [745, 330] width 69 height 32
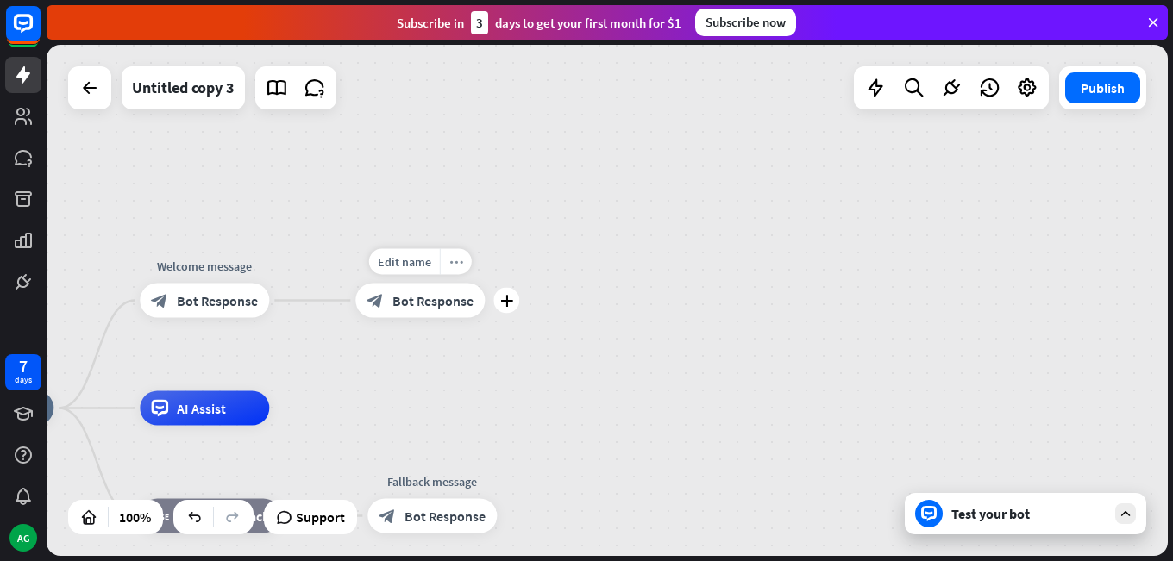
click at [465, 263] on div "more_horiz" at bounding box center [456, 262] width 32 height 26
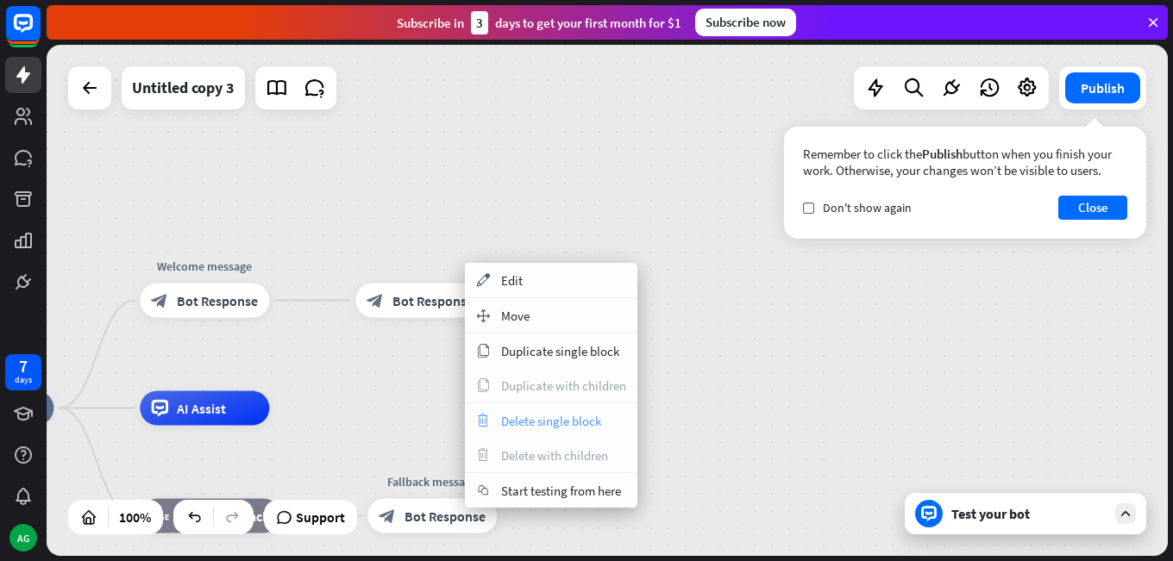
click at [550, 432] on div "trash Delete single block" at bounding box center [551, 421] width 172 height 34
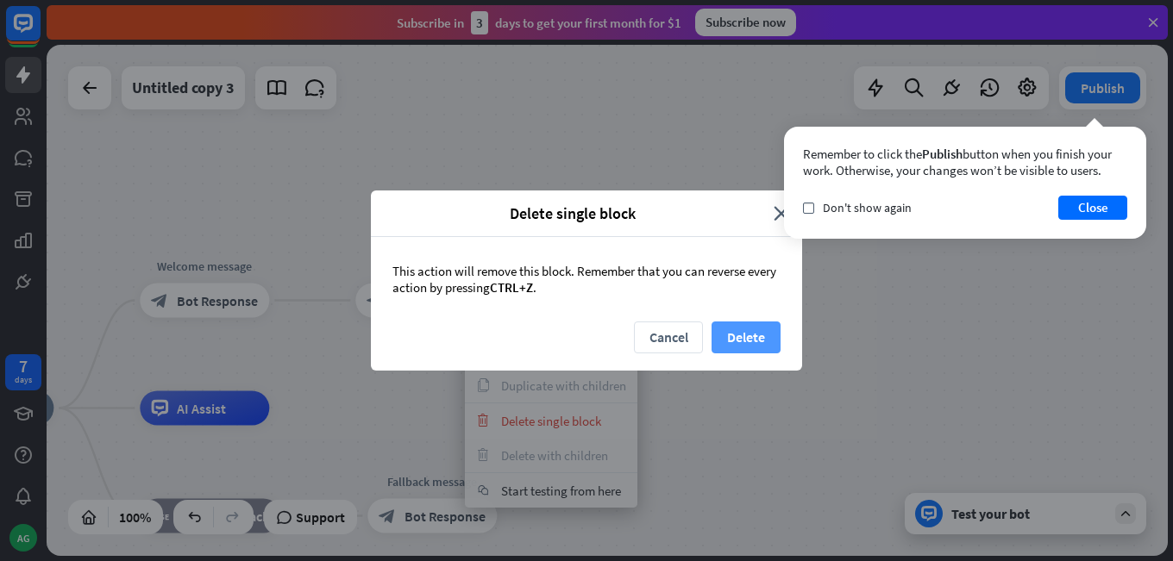
click at [724, 336] on button "Delete" at bounding box center [745, 338] width 69 height 32
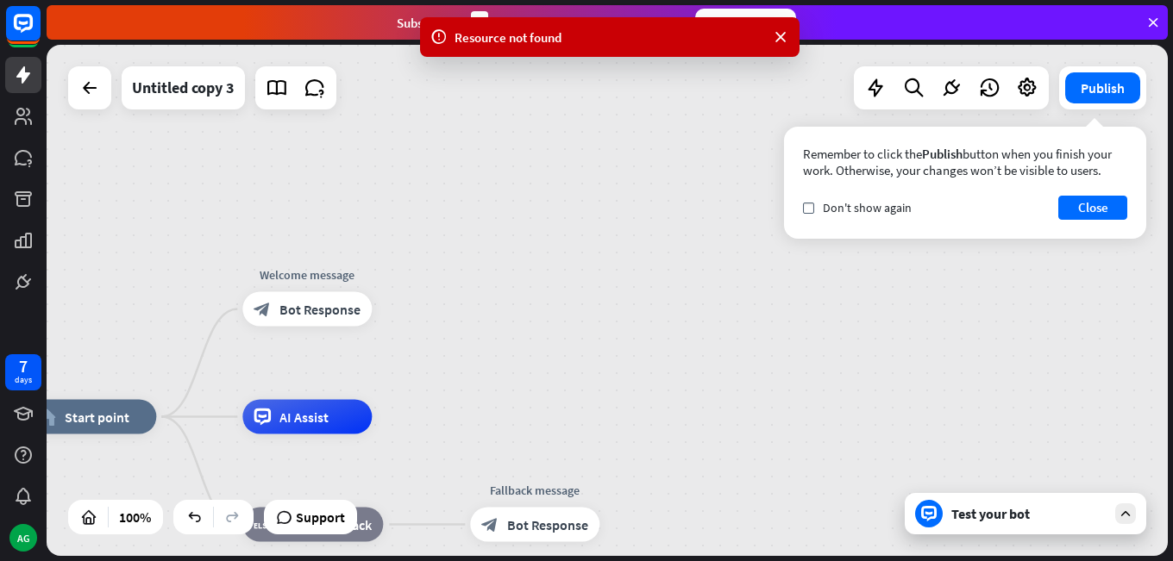
drag, startPoint x: 302, startPoint y: 210, endPoint x: 393, endPoint y: 218, distance: 91.7
click at [393, 218] on div "home_2 Start point Welcome message block_bot_response Bot Response AI Assist bl…" at bounding box center [607, 300] width 1121 height 511
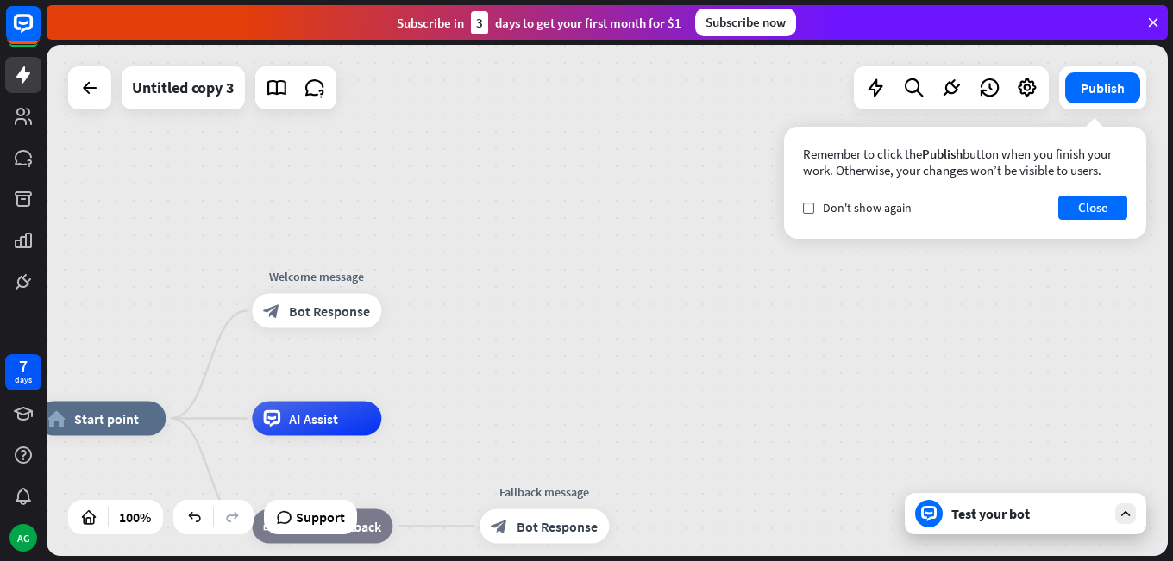
click at [23, 79] on icon at bounding box center [23, 74] width 14 height 17
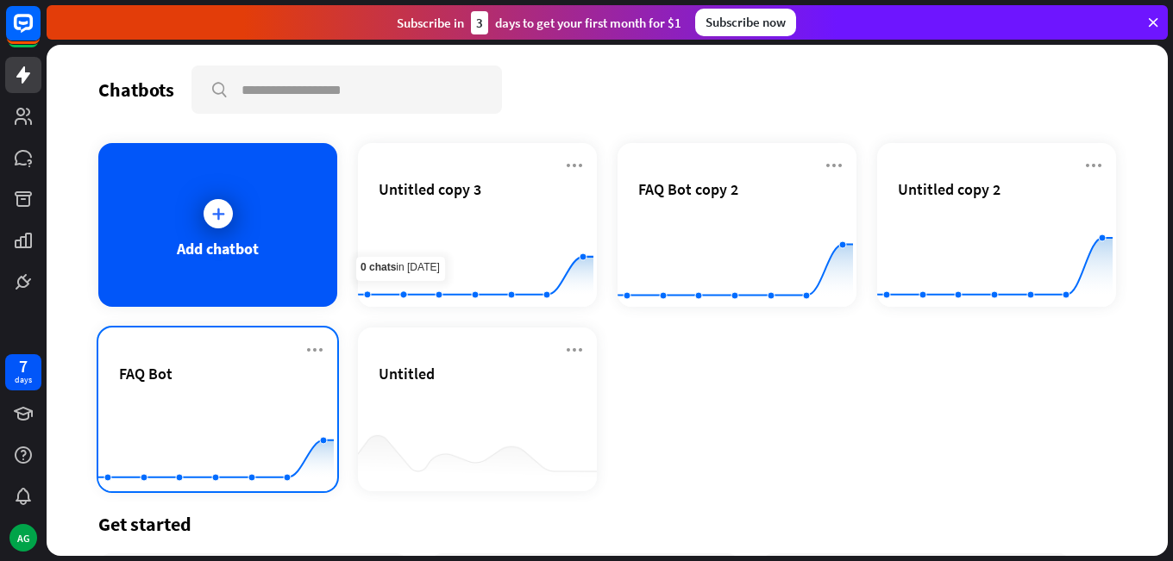
click at [261, 385] on div "FAQ Bot" at bounding box center [217, 394] width 197 height 60
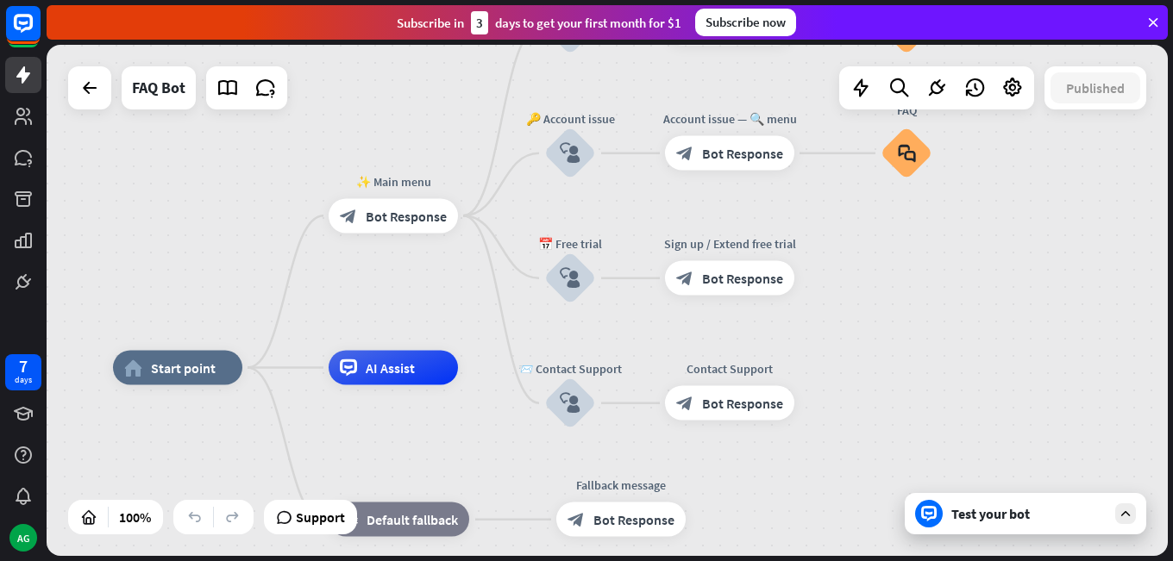
drag, startPoint x: 452, startPoint y: 239, endPoint x: 261, endPoint y: 351, distance: 221.1
click at [244, 361] on div "home_2 Start point ✨ Main menu block_bot_response Bot Response 💲 Subscription b…" at bounding box center [607, 300] width 1121 height 511
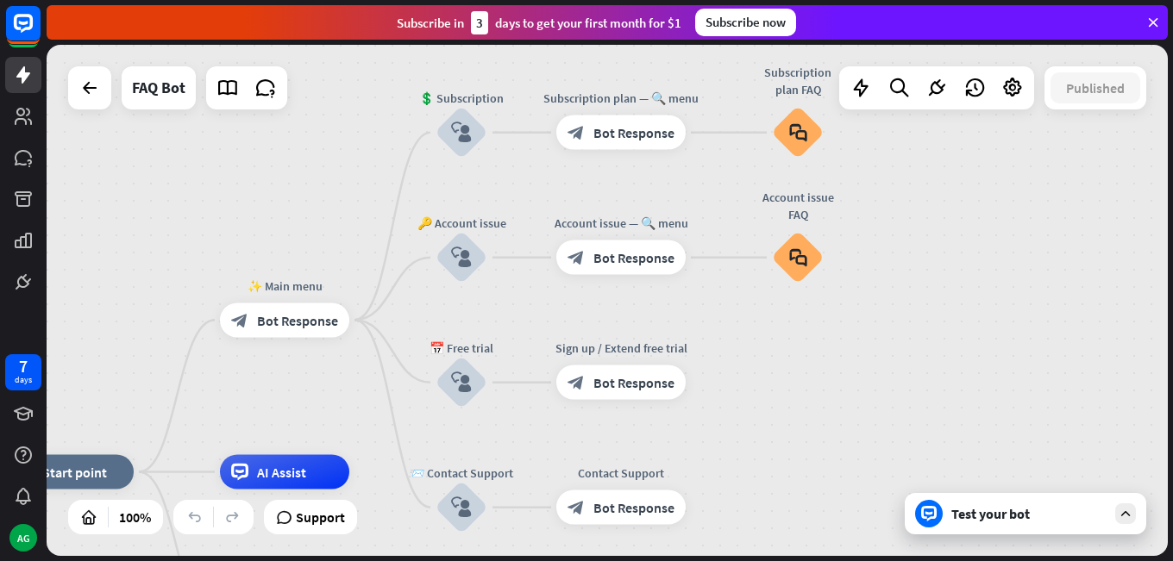
drag, startPoint x: 378, startPoint y: 130, endPoint x: 428, endPoint y: 161, distance: 58.9
click at [320, 203] on div "home_2 Start point ✨ Main menu block_bot_response Bot Response 💲 Subscription b…" at bounding box center [607, 300] width 1121 height 511
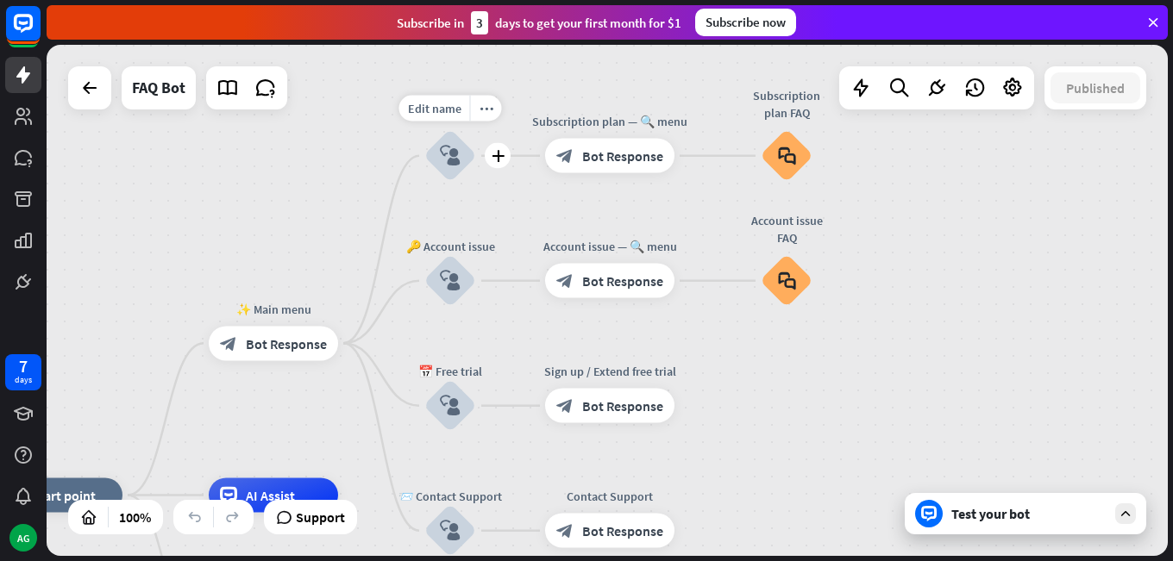
click at [442, 160] on icon "block_user_input" at bounding box center [450, 156] width 21 height 21
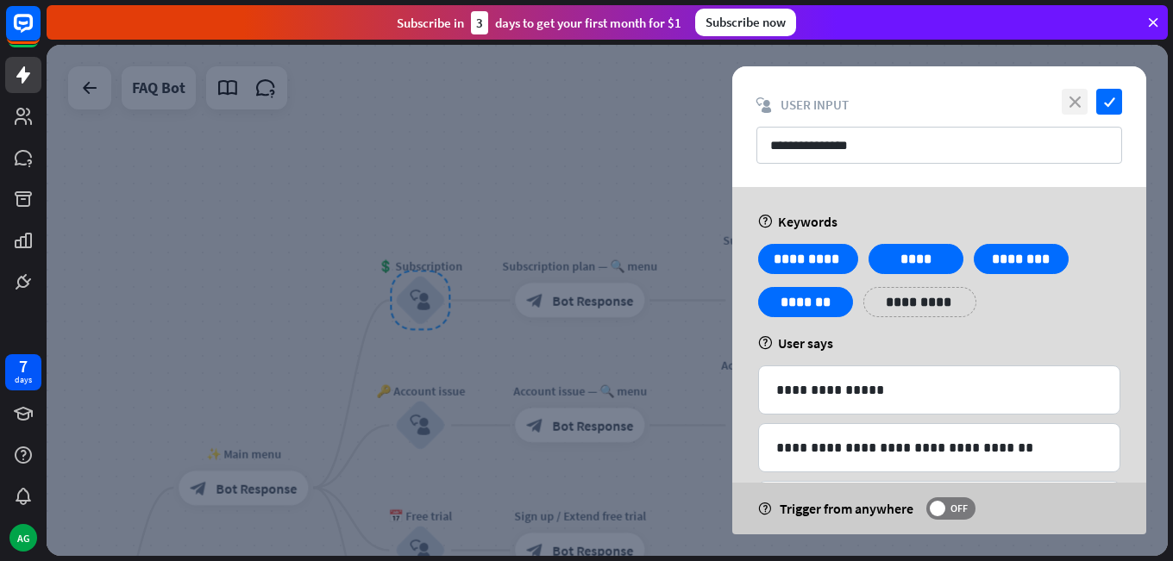
click at [1068, 106] on icon "close" at bounding box center [1075, 102] width 26 height 26
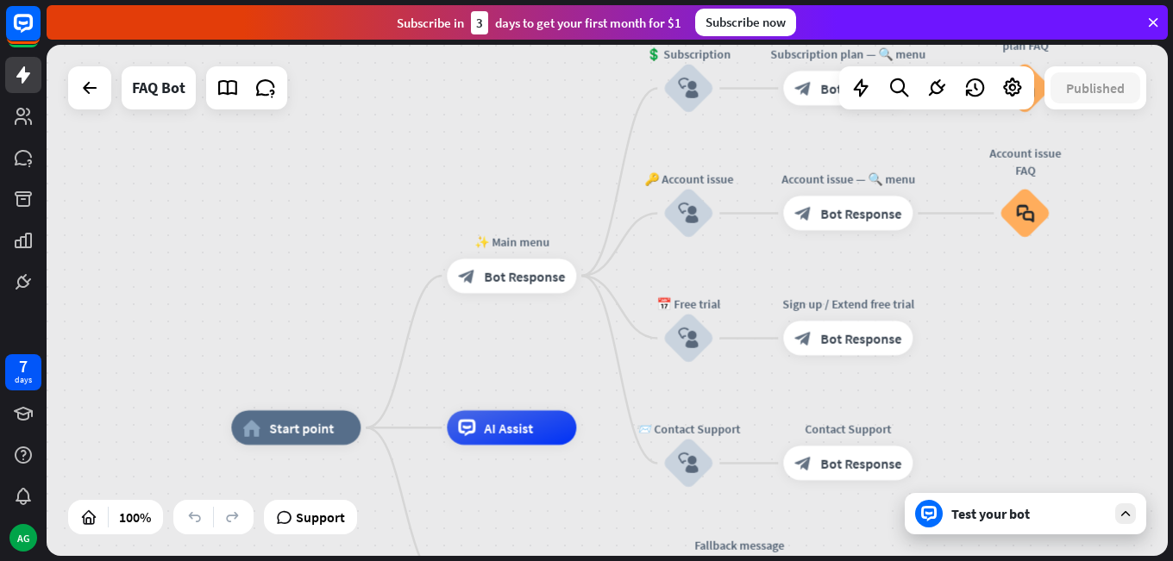
drag, startPoint x: 302, startPoint y: 237, endPoint x: 549, endPoint y: 40, distance: 316.6
click at [549, 40] on div "close Product Help First steps Get started with ChatBot Help Center Follow step…" at bounding box center [610, 280] width 1126 height 561
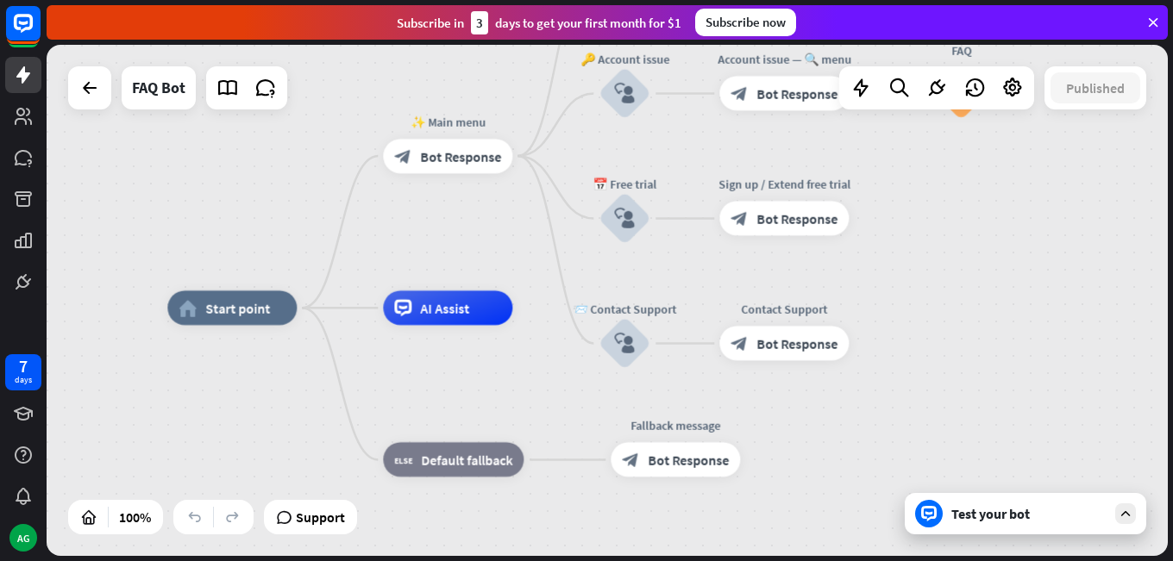
drag, startPoint x: 360, startPoint y: 184, endPoint x: 316, endPoint y: 88, distance: 105.3
click at [316, 88] on div "home_2 Start point ✨ Main menu block_bot_response Bot Response 💲 Subscription b…" at bounding box center [607, 300] width 1121 height 511
click at [452, 152] on span "Bot Response" at bounding box center [460, 155] width 81 height 17
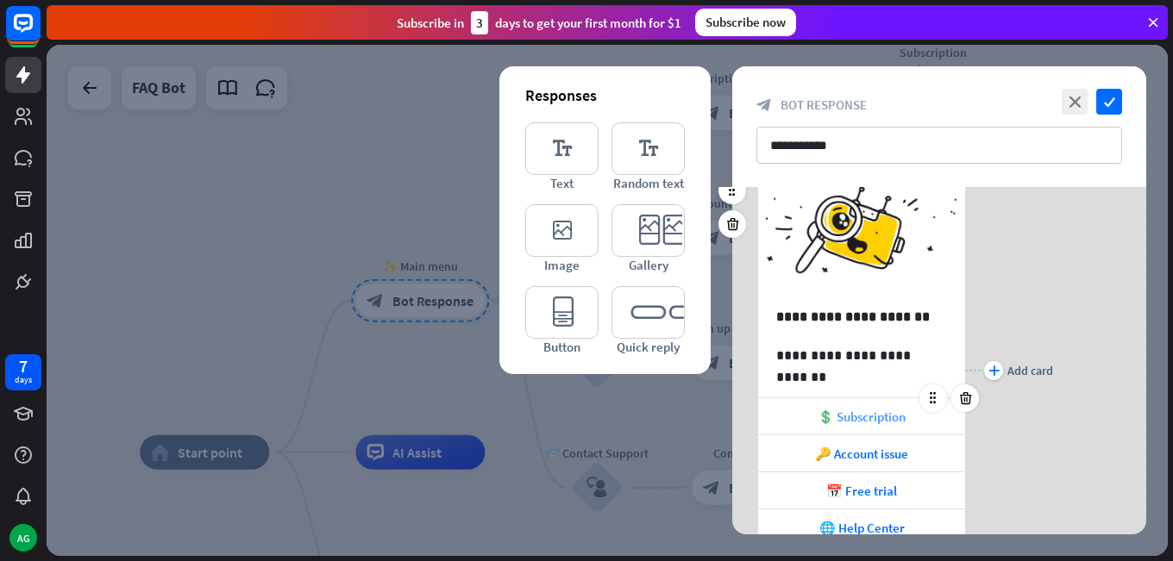
scroll to position [172, 0]
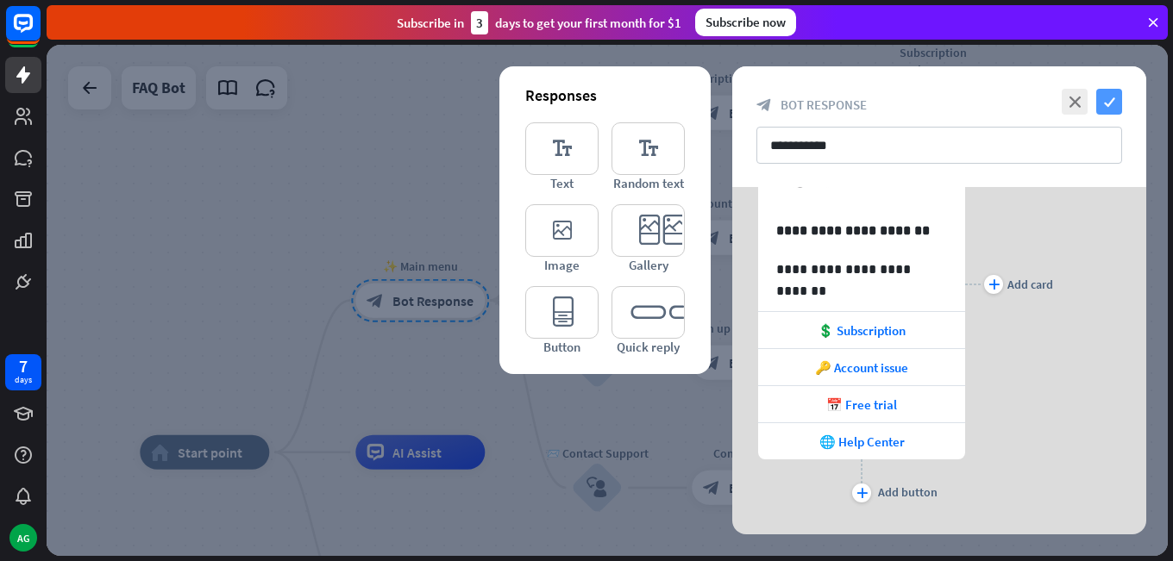
click at [1117, 109] on icon "check" at bounding box center [1109, 102] width 26 height 26
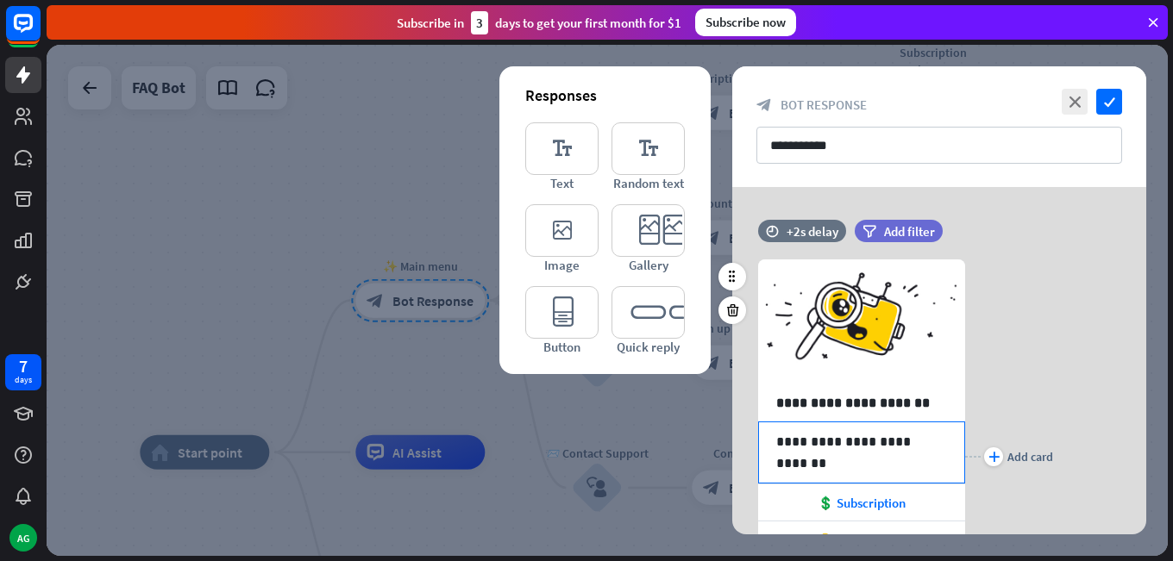
scroll to position [172, 0]
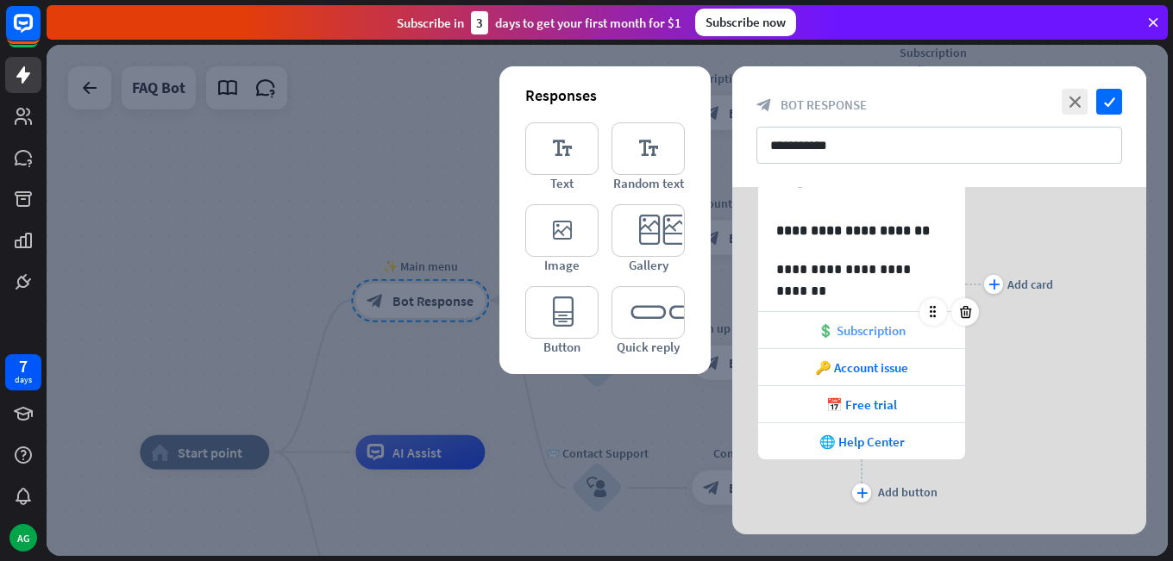
click at [879, 335] on span "💲 Subscription" at bounding box center [862, 331] width 88 height 16
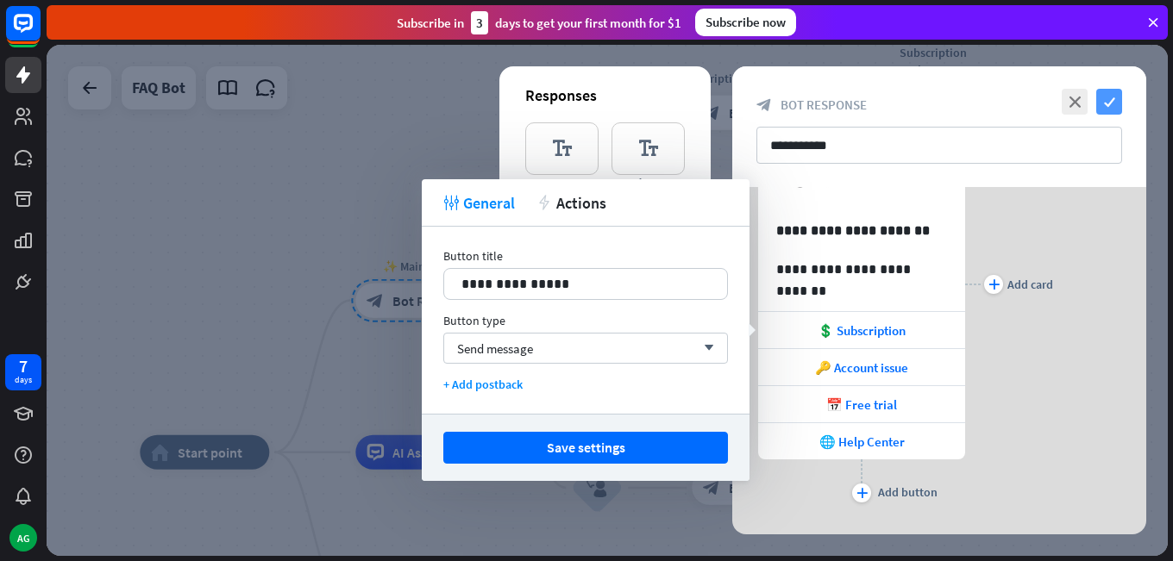
click at [1106, 103] on icon "check" at bounding box center [1109, 102] width 26 height 26
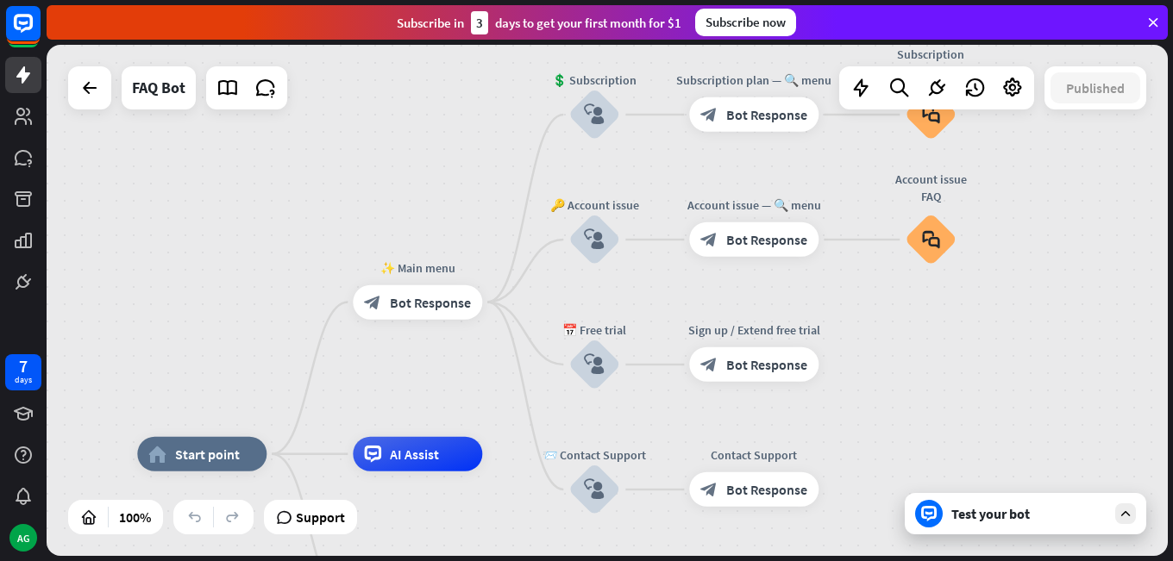
drag, startPoint x: 415, startPoint y: 168, endPoint x: 353, endPoint y: 218, distance: 79.7
click at [353, 216] on div "home_2 Start point ✨ Main menu block_bot_response Bot Response 💲 Subscription b…" at bounding box center [607, 300] width 1121 height 511
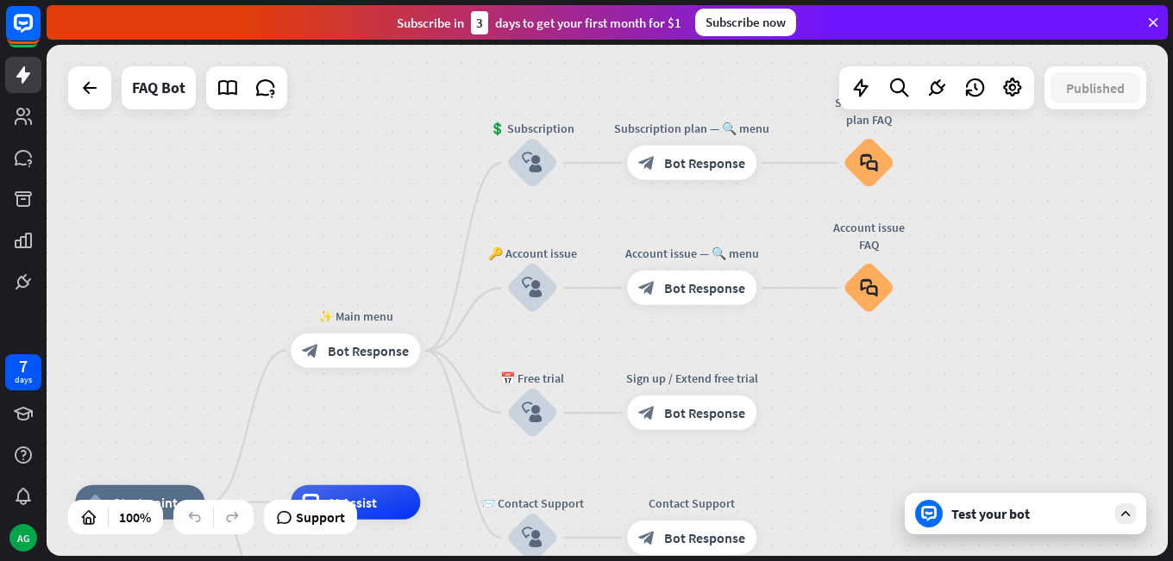
click at [1070, 526] on div "Test your bot" at bounding box center [1025, 513] width 241 height 41
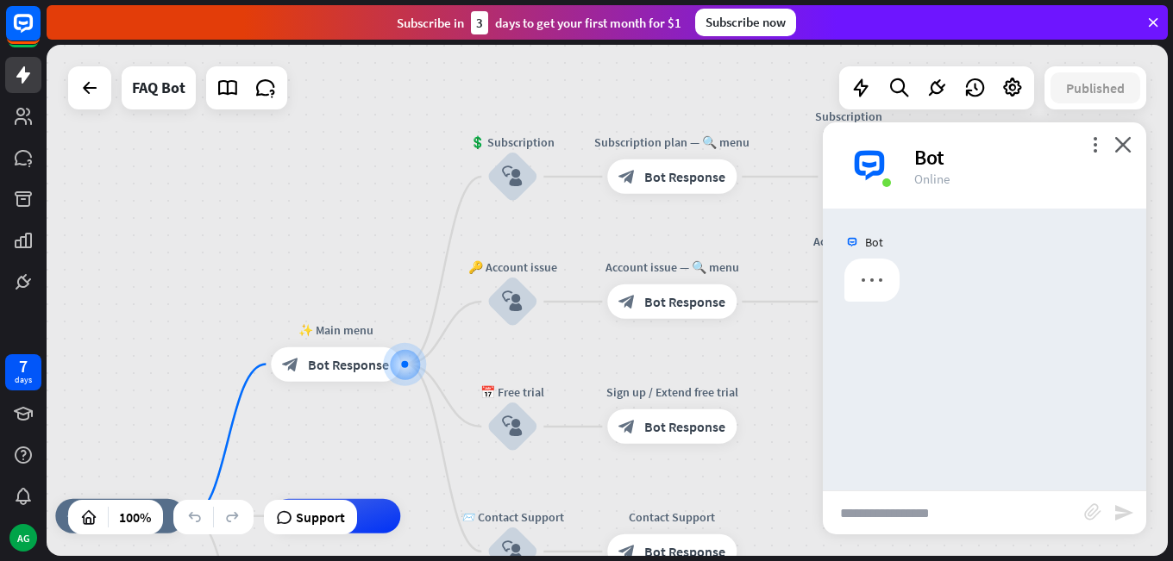
drag, startPoint x: 312, startPoint y: 88, endPoint x: 198, endPoint y: 171, distance: 140.8
click at [198, 170] on div "home_2 Start point ✨ Main menu block_bot_response Bot Response 💲 Subscription b…" at bounding box center [607, 300] width 1121 height 511
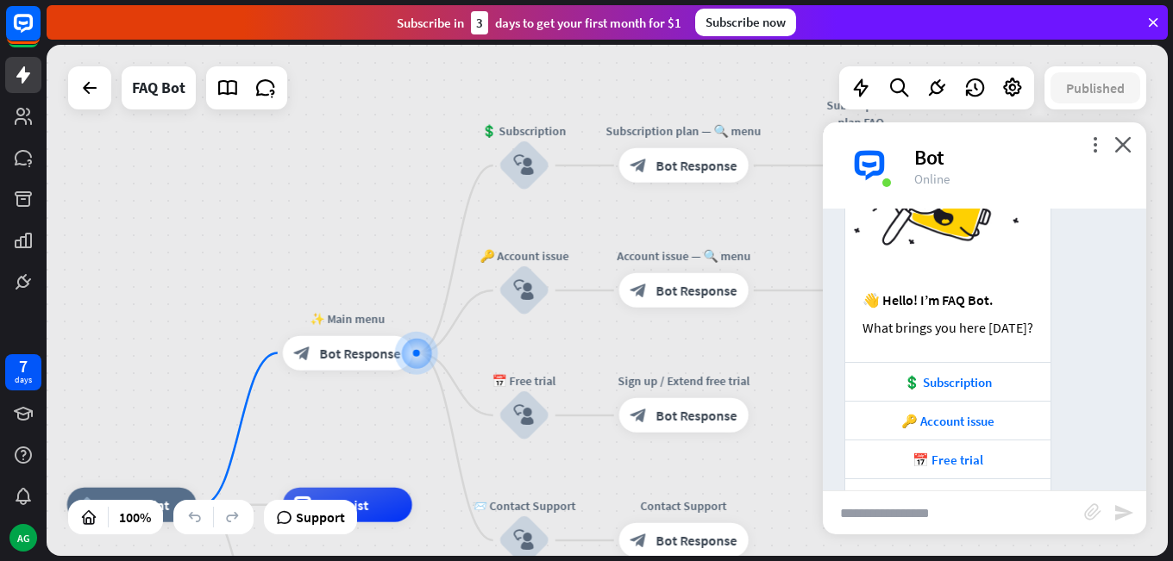
scroll to position [179, 0]
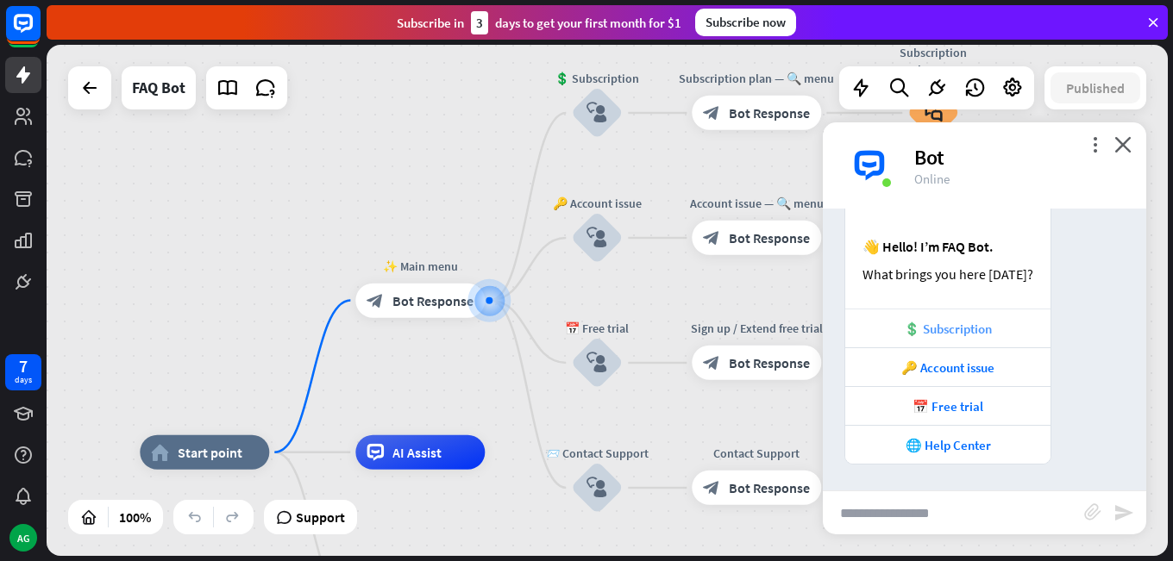
click at [941, 332] on div "💲 Subscription" at bounding box center [948, 329] width 188 height 16
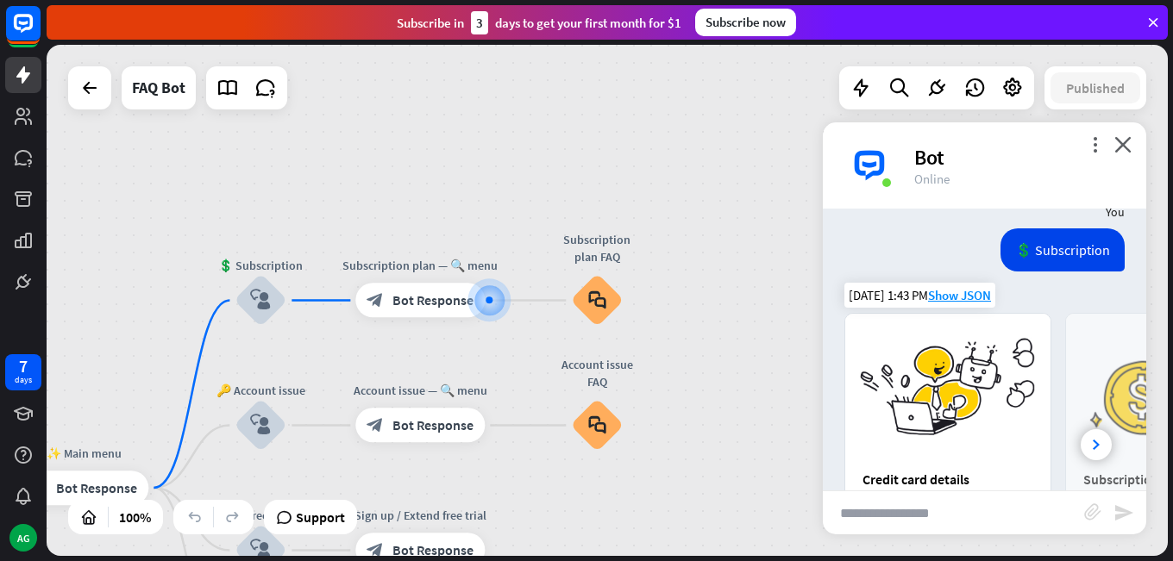
scroll to position [370, 0]
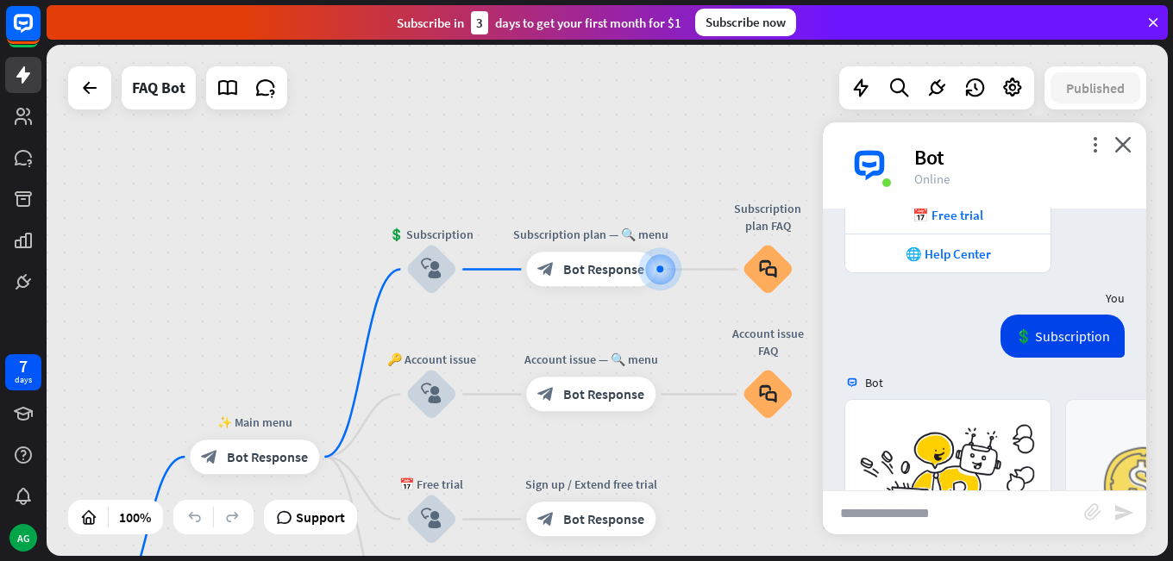
drag, startPoint x: 382, startPoint y: 152, endPoint x: 553, endPoint y: 121, distance: 173.6
click at [553, 121] on div "home_2 Start point ✨ Main menu block_bot_response Bot Response 💲 Subscription b…" at bounding box center [607, 300] width 1121 height 511
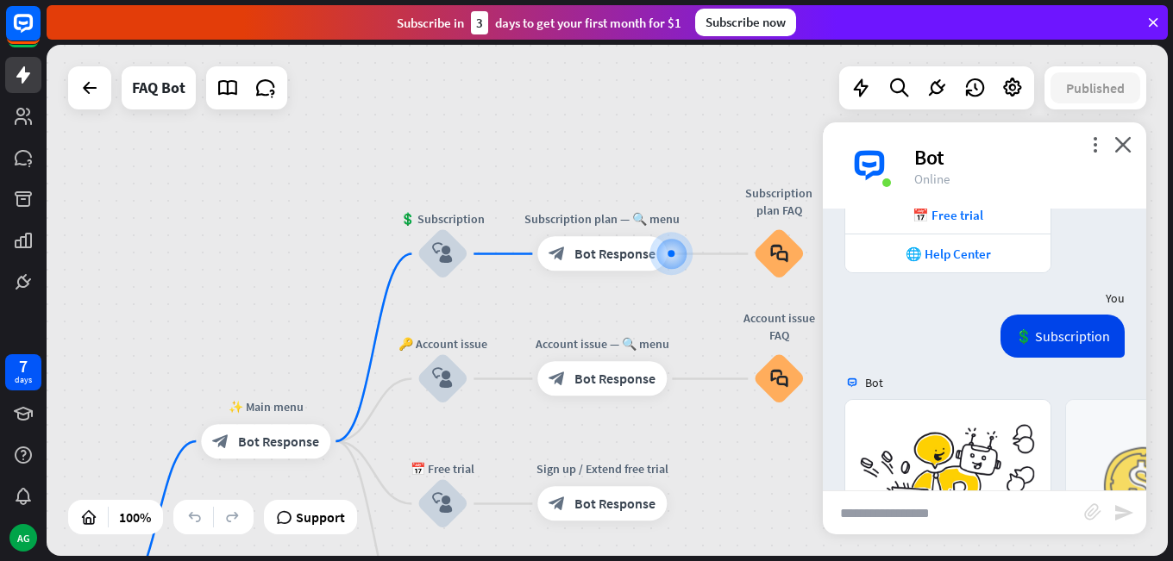
drag, startPoint x: 550, startPoint y: 117, endPoint x: 558, endPoint y: 108, distance: 12.3
click at [558, 108] on div "home_2 Start point ✨ Main menu block_bot_response Bot Response 💲 Subscription b…" at bounding box center [607, 300] width 1121 height 511
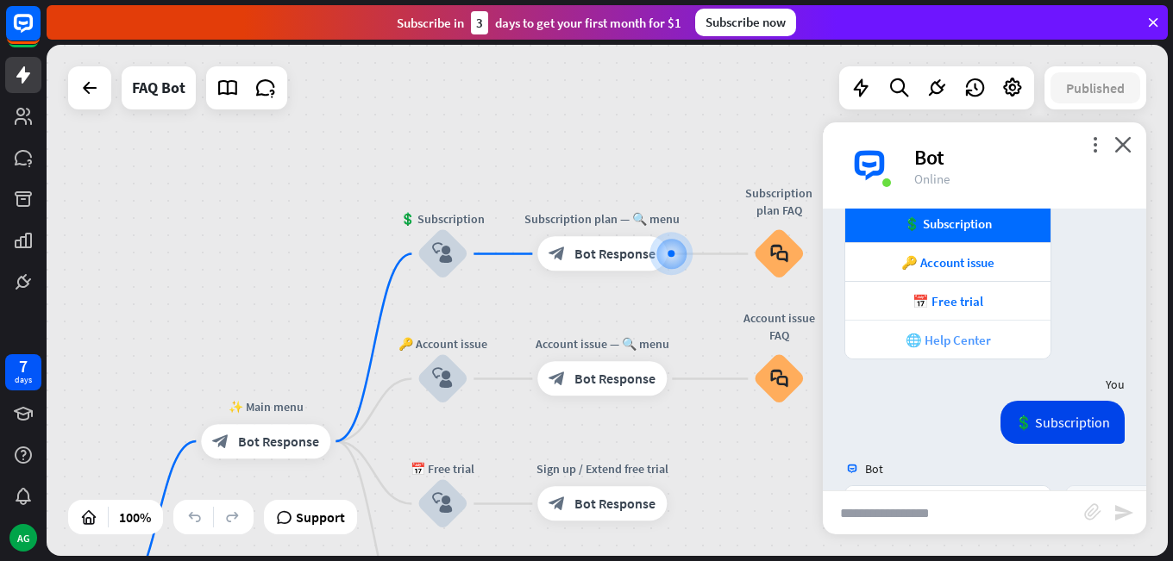
scroll to position [197, 0]
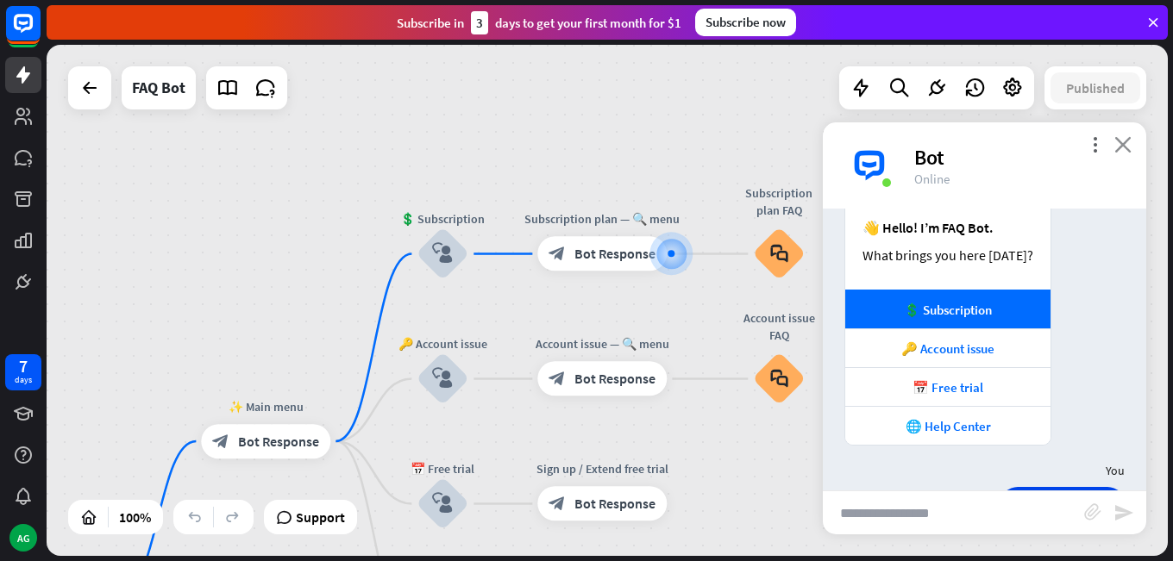
click at [1119, 148] on icon "close" at bounding box center [1122, 144] width 17 height 16
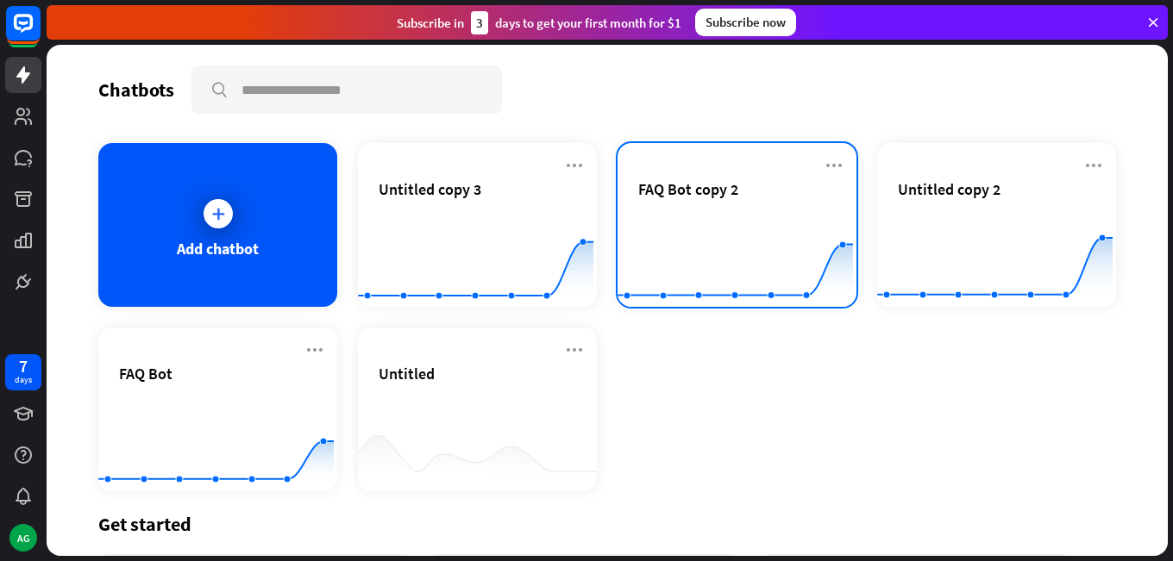
click at [713, 210] on div "FAQ Bot copy 2" at bounding box center [736, 209] width 197 height 60
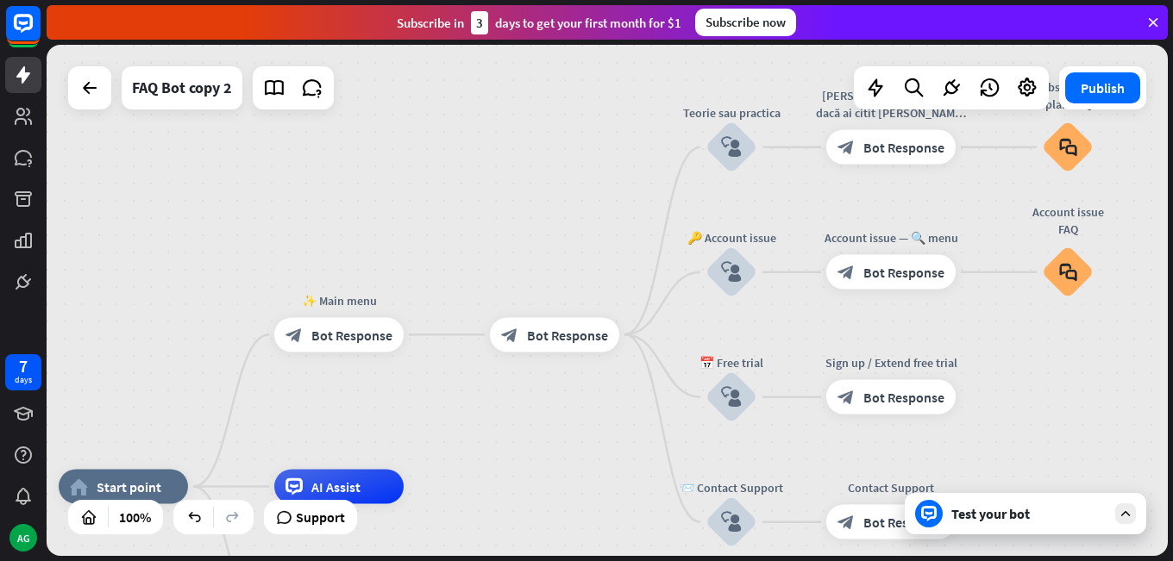
drag, startPoint x: 571, startPoint y: 266, endPoint x: 433, endPoint y: 410, distance: 199.4
click at [434, 410] on div "home_2 Start point ✨ Main menu block_bot_response Bot Response block_bot_respon…" at bounding box center [607, 300] width 1121 height 511
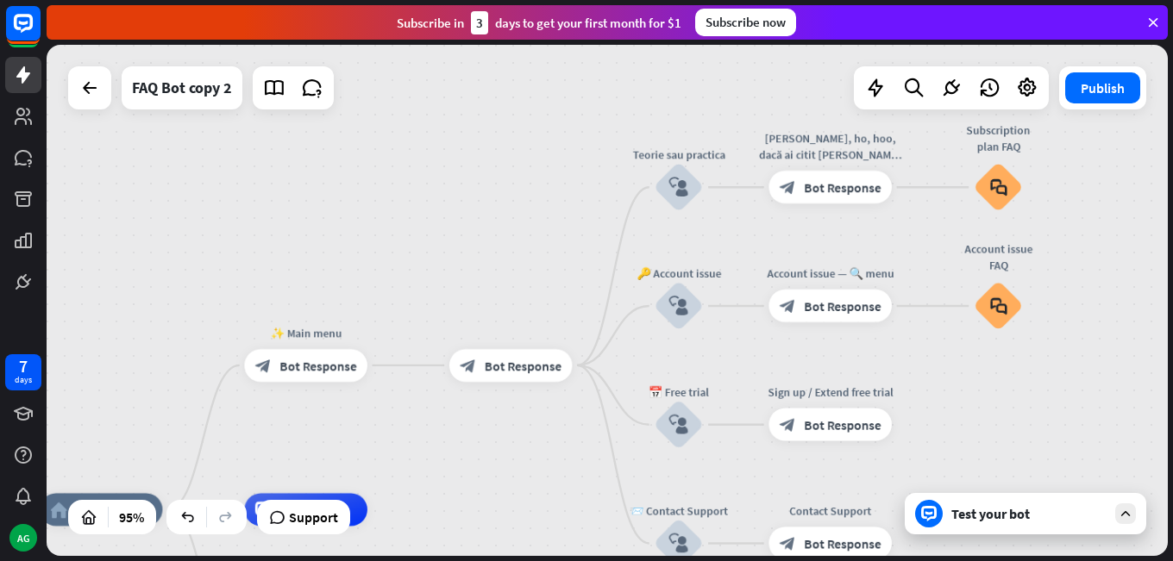
click at [480, 245] on div "home_2 Start point ✨ Main menu block_bot_response Bot Response block_bot_respon…" at bounding box center [607, 300] width 1121 height 511
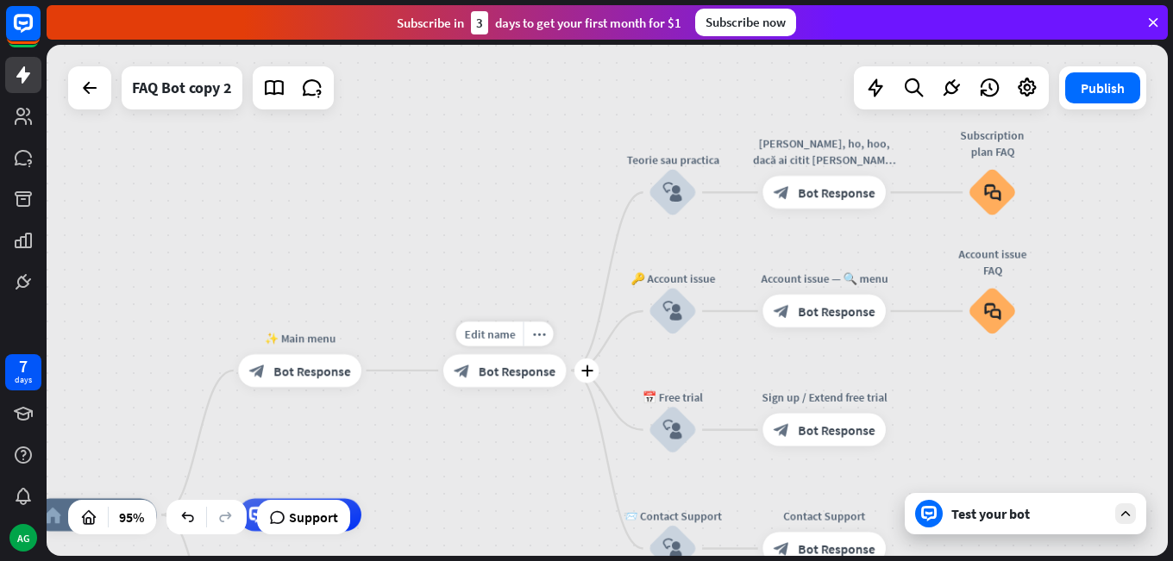
click at [494, 367] on span "Bot Response" at bounding box center [517, 370] width 77 height 16
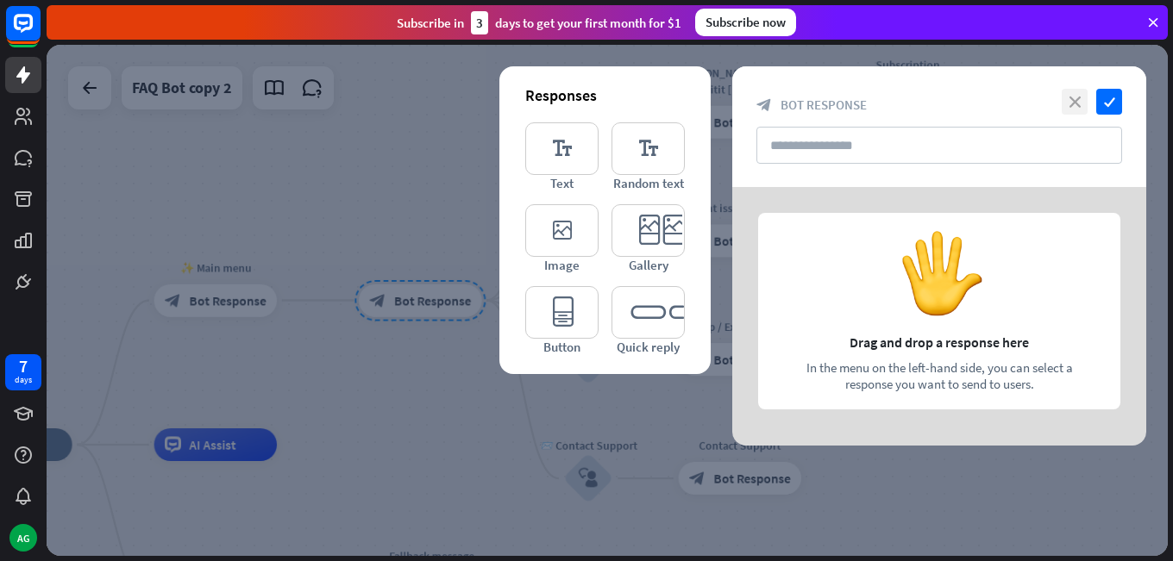
click at [1075, 105] on icon "close" at bounding box center [1075, 102] width 26 height 26
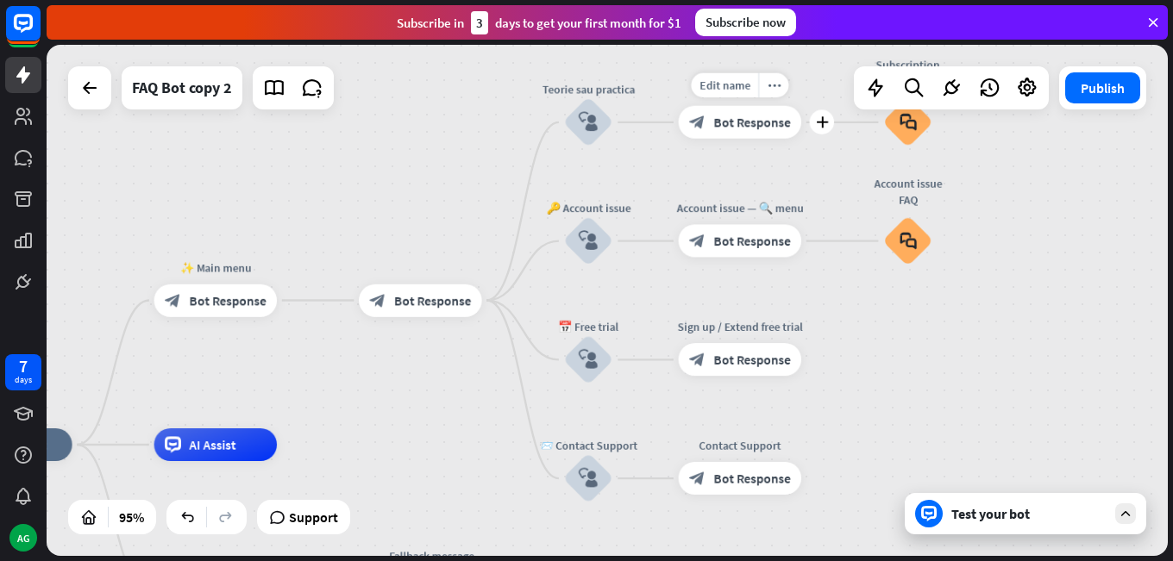
click at [752, 132] on div "block_bot_response Bot Response" at bounding box center [740, 122] width 123 height 33
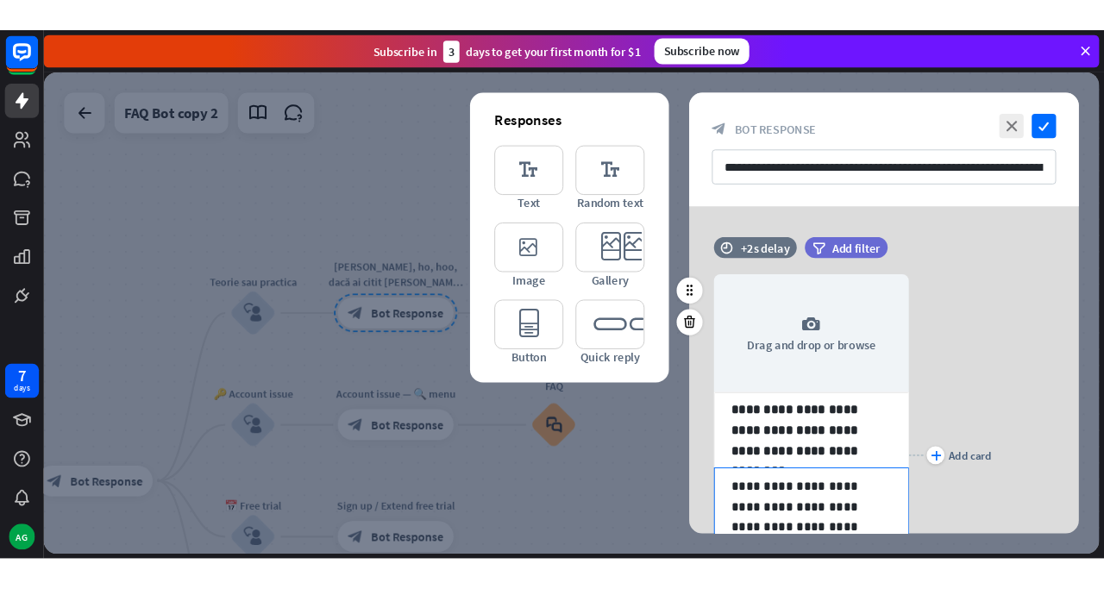
scroll to position [86, 0]
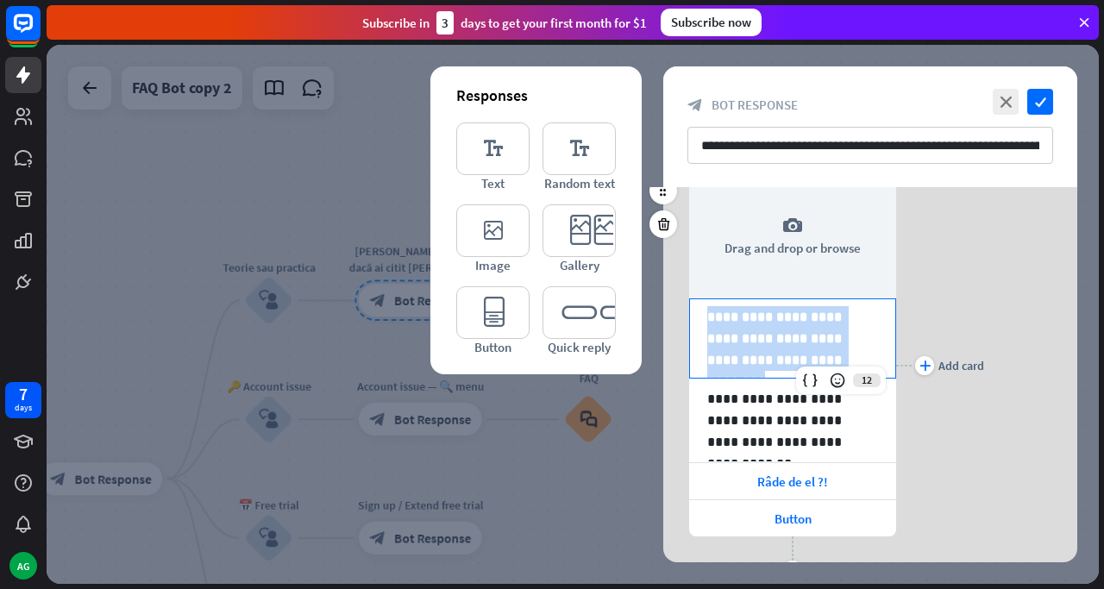
drag, startPoint x: 708, startPoint y: 316, endPoint x: 789, endPoint y: 348, distance: 87.1
click at [819, 355] on p "**********" at bounding box center [792, 338] width 171 height 65
copy p "**********"
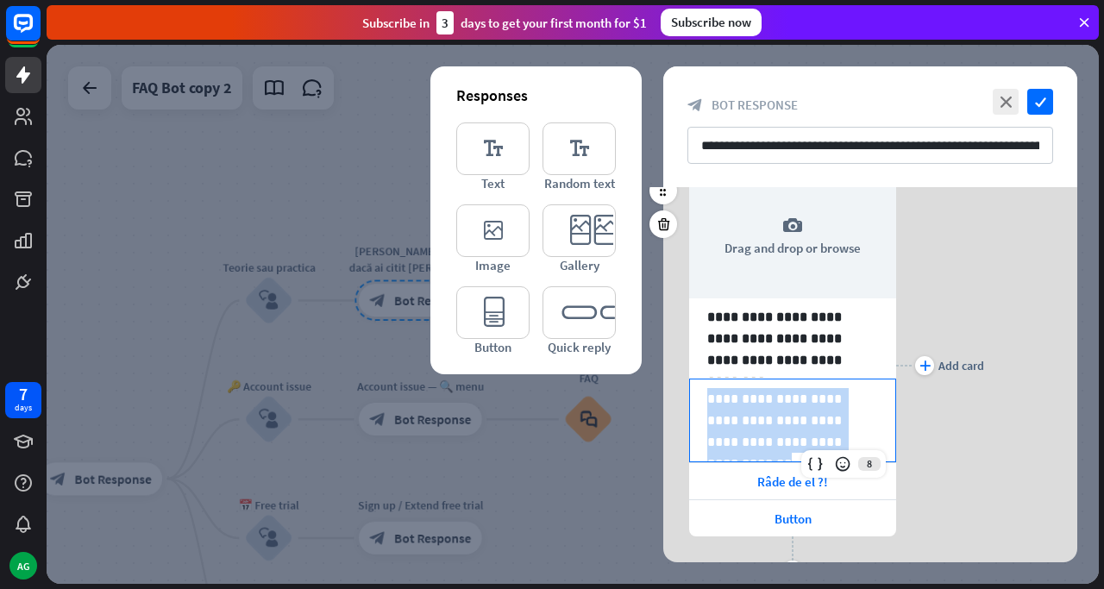
drag, startPoint x: 707, startPoint y: 402, endPoint x: 802, endPoint y: 442, distance: 103.2
click at [802, 442] on p "**********" at bounding box center [792, 420] width 171 height 65
copy p "**********"
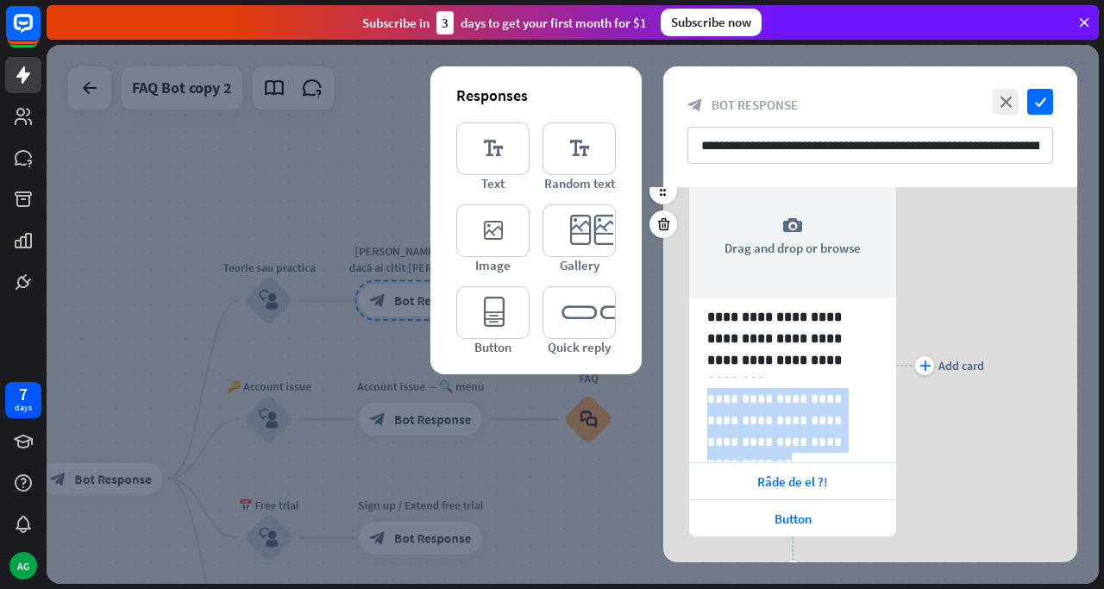
click at [985, 410] on div "**********" at bounding box center [870, 365] width 414 height 436
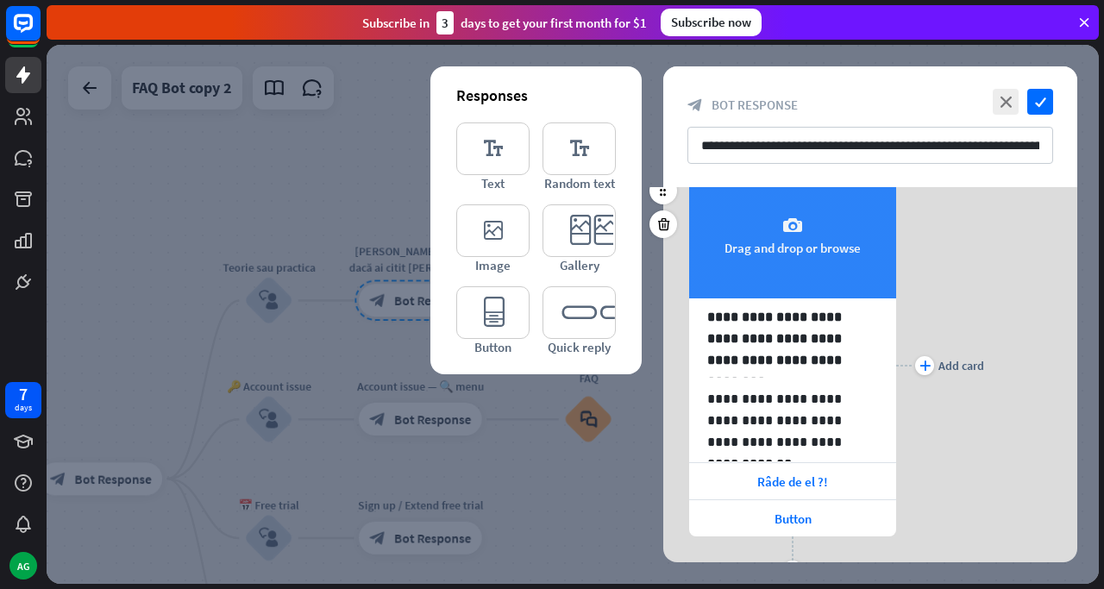
scroll to position [168, 0]
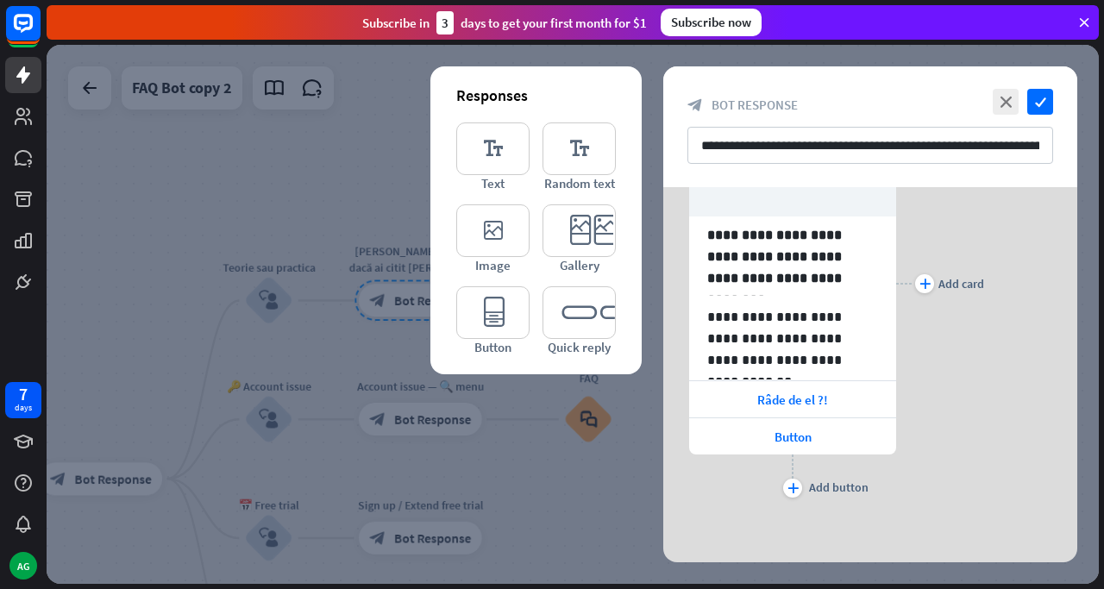
click at [1015, 112] on icon "close" at bounding box center [1006, 102] width 26 height 26
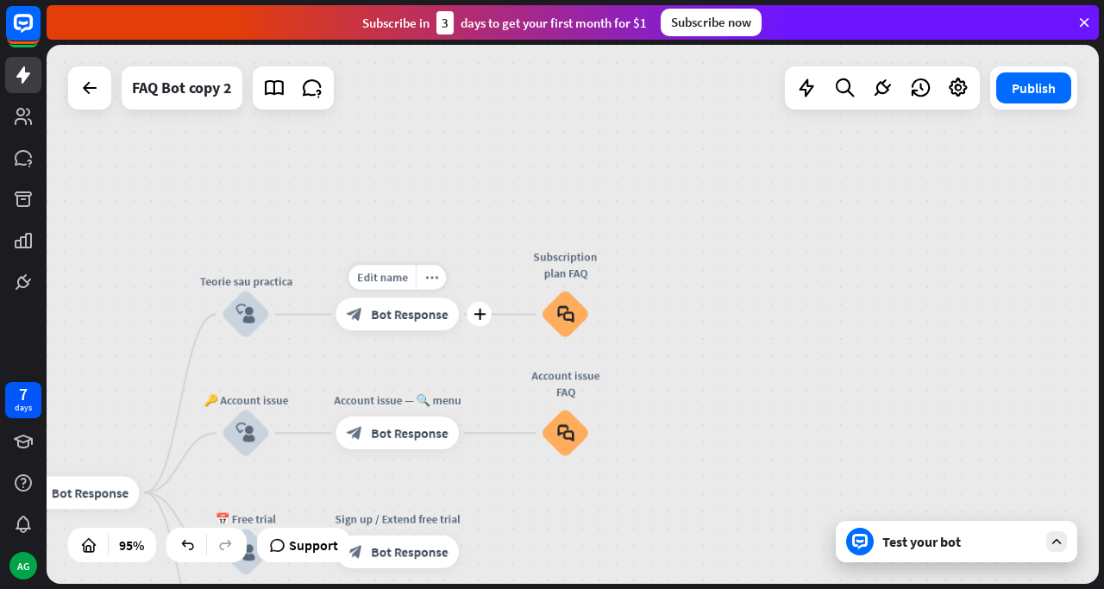
click at [422, 328] on div "block_bot_response Bot Response" at bounding box center [396, 314] width 123 height 33
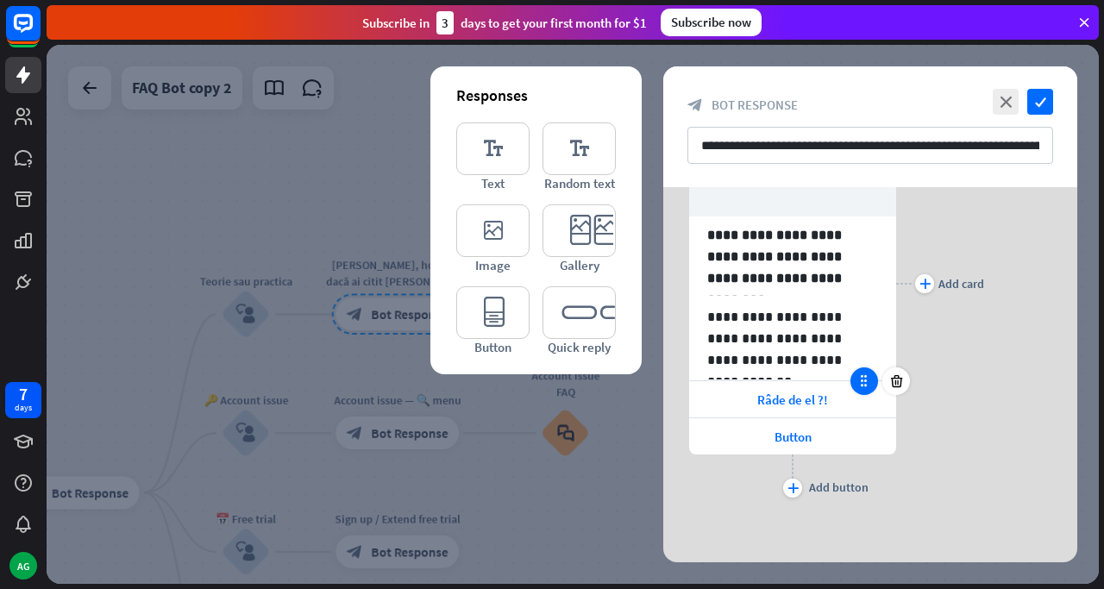
scroll to position [82, 0]
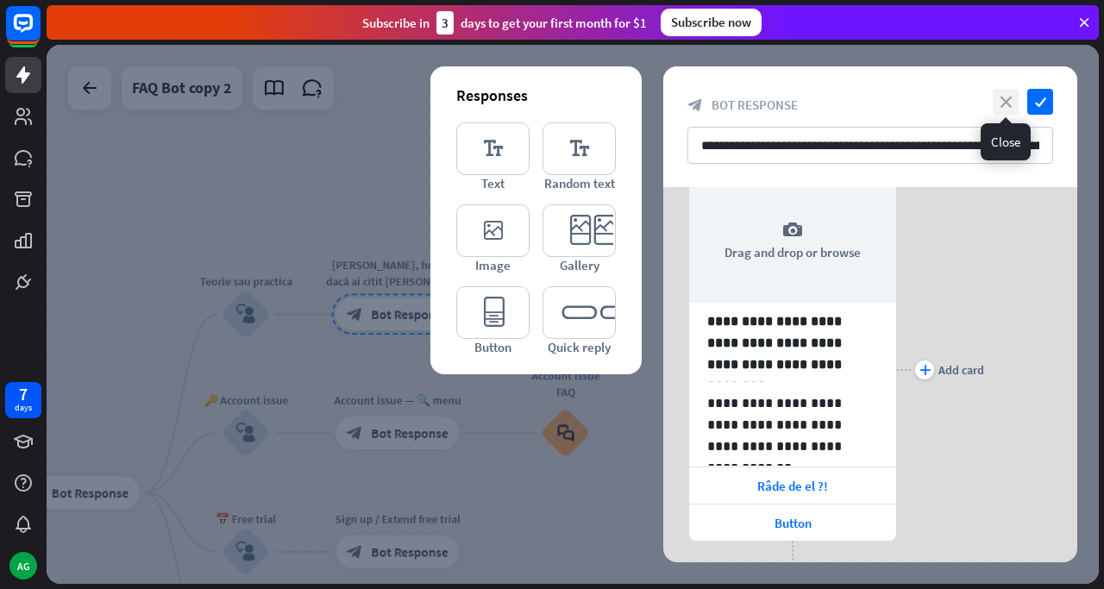
click at [1005, 101] on icon "close" at bounding box center [1006, 102] width 26 height 26
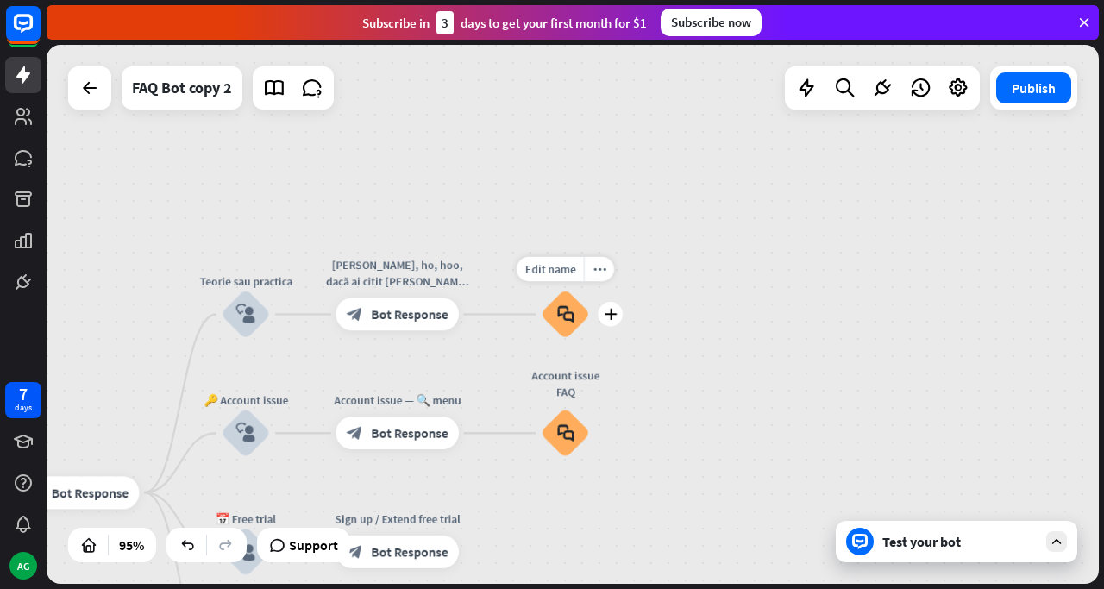
click at [565, 309] on icon "block_faq" at bounding box center [564, 314] width 17 height 18
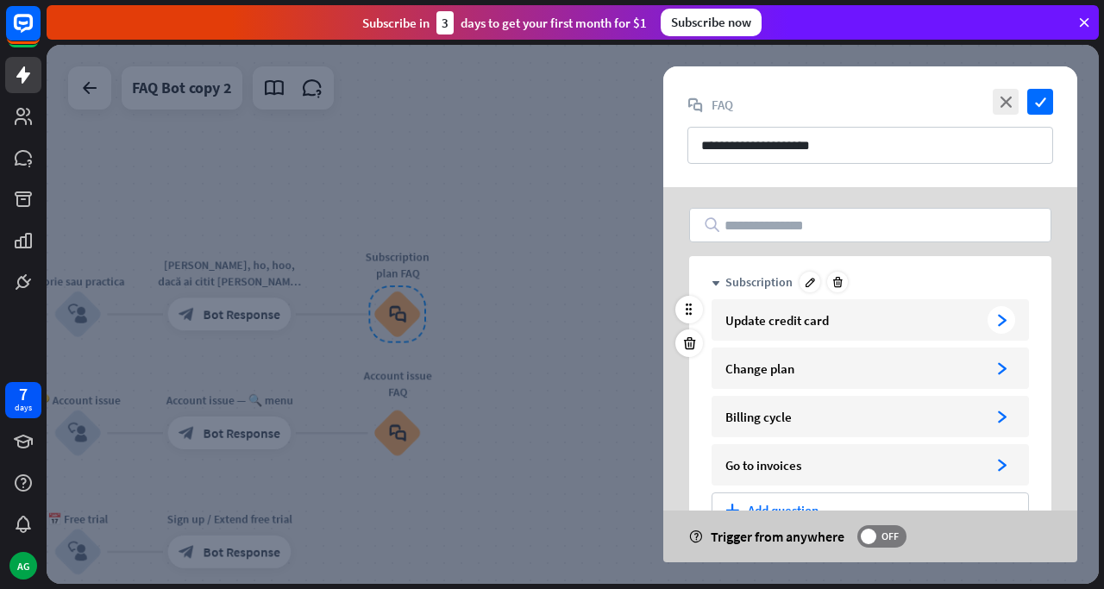
scroll to position [113, 0]
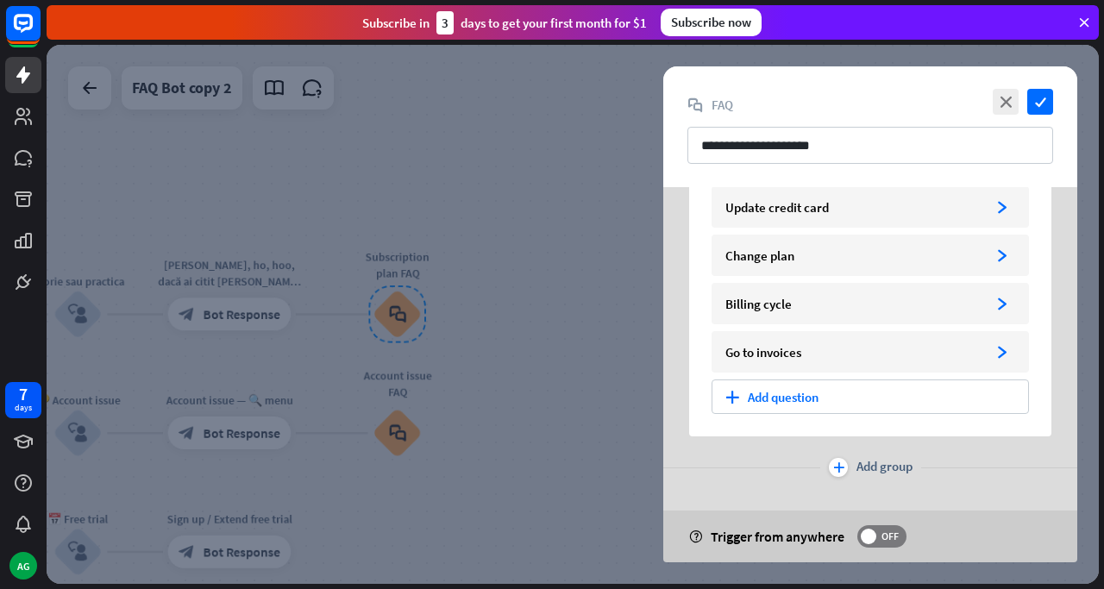
click at [512, 197] on div at bounding box center [573, 314] width 1052 height 539
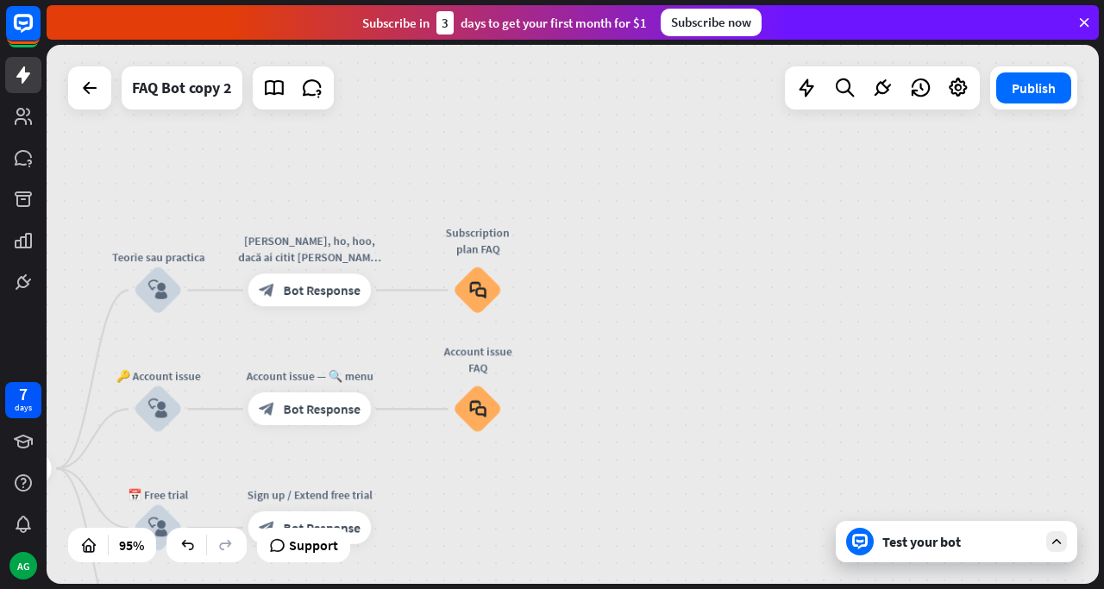
drag, startPoint x: 530, startPoint y: 193, endPoint x: 669, endPoint y: 207, distance: 140.4
click at [669, 207] on div "home_2 Start point ✨ Main menu block_bot_response Bot Response block_bot_respon…" at bounding box center [573, 314] width 1052 height 539
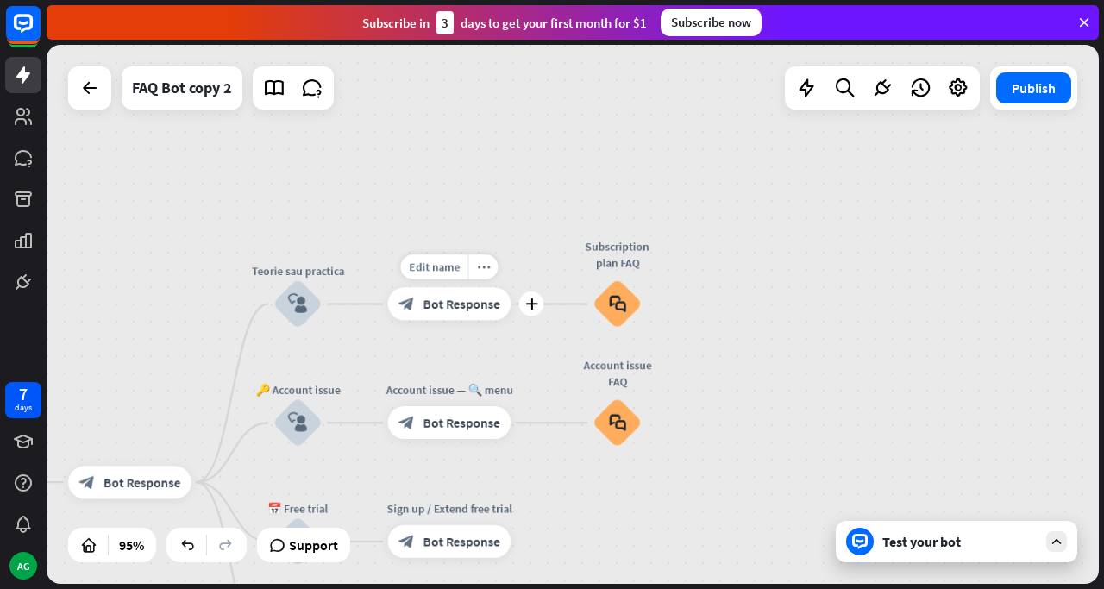
click at [486, 305] on span "Bot Response" at bounding box center [461, 304] width 77 height 16
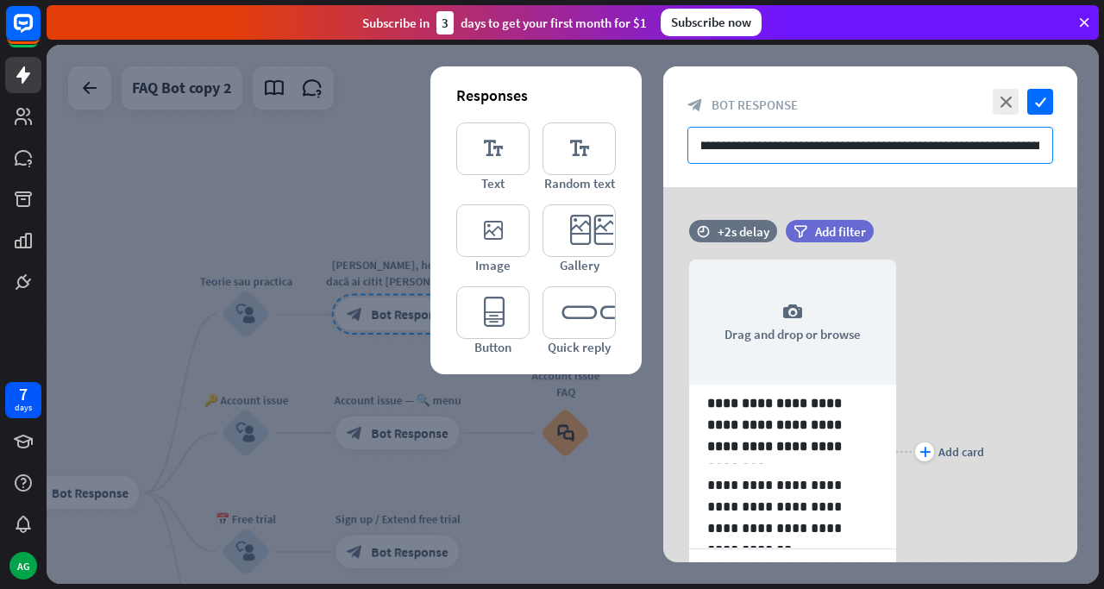
scroll to position [0, 188]
drag, startPoint x: 699, startPoint y: 150, endPoint x: 1043, endPoint y: 149, distance: 344.1
click at [1043, 149] on input "**********" at bounding box center [870, 145] width 366 height 37
click at [986, 261] on div "**********" at bounding box center [870, 452] width 414 height 436
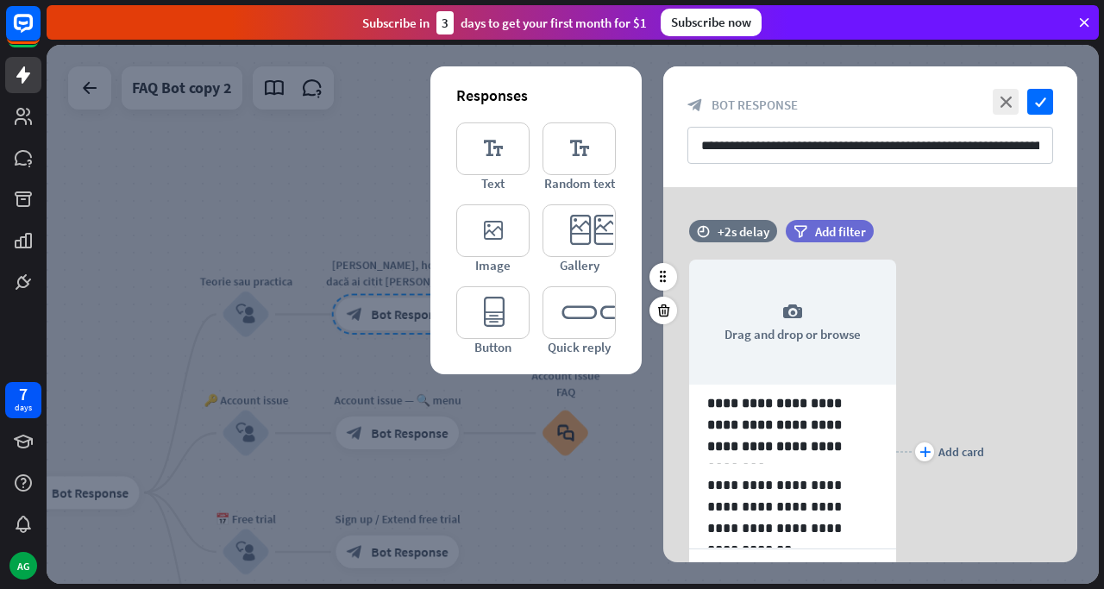
click at [963, 312] on div "plus Add card" at bounding box center [940, 452] width 88 height 436
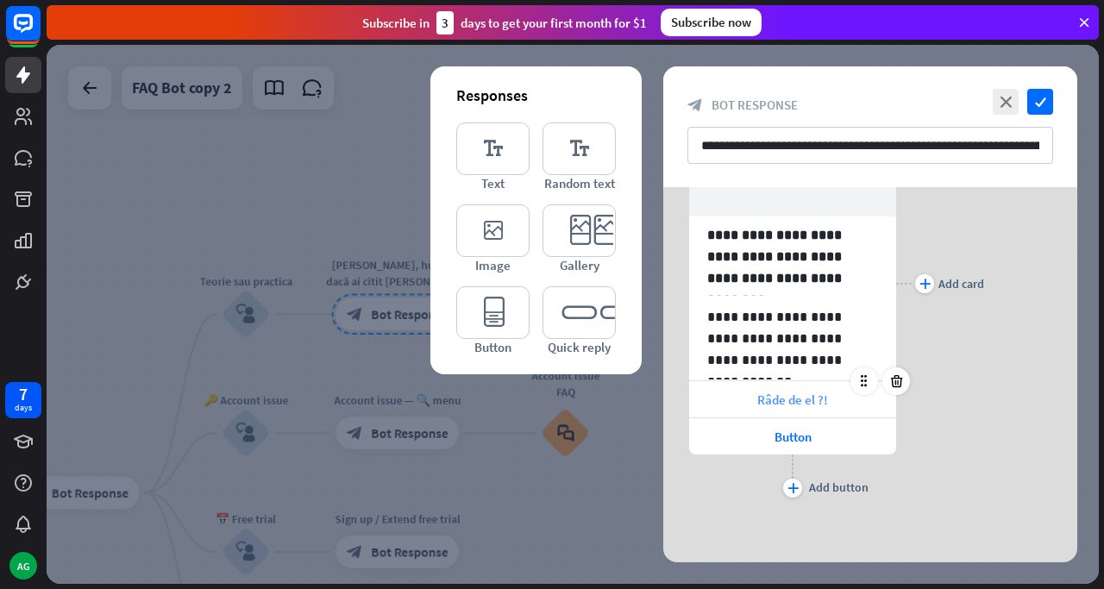
click at [780, 395] on span "Râde de el ?!" at bounding box center [792, 400] width 71 height 16
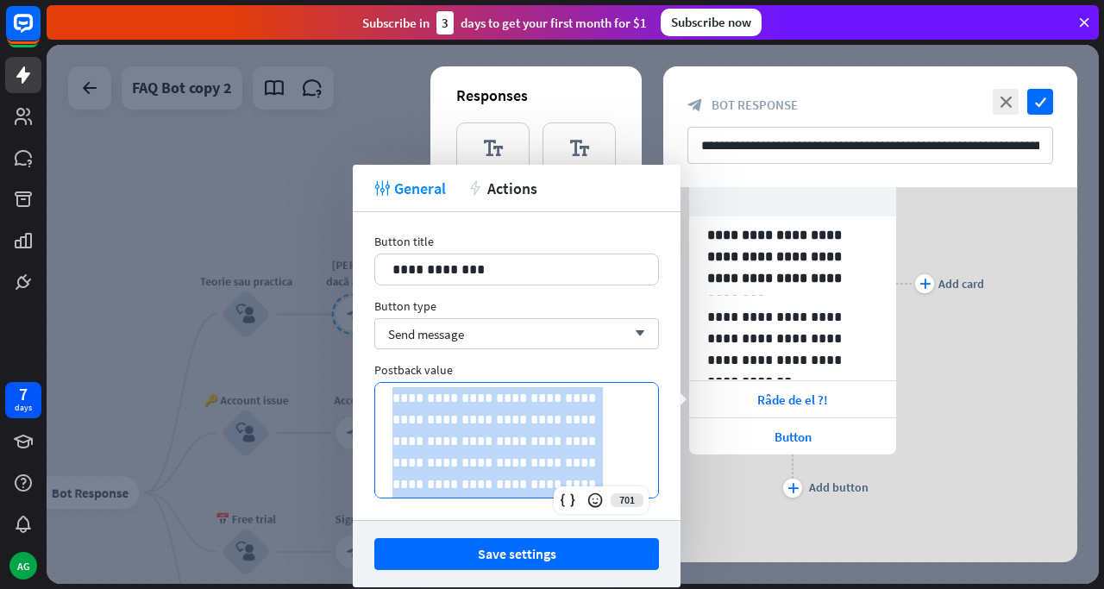
scroll to position [66, 0]
drag, startPoint x: 386, startPoint y: 399, endPoint x: 580, endPoint y: 488, distance: 213.4
click at [580, 488] on div "**********" at bounding box center [516, 440] width 285 height 116
copy p "**********"
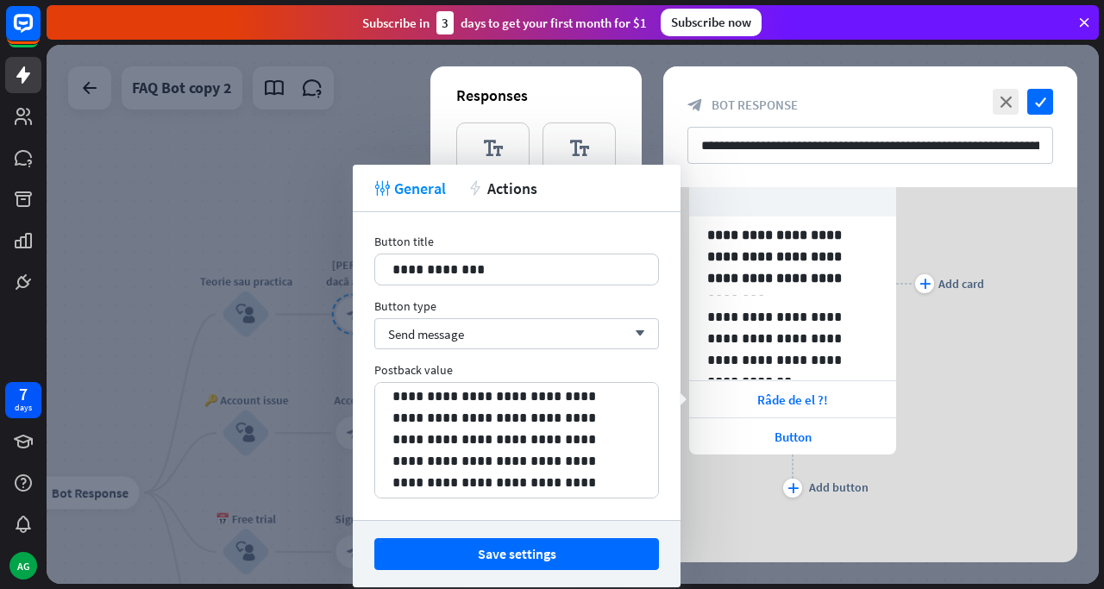
click at [640, 366] on div "Postback value" at bounding box center [516, 370] width 285 height 16
